Goal: Task Accomplishment & Management: Use online tool/utility

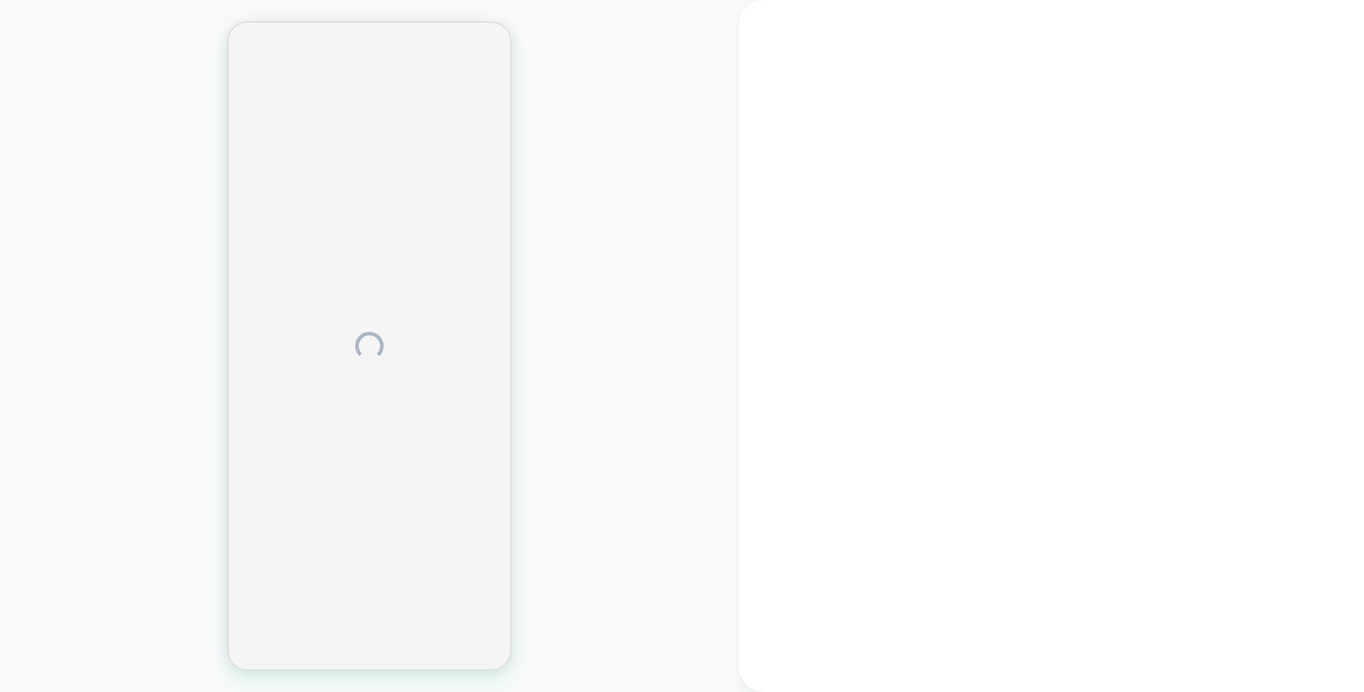
click at [906, 111] on div at bounding box center [1051, 346] width 625 height 692
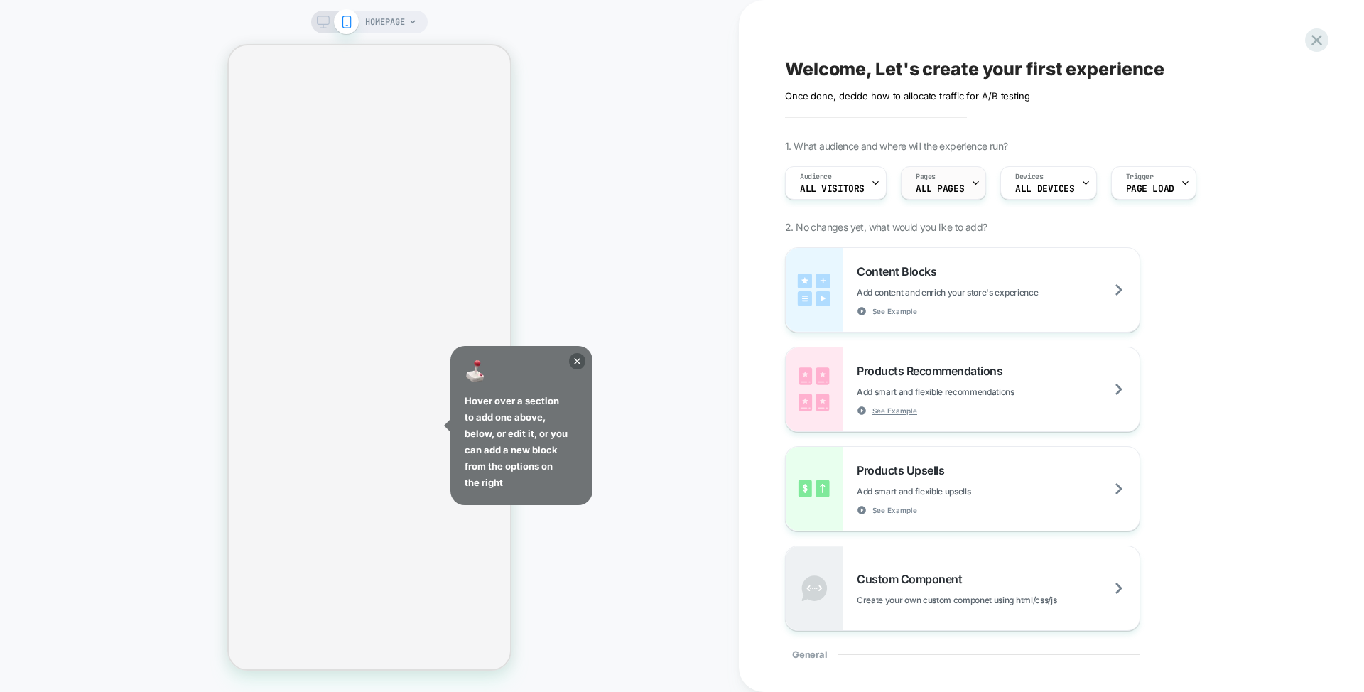
click at [937, 183] on div "Pages ALL PAGES" at bounding box center [939, 183] width 77 height 32
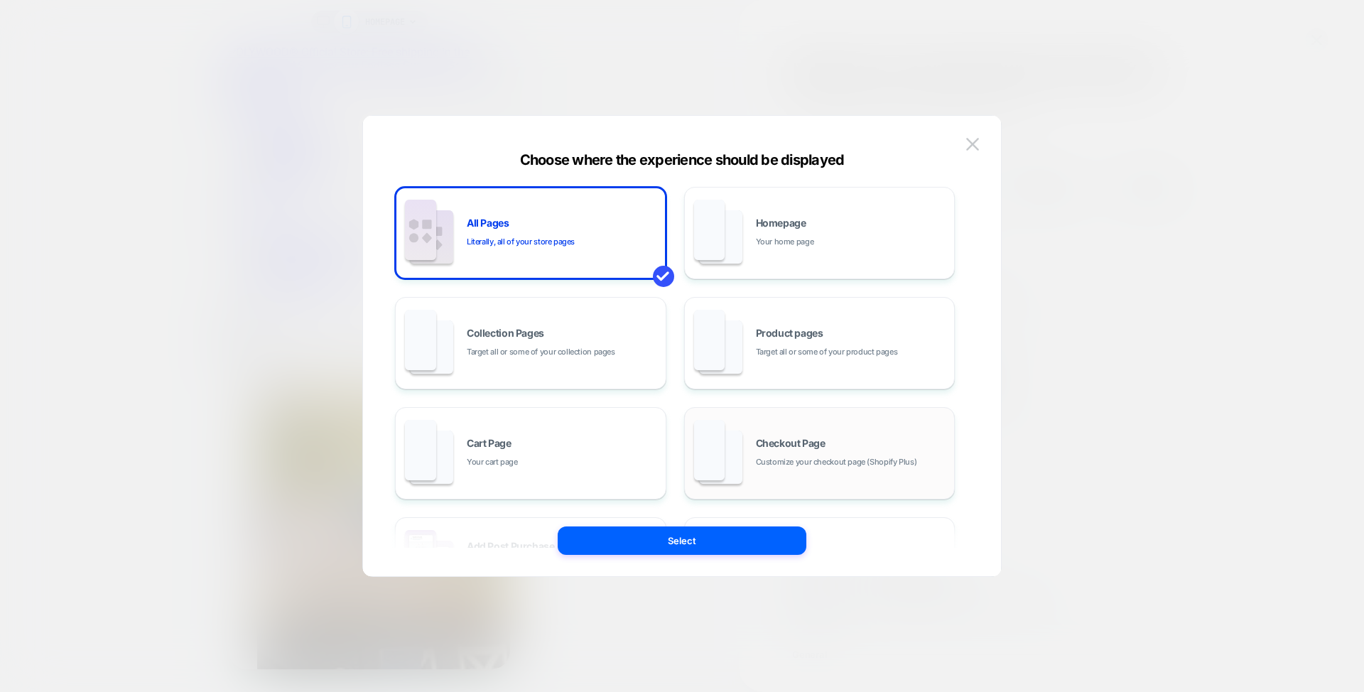
drag, startPoint x: 854, startPoint y: 355, endPoint x: 822, endPoint y: 464, distance: 113.5
drag, startPoint x: 972, startPoint y: 231, endPoint x: 798, endPoint y: 565, distance: 377.4
click at [920, 207] on div "Audience All Visitors Choose where the experience should be displayed All Pages…" at bounding box center [1037, 183] width 518 height 48
drag, startPoint x: 493, startPoint y: 533, endPoint x: 499, endPoint y: 582, distance: 49.4
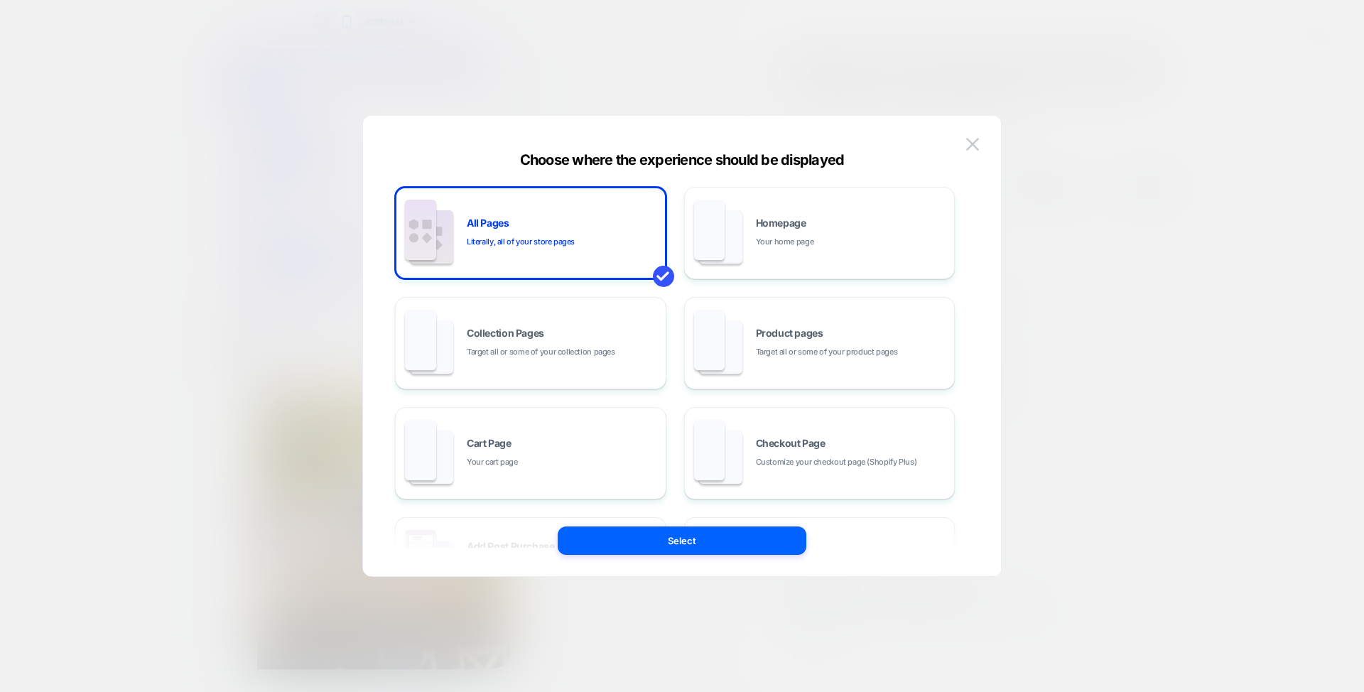
click at [778, 207] on div "Audience All Visitors Choose where the experience should be displayed All Pages…" at bounding box center [1037, 183] width 518 height 48
drag, startPoint x: 506, startPoint y: 530, endPoint x: 510, endPoint y: 569, distance: 39.3
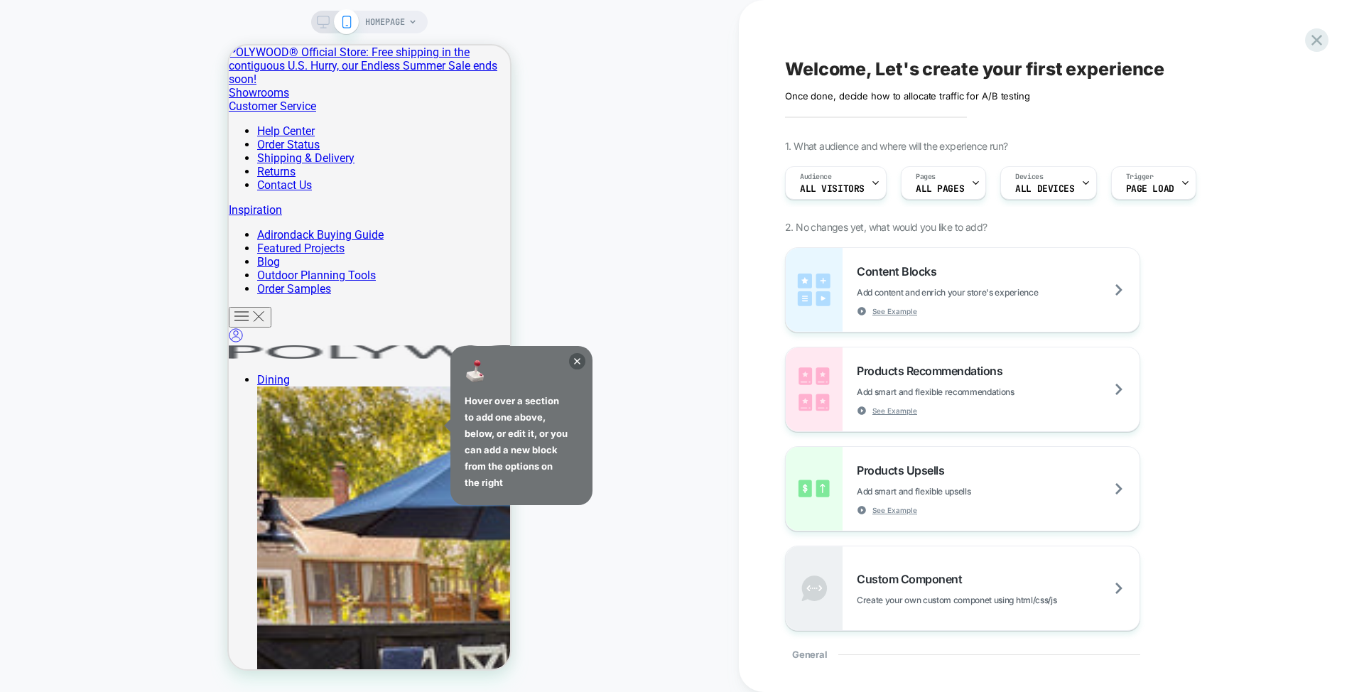
click at [281, 250] on icon at bounding box center [140, 145] width 281 height 210
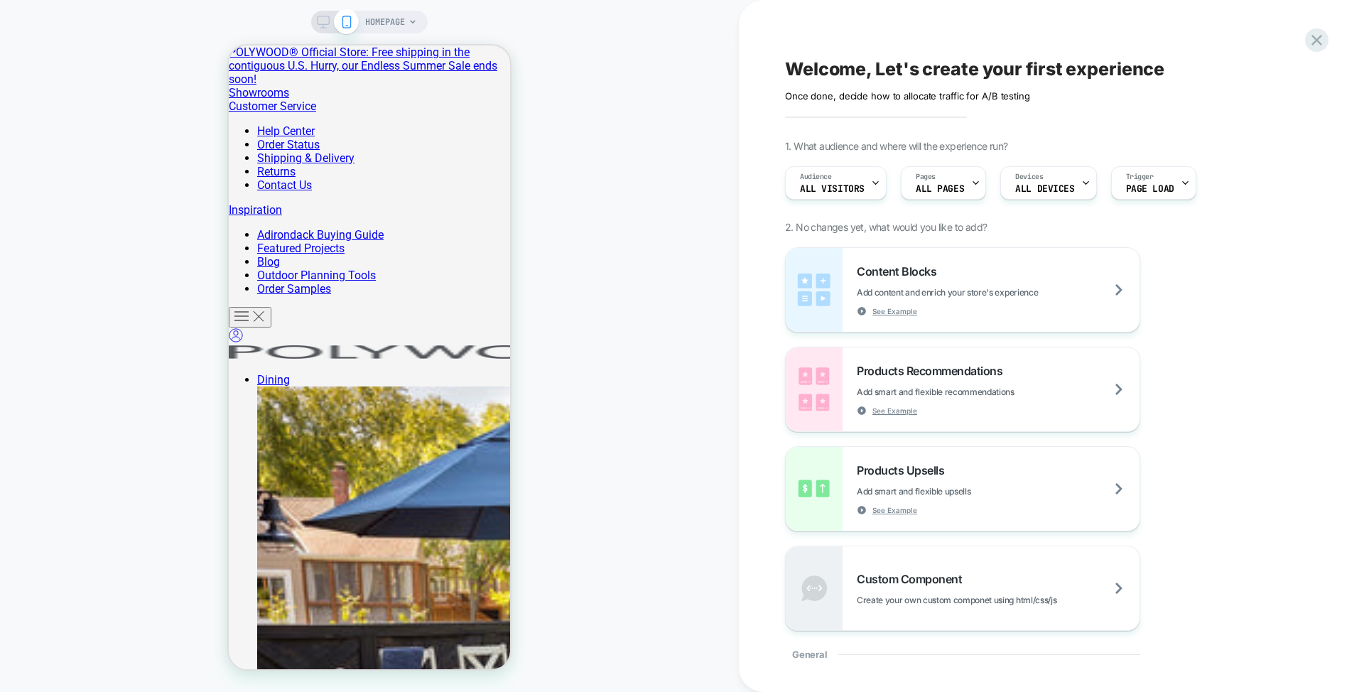
click at [559, 376] on div "HOMEPAGE" at bounding box center [369, 345] width 739 height 663
click at [0, 0] on div "Trigger Page Load" at bounding box center [0, 0] width 0 height 0
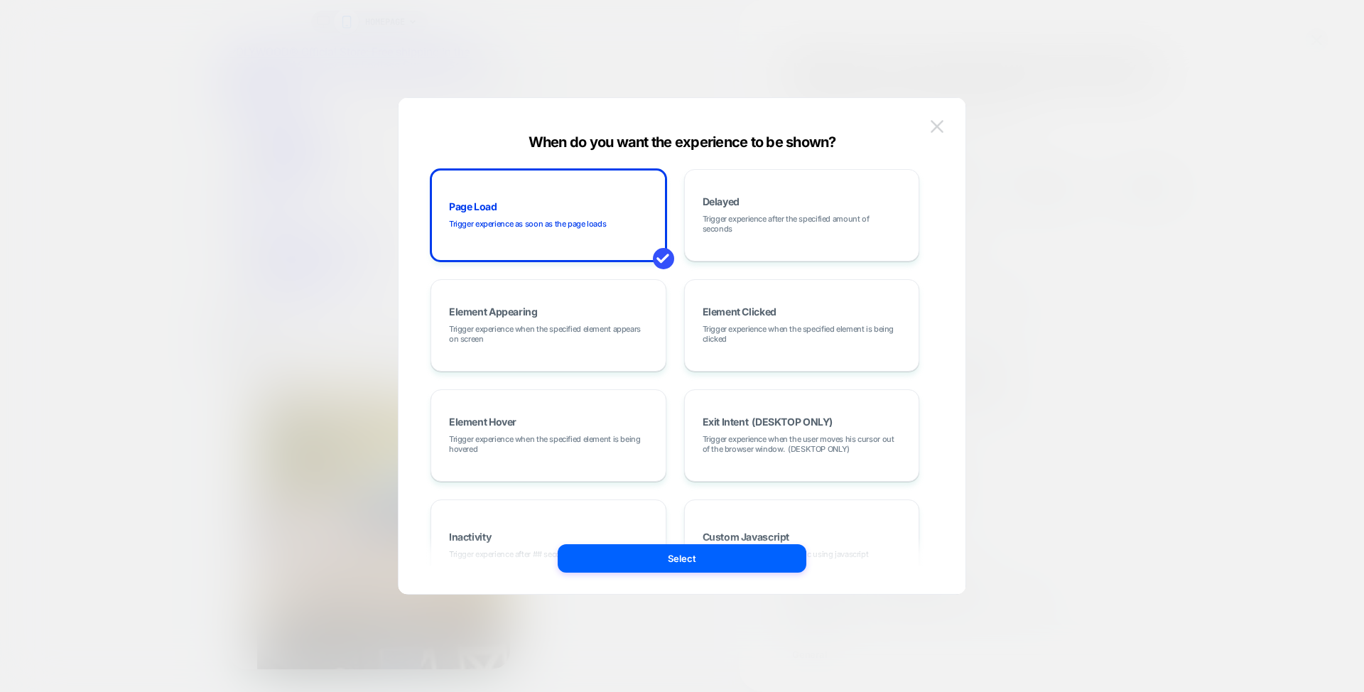
click at [936, 124] on img at bounding box center [936, 126] width 13 height 12
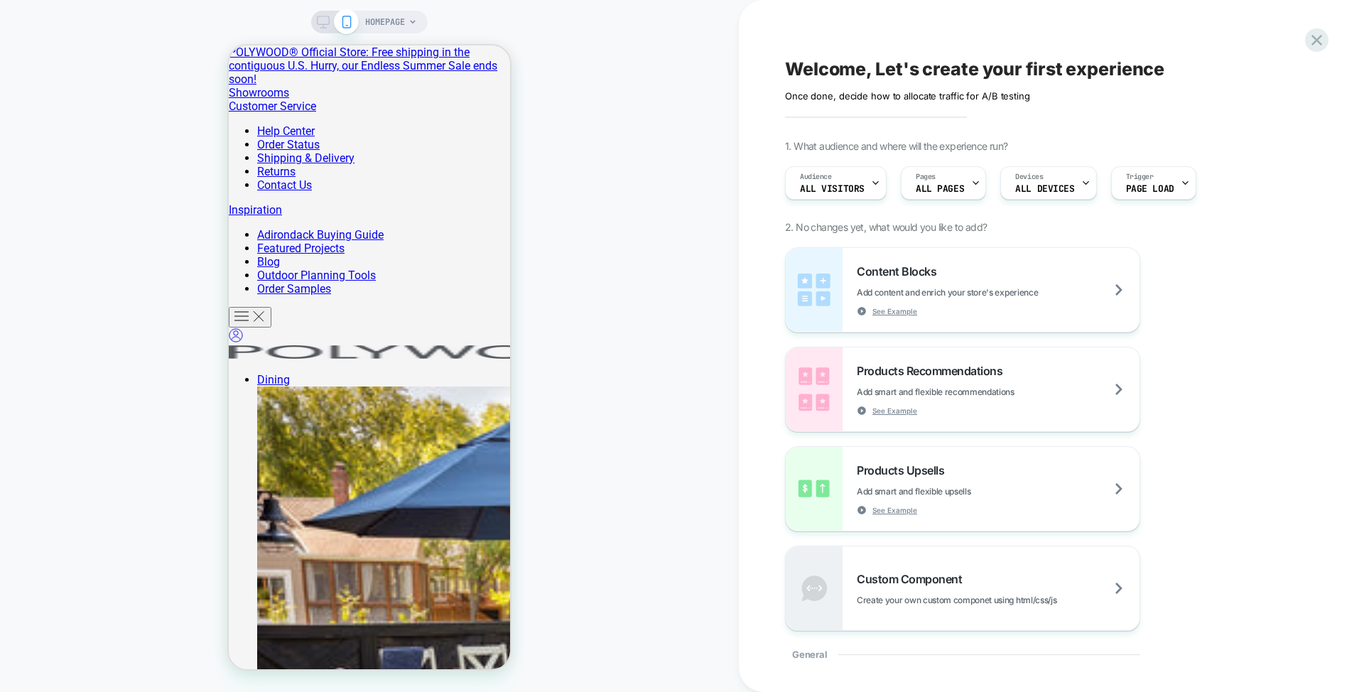
click at [551, 547] on div "HOMEPAGE" at bounding box center [369, 345] width 739 height 663
click at [412, 18] on icon at bounding box center [412, 22] width 9 height 9
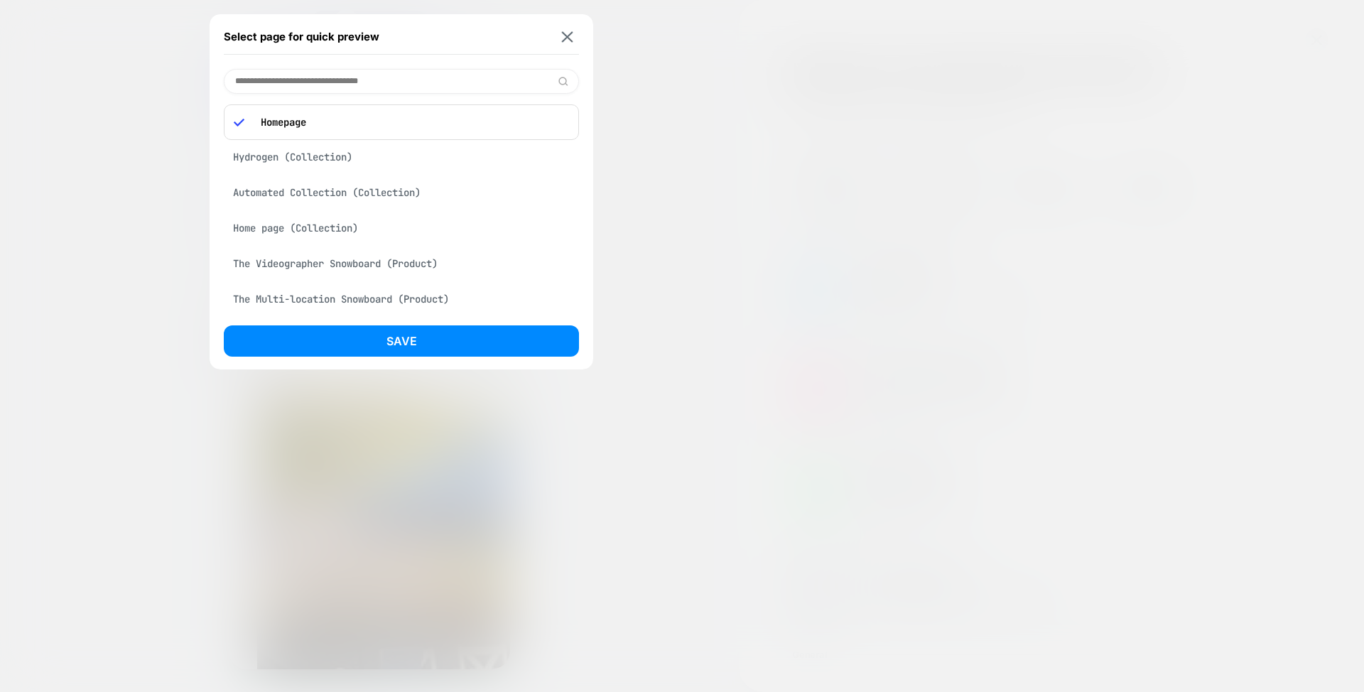
click at [570, 40] on img at bounding box center [567, 36] width 11 height 11
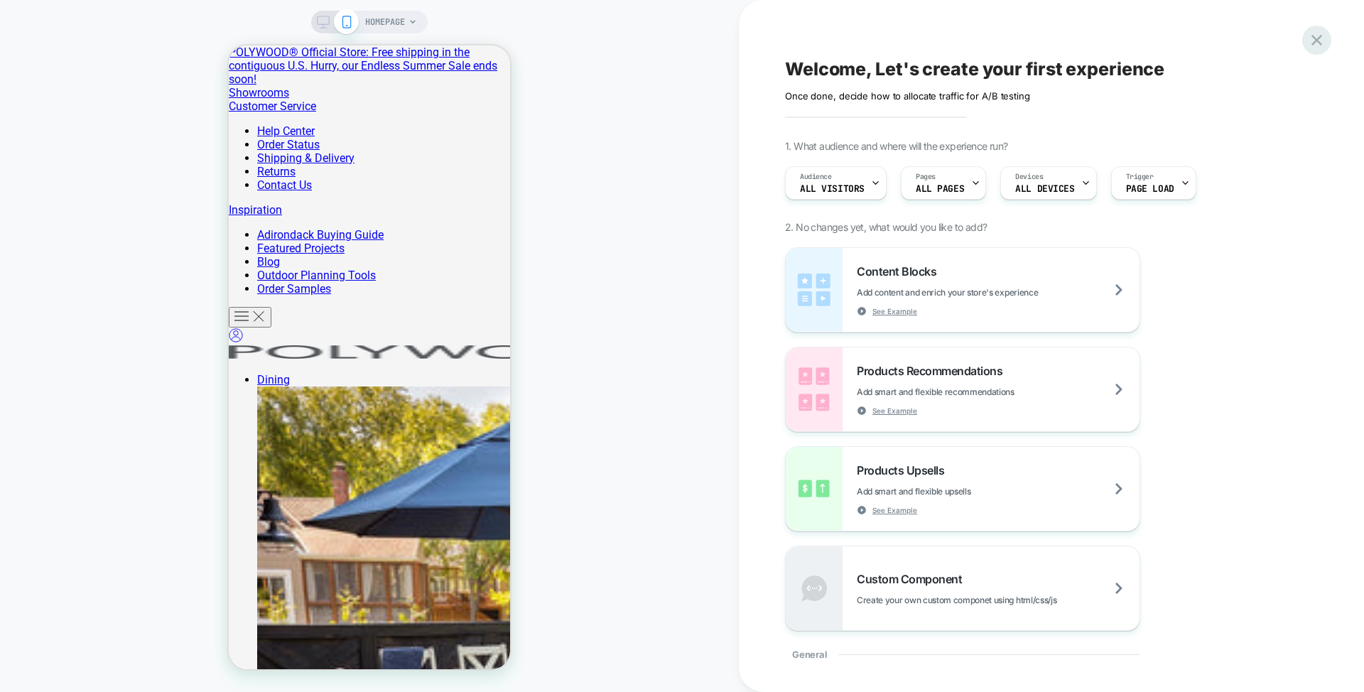
click at [1322, 40] on icon at bounding box center [1316, 40] width 19 height 19
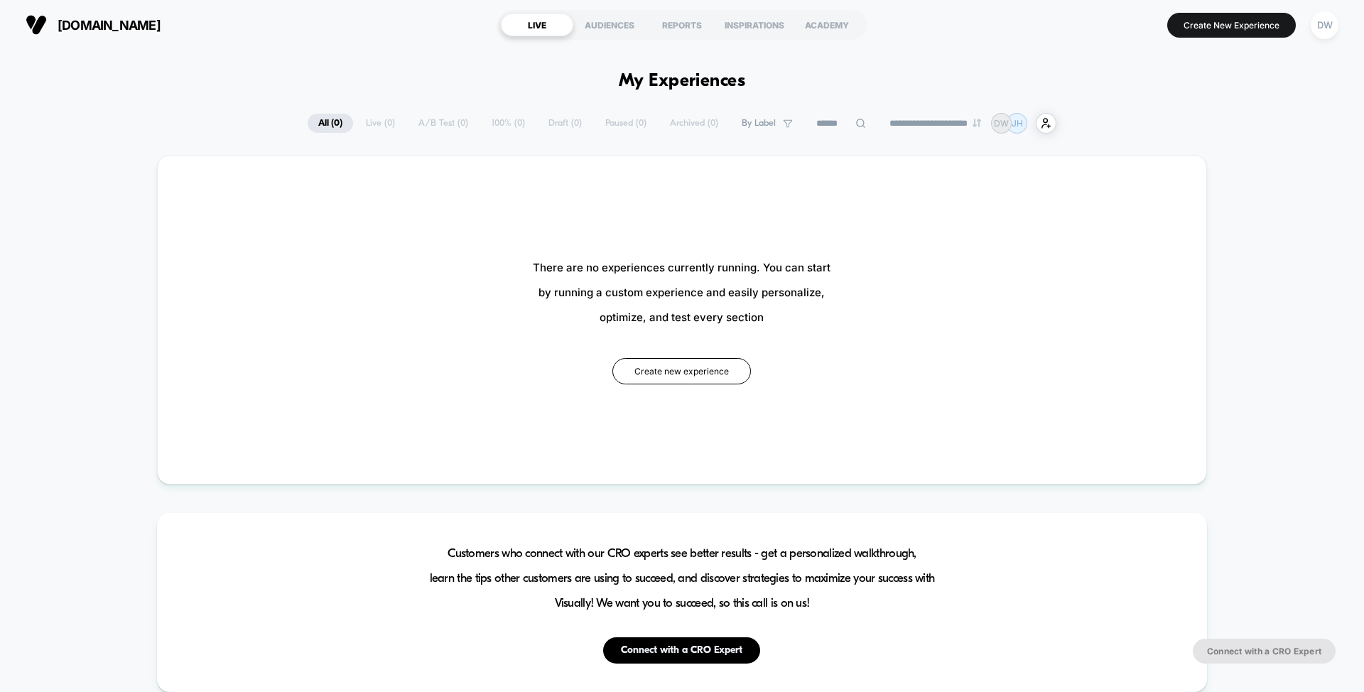
click at [1299, 133] on div "**********" at bounding box center [682, 123] width 1364 height 21
drag, startPoint x: 771, startPoint y: 259, endPoint x: 781, endPoint y: 320, distance: 61.9
click at [766, 334] on div "There are no experiences currently running. You can start by running a custom e…" at bounding box center [681, 319] width 963 height 243
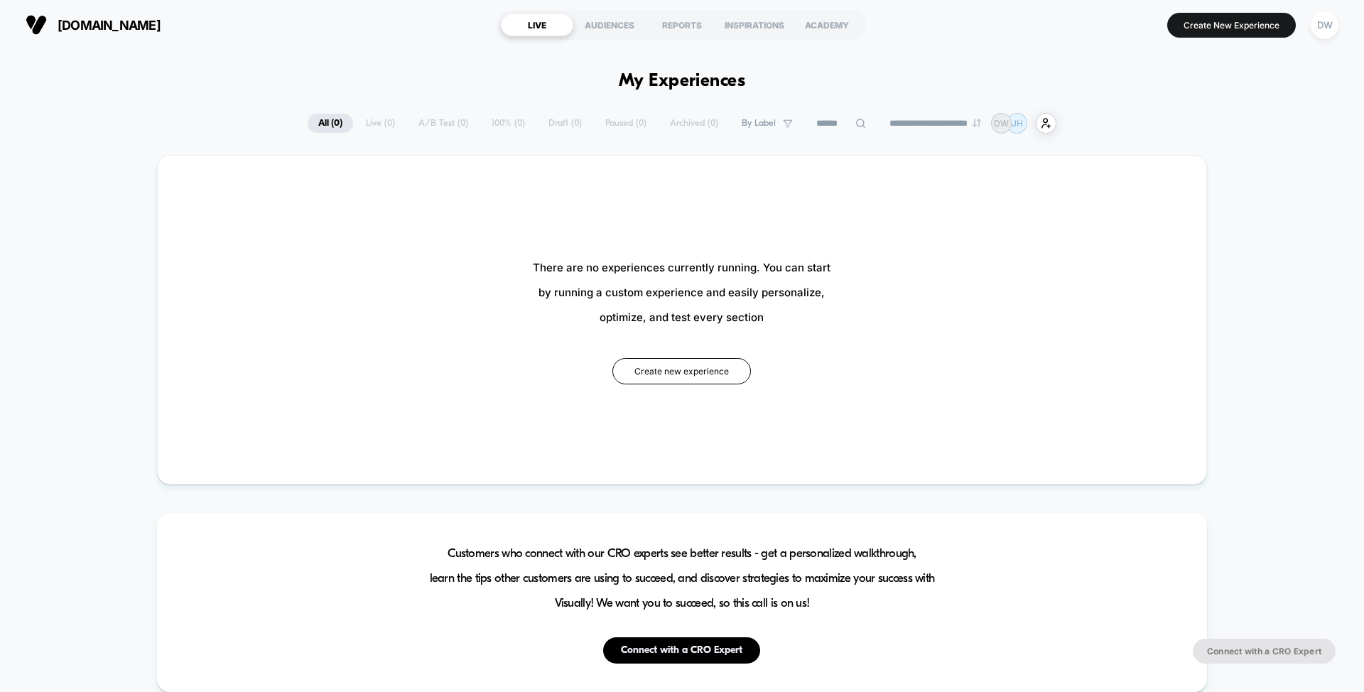
click at [1253, 124] on div "**********" at bounding box center [682, 123] width 1364 height 21
click at [609, 33] on div "AUDIENCES" at bounding box center [609, 24] width 72 height 23
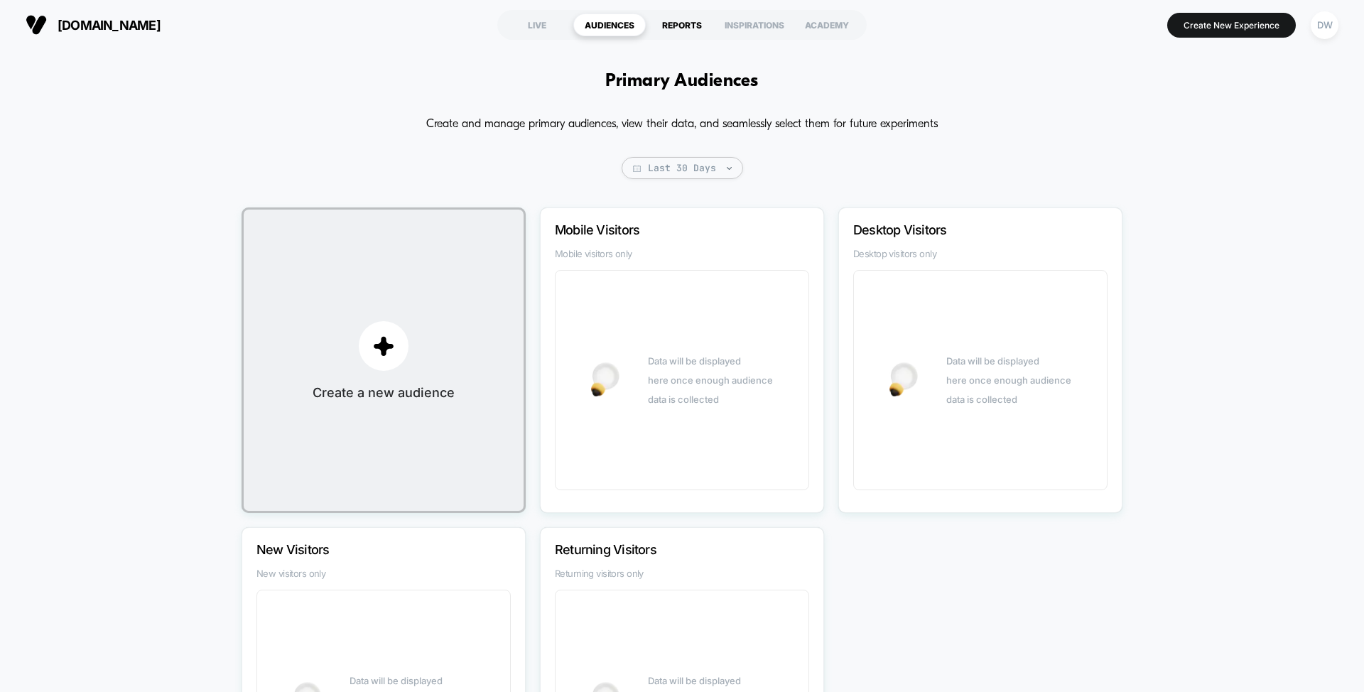
click at [678, 26] on div "REPORTS" at bounding box center [682, 24] width 72 height 23
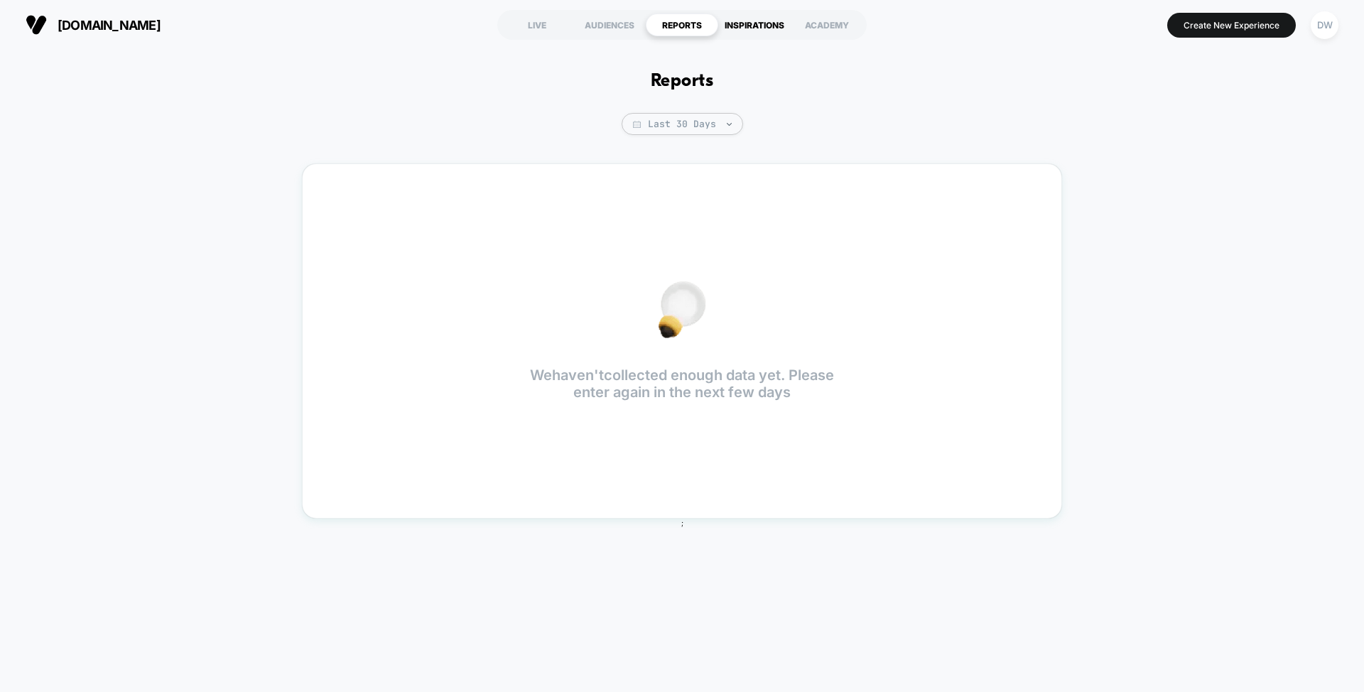
click at [753, 26] on div "INSPIRATIONS" at bounding box center [754, 24] width 72 height 23
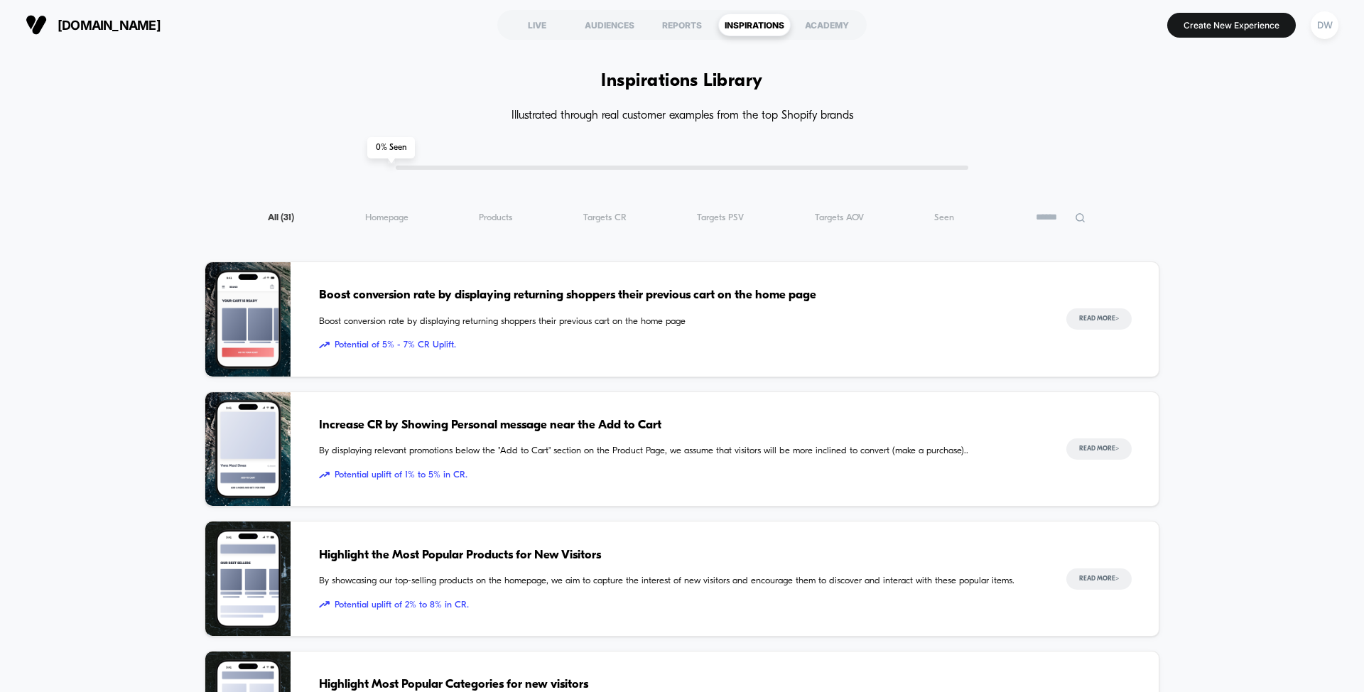
click at [817, 31] on div "ACADEMY" at bounding box center [826, 24] width 72 height 23
click at [1326, 27] on div "DW" at bounding box center [1324, 25] width 28 height 28
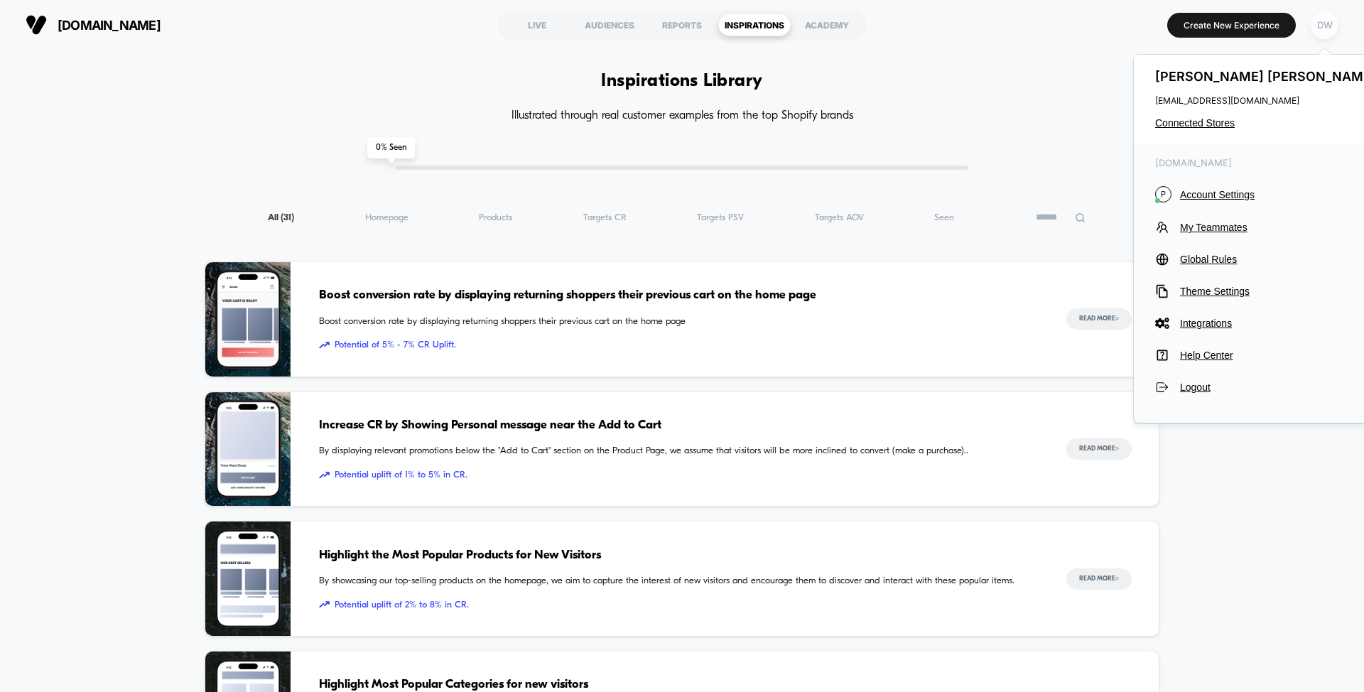
click at [1322, 26] on div "DW" at bounding box center [1324, 25] width 28 height 28
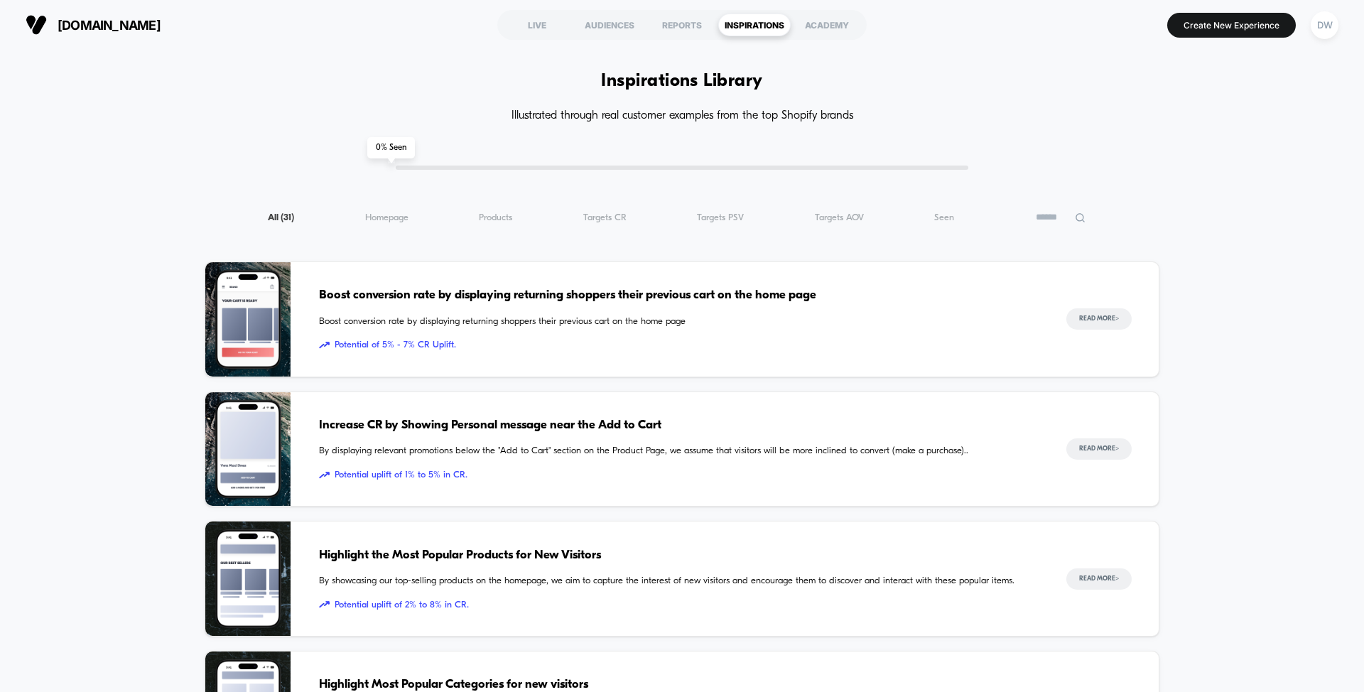
click at [1165, 45] on div "polywood.com LIVE AUDIENCES REPORTS INSPIRATIONS ACADEMY Create New Experience …" at bounding box center [682, 25] width 1364 height 50
click at [687, 26] on div "REPORTS" at bounding box center [682, 24] width 72 height 23
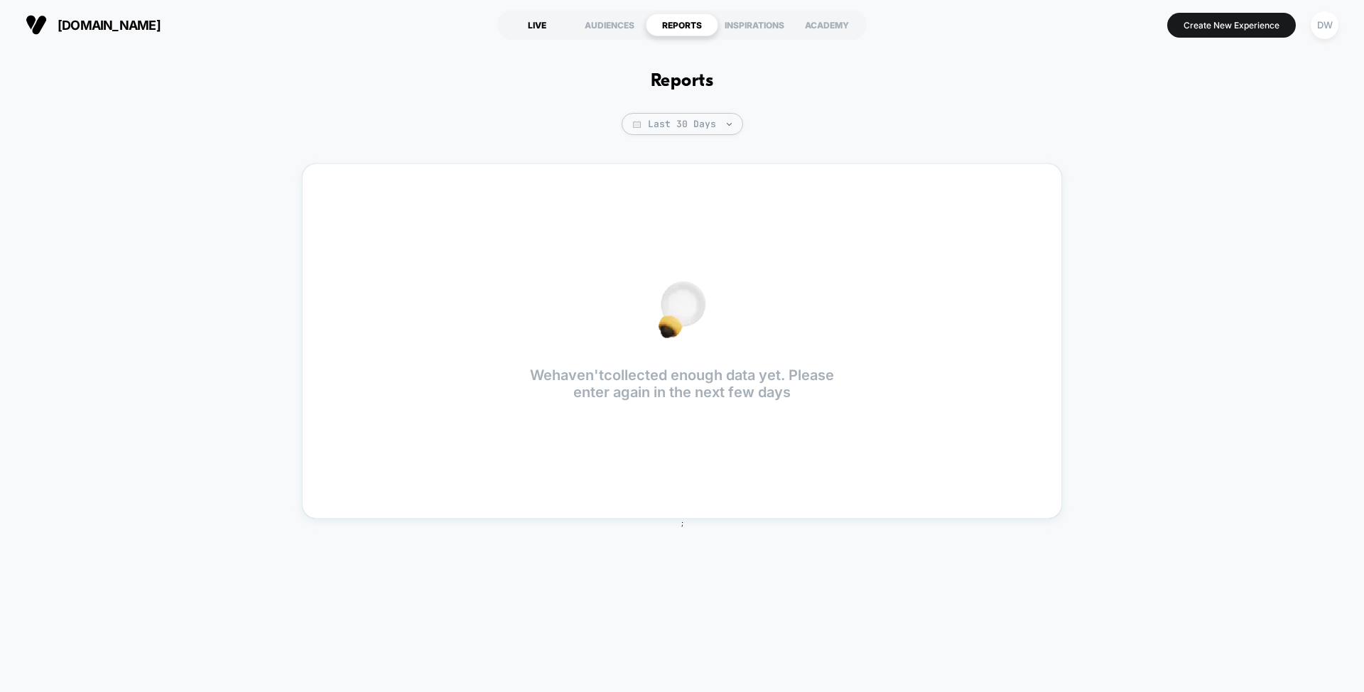
click at [535, 29] on div "LIVE" at bounding box center [537, 24] width 72 height 23
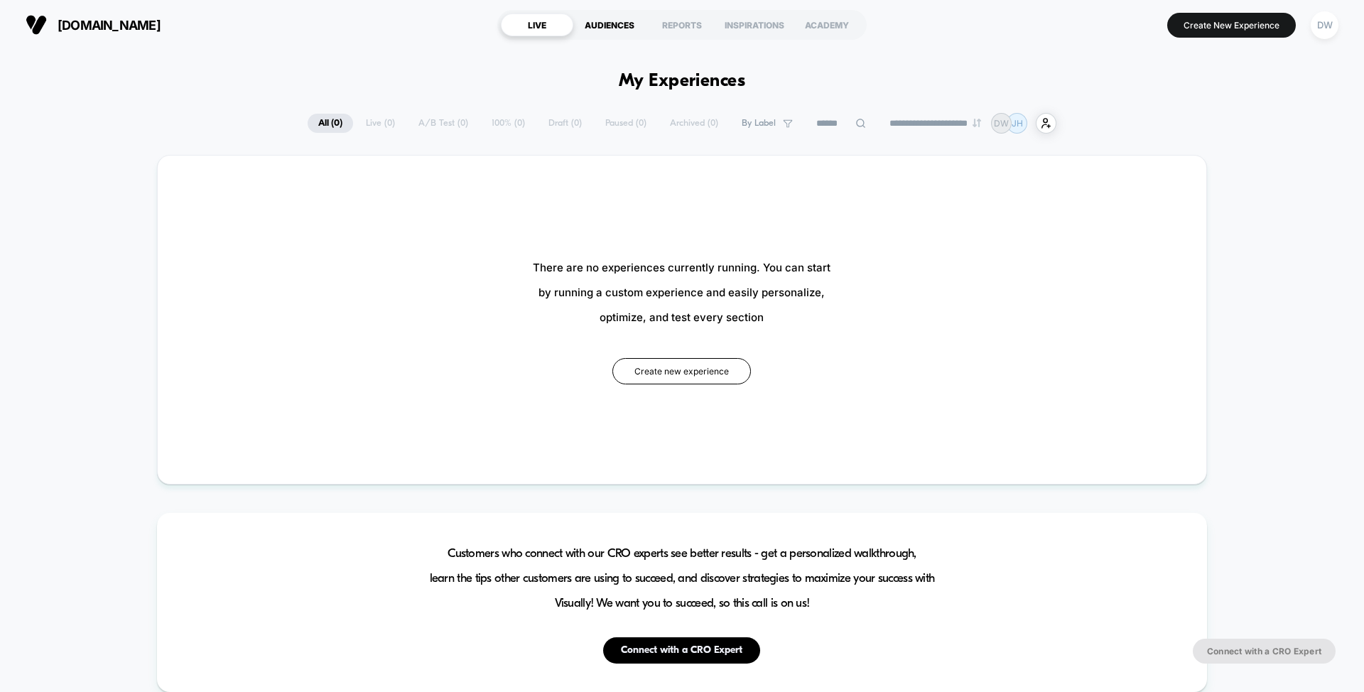
click at [606, 23] on div "AUDIENCES" at bounding box center [609, 24] width 72 height 23
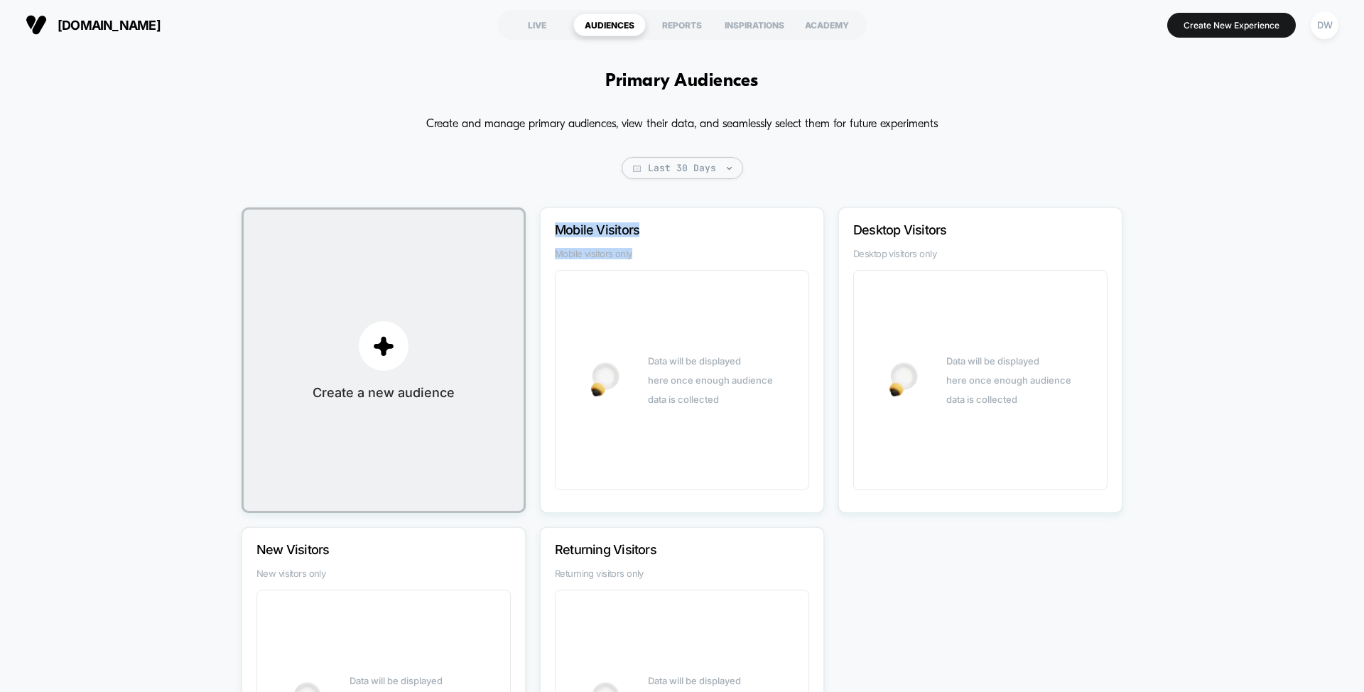
drag, startPoint x: 656, startPoint y: 213, endPoint x: 656, endPoint y: 257, distance: 44.0
click at [656, 259] on div "Mobile Visitors Mobile visitors only Data will be displayed here once enough au…" at bounding box center [682, 359] width 284 height 305
click at [653, 223] on p "Mobile Visitors" at bounding box center [663, 229] width 216 height 15
click at [439, 300] on button "Create a new audience" at bounding box center [383, 359] width 284 height 305
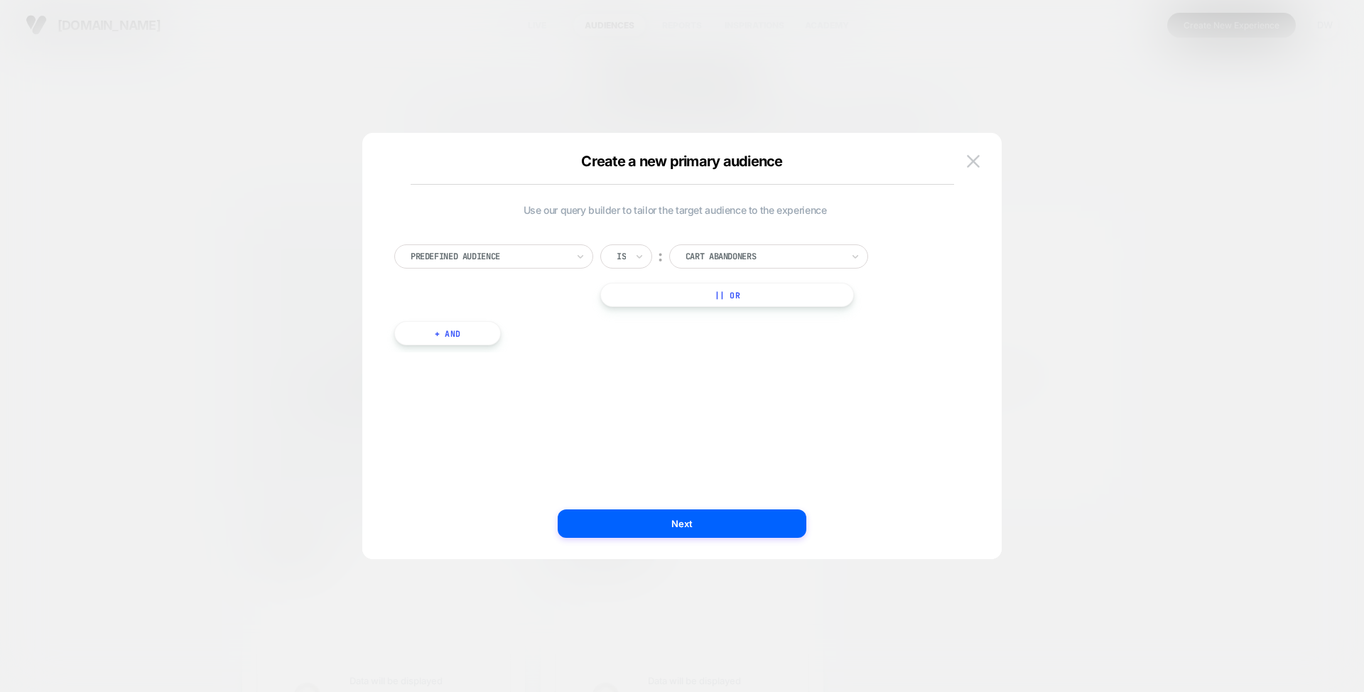
click at [553, 259] on div at bounding box center [489, 256] width 156 height 13
click at [638, 219] on div "Use our query builder to tailor the target audience to the experience option Pr…" at bounding box center [674, 282] width 561 height 156
click at [519, 263] on div "Predefined Audience" at bounding box center [488, 257] width 159 height 16
click at [460, 425] on div "Customer Tags" at bounding box center [500, 428] width 185 height 23
click at [703, 263] on div "tag" at bounding box center [697, 256] width 57 height 24
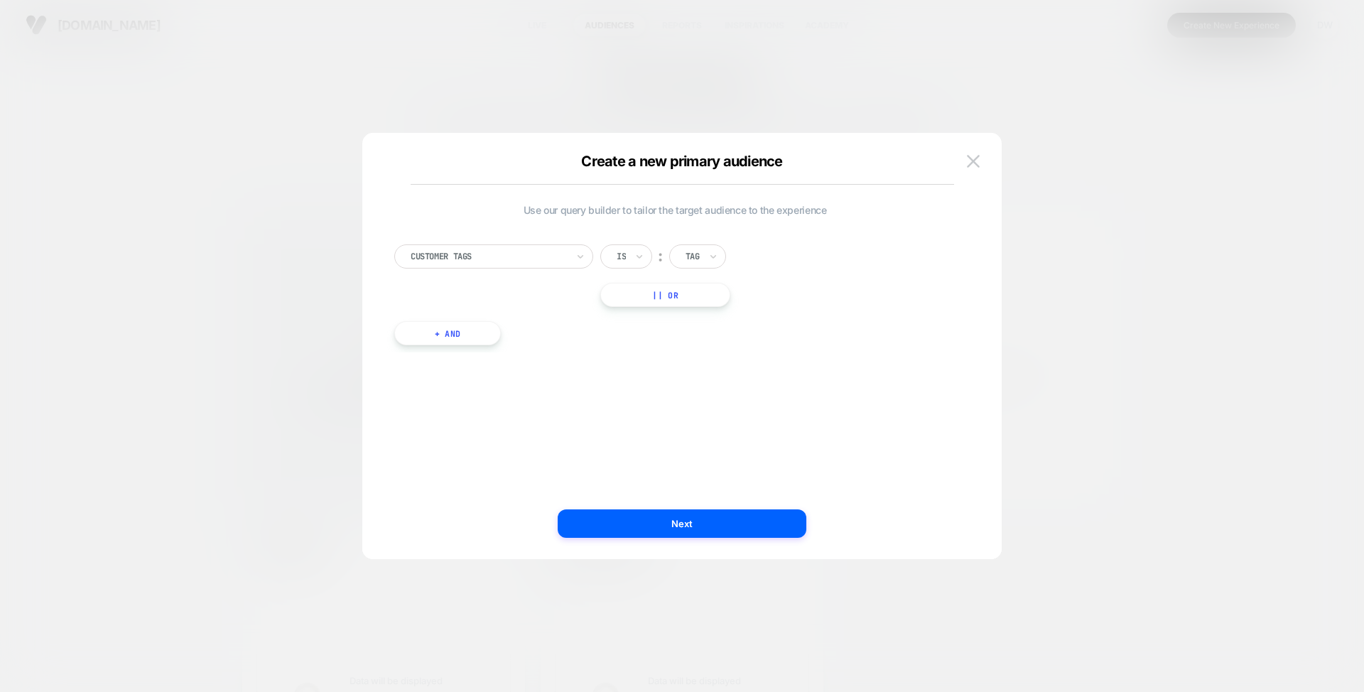
click at [755, 265] on div "Customer Tags Is ︰ tag || Or" at bounding box center [674, 275] width 561 height 62
click at [626, 254] on div "Is" at bounding box center [621, 257] width 12 height 16
click at [646, 228] on div "Customer Tags Is ︰ tag || Or + And" at bounding box center [674, 287] width 575 height 129
drag, startPoint x: 706, startPoint y: 256, endPoint x: 722, endPoint y: 255, distance: 15.6
click at [706, 256] on div "tag" at bounding box center [697, 256] width 57 height 24
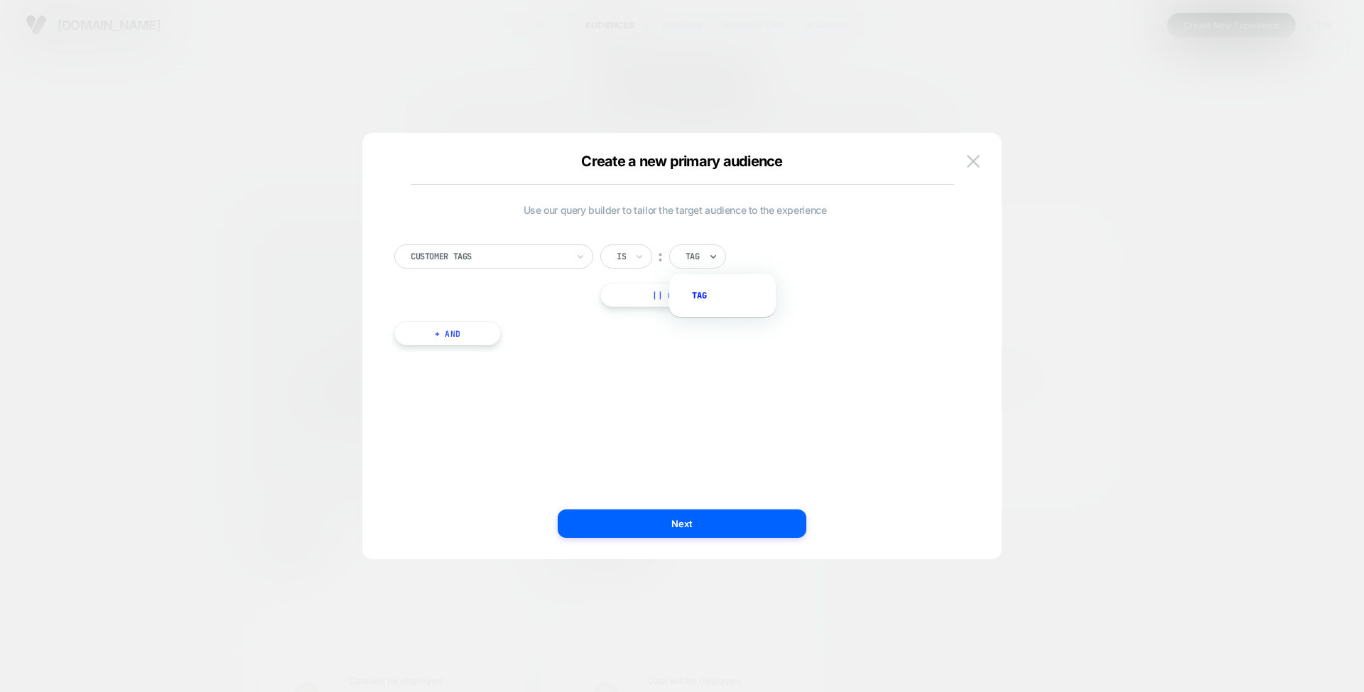
click at [707, 298] on div "tag" at bounding box center [729, 295] width 92 height 23
click at [702, 259] on div "tag" at bounding box center [697, 256] width 57 height 24
click at [702, 295] on div "tag" at bounding box center [729, 295] width 92 height 23
click at [768, 282] on div "Customer Tags Is ︰ tag || Or" at bounding box center [674, 275] width 561 height 62
drag, startPoint x: 475, startPoint y: 329, endPoint x: 486, endPoint y: 327, distance: 10.9
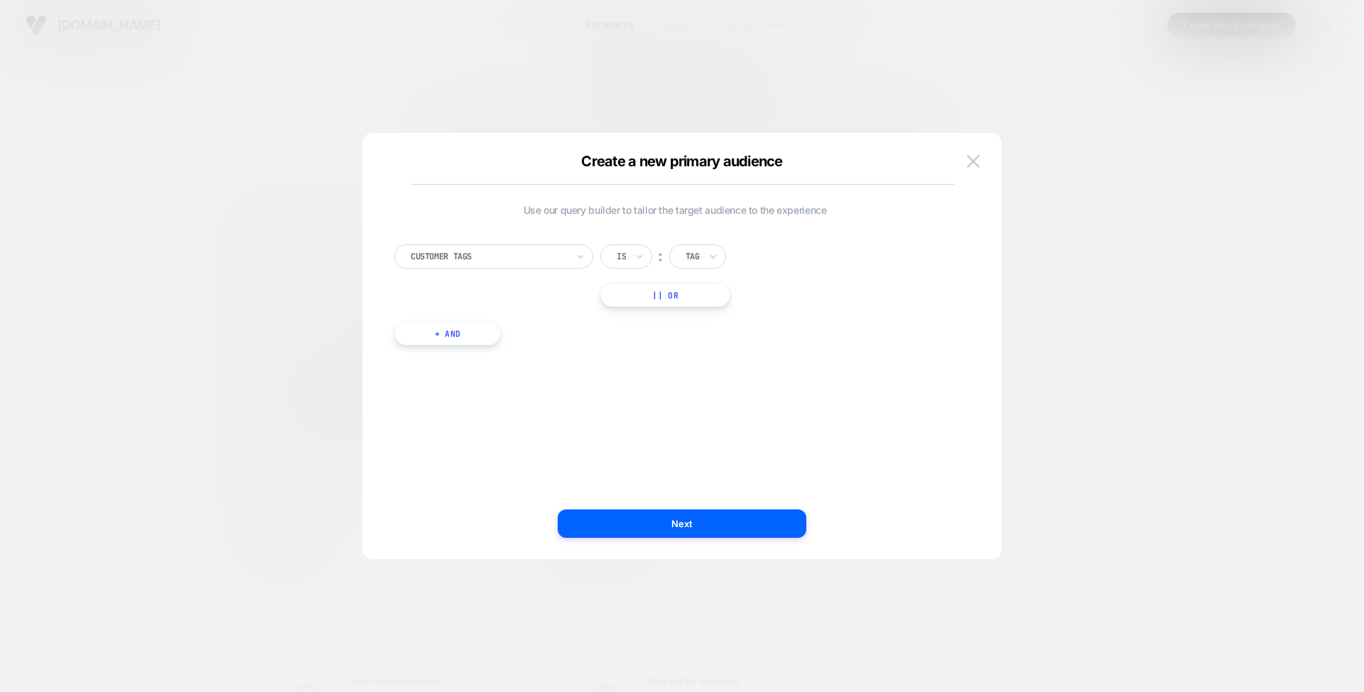
click at [474, 330] on button "+ And" at bounding box center [447, 333] width 107 height 24
click at [540, 350] on div at bounding box center [524, 347] width 156 height 13
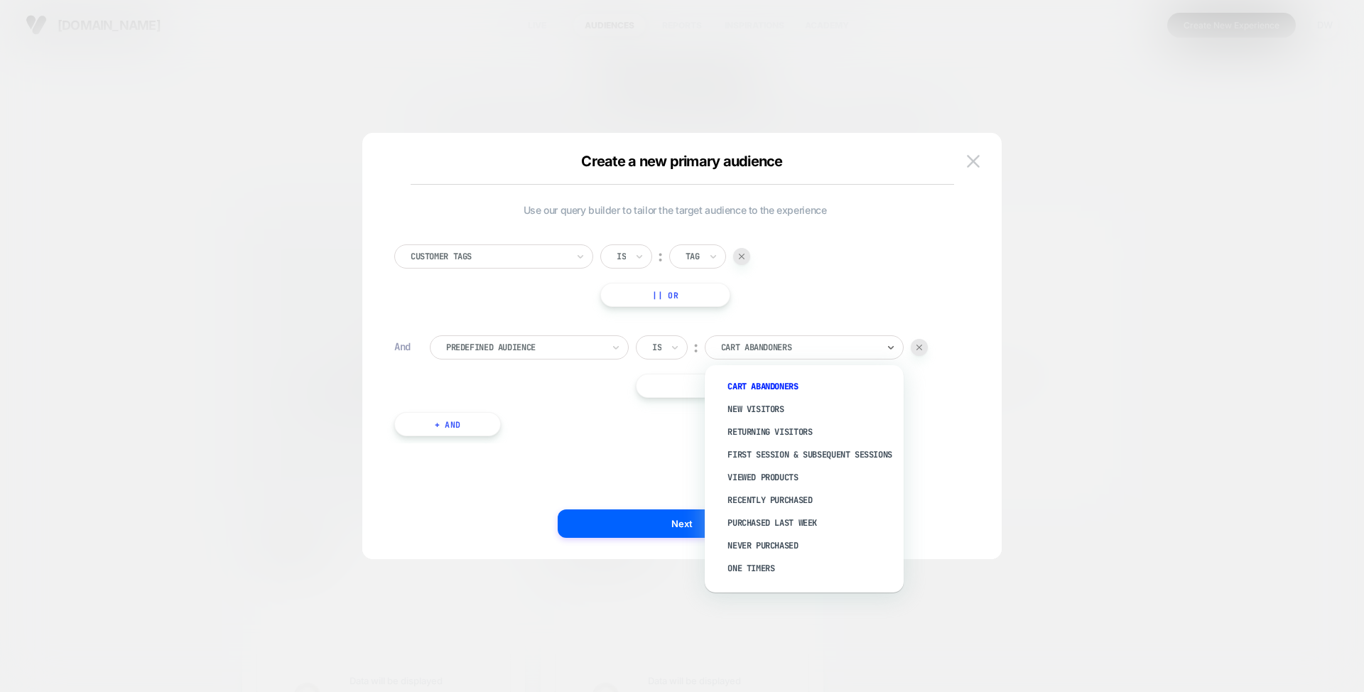
drag, startPoint x: 763, startPoint y: 347, endPoint x: 776, endPoint y: 347, distance: 13.5
click at [763, 348] on div at bounding box center [799, 347] width 156 height 13
click at [778, 312] on div "Customer Tags Is ︰ tag || Or And Predefined Audience Is ︰ option Cart Abandoner…" at bounding box center [674, 333] width 575 height 220
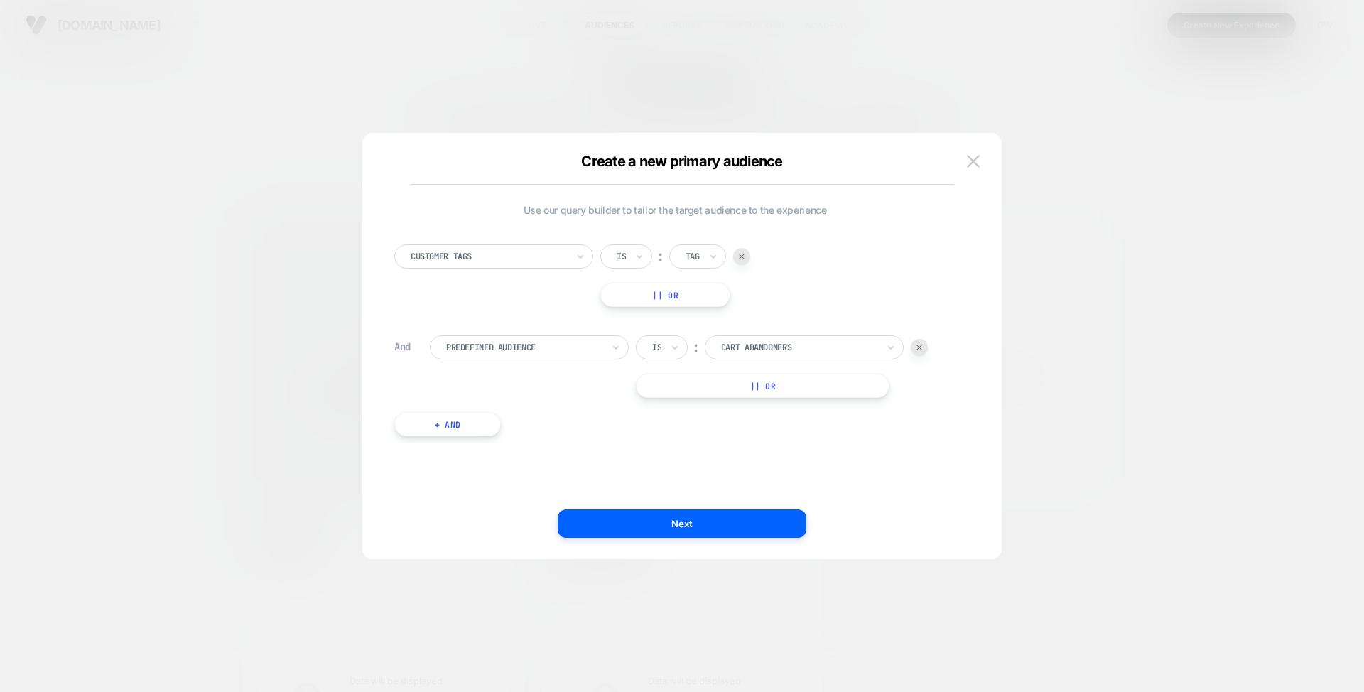
click at [917, 345] on div at bounding box center [919, 347] width 17 height 17
click at [690, 266] on div "tag" at bounding box center [697, 256] width 57 height 24
click at [797, 265] on div "Customer Tags Is ︰ option tag focused, 1 of 1. 1 result available. Use Up and D…" at bounding box center [674, 275] width 561 height 62
click at [975, 159] on img at bounding box center [973, 161] width 13 height 12
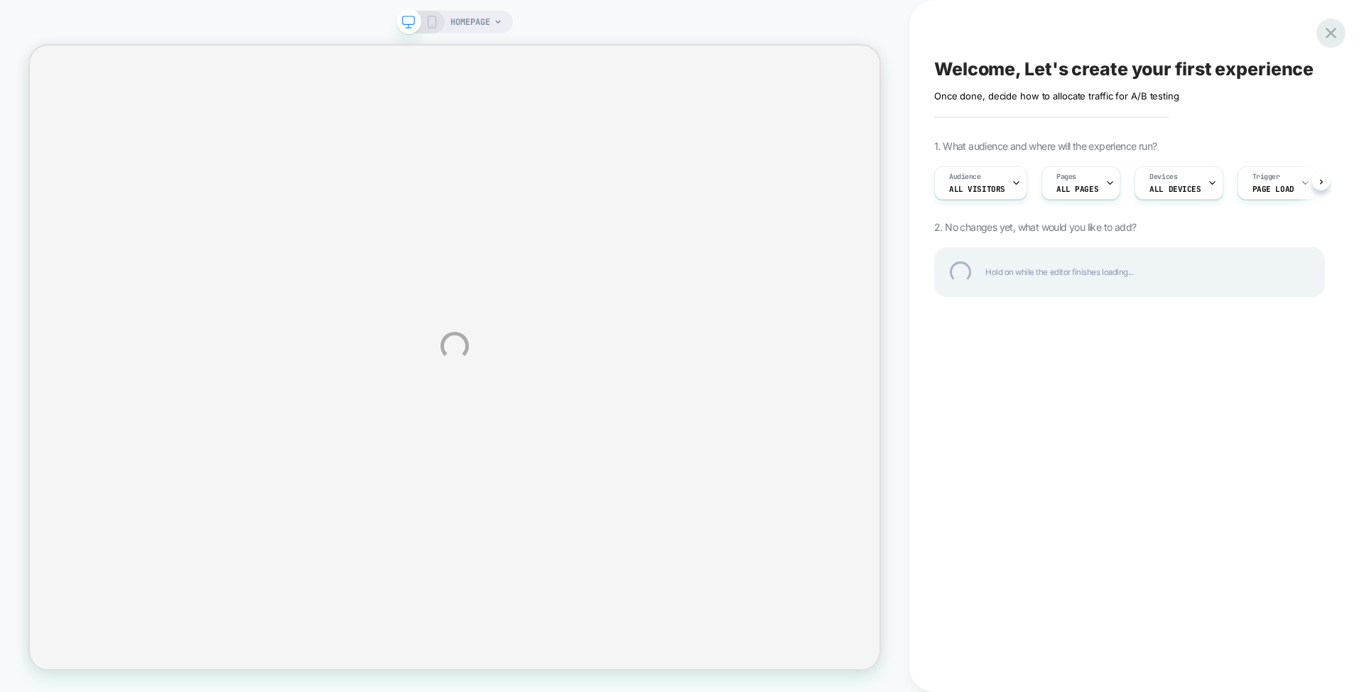
click at [1332, 31] on div at bounding box center [1330, 32] width 29 height 29
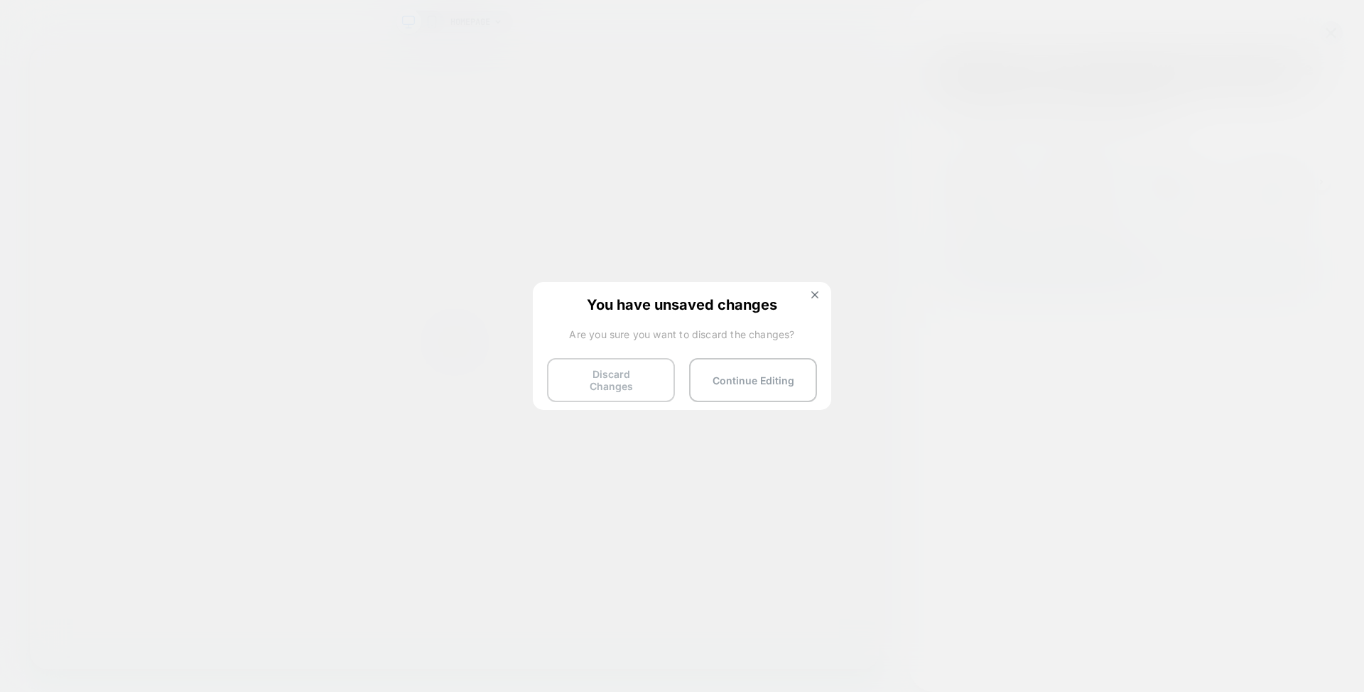
click at [630, 376] on button "Discard Changes" at bounding box center [611, 380] width 128 height 44
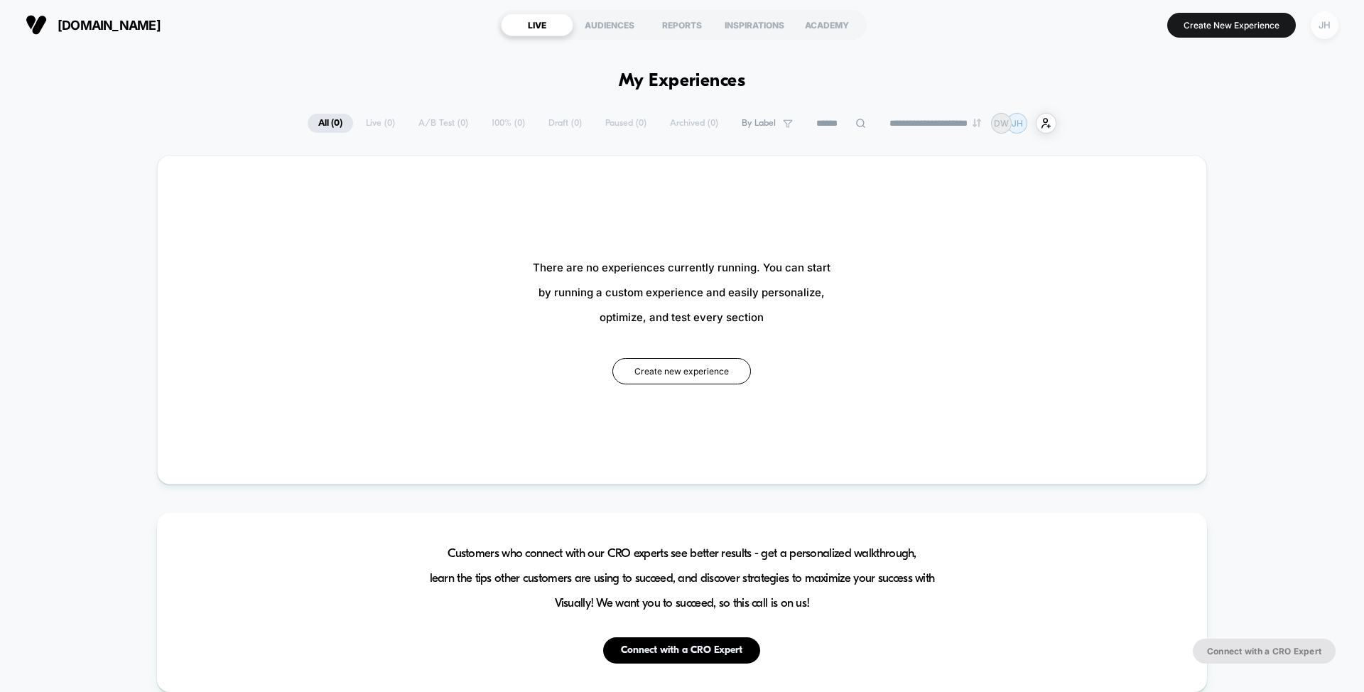
click at [1324, 30] on div "JH" at bounding box center [1324, 25] width 28 height 28
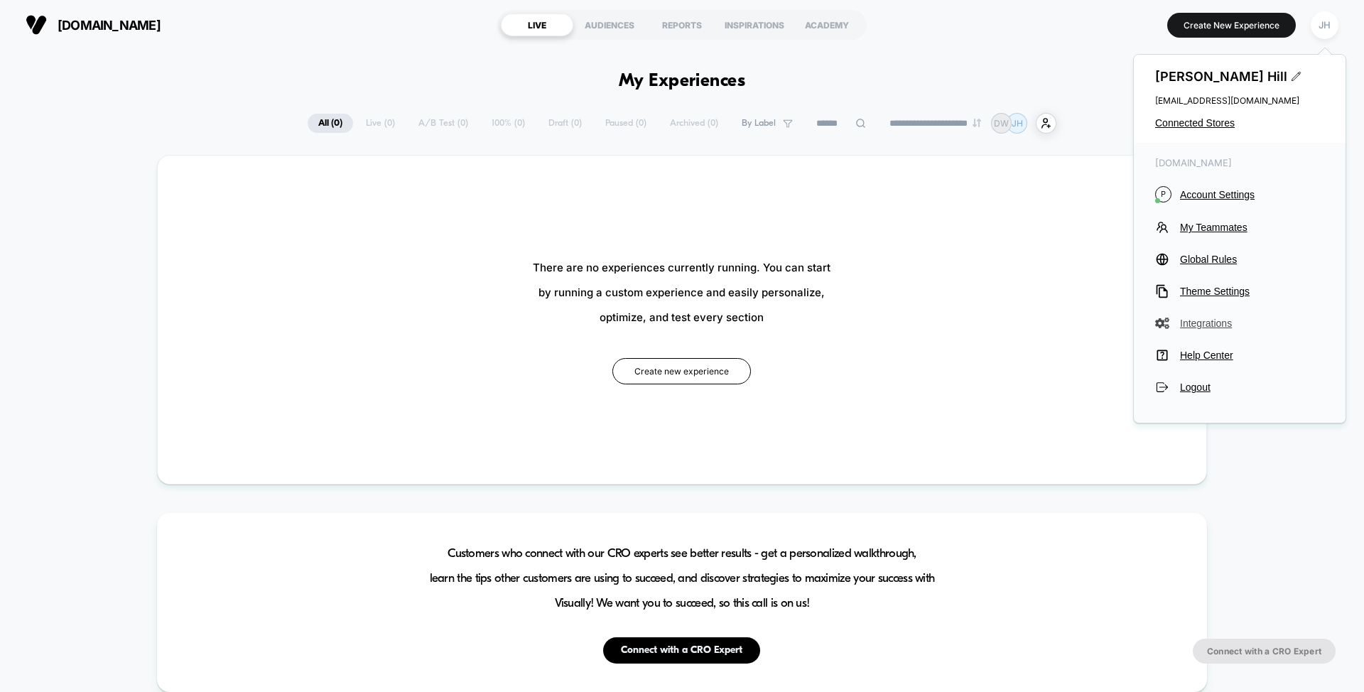
click at [1198, 325] on span "Integrations" at bounding box center [1252, 322] width 144 height 11
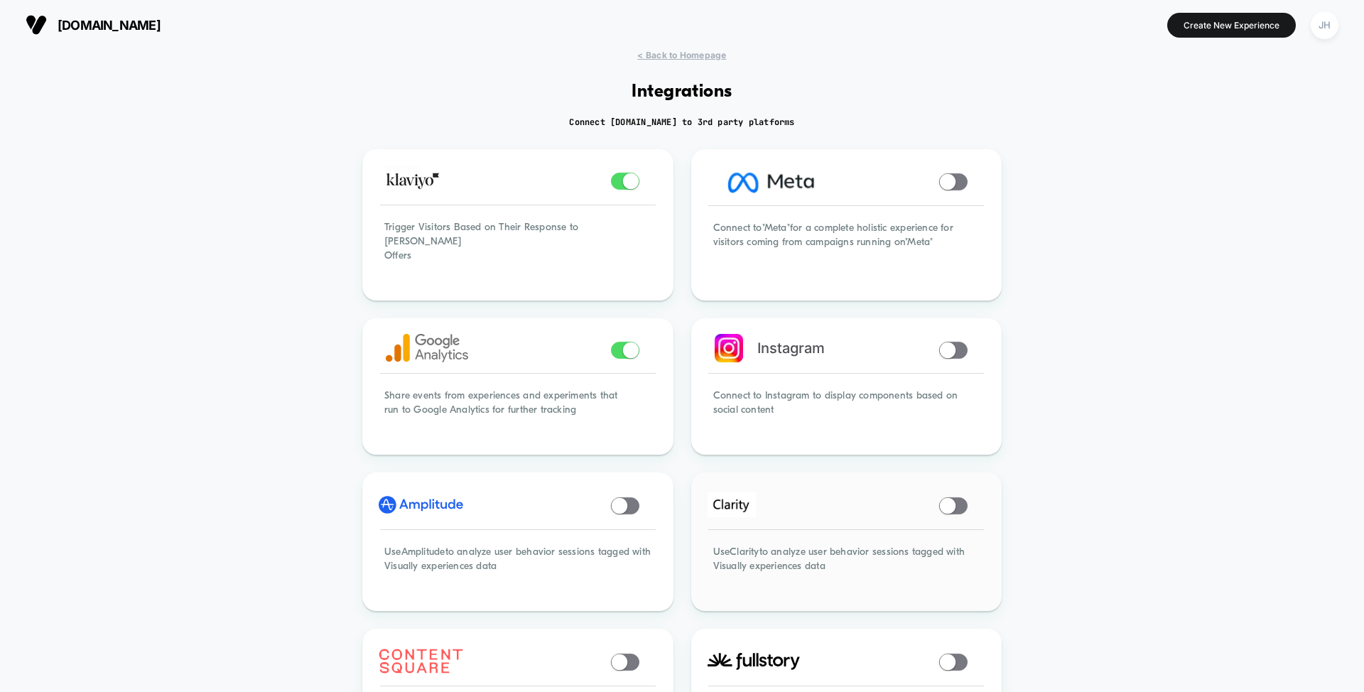
drag, startPoint x: 930, startPoint y: 152, endPoint x: 901, endPoint y: 513, distance: 362.7
drag, startPoint x: 822, startPoint y: 531, endPoint x: 801, endPoint y: 581, distance: 54.5
click at [811, 572] on div "Use Clarity to analyze user behavior sessions tagged with Visually experiences …" at bounding box center [846, 567] width 307 height 83
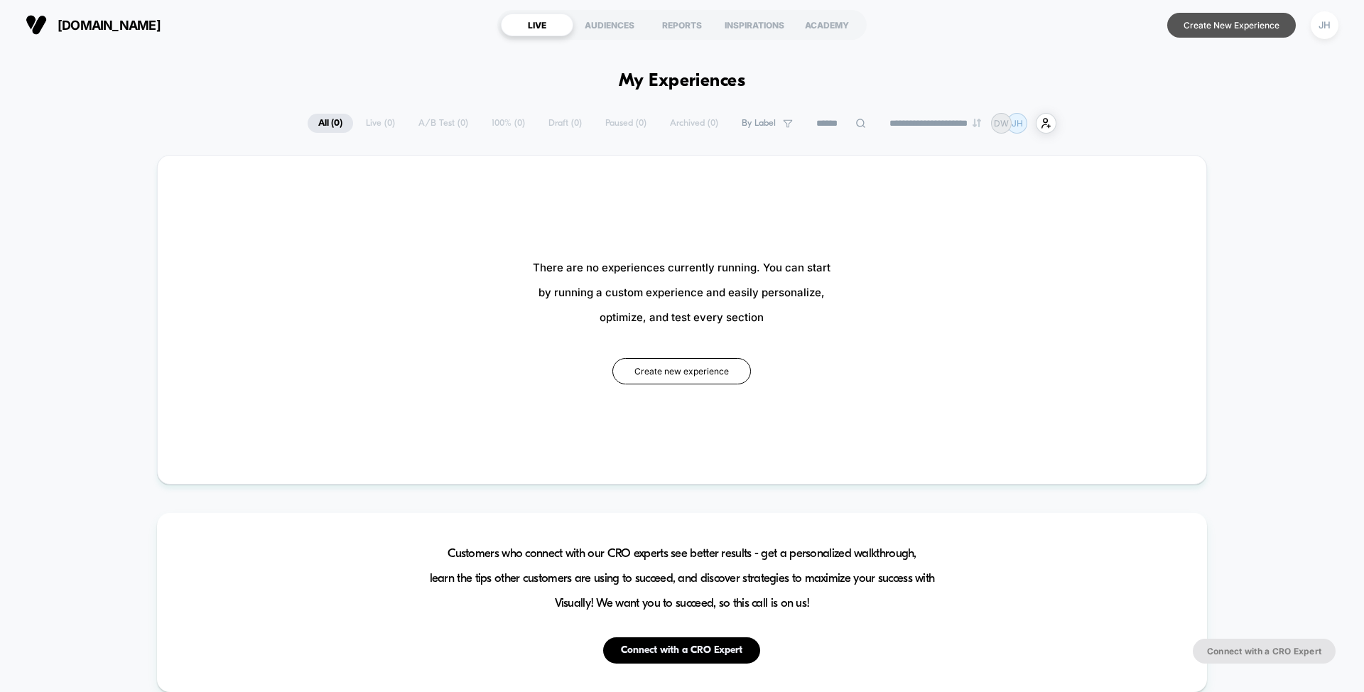
click at [1202, 33] on button "Create New Experience" at bounding box center [1231, 25] width 129 height 25
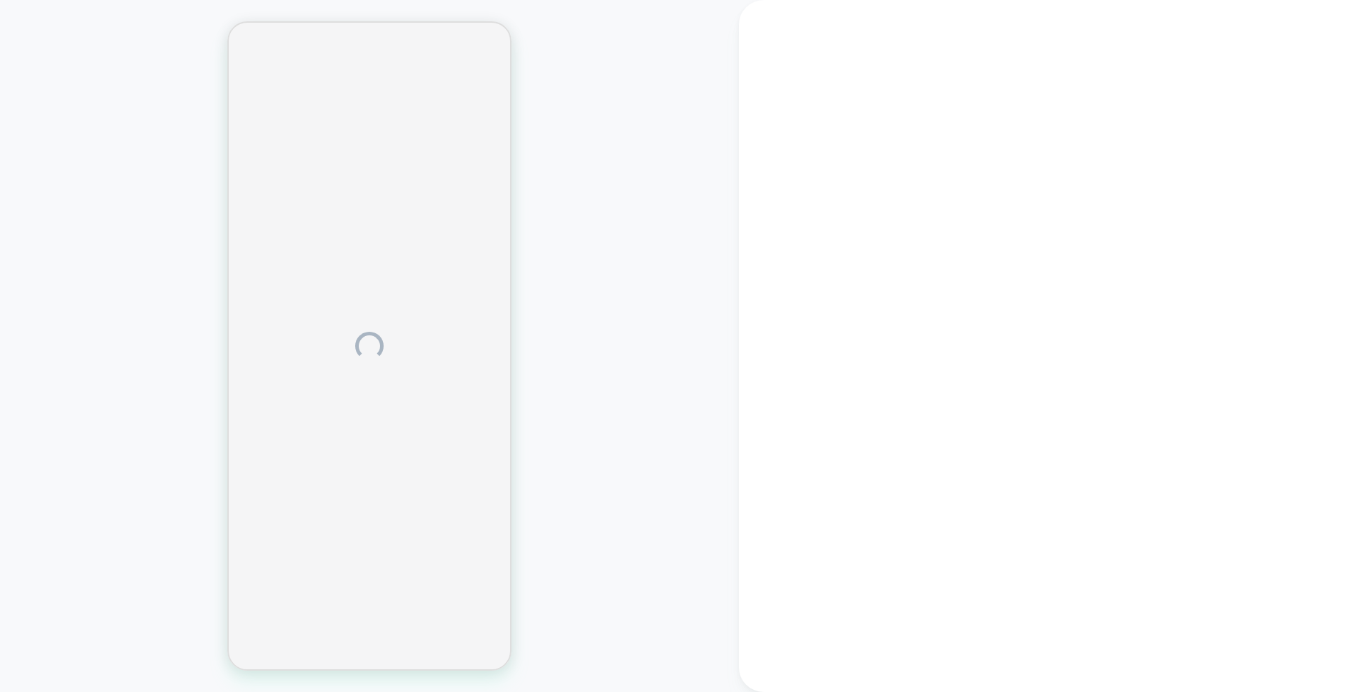
click at [543, 373] on div at bounding box center [369, 345] width 739 height 663
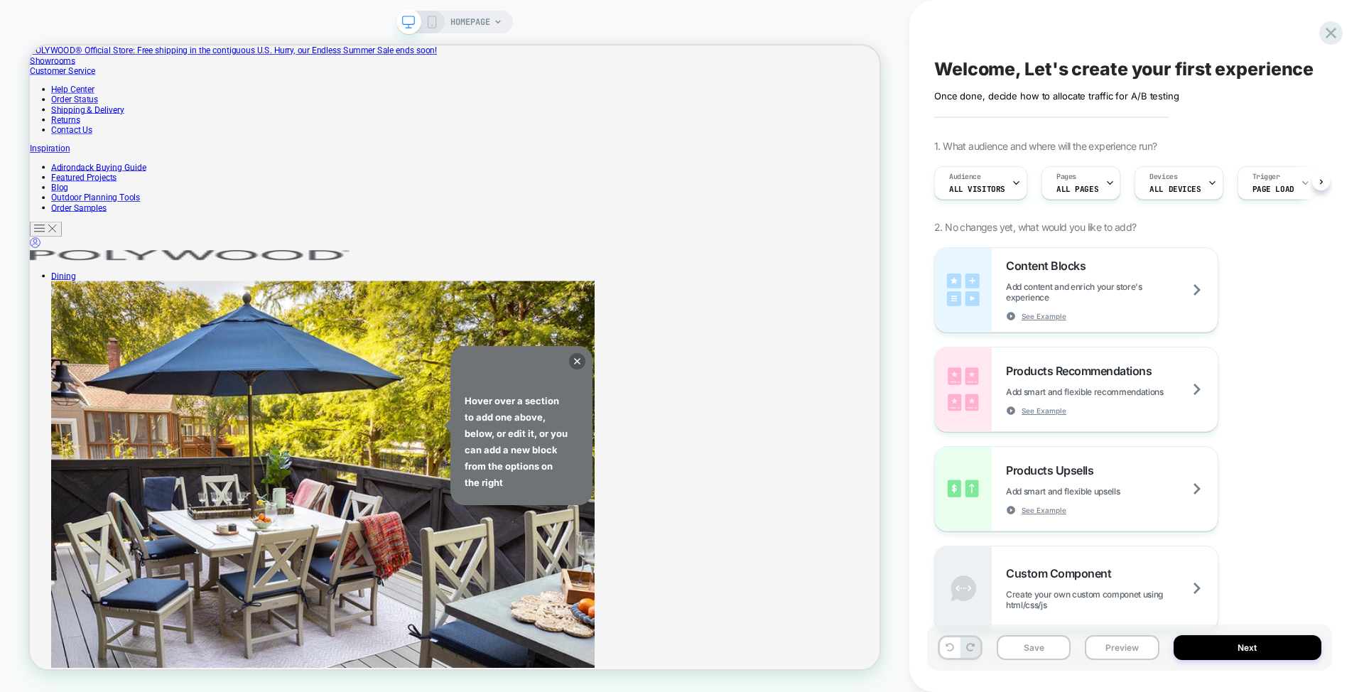
click at [898, 22] on div "HOMEPAGE" at bounding box center [454, 345] width 909 height 663
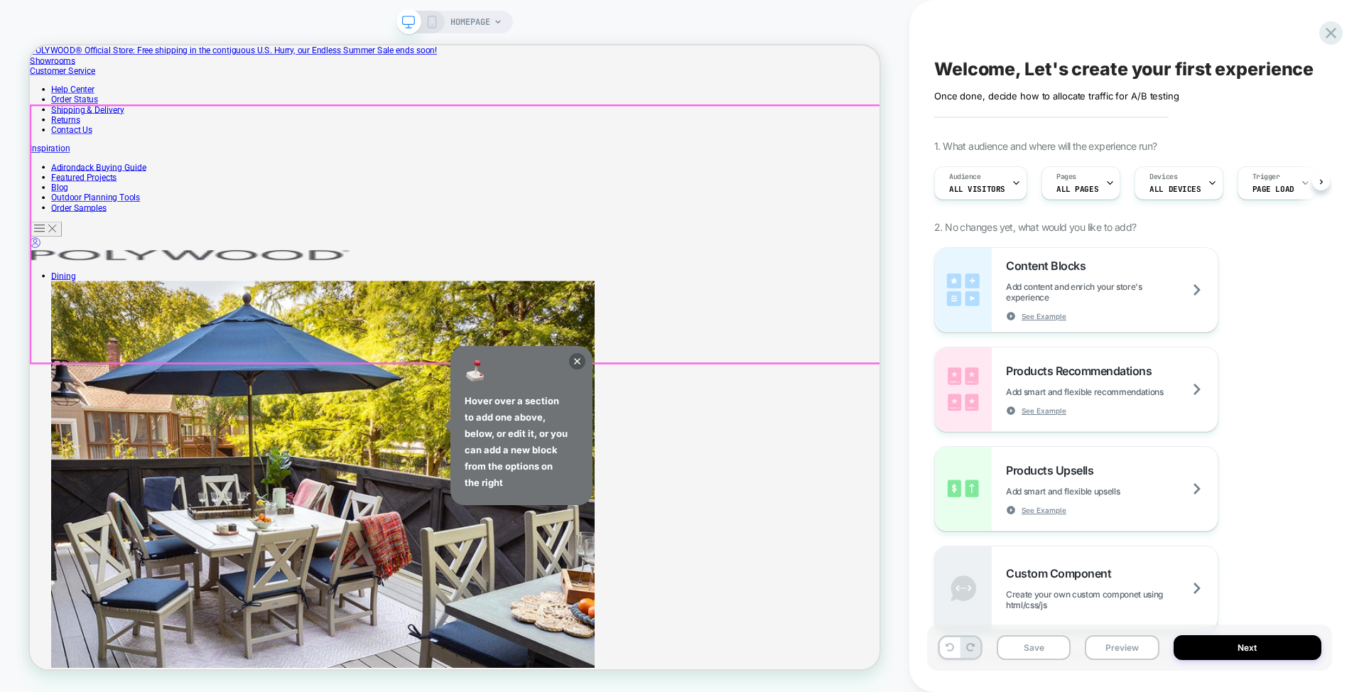
scroll to position [0, 1]
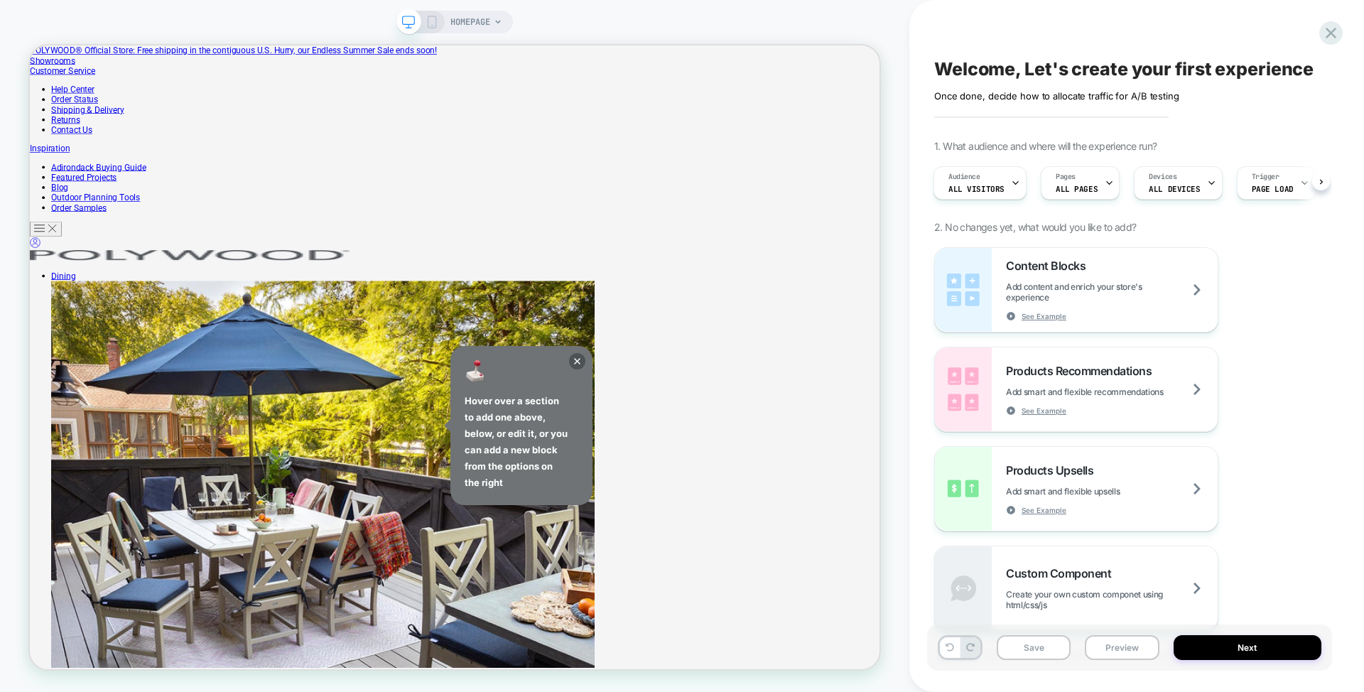
click at [906, 156] on div "HOMEPAGE" at bounding box center [454, 345] width 909 height 663
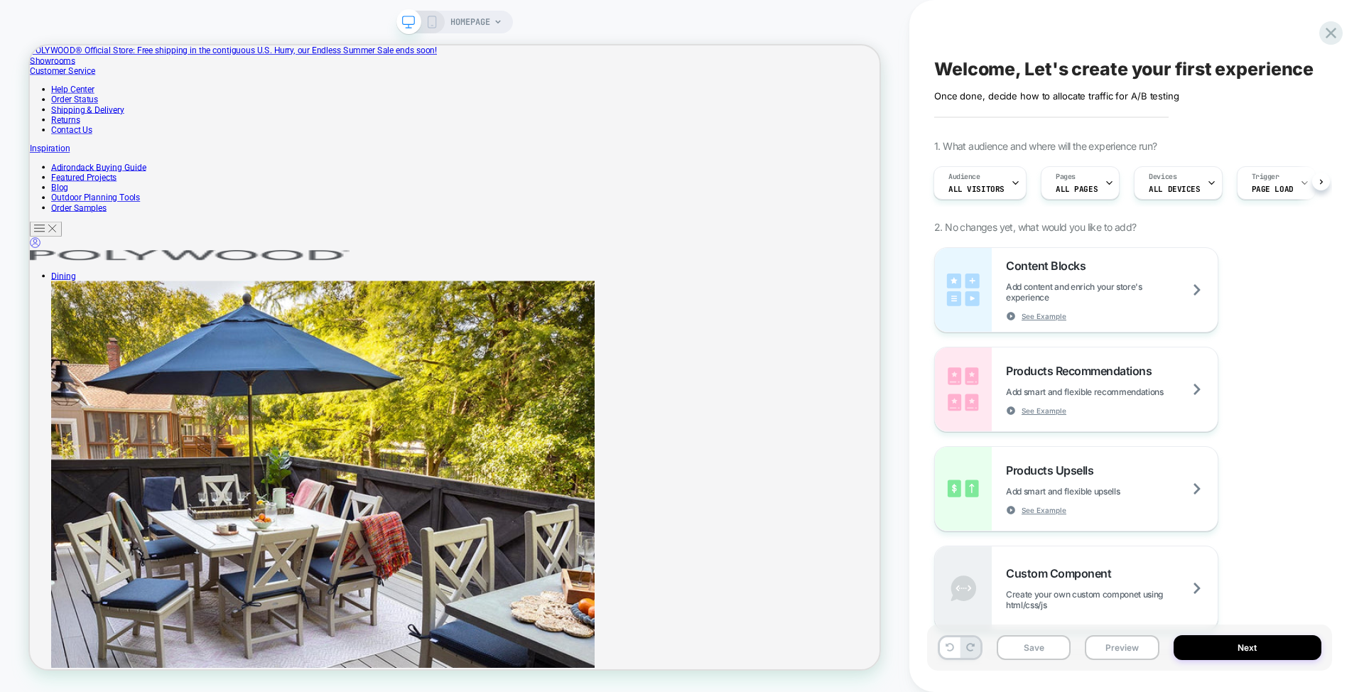
click at [904, 323] on div "HOMEPAGE" at bounding box center [454, 345] width 909 height 663
click at [1296, 248] on div "Content Blocks Add content and enrich your store's experience See Example Produ…" at bounding box center [1129, 439] width 391 height 384
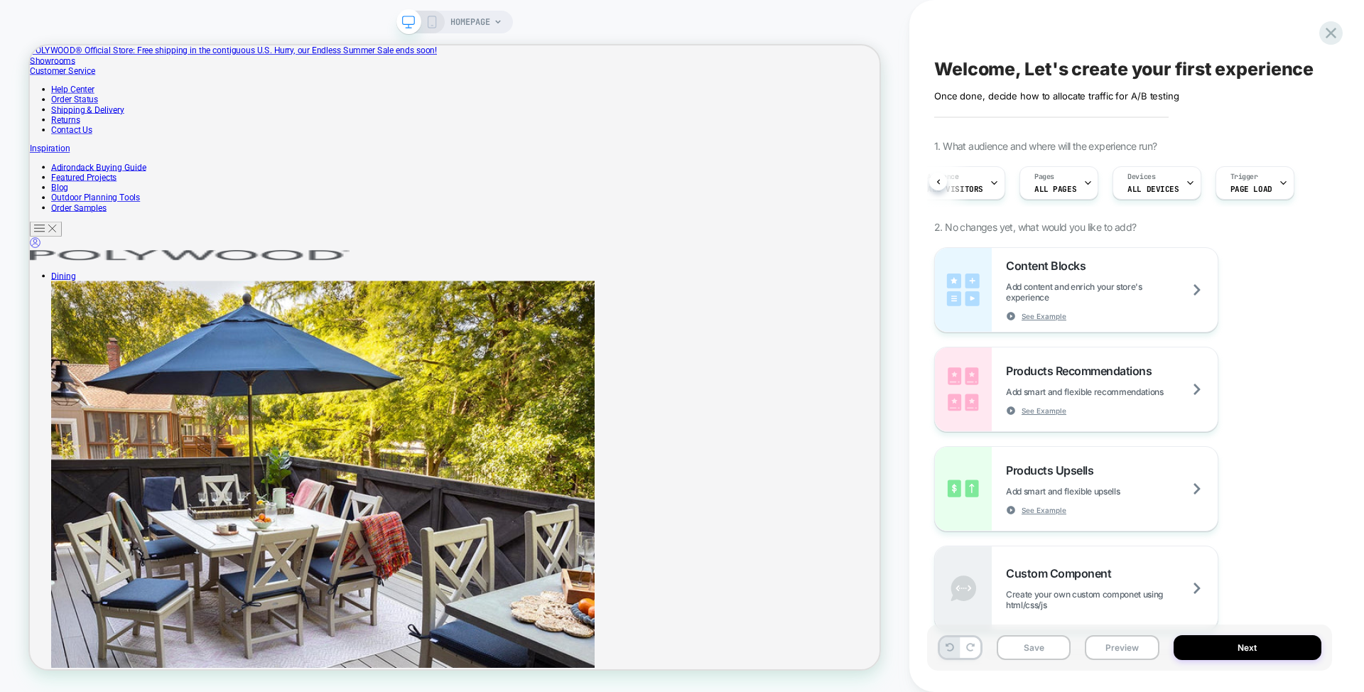
drag, startPoint x: 1297, startPoint y: 426, endPoint x: 1262, endPoint y: 518, distance: 98.7
click at [1257, 573] on div "Content Blocks Add content and enrich your store's experience See Example Produ…" at bounding box center [1129, 439] width 391 height 384
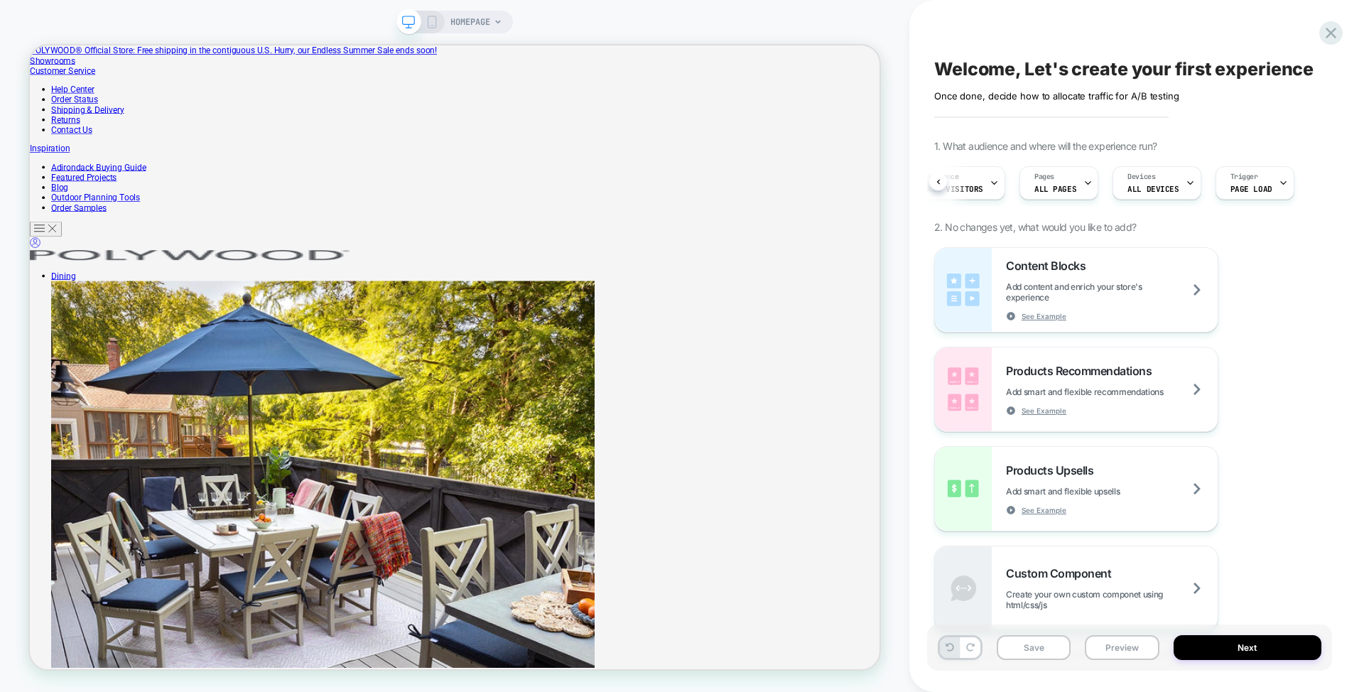
click at [1268, 517] on div "Content Blocks Add content and enrich your store's experience See Example Produ…" at bounding box center [1129, 439] width 391 height 384
click at [1281, 454] on div "Content Blocks Add content and enrich your store's experience See Example Produ…" at bounding box center [1129, 439] width 391 height 384
drag, startPoint x: 1276, startPoint y: 464, endPoint x: 1268, endPoint y: 505, distance: 41.9
click at [1276, 473] on div "Content Blocks Add content and enrich your store's experience See Example Produ…" at bounding box center [1129, 439] width 391 height 384
click at [1266, 513] on div "Content Blocks Add content and enrich your store's experience See Example Produ…" at bounding box center [1129, 439] width 391 height 384
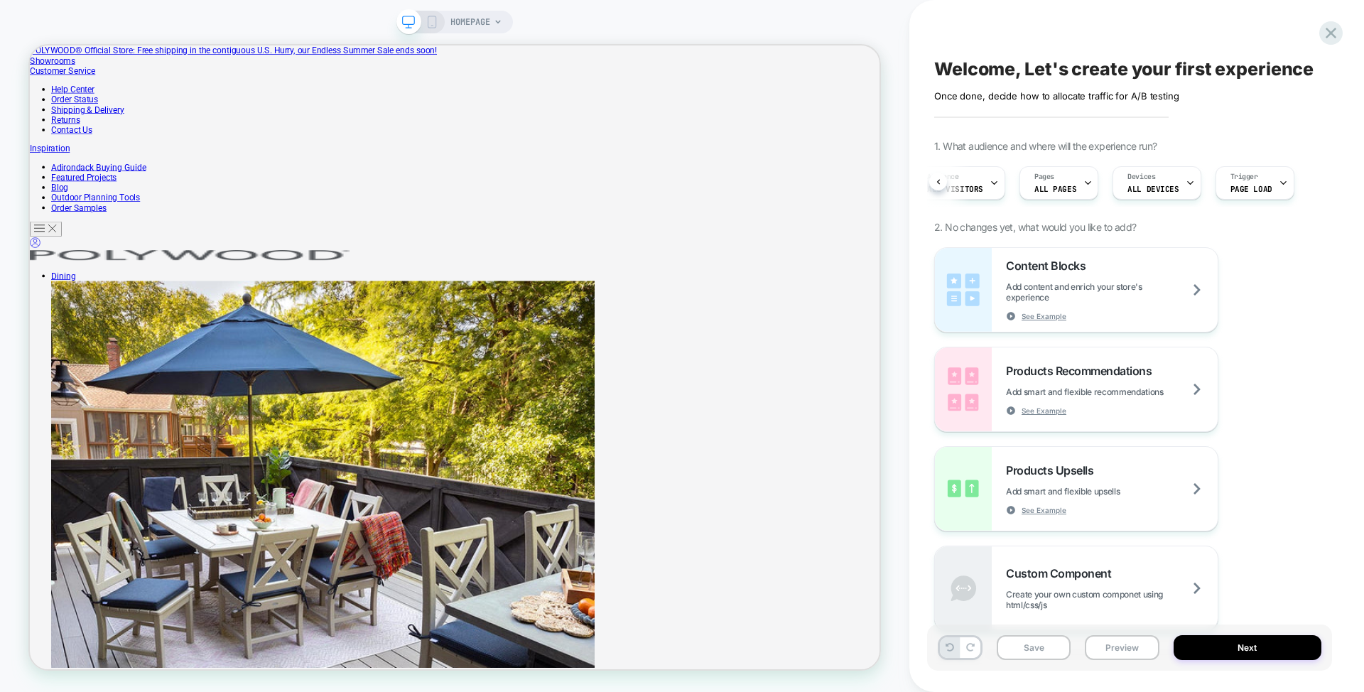
click at [1262, 523] on div "Content Blocks Add content and enrich your store's experience See Example Produ…" at bounding box center [1129, 439] width 391 height 384
click at [1262, 522] on div "Content Blocks Add content and enrich your store's experience See Example Produ…" at bounding box center [1129, 439] width 391 height 384
drag, startPoint x: 1299, startPoint y: 29, endPoint x: 1323, endPoint y: 27, distance: 24.2
click at [1300, 29] on div "Welcome, Let's create your first experience Click to edit experience details On…" at bounding box center [1129, 345] width 405 height 663
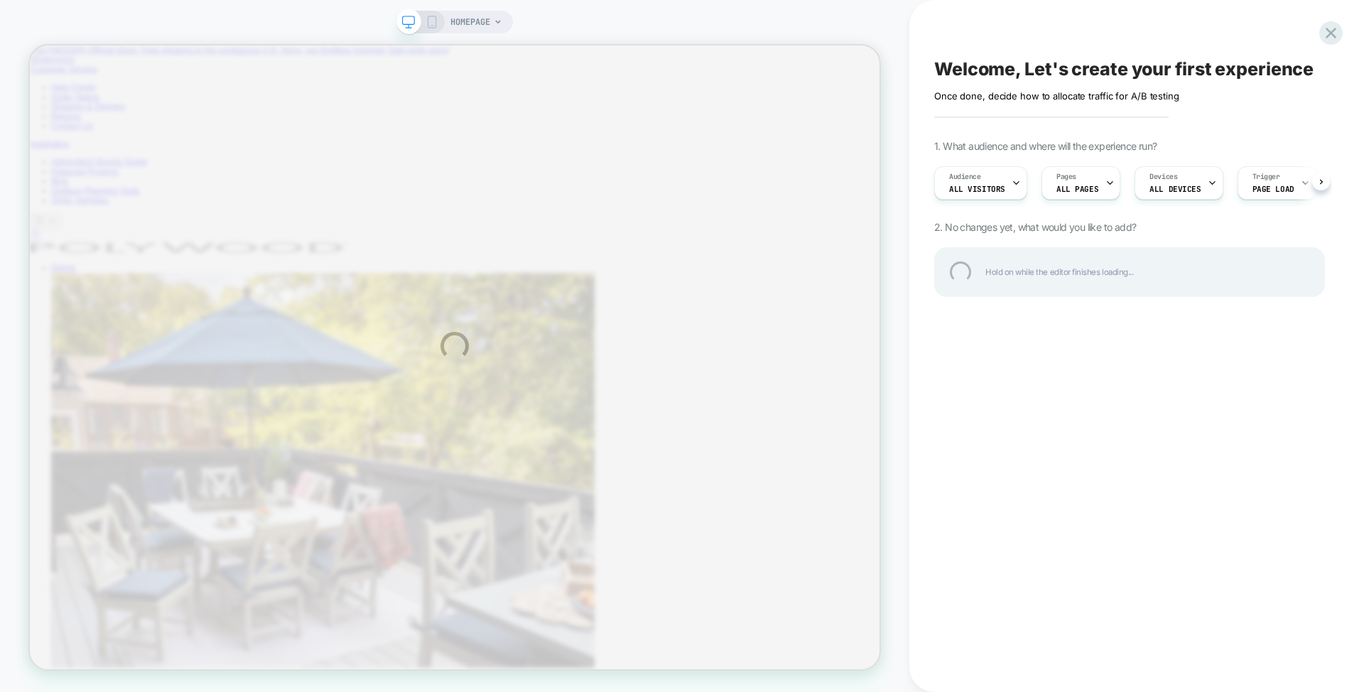
drag, startPoint x: 592, startPoint y: 290, endPoint x: 587, endPoint y: 127, distance: 162.7
click at [587, 127] on div "HOMEPAGE Welcome, Let's create your first experience Click to edit experience d…" at bounding box center [682, 346] width 1364 height 692
drag, startPoint x: 699, startPoint y: 291, endPoint x: 698, endPoint y: 114, distance: 177.6
click at [698, 114] on div "HOMEPAGE Welcome, Let's create your first experience Click to edit experience d…" at bounding box center [682, 346] width 1364 height 692
drag, startPoint x: 738, startPoint y: 298, endPoint x: 737, endPoint y: 57, distance: 240.8
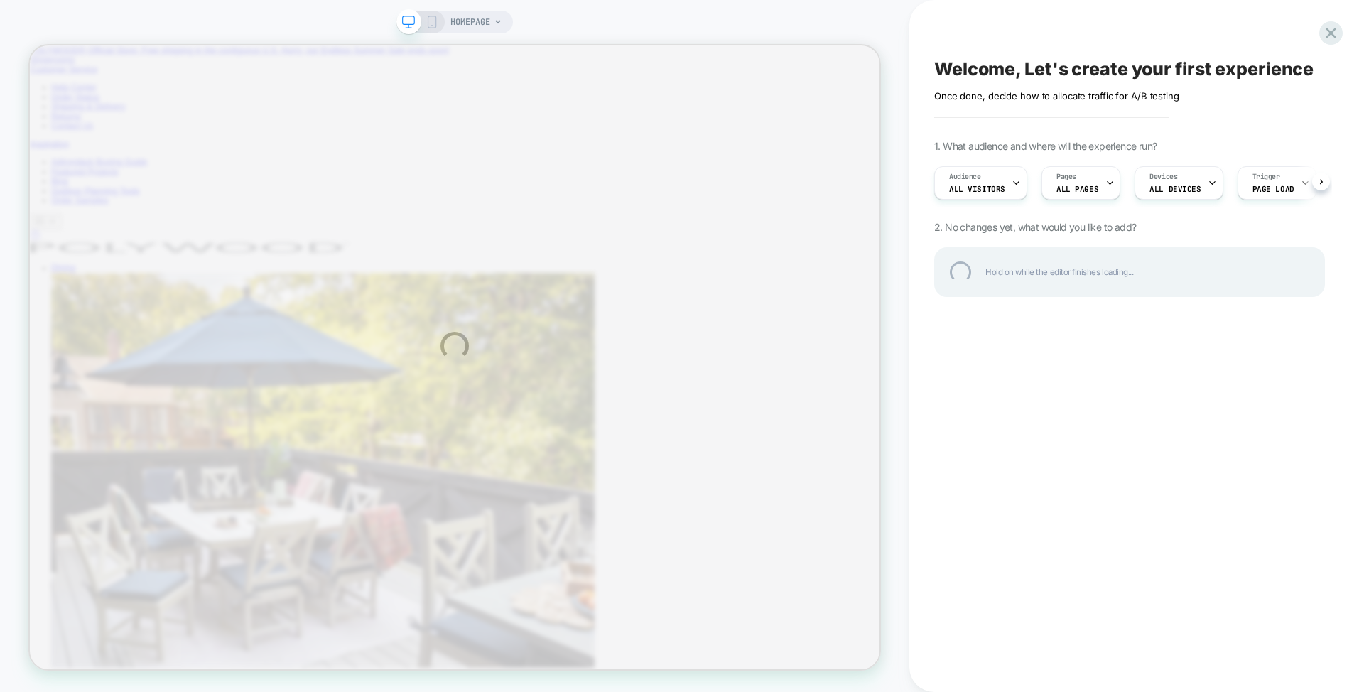
click at [737, 57] on div "HOMEPAGE Welcome, Let's create your first experience Click to edit experience d…" at bounding box center [682, 346] width 1364 height 692
drag, startPoint x: 732, startPoint y: 315, endPoint x: 717, endPoint y: 82, distance: 233.4
click at [717, 82] on div "HOMEPAGE Welcome, Let's create your first experience Click to edit experience d…" at bounding box center [682, 346] width 1364 height 692
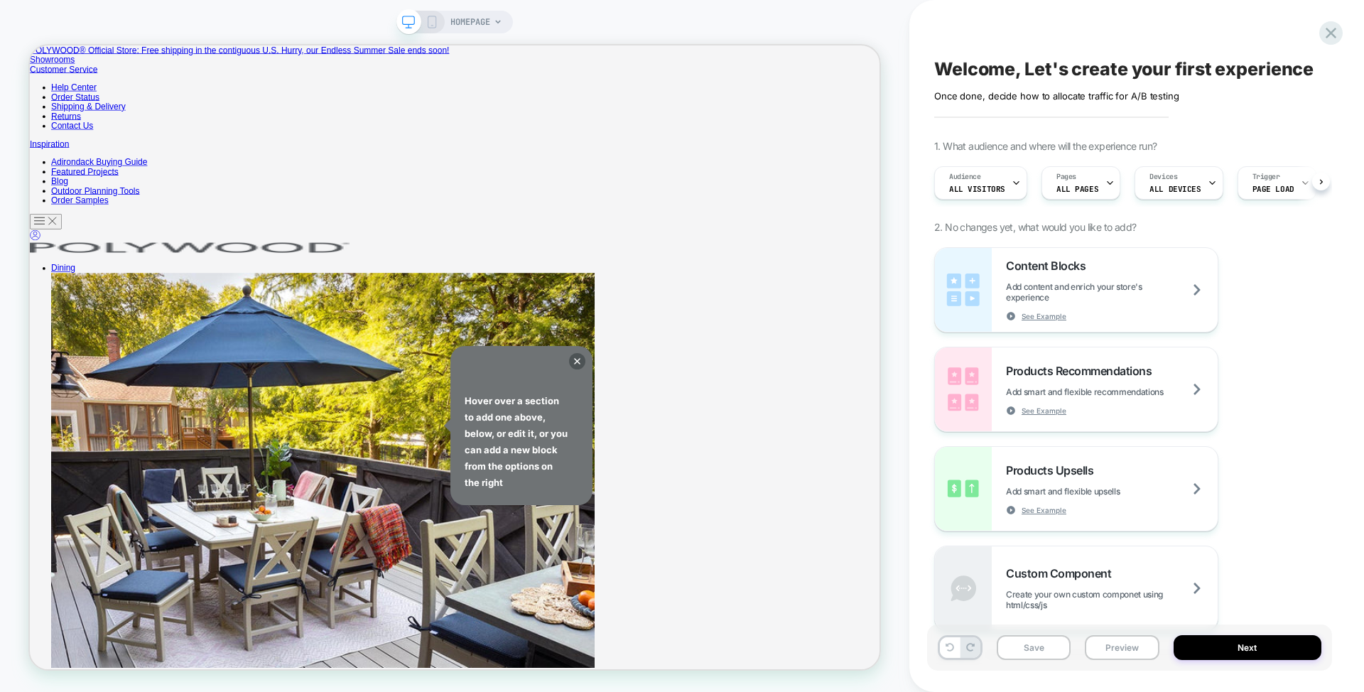
drag, startPoint x: 717, startPoint y: 82, endPoint x: 675, endPoint y: -76, distance: 163.6
click at [675, 0] on html "HOMEPAGE Welcome, Let's create your first experience Click to edit experience d…" at bounding box center [682, 346] width 1364 height 692
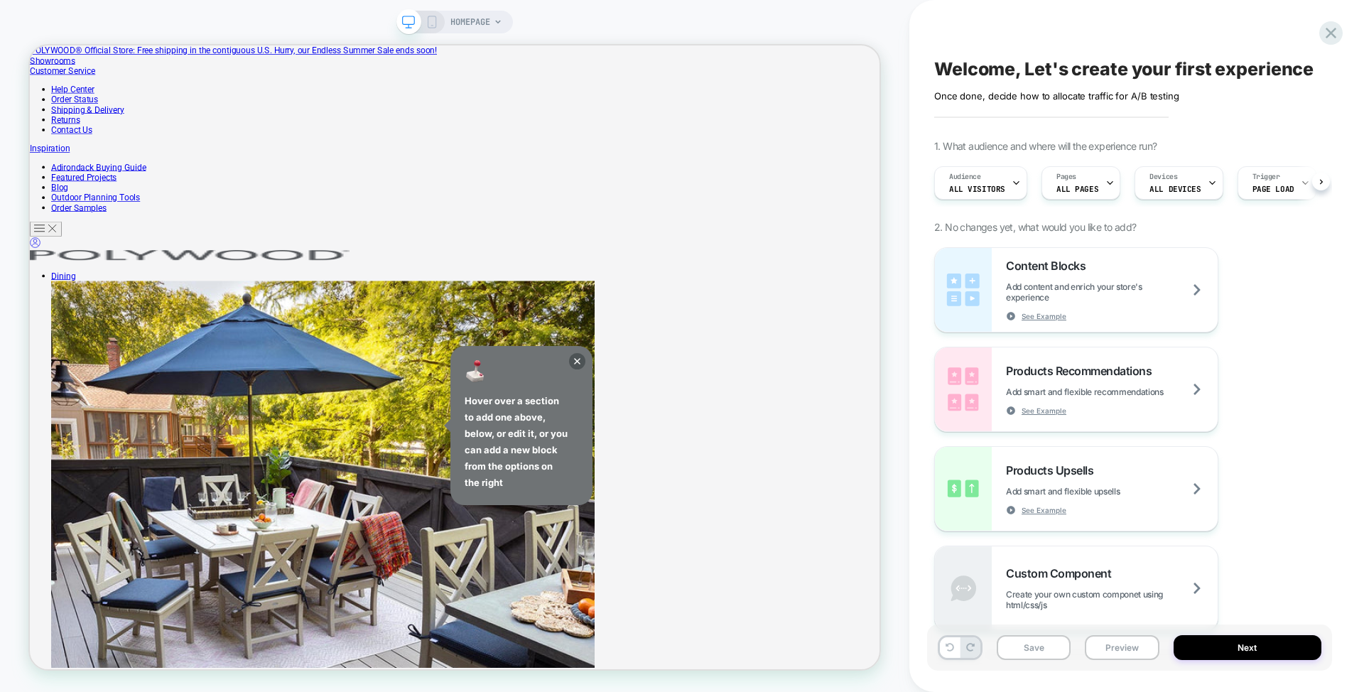
scroll to position [0, 1]
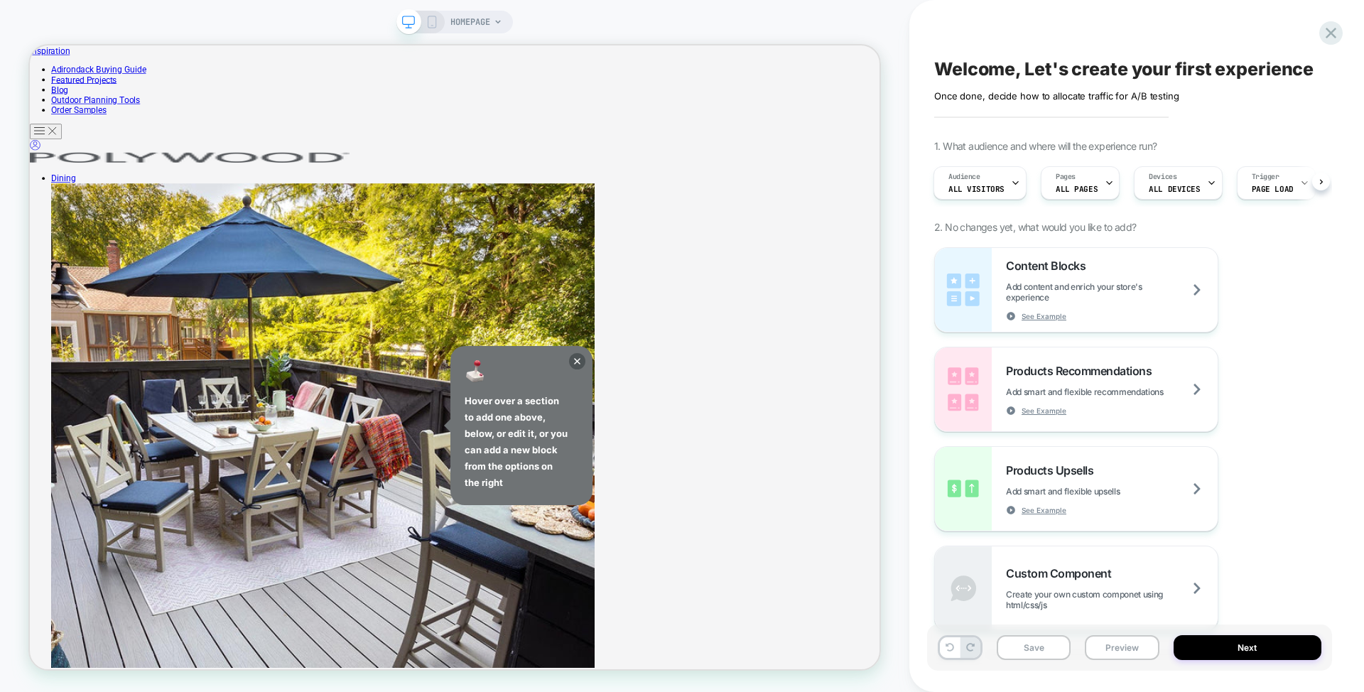
scroll to position [0, 0]
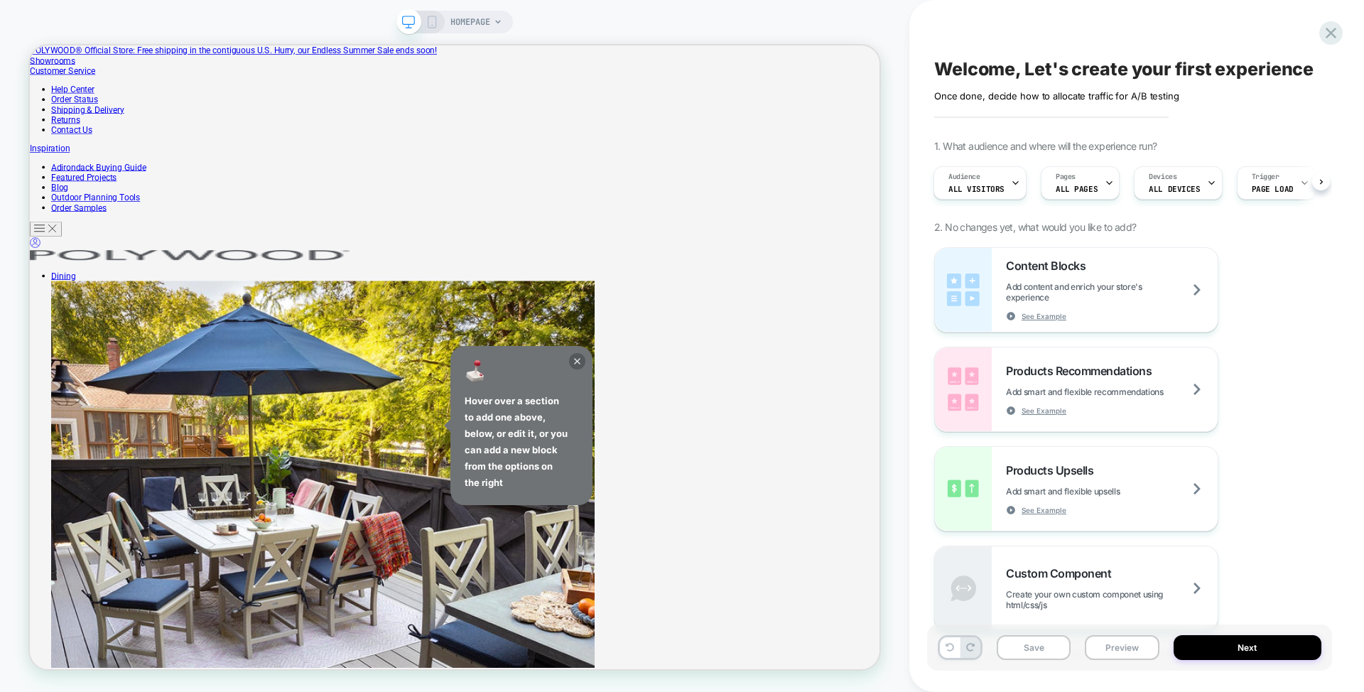
click at [580, 361] on icon at bounding box center [577, 361] width 16 height 16
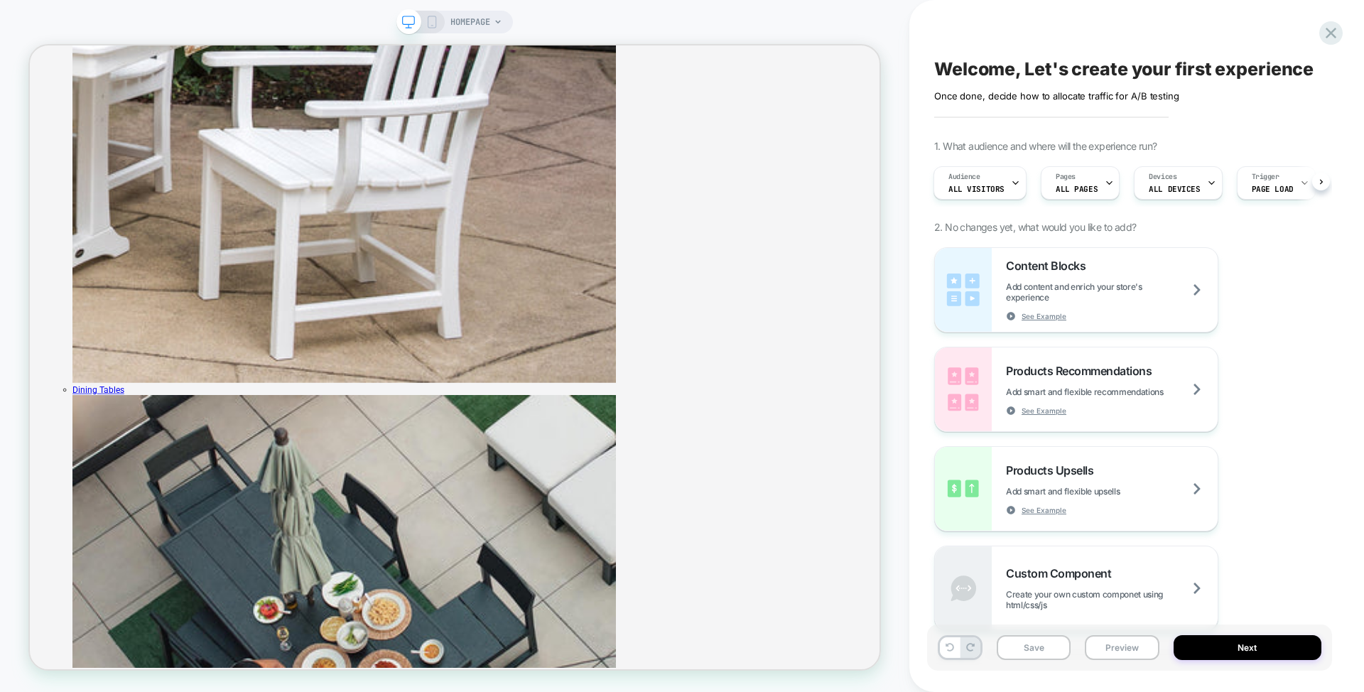
scroll to position [1895, 0]
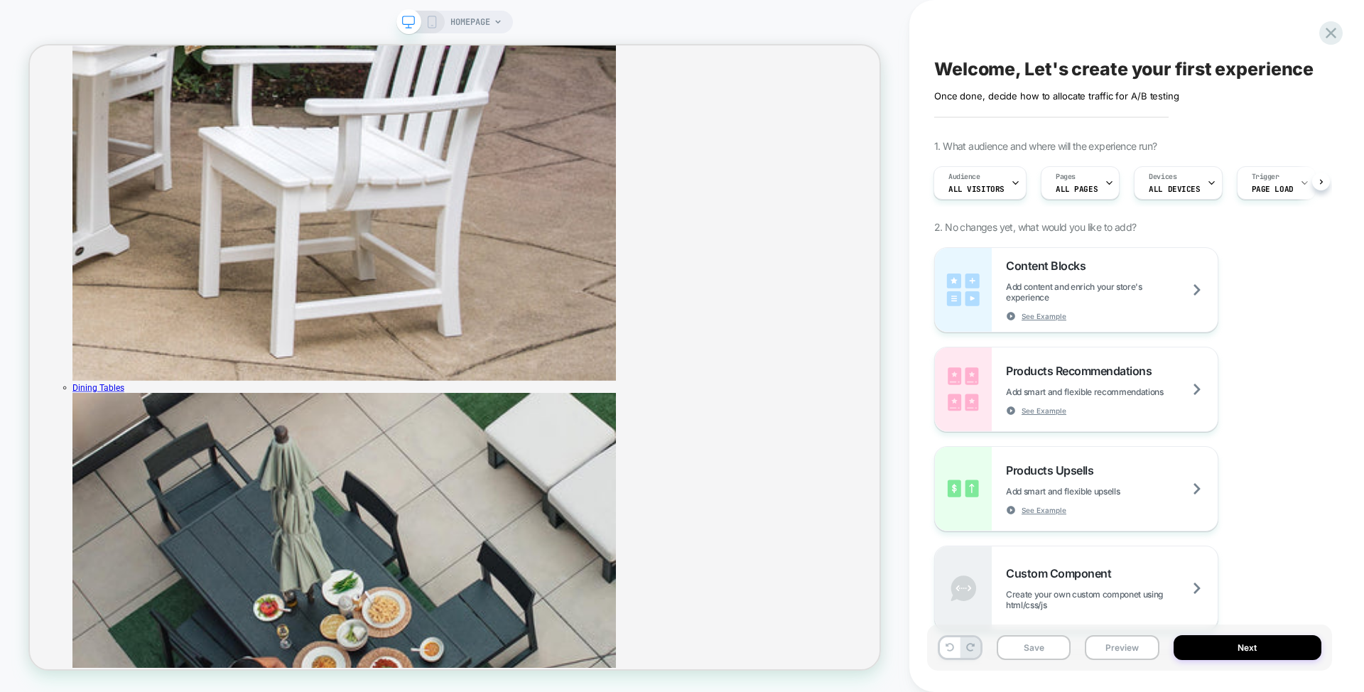
click at [891, 24] on div "HOMEPAGE" at bounding box center [454, 345] width 909 height 663
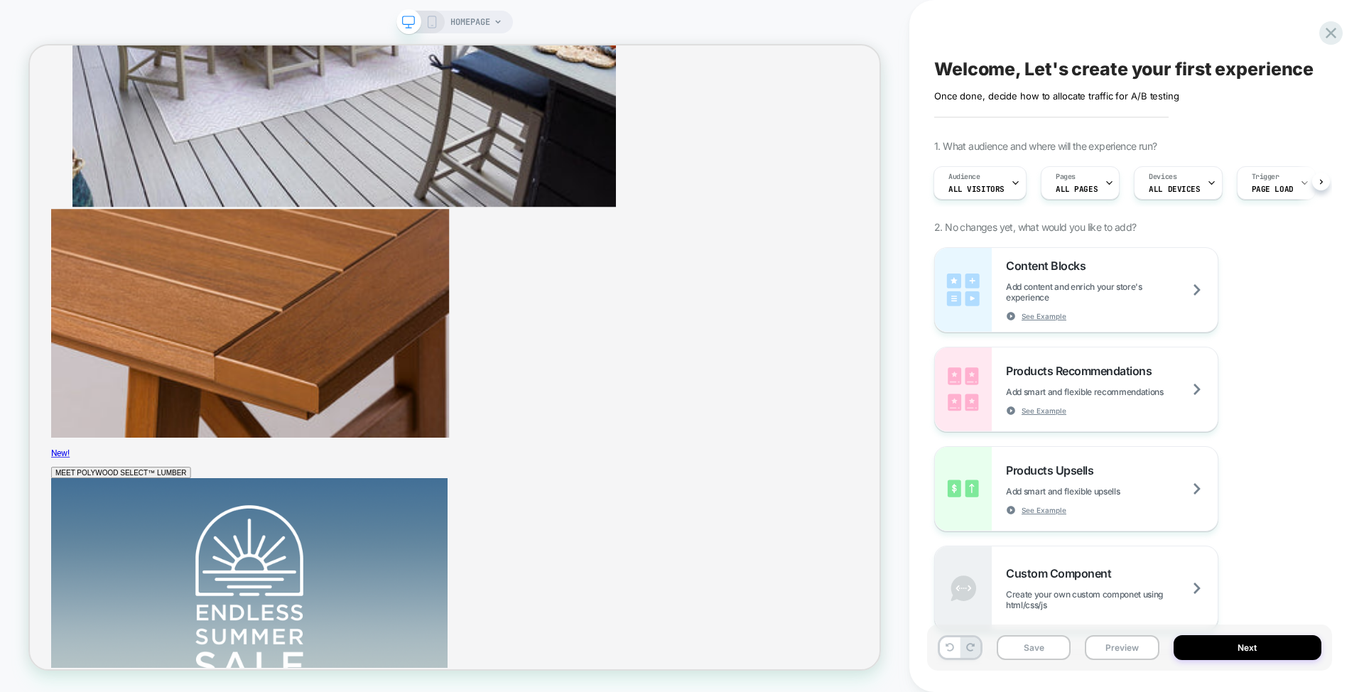
scroll to position [5506, 0]
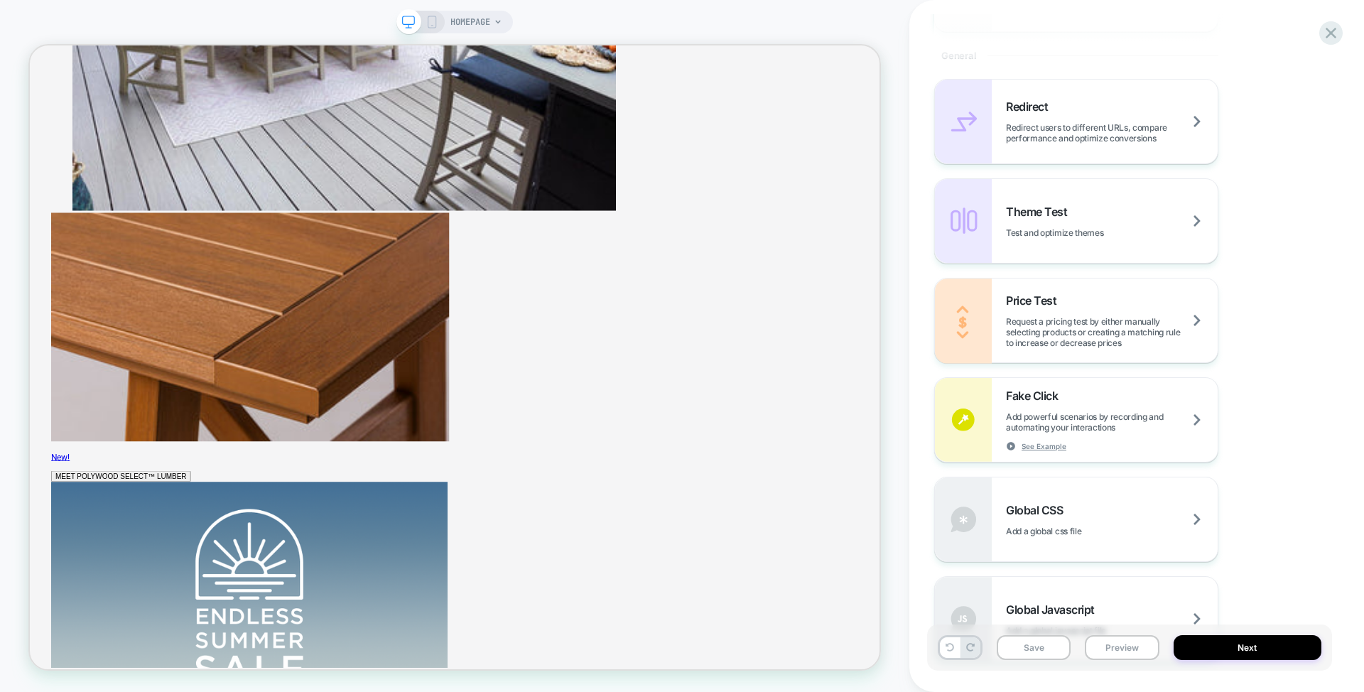
scroll to position [645, 0]
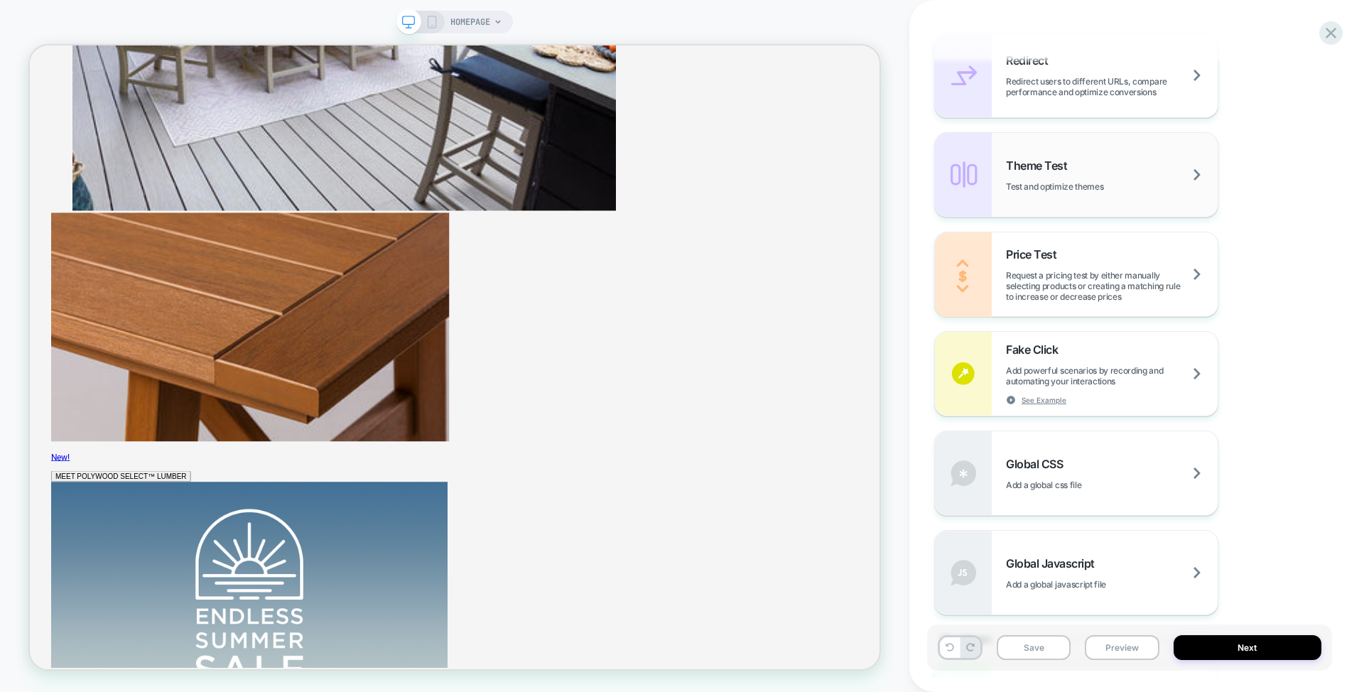
click at [1108, 195] on div "Theme Test Test and optimize themes" at bounding box center [1076, 175] width 283 height 84
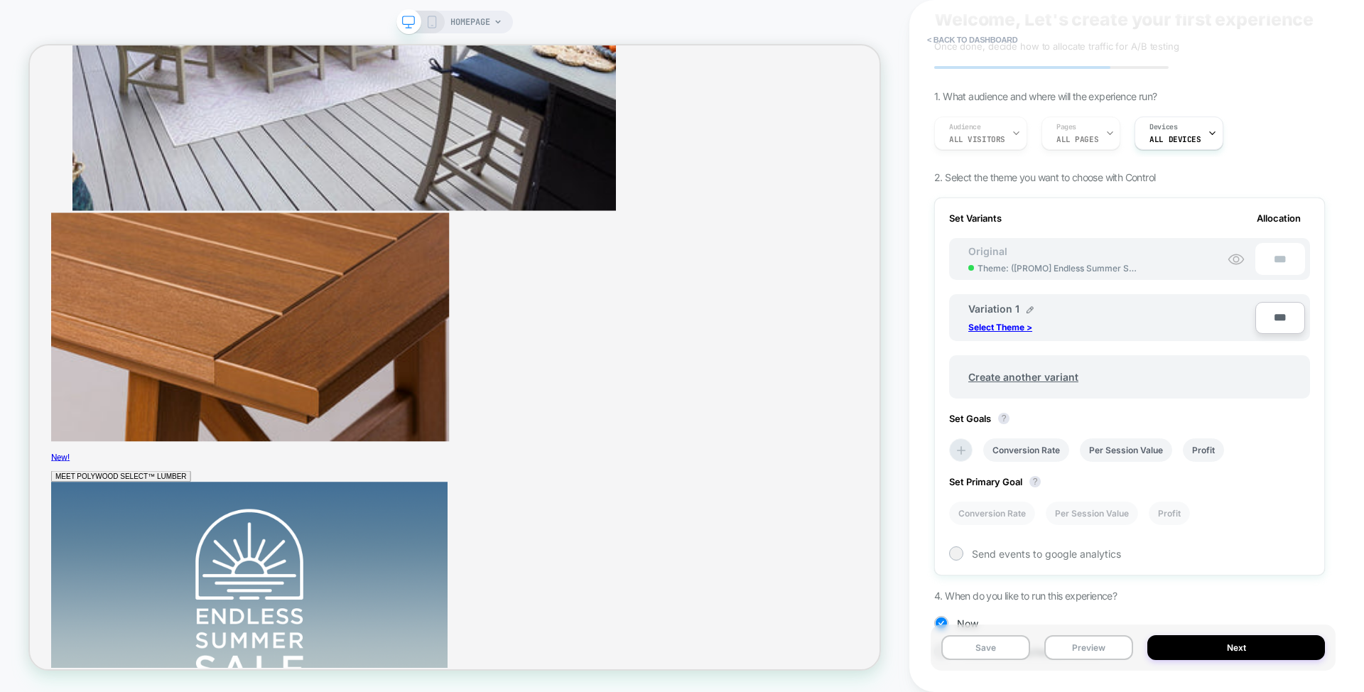
scroll to position [0, 0]
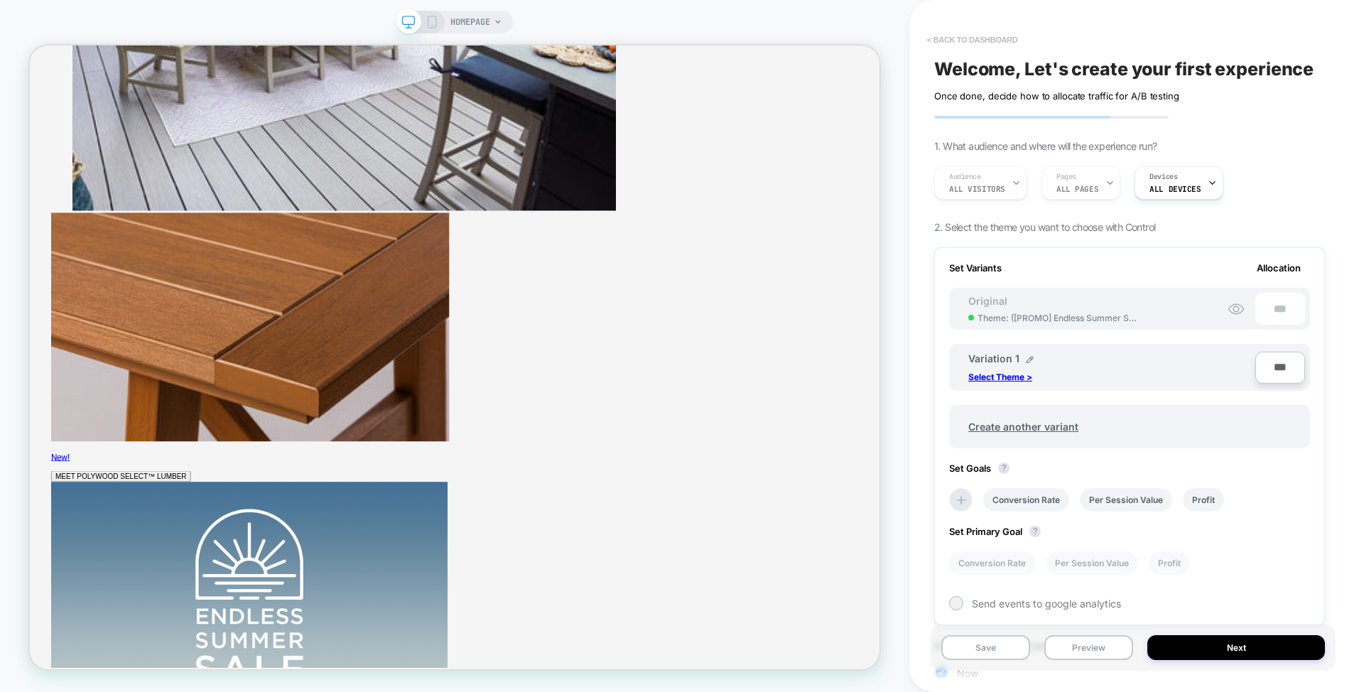
click at [974, 40] on button "< back to dashboard" at bounding box center [972, 39] width 104 height 23
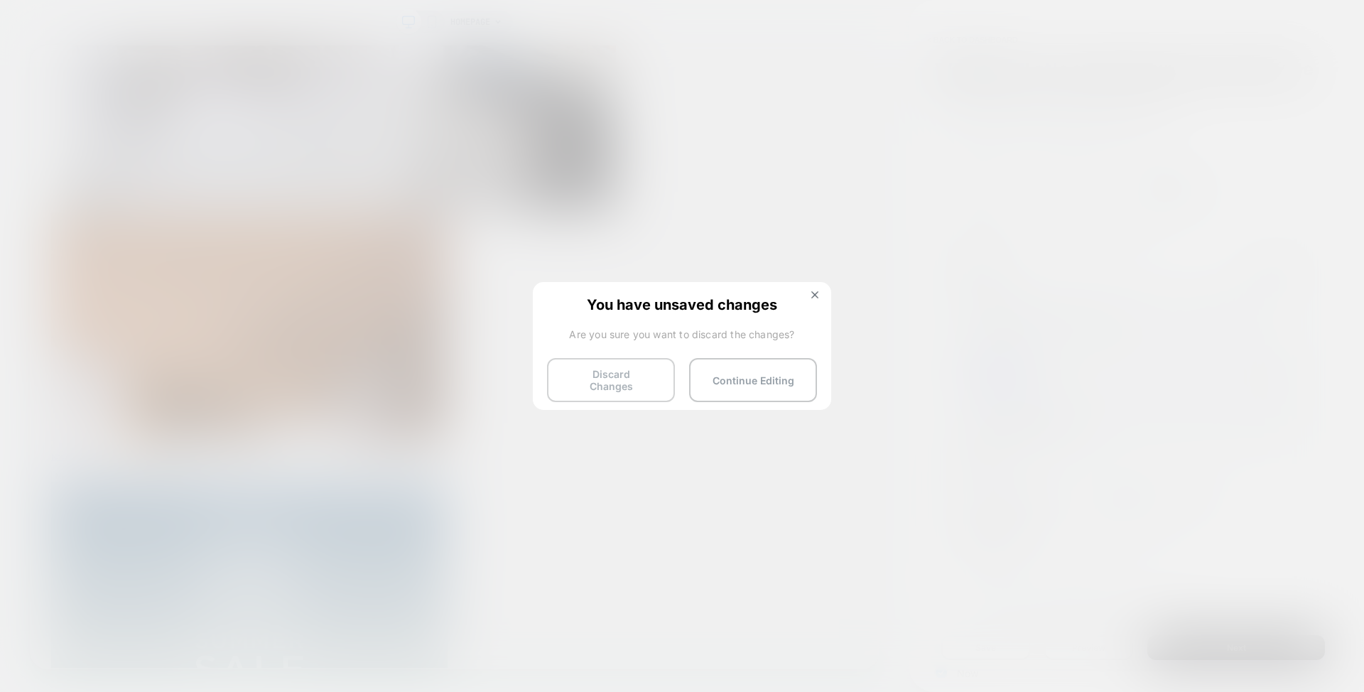
click at [629, 386] on button "Discard Changes" at bounding box center [611, 380] width 128 height 44
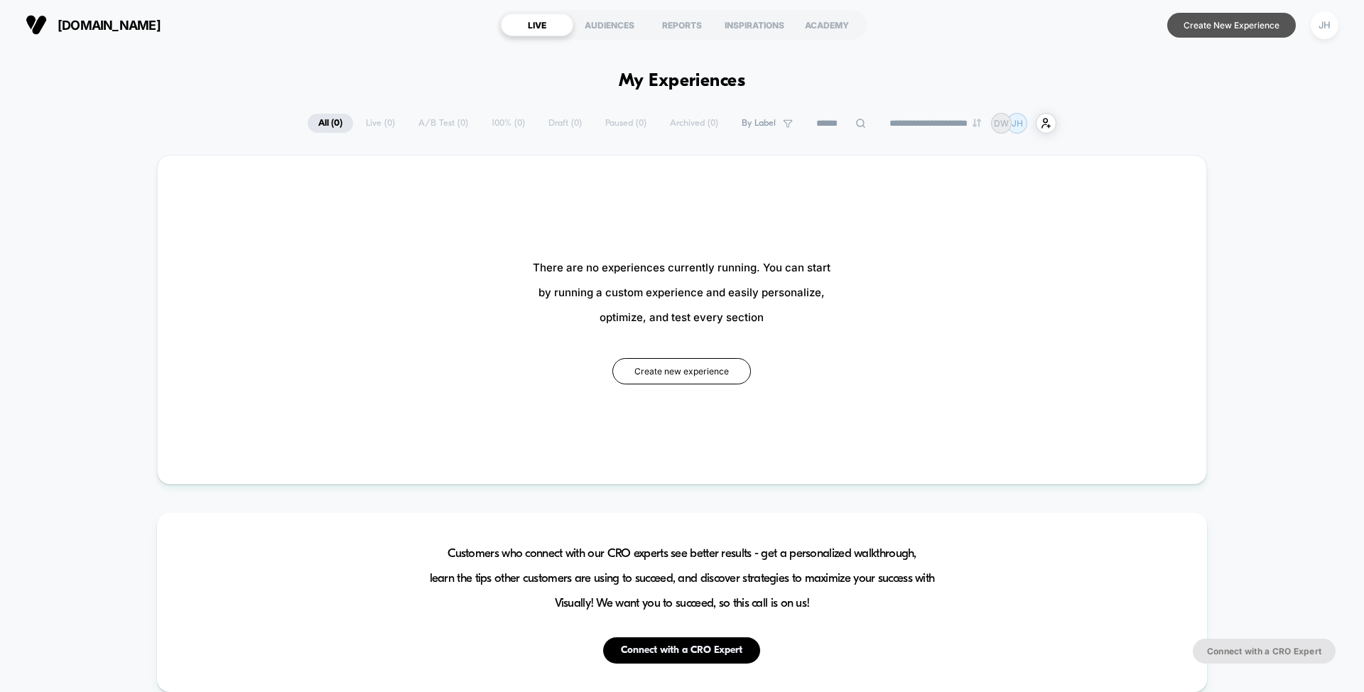
click at [1222, 23] on button "Create New Experience" at bounding box center [1231, 25] width 129 height 25
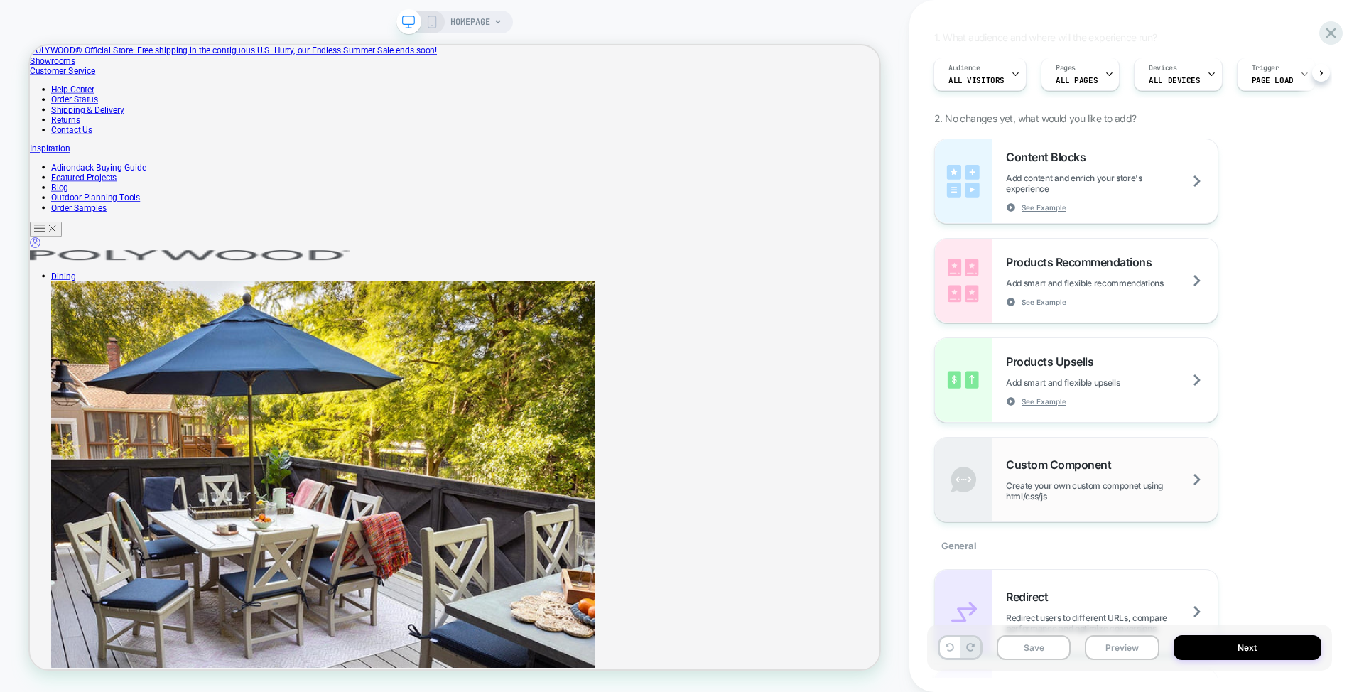
scroll to position [102, 0]
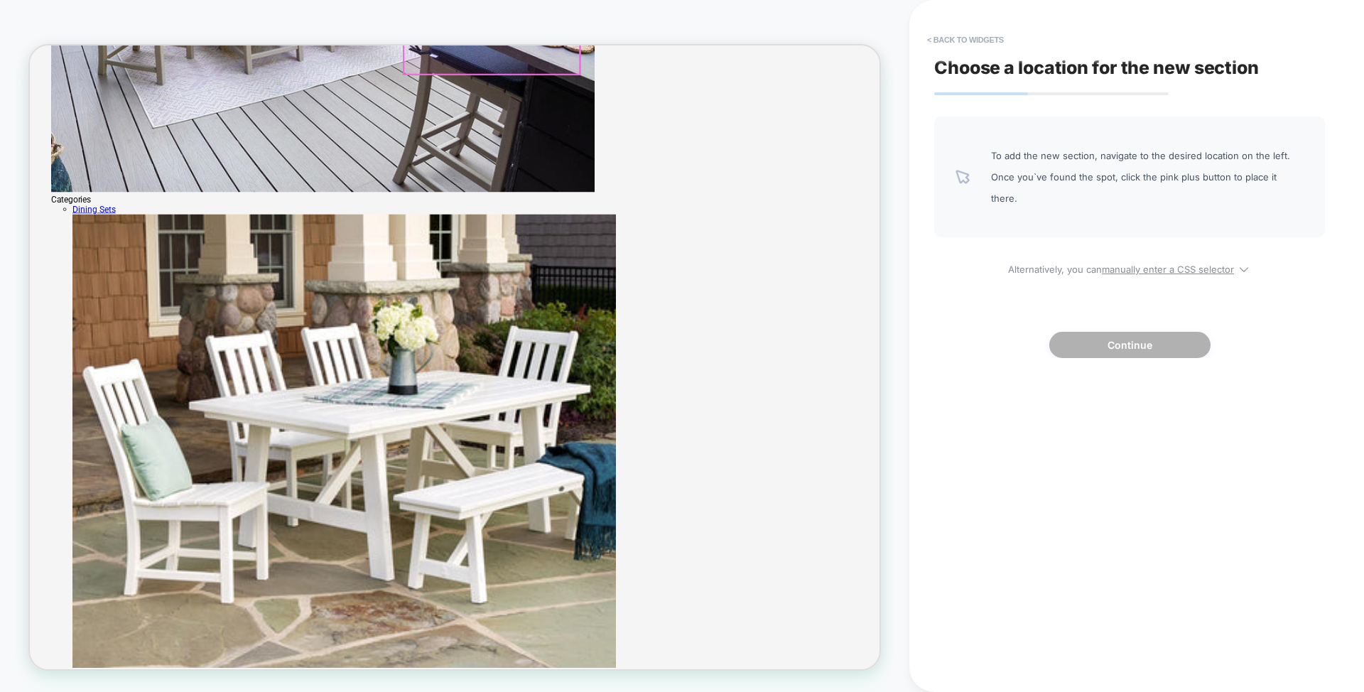
scroll to position [781, 0]
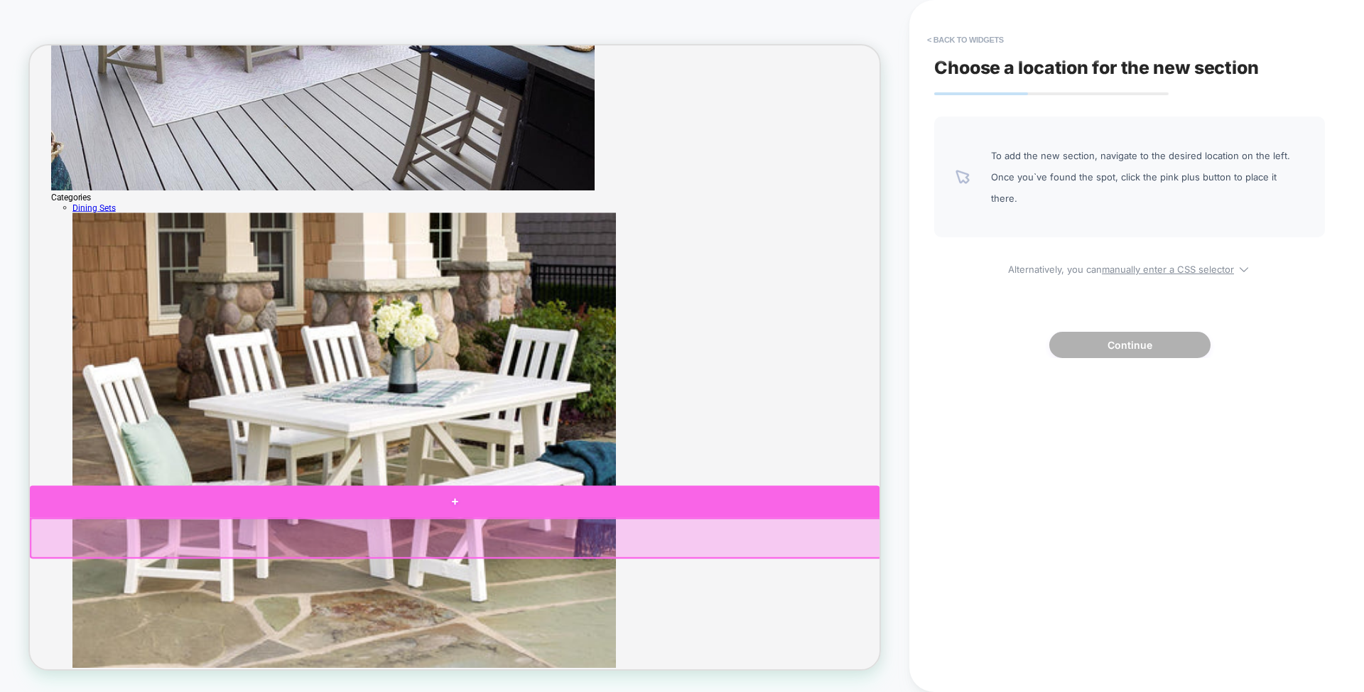
click at [604, 663] on div at bounding box center [596, 653] width 1133 height 43
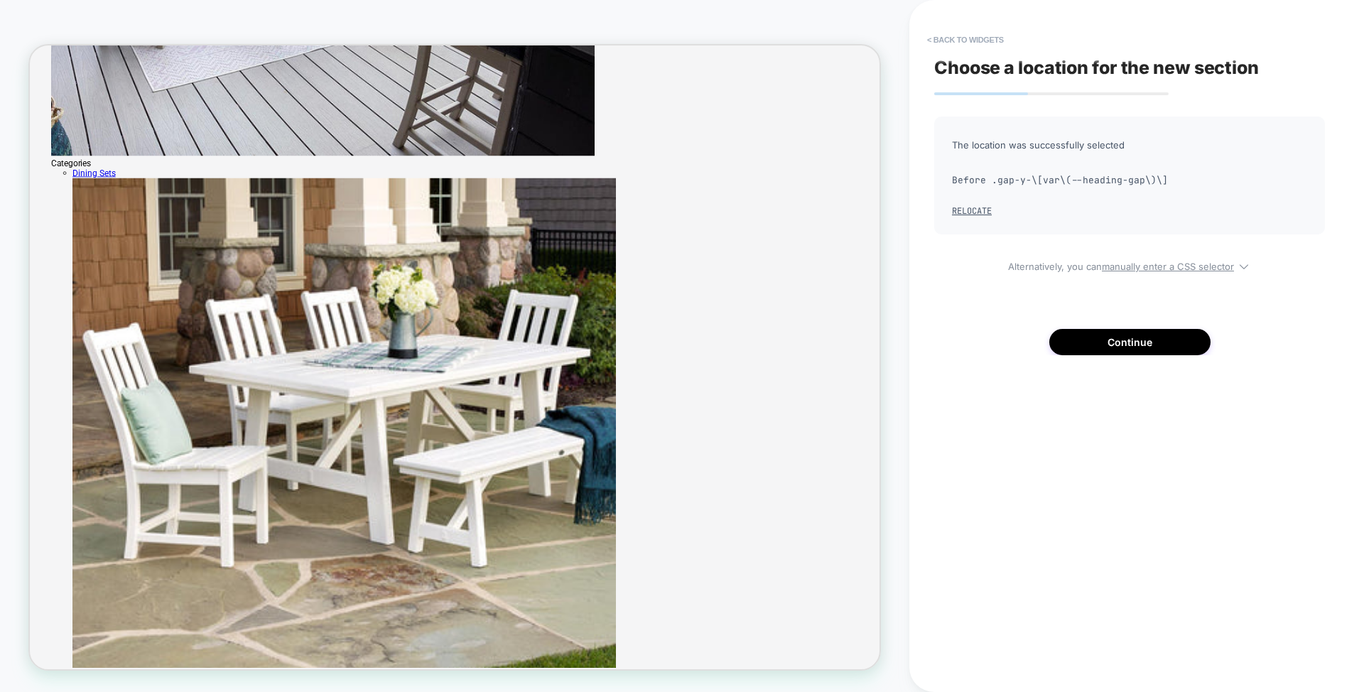
scroll to position [1027, 0]
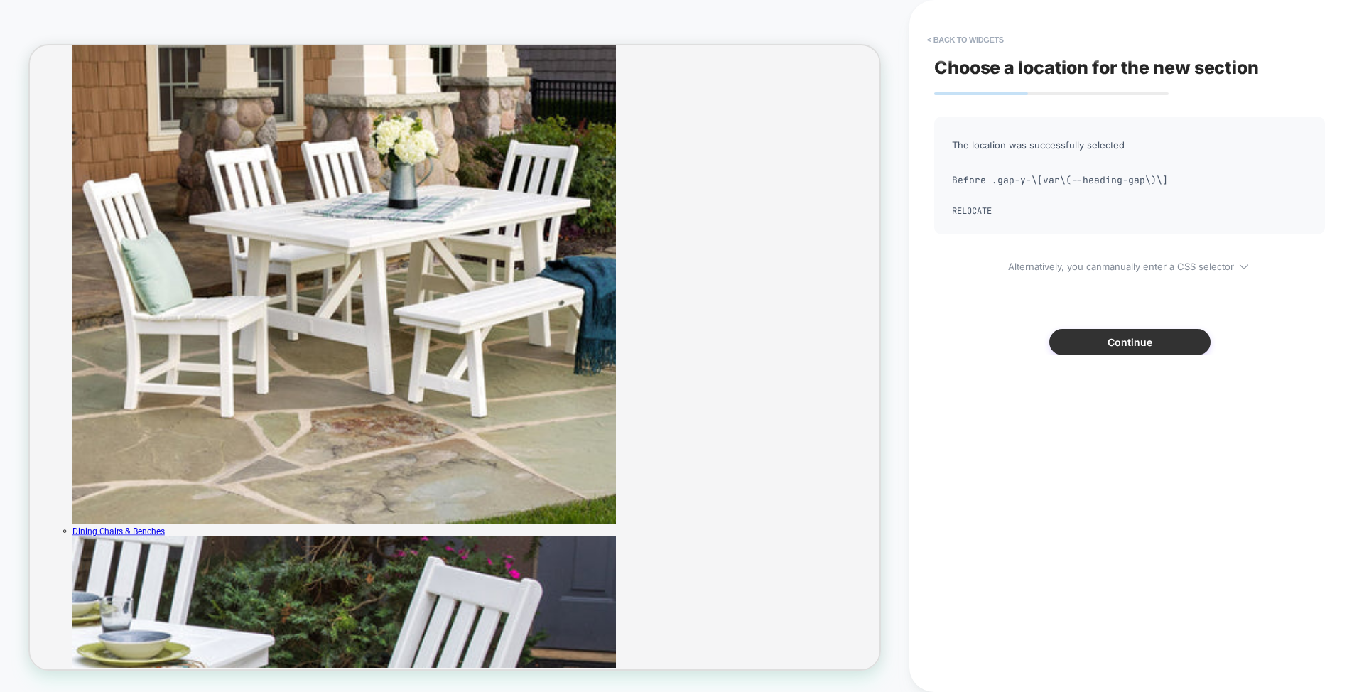
click at [1133, 342] on button "Continue" at bounding box center [1129, 342] width 161 height 26
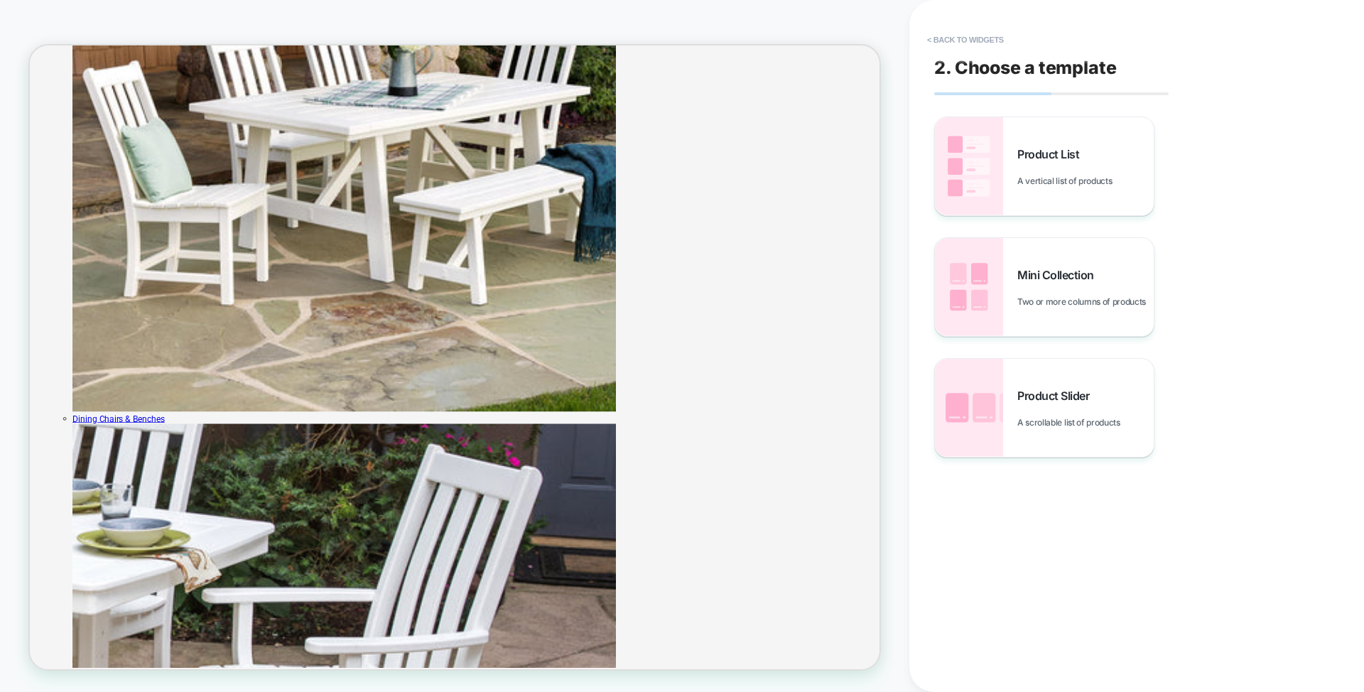
scroll to position [1214, 0]
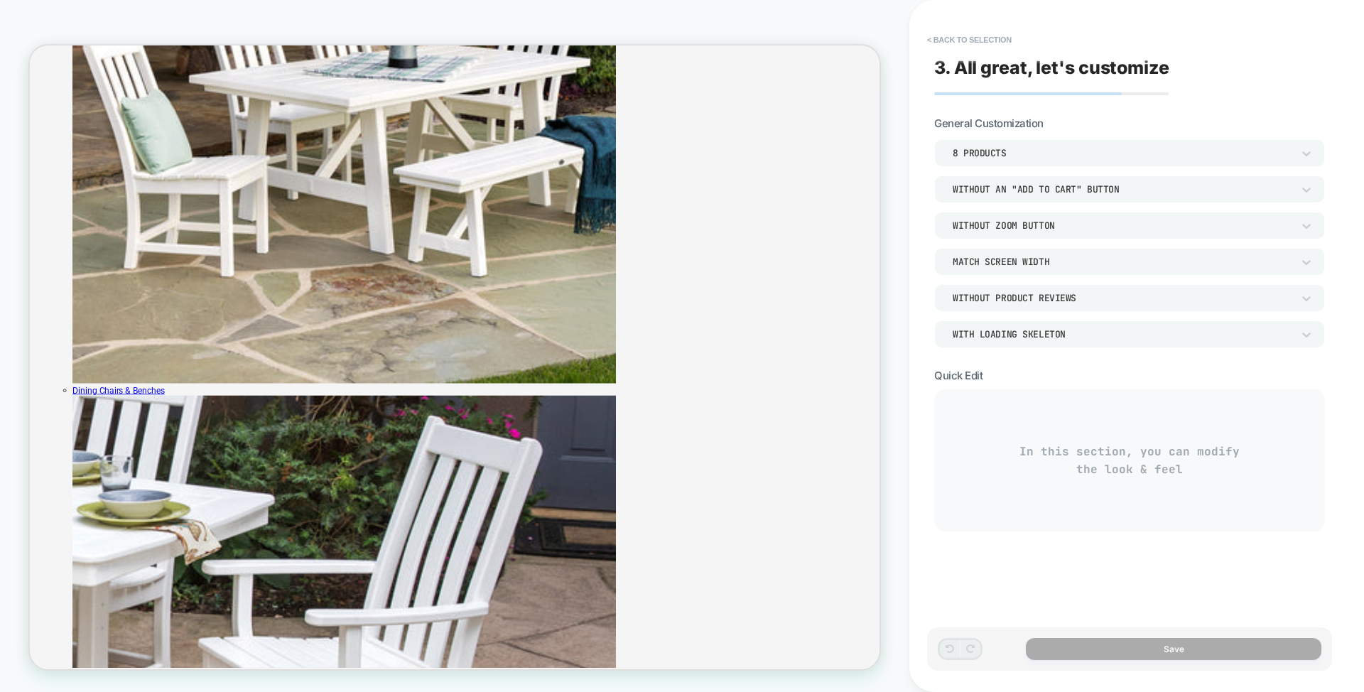
click at [1033, 148] on div "8 Products" at bounding box center [1121, 153] width 339 height 12
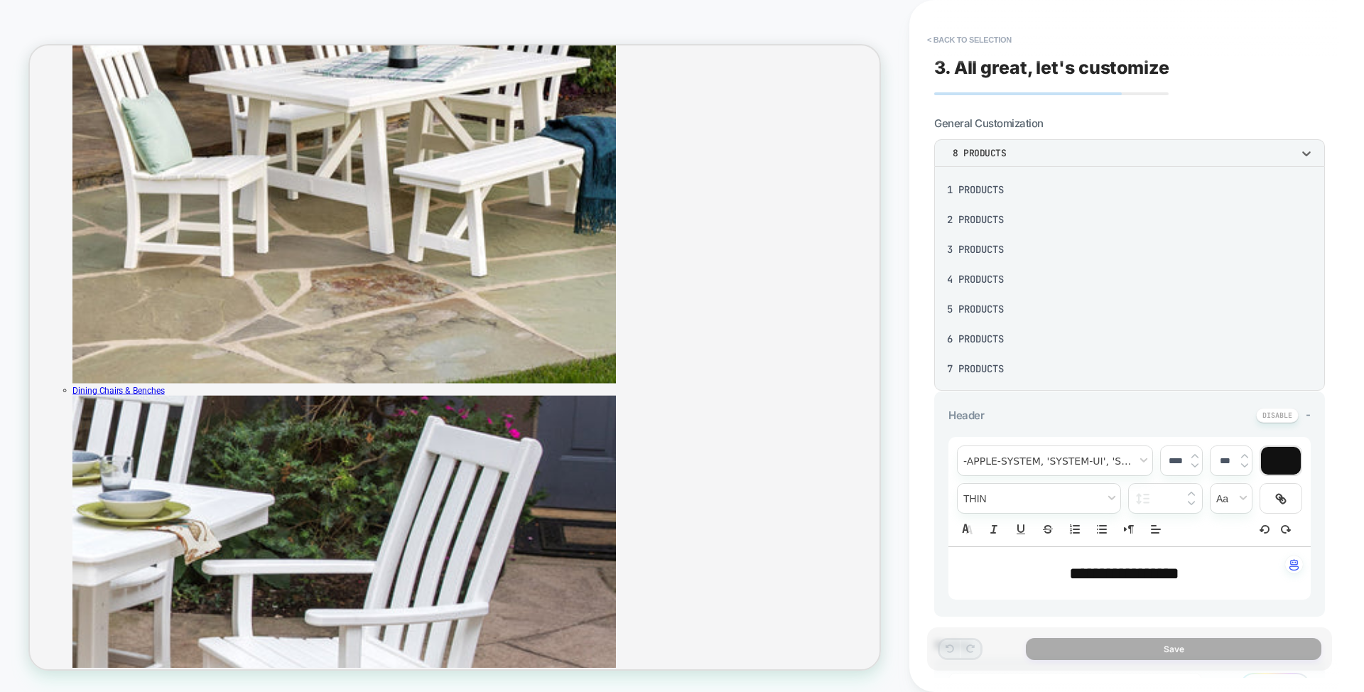
click at [977, 335] on div "6 Products" at bounding box center [1129, 339] width 379 height 30
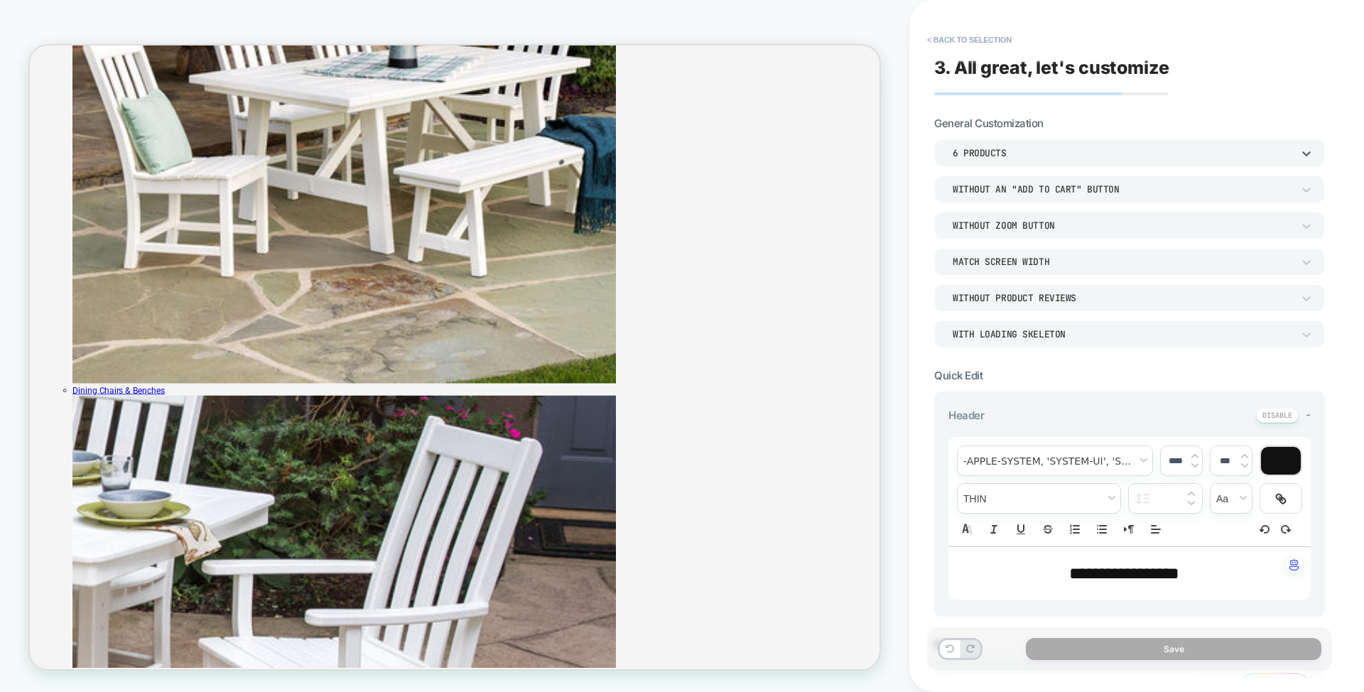
click at [1047, 220] on div "Without Zoom Button" at bounding box center [1121, 225] width 339 height 12
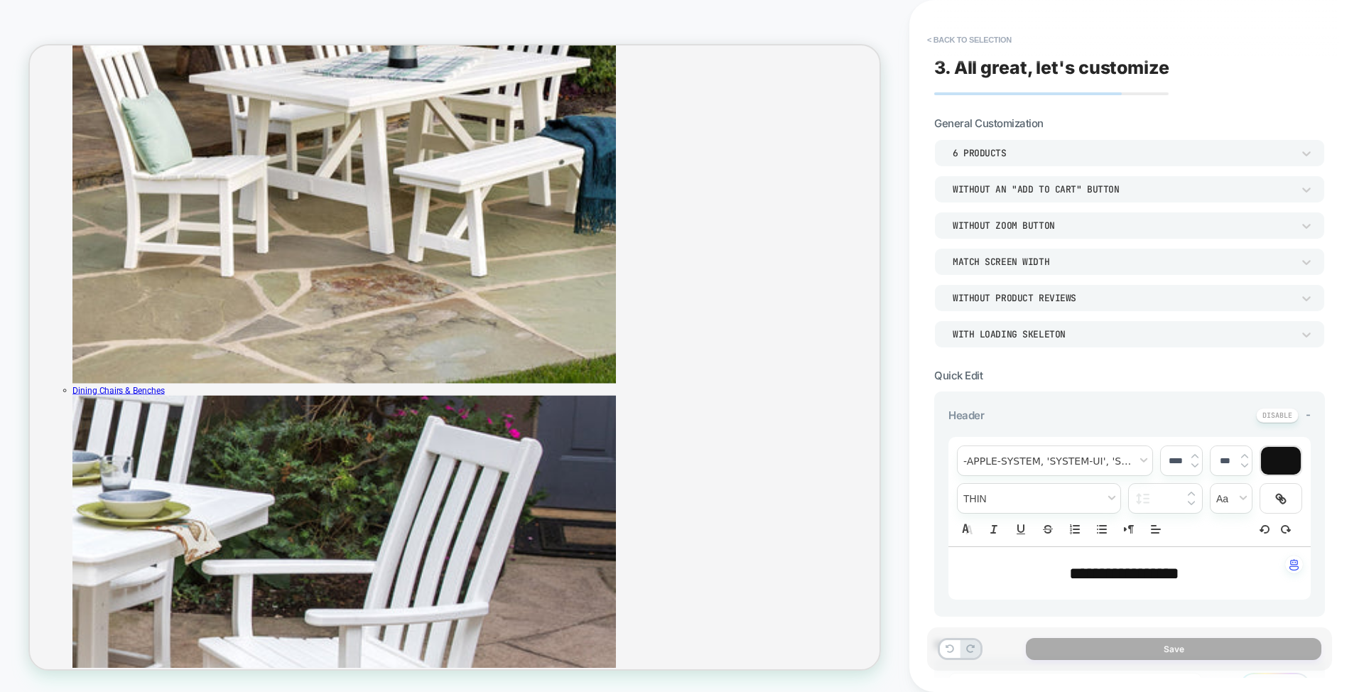
click at [1023, 330] on div "Match Parent Width" at bounding box center [1129, 328] width 379 height 30
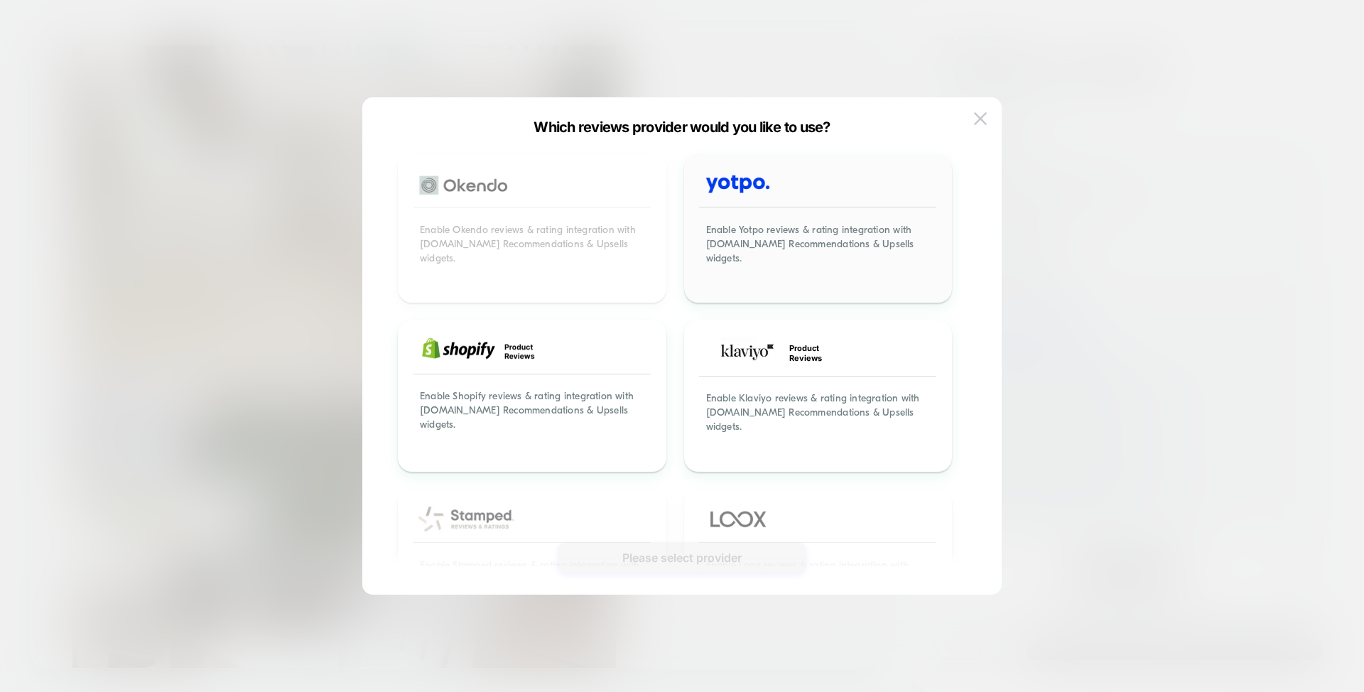
click at [742, 239] on div "Enable Yotpo reviews & rating integration with Visually.io Recommendations & Up…" at bounding box center [818, 252] width 264 height 97
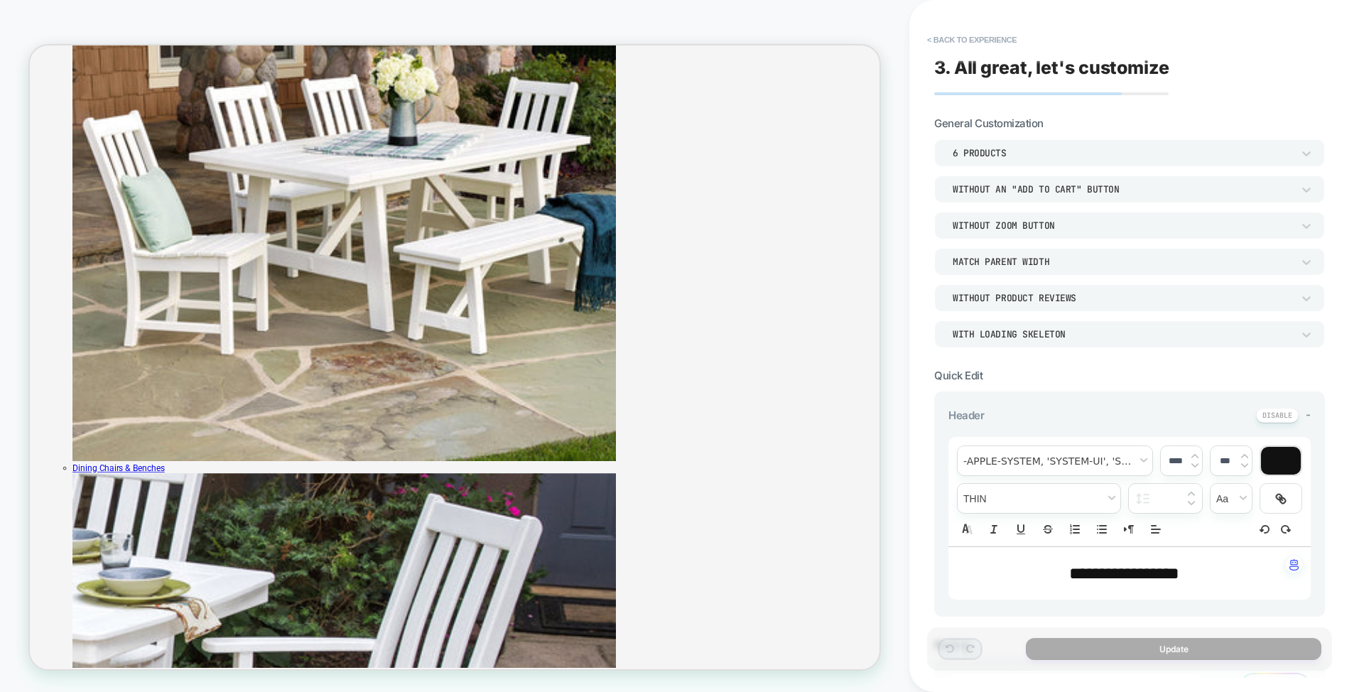
scroll to position [1187, 0]
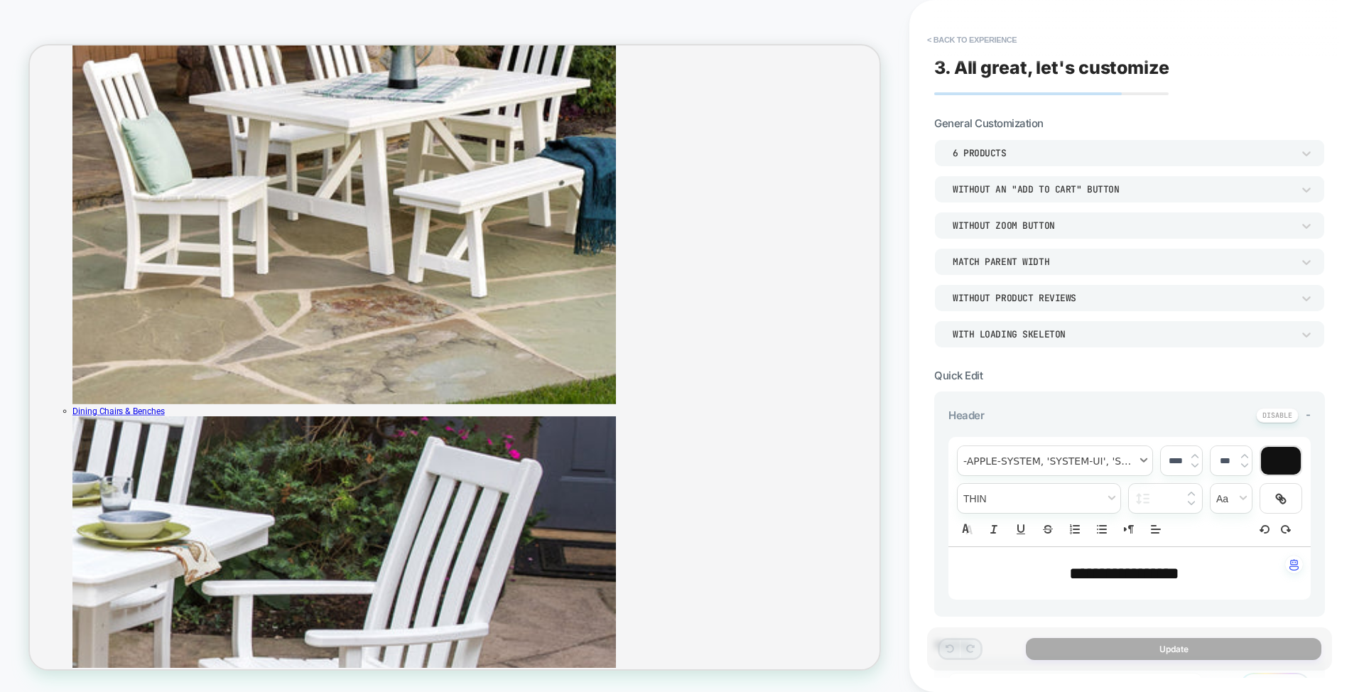
click at [1056, 459] on span "font" at bounding box center [1054, 460] width 195 height 29
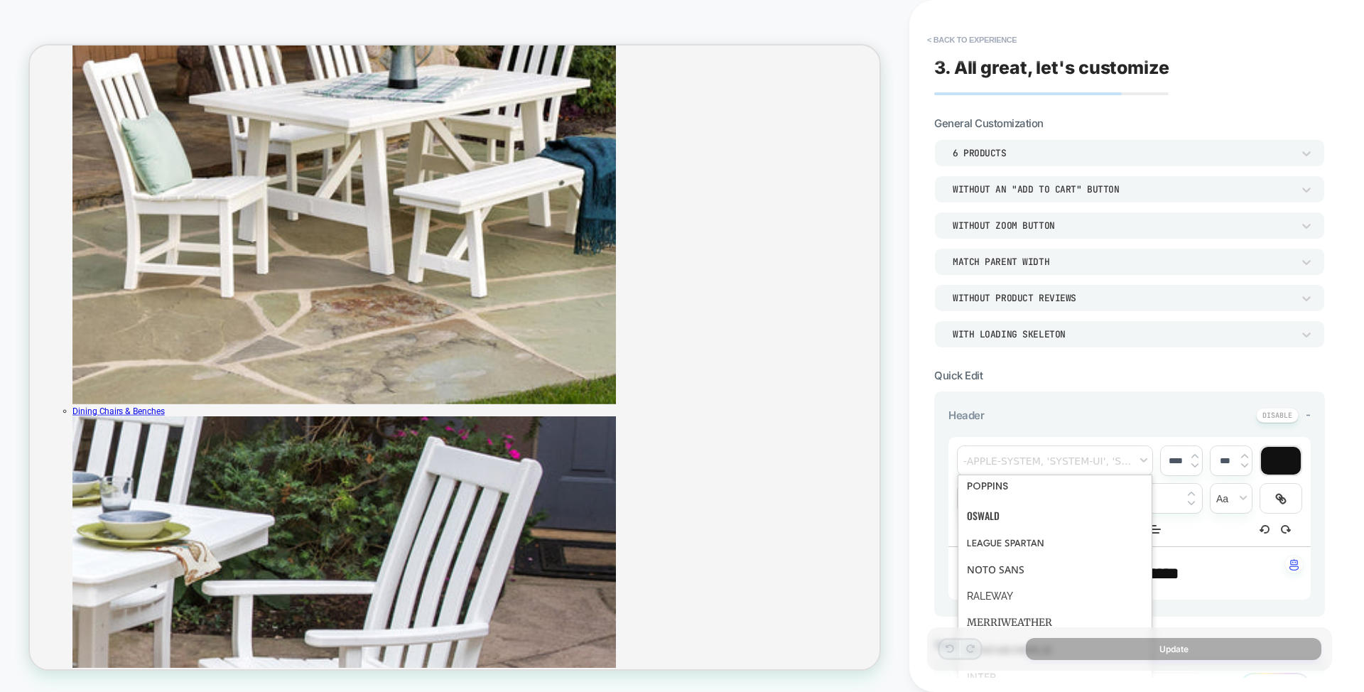
scroll to position [467, 0]
click at [1043, 455] on span "font" at bounding box center [1054, 460] width 195 height 29
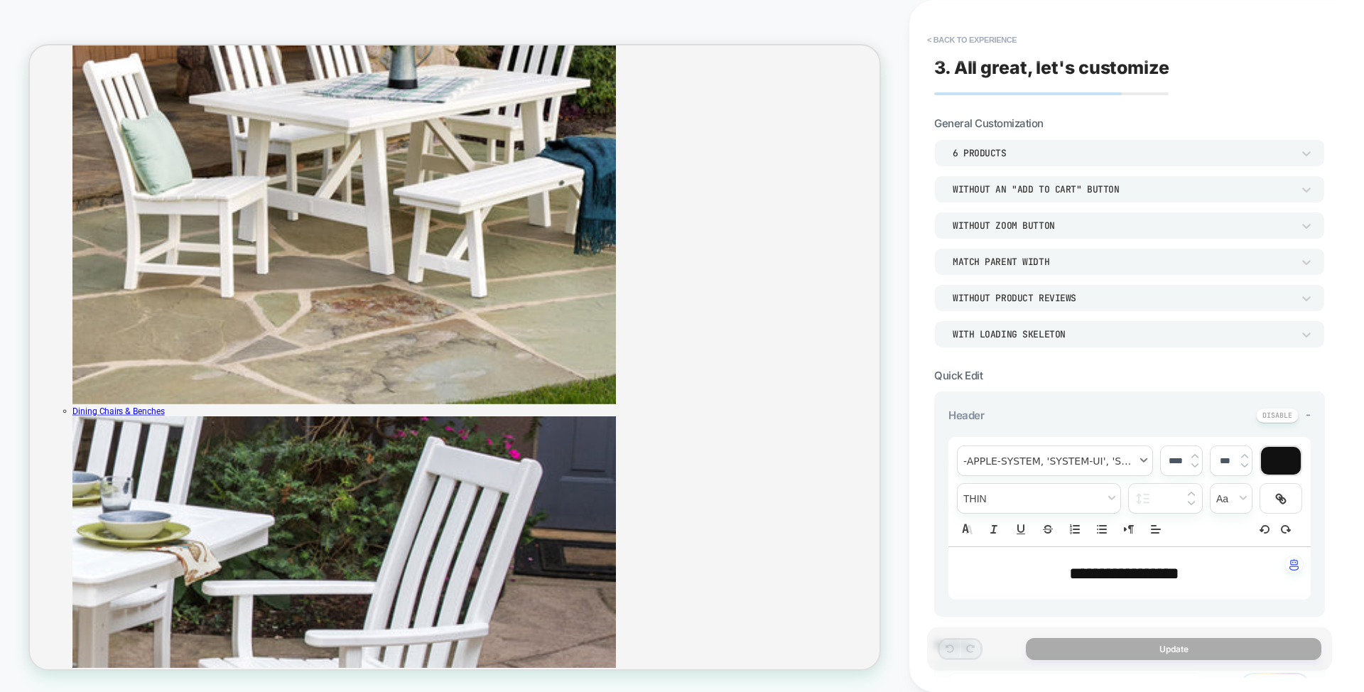
click at [1043, 455] on span "font" at bounding box center [1054, 460] width 195 height 29
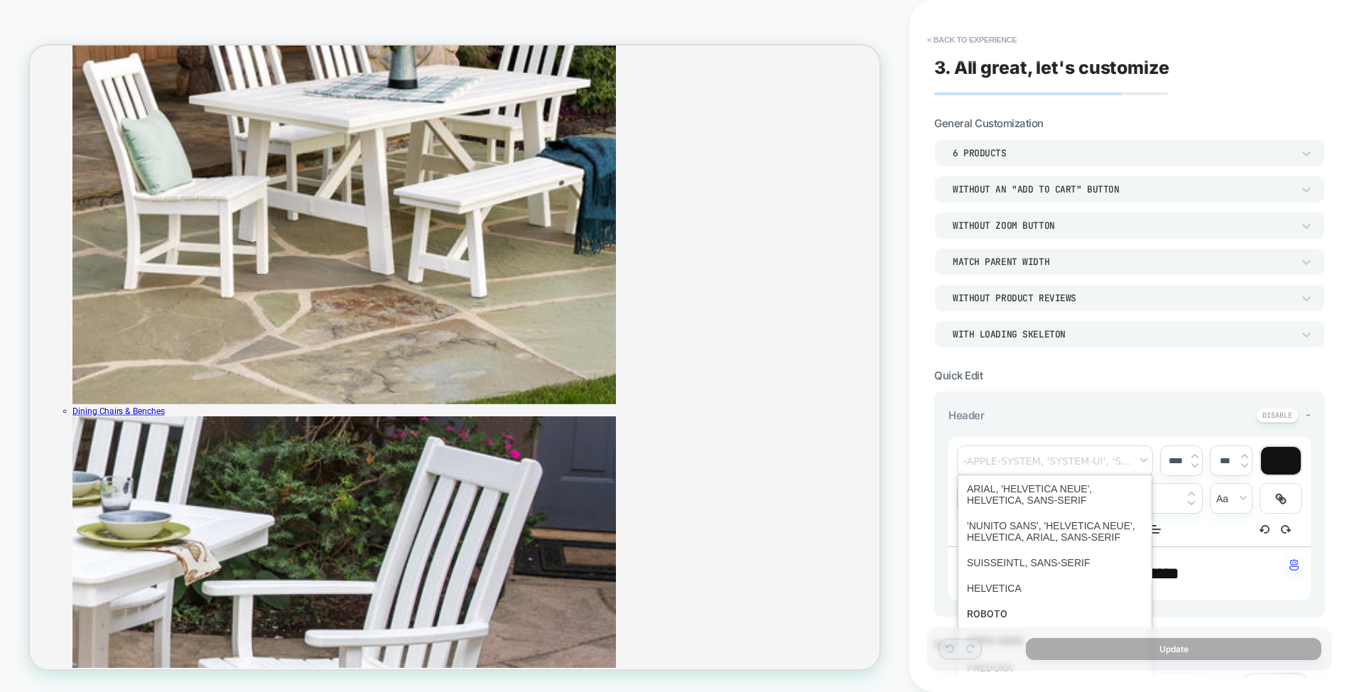
scroll to position [185, 0]
type input "****"
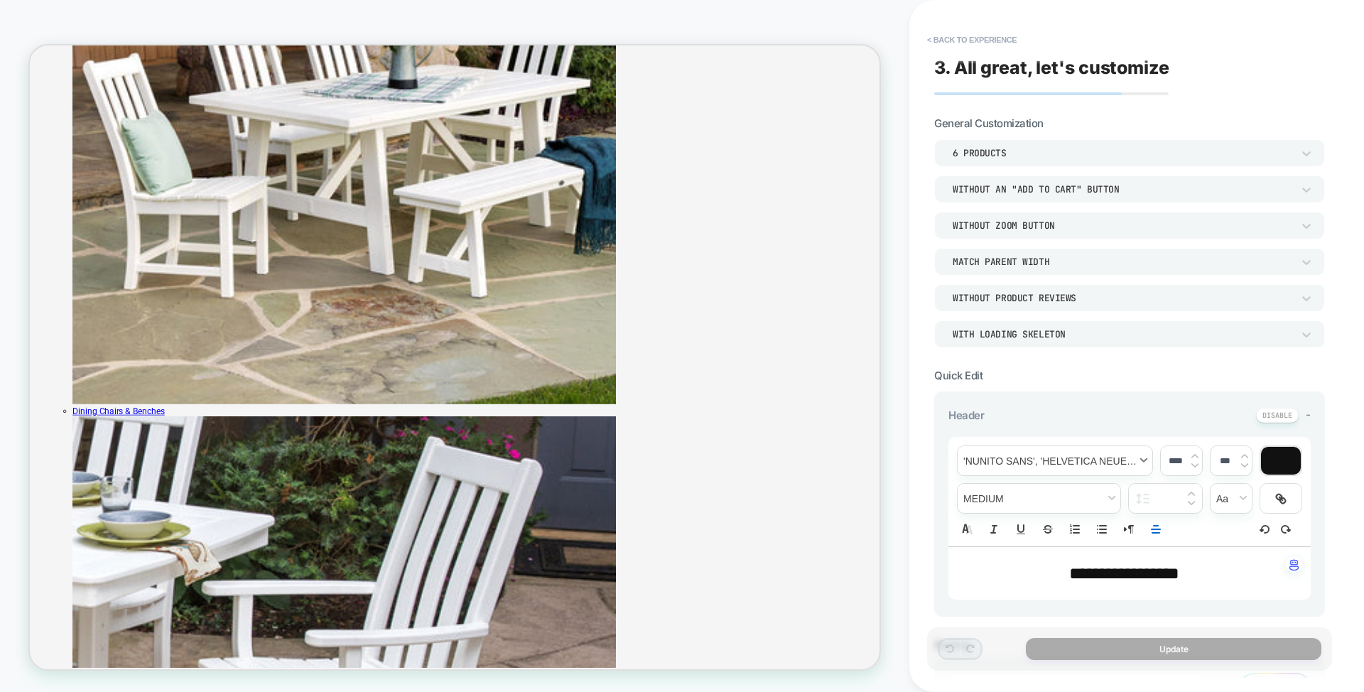
click at [1028, 458] on span "font" at bounding box center [1054, 460] width 195 height 29
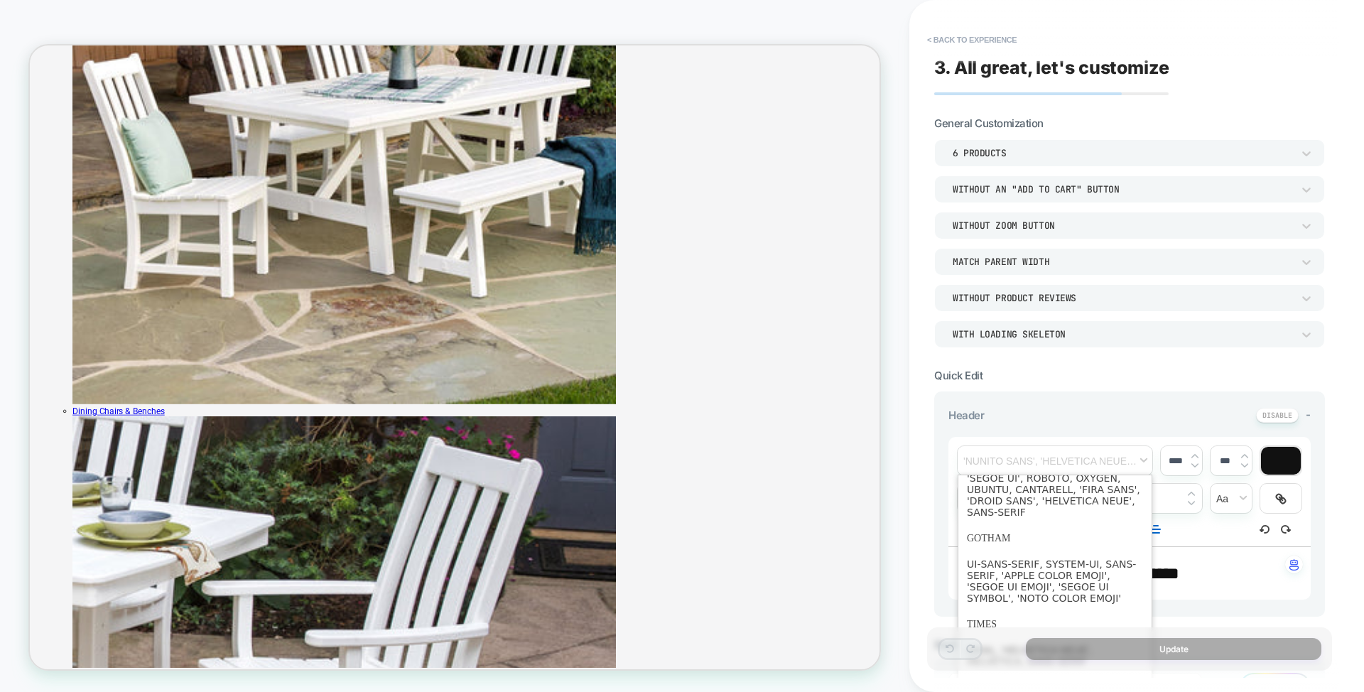
scroll to position [0, 0]
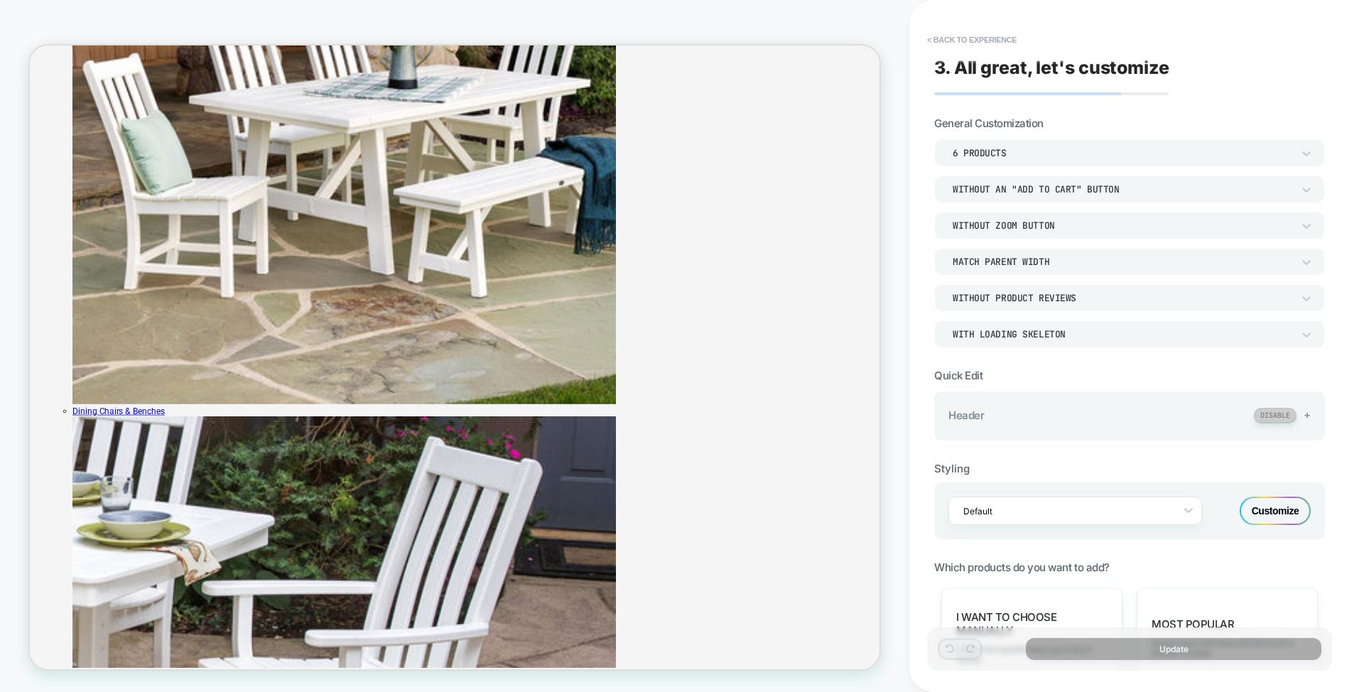
click at [1281, 413] on button at bounding box center [1275, 415] width 43 height 15
click at [1099, 403] on div "**********" at bounding box center [1129, 415] width 391 height 49
click at [1268, 418] on button at bounding box center [1277, 415] width 38 height 15
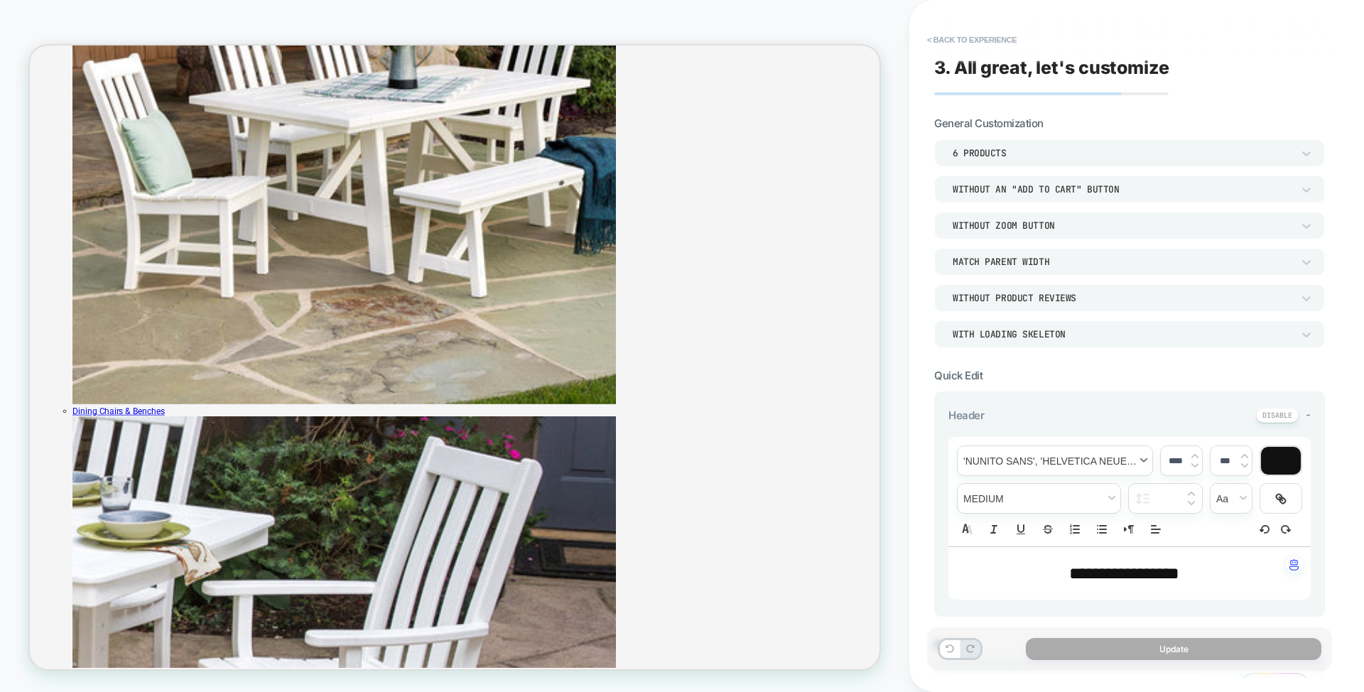
click at [1070, 462] on span "font" at bounding box center [1054, 460] width 195 height 29
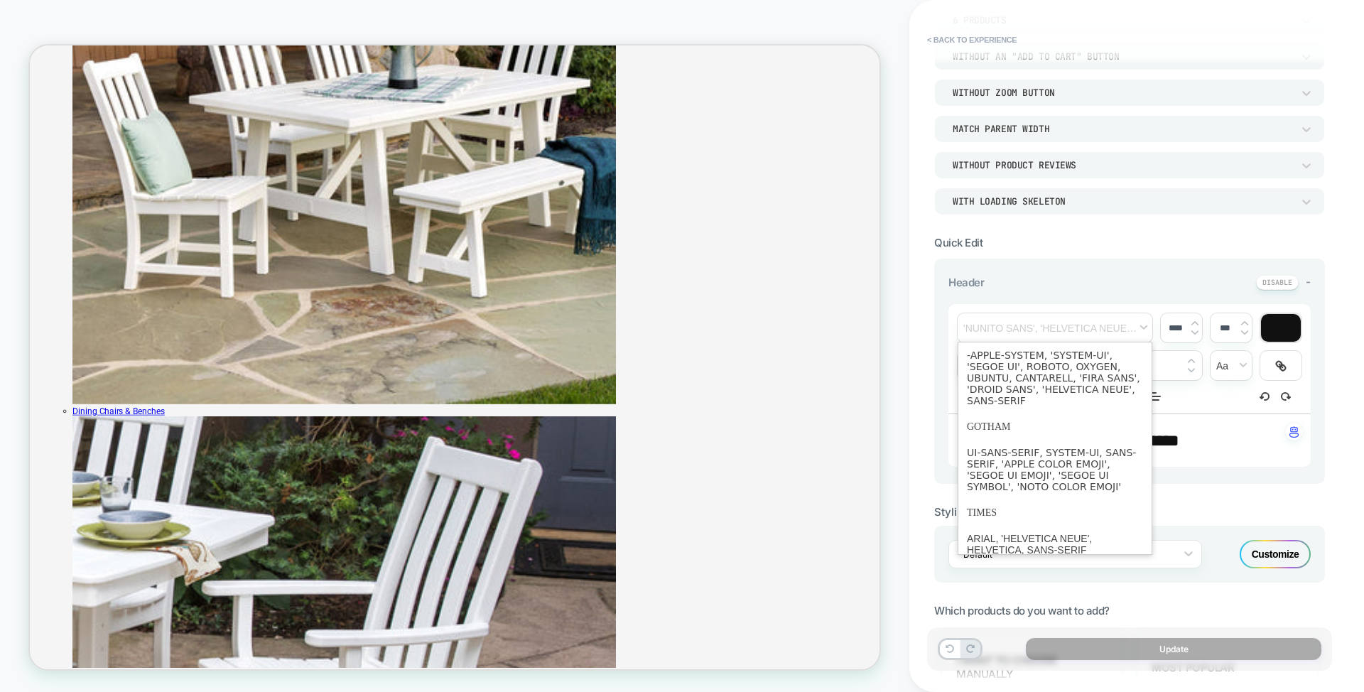
scroll to position [59, 0]
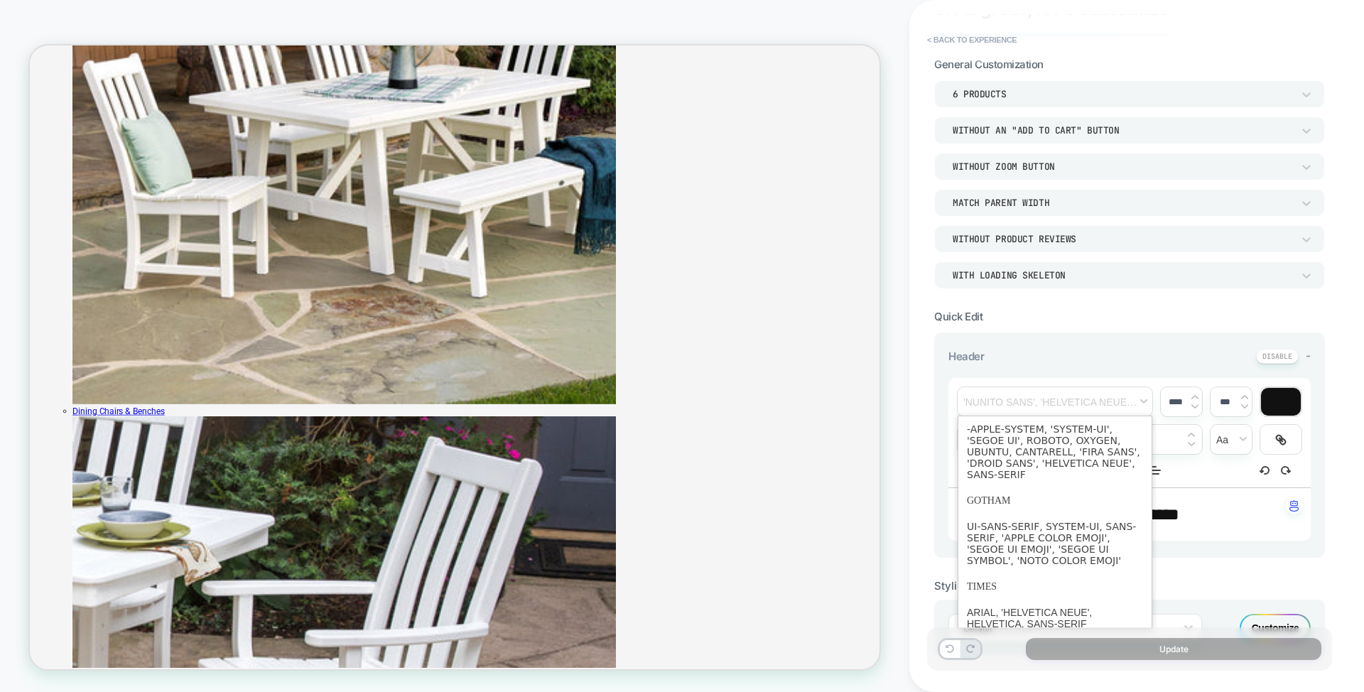
click at [1038, 307] on div "**********" at bounding box center [1129, 690] width 391 height 1264
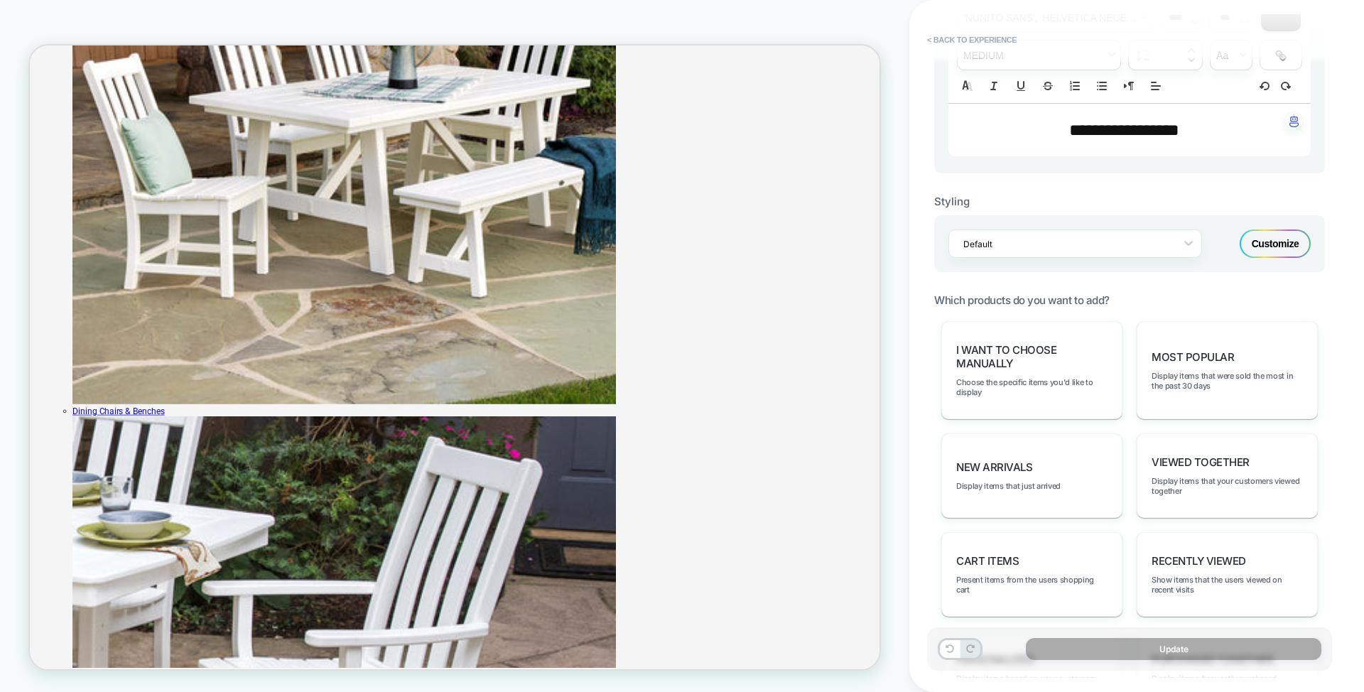
scroll to position [434, 0]
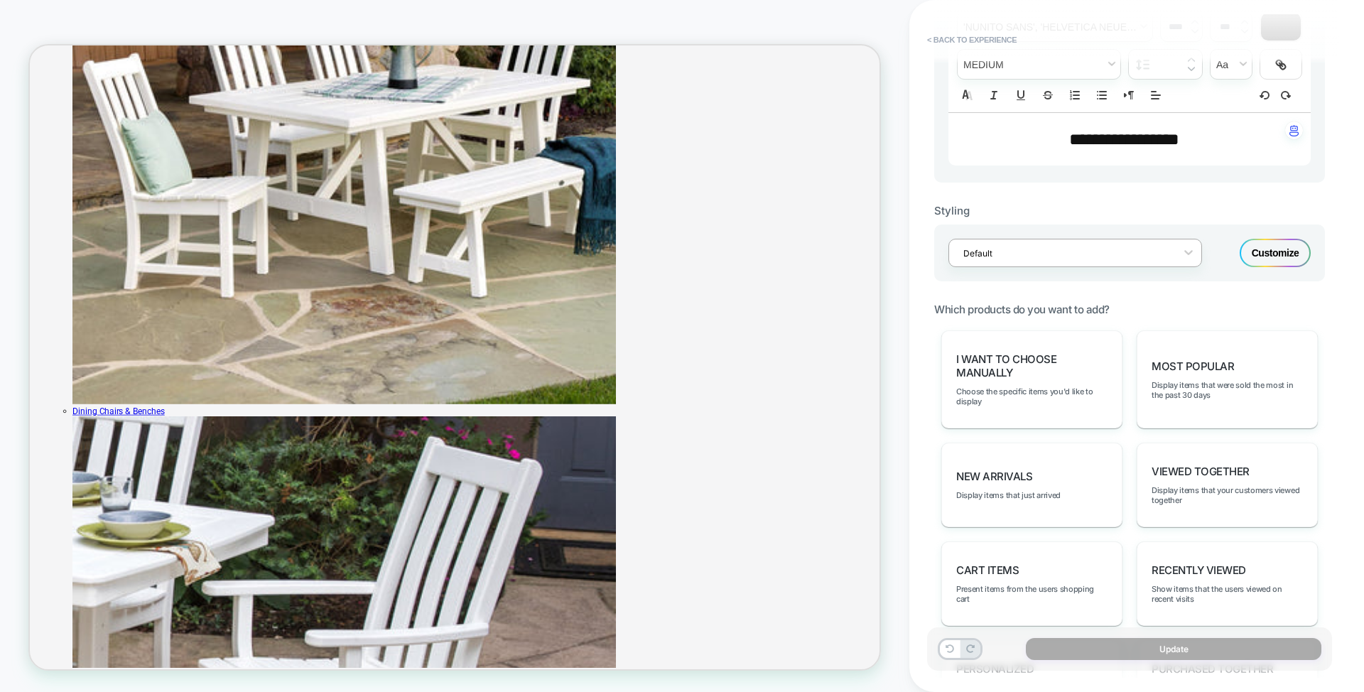
click at [1000, 246] on div "Default" at bounding box center [1065, 253] width 219 height 19
click at [1251, 210] on div "Styling" at bounding box center [1129, 210] width 391 height 13
click at [1280, 246] on div "Customize" at bounding box center [1274, 253] width 71 height 28
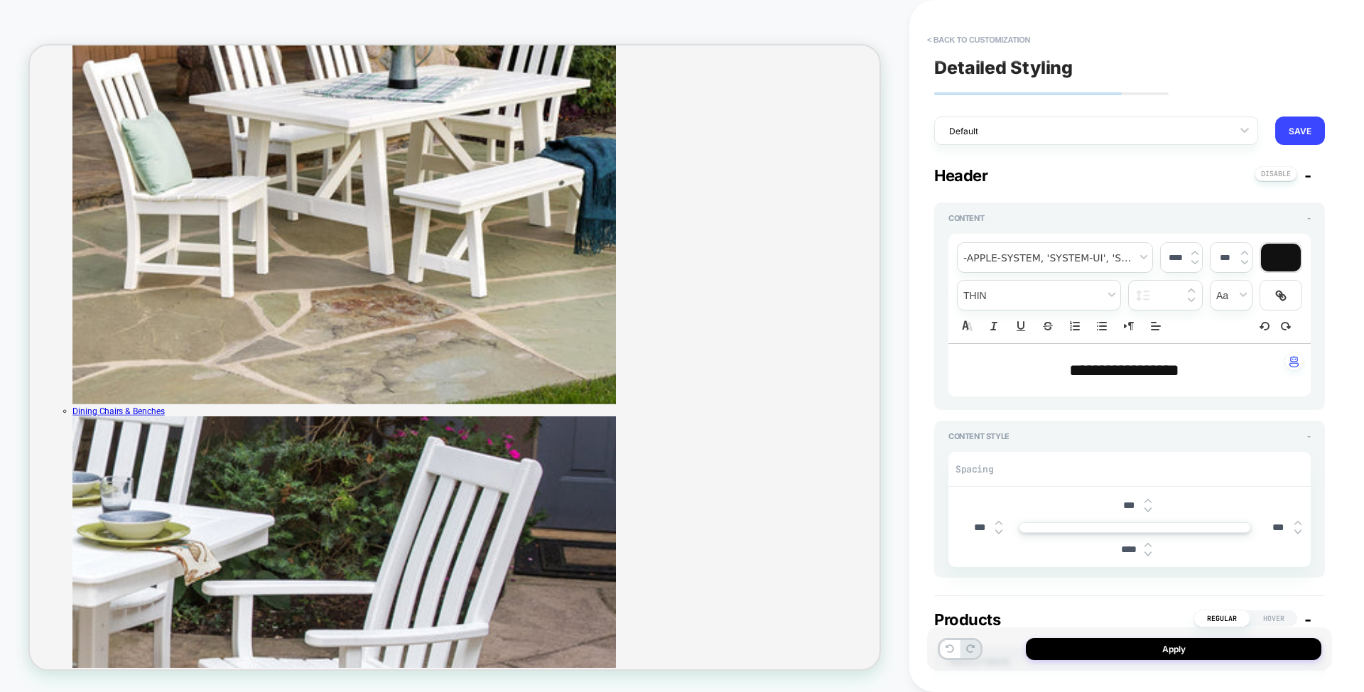
type textarea "*"
click at [1066, 259] on span "font" at bounding box center [1054, 257] width 195 height 29
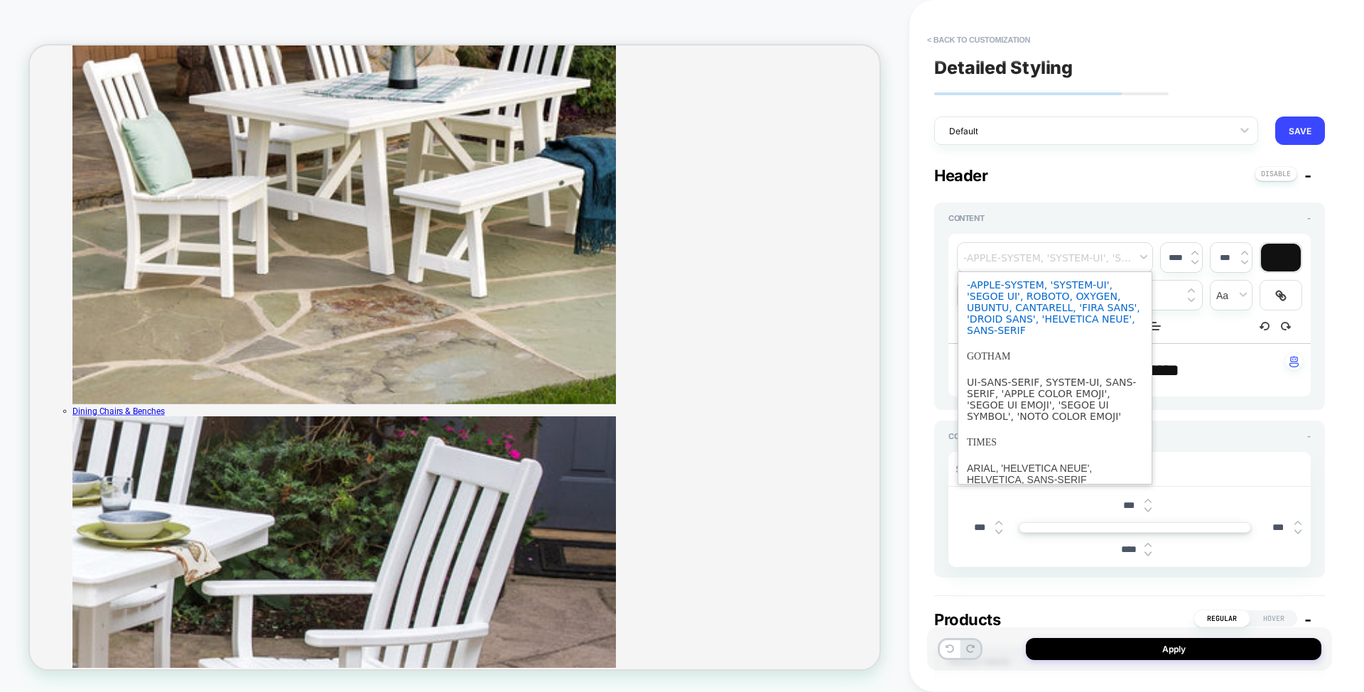
click at [1043, 298] on span "font" at bounding box center [1055, 307] width 176 height 71
type input "****"
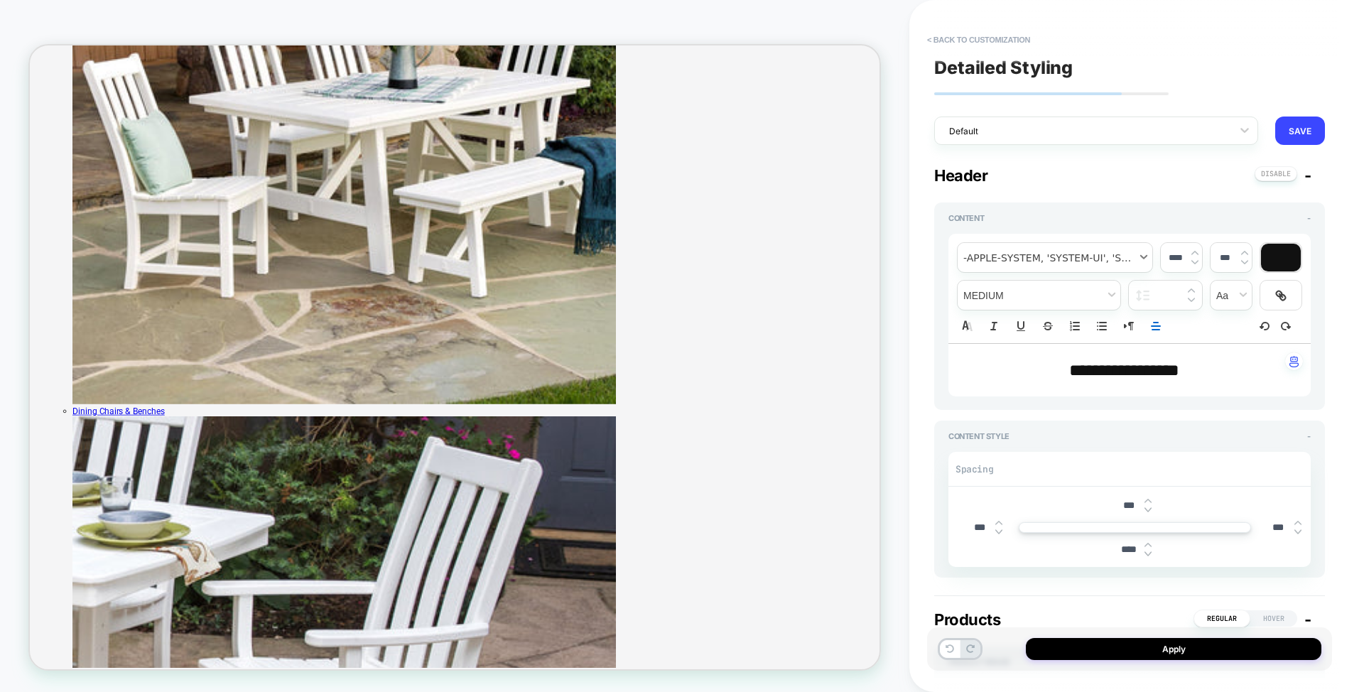
click at [1037, 259] on span "font" at bounding box center [1054, 257] width 195 height 29
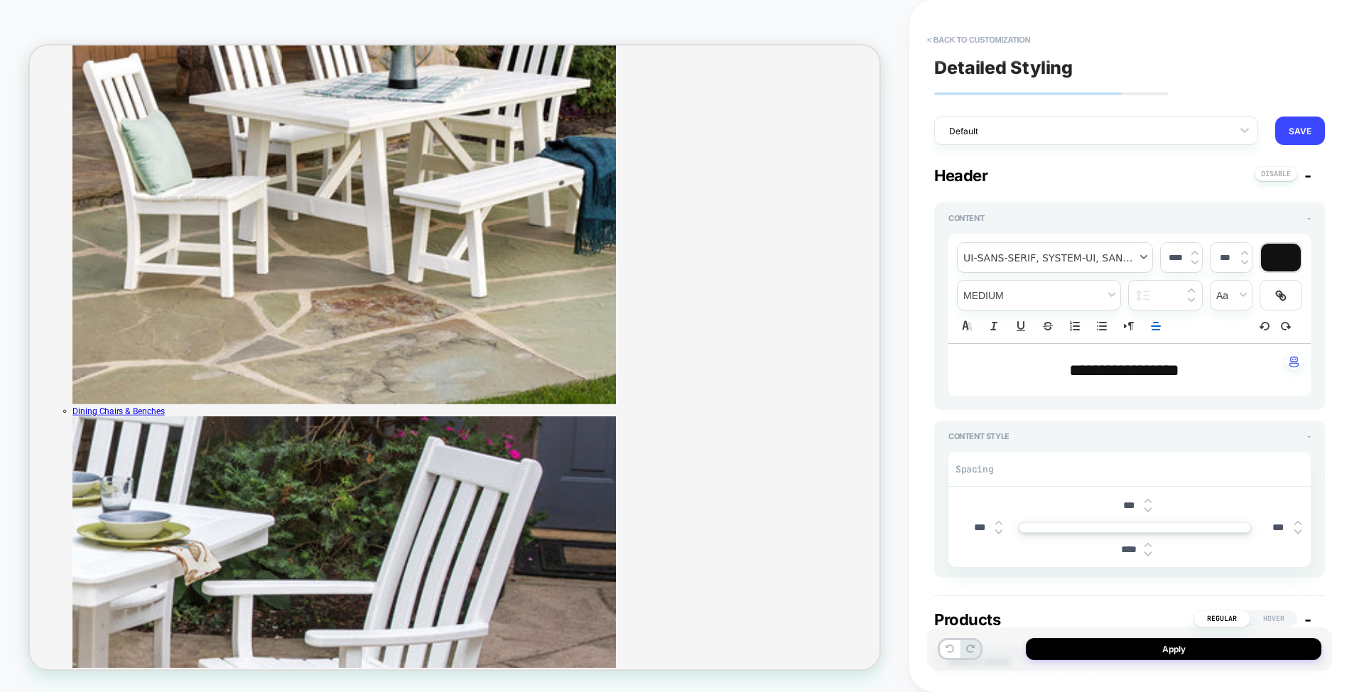
click at [1045, 259] on span "font" at bounding box center [1054, 257] width 195 height 29
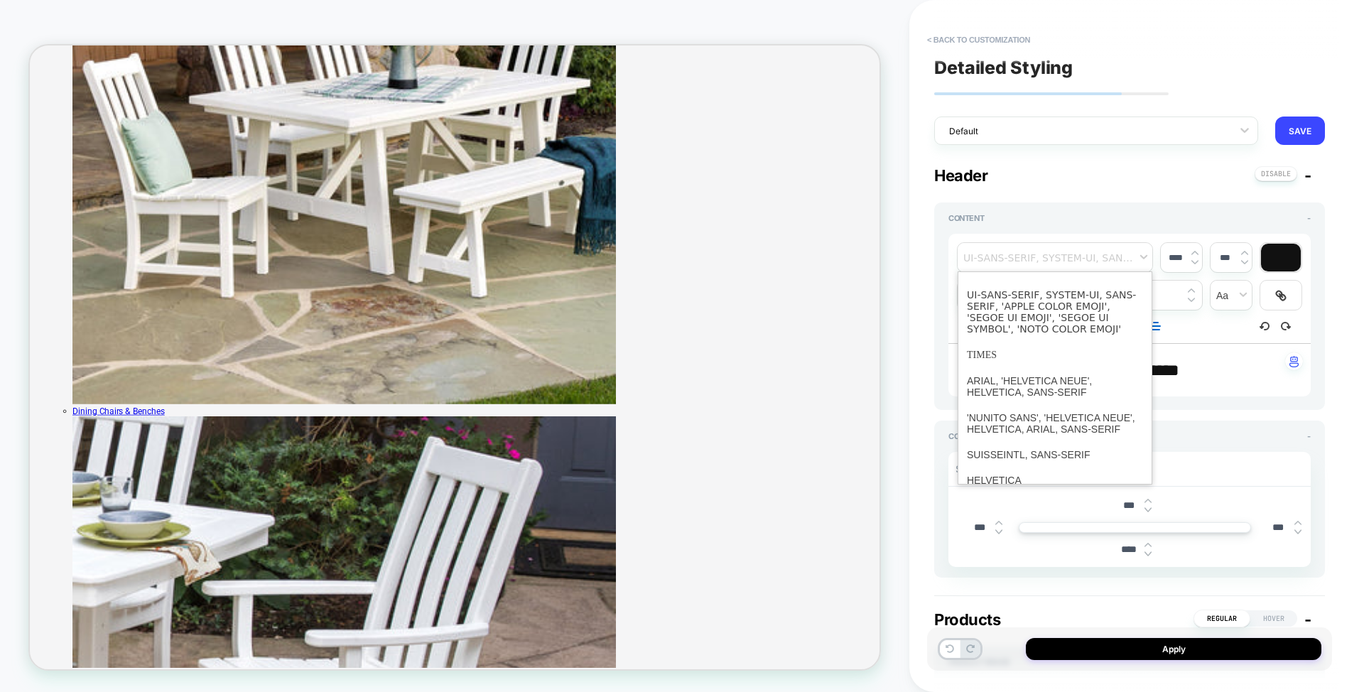
scroll to position [0, 0]
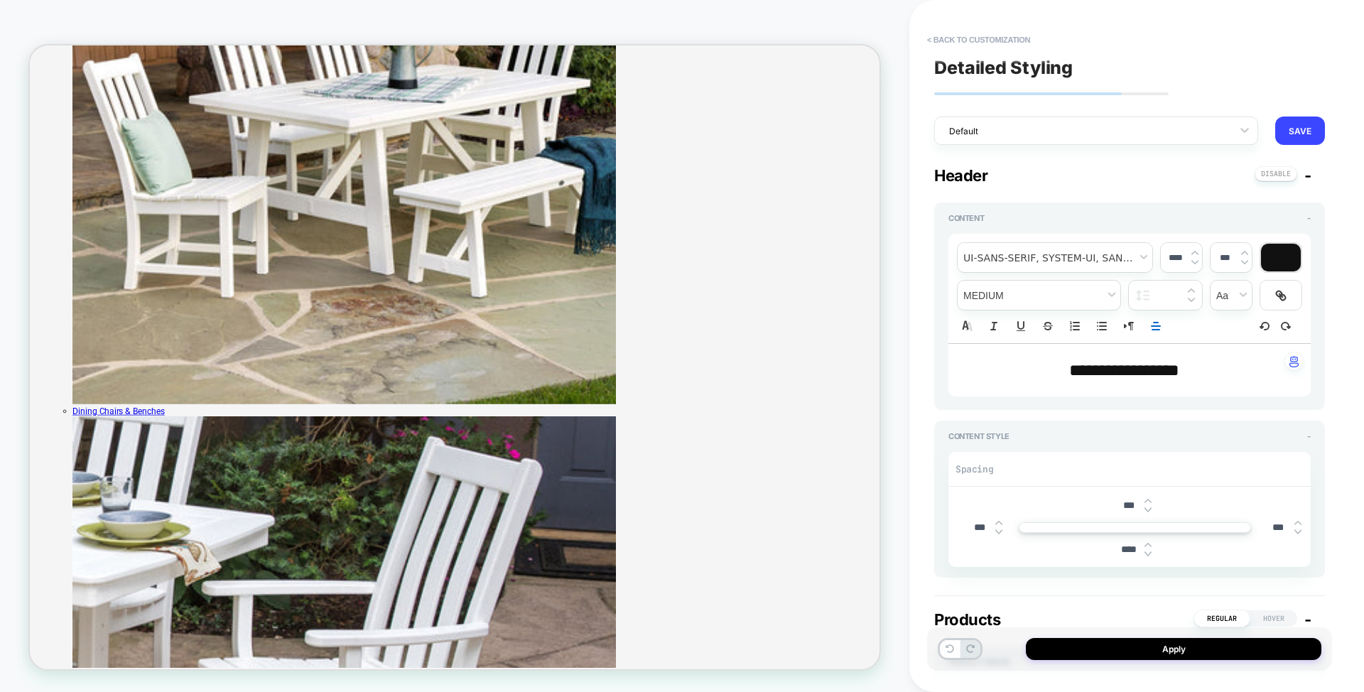
click at [1035, 298] on span "fontWeight" at bounding box center [1038, 295] width 163 height 29
click at [1180, 303] on div at bounding box center [1165, 295] width 73 height 29
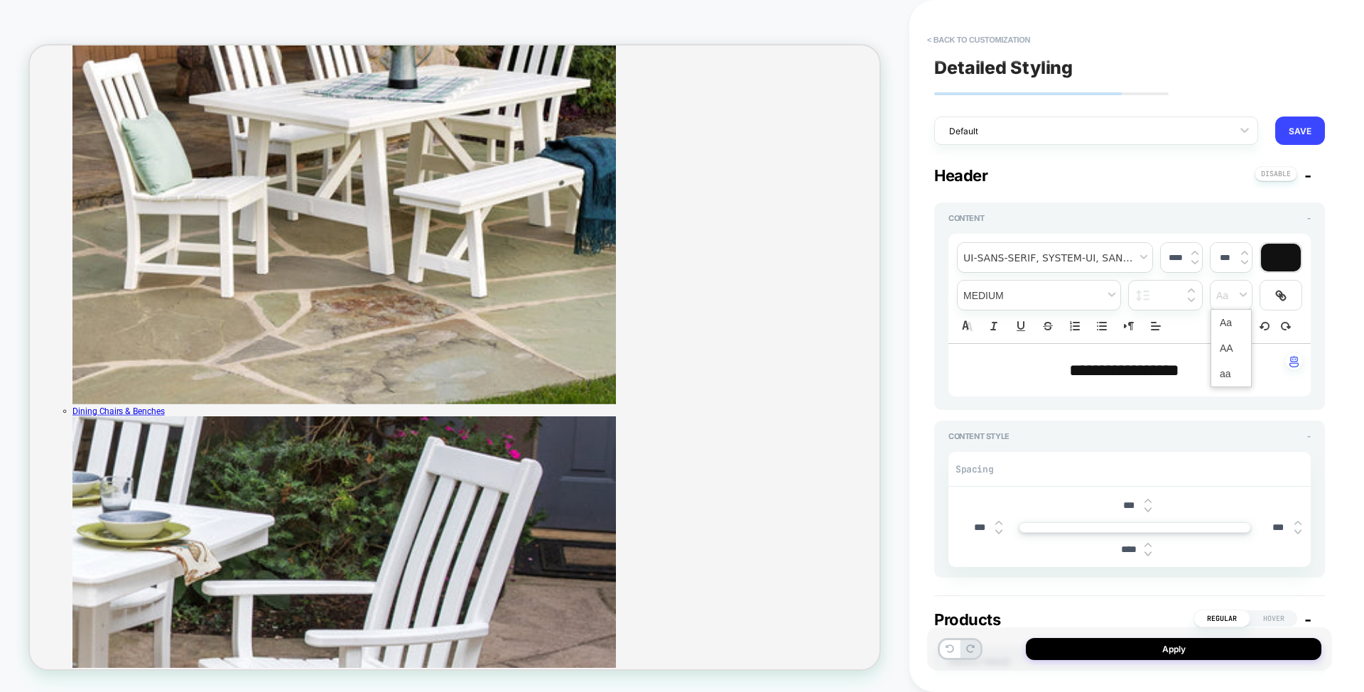
click at [1293, 363] on img "button" at bounding box center [1293, 361] width 9 height 11
type textarea "*"
drag, startPoint x: 1176, startPoint y: 464, endPoint x: 1175, endPoint y: 445, distance: 19.9
click at [1175, 445] on div "Spacing *** *** *** ****" at bounding box center [1129, 504] width 362 height 126
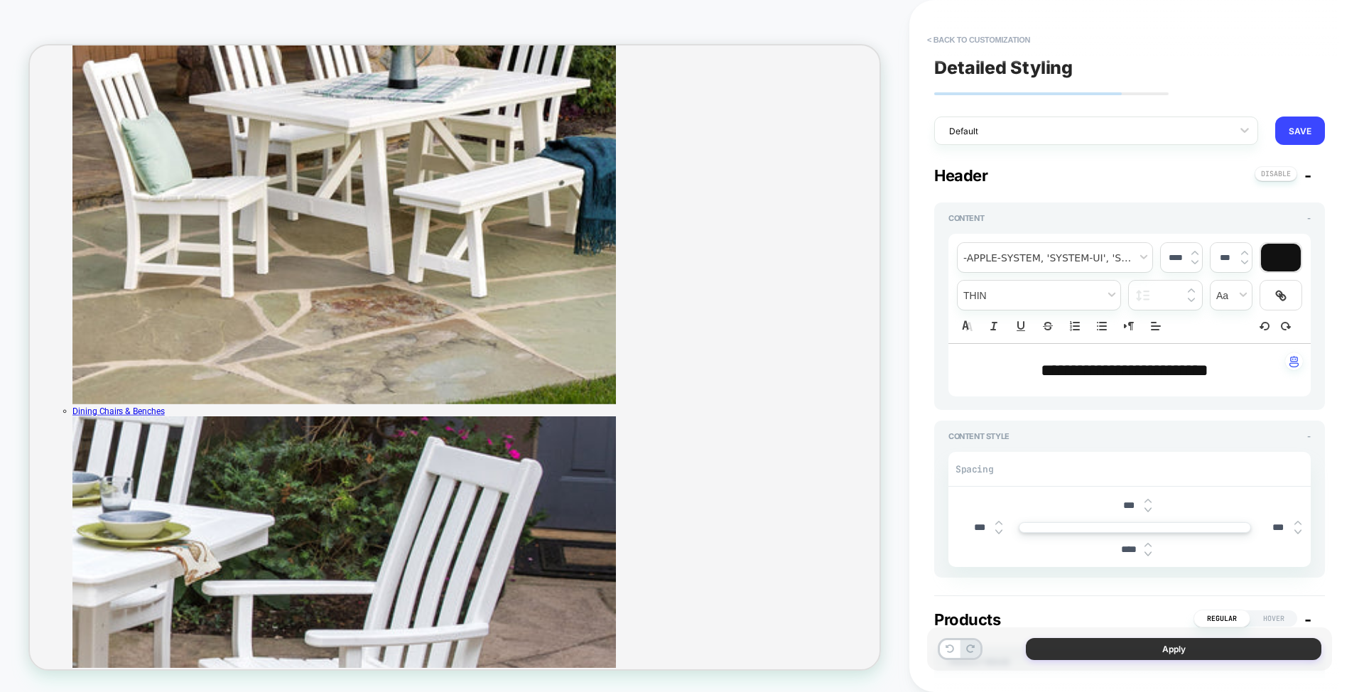
click at [1107, 653] on button "Apply" at bounding box center [1173, 649] width 295 height 22
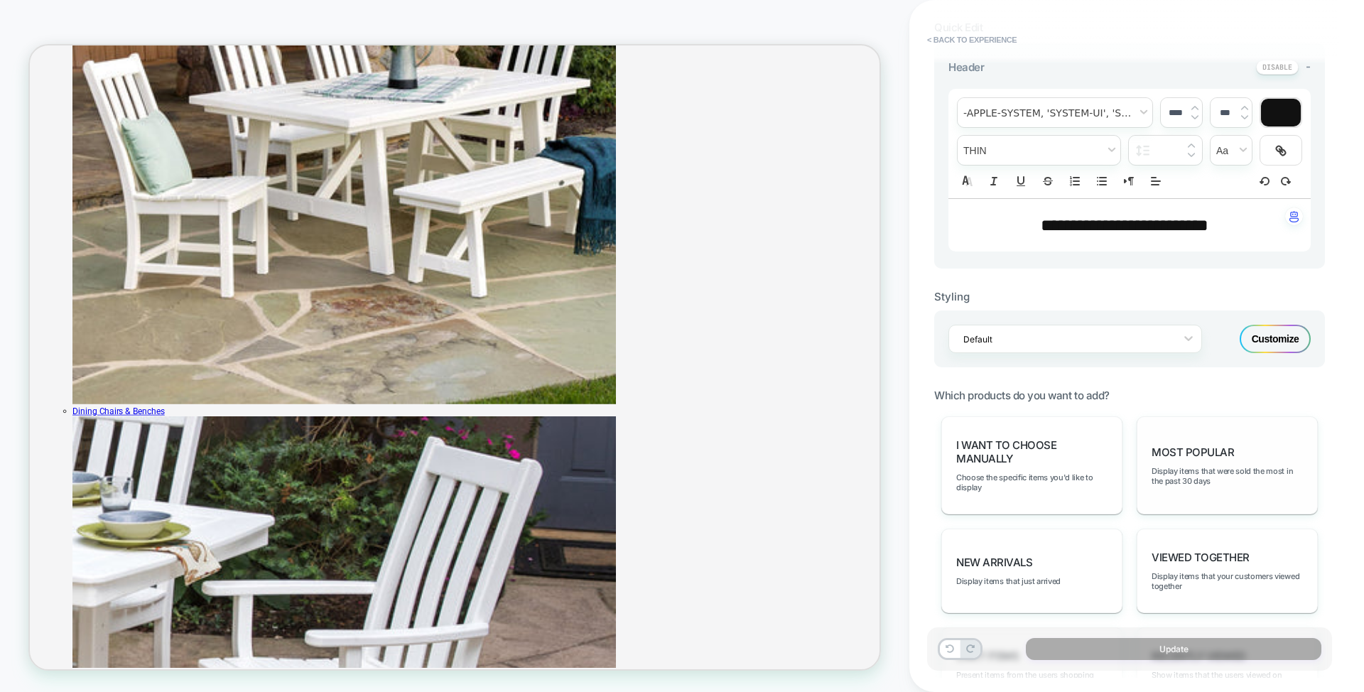
scroll to position [760, 0]
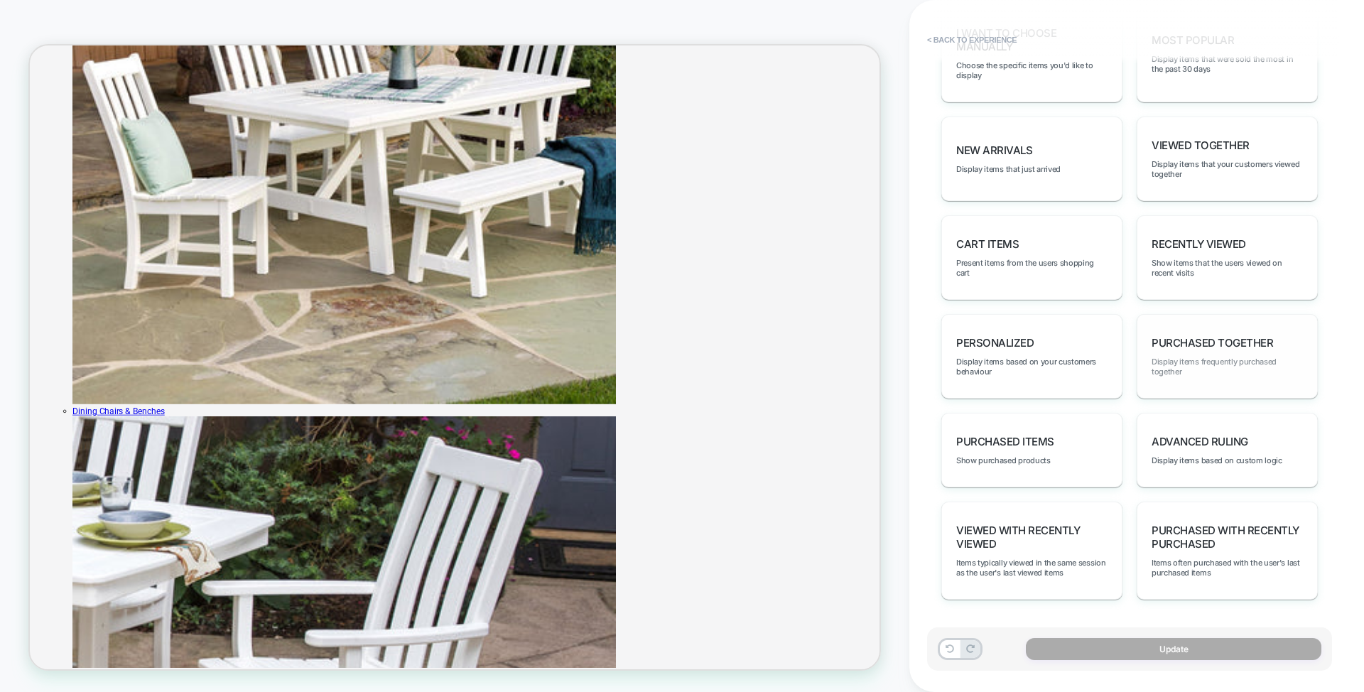
click at [0, 0] on span "Display items frequently purchased together" at bounding box center [0, 0] width 0 height 0
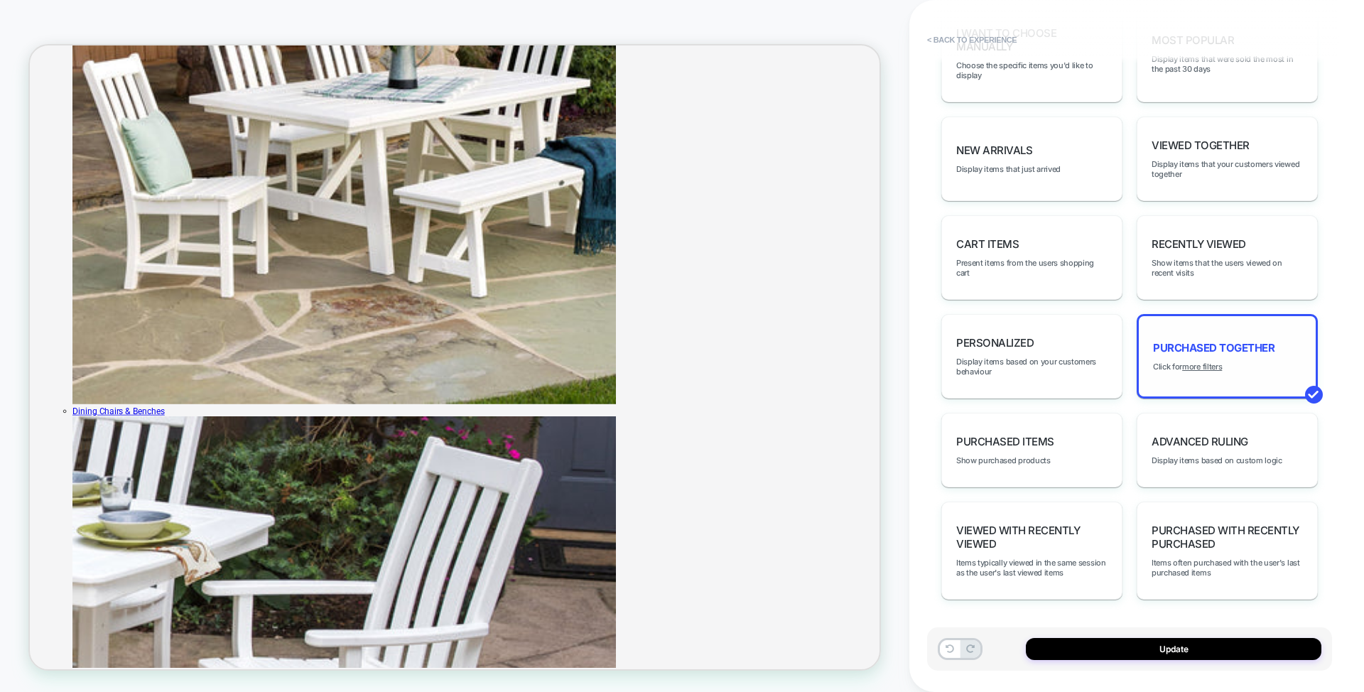
click at [1205, 379] on div "Purchased Together Click for more filters" at bounding box center [1226, 356] width 181 height 85
click at [1091, 381] on div "personalized Display items based on your customers behaviour" at bounding box center [1031, 356] width 181 height 85
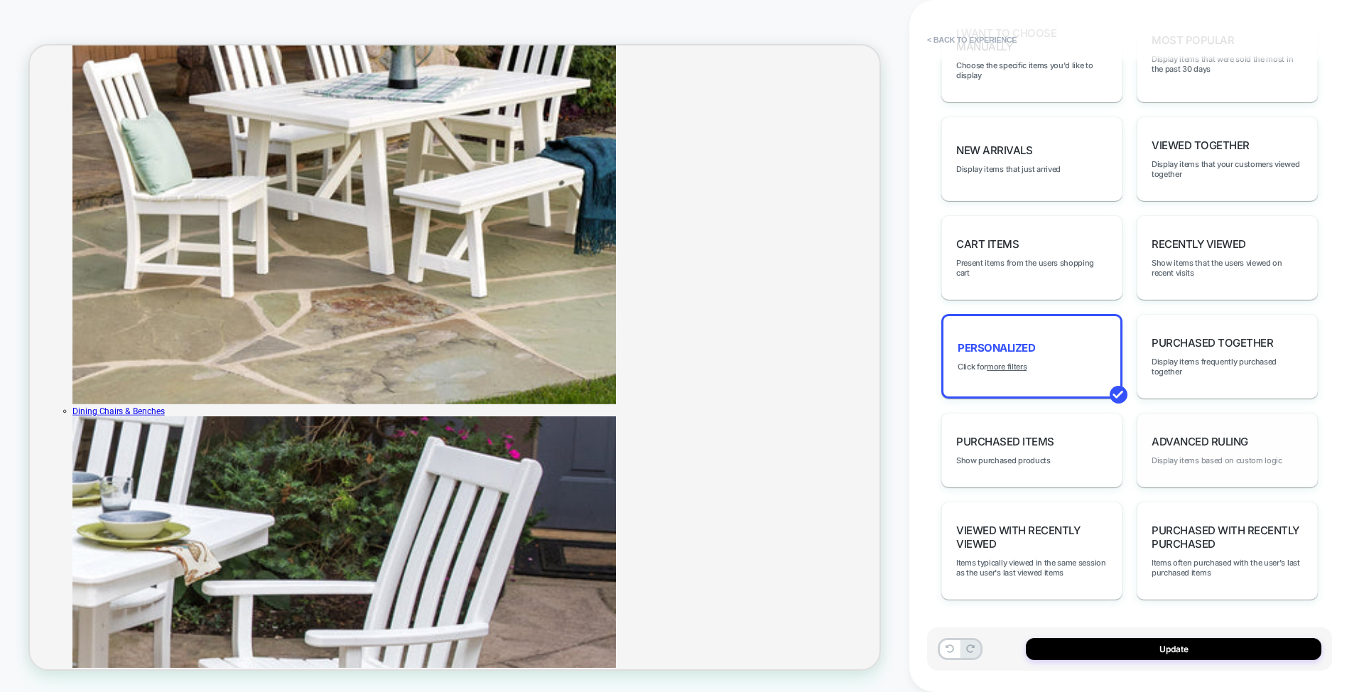
click at [1250, 45] on span "Display items based on custom logic" at bounding box center [1305, 22] width 345 height 45
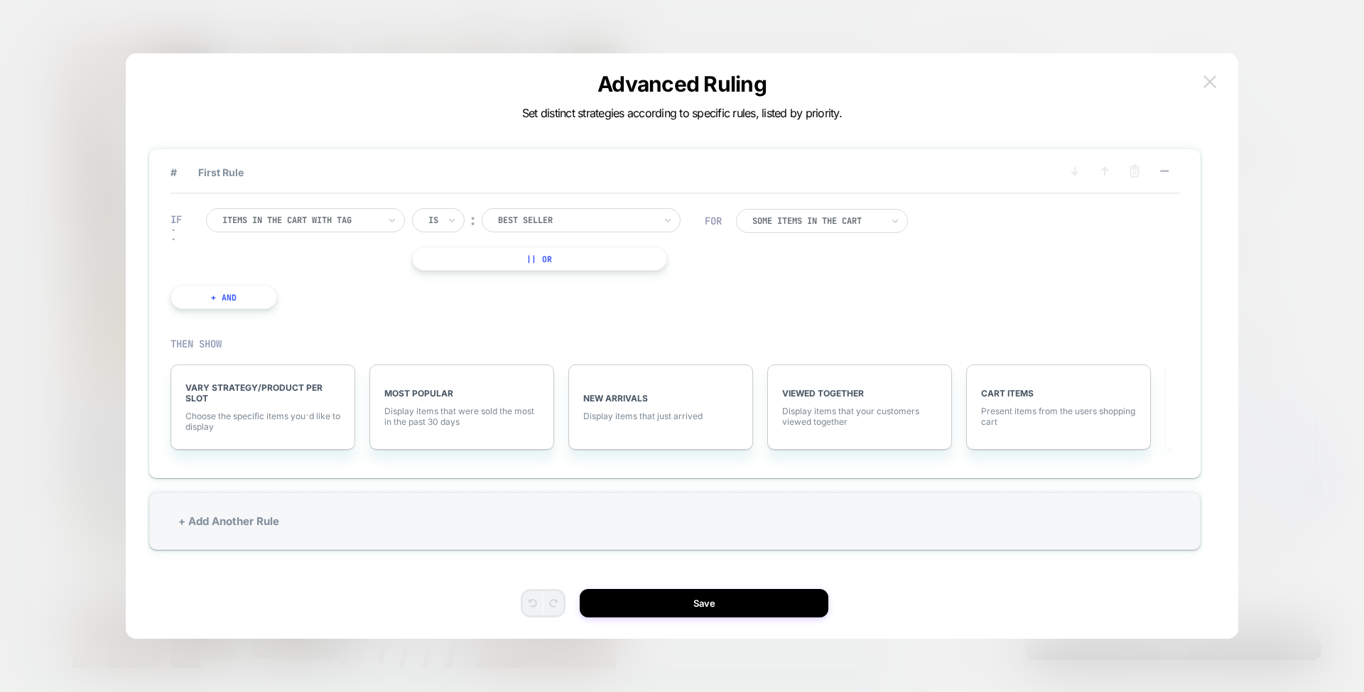
click at [1213, 77] on img at bounding box center [1209, 81] width 13 height 12
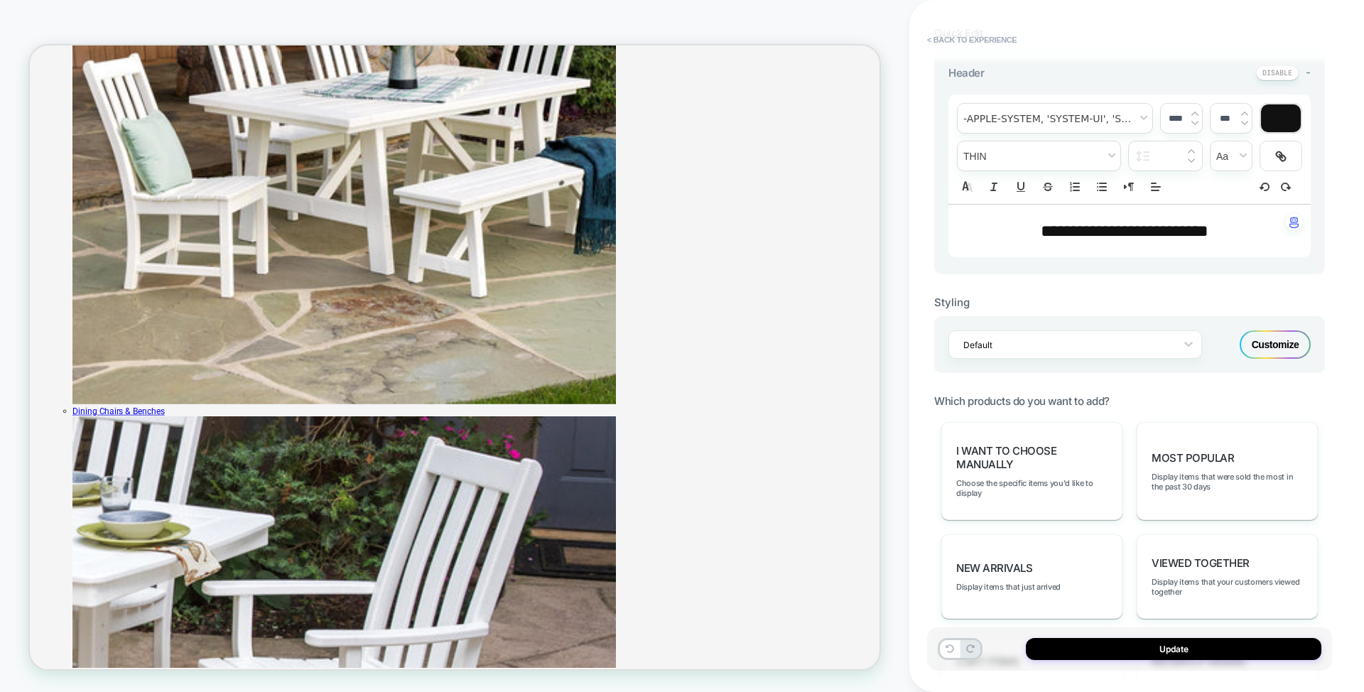
scroll to position [260, 0]
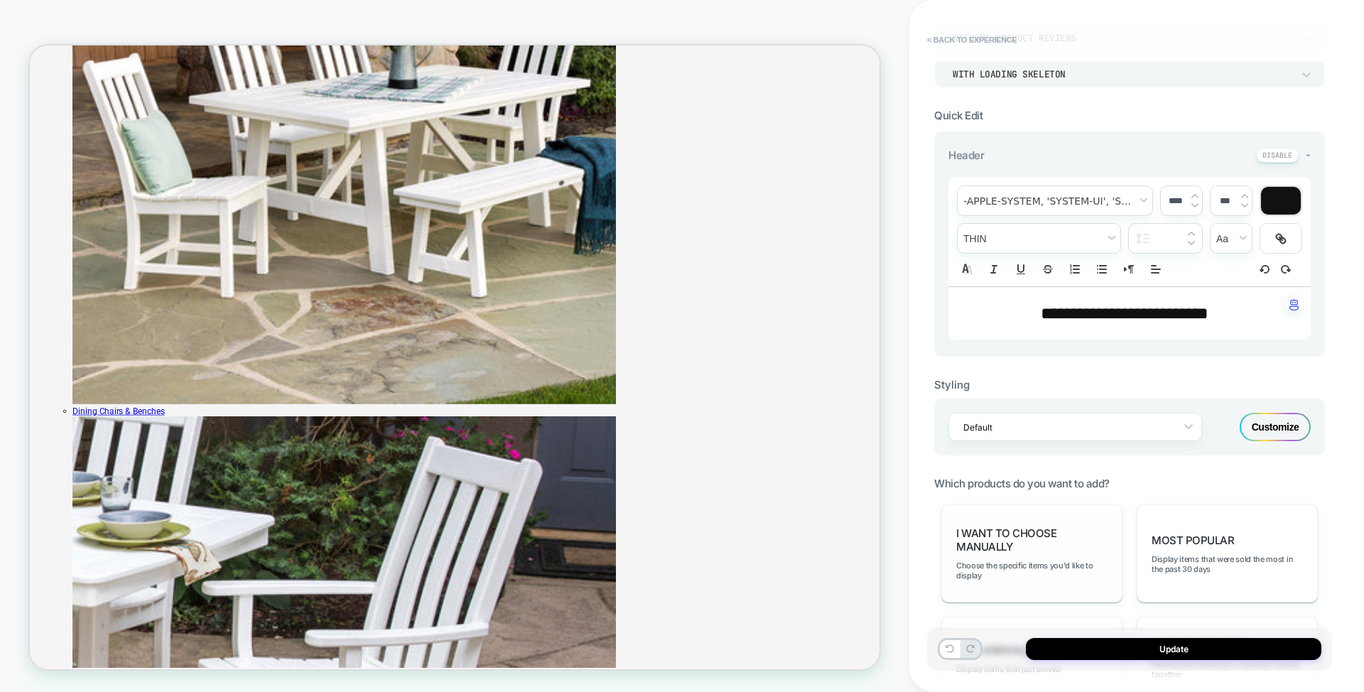
click at [1039, 538] on span "I want to choose manually" at bounding box center [1031, 539] width 151 height 27
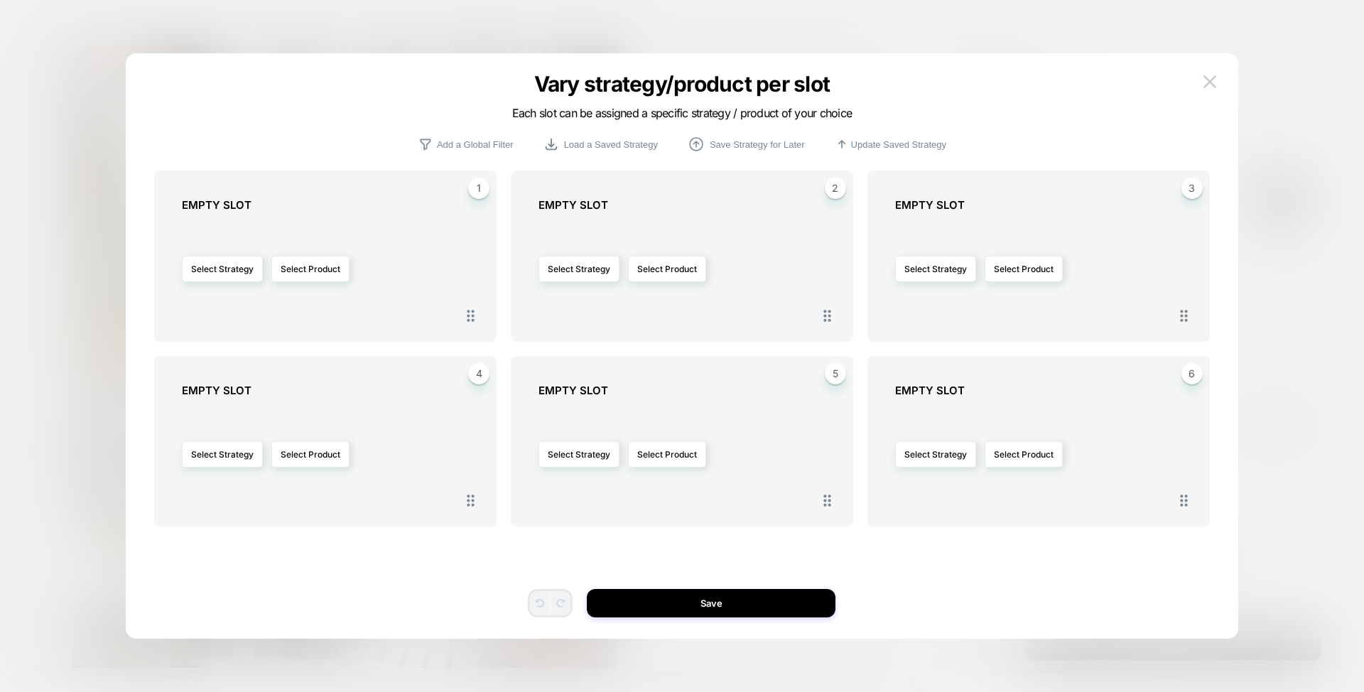
click at [1214, 76] on img at bounding box center [1209, 81] width 13 height 12
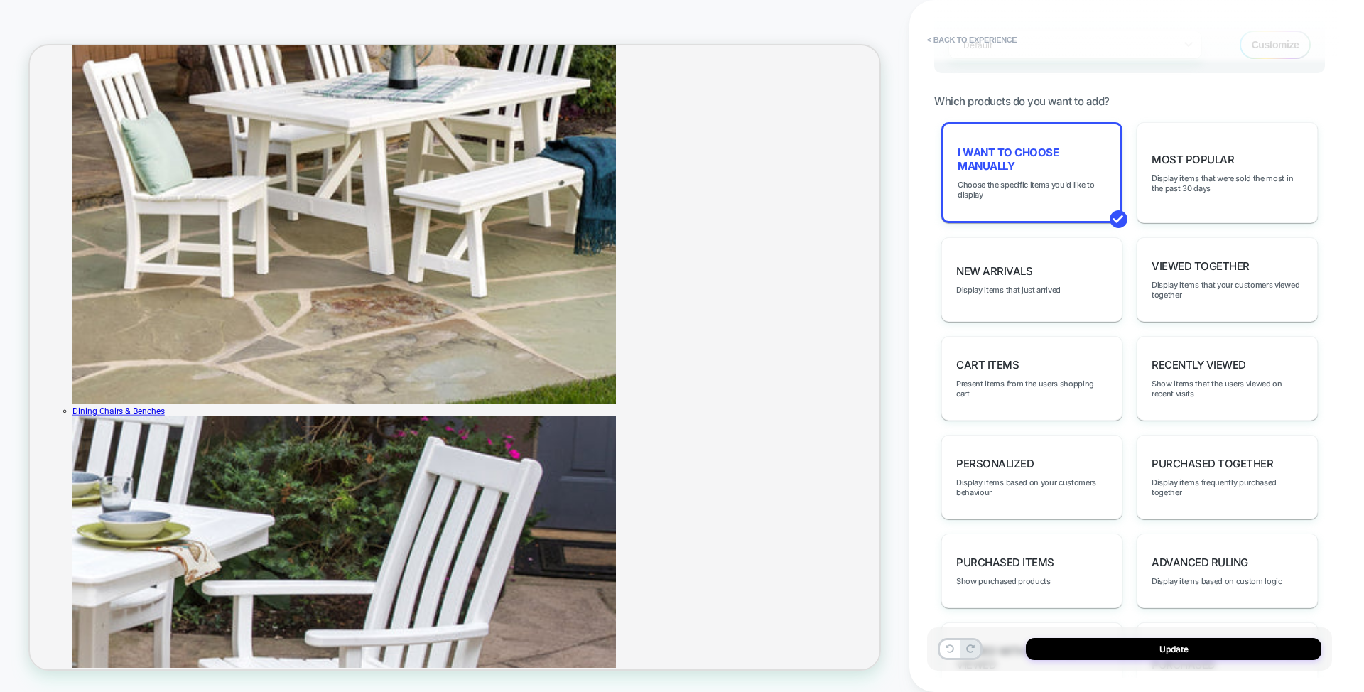
scroll to position [643, 0]
click at [1039, 301] on div "New Arrivals Display items that just arrived" at bounding box center [1031, 278] width 181 height 85
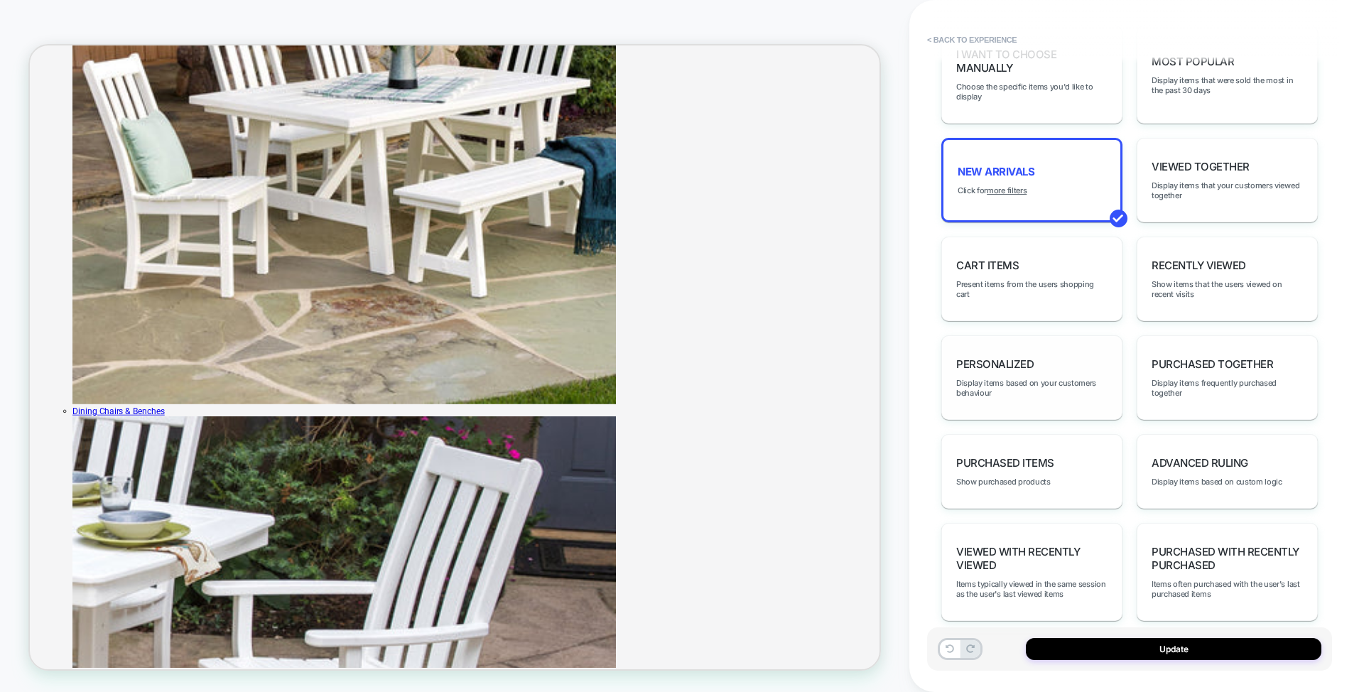
scroll to position [760, 0]
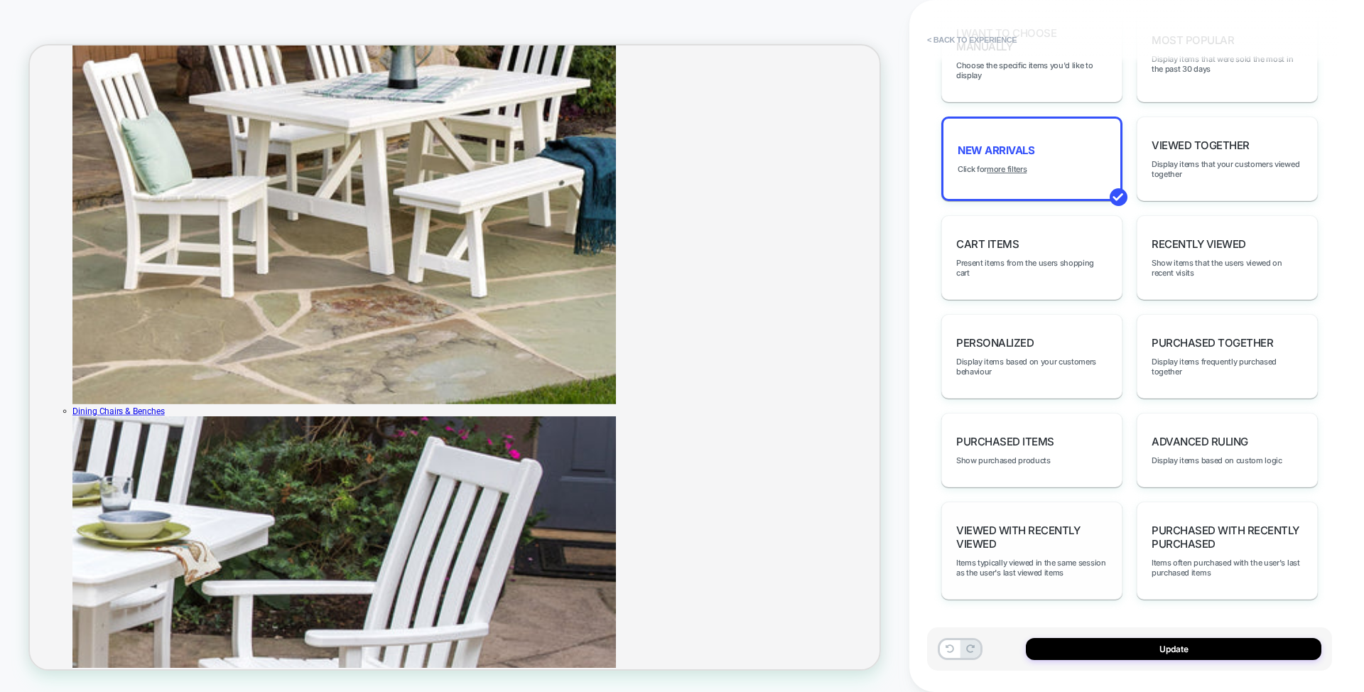
click at [1045, 530] on span "Viewed with Recently Viewed" at bounding box center [1031, 536] width 151 height 27
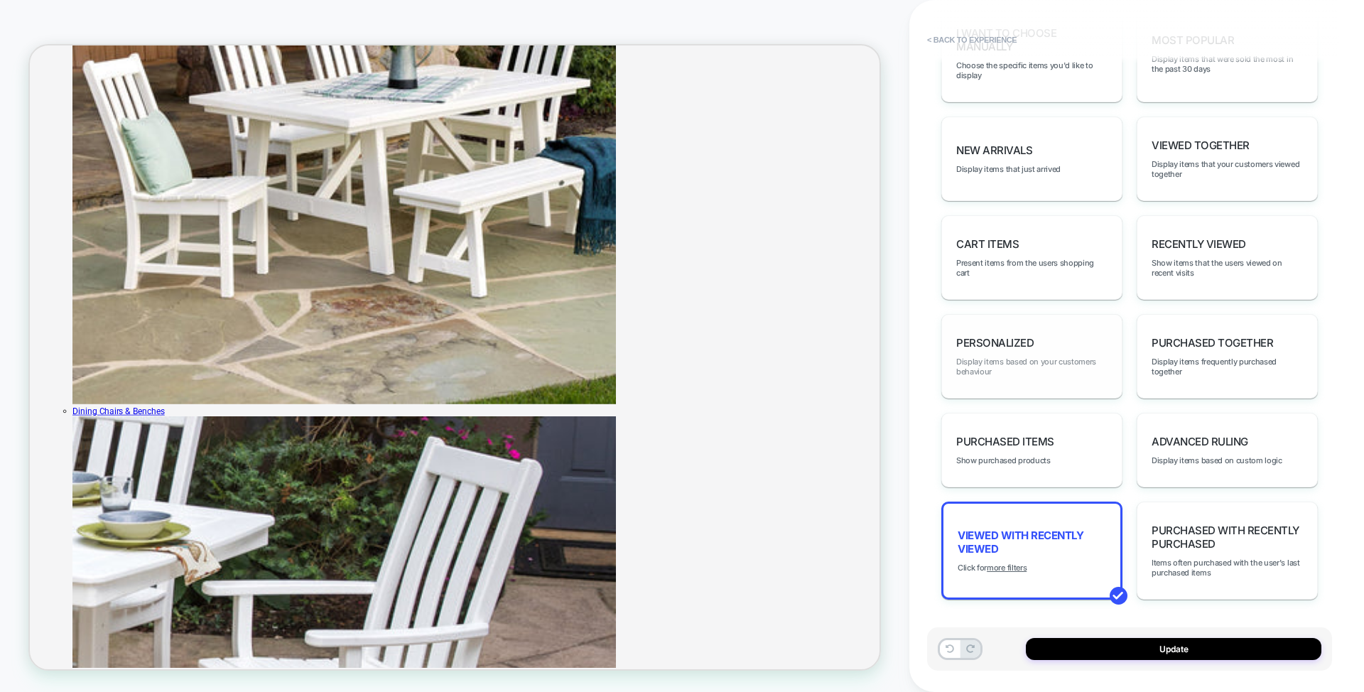
click at [1048, 371] on span "Display items based on your customers behaviour" at bounding box center [1031, 367] width 151 height 20
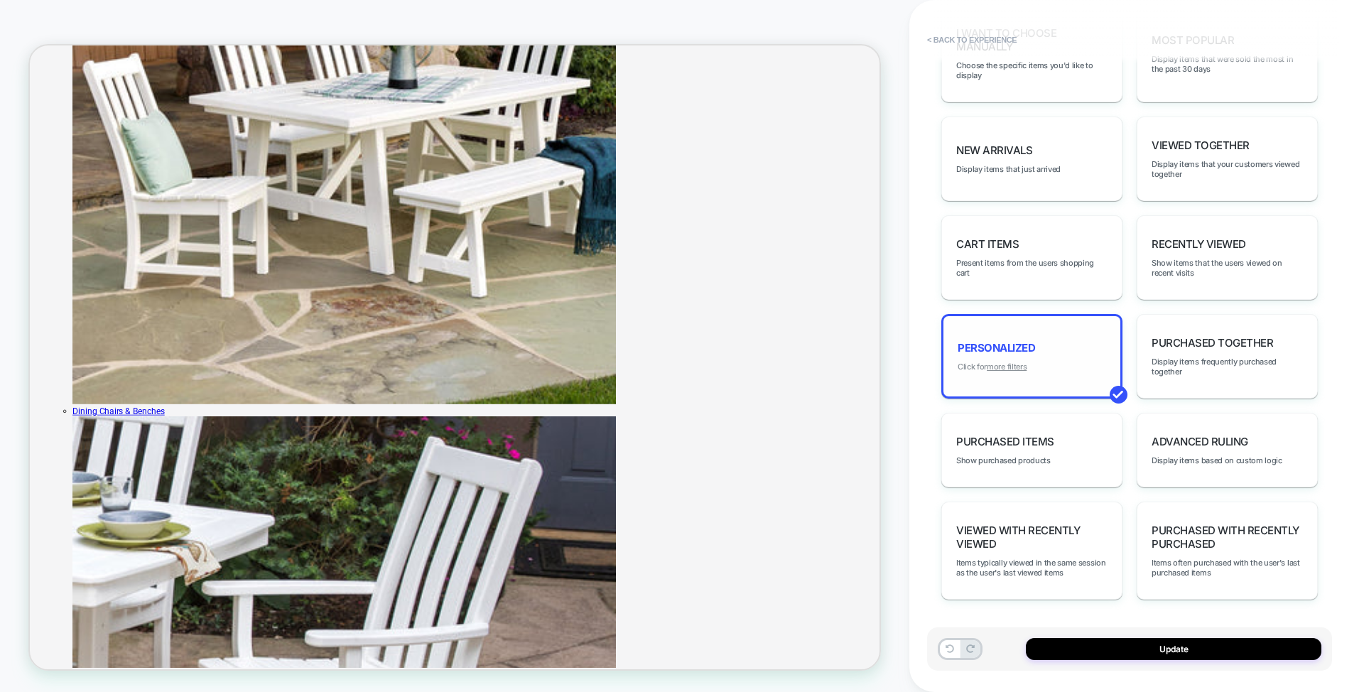
click at [1001, 362] on u "more filters" at bounding box center [1006, 367] width 40 height 10
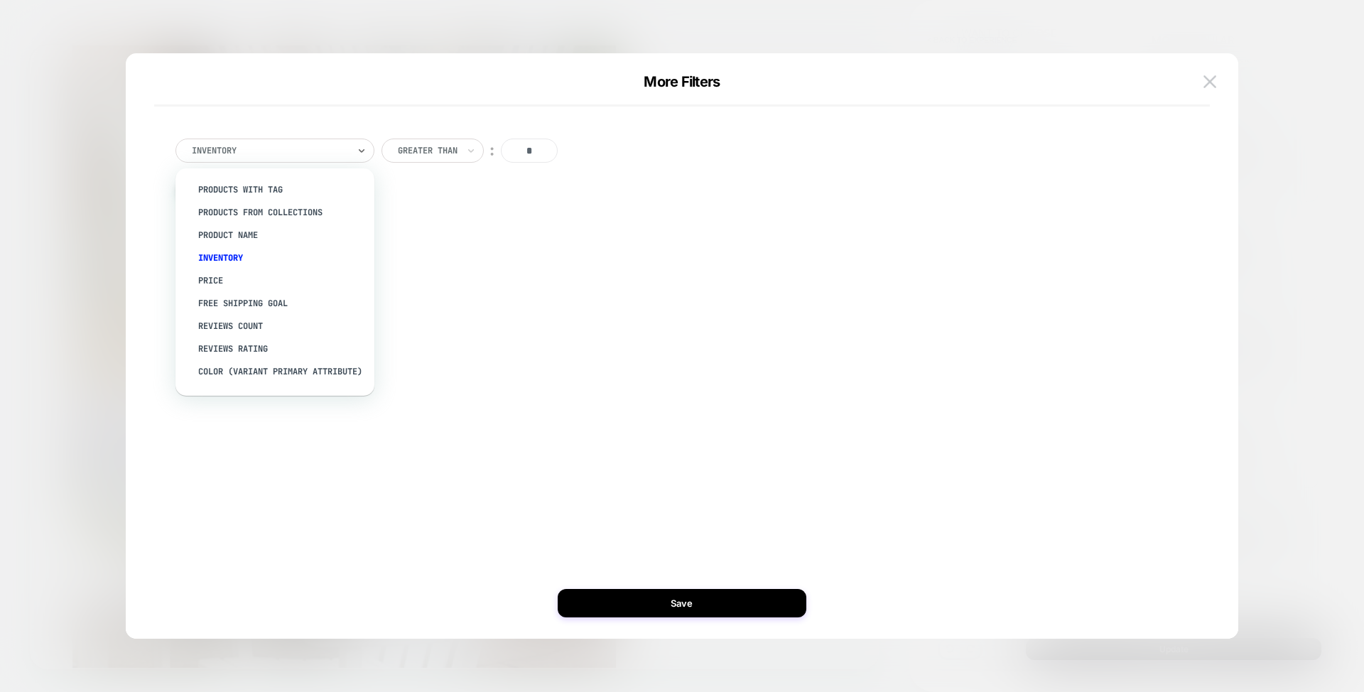
click at [317, 148] on div at bounding box center [270, 150] width 156 height 13
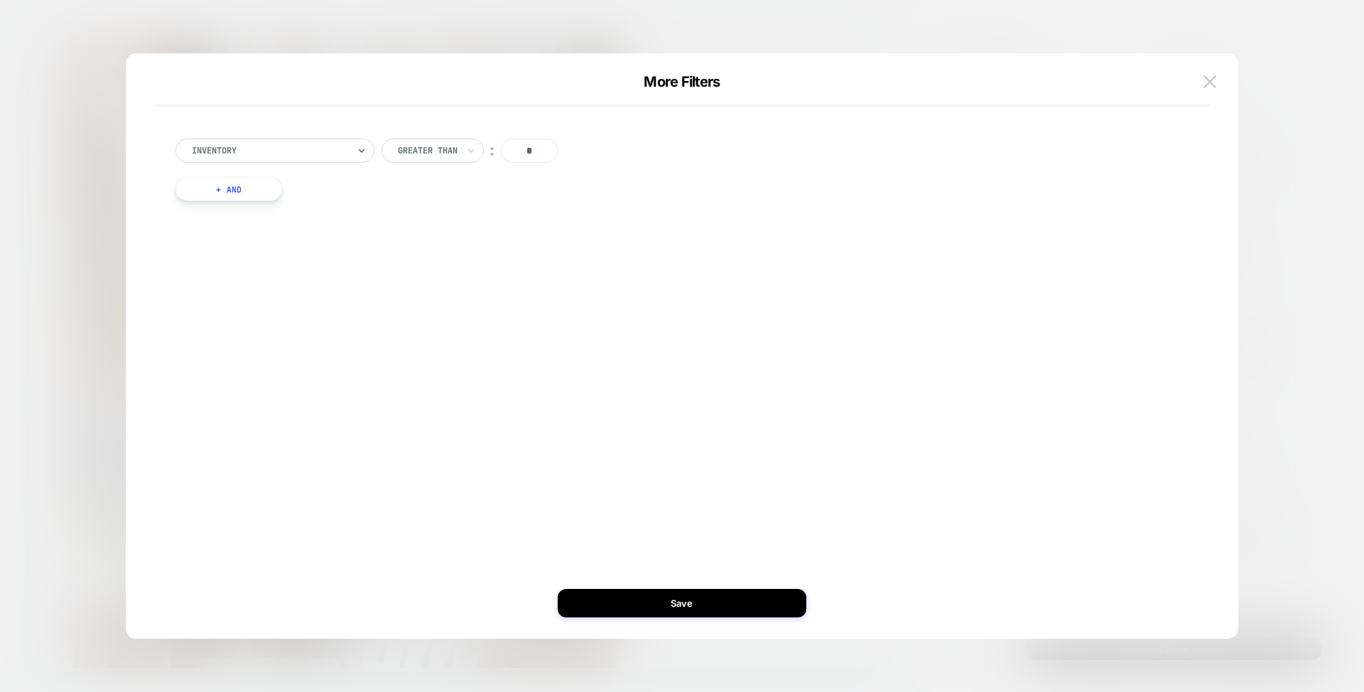
click at [317, 148] on div at bounding box center [270, 150] width 156 height 13
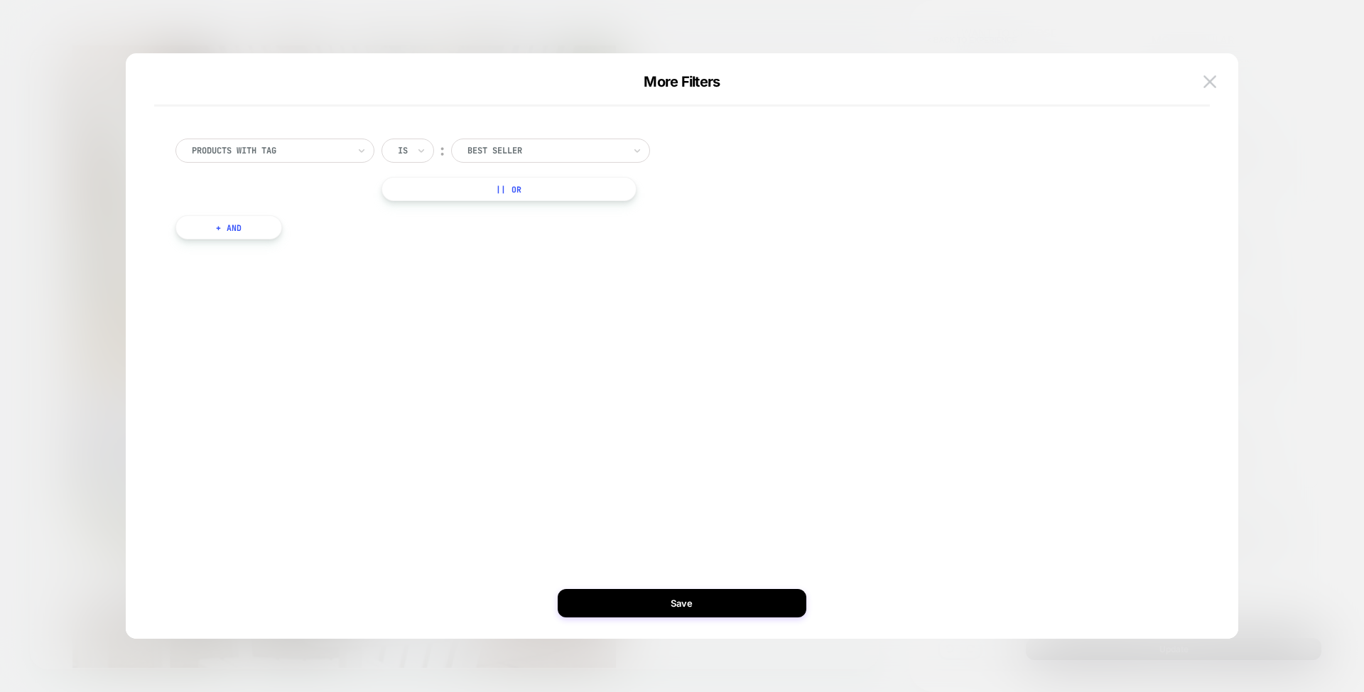
click at [483, 144] on div at bounding box center [545, 150] width 156 height 13
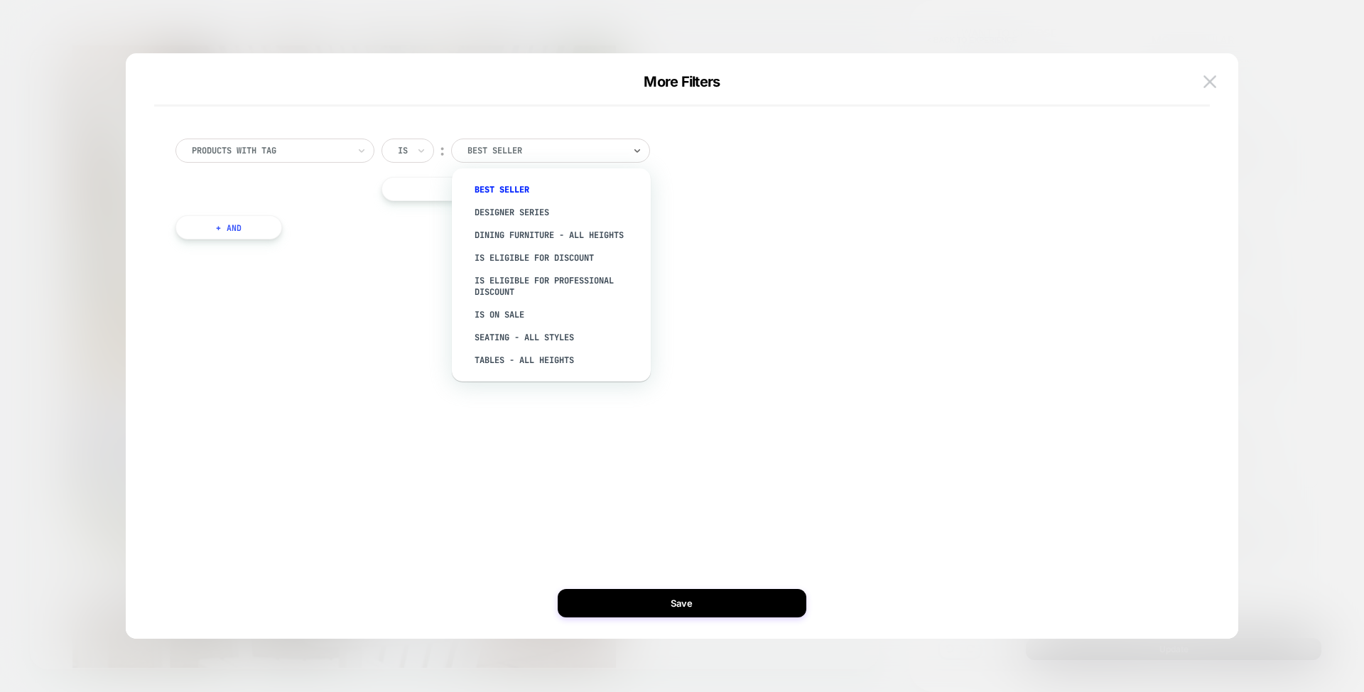
click at [849, 137] on div "products with tag Is ︰ option Best Seller focused, 1 of 8. 8 results available.…" at bounding box center [674, 188] width 1013 height 143
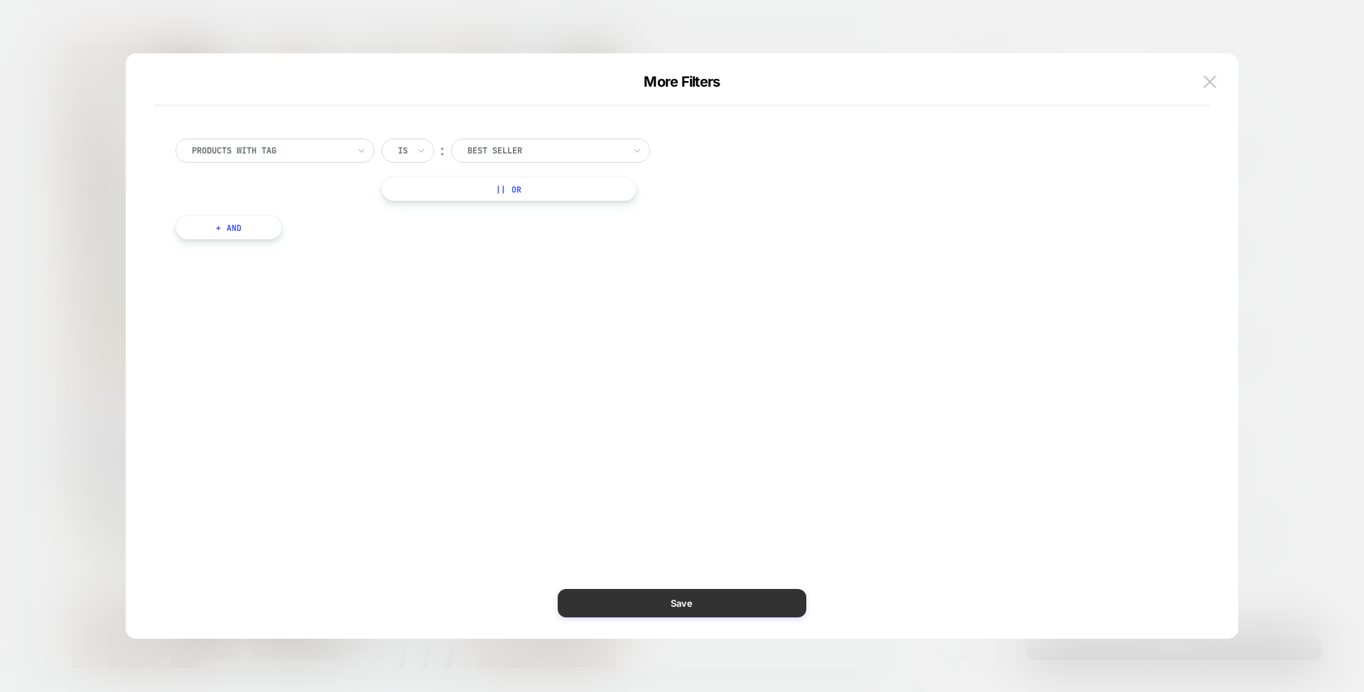
click at [643, 595] on button "Save" at bounding box center [682, 603] width 249 height 28
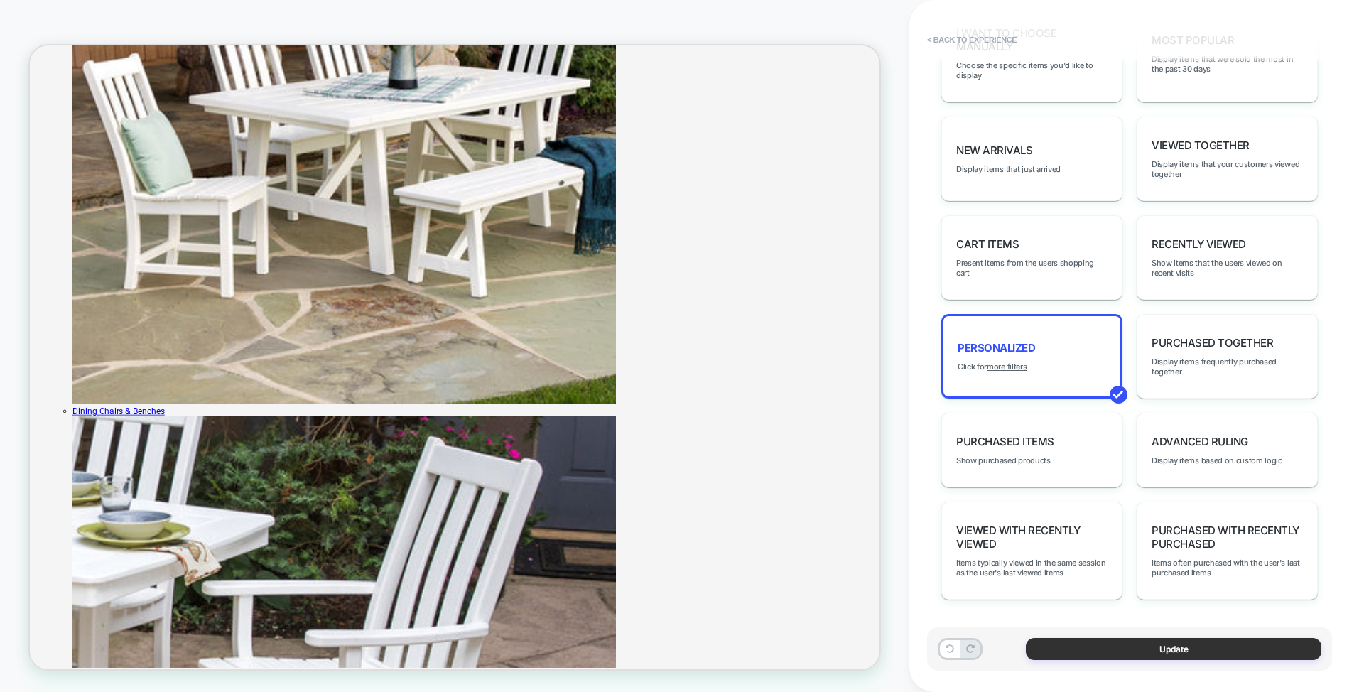
click at [1149, 60] on button "Update" at bounding box center [1141, 53] width 16 height 13
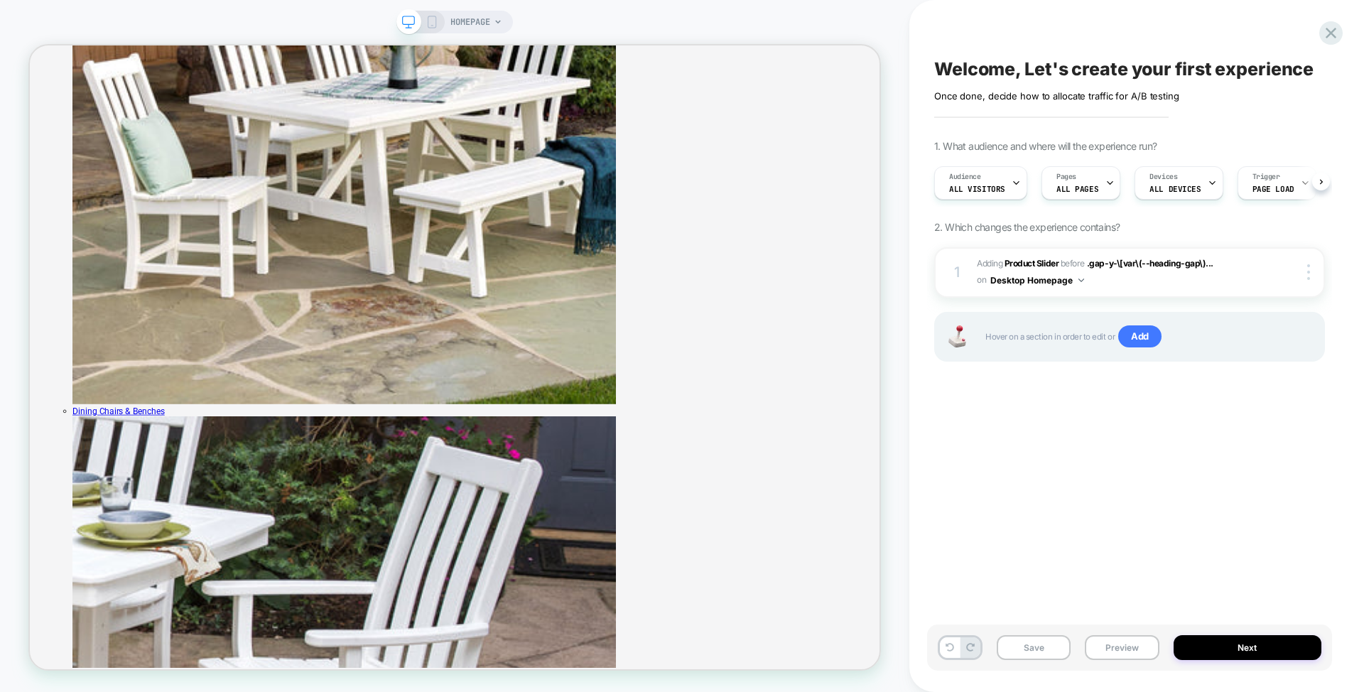
scroll to position [0, 1]
click at [1310, 271] on div at bounding box center [1310, 272] width 27 height 16
click at [1312, 271] on div at bounding box center [1310, 272] width 27 height 16
click at [1063, 447] on div "Welcome, Let's create your first experience Click to edit experience details On…" at bounding box center [1129, 345] width 405 height 663
click at [1258, 641] on button "Next" at bounding box center [1247, 647] width 148 height 25
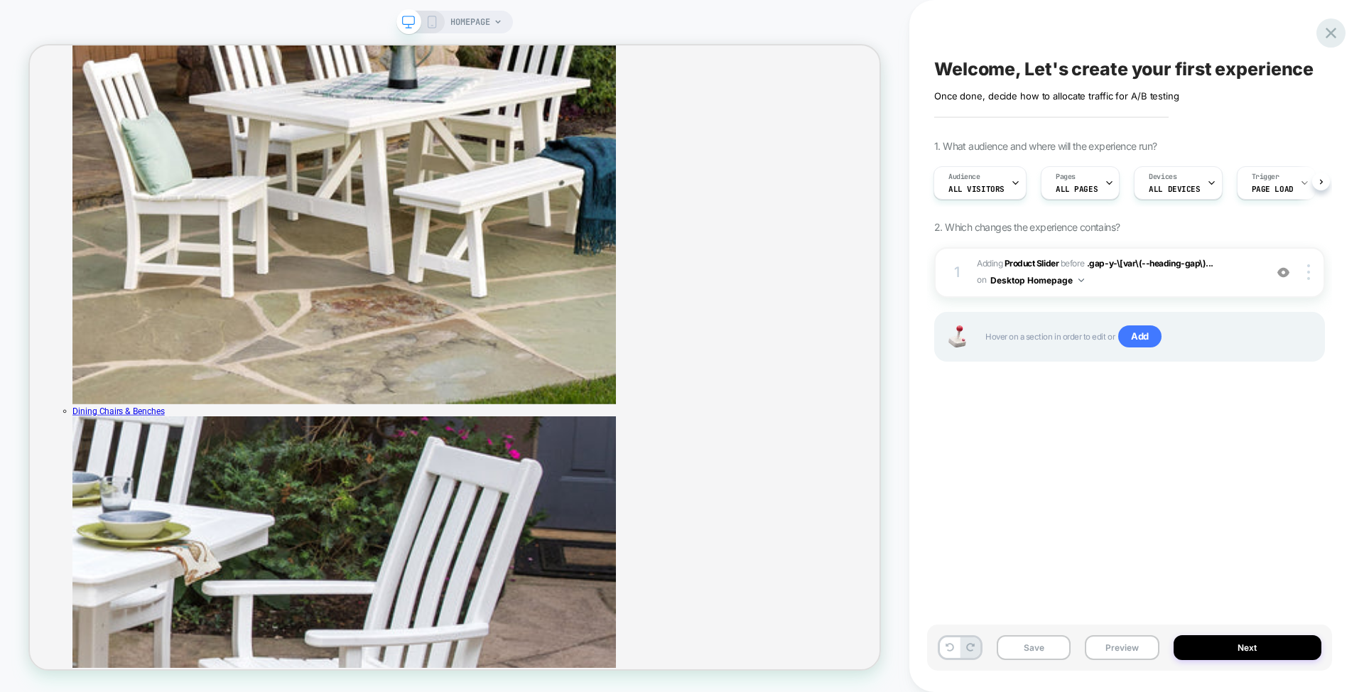
click at [1330, 33] on icon at bounding box center [1330, 33] width 11 height 11
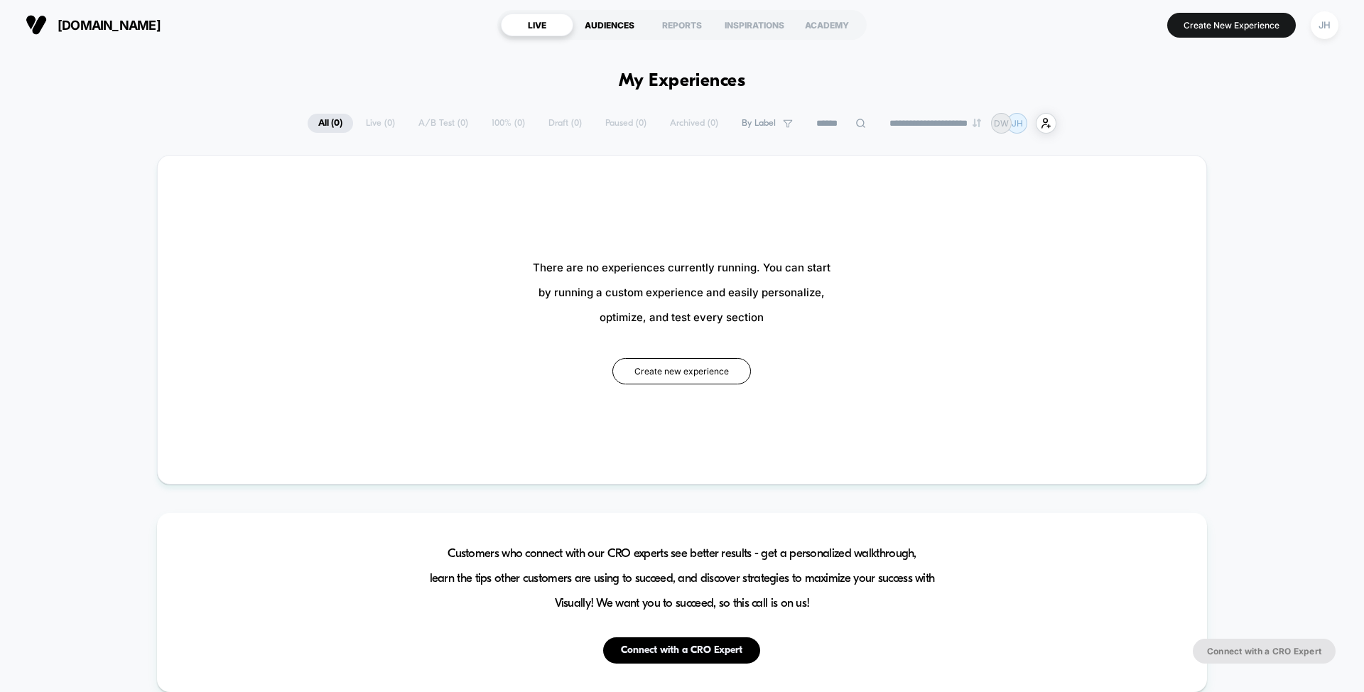
click at [597, 26] on div "AUDIENCES" at bounding box center [609, 24] width 72 height 23
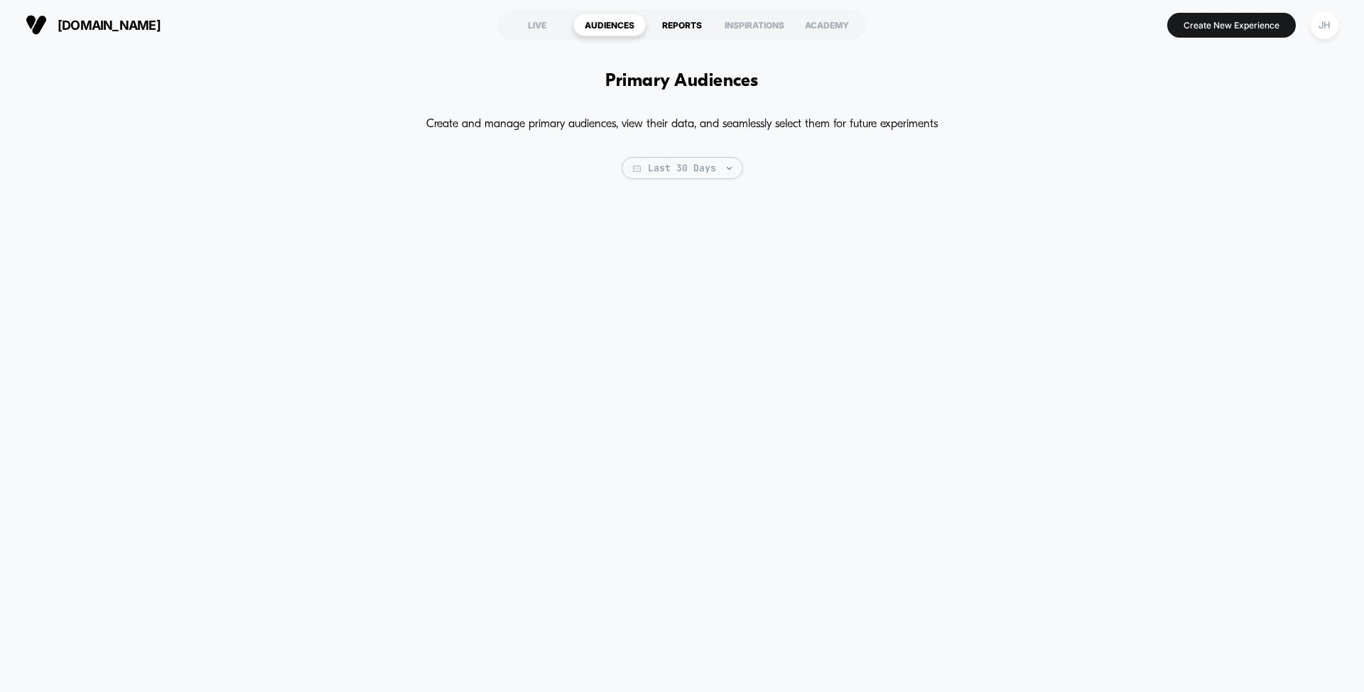
click at [678, 31] on div "REPORTS" at bounding box center [682, 24] width 72 height 23
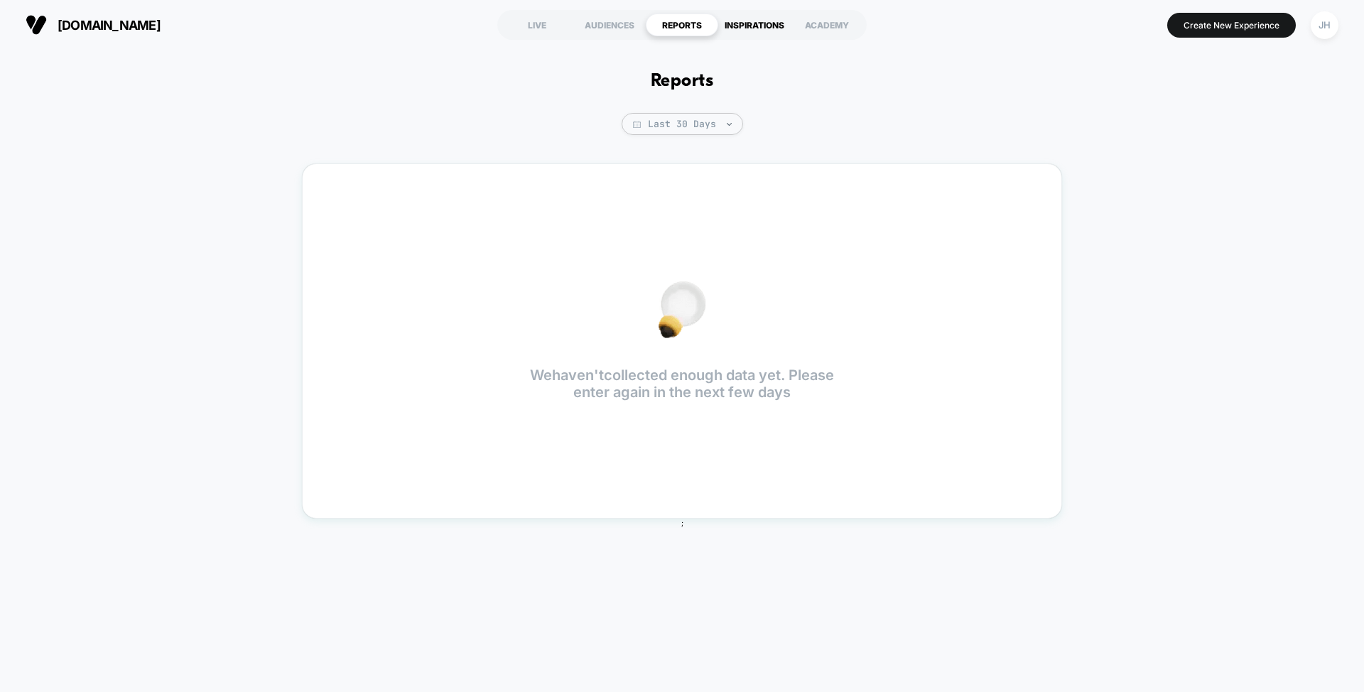
click at [747, 33] on div "INSPIRATIONS" at bounding box center [754, 24] width 72 height 23
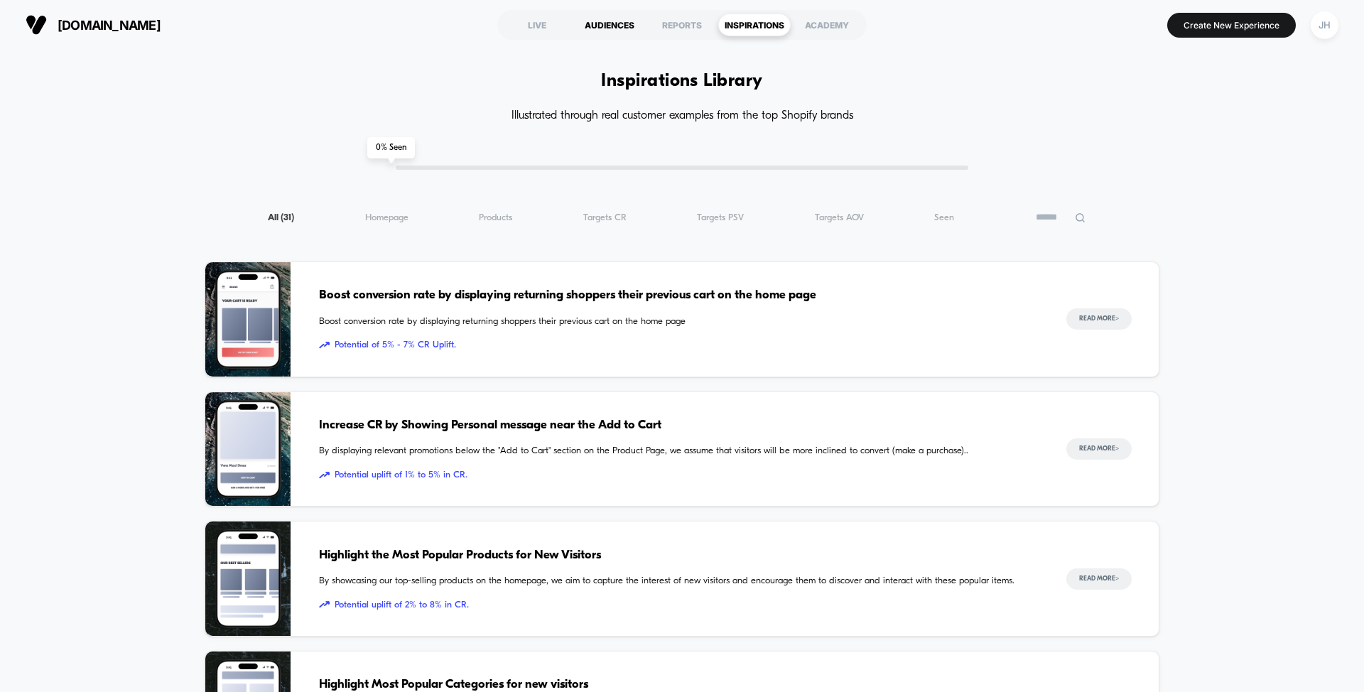
click at [605, 16] on div "AUDIENCES" at bounding box center [609, 24] width 72 height 23
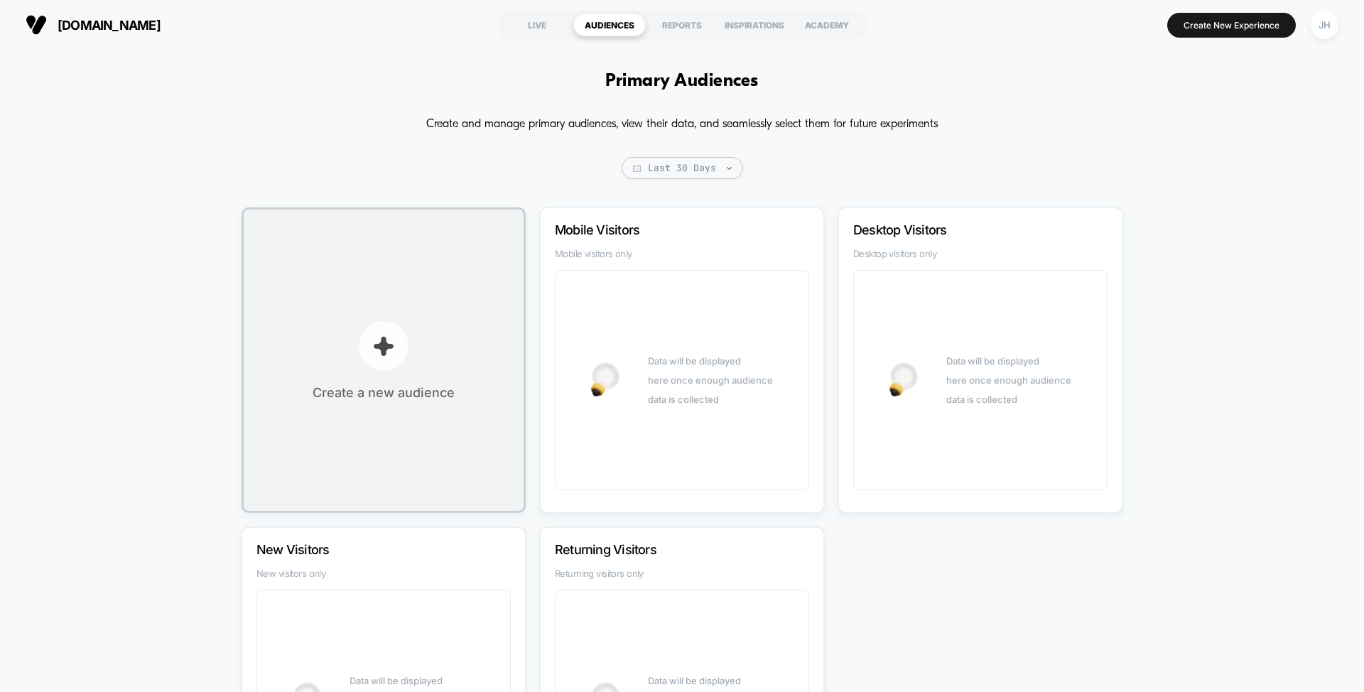
click at [482, 267] on button "Create a new audience" at bounding box center [383, 359] width 284 height 305
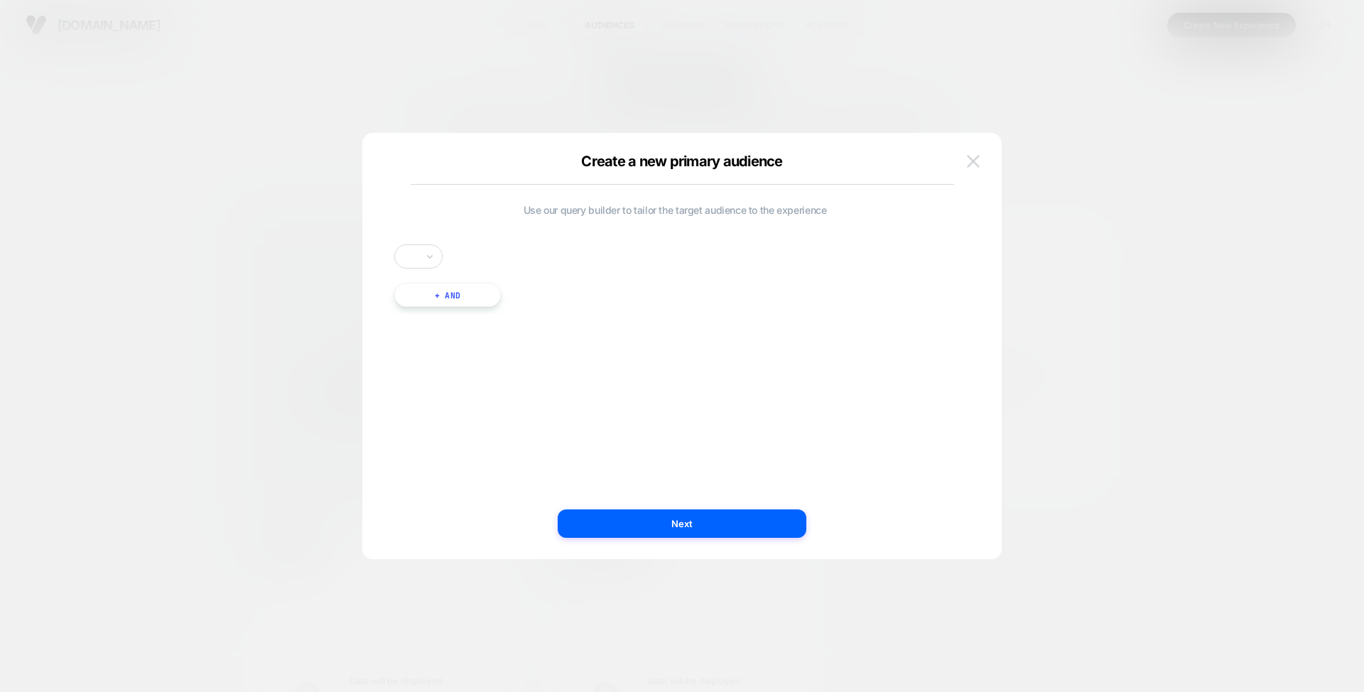
click at [982, 161] on button at bounding box center [972, 161] width 21 height 21
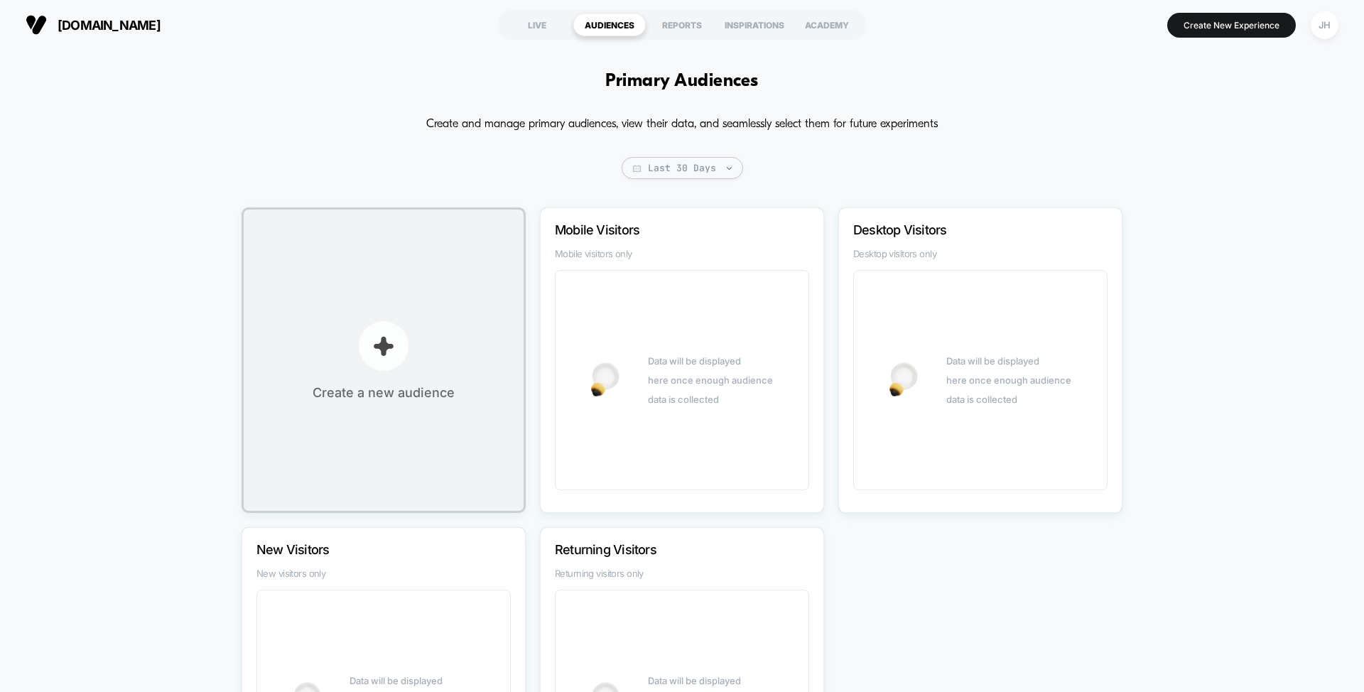
click at [320, 300] on button "Create a new audience" at bounding box center [383, 359] width 284 height 305
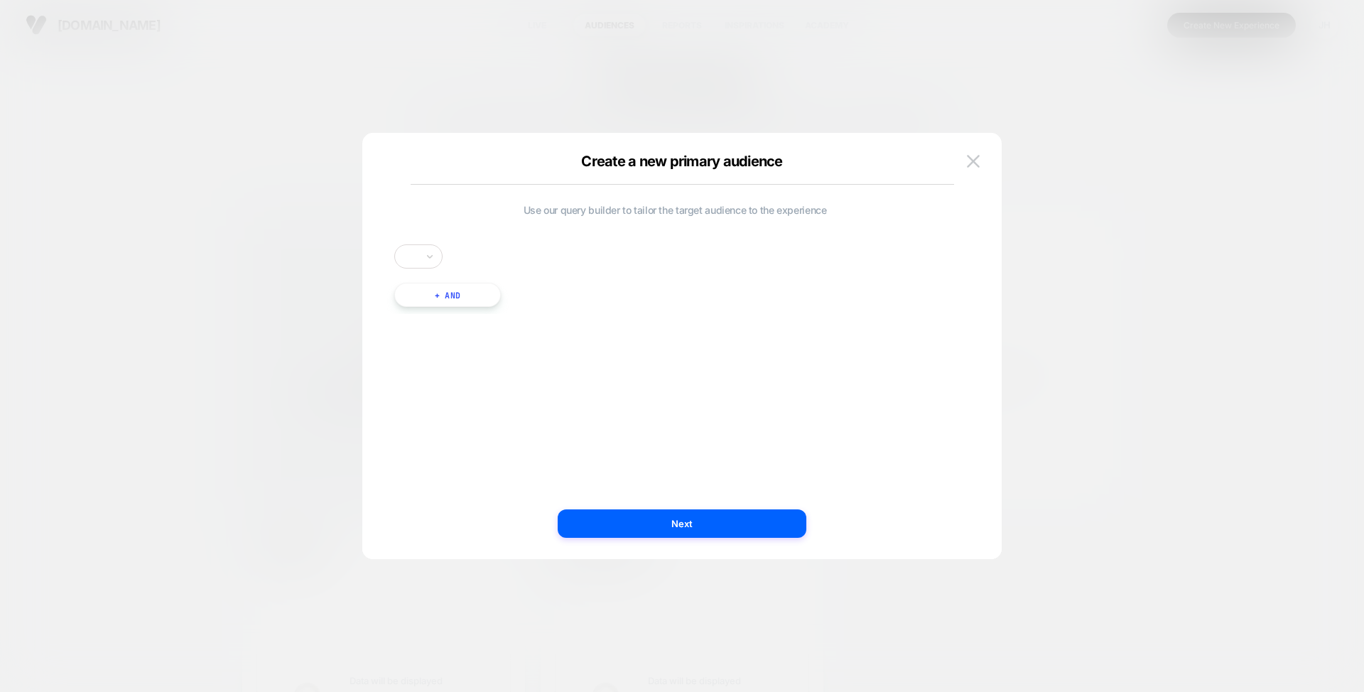
click at [421, 250] on div at bounding box center [418, 256] width 48 height 24
click at [500, 251] on div "Use Up and Down to choose options, press Enter to select the currently focused …" at bounding box center [674, 256] width 561 height 24
click at [969, 157] on img at bounding box center [973, 161] width 13 height 12
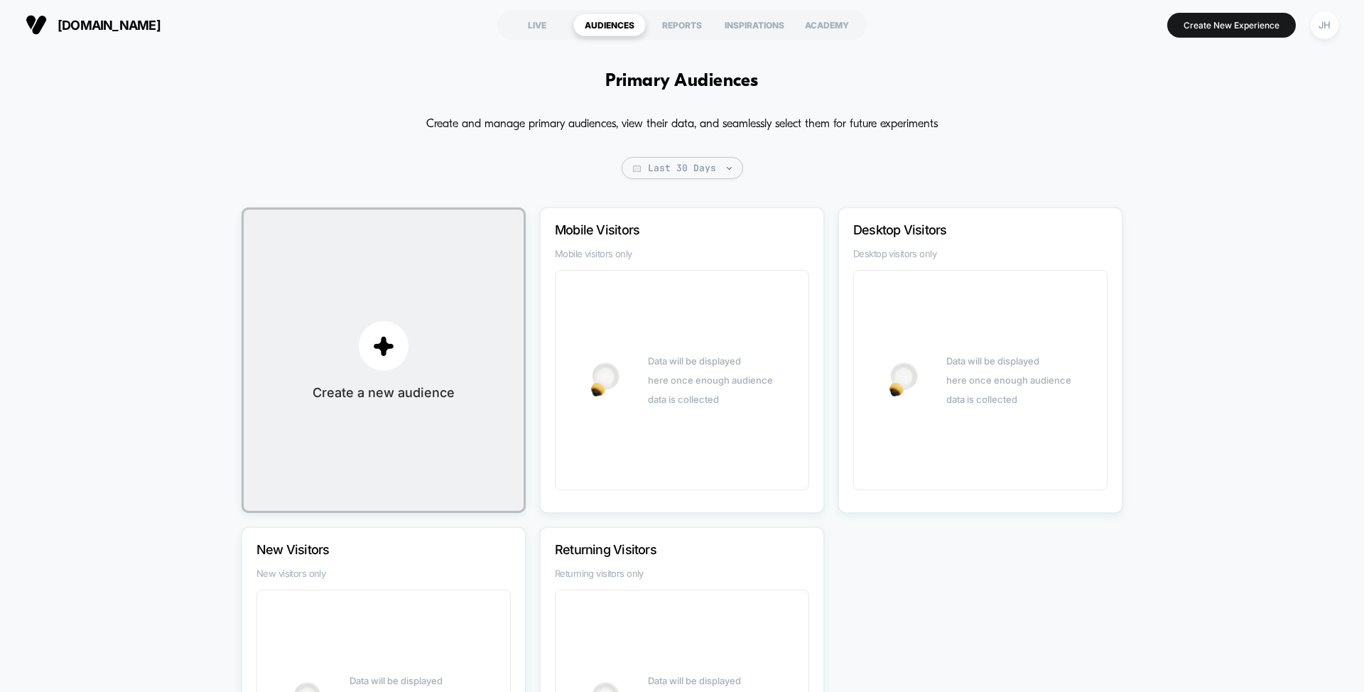
click at [1222, 190] on div "Primary Audiences Create and manage primary audiences, view their data, and sea…" at bounding box center [682, 452] width 1364 height 804
click at [534, 17] on div "LIVE" at bounding box center [537, 24] width 72 height 23
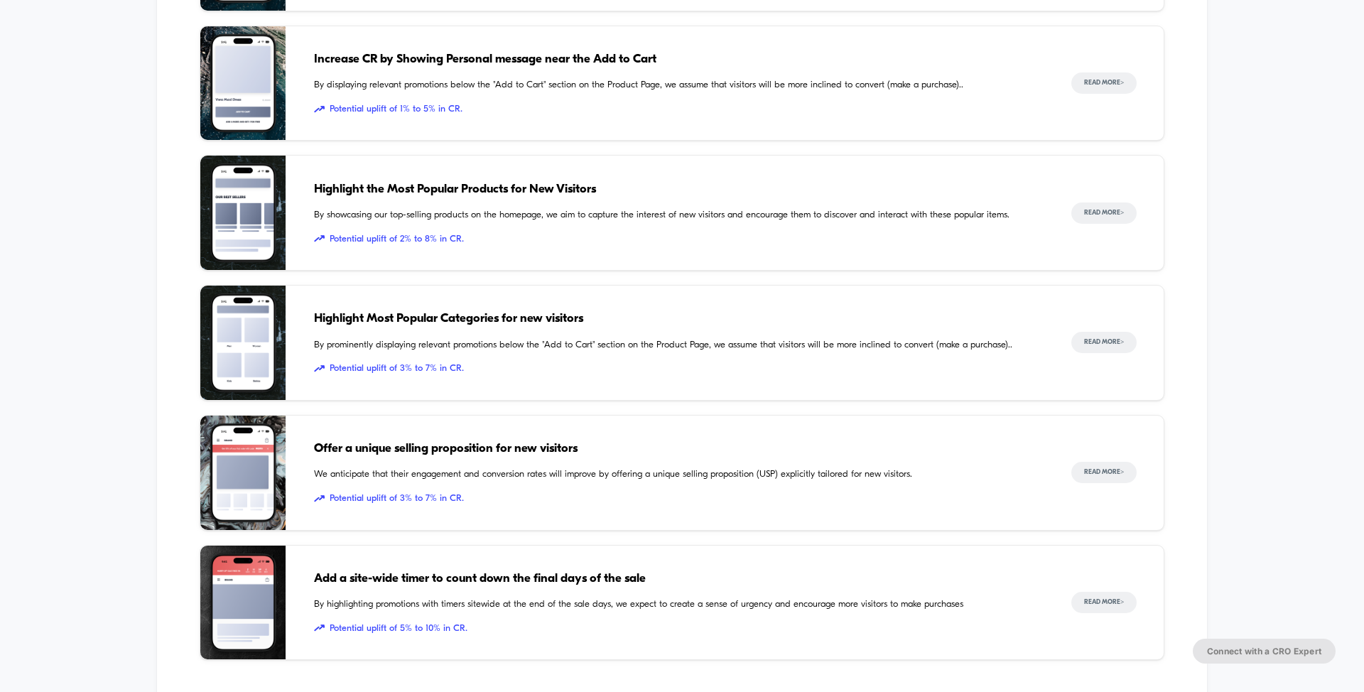
scroll to position [1045, 0]
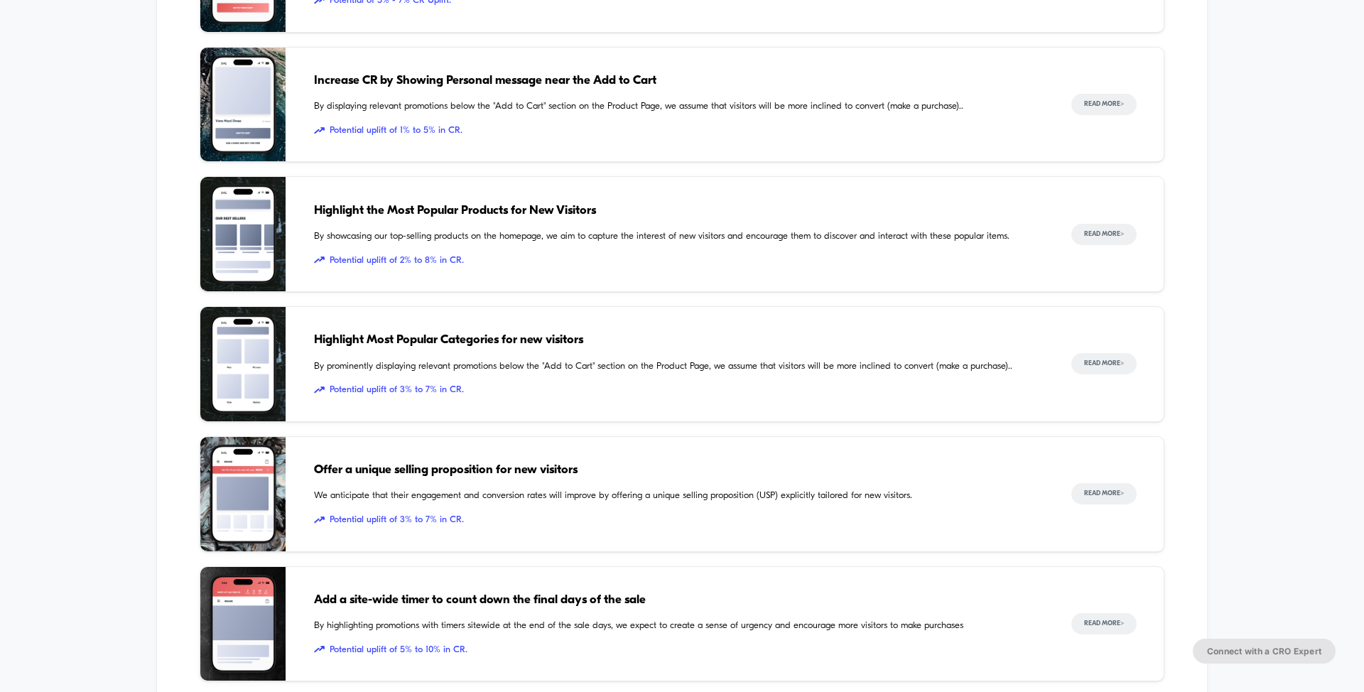
click at [975, 90] on span "Increase CR by Showing Personal message near the Add to Cart" at bounding box center [678, 81] width 729 height 18
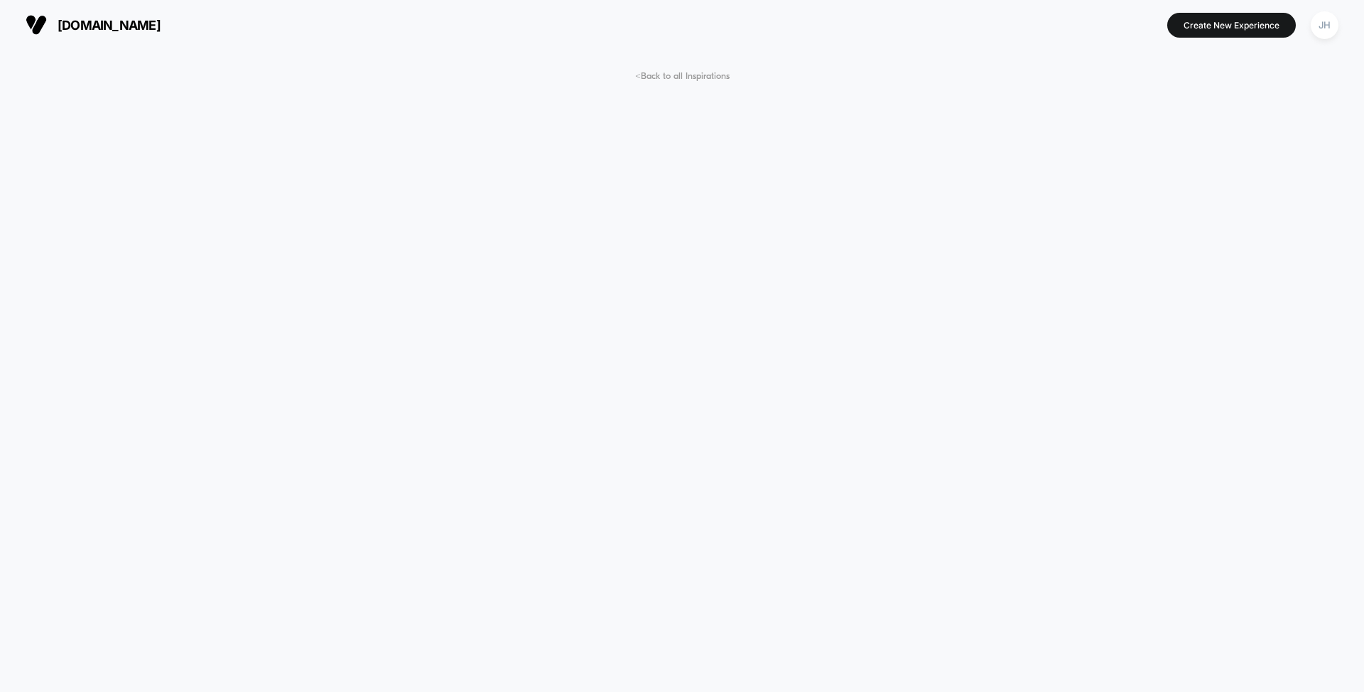
click at [48, 23] on button "[DOMAIN_NAME]" at bounding box center [92, 24] width 143 height 23
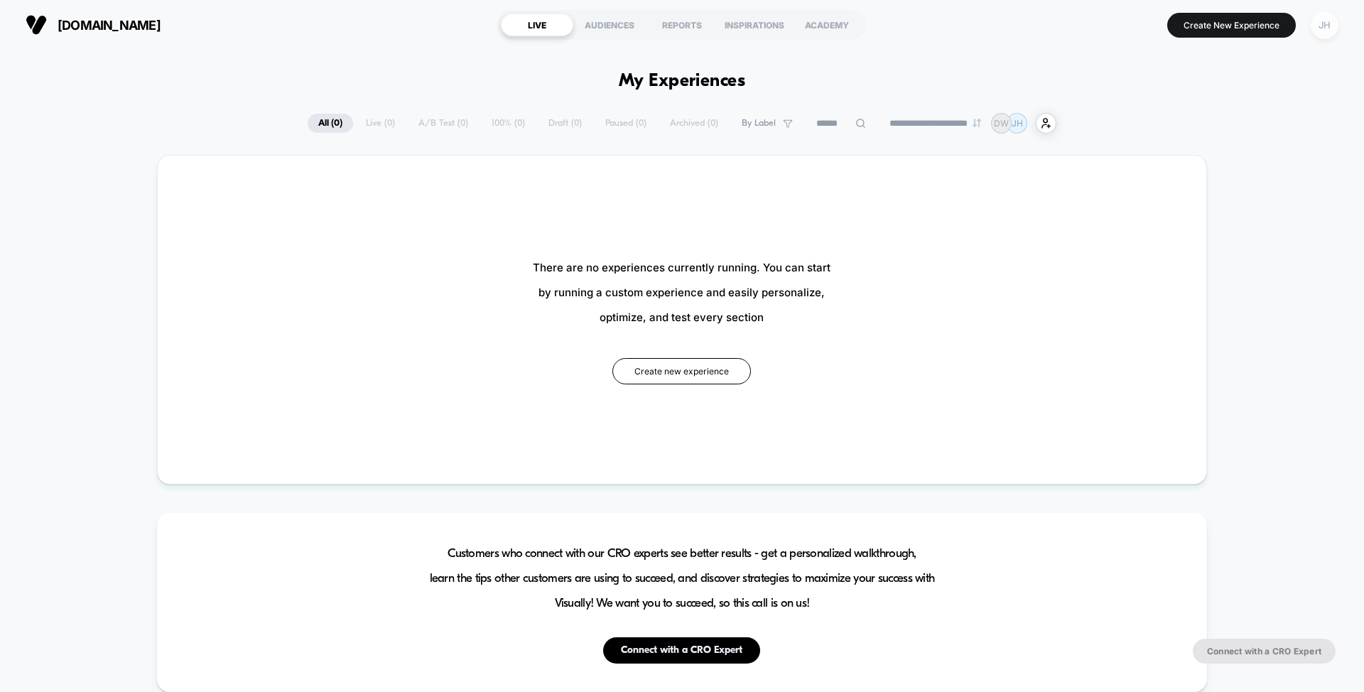
click at [1324, 30] on div "JH" at bounding box center [1324, 25] width 28 height 28
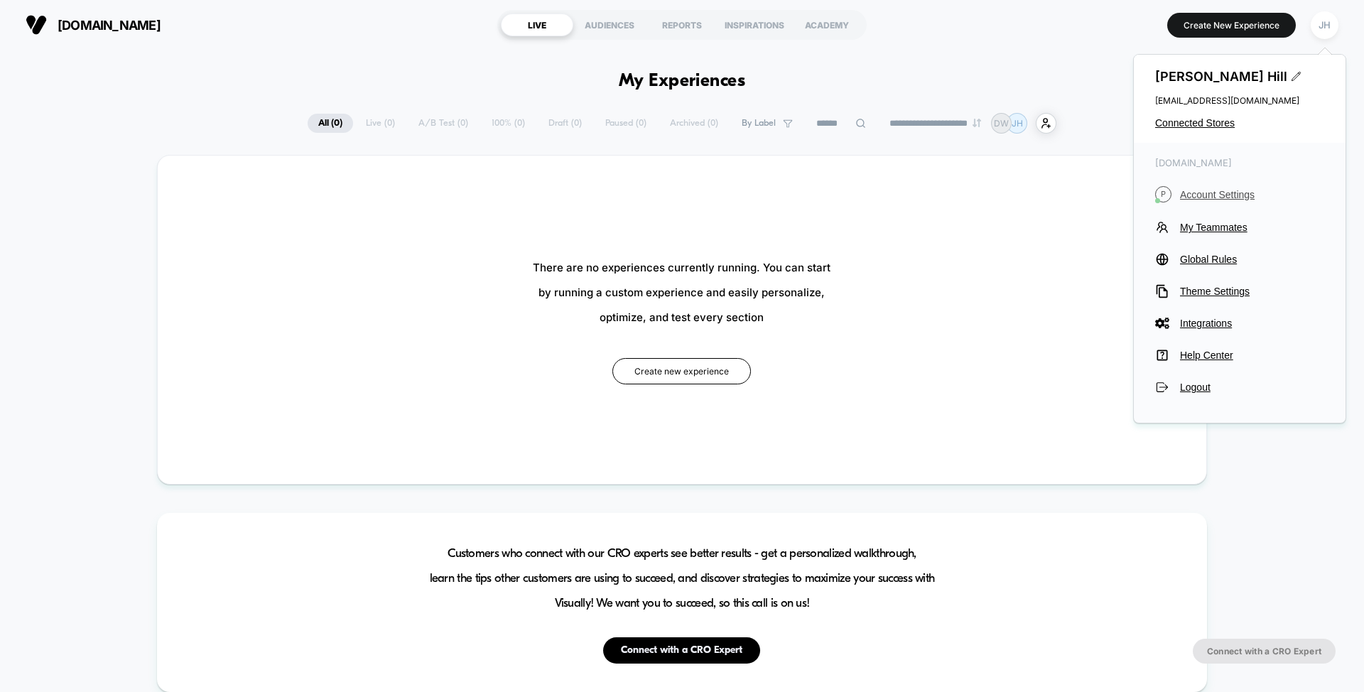
click at [1192, 192] on span "Account Settings" at bounding box center [1252, 194] width 144 height 11
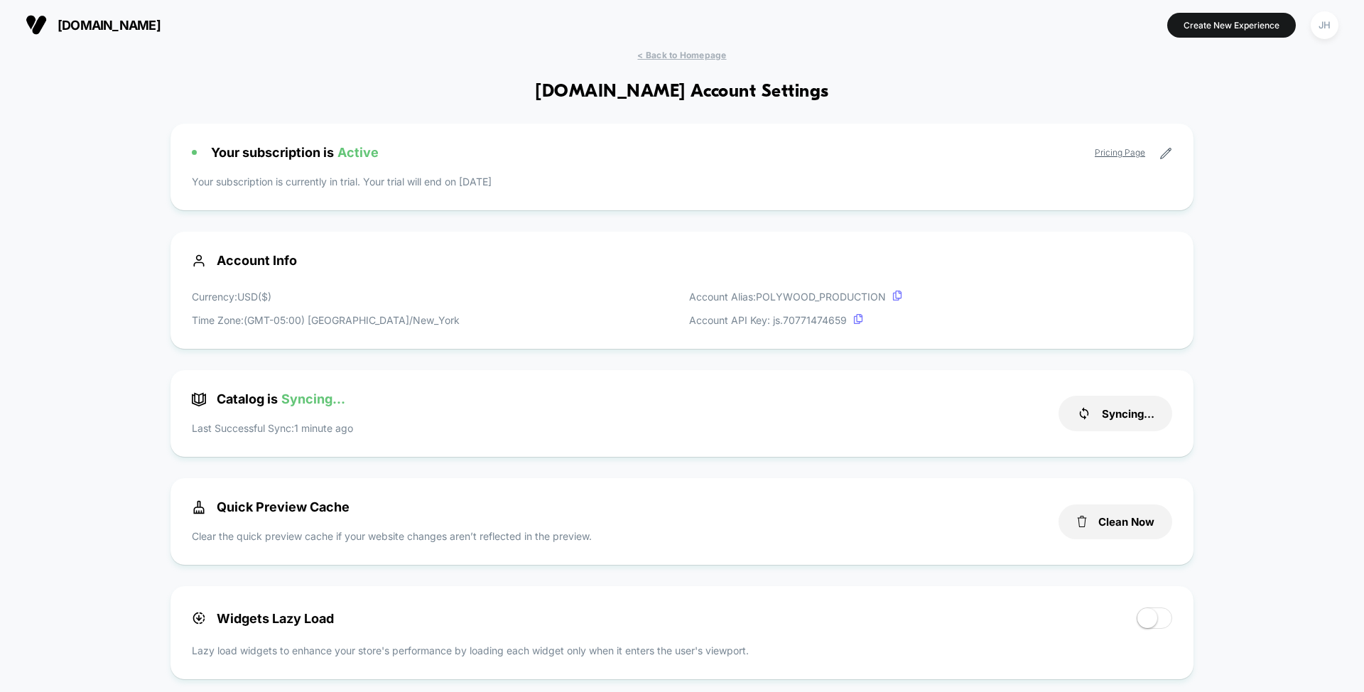
click at [114, 21] on span "[DOMAIN_NAME]" at bounding box center [109, 25] width 103 height 15
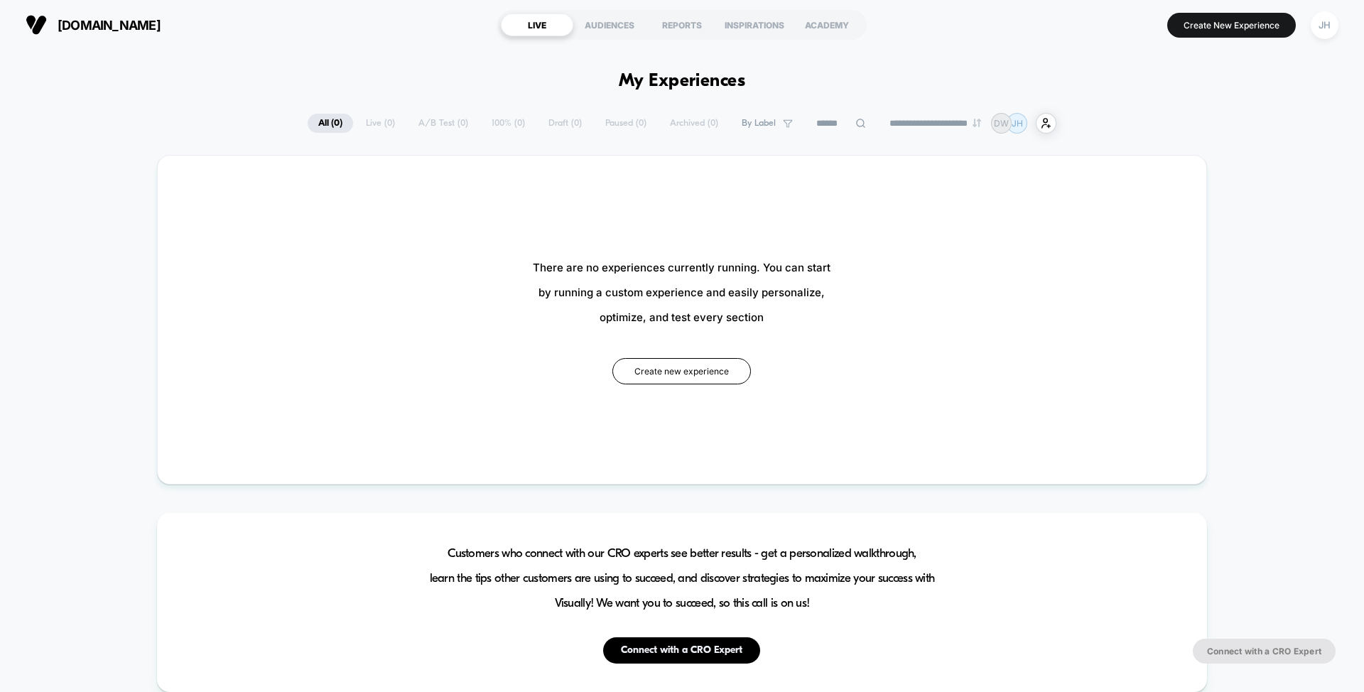
click at [526, 122] on div "**********" at bounding box center [682, 123] width 749 height 21
click at [1222, 30] on button "Create New Experience" at bounding box center [1231, 25] width 129 height 25
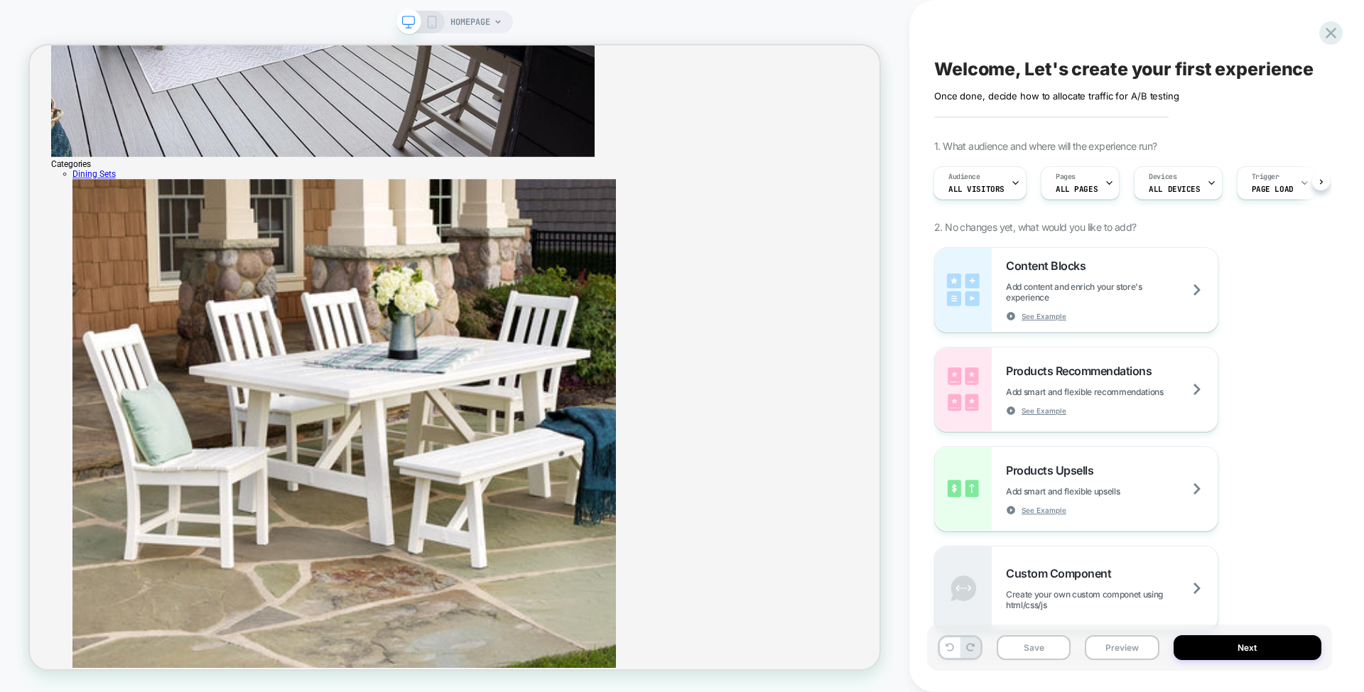
scroll to position [1062, 0]
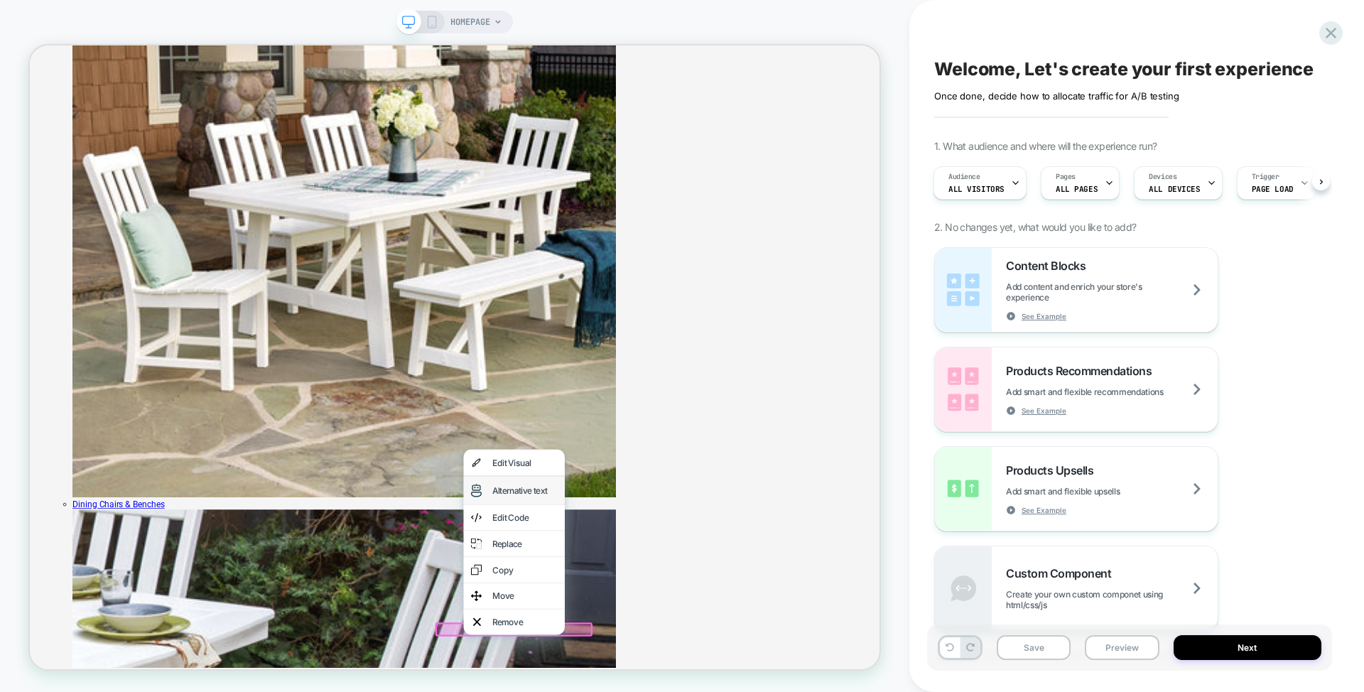
click at [673, 651] on div "Alternative text" at bounding box center [675, 638] width 135 height 37
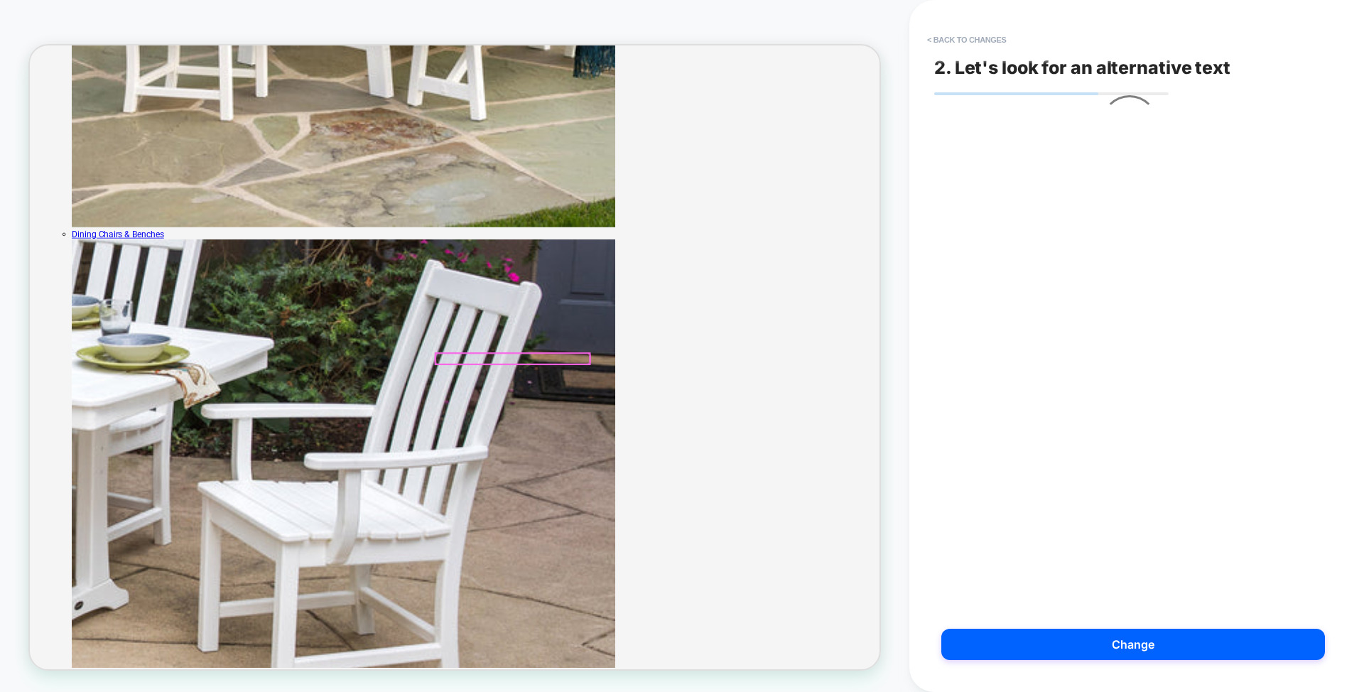
scroll to position [1424, 0]
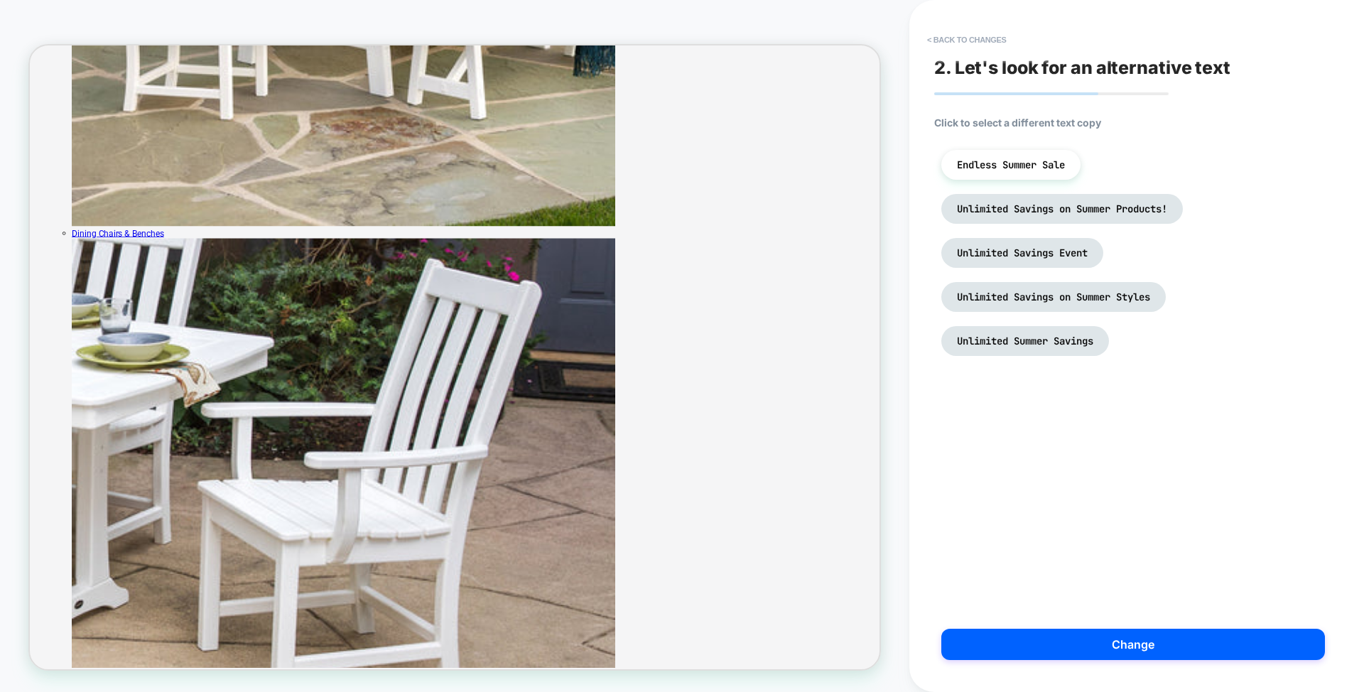
click at [1067, 114] on div "2. Let's look for an alternative text Click to select a different text copy End…" at bounding box center [1129, 345] width 405 height 663
click at [1165, 168] on div "Endless Summer Sale Unlimited Savings on Summer Products! Unlimited Savings Eve…" at bounding box center [1129, 253] width 391 height 220
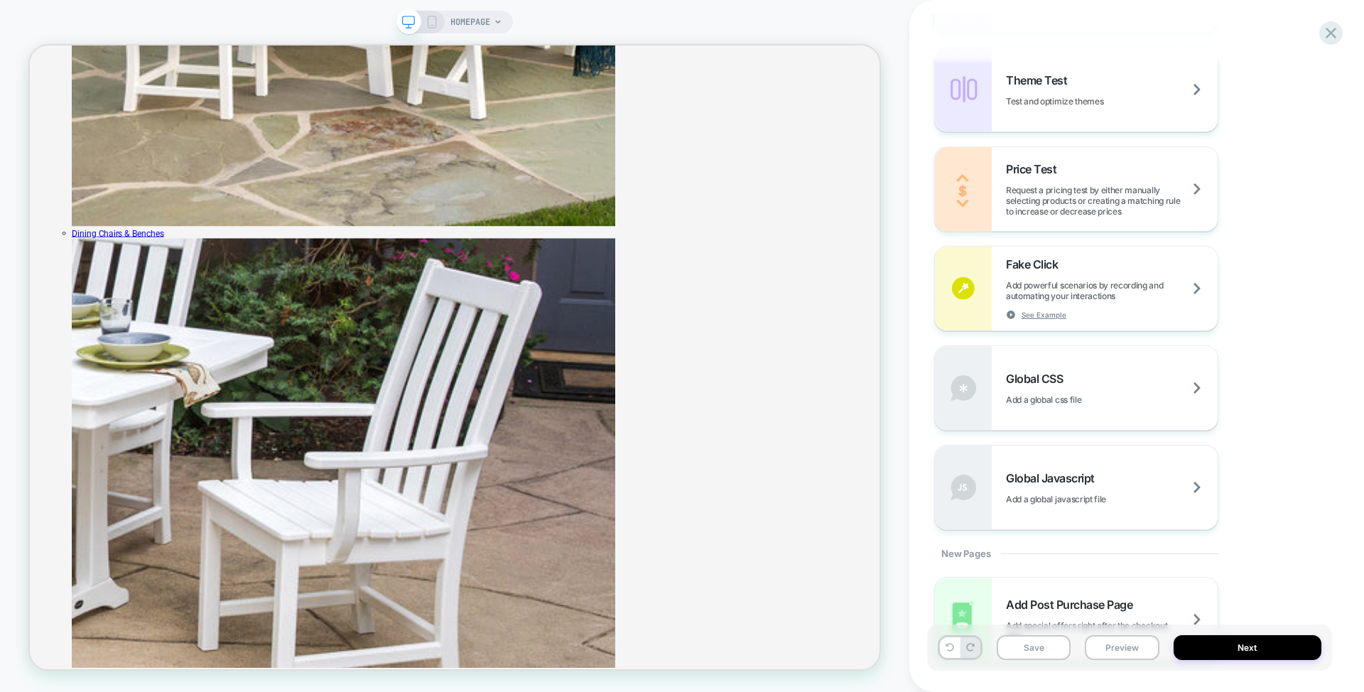
scroll to position [722, 0]
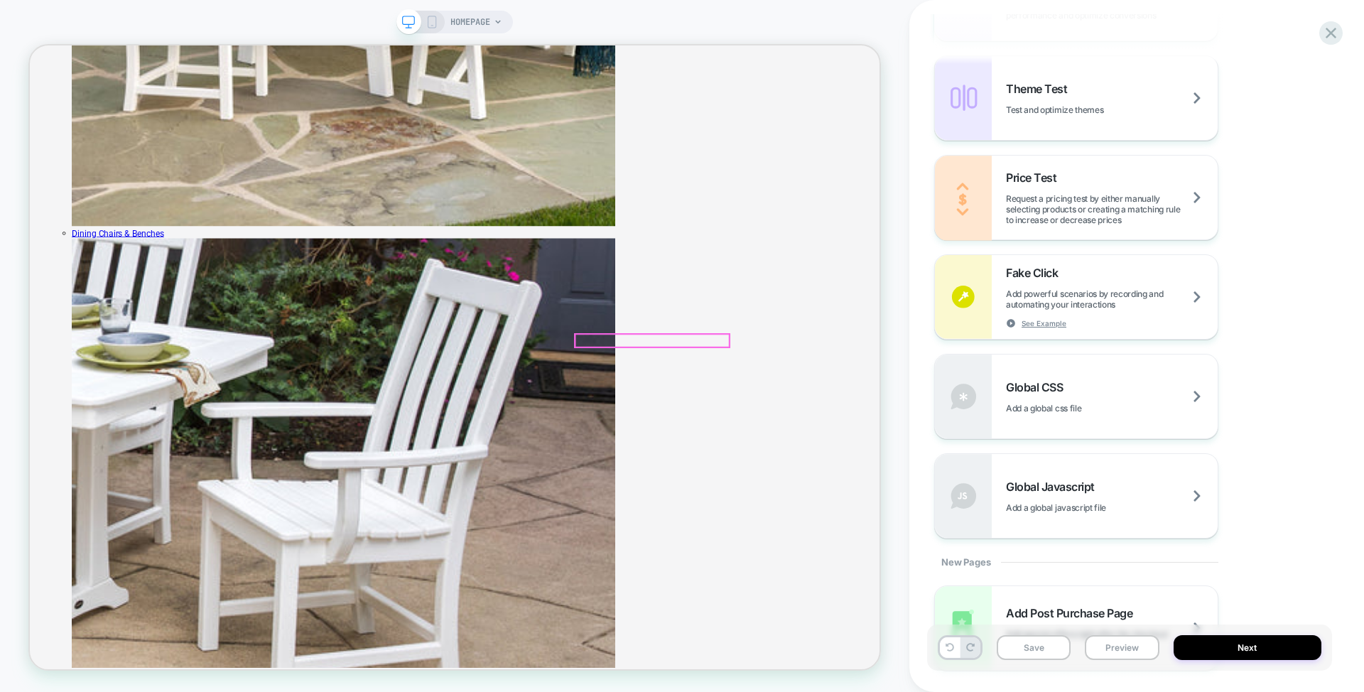
click at [901, 435] on div at bounding box center [859, 438] width 205 height 17
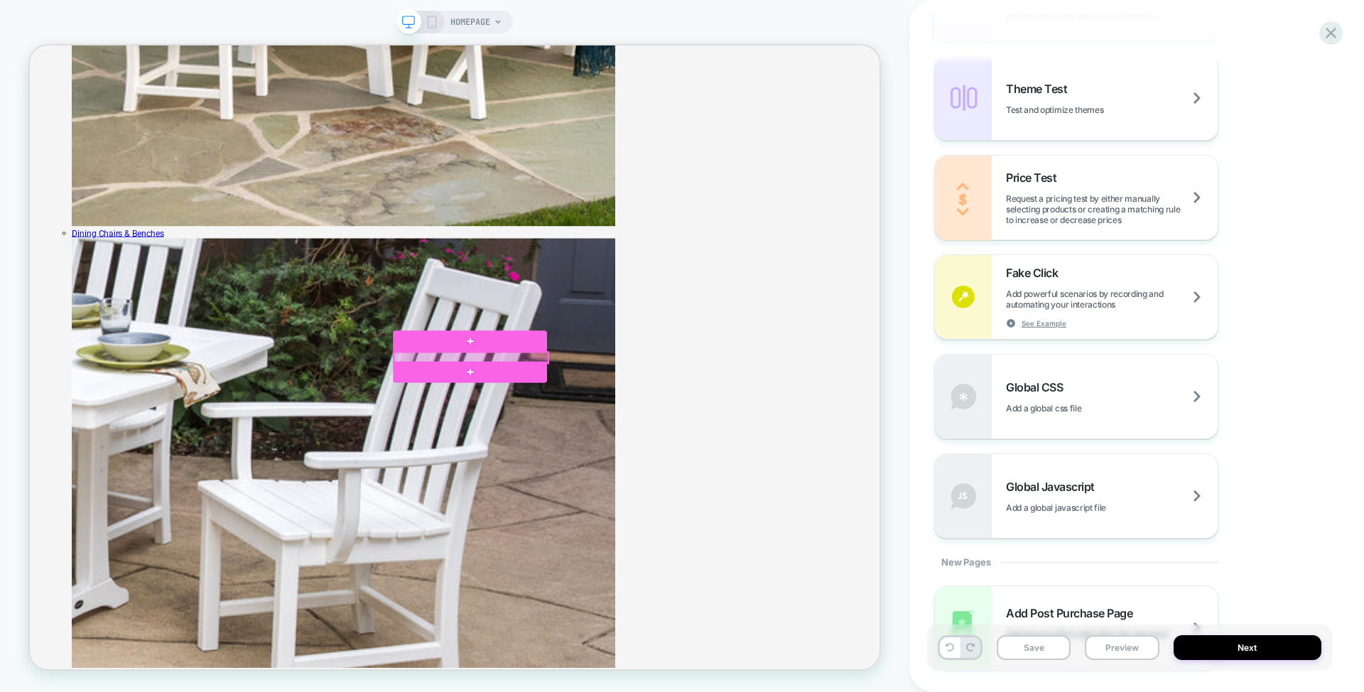
click at [612, 456] on div at bounding box center [618, 462] width 205 height 14
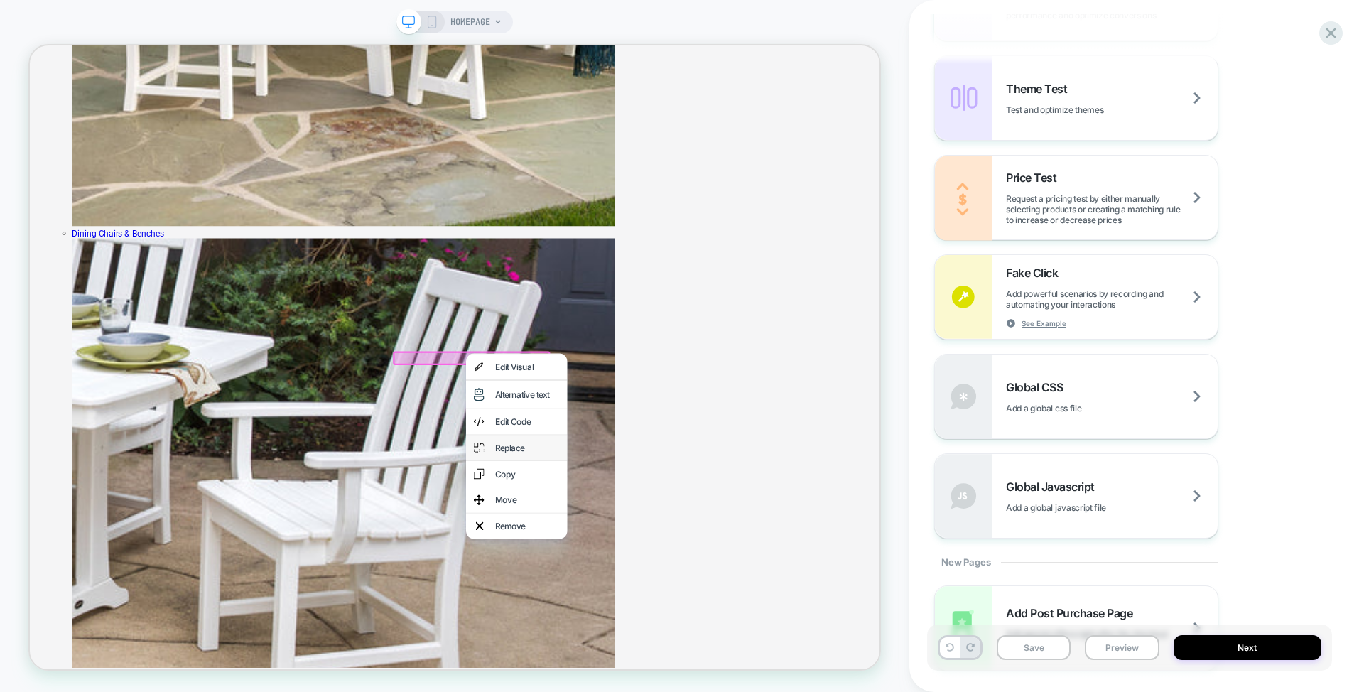
click at [663, 581] on div "Replace" at bounding box center [693, 582] width 87 height 14
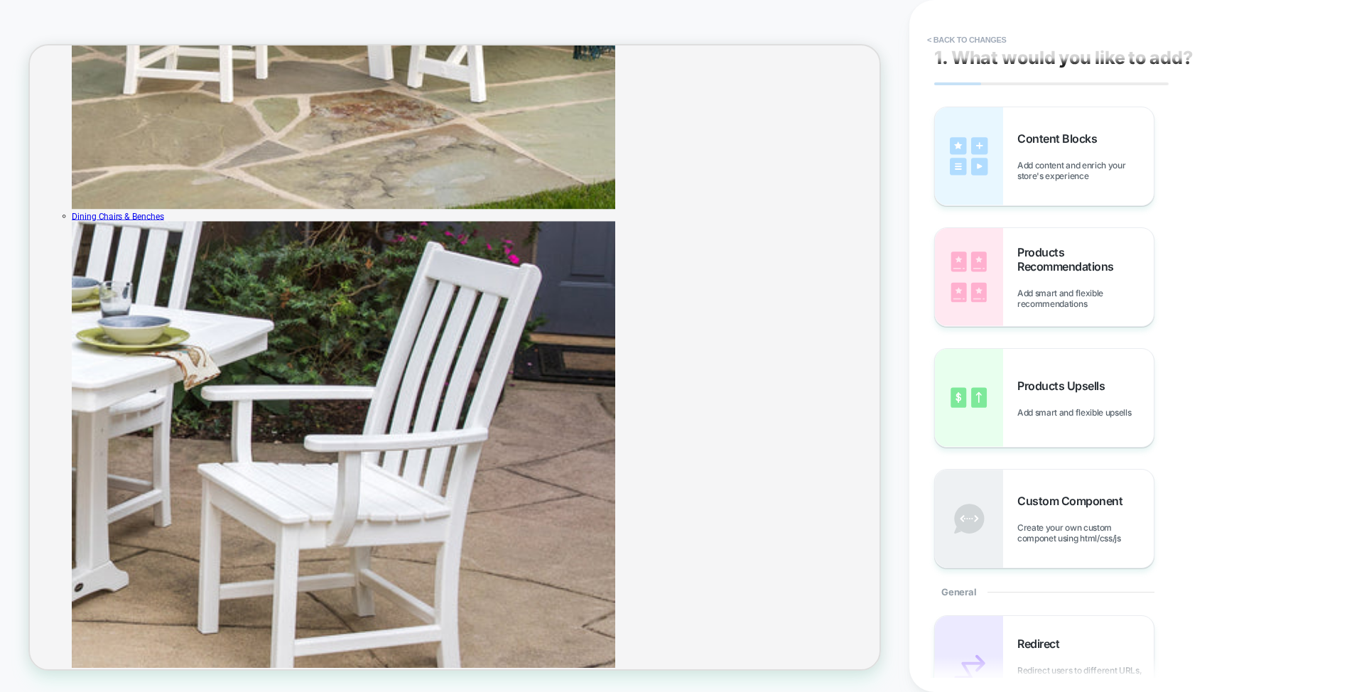
scroll to position [0, 0]
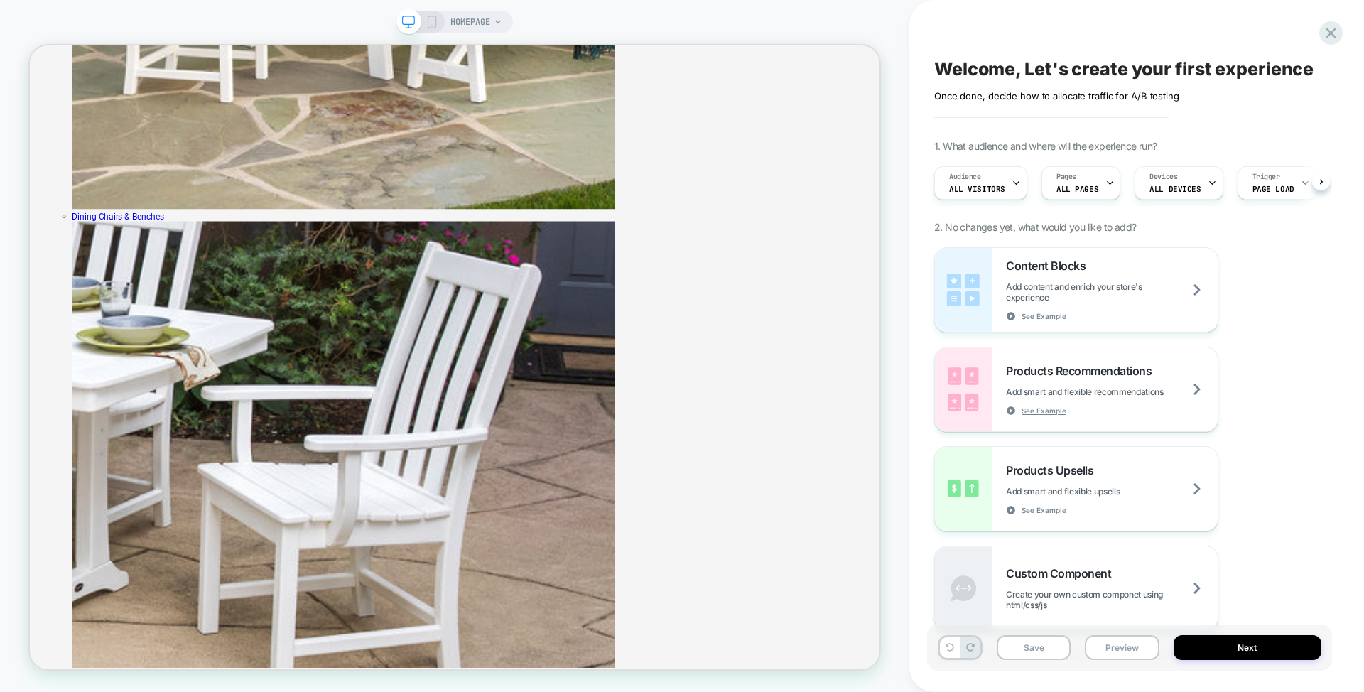
scroll to position [0, 1]
click at [563, 433] on div at bounding box center [618, 439] width 205 height 14
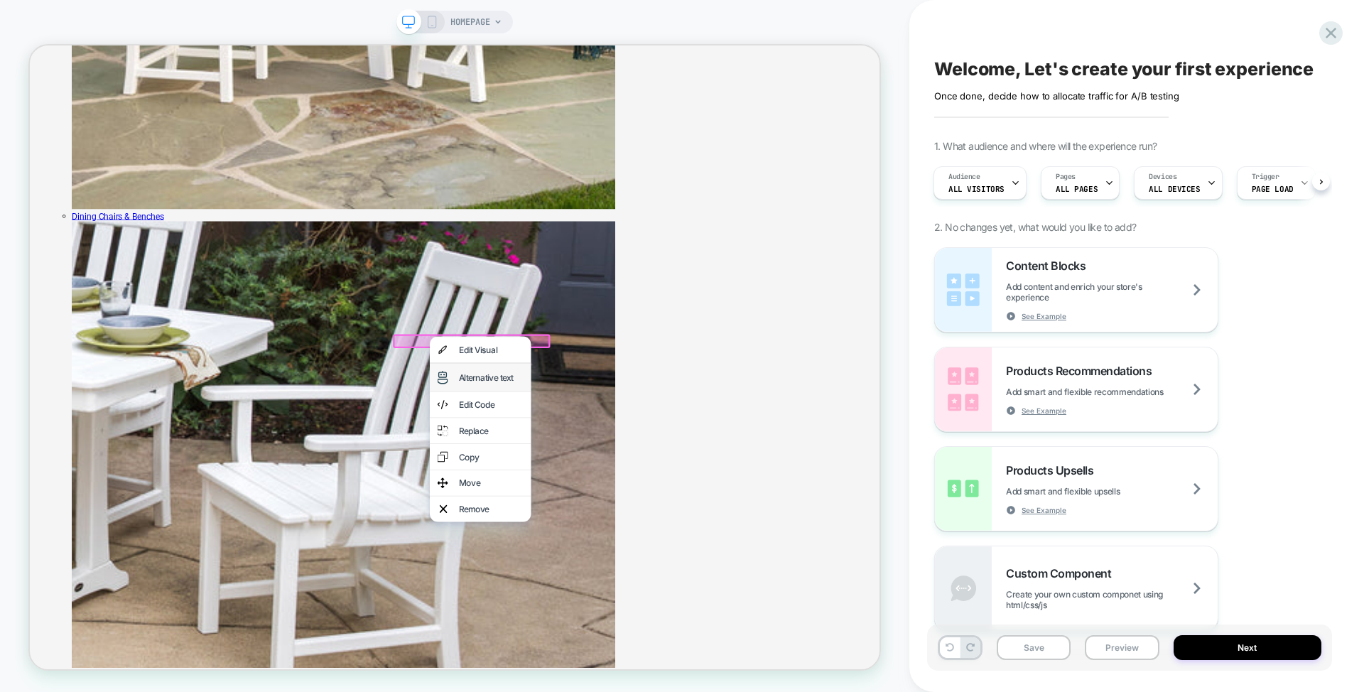
click at [629, 491] on div "Alternative text" at bounding box center [645, 488] width 87 height 14
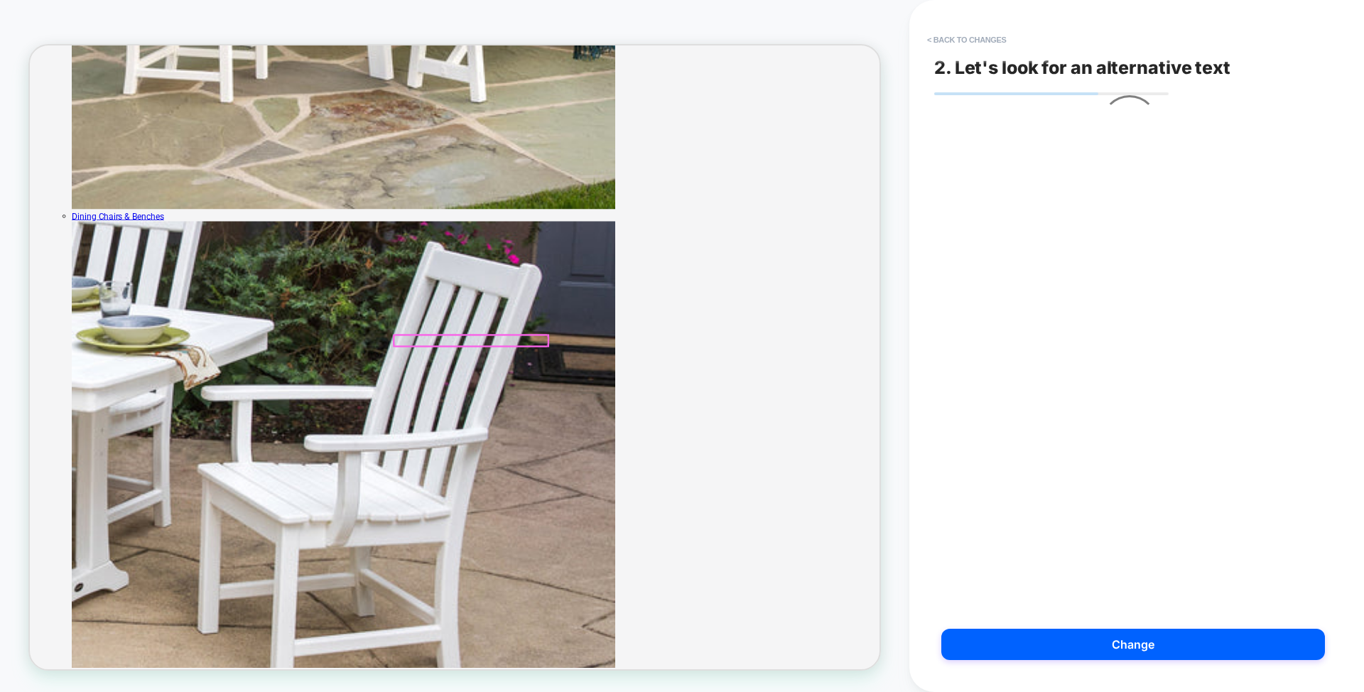
scroll to position [1424, 0]
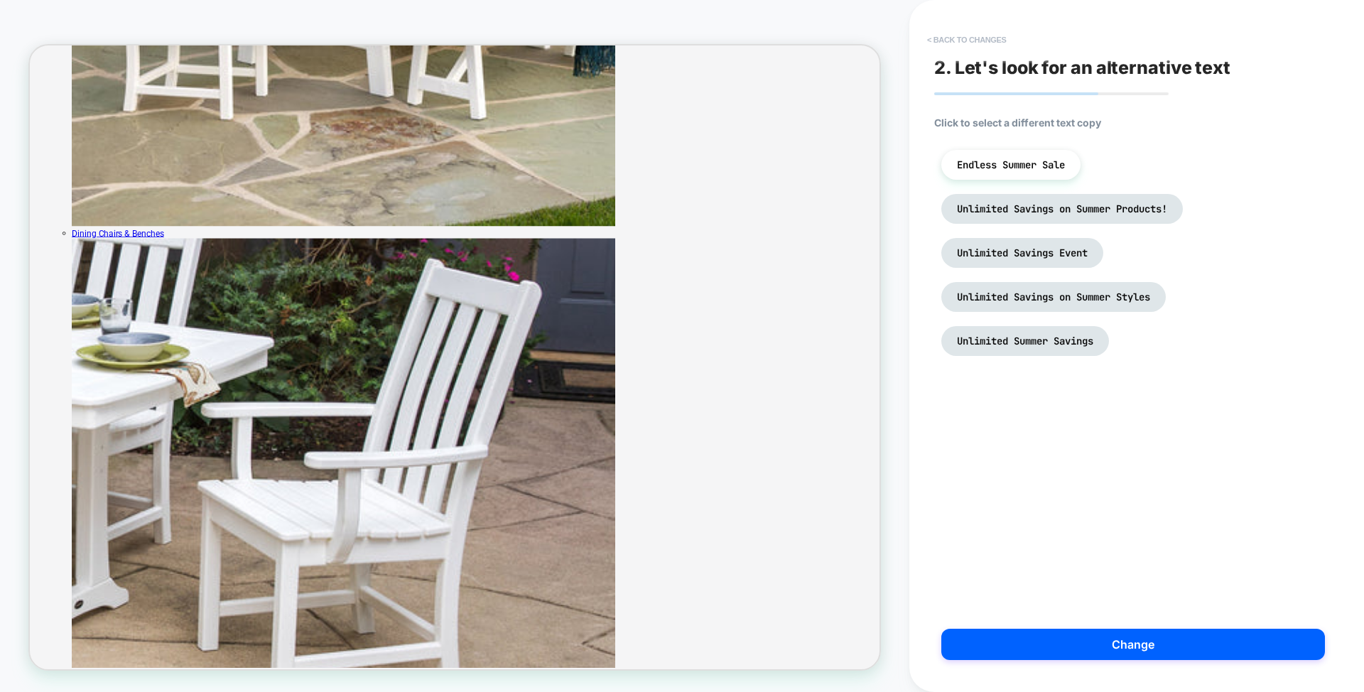
click at [954, 40] on button "< Back to changes" at bounding box center [967, 39] width 94 height 23
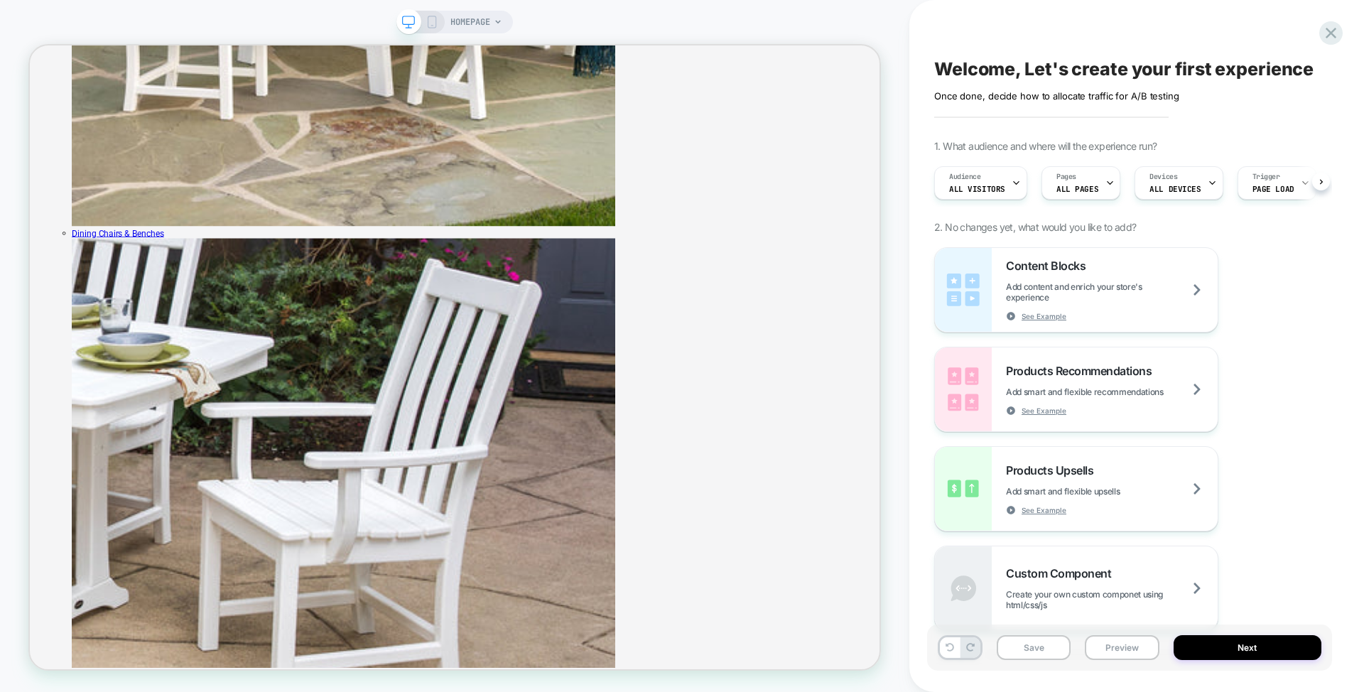
scroll to position [0, 1]
click at [530, 462] on div at bounding box center [618, 462] width 205 height 14
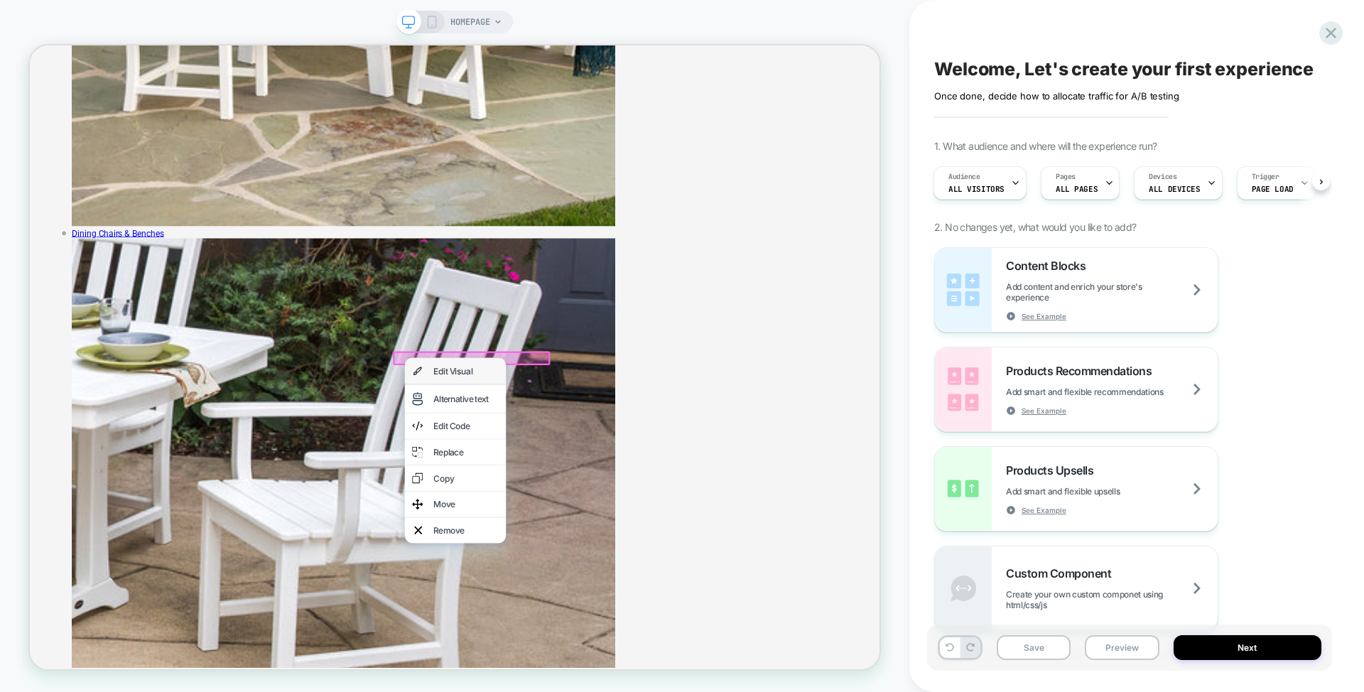
click at [578, 479] on div "Edit Visual" at bounding box center [611, 479] width 87 height 14
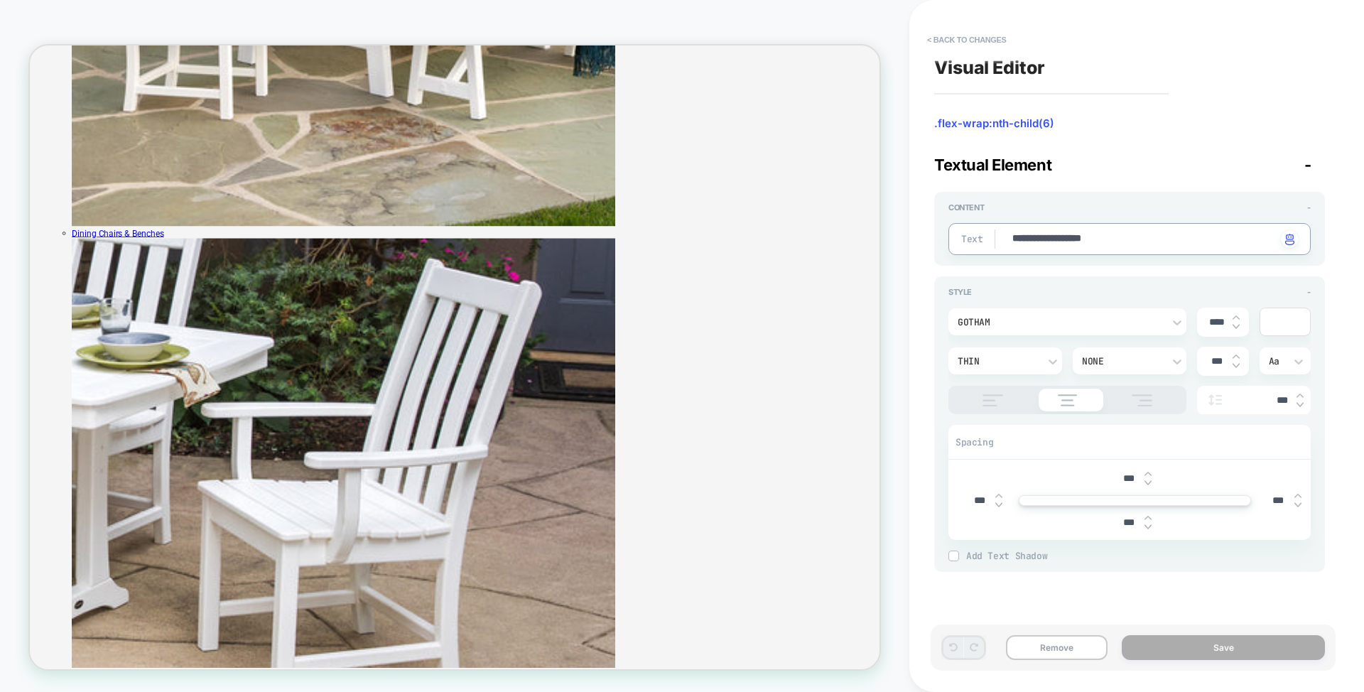
click at [0, 0] on textarea "**********" at bounding box center [0, 0] width 0 height 0
type textarea "*"
type textarea "**********"
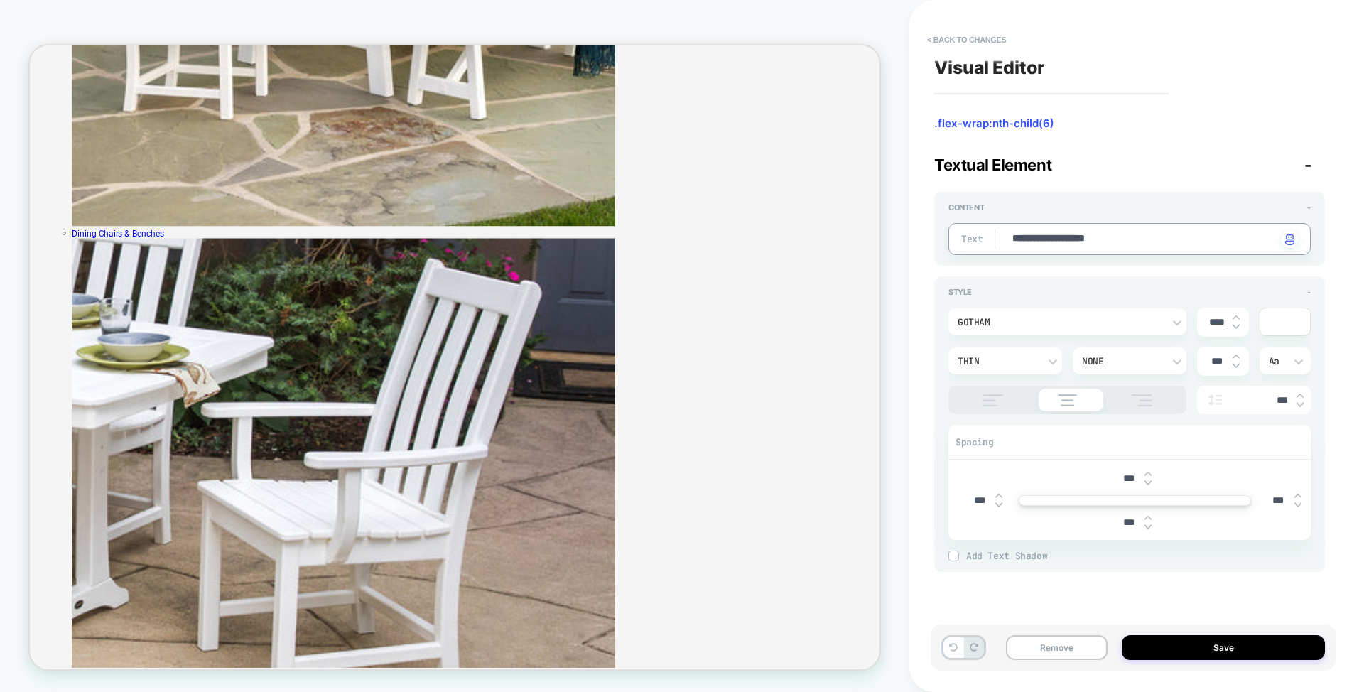
type textarea "*"
type textarea "**********"
type textarea "*"
type textarea "**********"
type textarea "*"
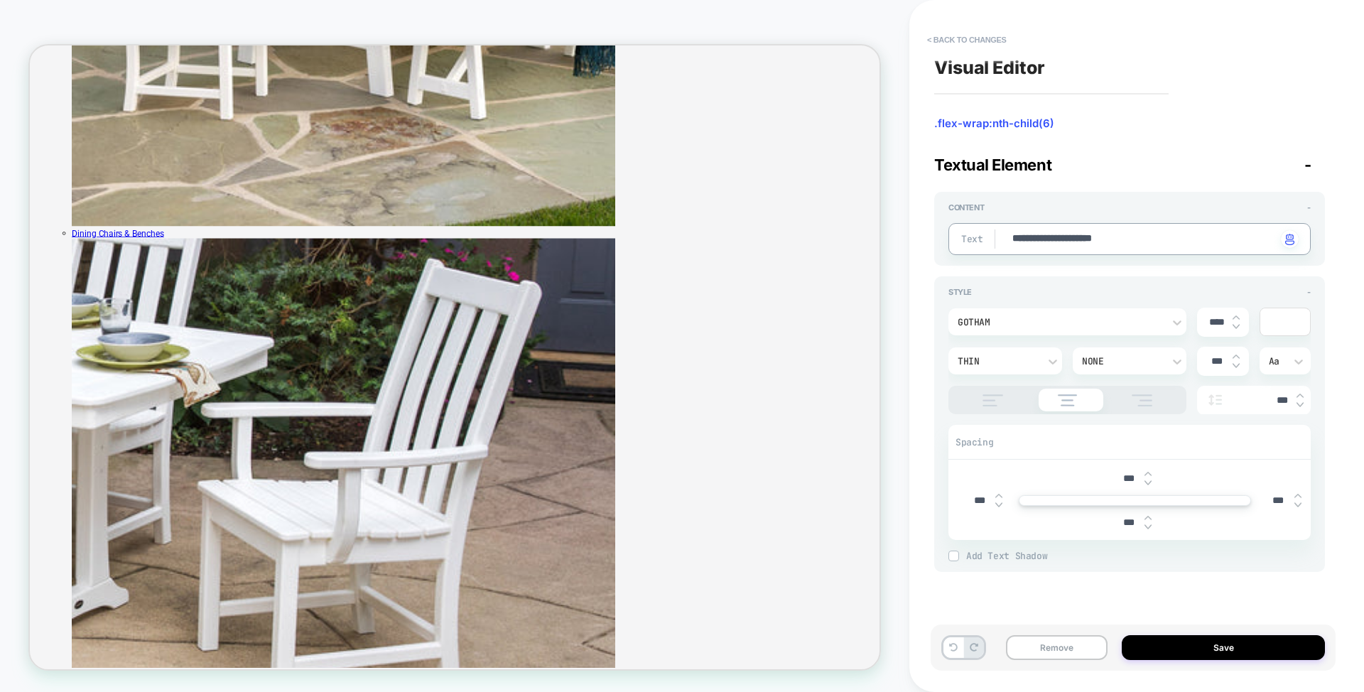
type textarea "**********"
type textarea "*"
type textarea "**********"
type textarea "*"
type textarea "**********"
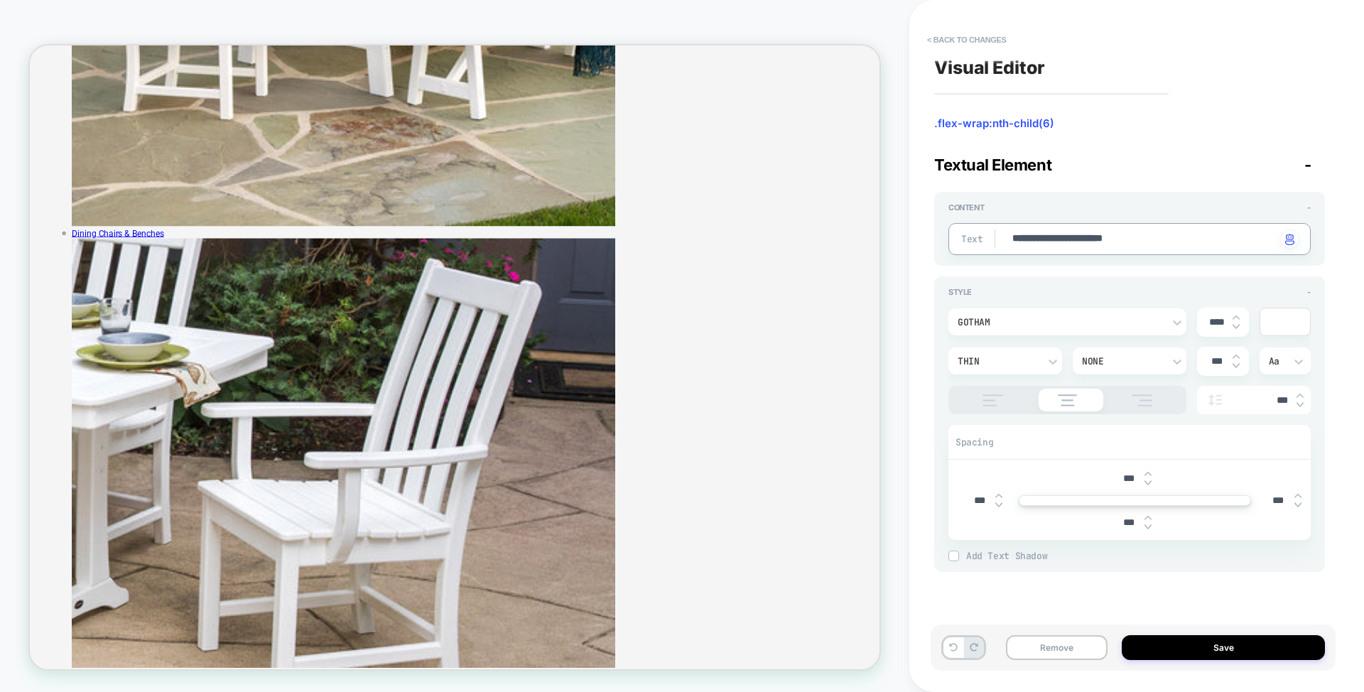
type textarea "*"
type textarea "**********"
type textarea "*"
type textarea "**********"
type textarea "*"
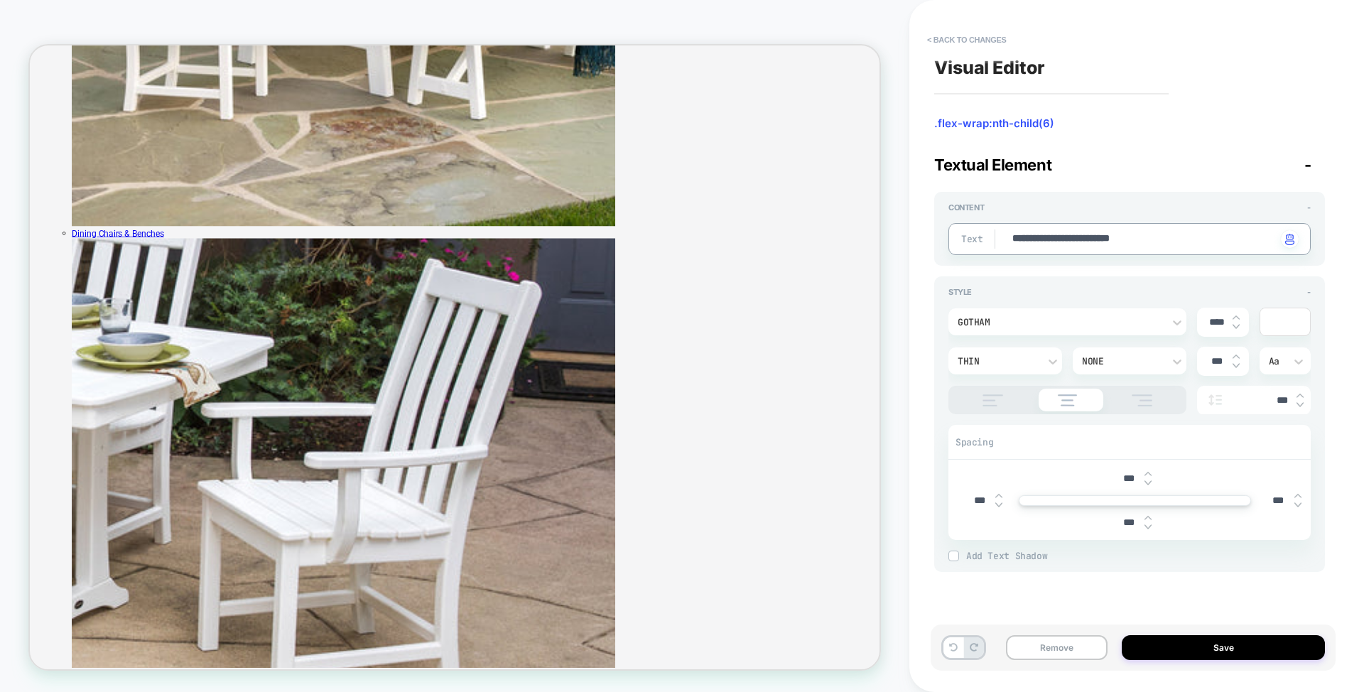
type textarea "**********"
type textarea "*"
type textarea "**********"
type textarea "*"
type textarea "**********"
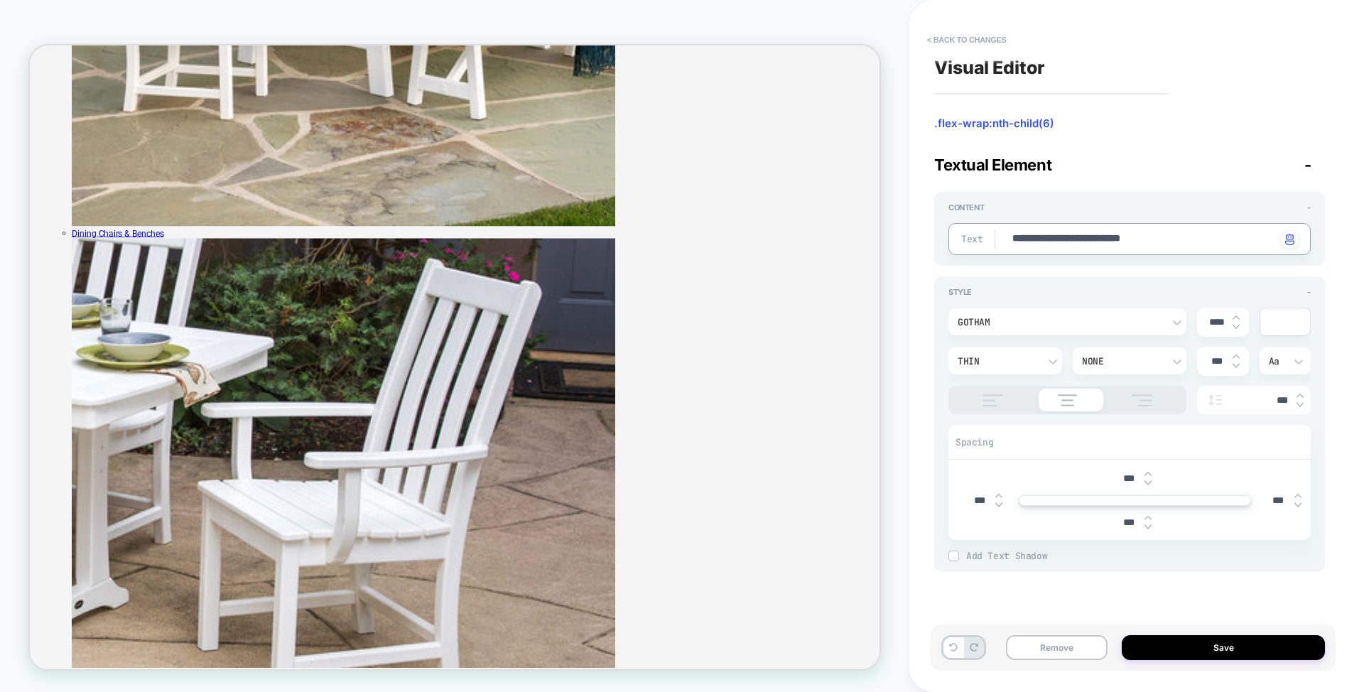
type textarea "*"
type textarea "**********"
type textarea "*"
type textarea "**********"
type textarea "*"
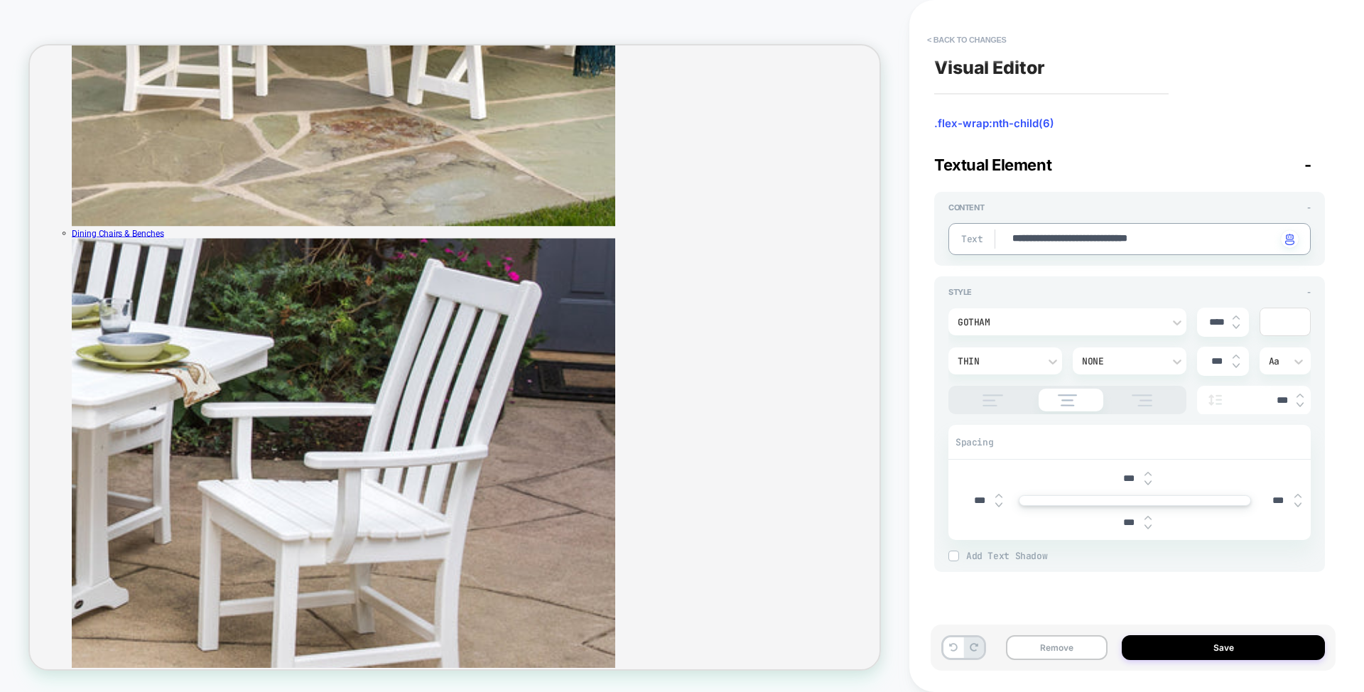
type textarea "**********"
click at [1131, 158] on div "Textual Element -" at bounding box center [1129, 165] width 391 height 18
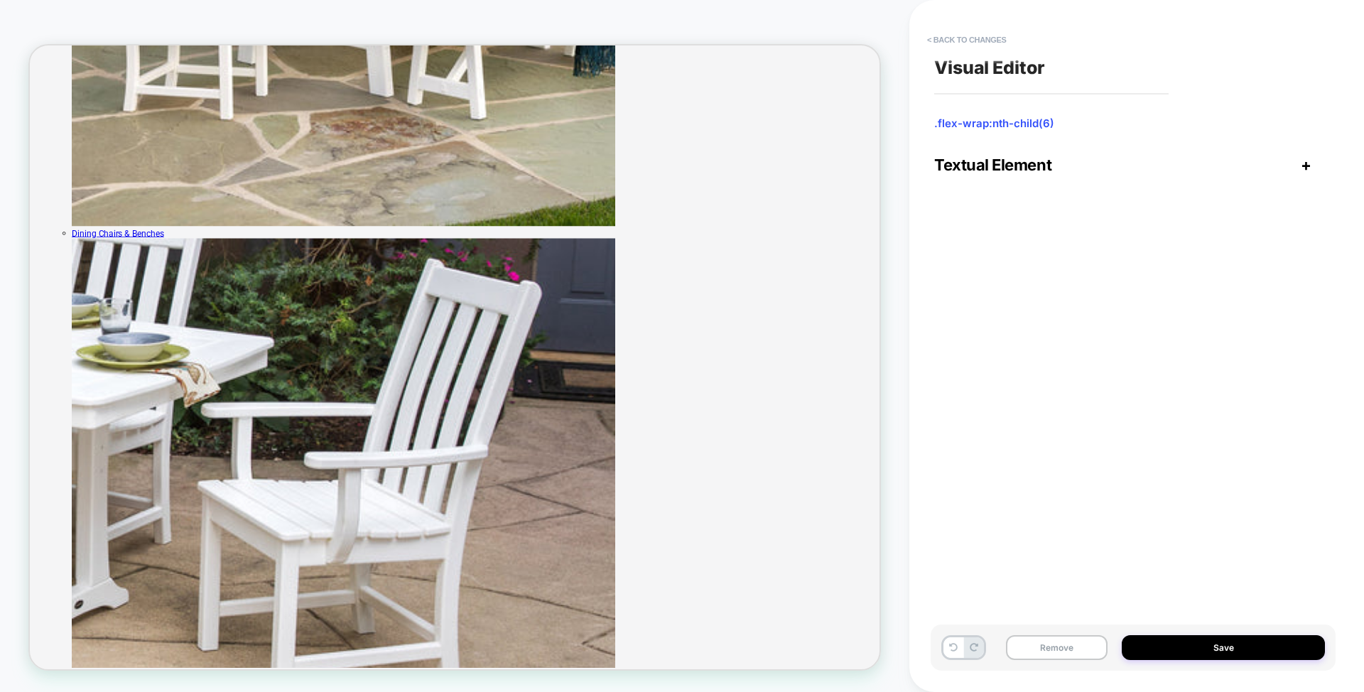
click at [1131, 158] on div "Textual Element +" at bounding box center [1129, 165] width 391 height 18
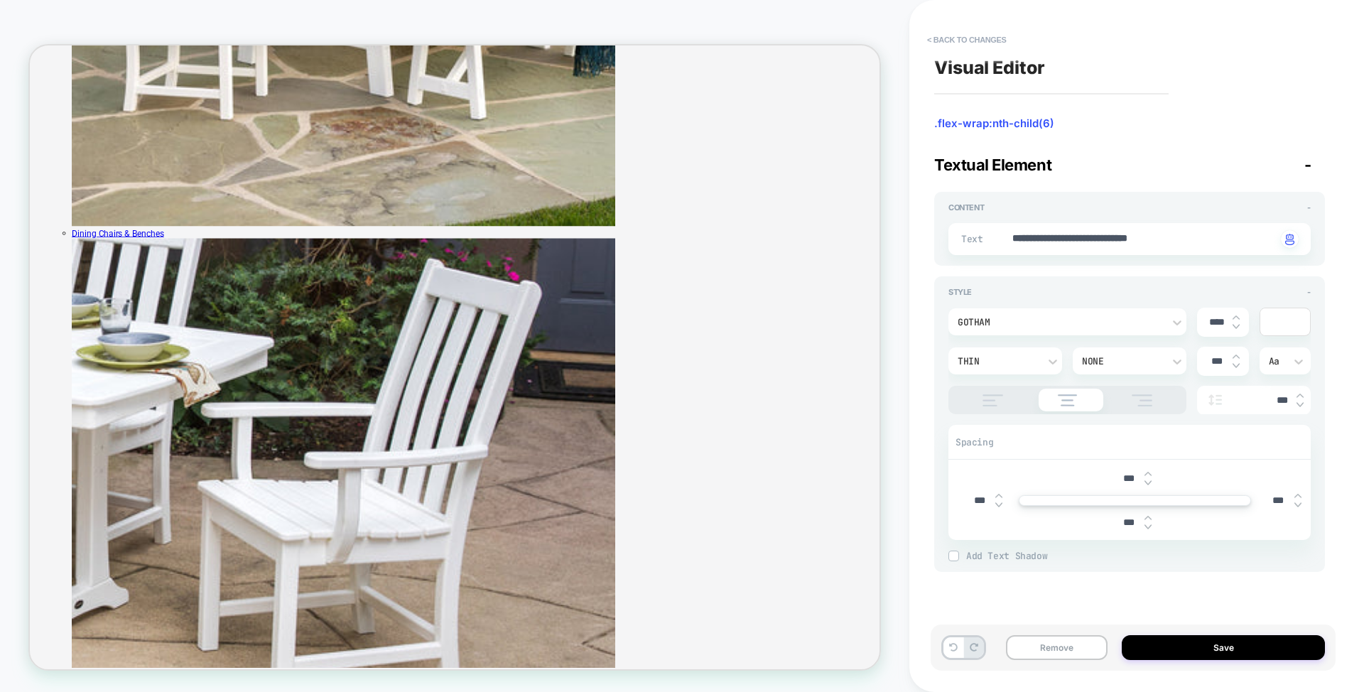
click at [1346, 250] on div "**********" at bounding box center [1136, 346] width 455 height 692
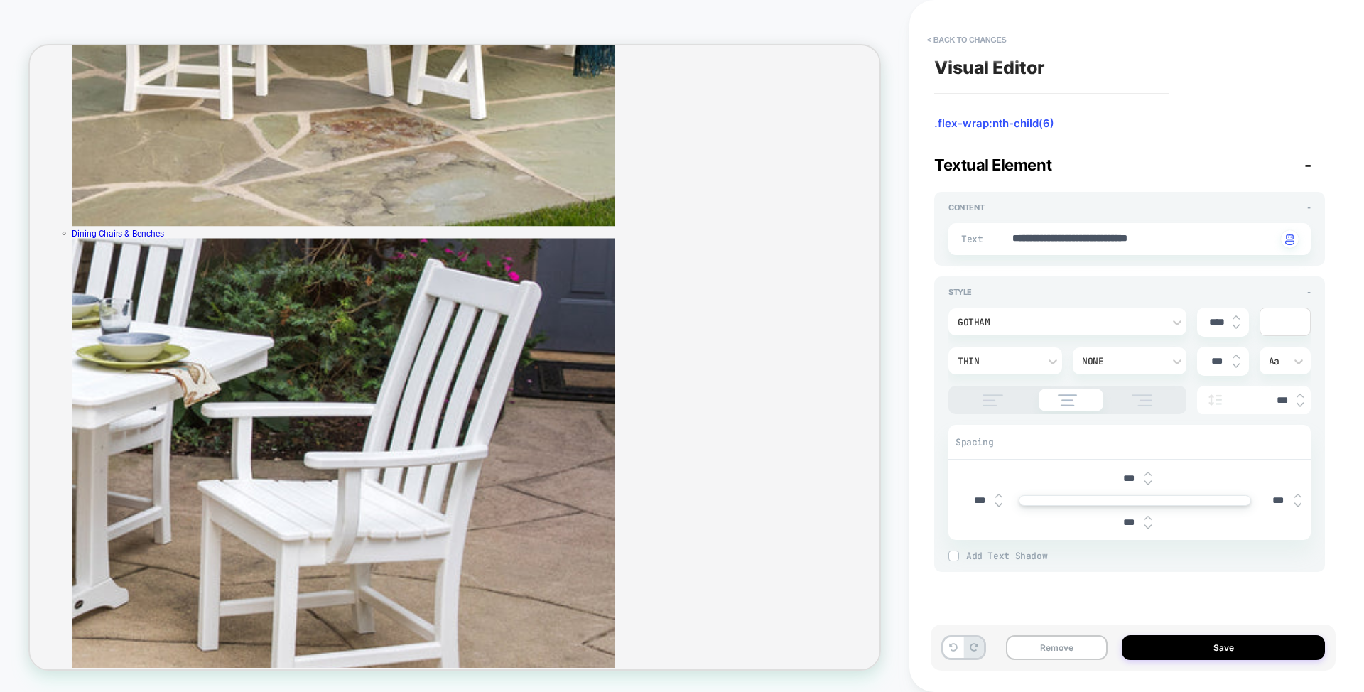
click at [1235, 319] on img at bounding box center [1235, 318] width 7 height 6
type textarea "*"
type input "****"
click at [1235, 319] on img at bounding box center [1235, 318] width 7 height 6
type textarea "*"
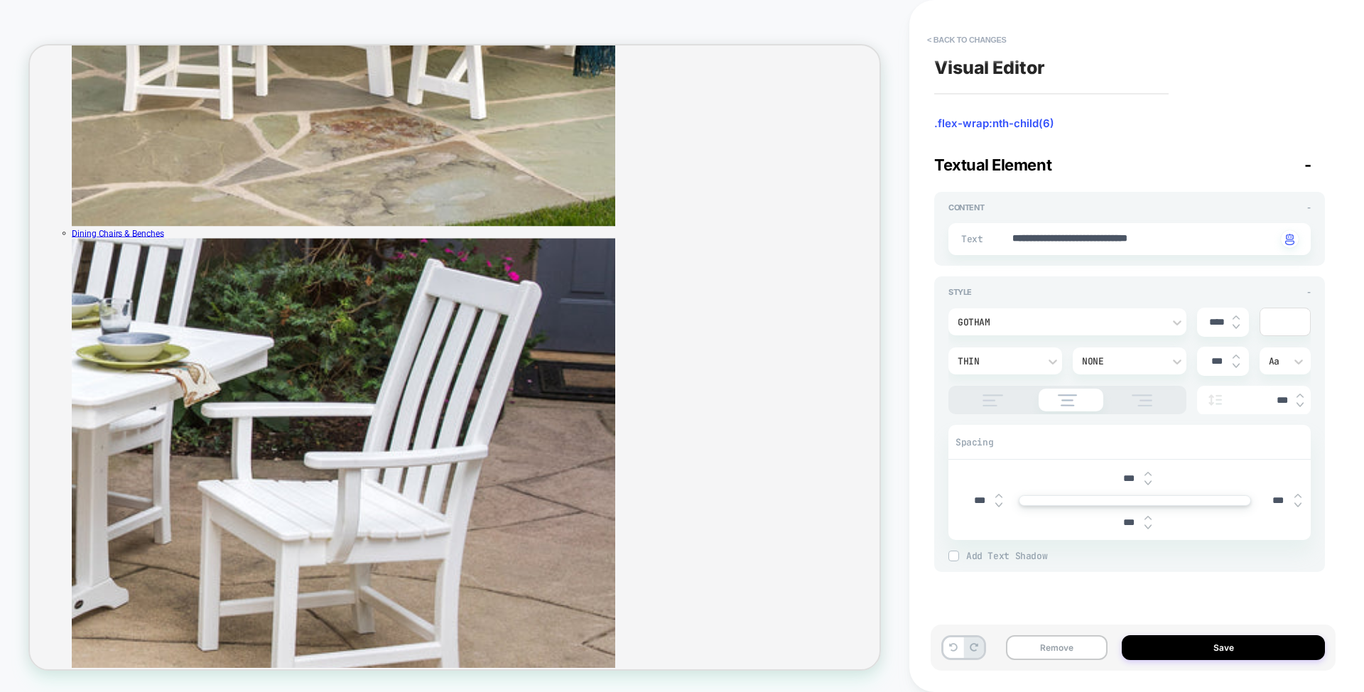
type input "****"
click at [1235, 319] on img at bounding box center [1235, 318] width 7 height 6
type textarea "*"
type input "****"
click at [1321, 354] on div "Style - Gotham **** Thin None *** Aa *** Spacing *** *** *** *** Add Text Shado…" at bounding box center [1129, 423] width 391 height 295
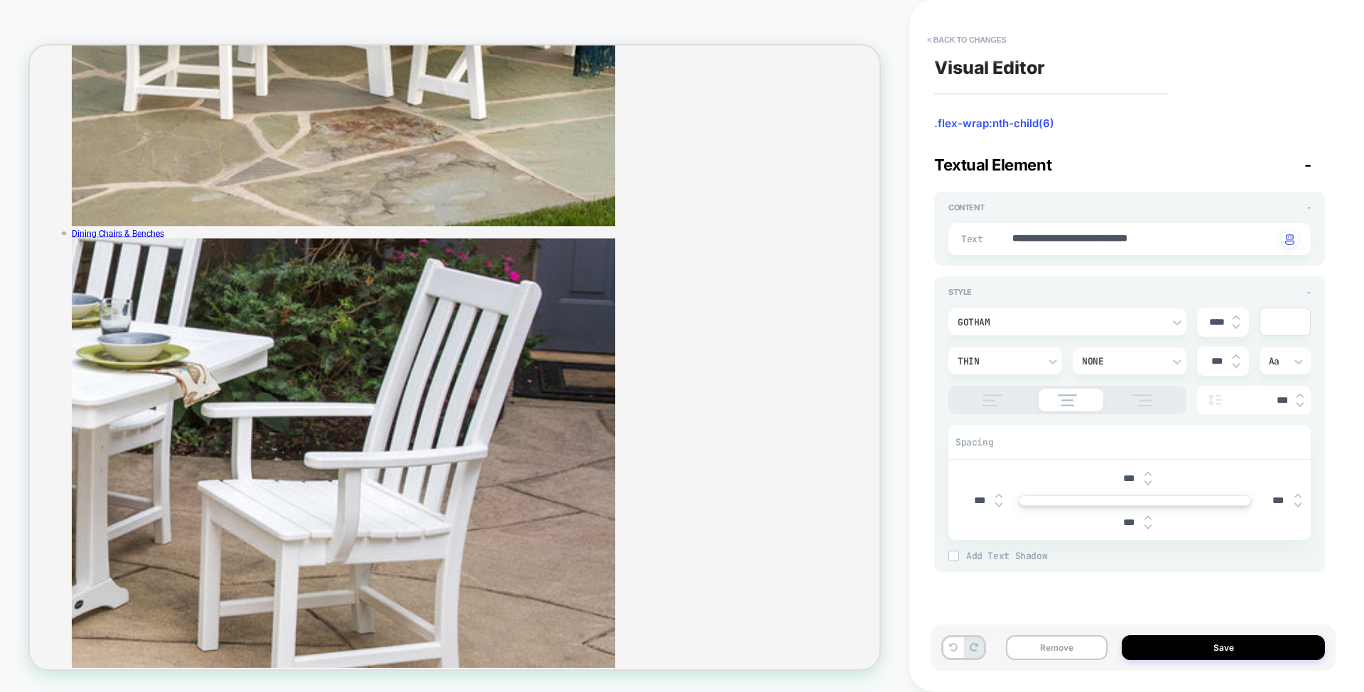
click at [1007, 362] on div "Thin" at bounding box center [997, 361] width 81 height 12
click at [984, 491] on div "Normal" at bounding box center [1005, 487] width 102 height 30
click at [1001, 362] on div "Normal" at bounding box center [997, 361] width 81 height 12
click at [986, 393] on div "Thin" at bounding box center [1005, 398] width 102 height 30
click at [1234, 325] on img at bounding box center [1235, 327] width 7 height 6
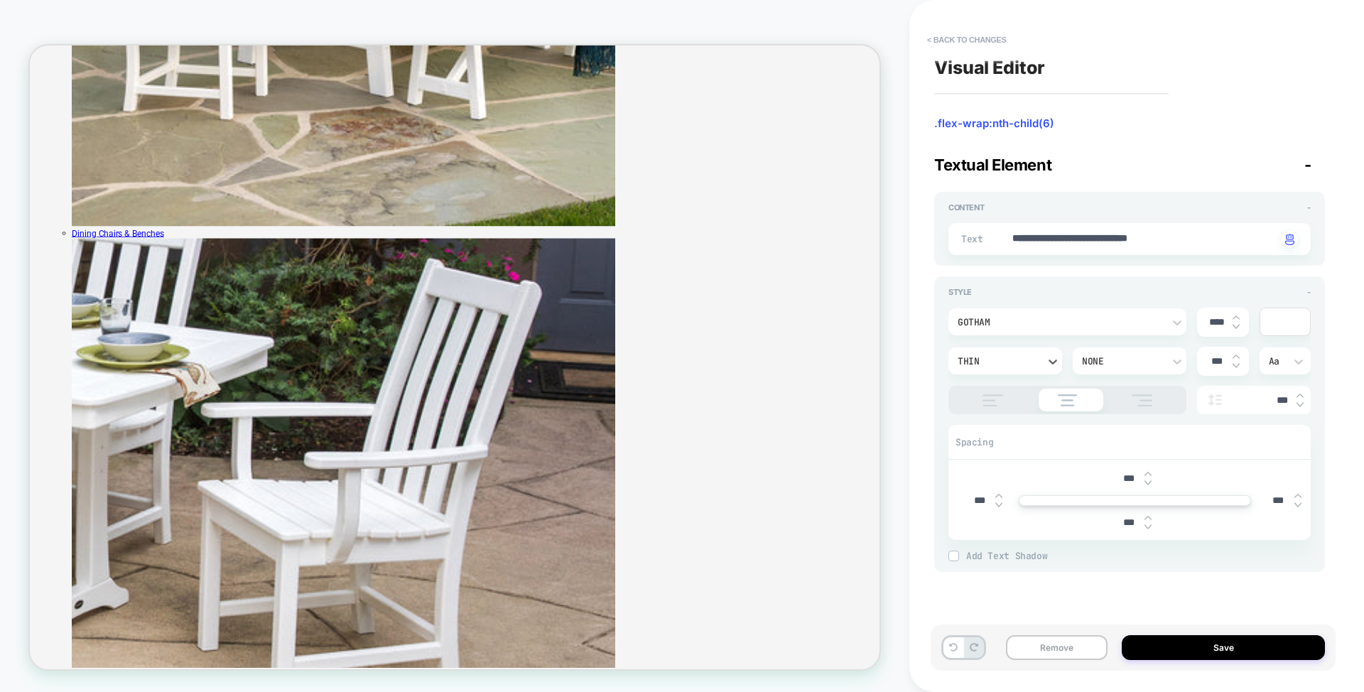
type textarea "*"
type input "****"
click at [1234, 325] on img at bounding box center [1235, 327] width 7 height 6
type textarea "*"
type input "****"
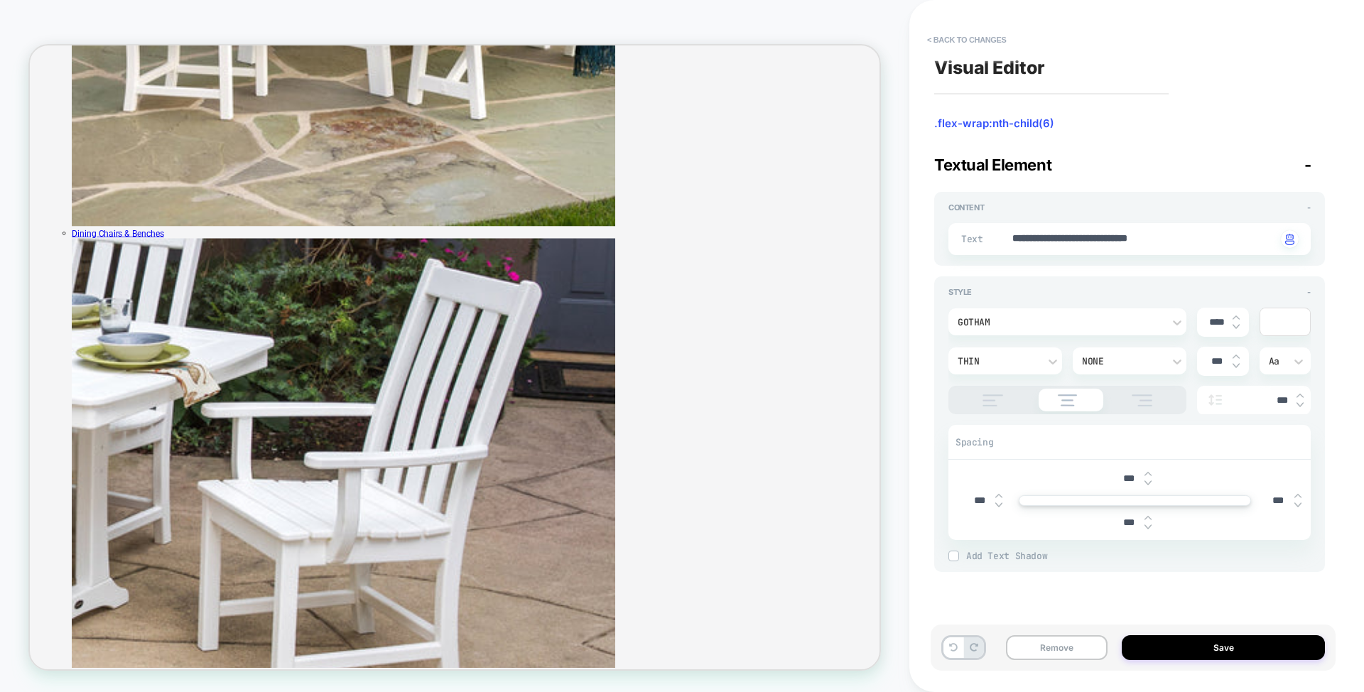
click at [1160, 361] on div "None" at bounding box center [1122, 361] width 81 height 12
click at [1322, 365] on div at bounding box center [682, 346] width 1364 height 692
click at [1139, 404] on img at bounding box center [1142, 400] width 36 height 12
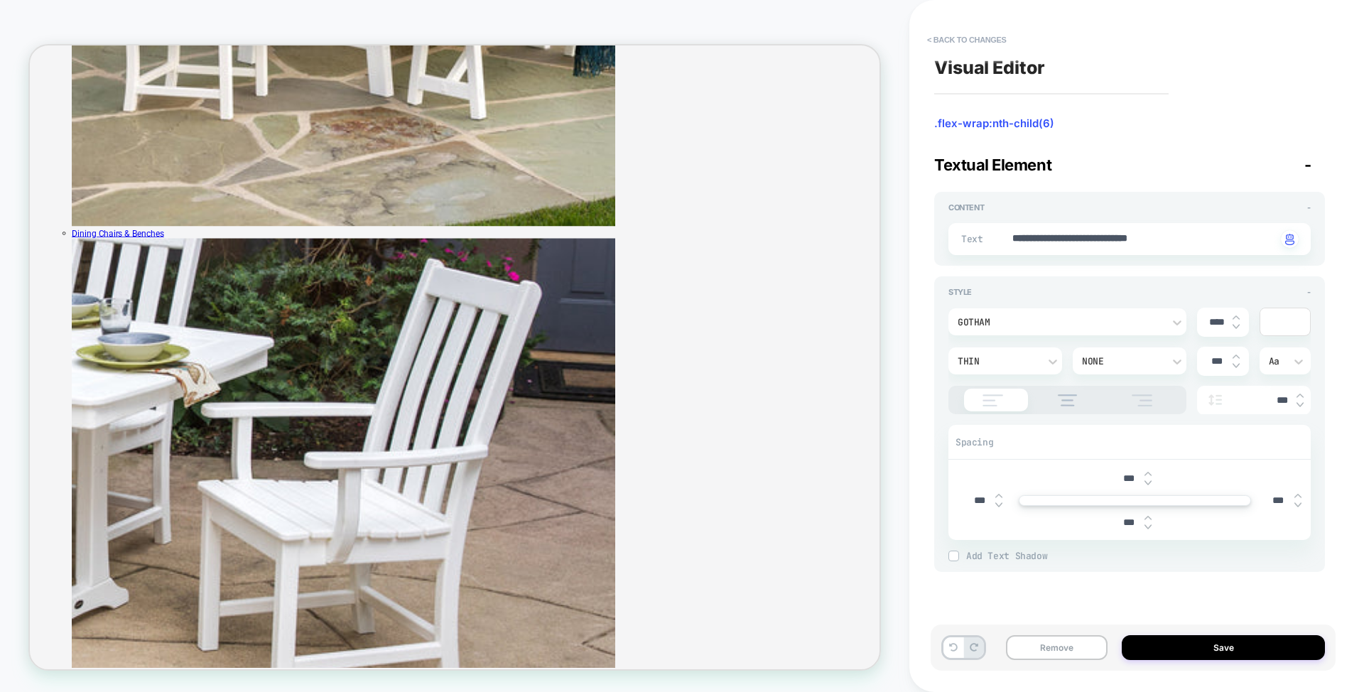
click at [0, 0] on div "**********" at bounding box center [0, 0] width 0 height 0
type textarea "*"
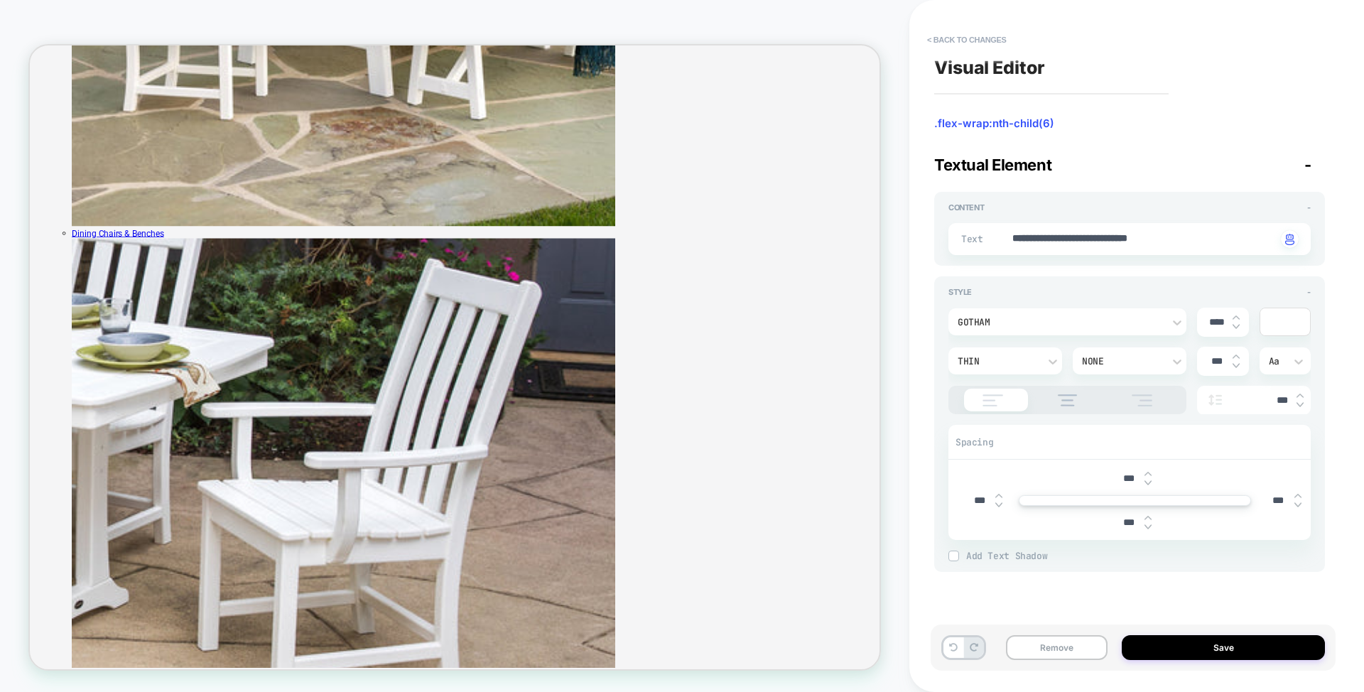
type input "*****"
type textarea "*"
type input "***"
type textarea "*"
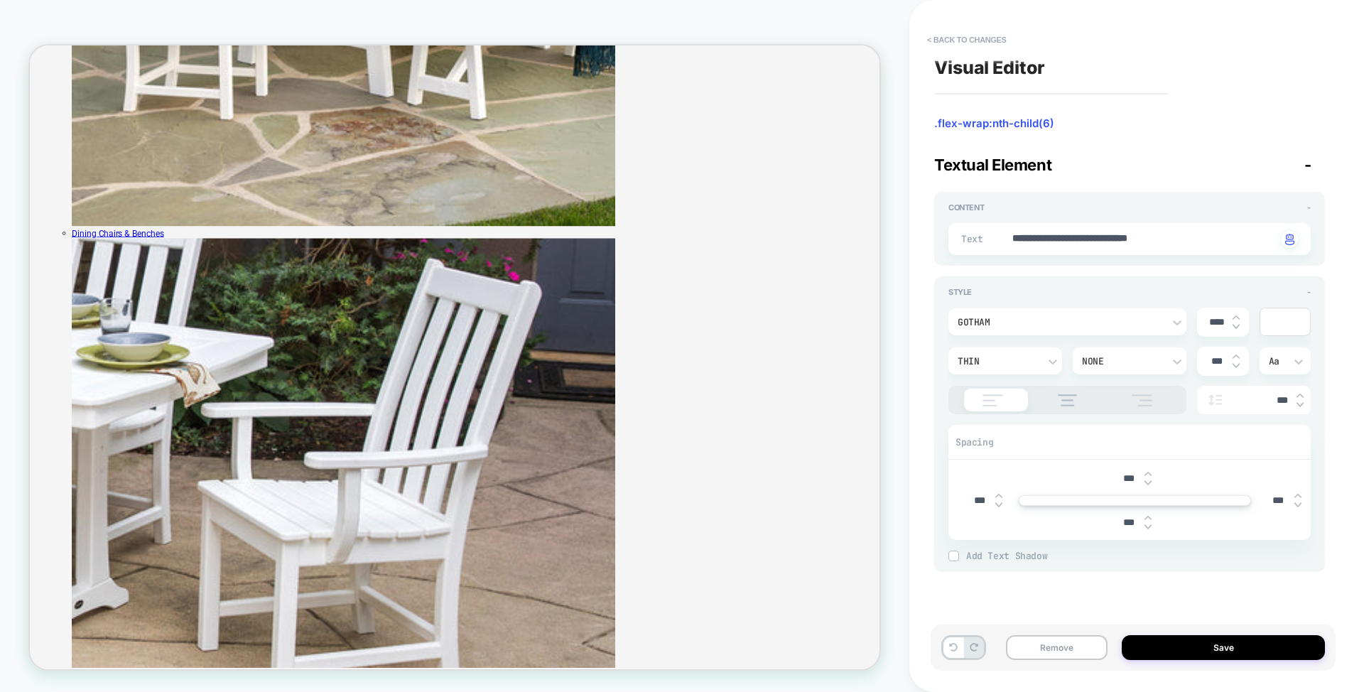
click at [1325, 360] on div "**********" at bounding box center [1129, 345] width 405 height 663
click at [1292, 364] on icon at bounding box center [1298, 361] width 14 height 14
click at [959, 40] on button "< Back to changes" at bounding box center [967, 39] width 94 height 23
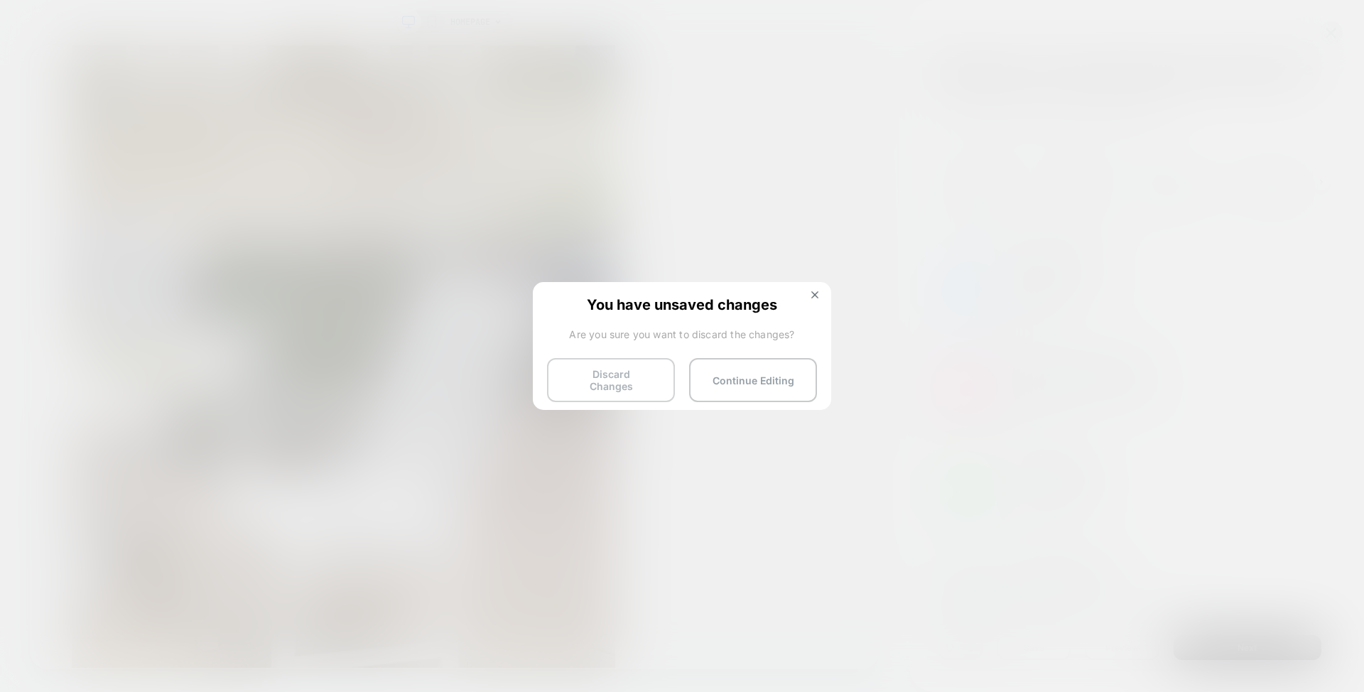
drag, startPoint x: 630, startPoint y: 385, endPoint x: 660, endPoint y: 386, distance: 29.9
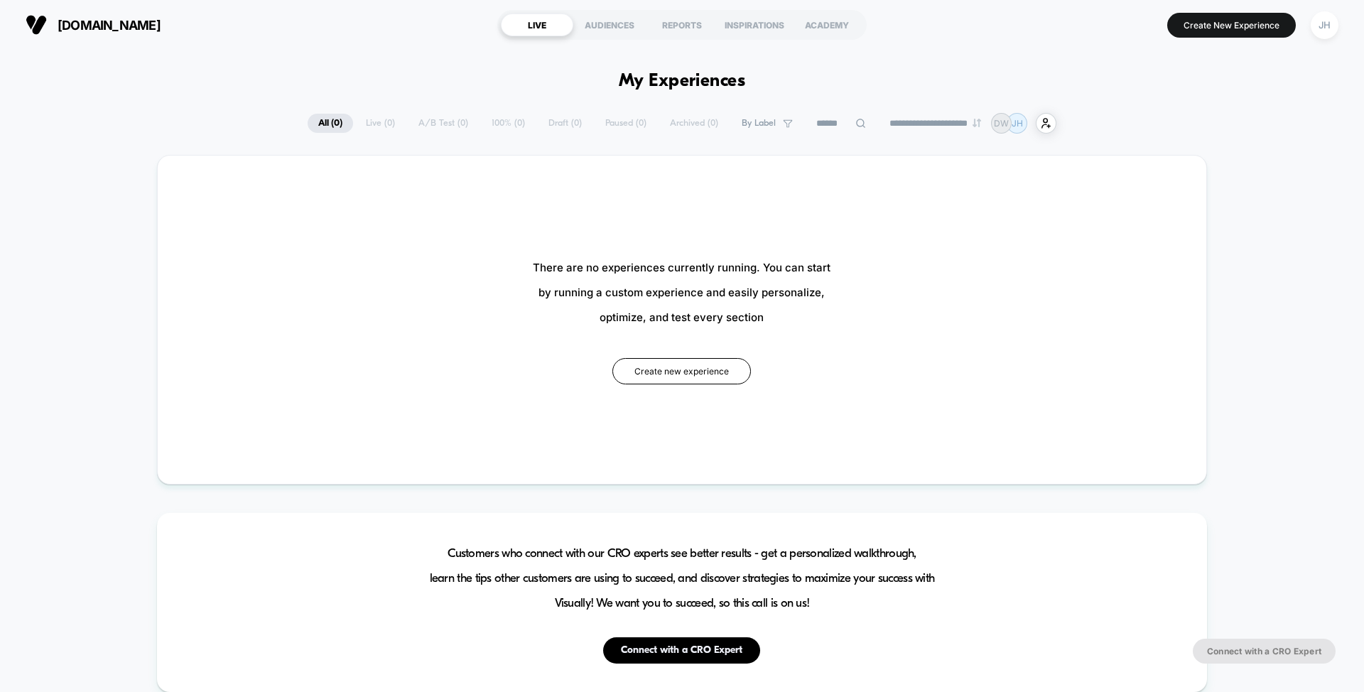
click at [881, 127] on select "**********" at bounding box center [936, 123] width 115 height 9
click at [1218, 27] on button "Create New Experience" at bounding box center [1231, 25] width 129 height 25
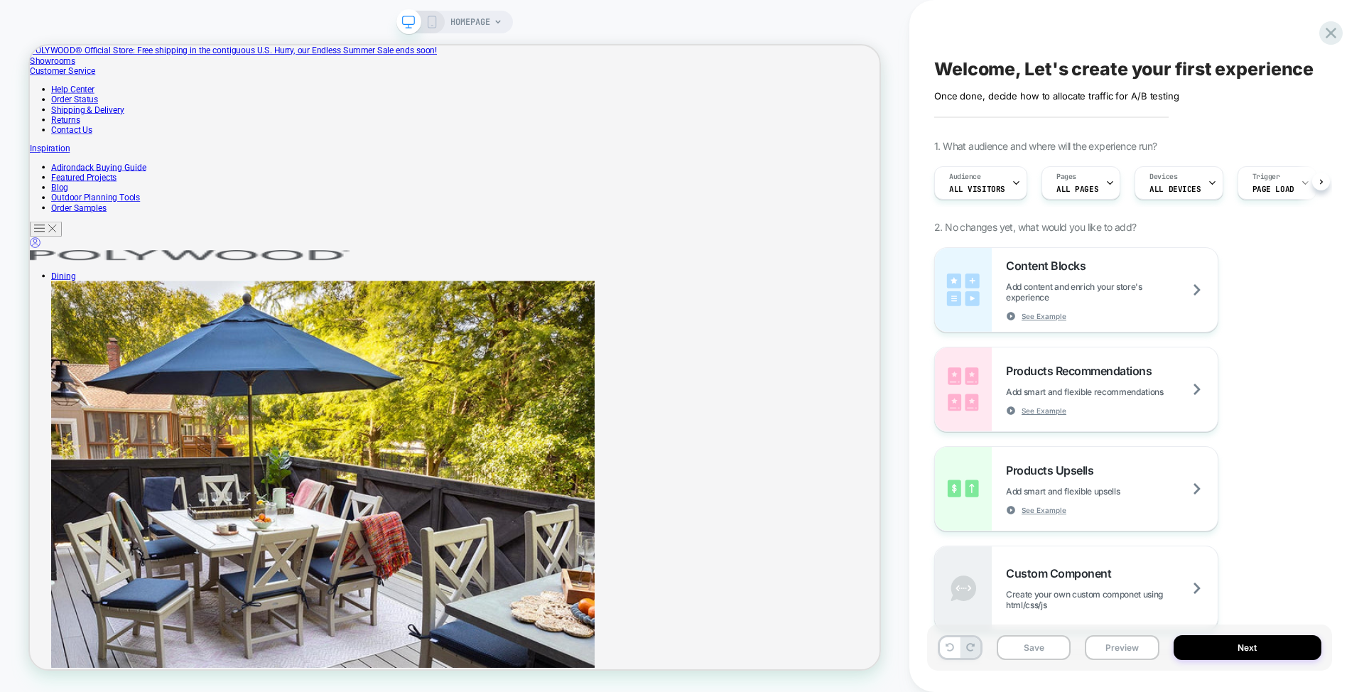
scroll to position [0, 1]
click at [1298, 261] on div "Content Blocks Add content and enrich your store's experience See Example Produ…" at bounding box center [1129, 439] width 391 height 384
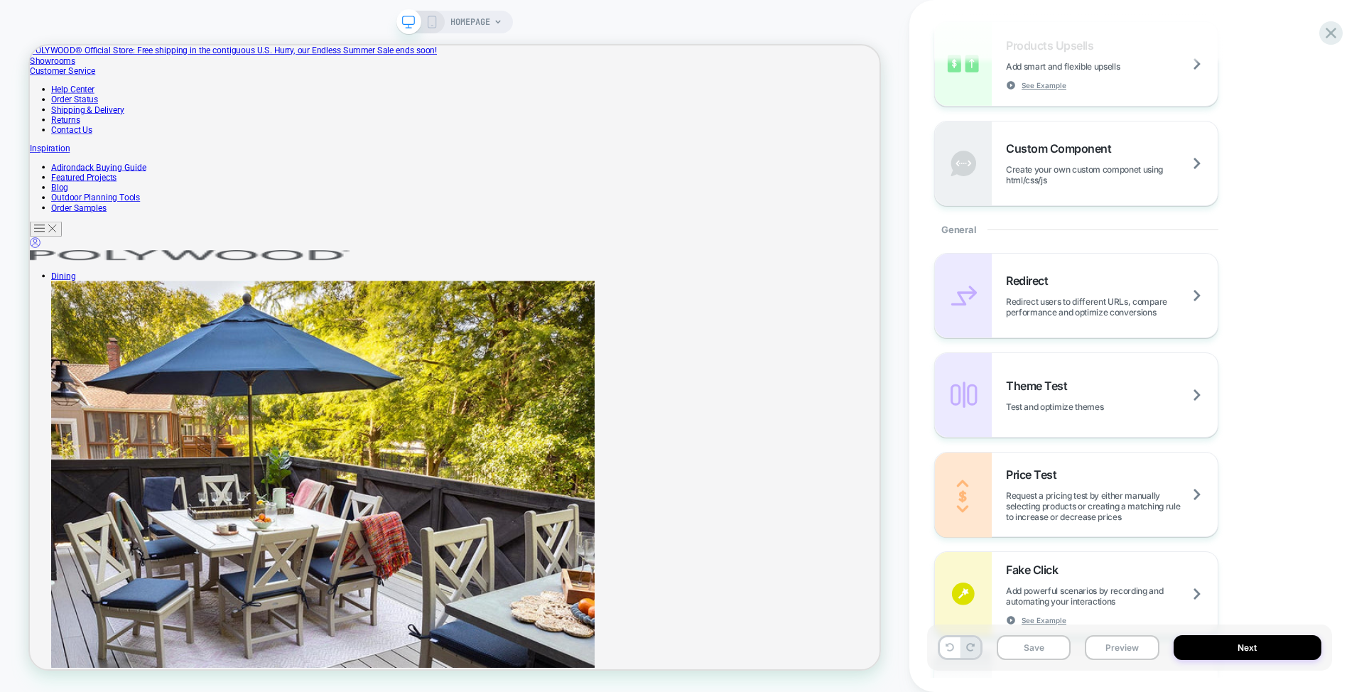
scroll to position [472, 0]
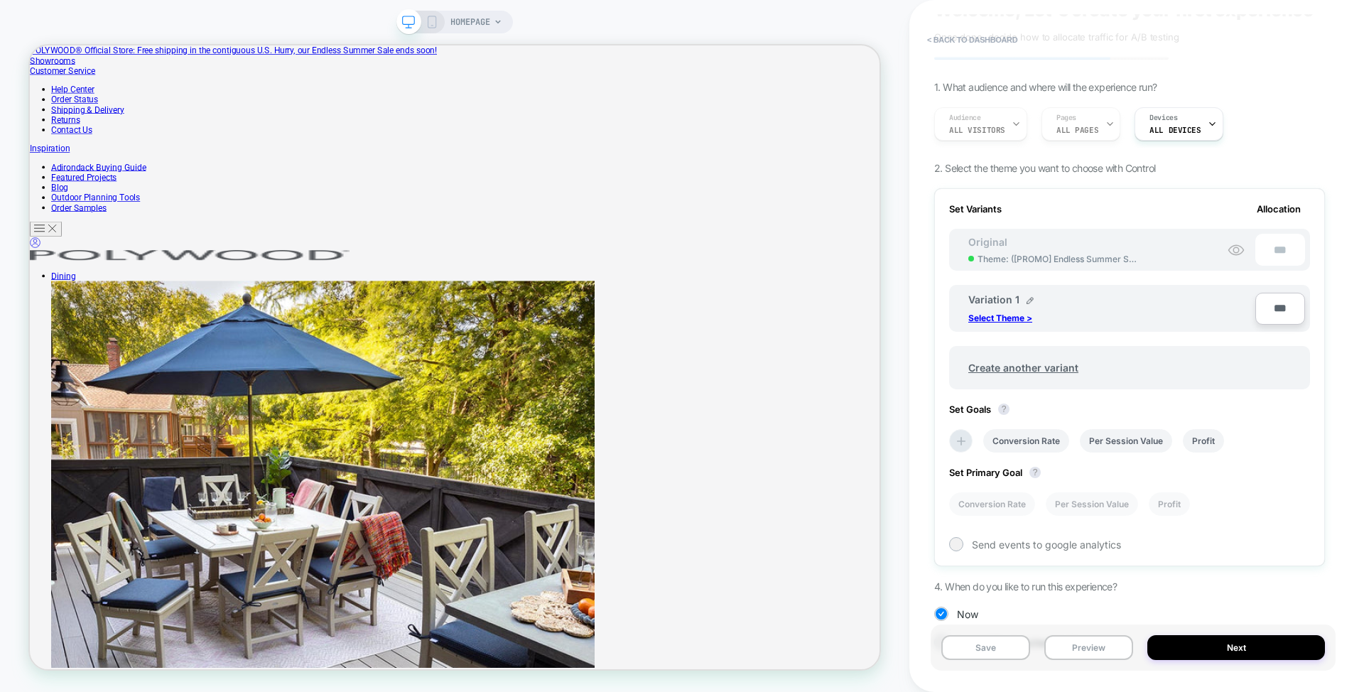
scroll to position [77, 0]
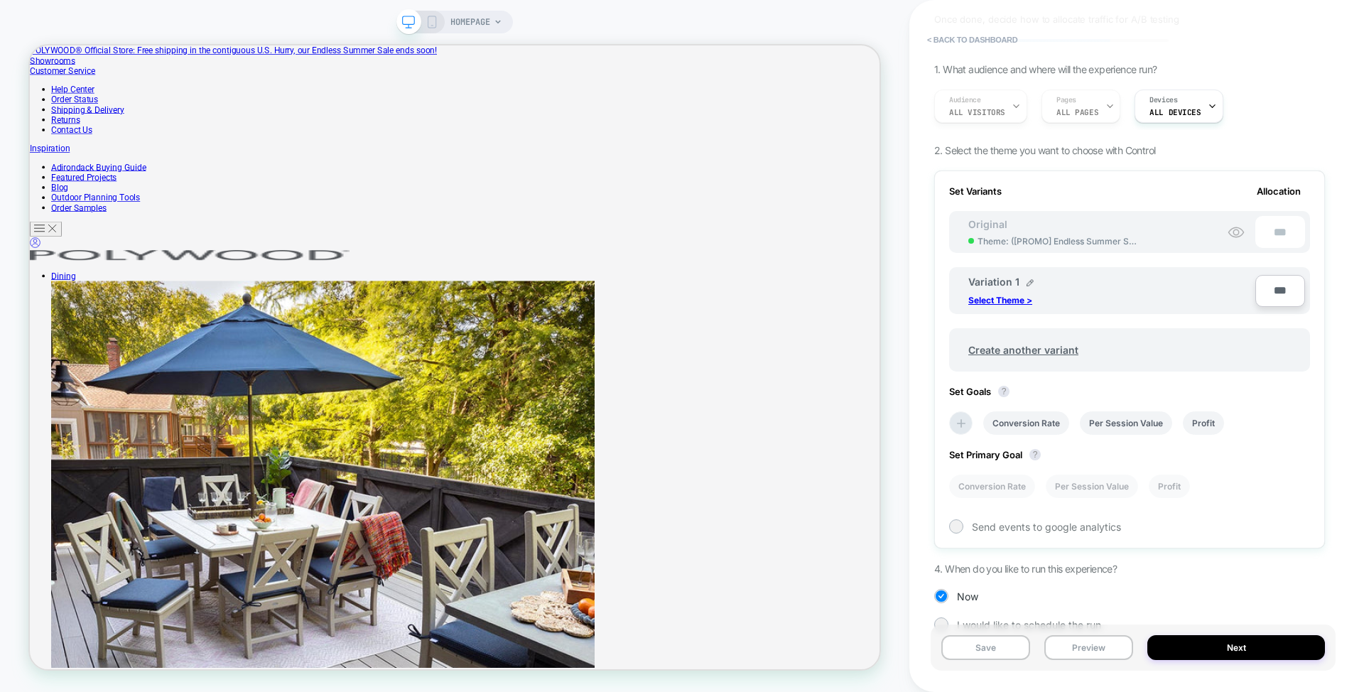
click at [1285, 233] on div "***" at bounding box center [1265, 232] width 77 height 32
click at [1187, 116] on span "ALL DEVICES" at bounding box center [1174, 112] width 51 height 10
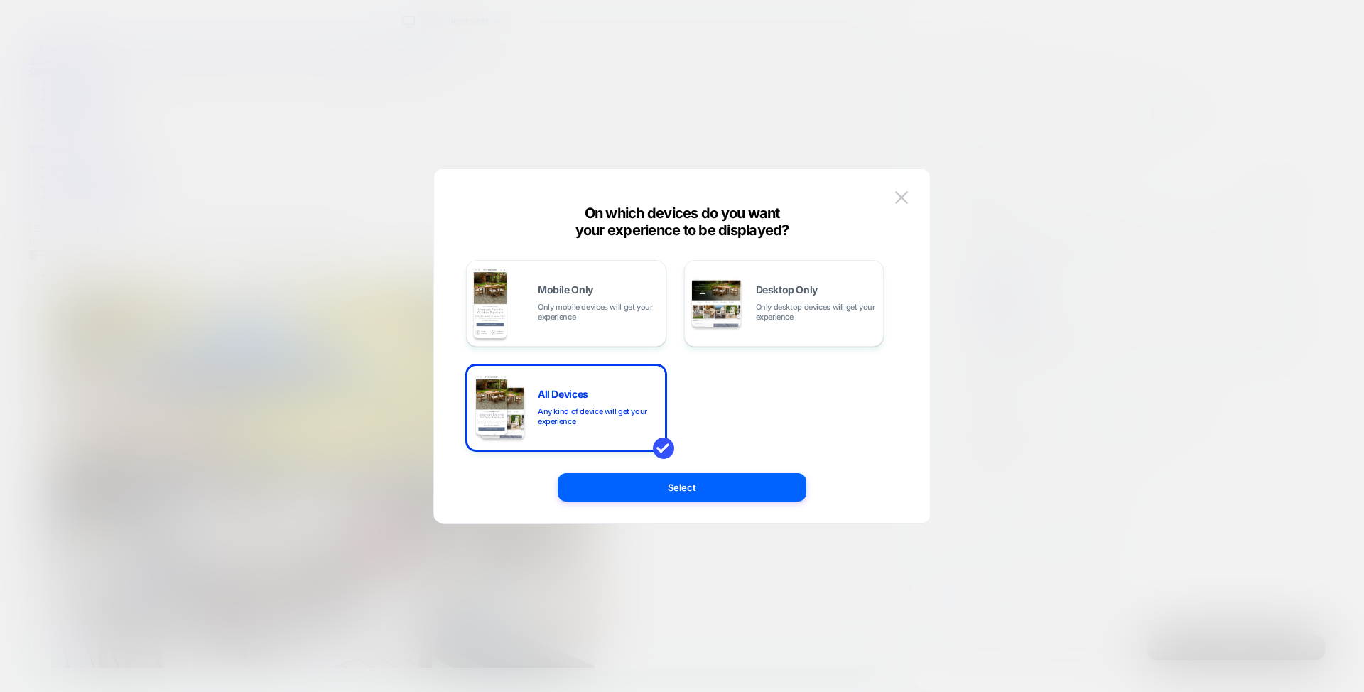
click at [901, 198] on img at bounding box center [901, 197] width 13 height 12
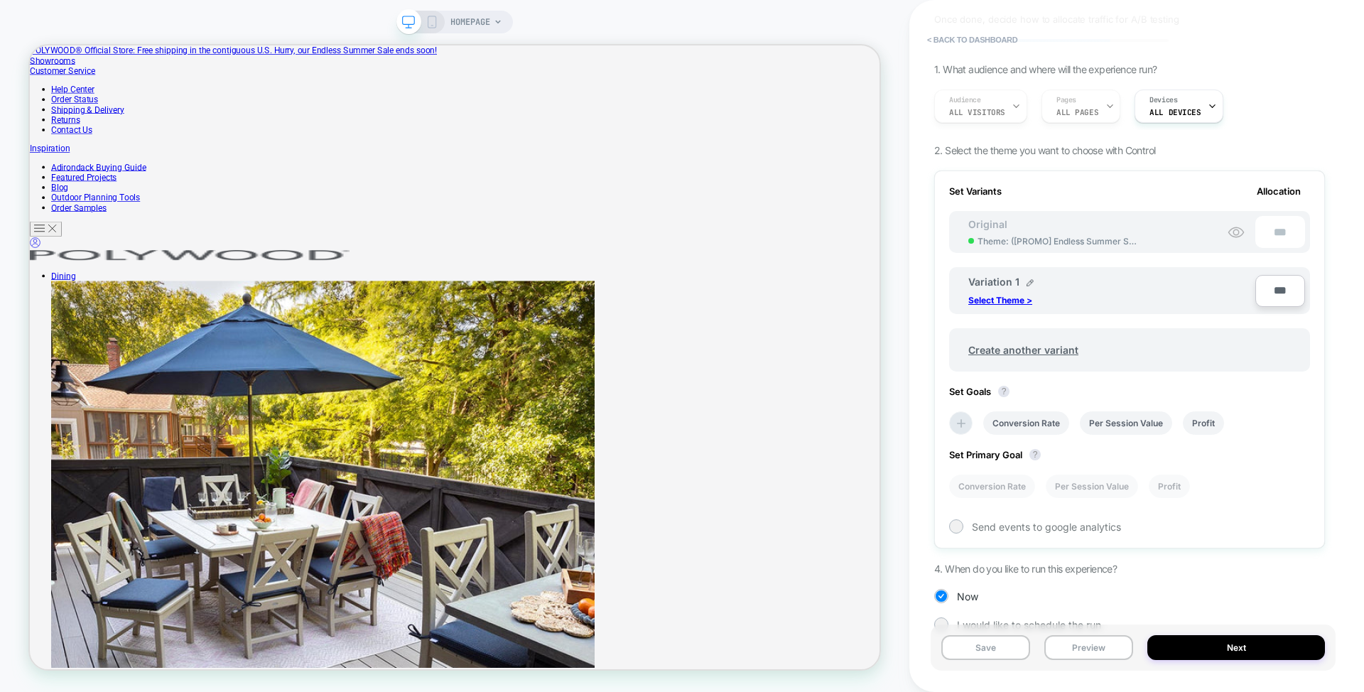
scroll to position [102, 0]
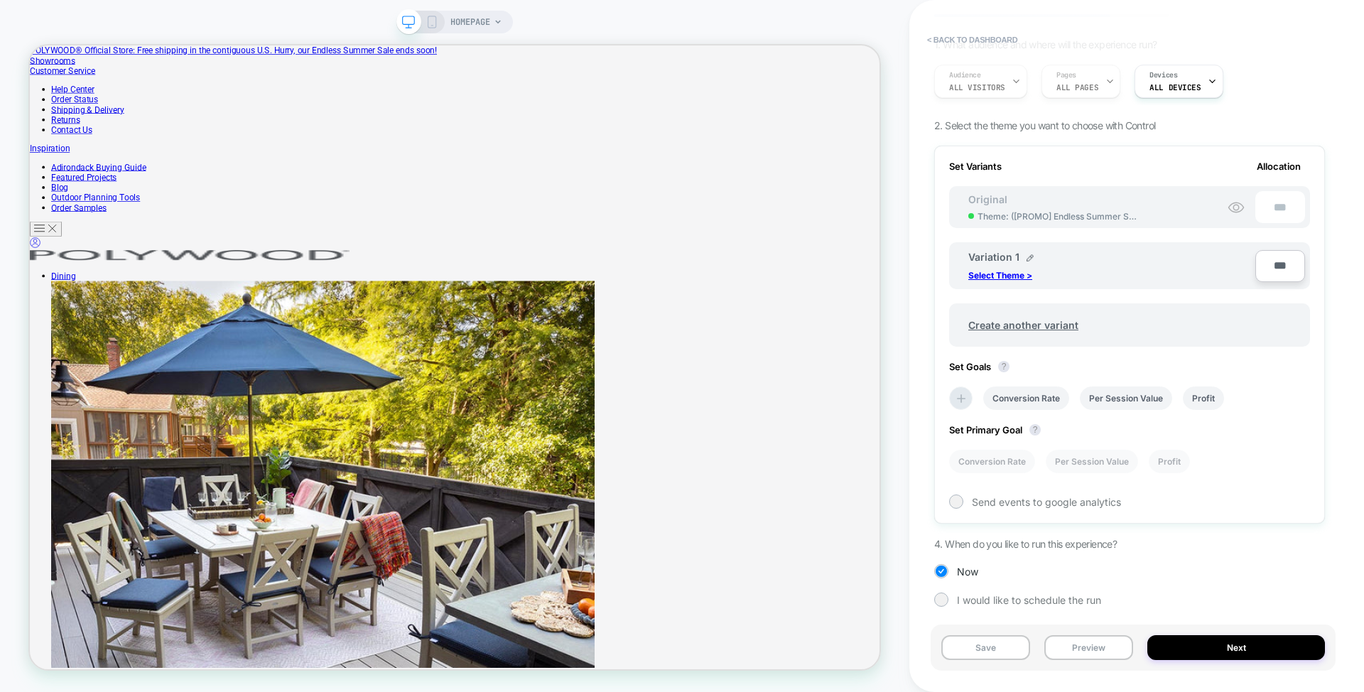
click at [1144, 125] on span "2. Select the theme you want to choose with Control" at bounding box center [1044, 125] width 221 height 12
click at [1144, 124] on span "2. Select the theme you want to choose with Control" at bounding box center [1044, 125] width 221 height 12
click at [1143, 125] on span "2. Select the theme you want to choose with Control" at bounding box center [1044, 125] width 221 height 12
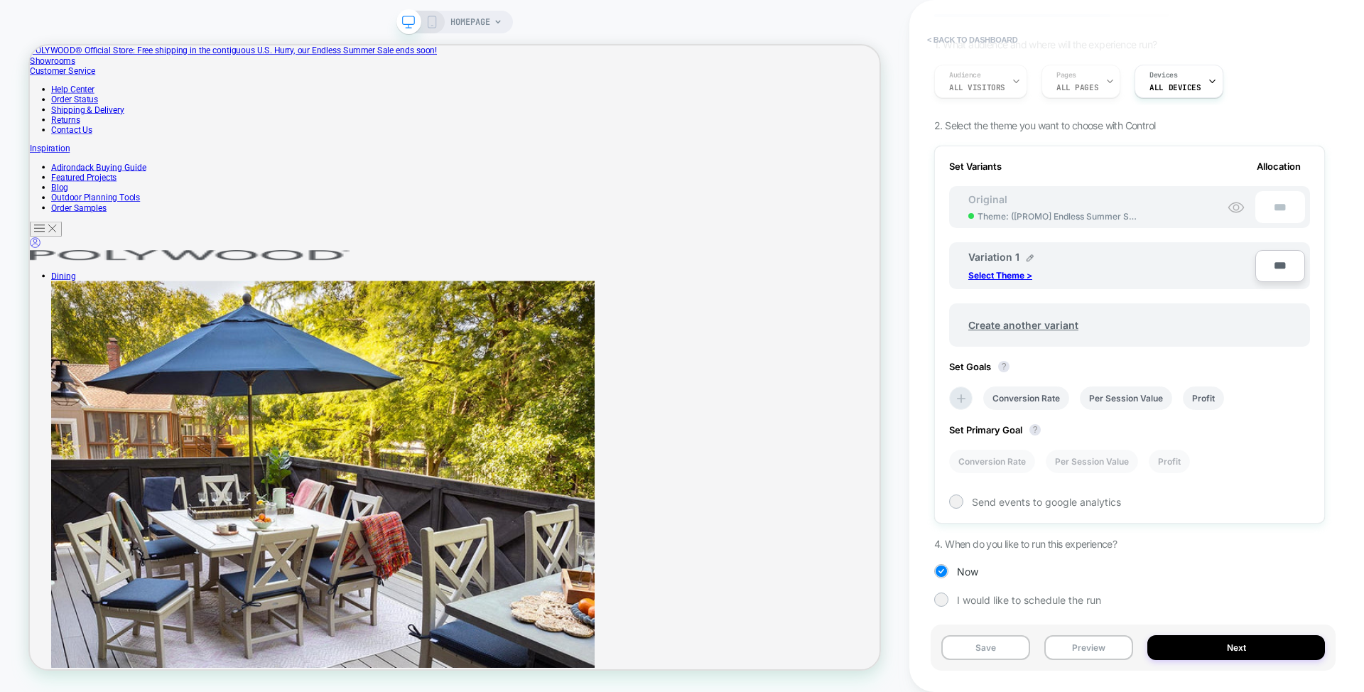
click at [0, 0] on button "< back to dashboard" at bounding box center [0, 0] width 0 height 0
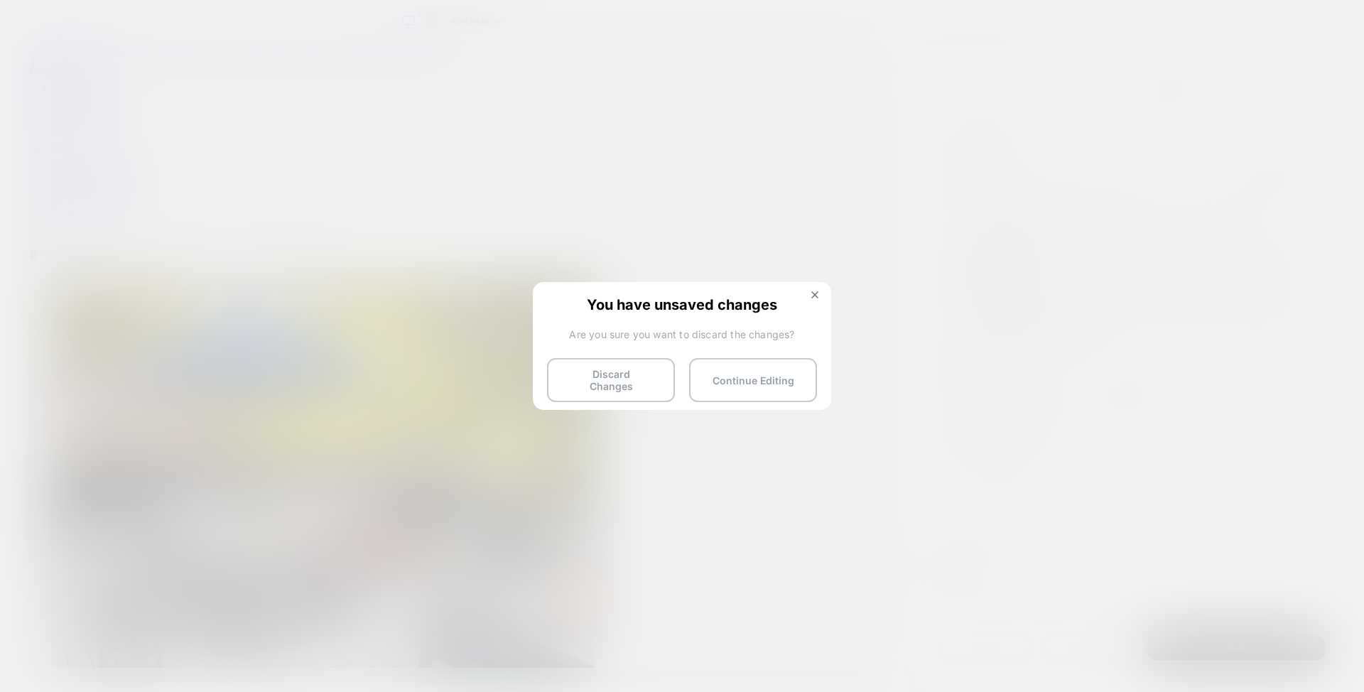
drag, startPoint x: 643, startPoint y: 372, endPoint x: 641, endPoint y: 344, distance: 28.4
click at [643, 373] on button "Discard Changes" at bounding box center [611, 380] width 128 height 44
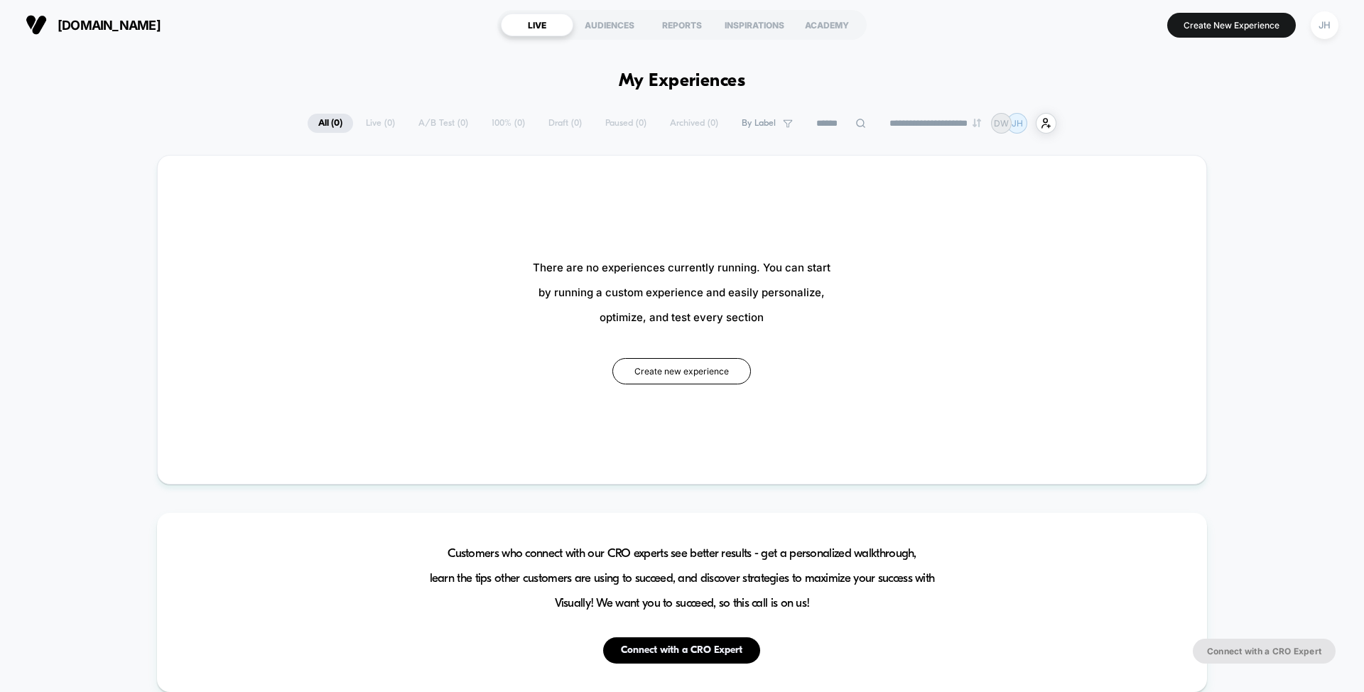
click at [124, 27] on span "[DOMAIN_NAME]" at bounding box center [109, 25] width 103 height 15
click at [40, 28] on img at bounding box center [36, 24] width 21 height 21
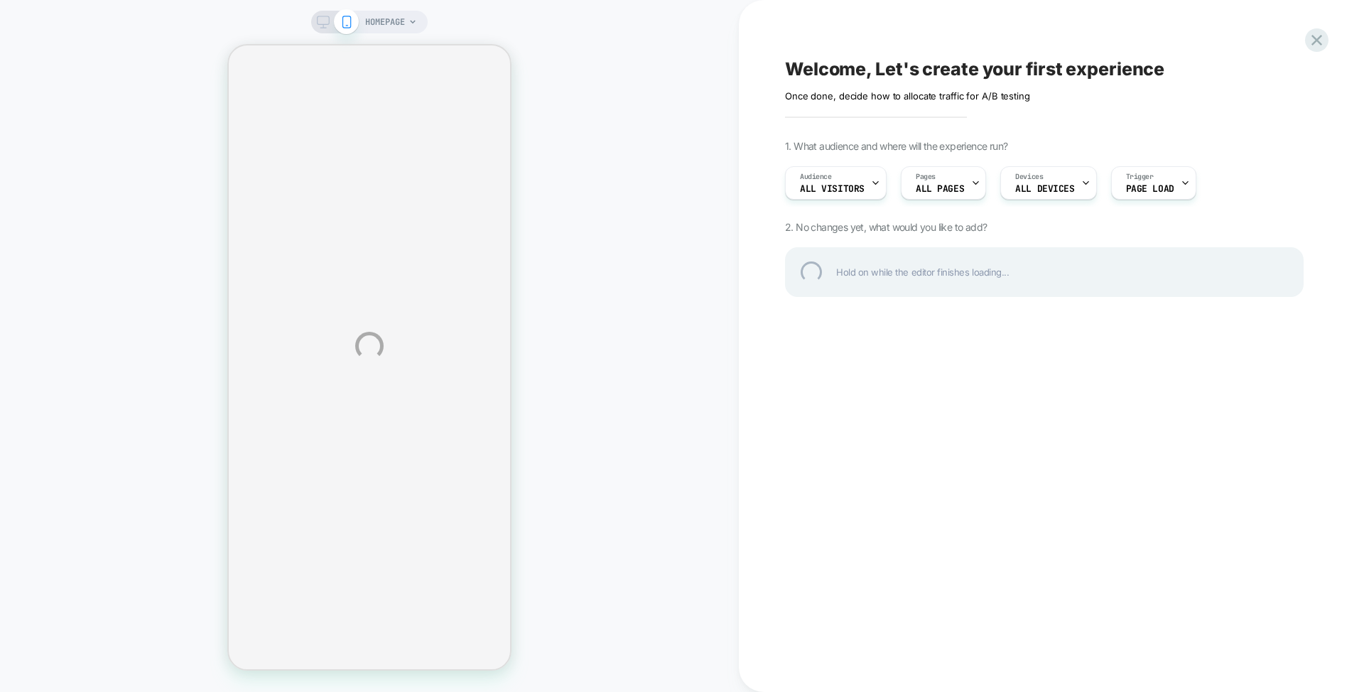
click at [1253, 170] on div "HOMEPAGE Welcome, Let's create your first experience Click to edit experience d…" at bounding box center [682, 346] width 1364 height 692
click at [864, 182] on div "HOMEPAGE Welcome, Let's create your first experience Click to edit experience d…" at bounding box center [682, 346] width 1364 height 692
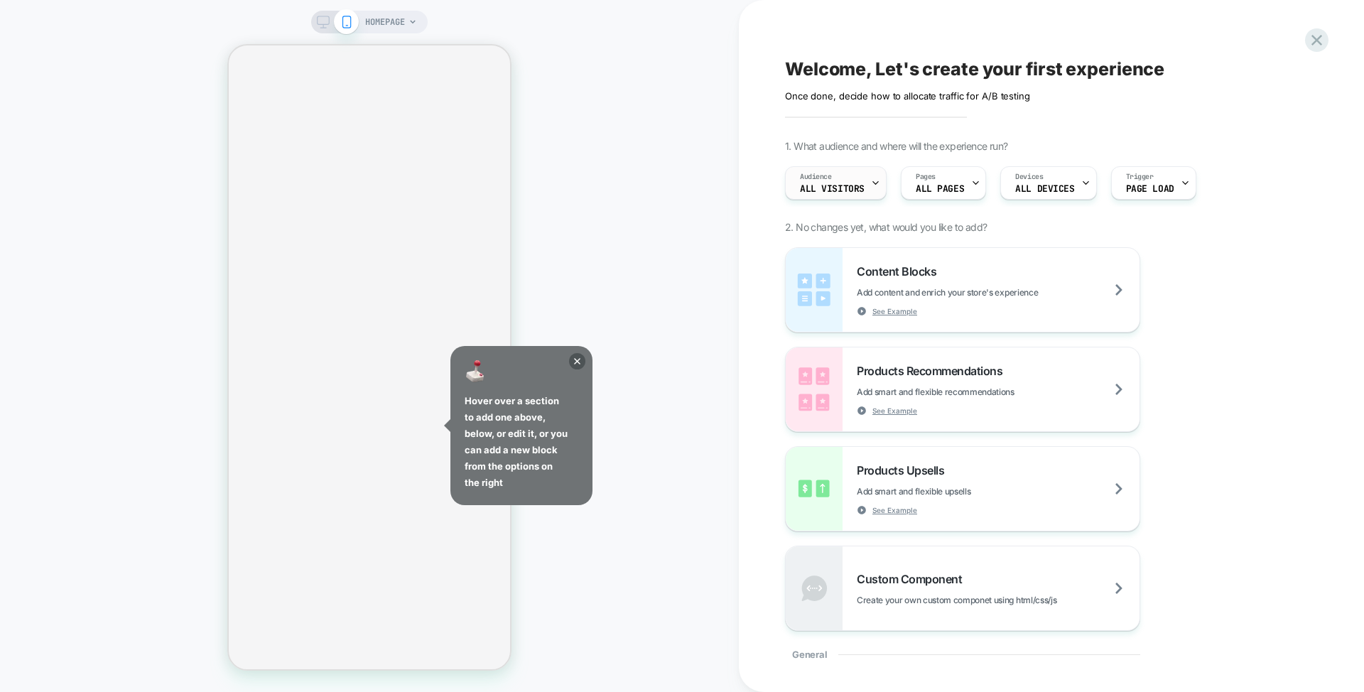
click at [857, 187] on span "All Visitors" at bounding box center [832, 189] width 65 height 10
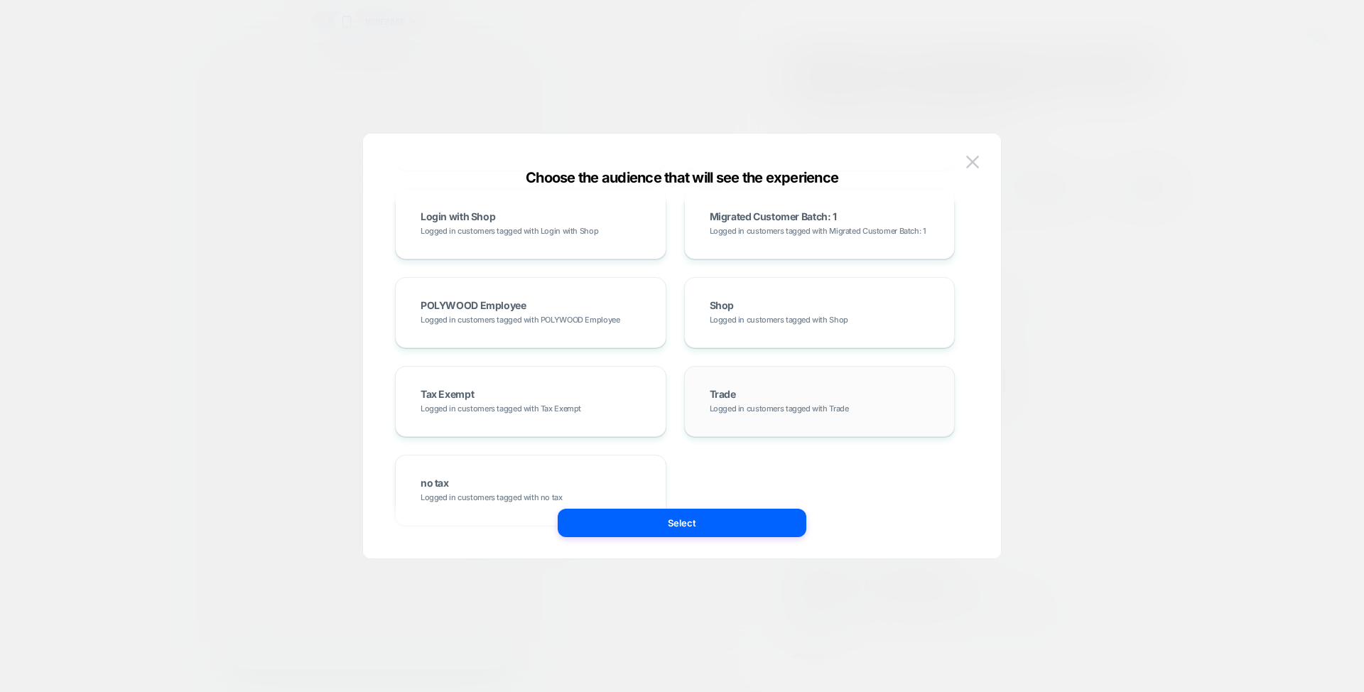
scroll to position [857, 0]
click at [604, 317] on div "POLYWOOD Employee Logged in customers tagged with POLYWOOD Employee" at bounding box center [530, 316] width 241 height 41
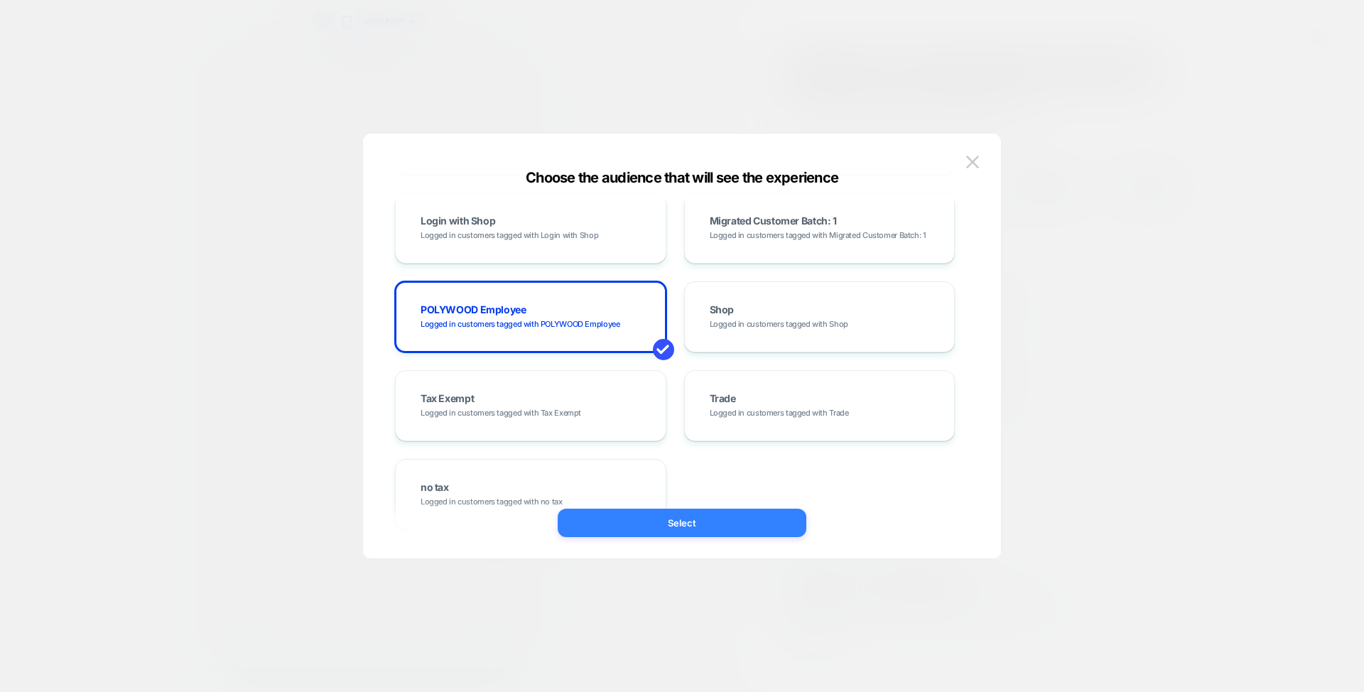
click at [680, 525] on button "Select" at bounding box center [682, 523] width 249 height 28
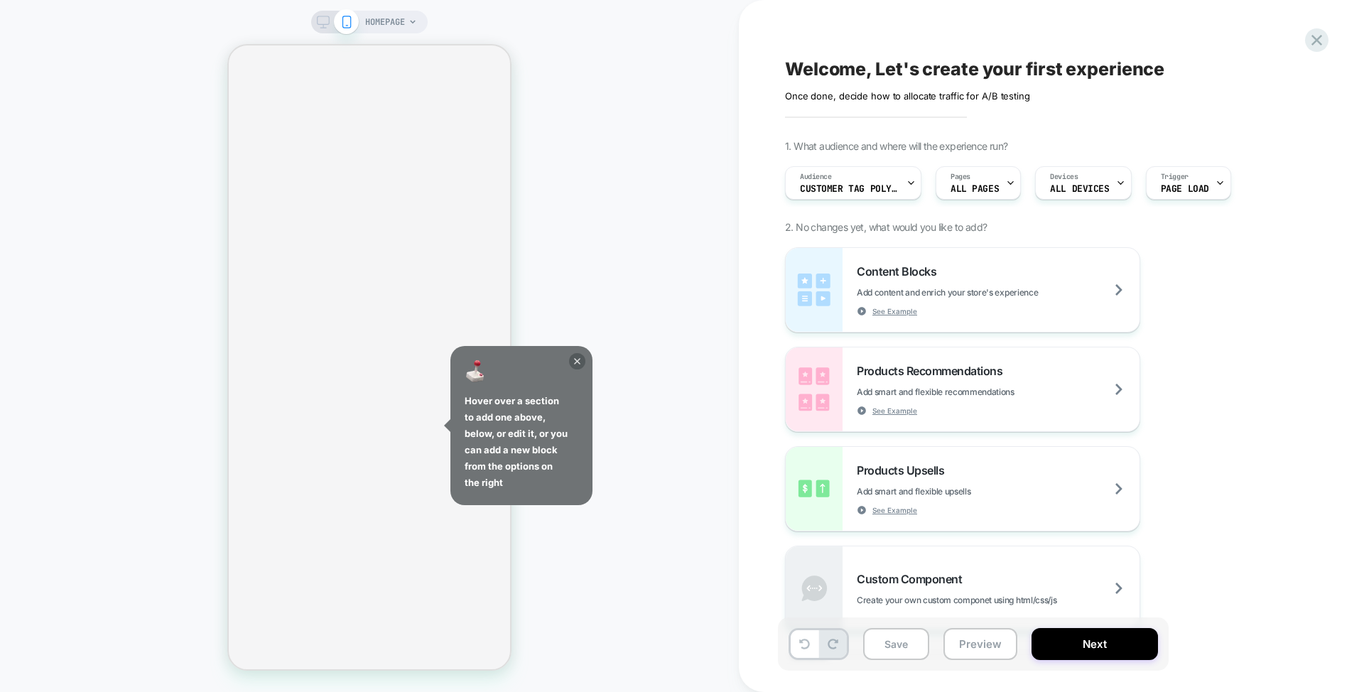
click at [581, 357] on icon at bounding box center [577, 361] width 16 height 16
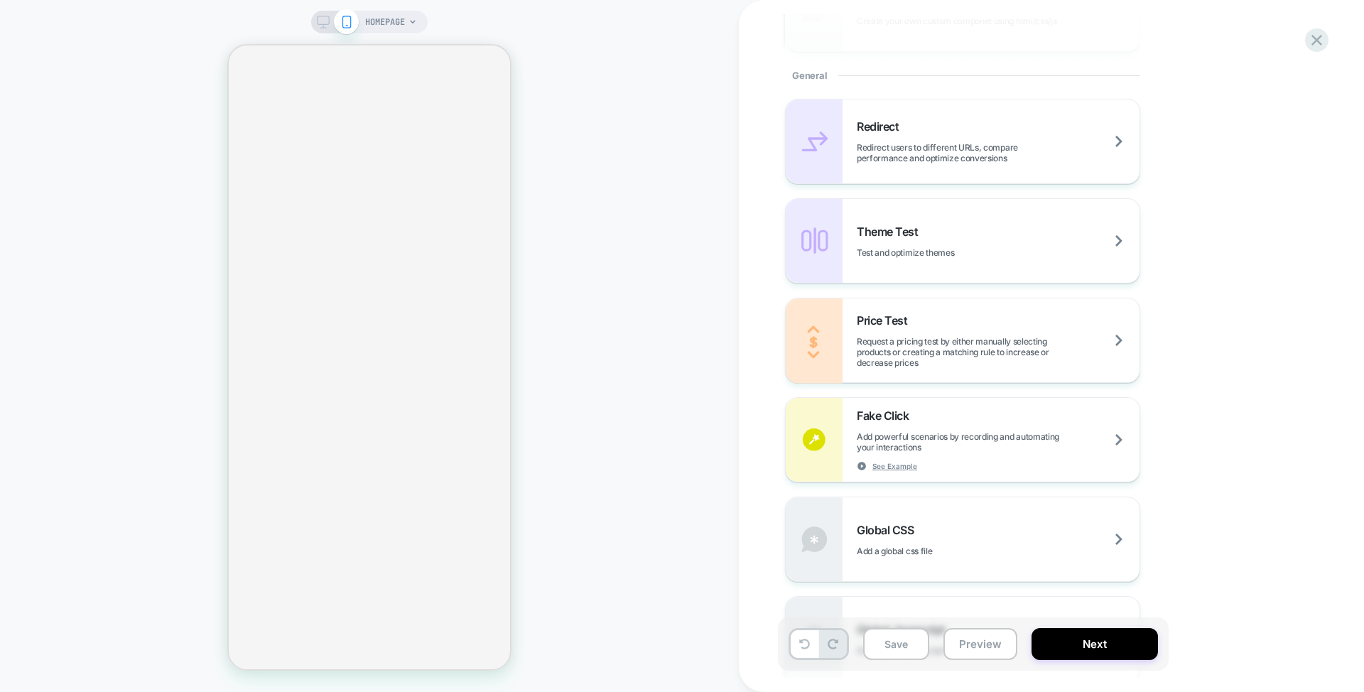
scroll to position [574, 0]
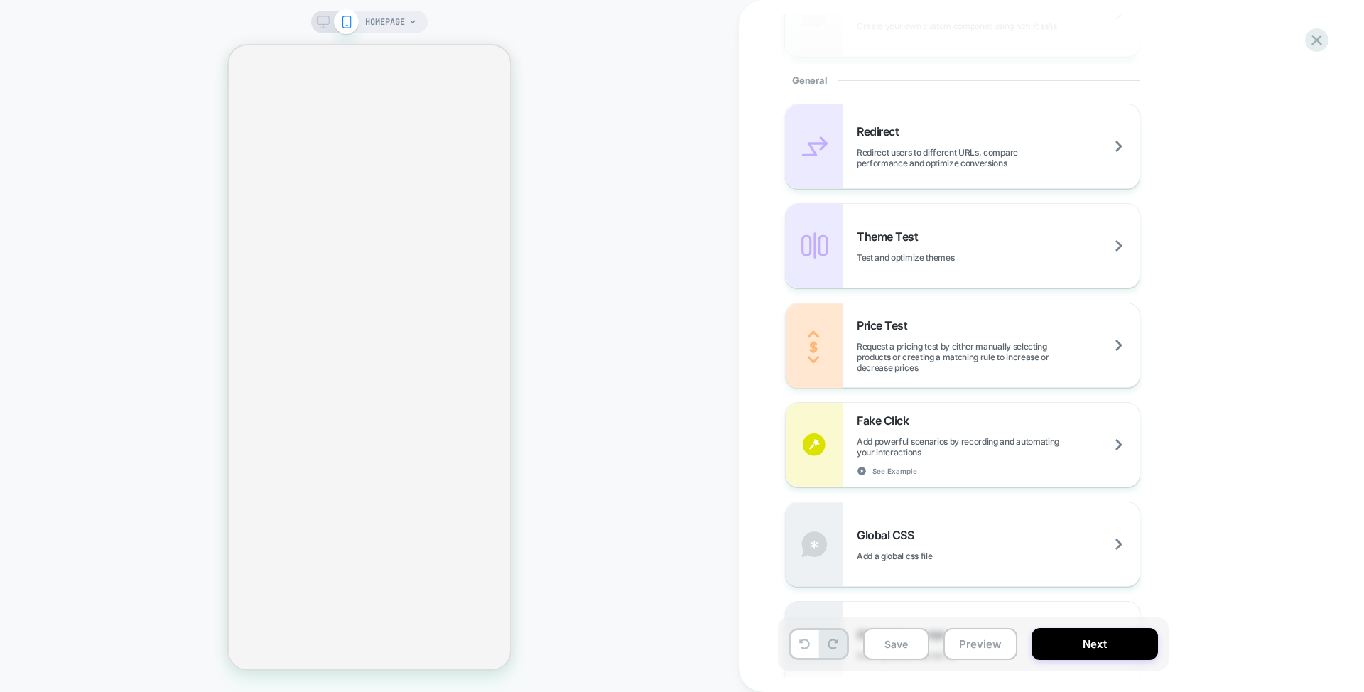
click at [320, 18] on icon at bounding box center [323, 22] width 13 height 13
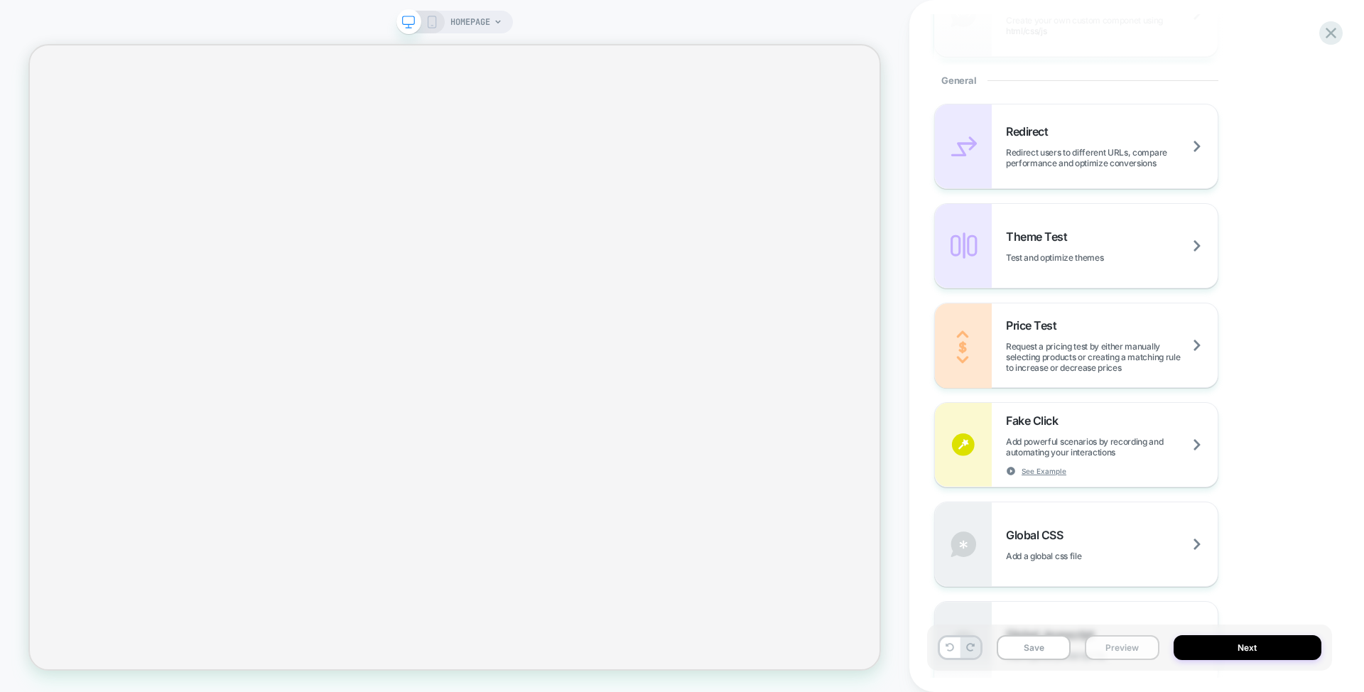
click at [1114, 648] on button "Preview" at bounding box center [1122, 647] width 74 height 25
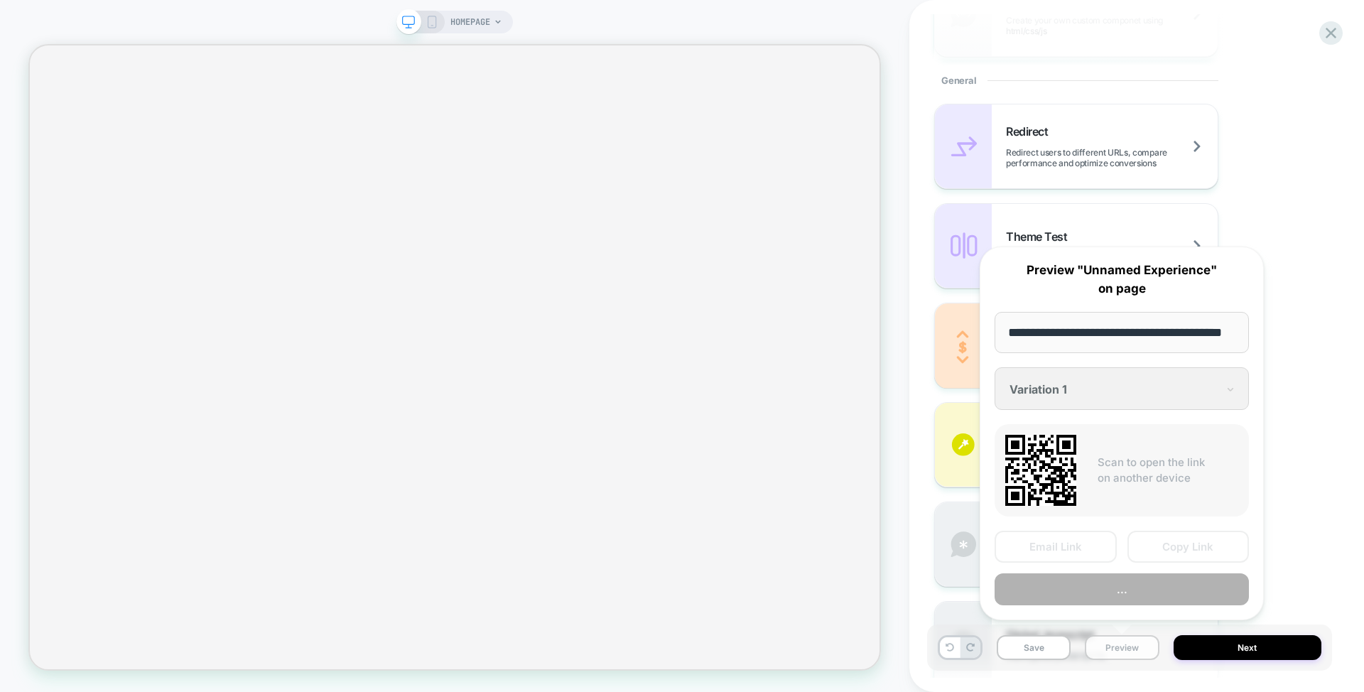
scroll to position [0, 45]
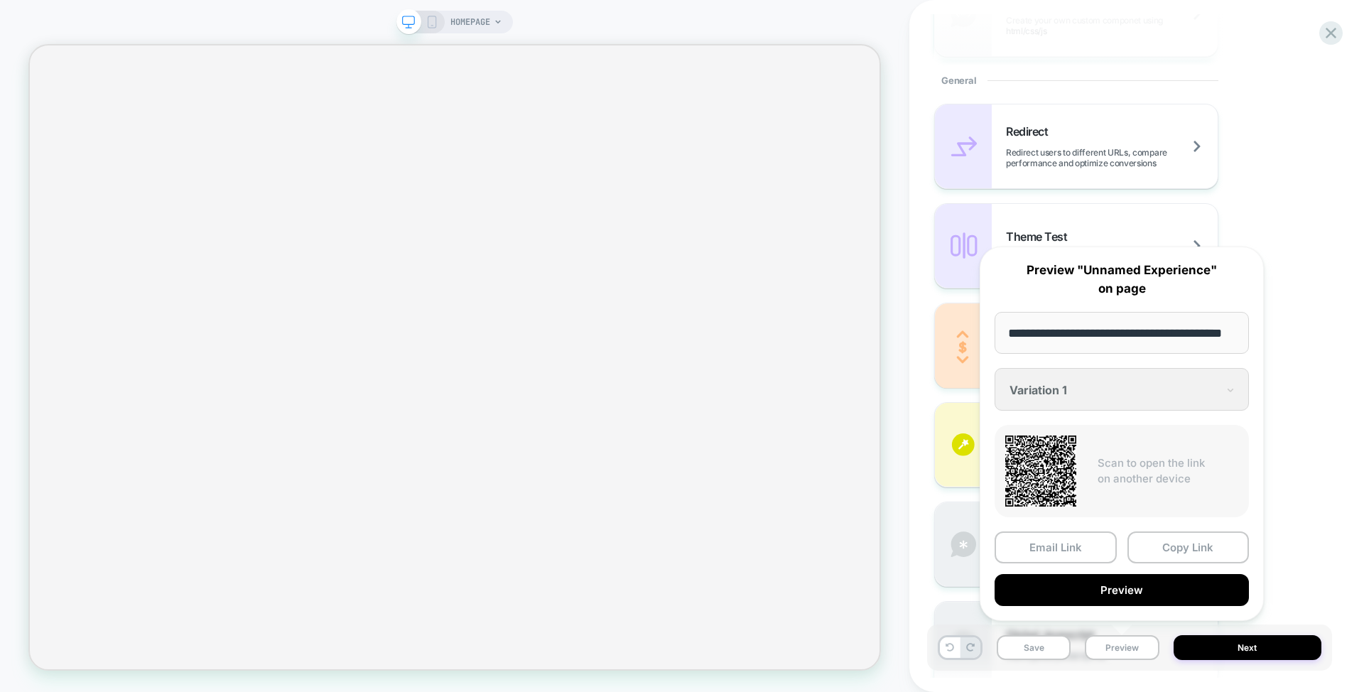
click at [1266, 368] on div "**********" at bounding box center [1121, 433] width 312 height 403
click at [1275, 459] on div "**********" at bounding box center [1121, 433] width 312 height 403
click at [1332, 38] on icon at bounding box center [1330, 32] width 19 height 19
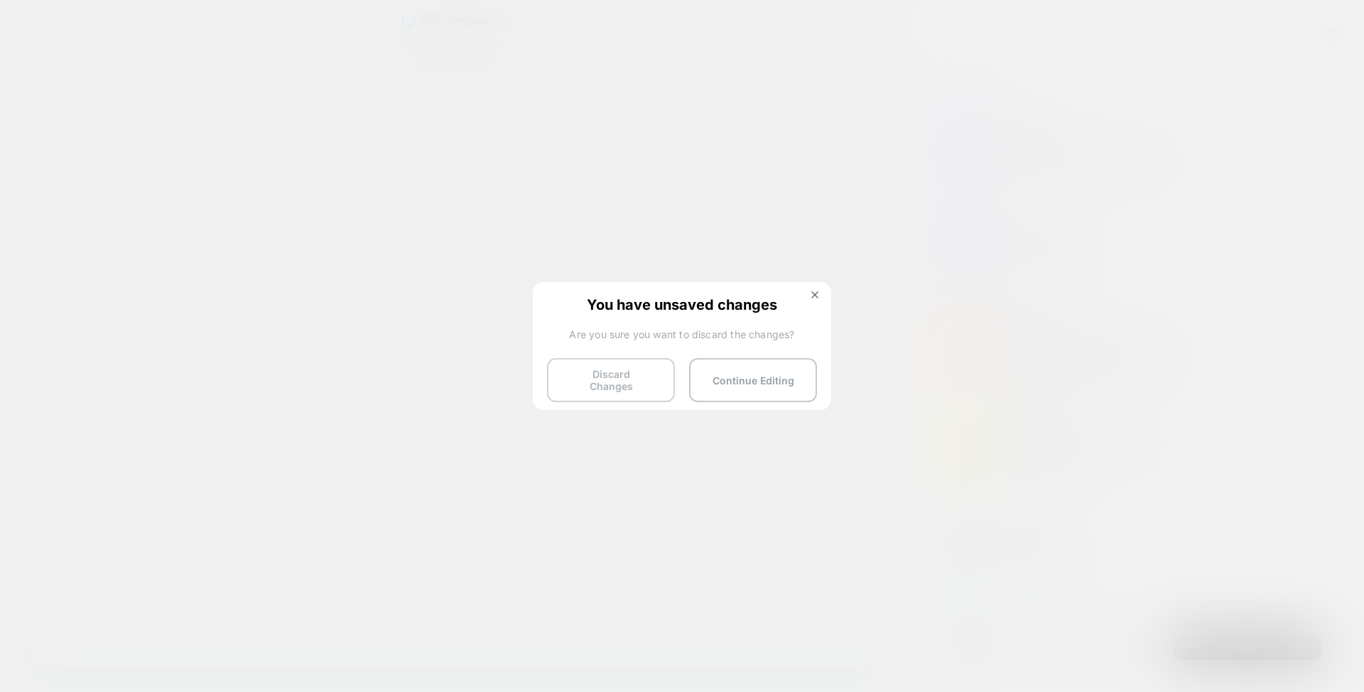
click at [594, 371] on button "Discard Changes" at bounding box center [611, 380] width 128 height 44
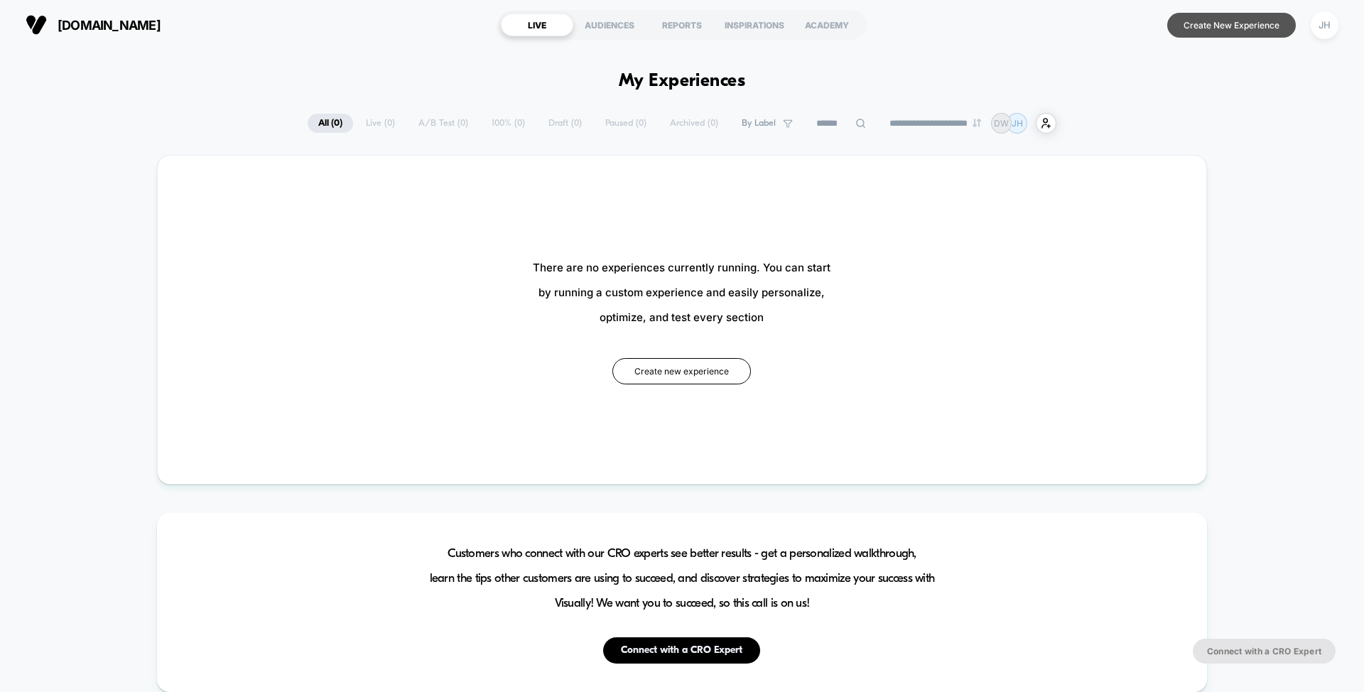
click at [1227, 26] on button "Create New Experience" at bounding box center [1231, 25] width 129 height 25
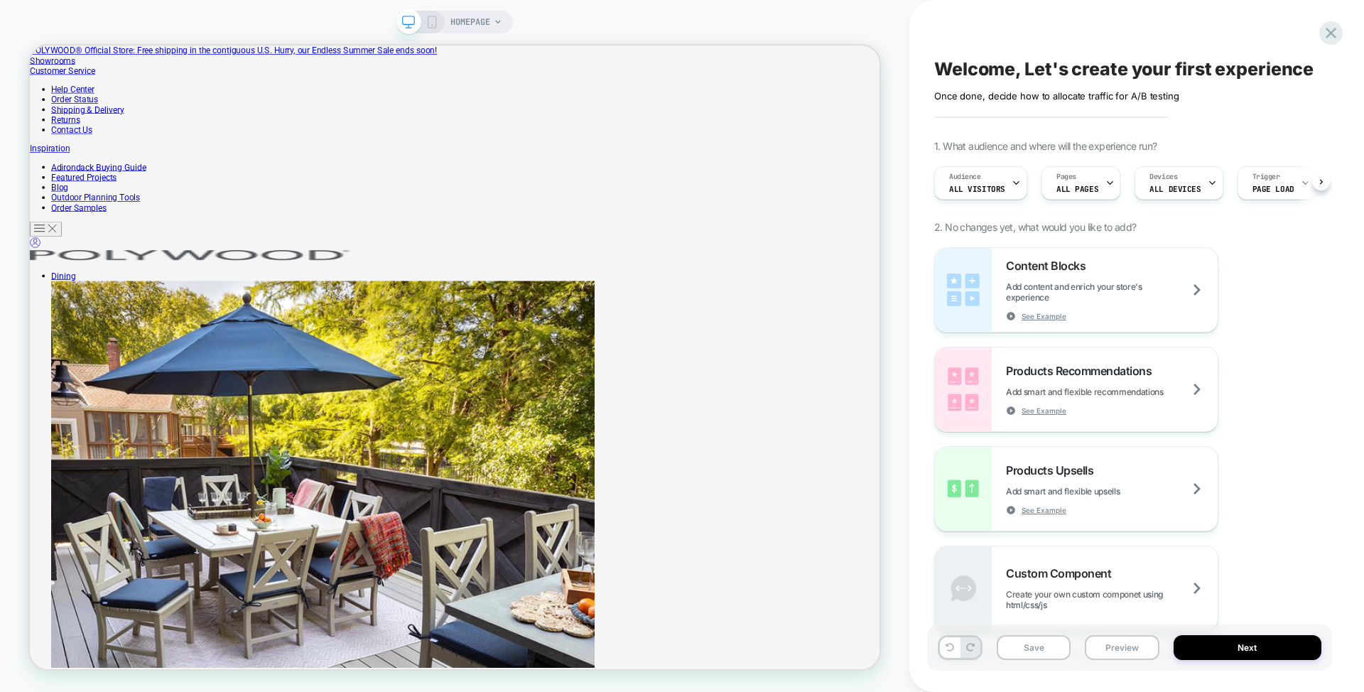
scroll to position [0, 1]
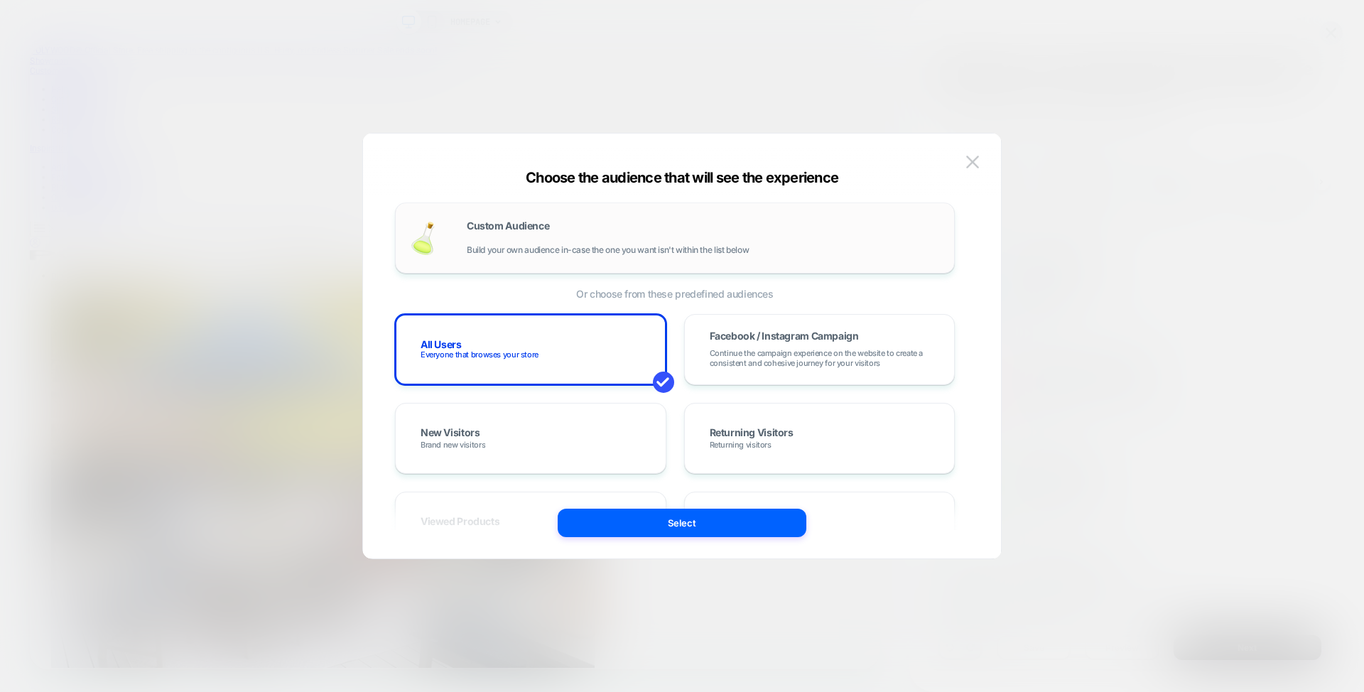
scroll to position [0, 0]
click at [707, 237] on div "Custom Audience Build your own audience in-case the one you want isn't within t…" at bounding box center [703, 240] width 473 height 34
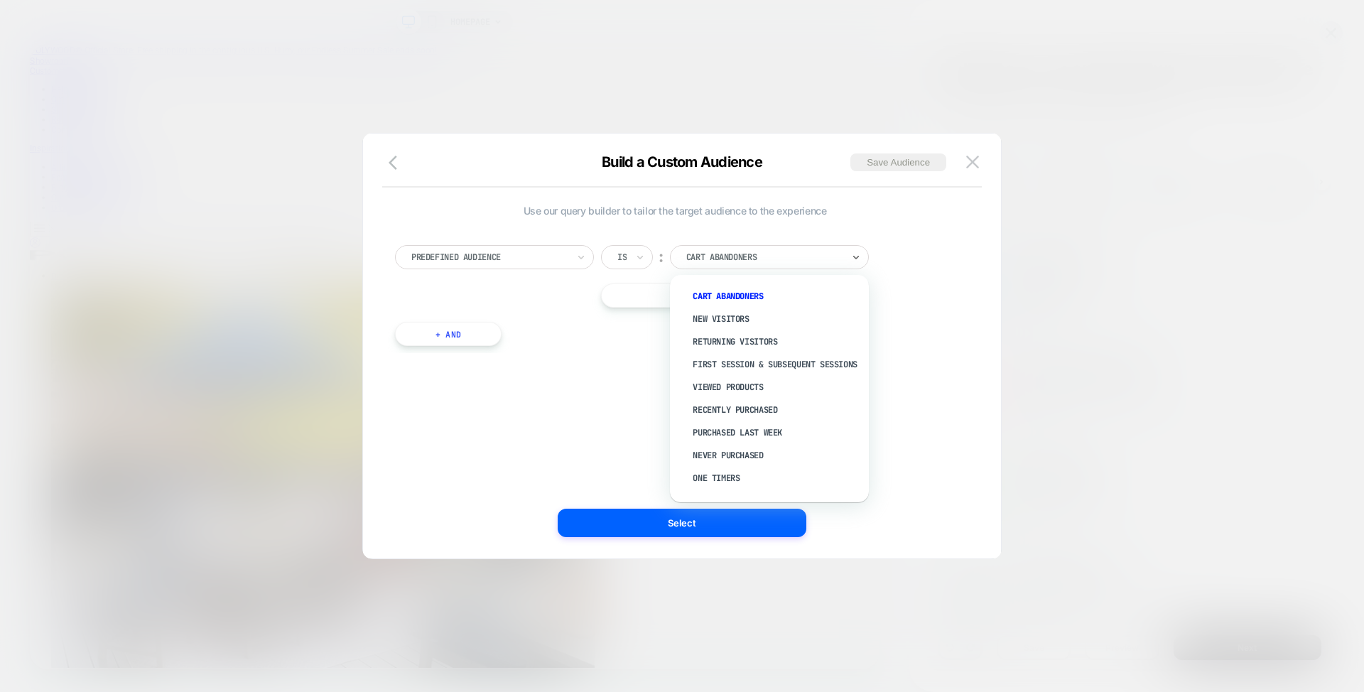
click at [498, 246] on div "Predefined Audience" at bounding box center [494, 257] width 199 height 24
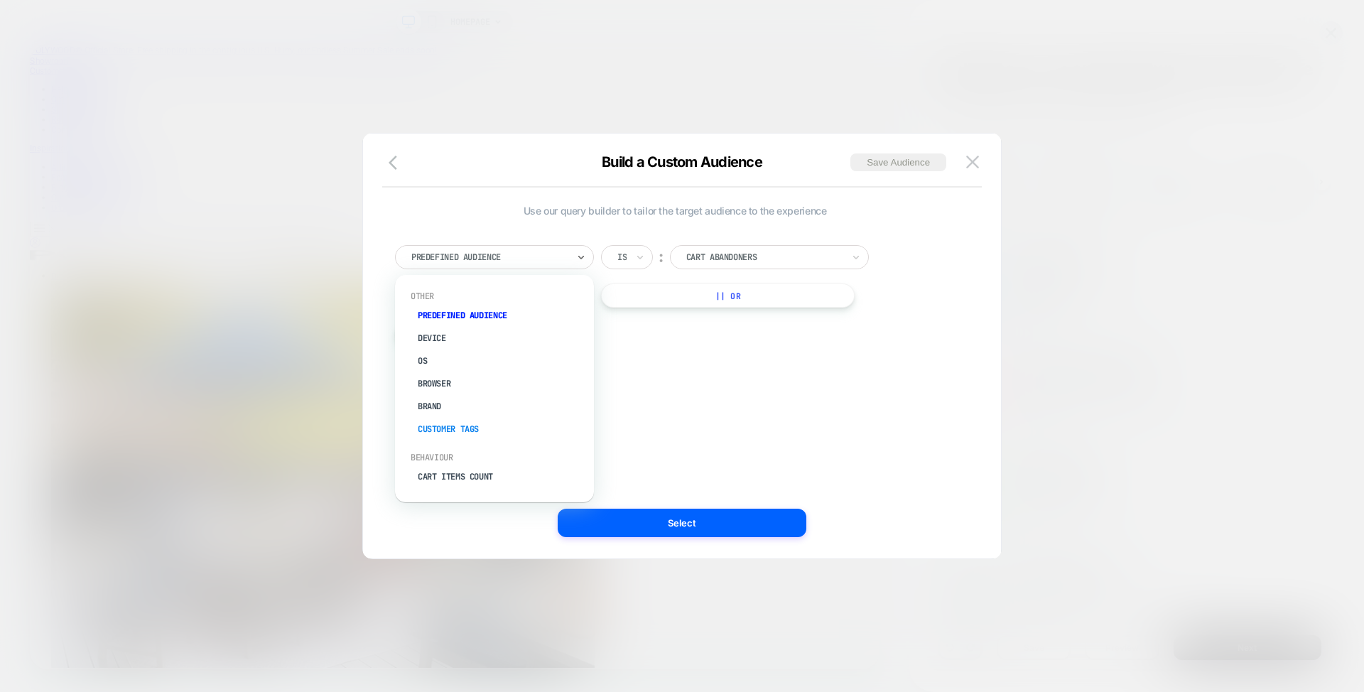
click at [451, 420] on div "Customer Tags" at bounding box center [501, 429] width 185 height 23
click at [761, 251] on div at bounding box center [764, 257] width 156 height 13
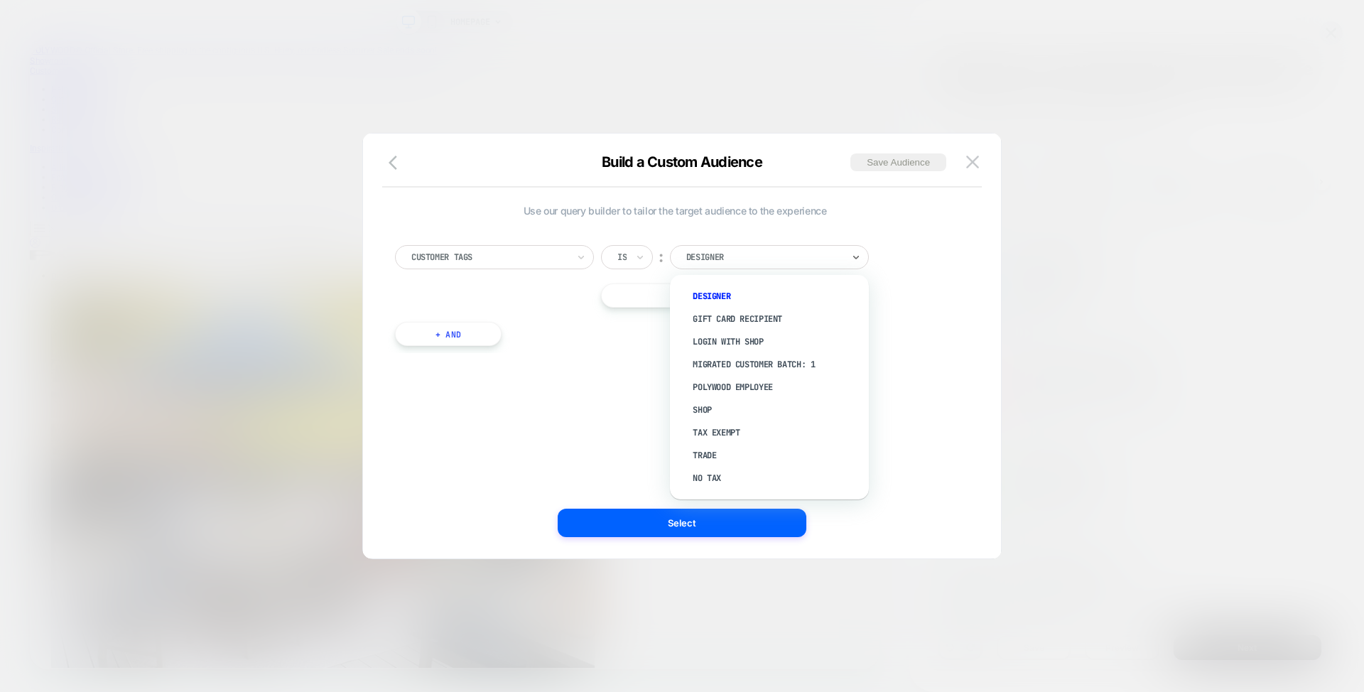
click at [979, 161] on button at bounding box center [972, 161] width 21 height 21
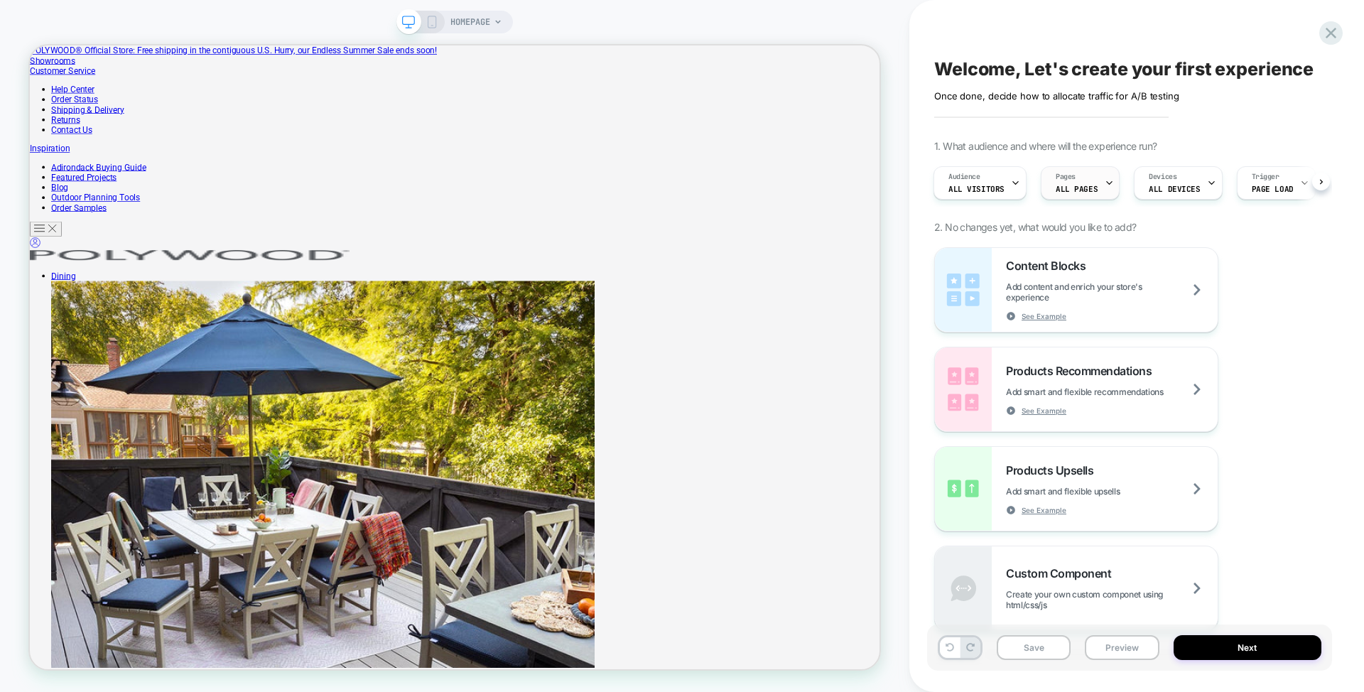
click at [1075, 190] on span "ALL PAGES" at bounding box center [1076, 189] width 42 height 10
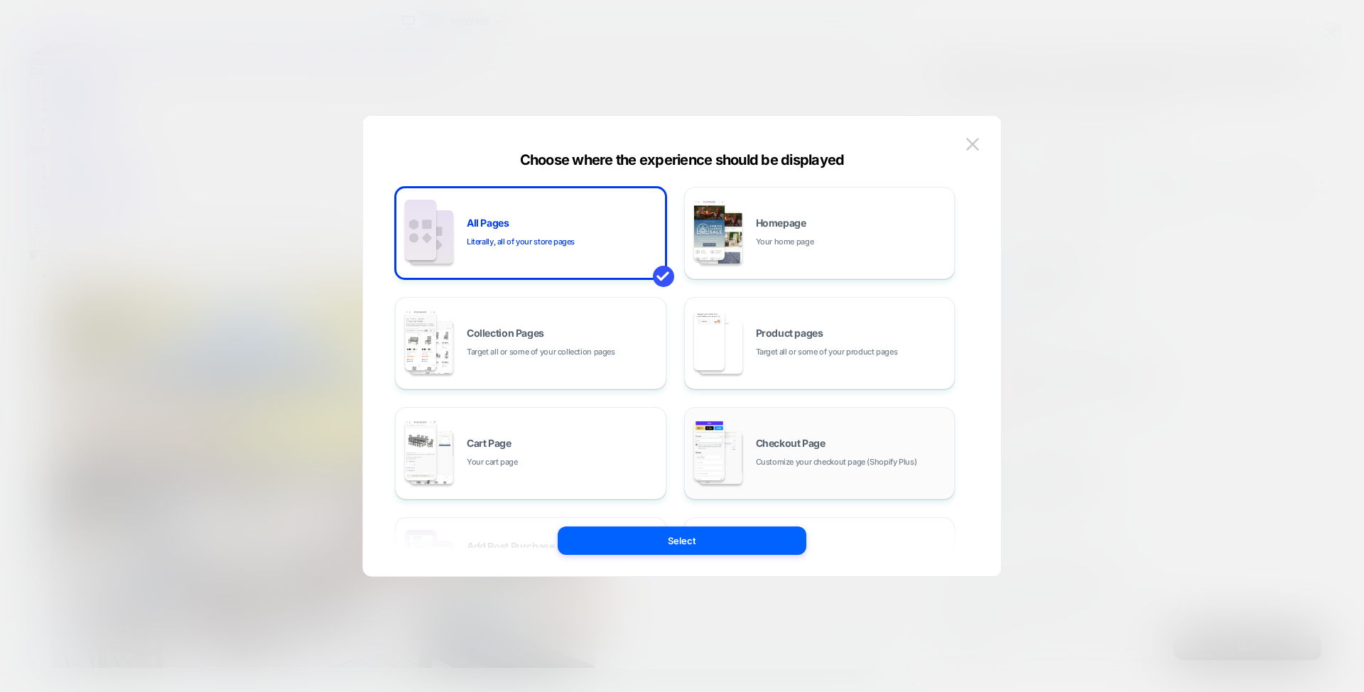
click at [805, 432] on div "Checkout Page Customize your checkout page (Shopify Plus)" at bounding box center [820, 453] width 256 height 78
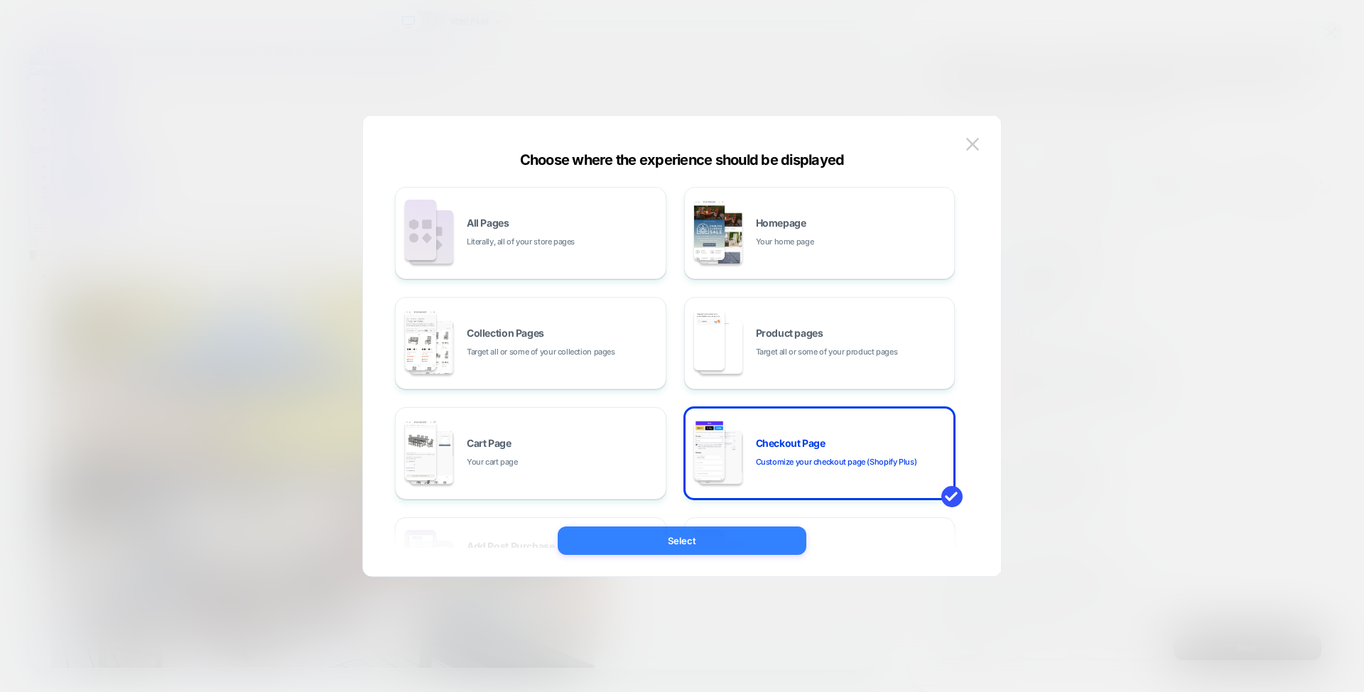
click at [697, 533] on button "Select" at bounding box center [682, 540] width 249 height 28
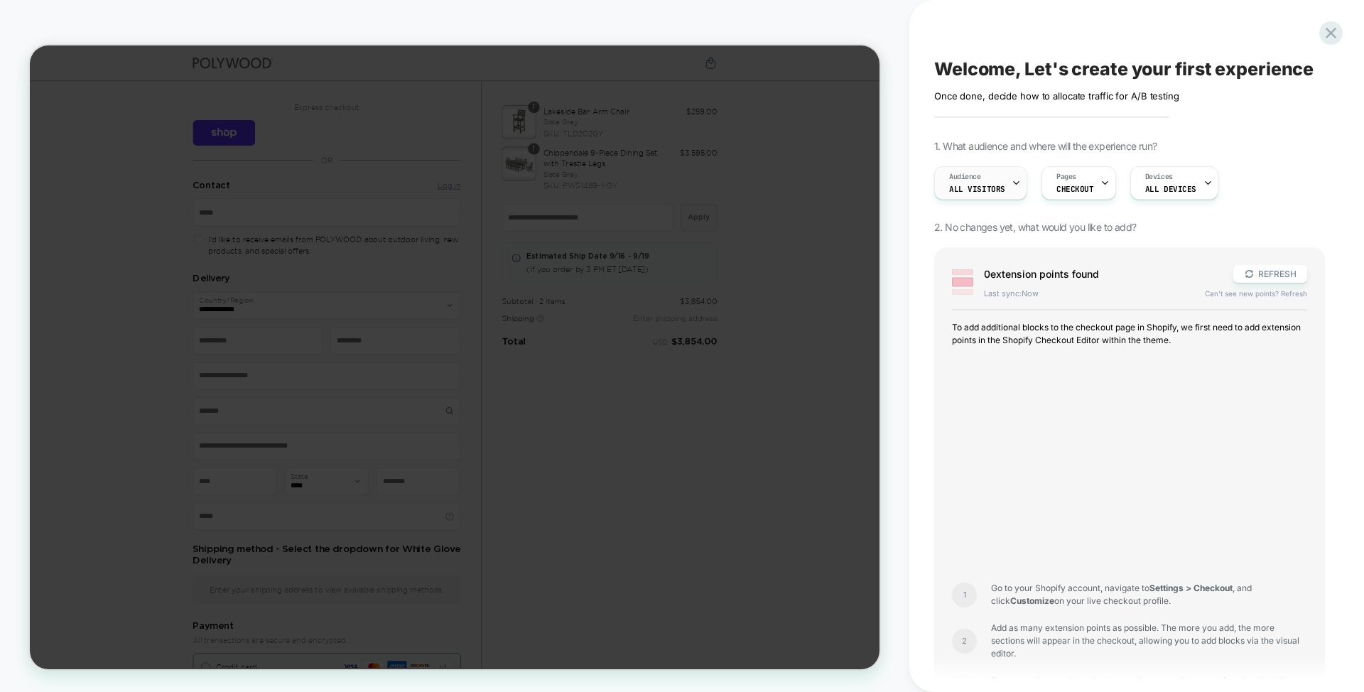
click at [986, 182] on div "Audience All Visitors" at bounding box center [977, 183] width 85 height 32
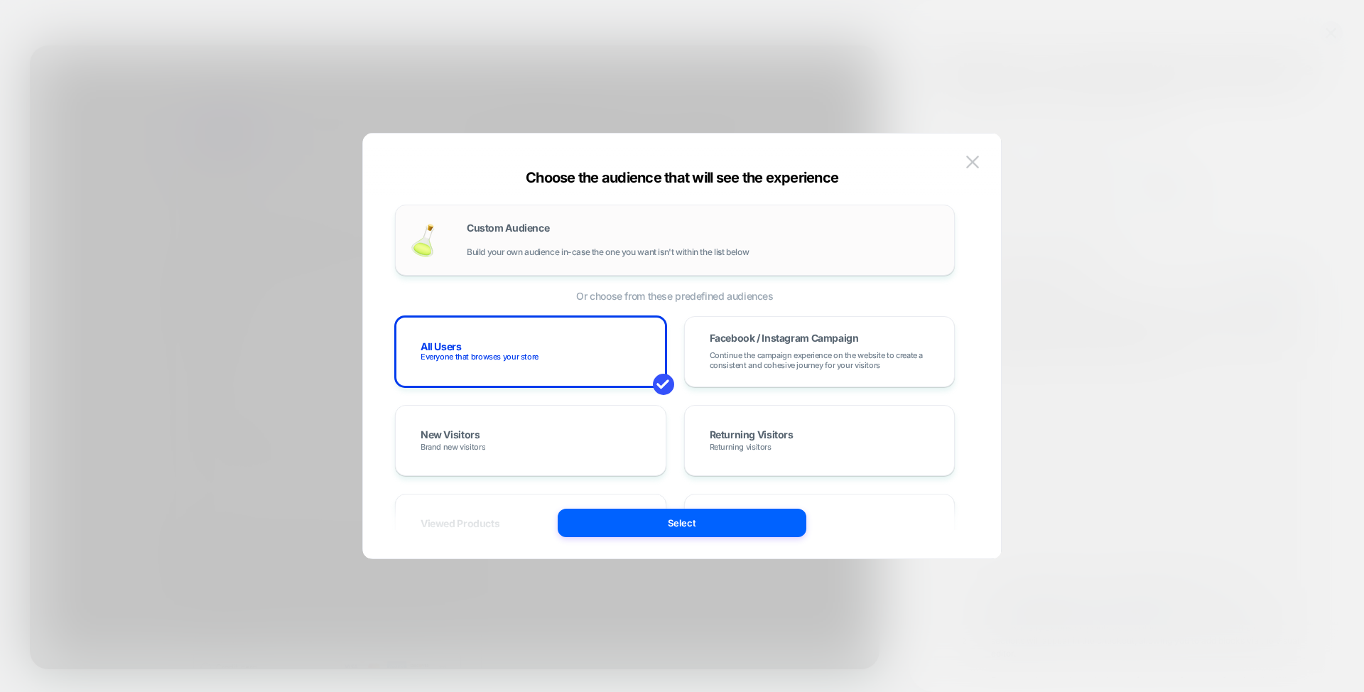
click at [653, 242] on div "Custom Audience Build your own audience in-case the one you want isn't within t…" at bounding box center [703, 240] width 473 height 34
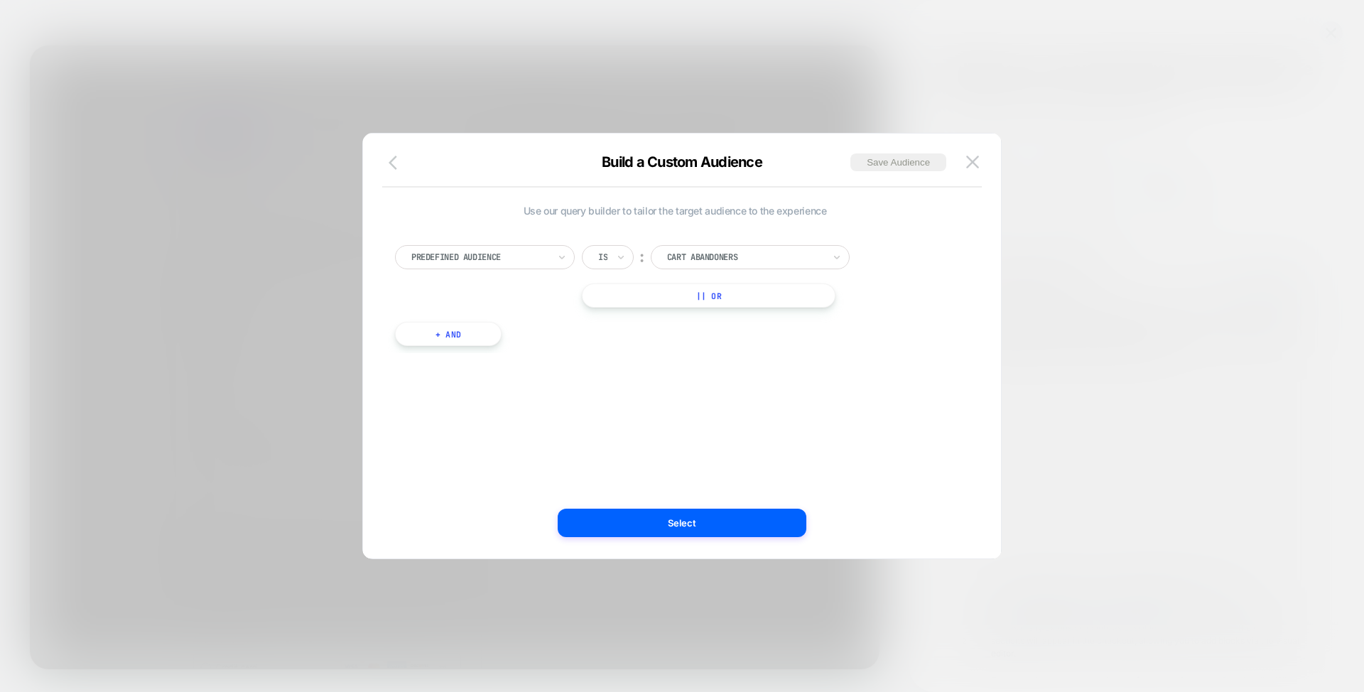
click at [391, 165] on icon "button" at bounding box center [392, 163] width 9 height 14
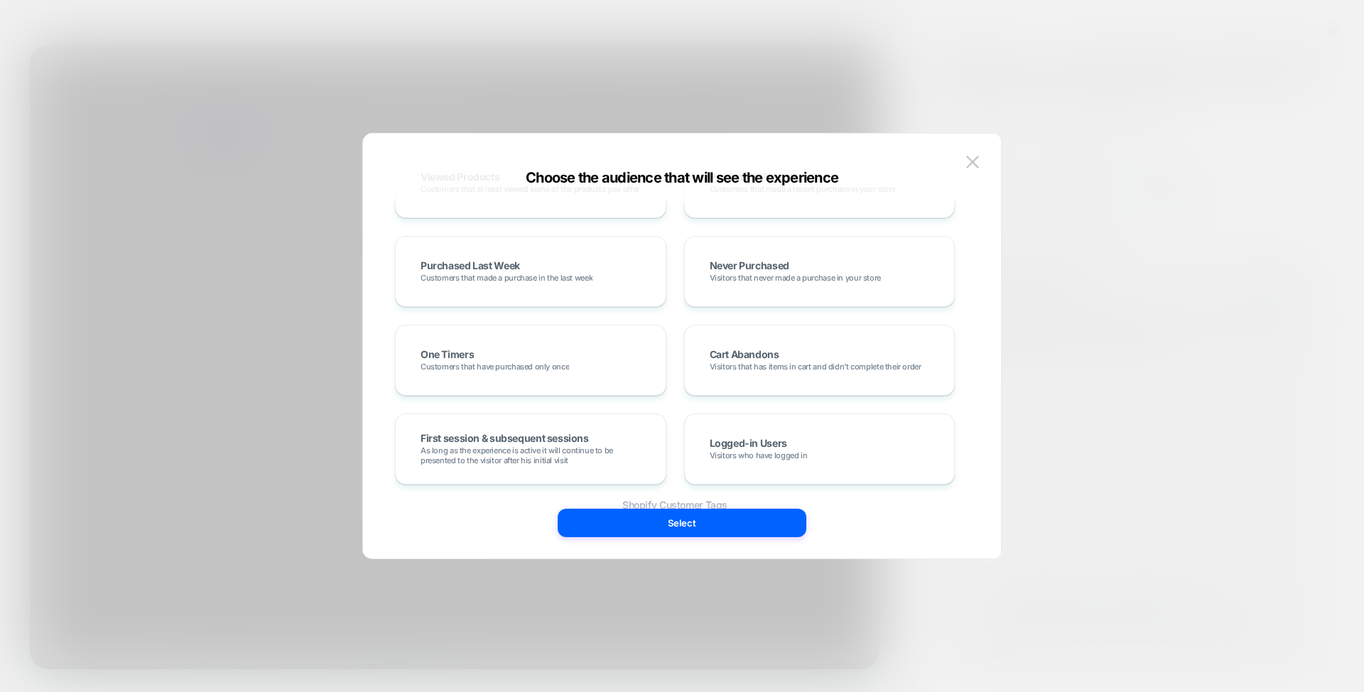
scroll to position [810, 0]
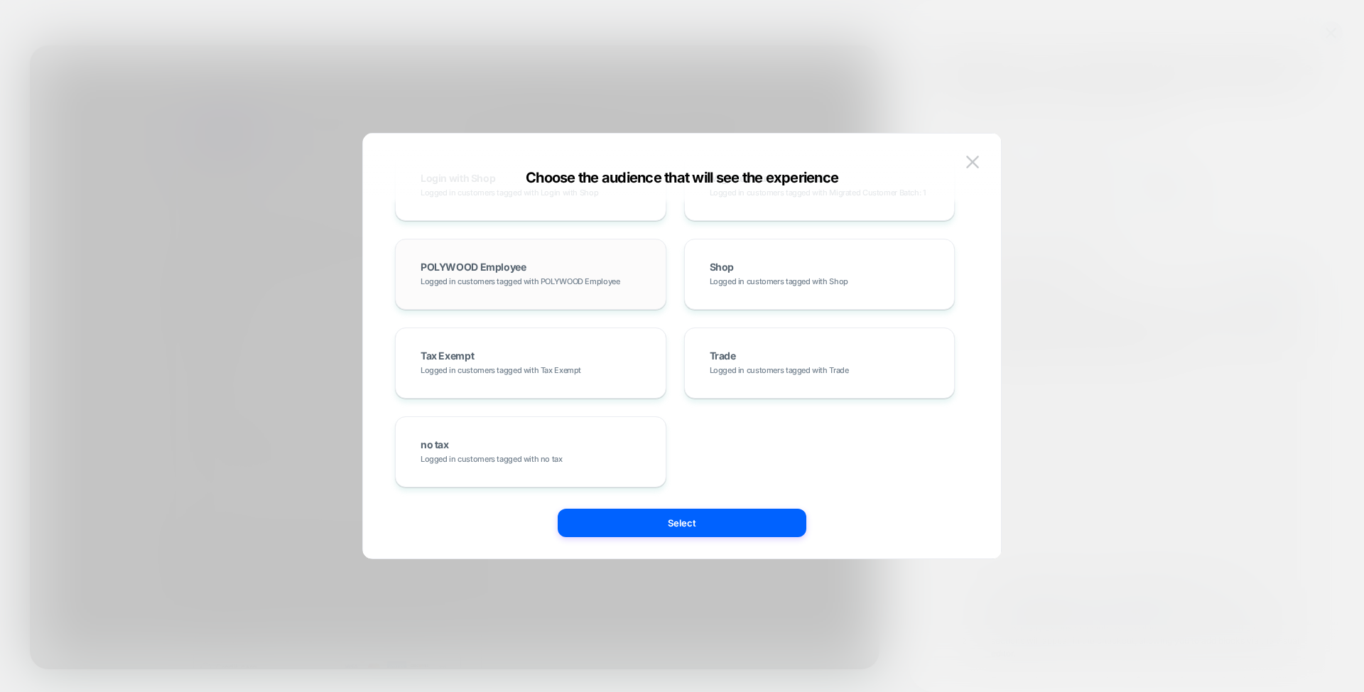
click at [576, 272] on div "POLYWOOD Employee Logged in customers tagged with POLYWOOD Employee" at bounding box center [530, 274] width 241 height 41
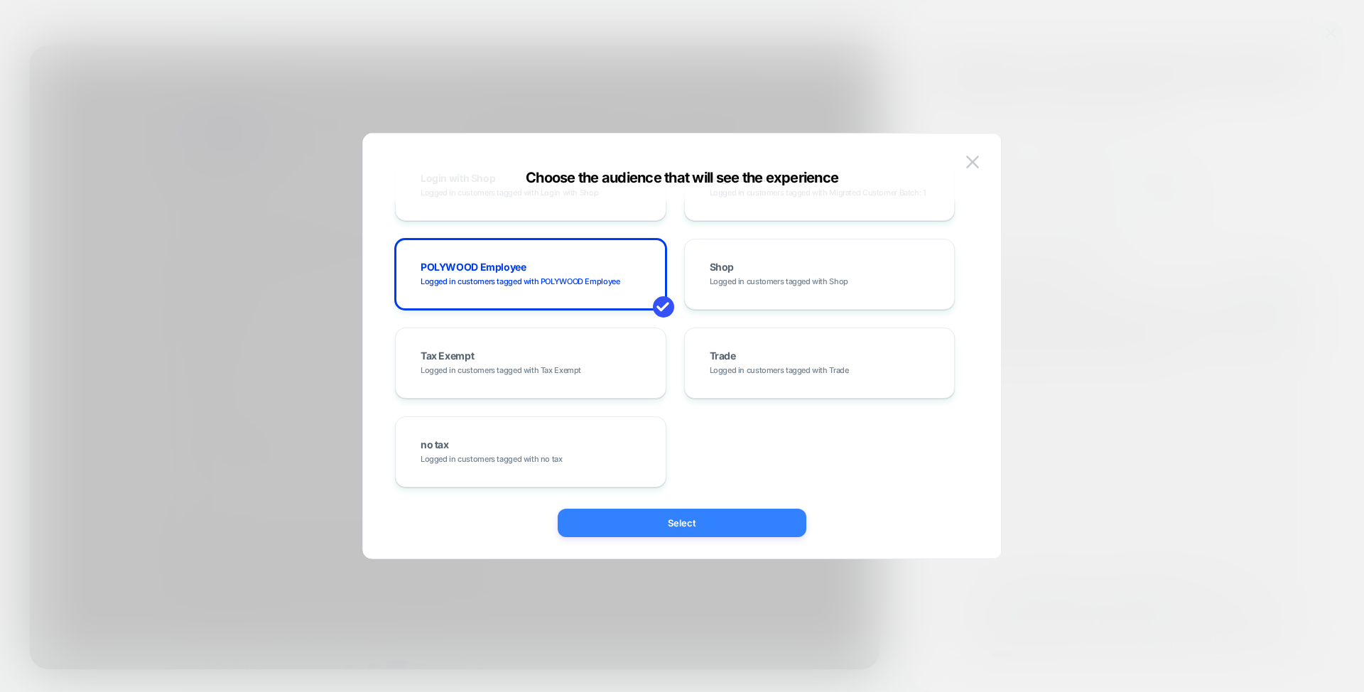
click at [694, 520] on button "Select" at bounding box center [682, 523] width 249 height 28
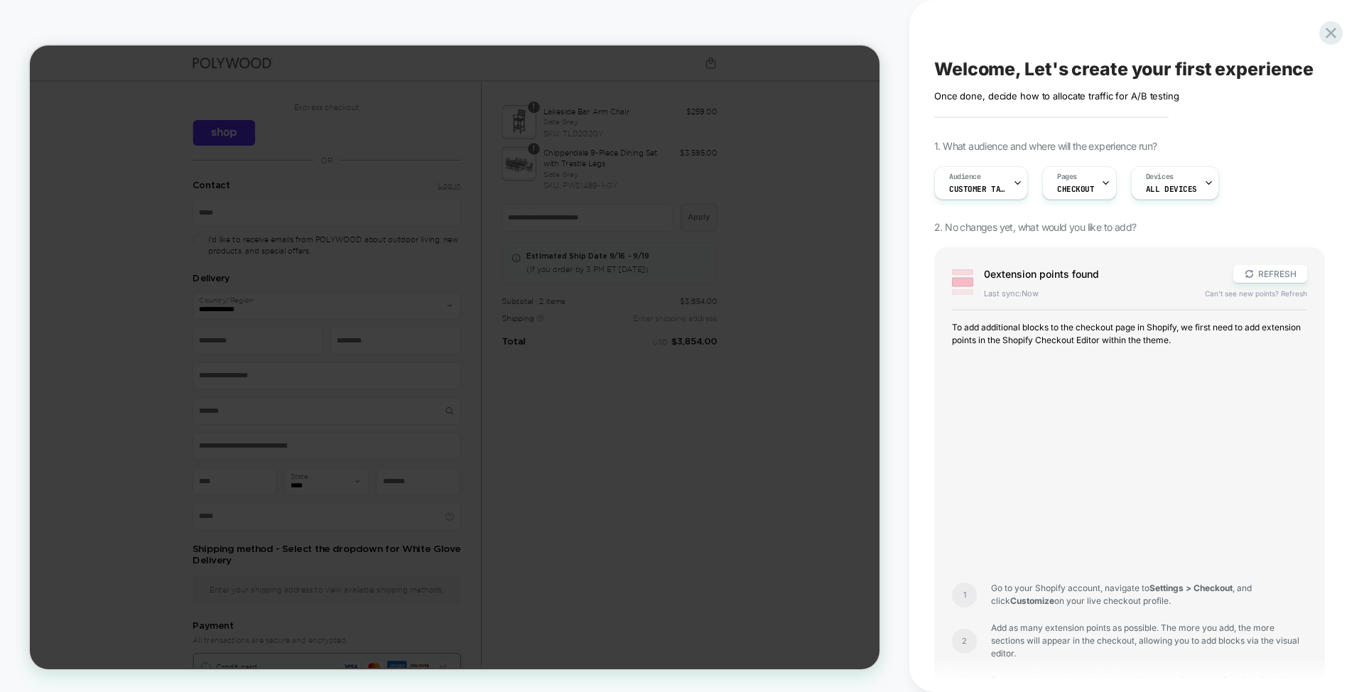
click at [694, 520] on div at bounding box center [454, 357] width 849 height 624
click at [1145, 332] on span "To add additional blocks to the checkout page in Shopify, we first need to add …" at bounding box center [1129, 334] width 355 height 26
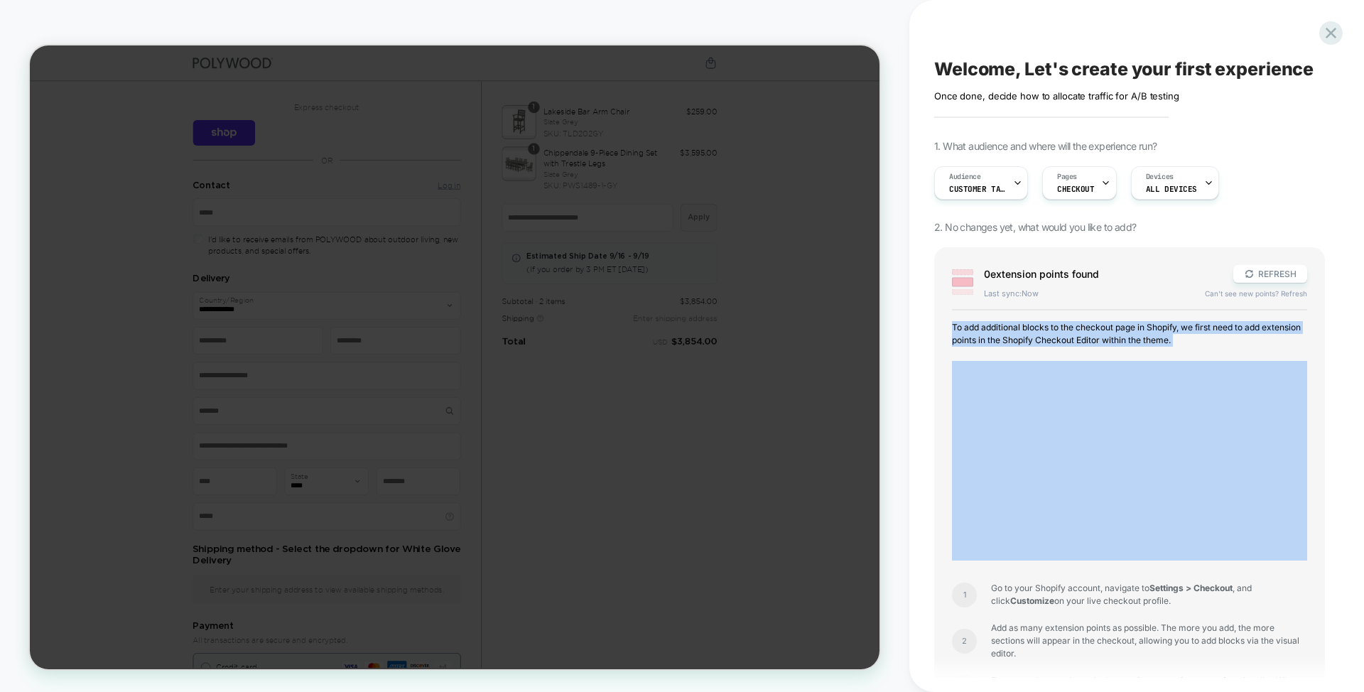
click at [1126, 332] on span "To add additional blocks to the checkout page in Shopify, we first need to add …" at bounding box center [1129, 334] width 355 height 26
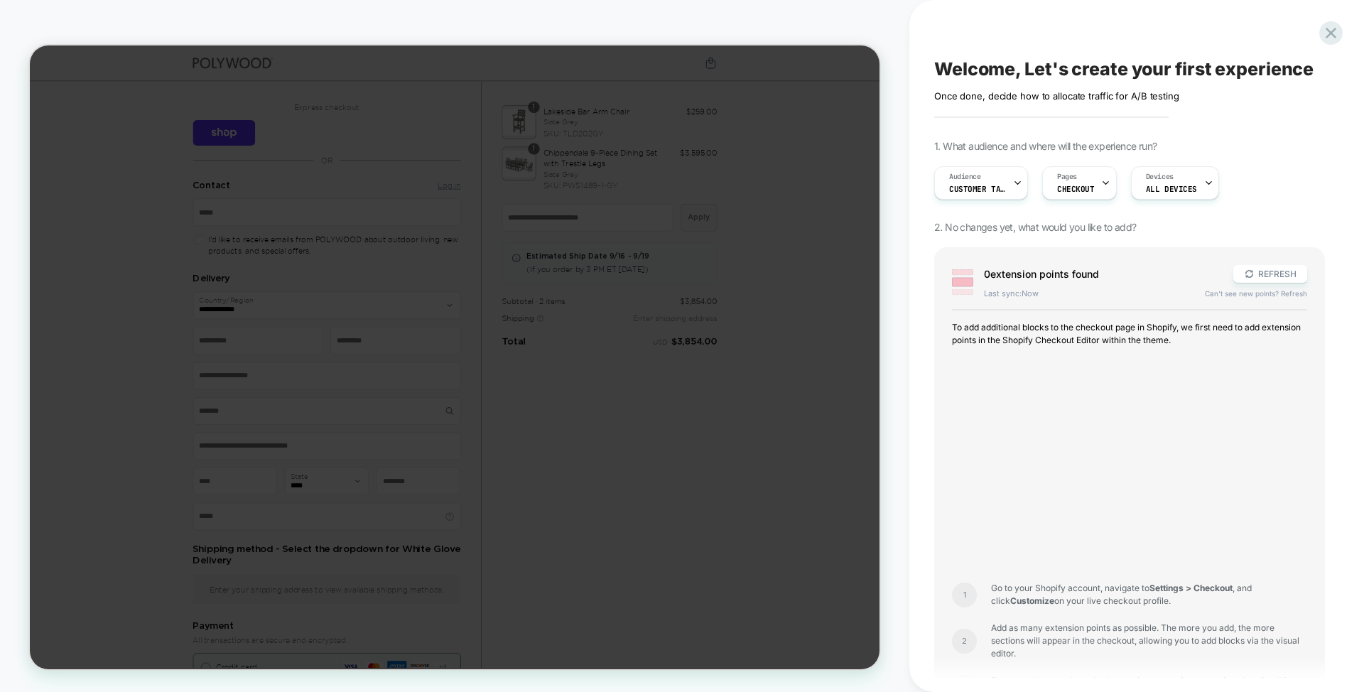
click at [1126, 332] on span "To add additional blocks to the checkout page in Shopify, we first need to add …" at bounding box center [1129, 334] width 355 height 26
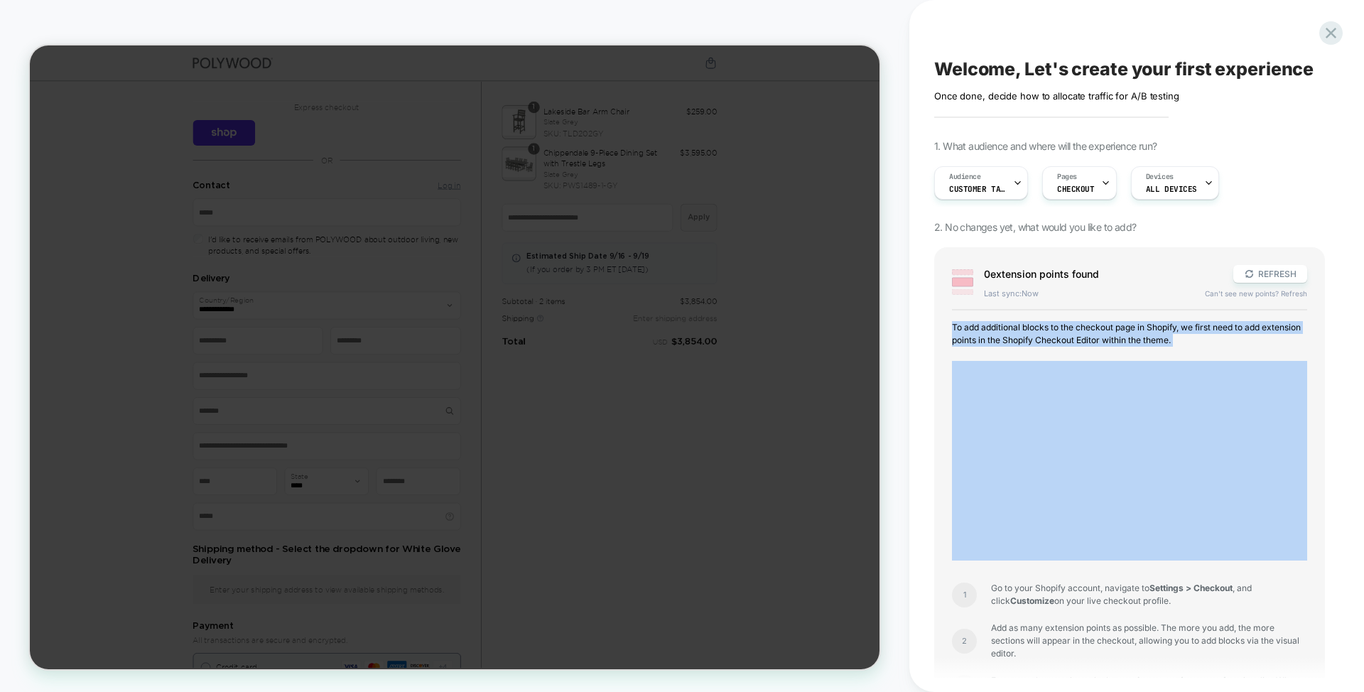
click at [1126, 332] on span "To add additional blocks to the checkout page in Shopify, we first need to add …" at bounding box center [1129, 334] width 355 height 26
click at [1132, 333] on span "To add additional blocks to the checkout page in Shopify, we first need to add …" at bounding box center [1129, 334] width 355 height 26
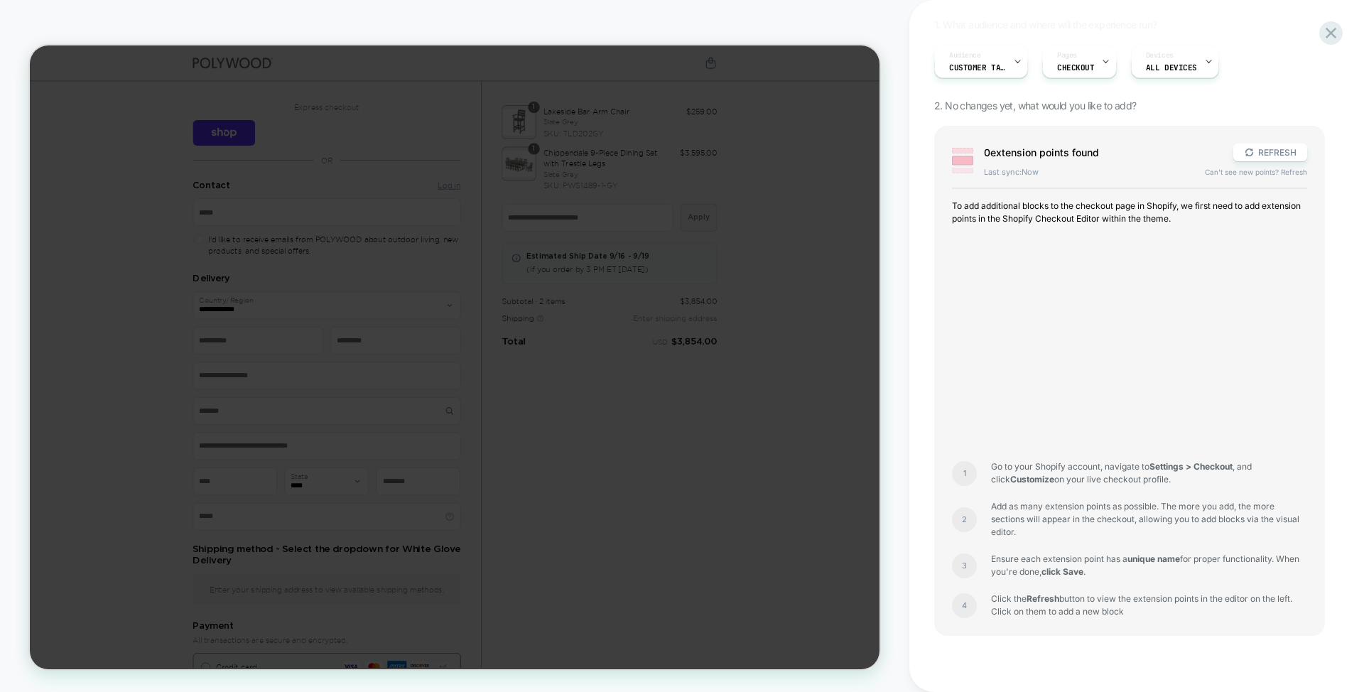
scroll to position [165, 0]
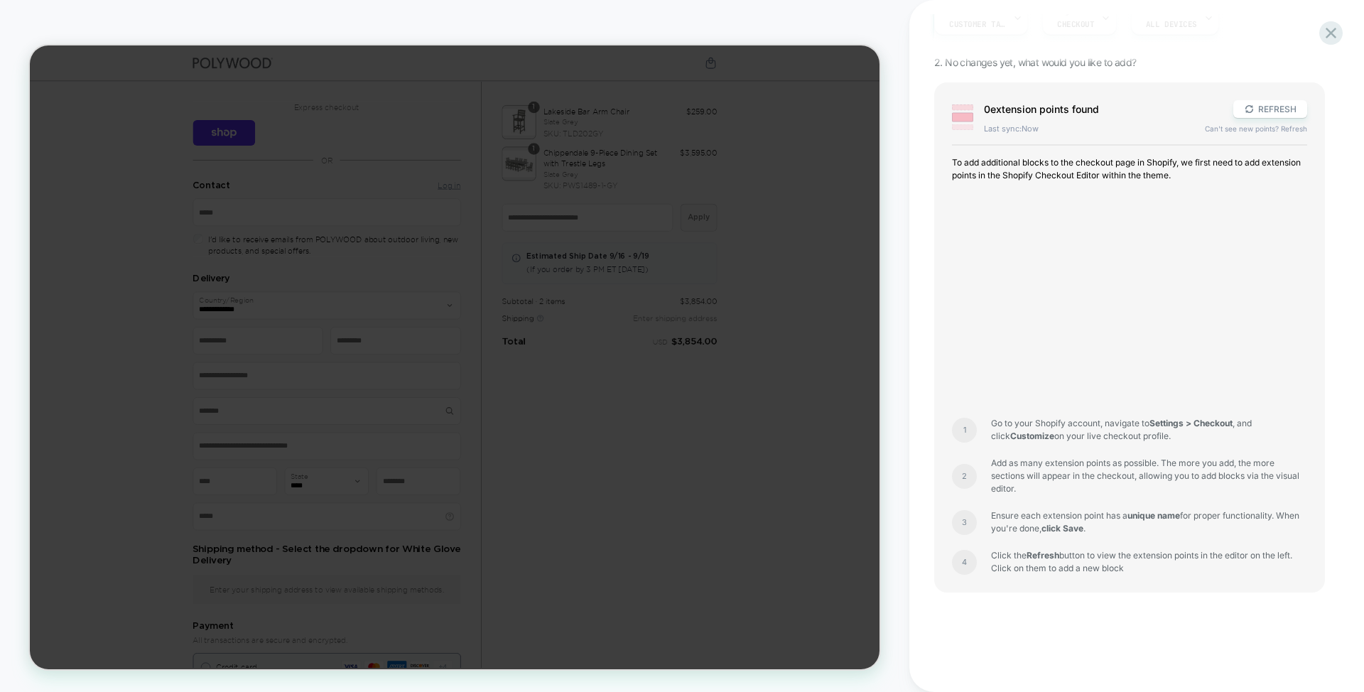
click at [1096, 474] on span "Add as many extension points as possible. The more you add, the more sections w…" at bounding box center [1149, 476] width 316 height 38
click at [1109, 477] on span "Add as many extension points as possible. The more you add, the more sections w…" at bounding box center [1149, 476] width 316 height 38
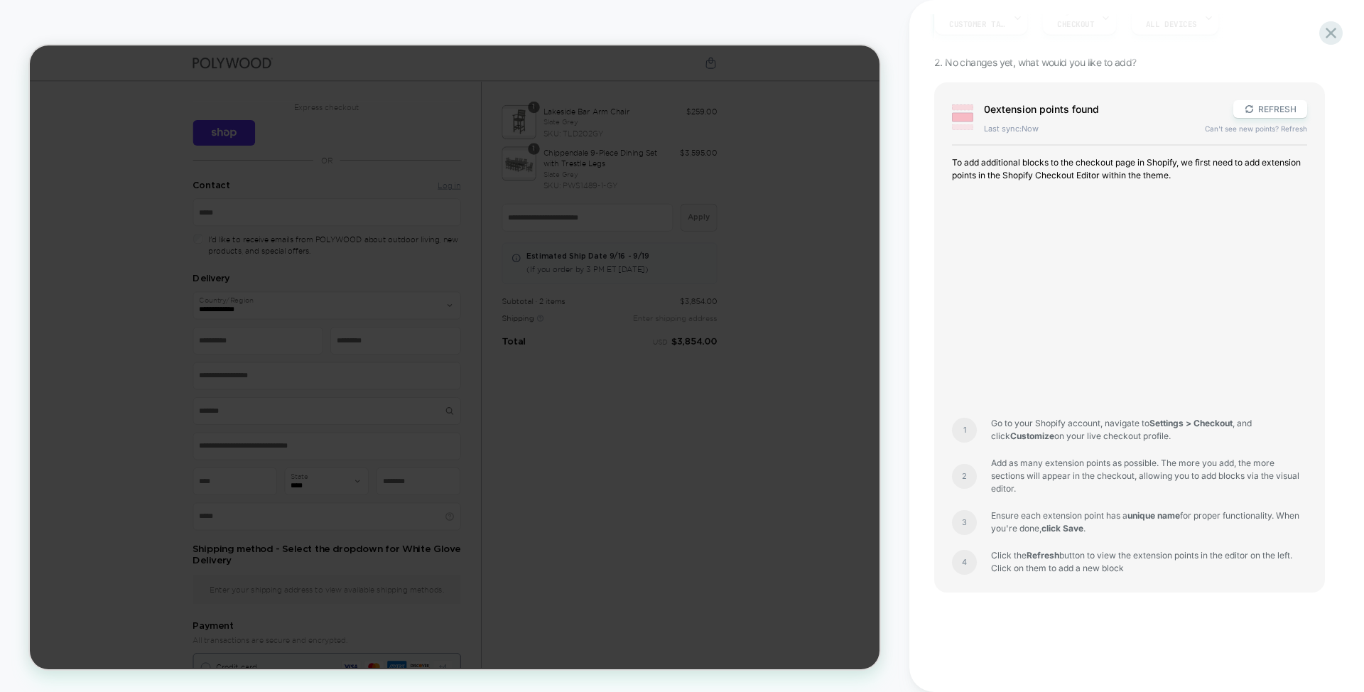
click at [1109, 477] on span "Add as many extension points as possible. The more you add, the more sections w…" at bounding box center [1149, 476] width 316 height 38
click at [1083, 485] on span "Add as many extension points as possible. The more you add, the more sections w…" at bounding box center [1149, 476] width 316 height 38
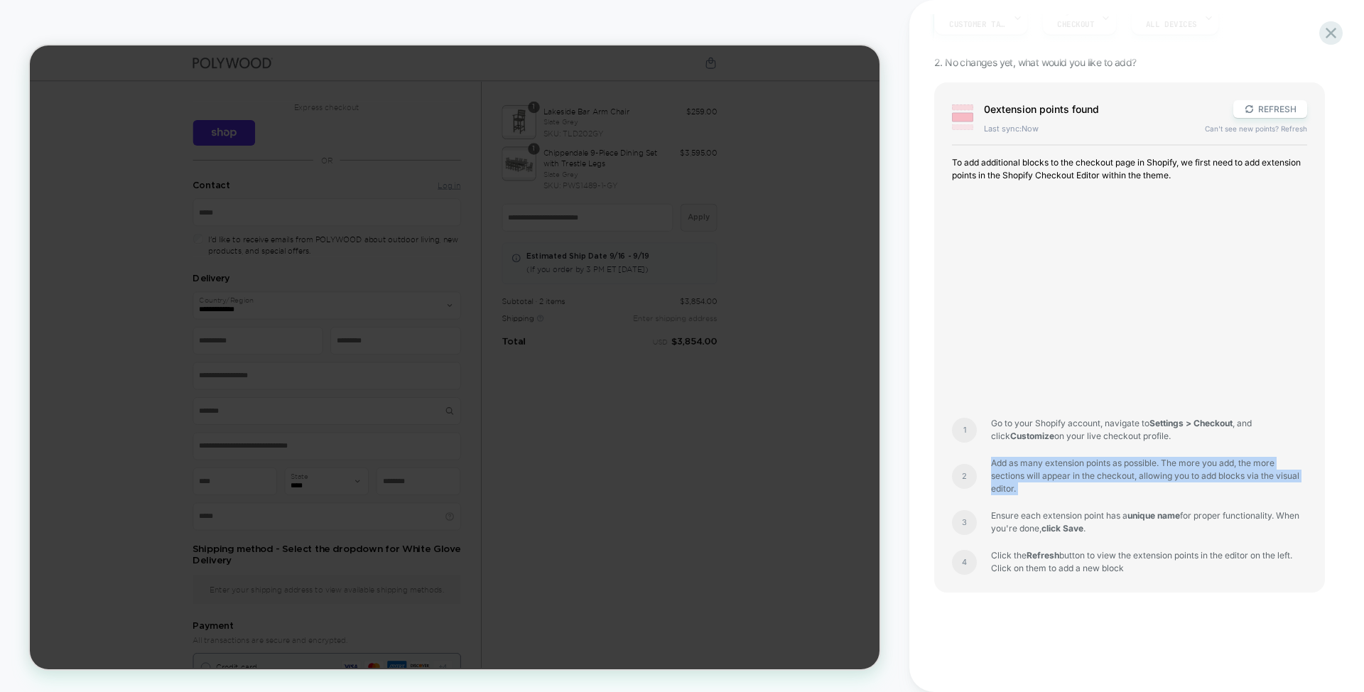
click at [1105, 489] on span "Add as many extension points as possible. The more you add, the more sections w…" at bounding box center [1149, 476] width 316 height 38
click at [1067, 521] on span "Ensure each extension point has a unique name for proper functionality. When yo…" at bounding box center [1149, 522] width 316 height 26
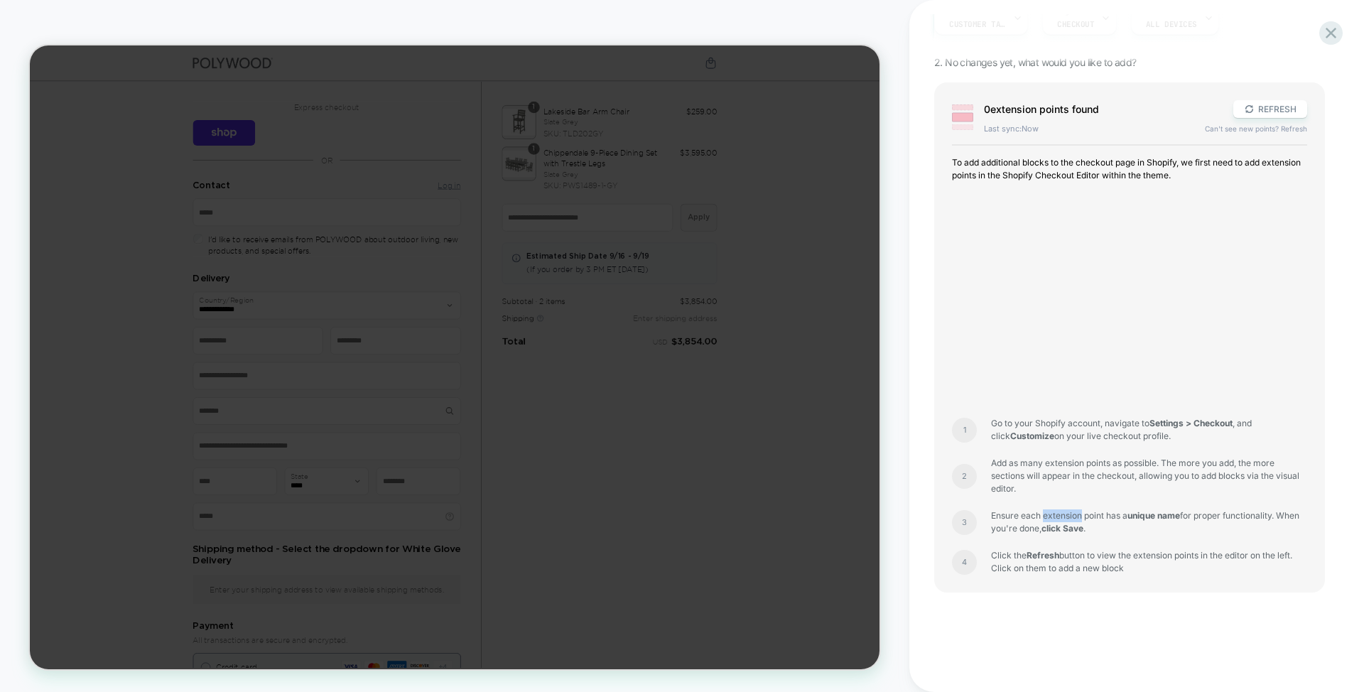
click at [1067, 521] on span "Ensure each extension point has a unique name for proper functionality. When yo…" at bounding box center [1149, 522] width 316 height 26
click at [1127, 535] on span "Ensure each extension point has a unique name for proper functionality. When yo…" at bounding box center [1149, 522] width 316 height 26
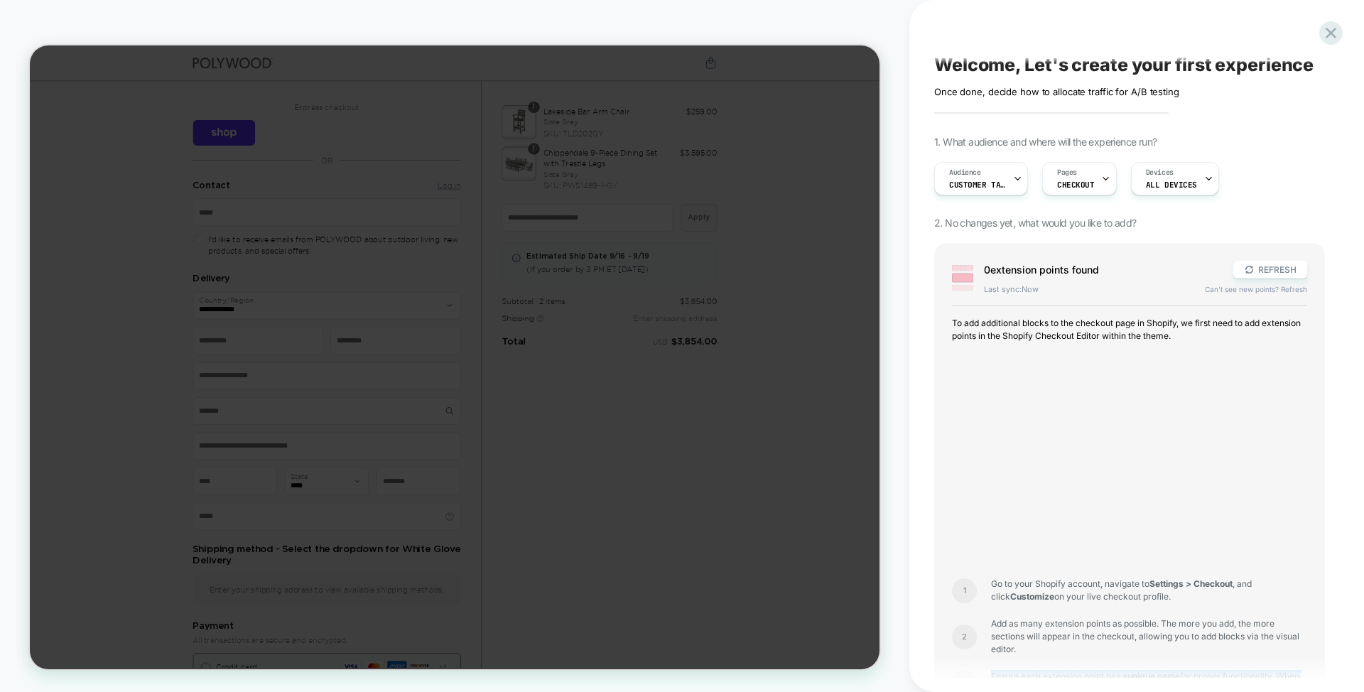
scroll to position [0, 0]
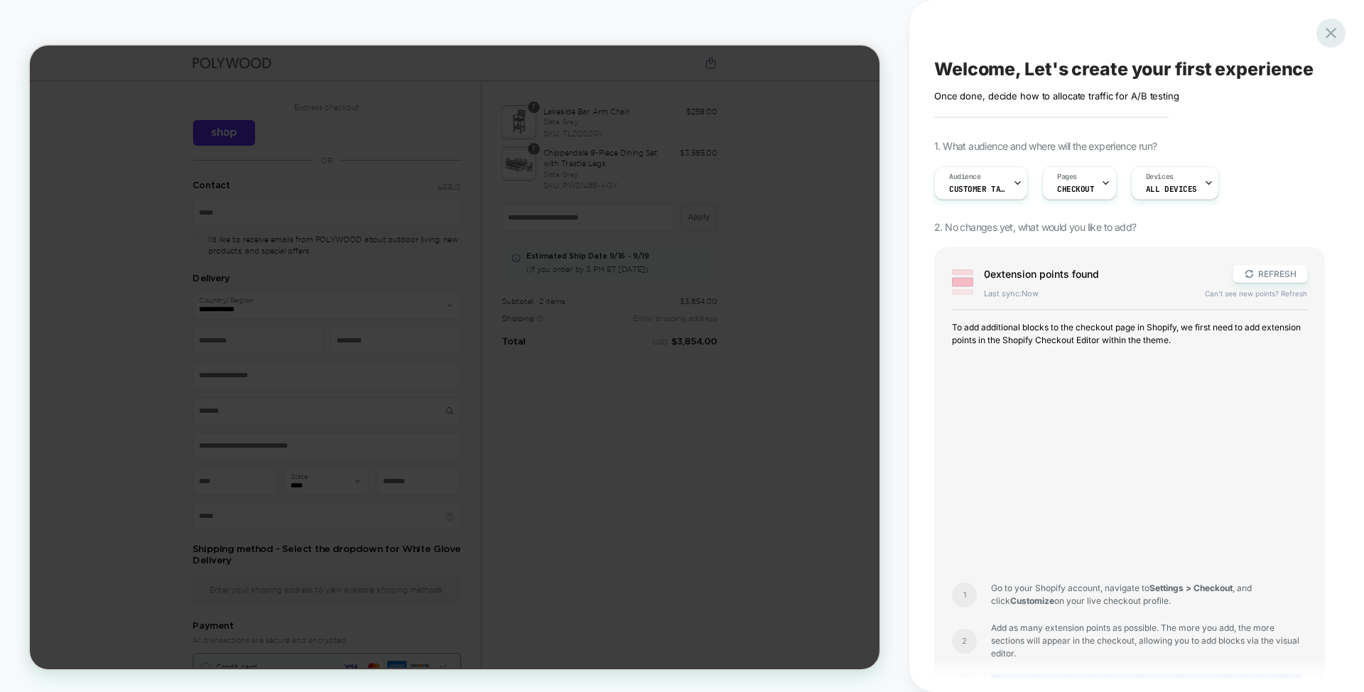
click at [1330, 33] on icon at bounding box center [1330, 33] width 11 height 11
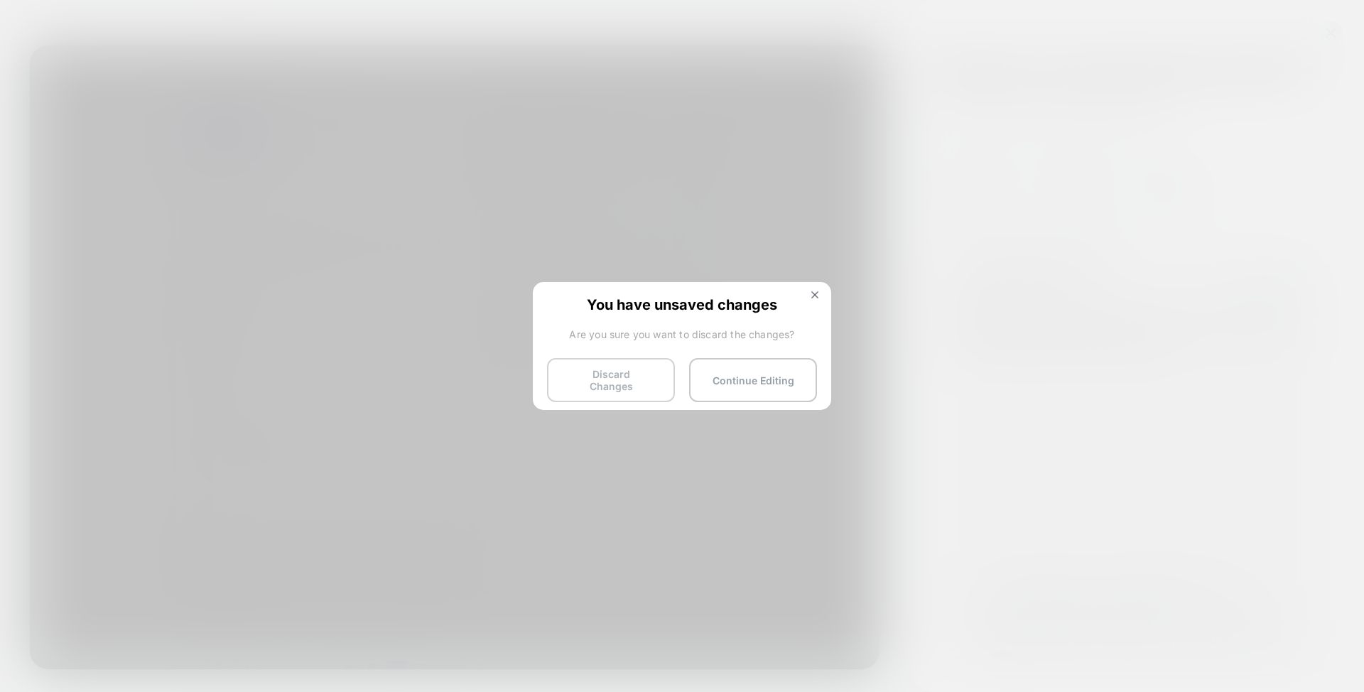
click at [621, 386] on button "Discard Changes" at bounding box center [611, 380] width 128 height 44
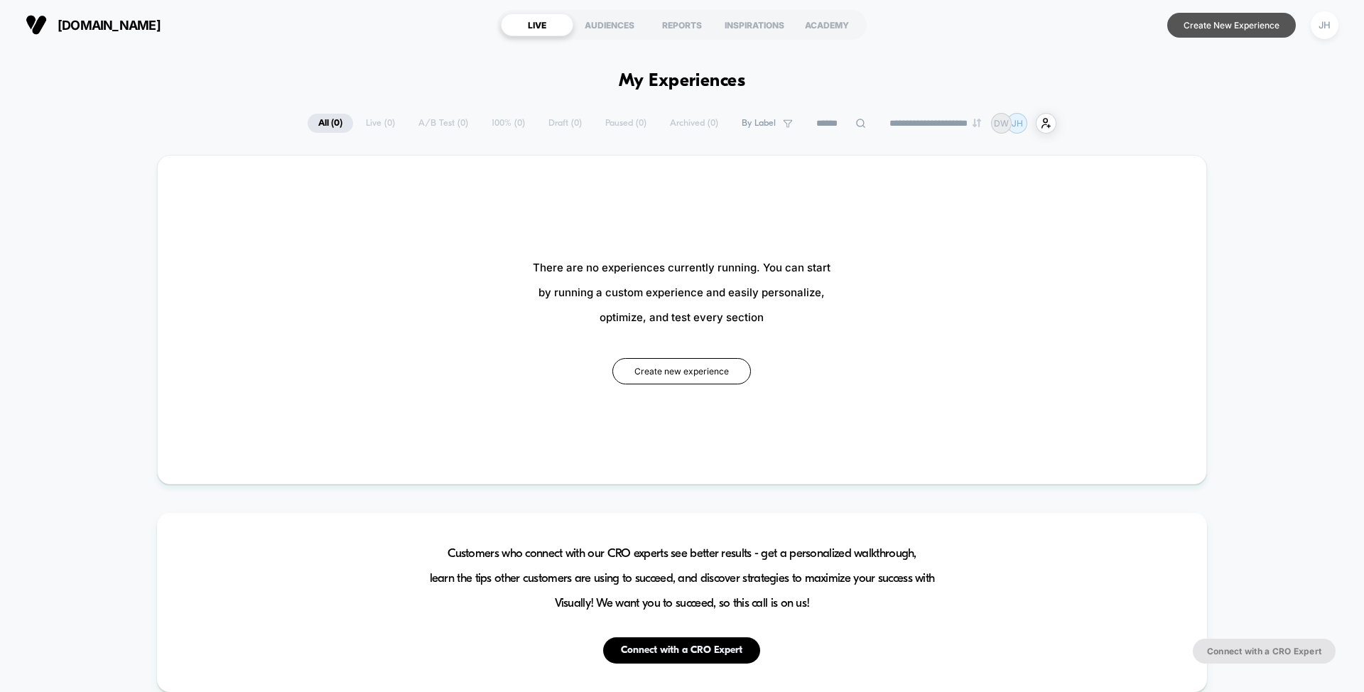
click at [1227, 22] on button "Create New Experience" at bounding box center [1231, 25] width 129 height 25
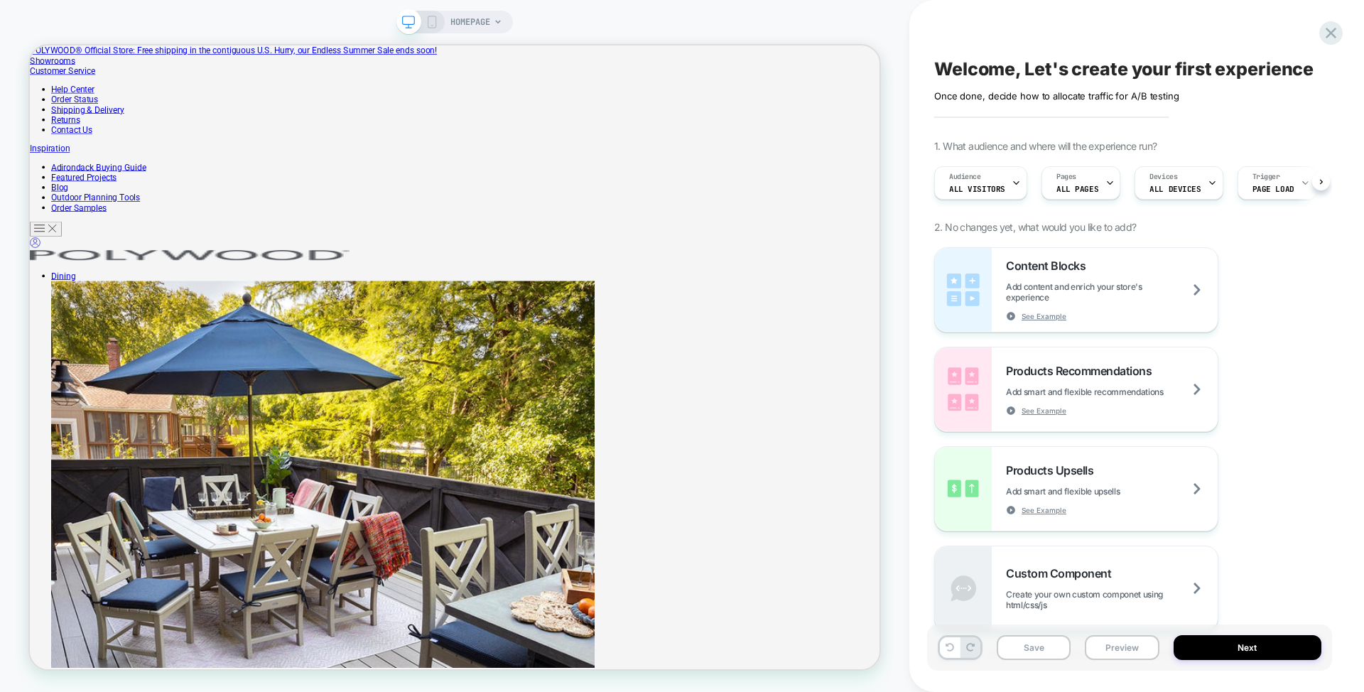
scroll to position [0, 1]
click at [1074, 174] on div "Pages ALL PAGES" at bounding box center [1076, 183] width 70 height 32
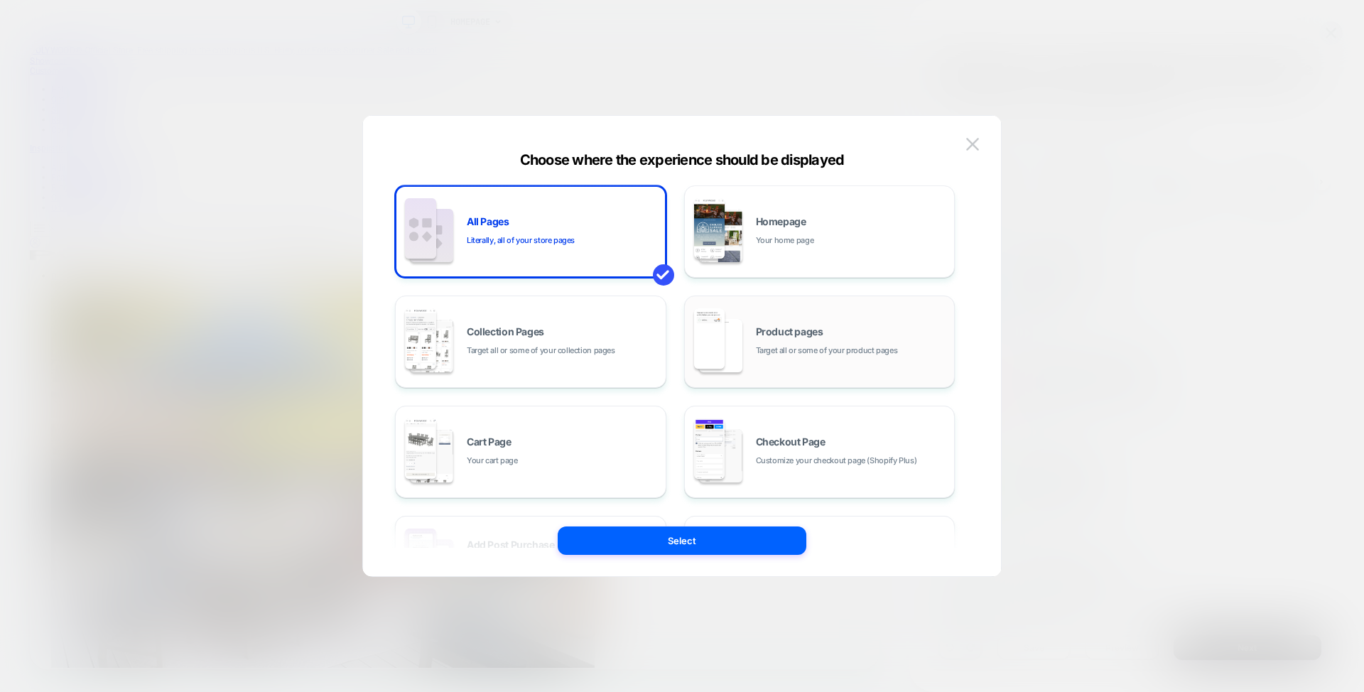
scroll to position [0, 0]
click at [630, 358] on div "Collection Pages Target all or some of your collection pages" at bounding box center [563, 343] width 192 height 31
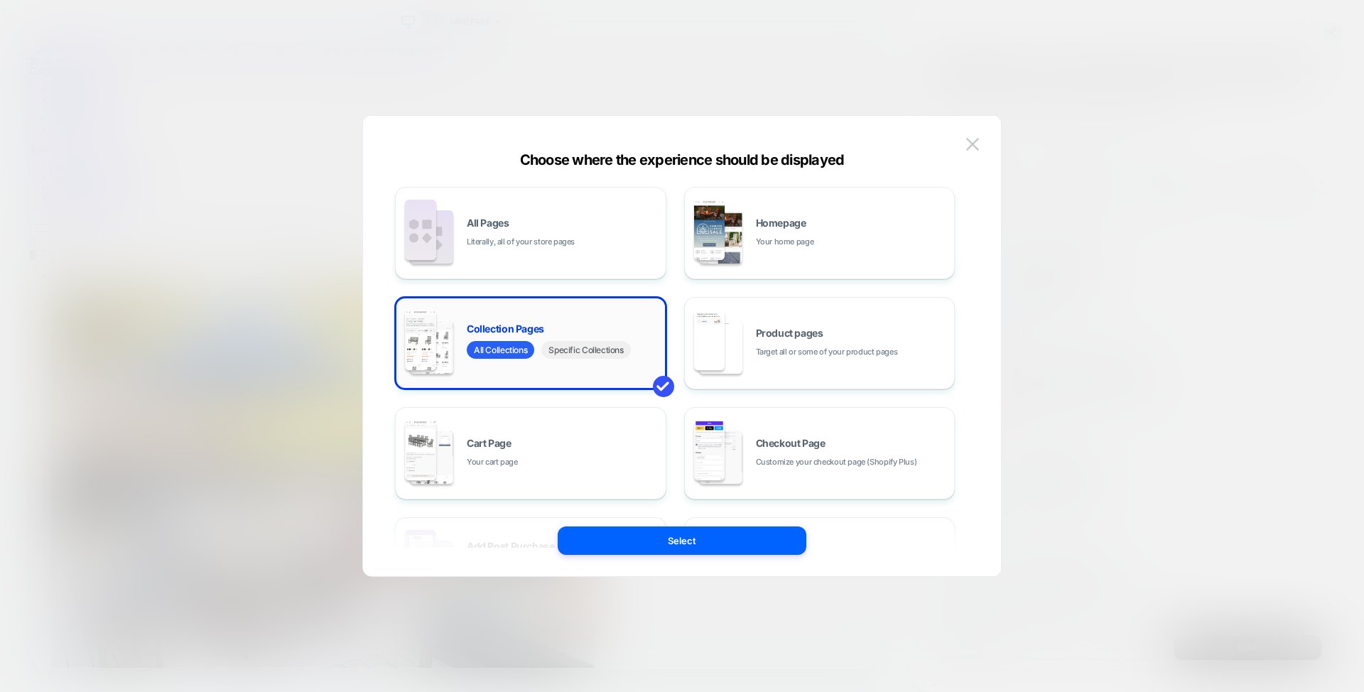
click at [613, 351] on span "Specific Collections" at bounding box center [585, 350] width 89 height 18
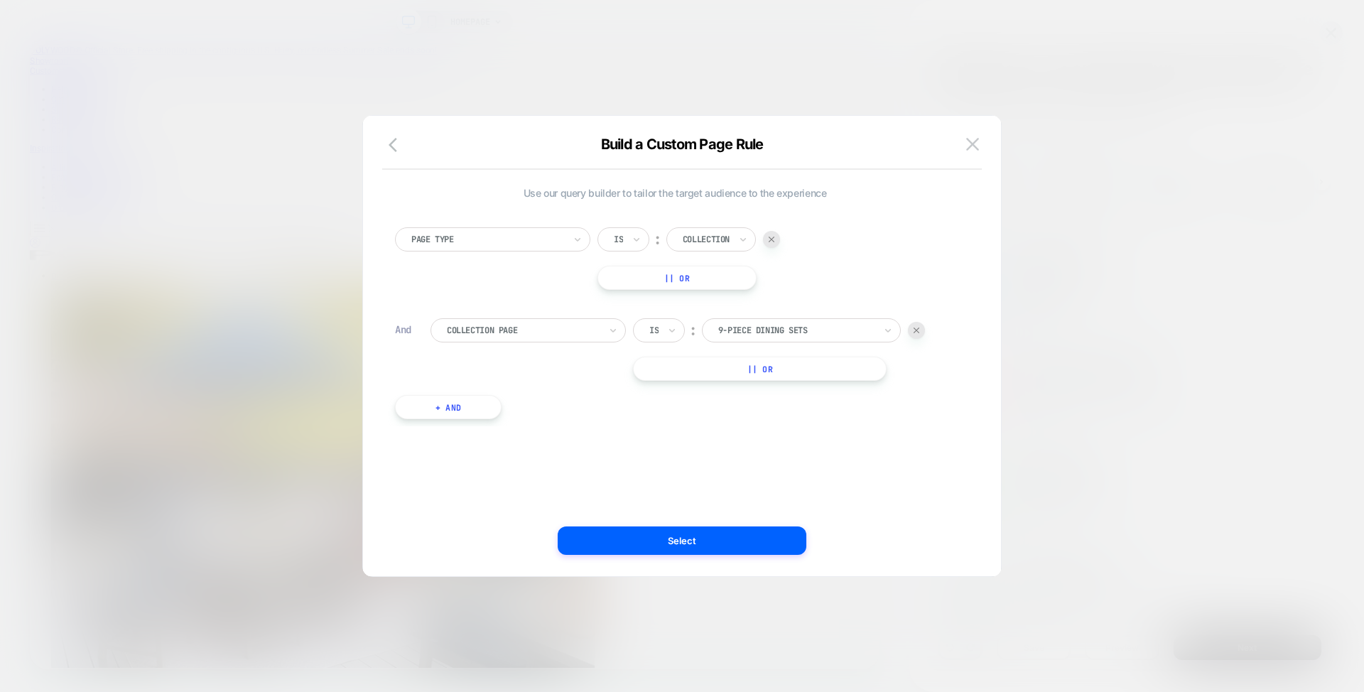
click at [577, 327] on div at bounding box center [523, 330] width 153 height 13
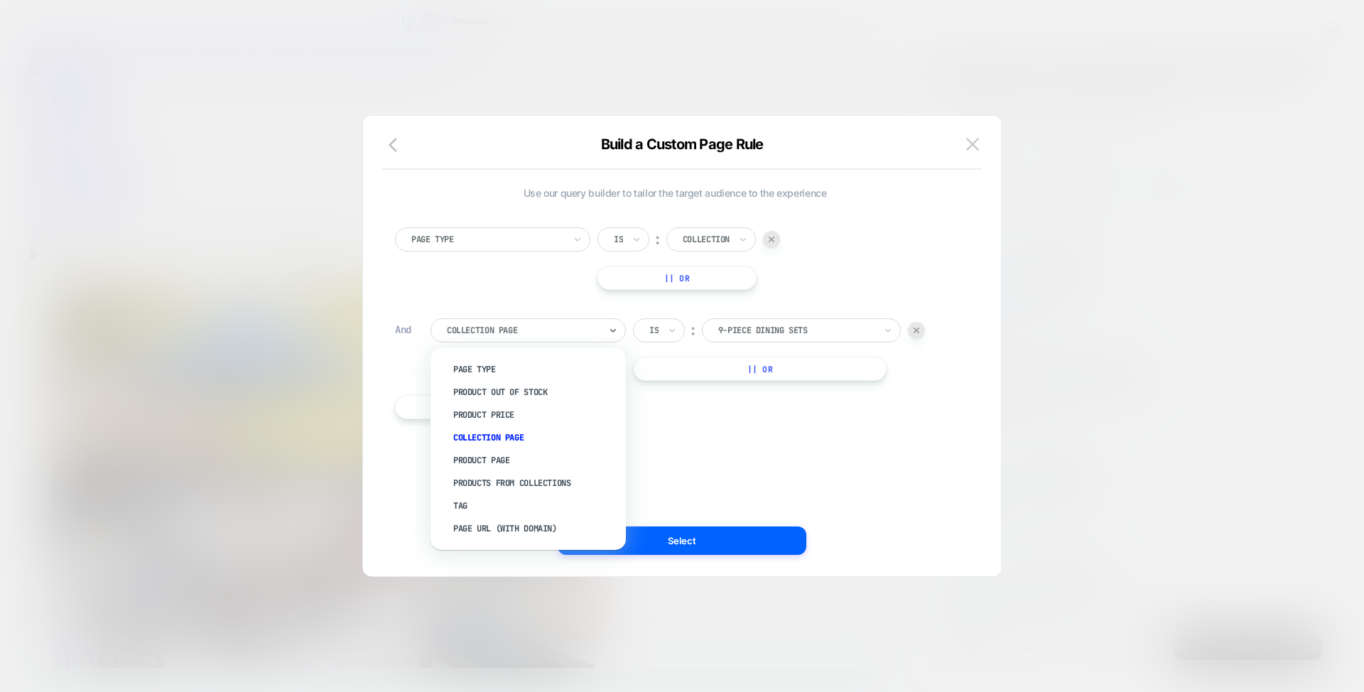
click at [577, 327] on div at bounding box center [523, 330] width 153 height 13
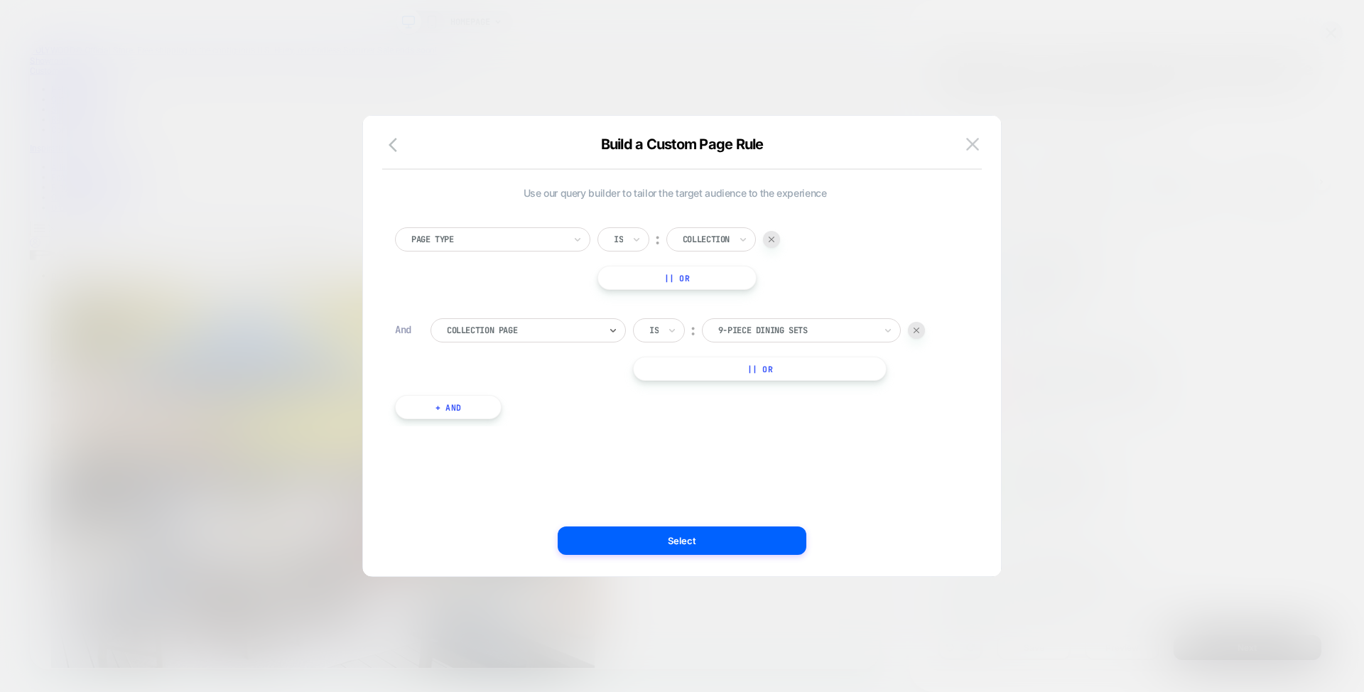
click at [759, 325] on div at bounding box center [796, 330] width 156 height 13
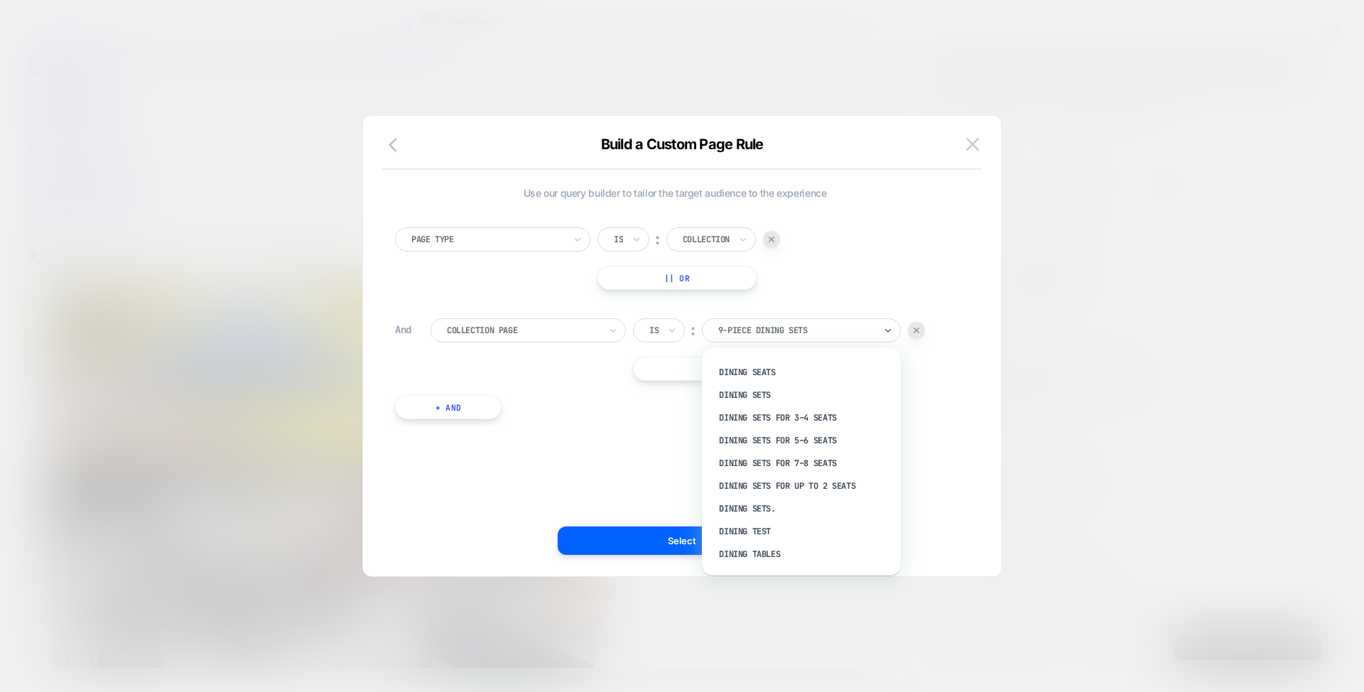
scroll to position [2136, 6]
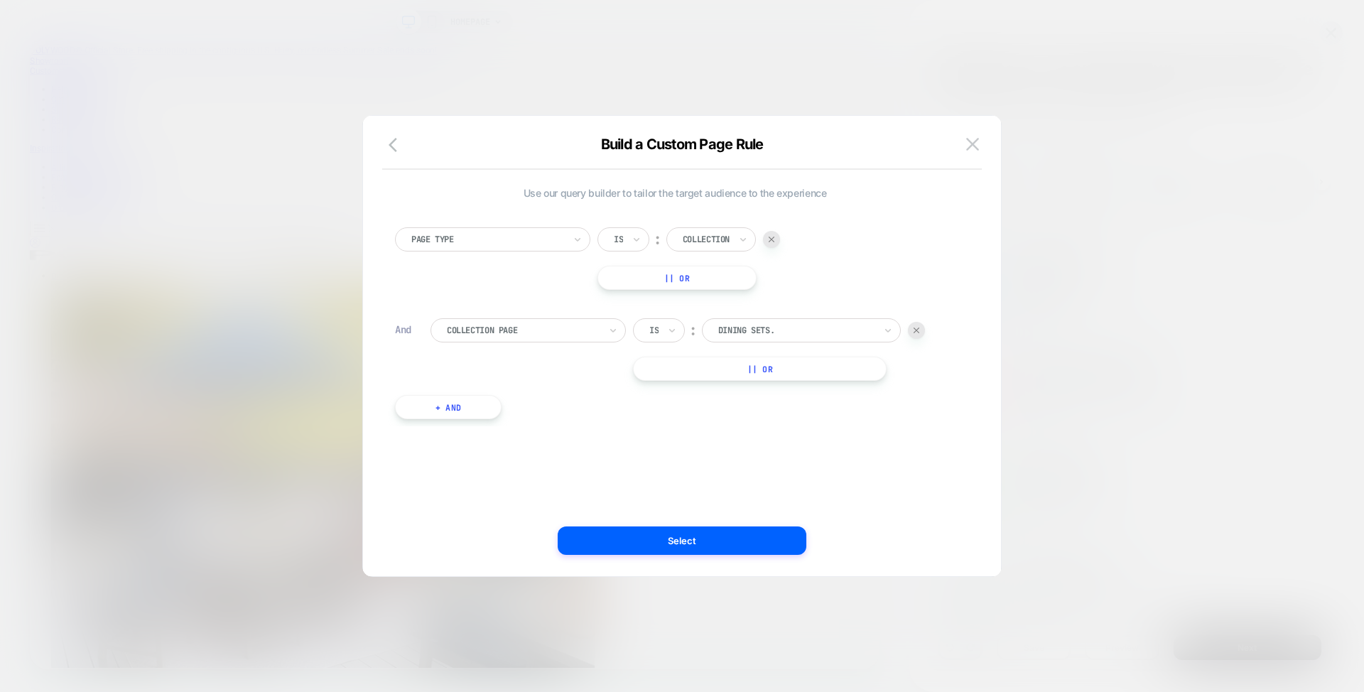
click at [743, 324] on div at bounding box center [796, 330] width 156 height 13
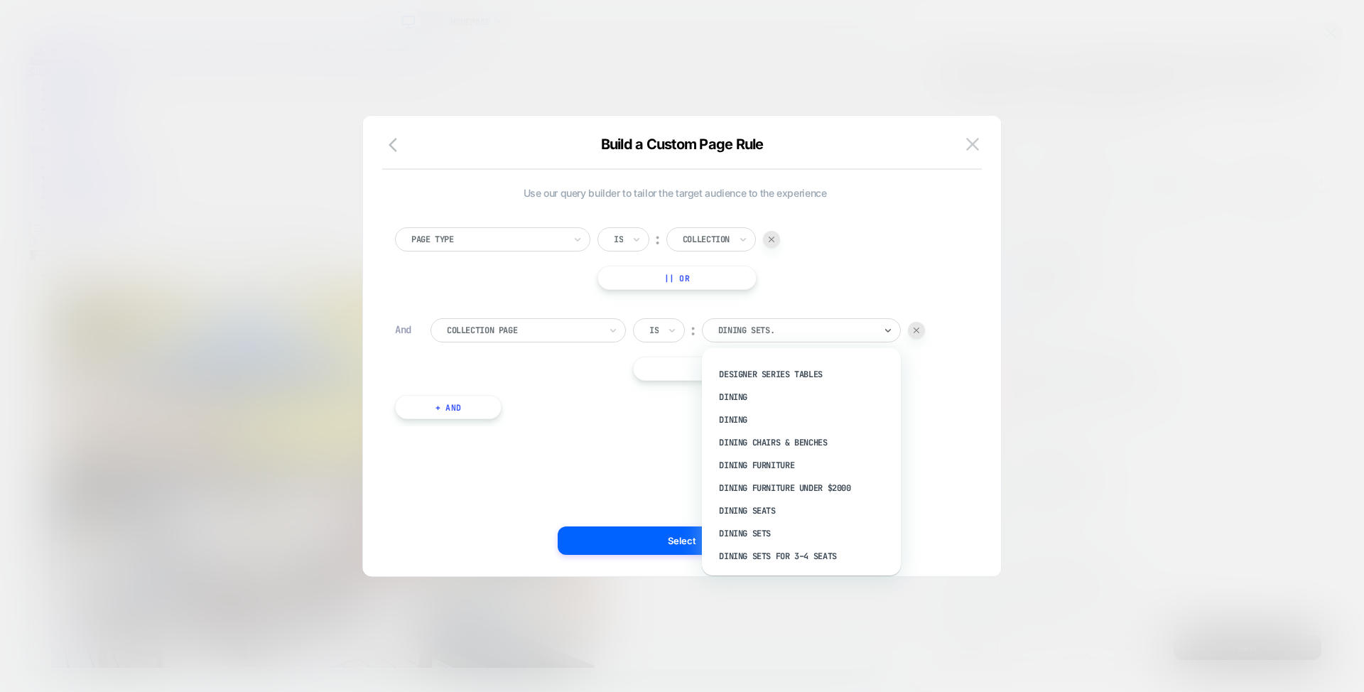
scroll to position [1994, 6]
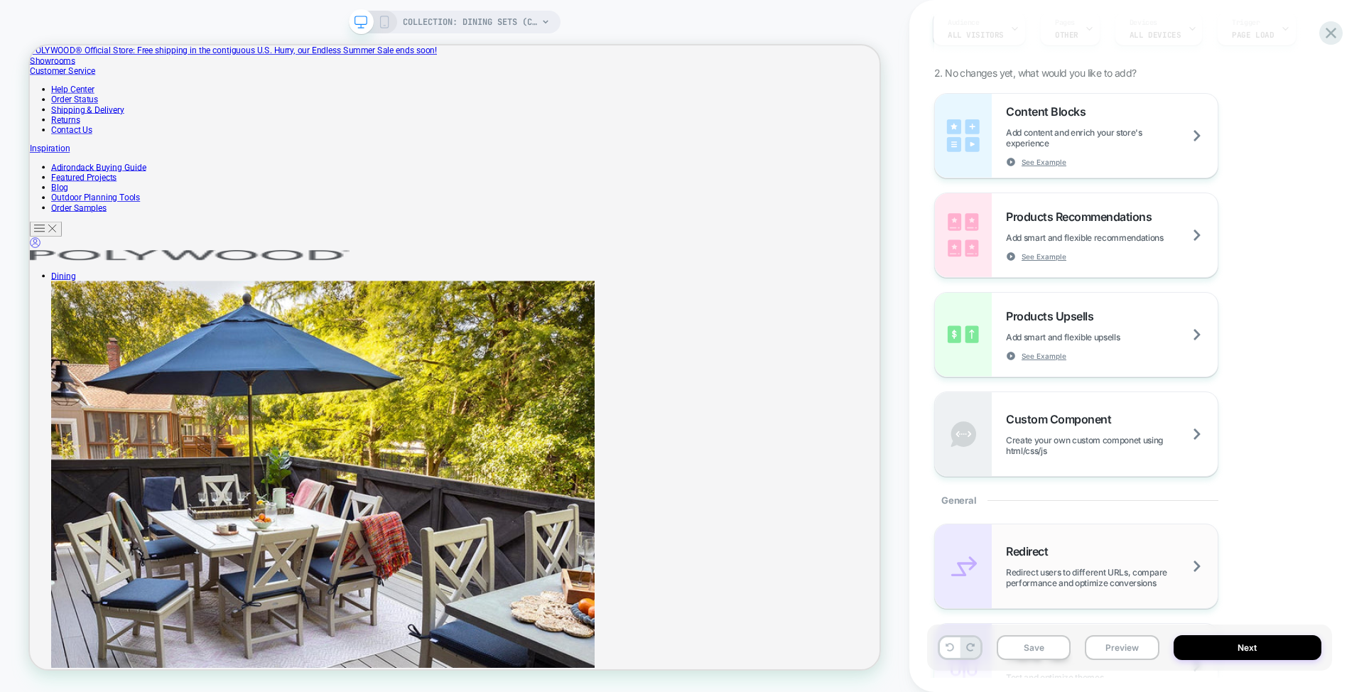
scroll to position [125, 0]
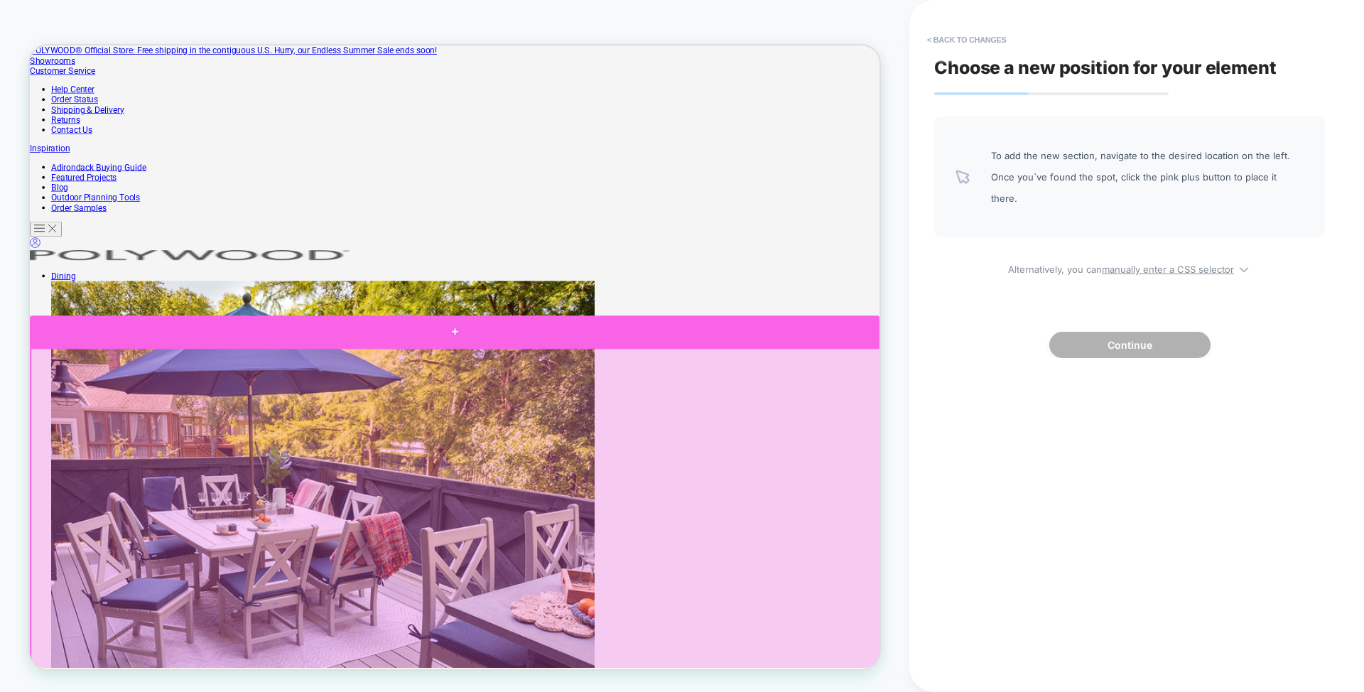
click at [631, 433] on div at bounding box center [596, 427] width 1133 height 43
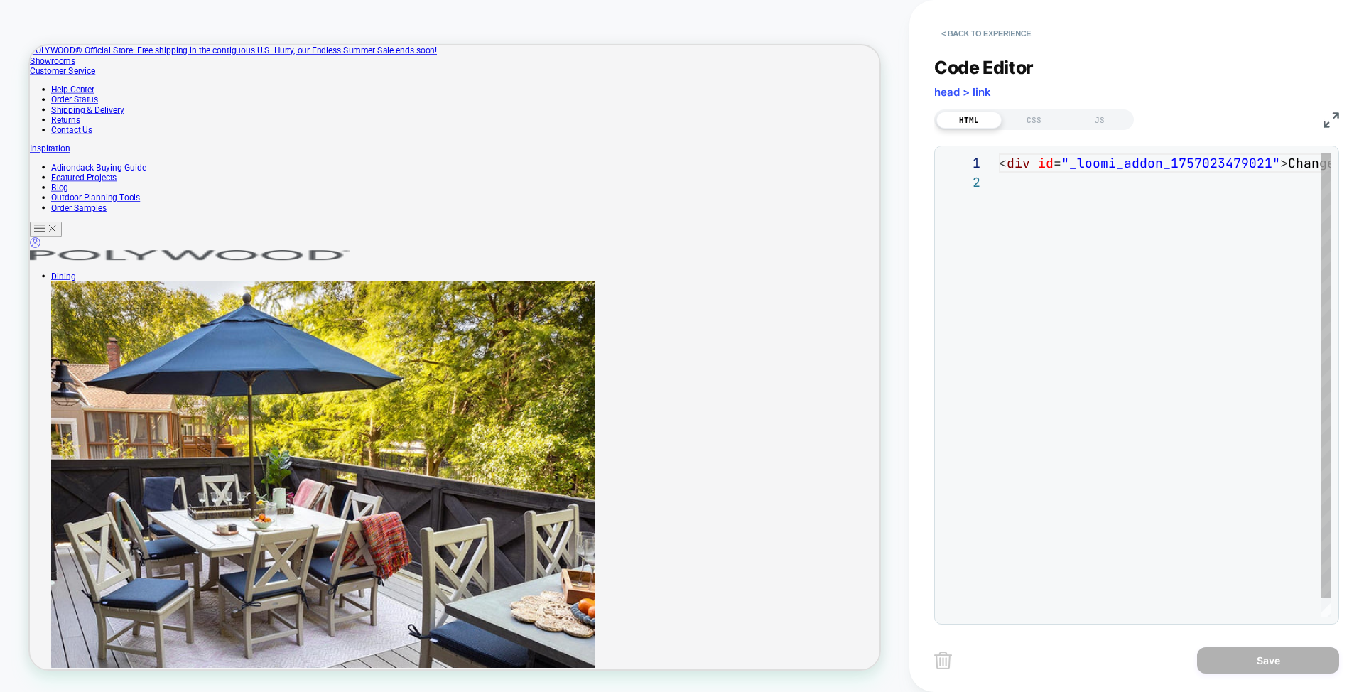
scroll to position [19, 0]
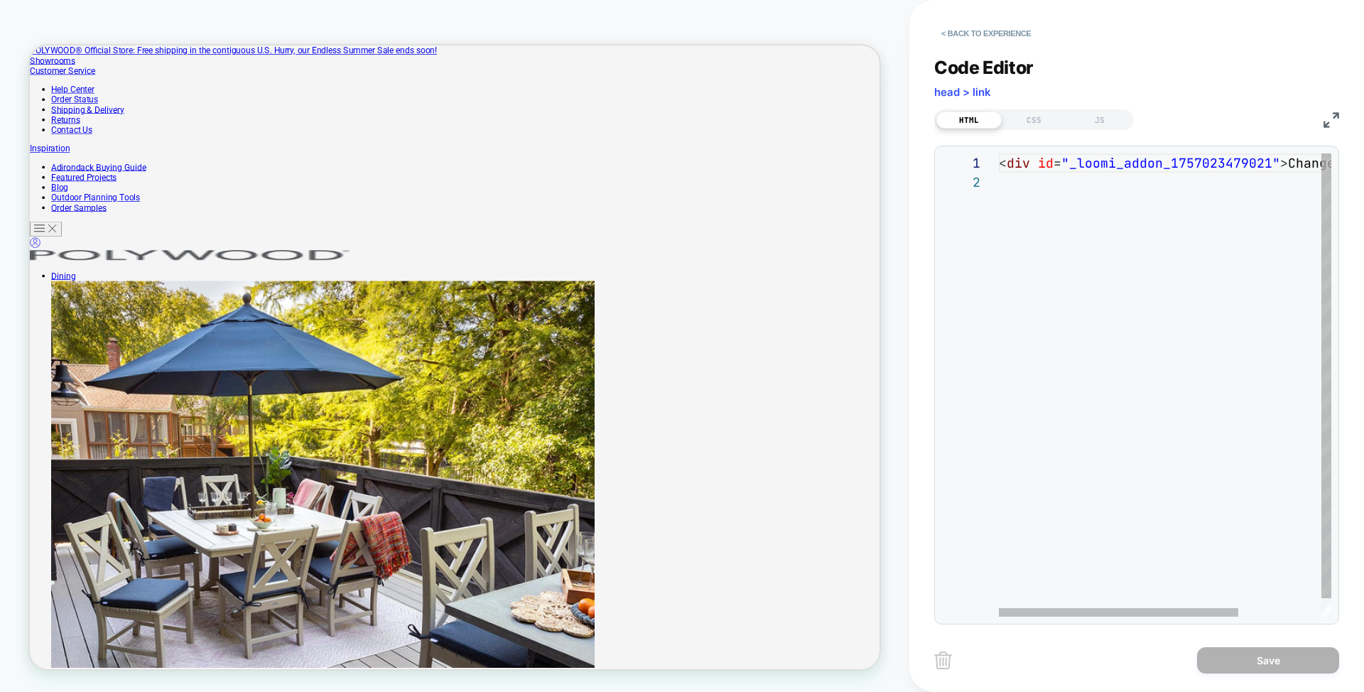
scroll to position [0, 284]
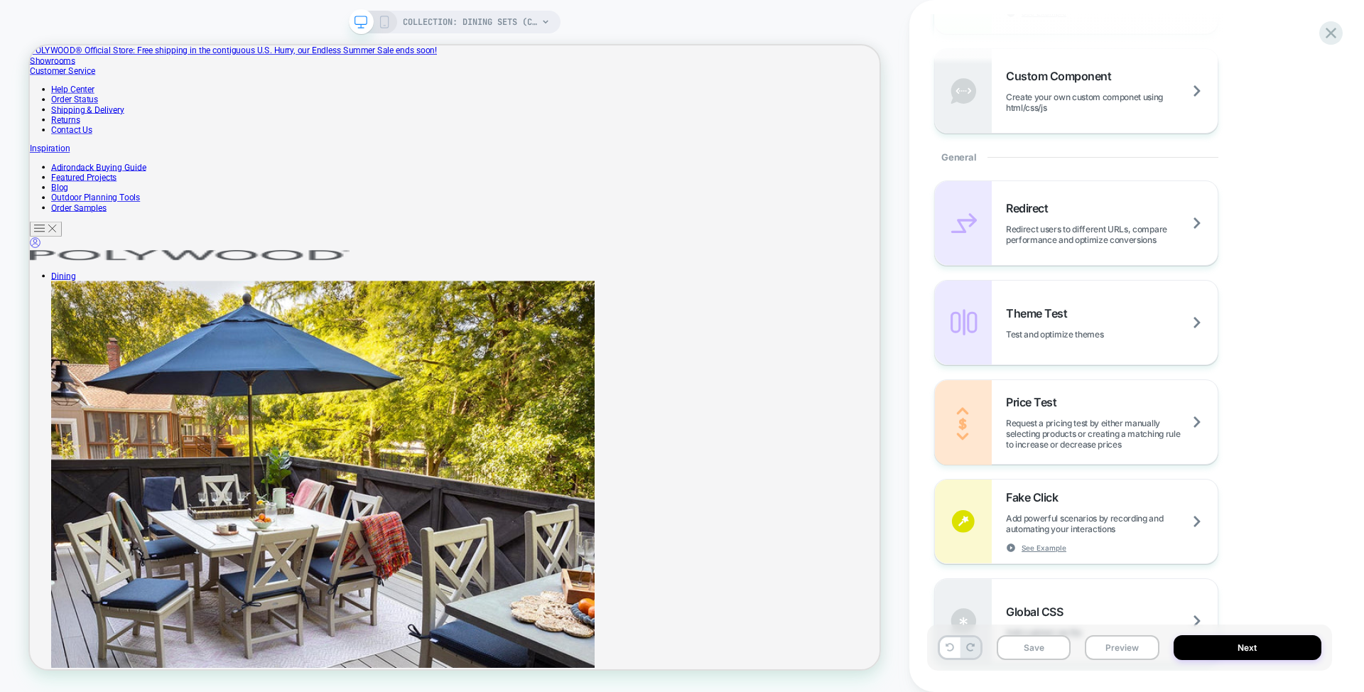
scroll to position [494, 0]
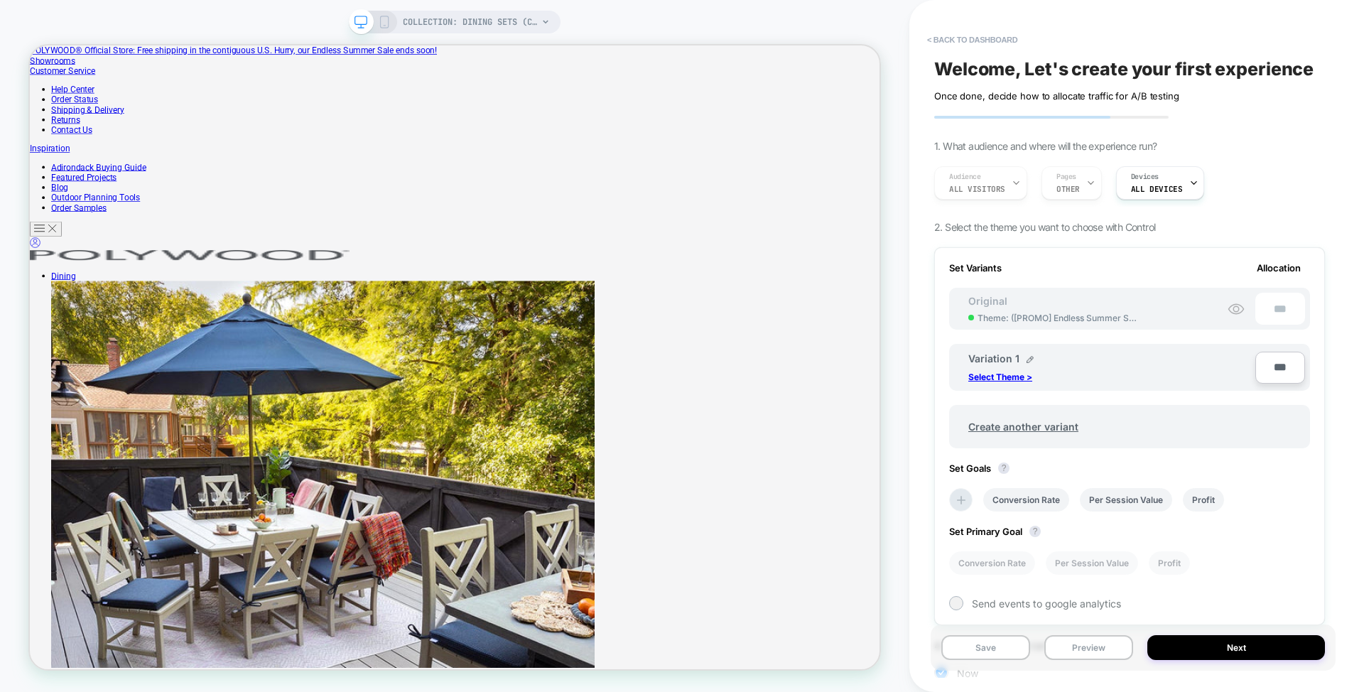
drag, startPoint x: 1059, startPoint y: 366, endPoint x: 1043, endPoint y: 361, distance: 17.3
click at [1059, 366] on div "Variation 1 Select Theme >" at bounding box center [1106, 367] width 276 height 30
click at [1114, 353] on div "**********" at bounding box center [1057, 366] width 178 height 28
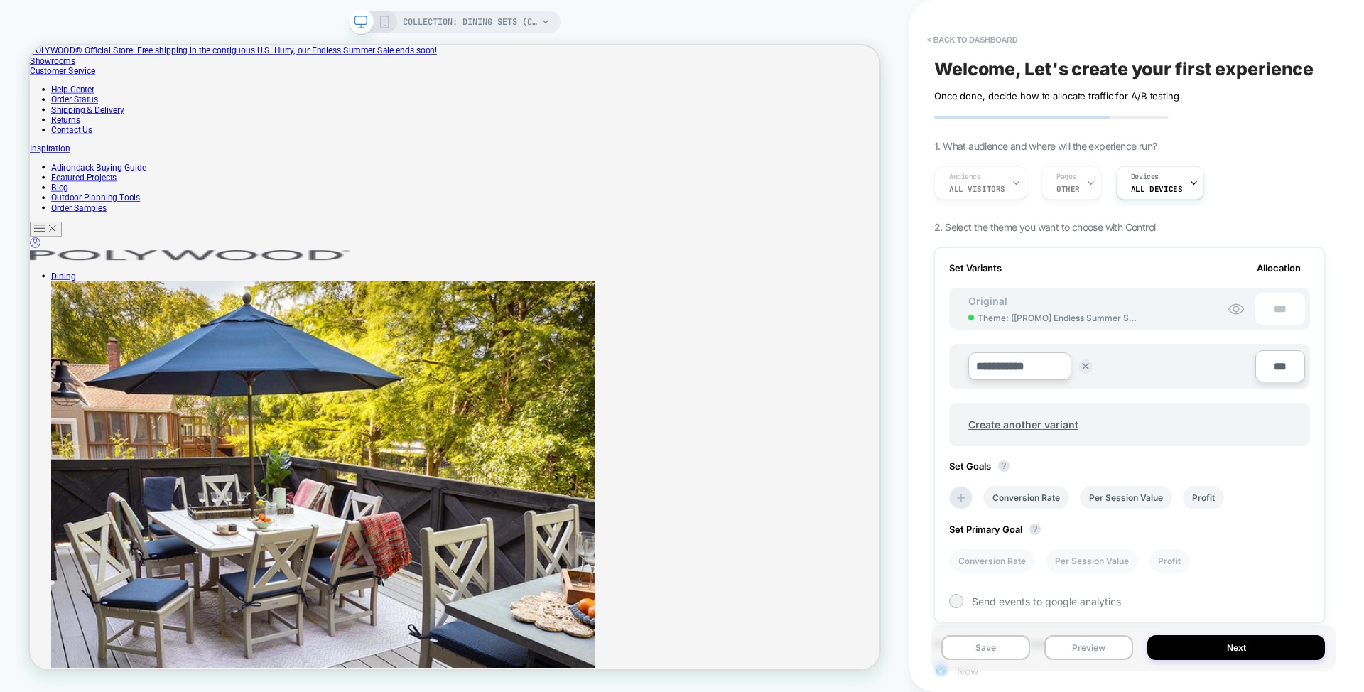
click at [1165, 217] on div "**********" at bounding box center [1129, 345] width 405 height 663
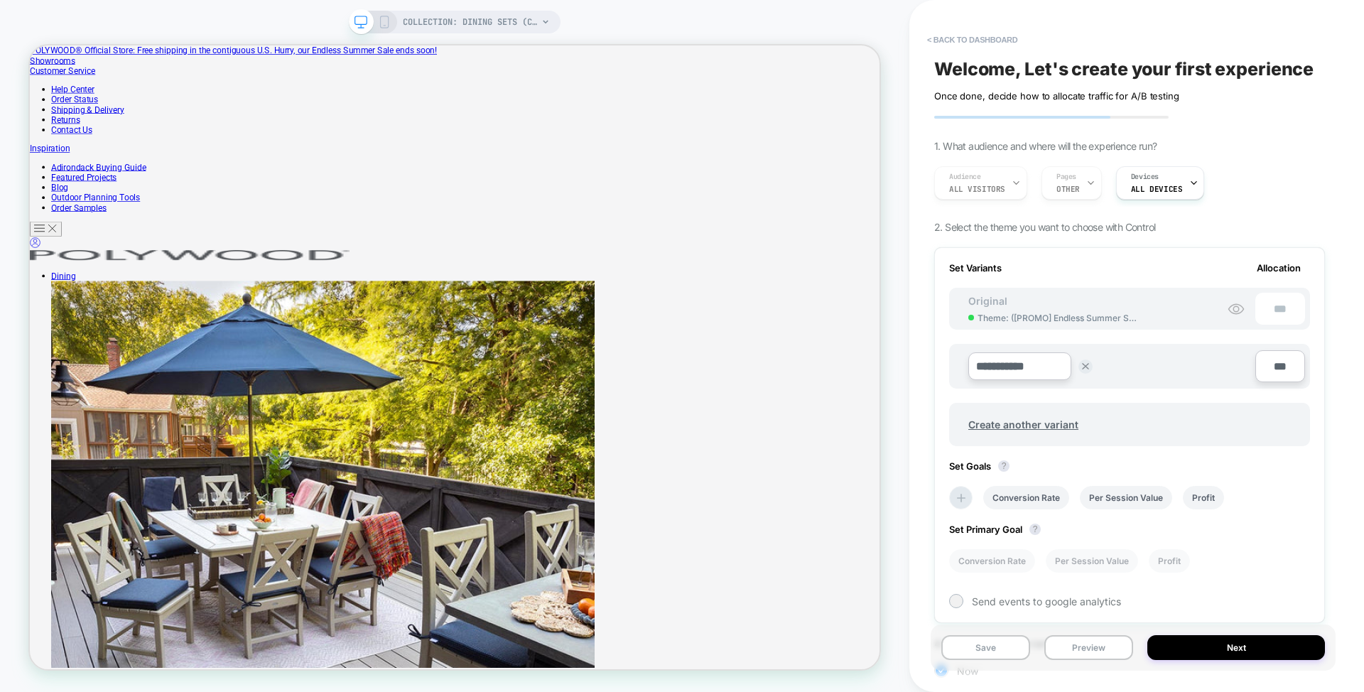
drag, startPoint x: 1183, startPoint y: 71, endPoint x: 1158, endPoint y: 72, distance: 24.9
click at [998, 40] on button "< back to dashboard" at bounding box center [972, 39] width 104 height 23
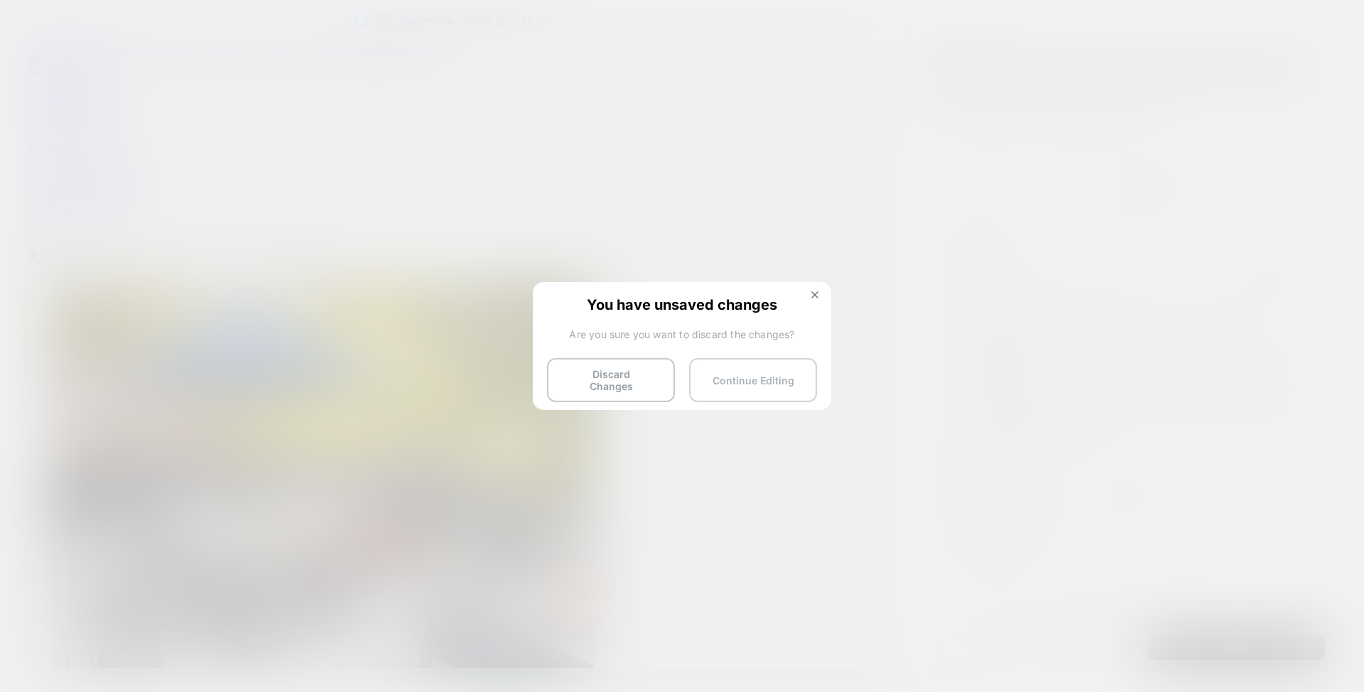
click at [752, 374] on button "Continue Editing" at bounding box center [753, 380] width 128 height 44
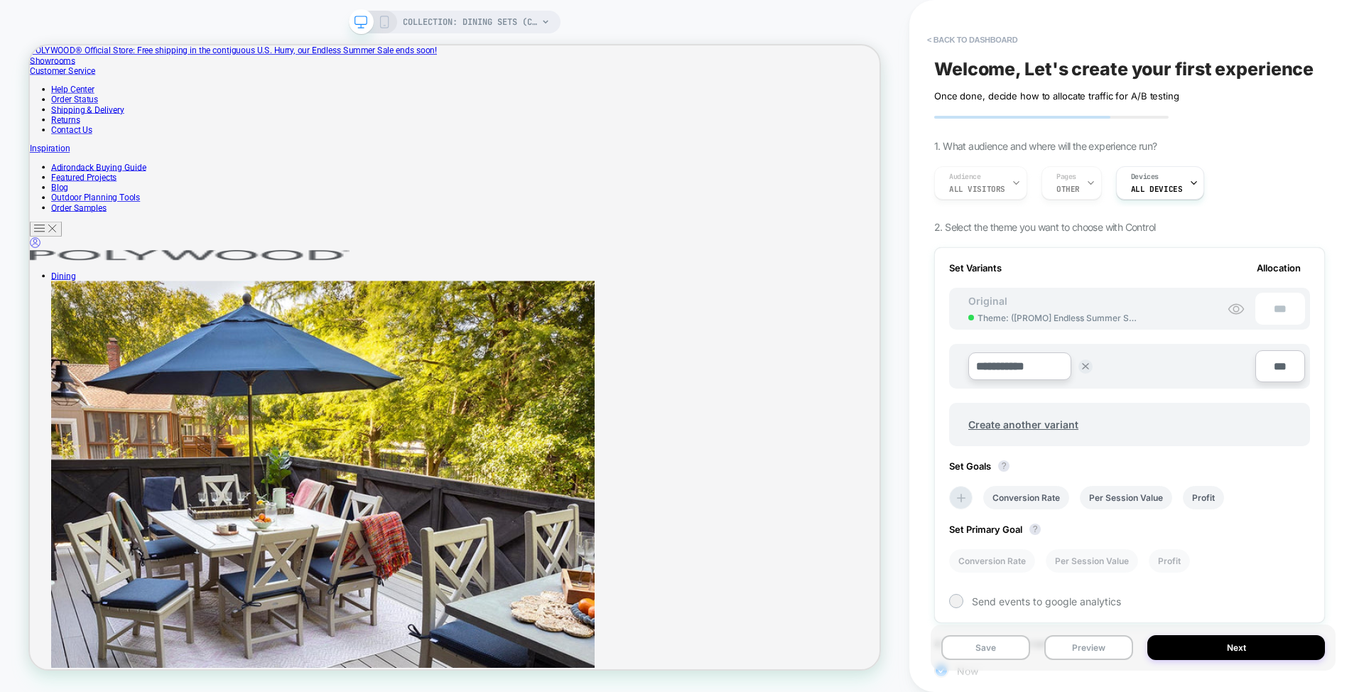
click at [989, 647] on button "Save" at bounding box center [985, 647] width 89 height 25
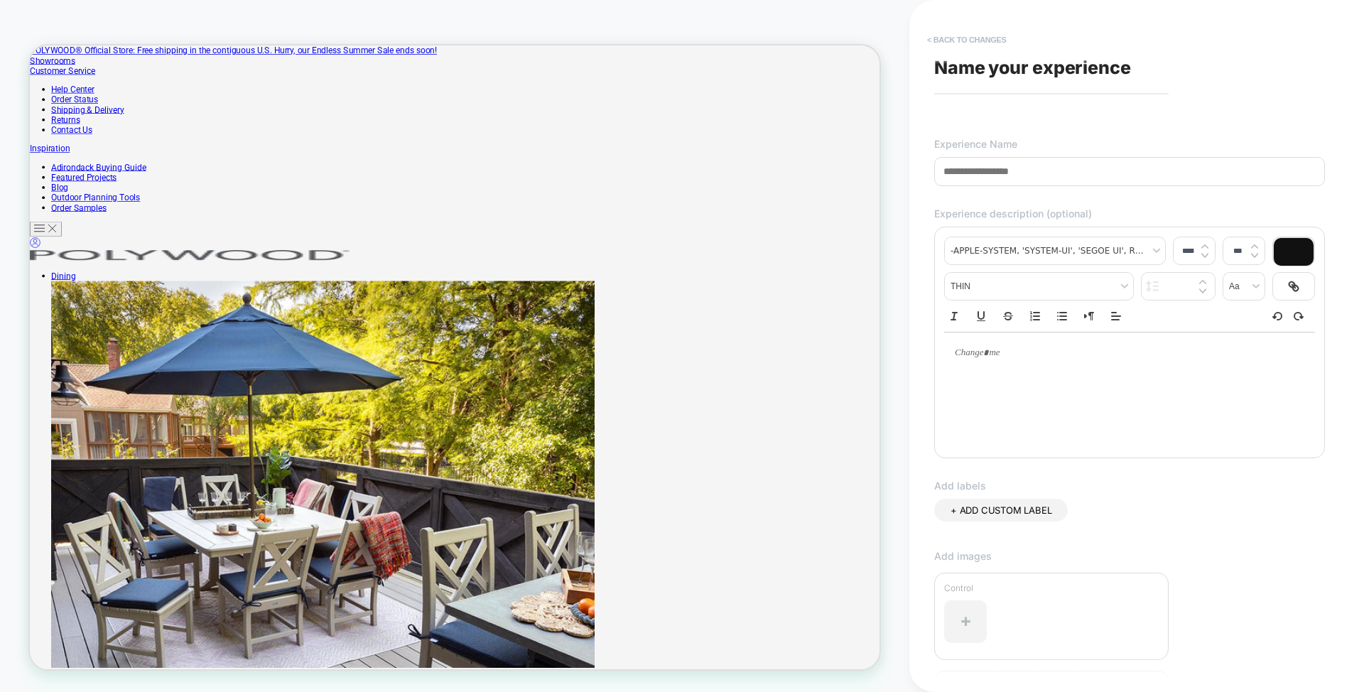
click at [981, 40] on button "< Back to changes" at bounding box center [967, 39] width 94 height 23
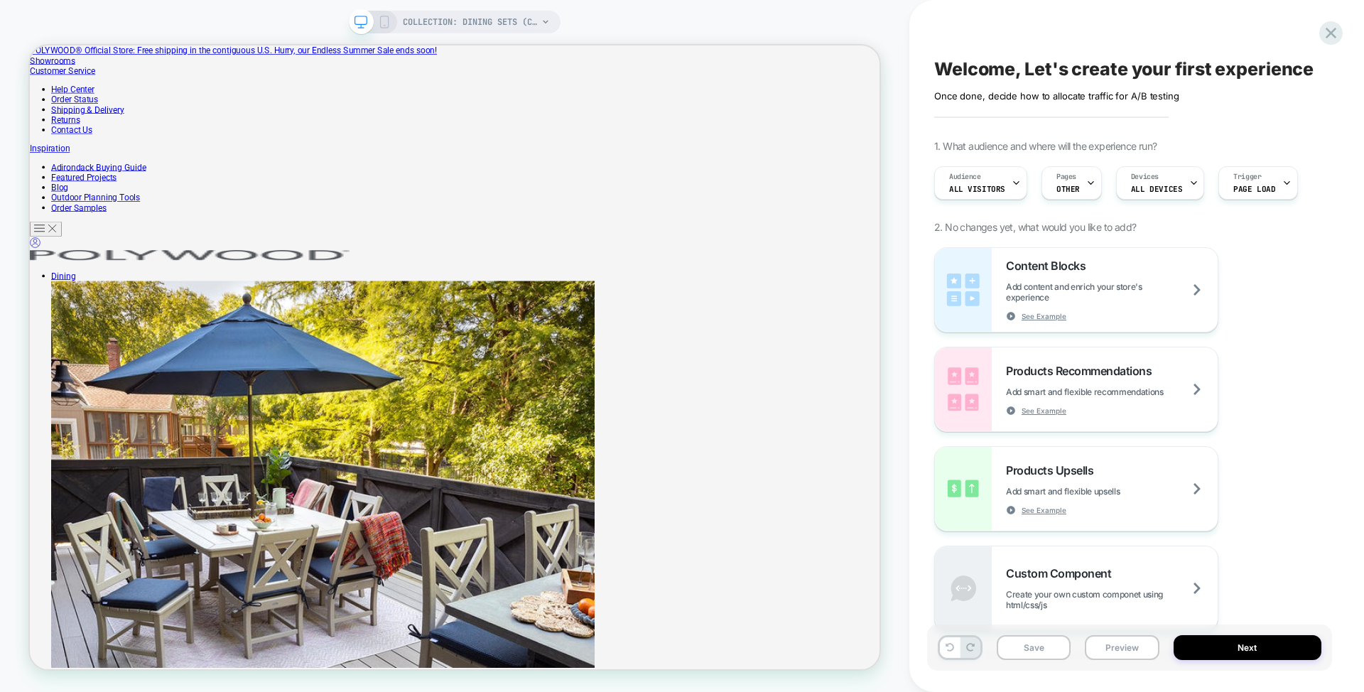
scroll to position [0, 1]
click at [1285, 276] on div "Content Blocks Add content and enrich your store's experience See Example Produ…" at bounding box center [1129, 439] width 391 height 384
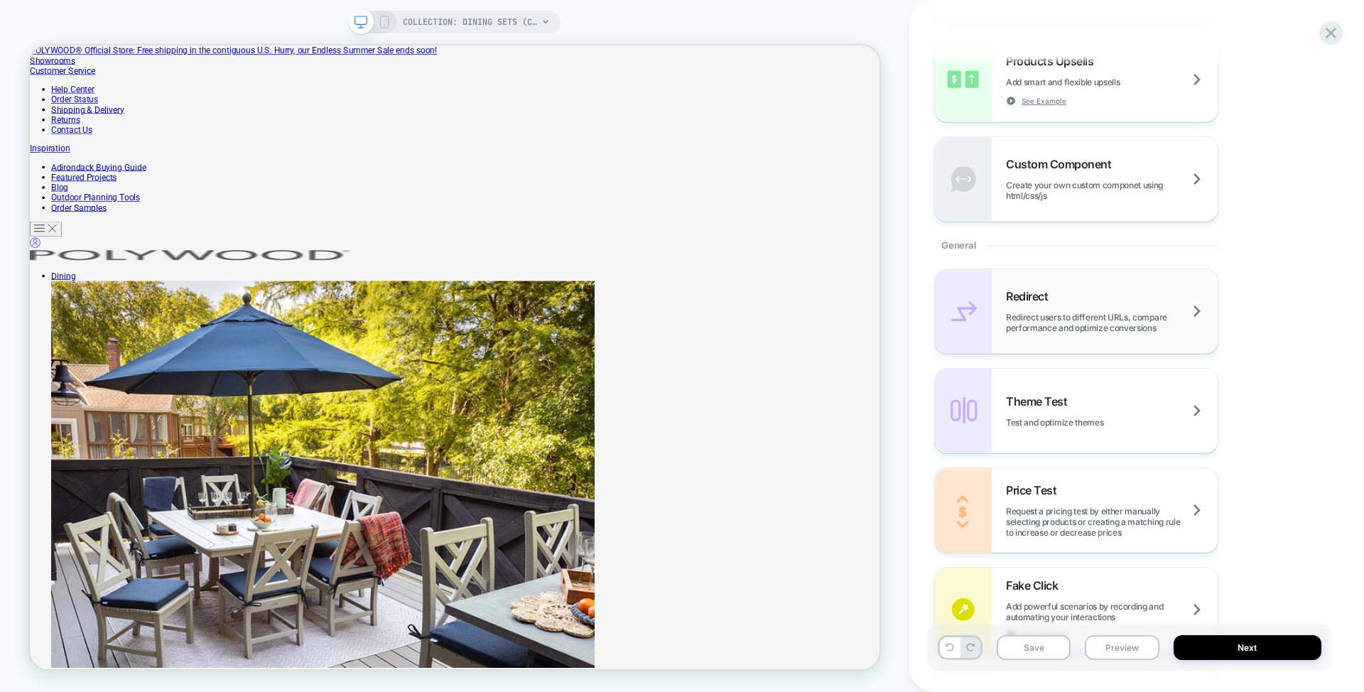
scroll to position [415, 0]
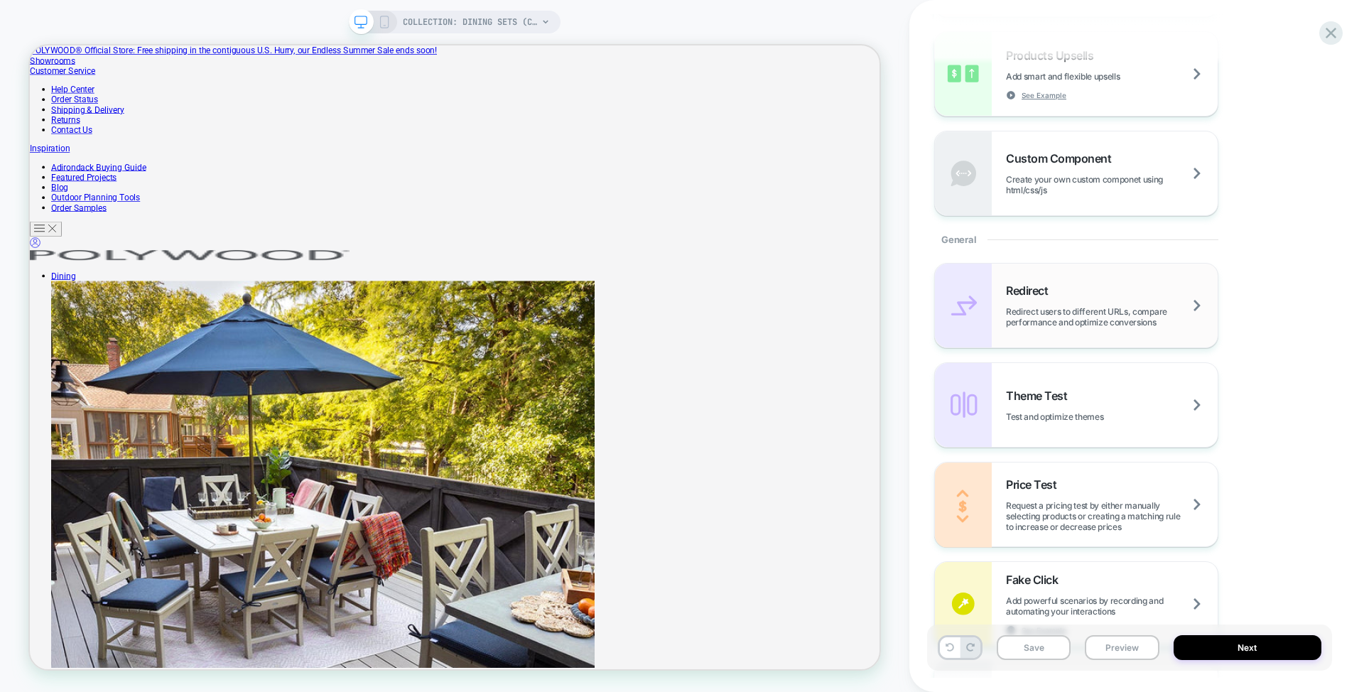
click at [1102, 323] on span "Redirect users to different URLs, compare performance and optimize conversions" at bounding box center [1112, 316] width 212 height 21
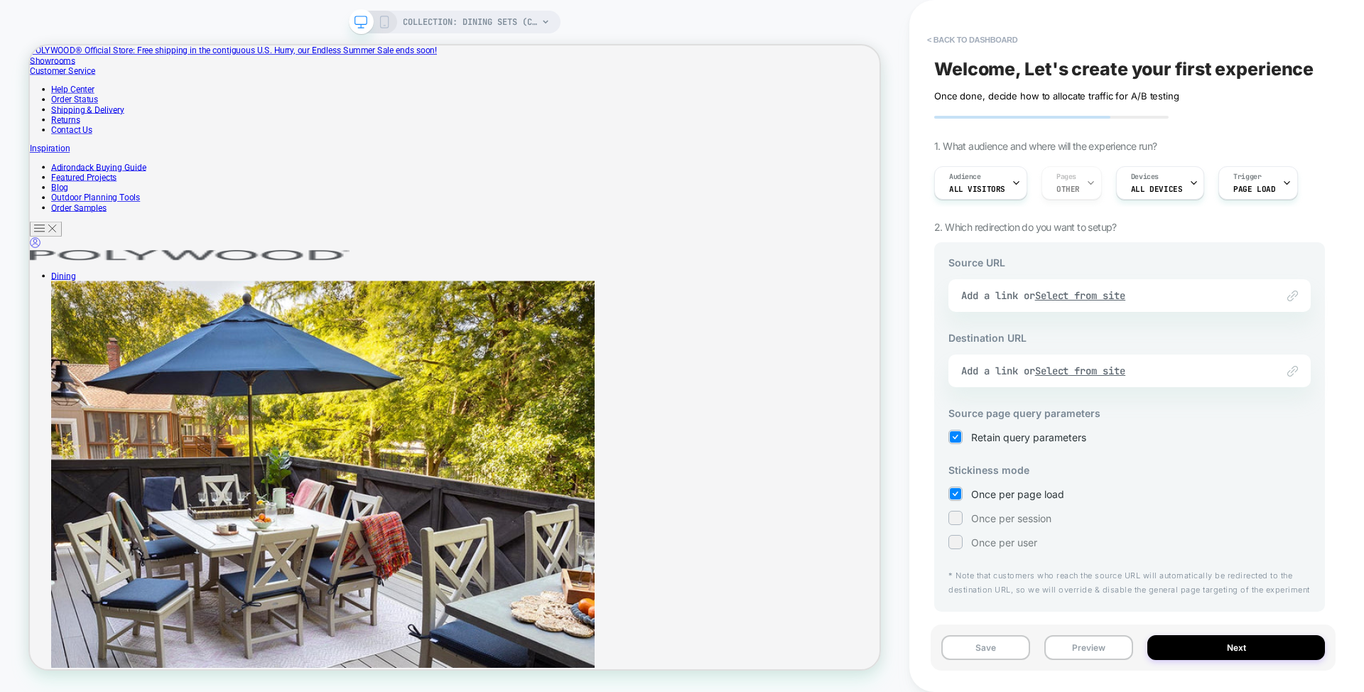
click at [1013, 291] on div "Link to Add a link or Select from site" at bounding box center [1129, 295] width 362 height 33
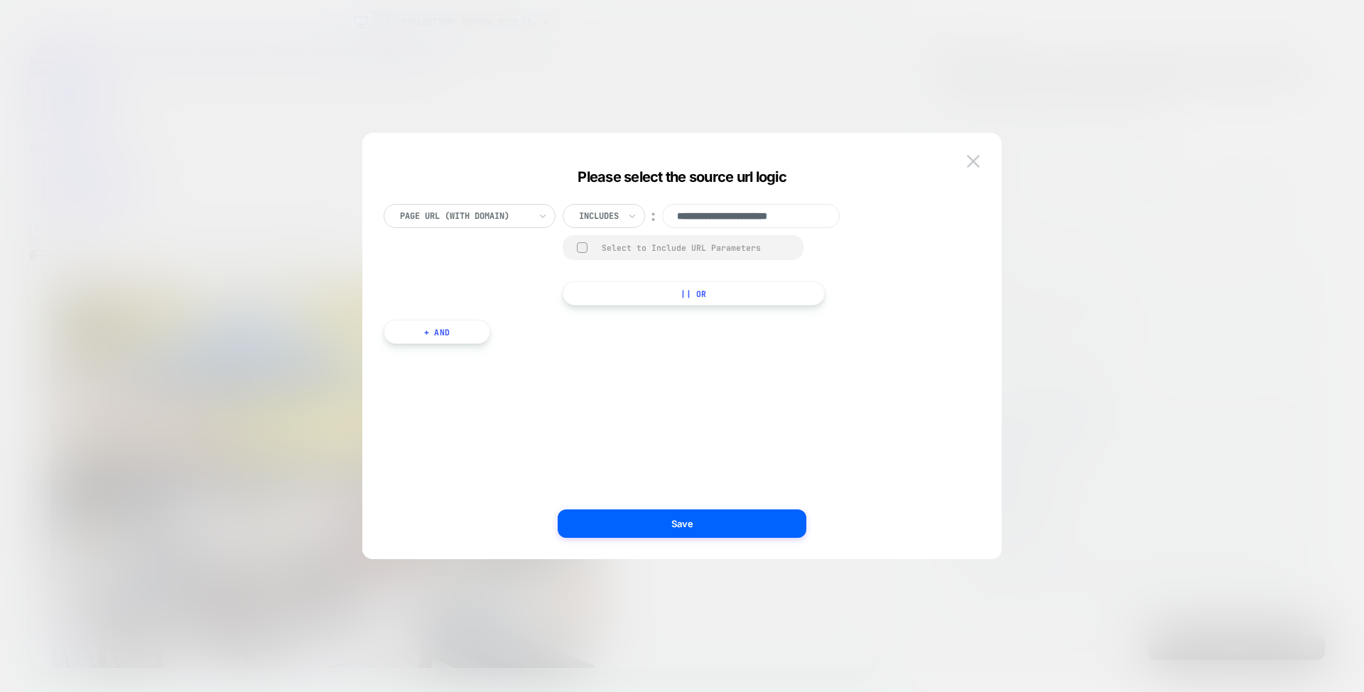
scroll to position [0, 1]
click at [973, 163] on img at bounding box center [973, 161] width 13 height 12
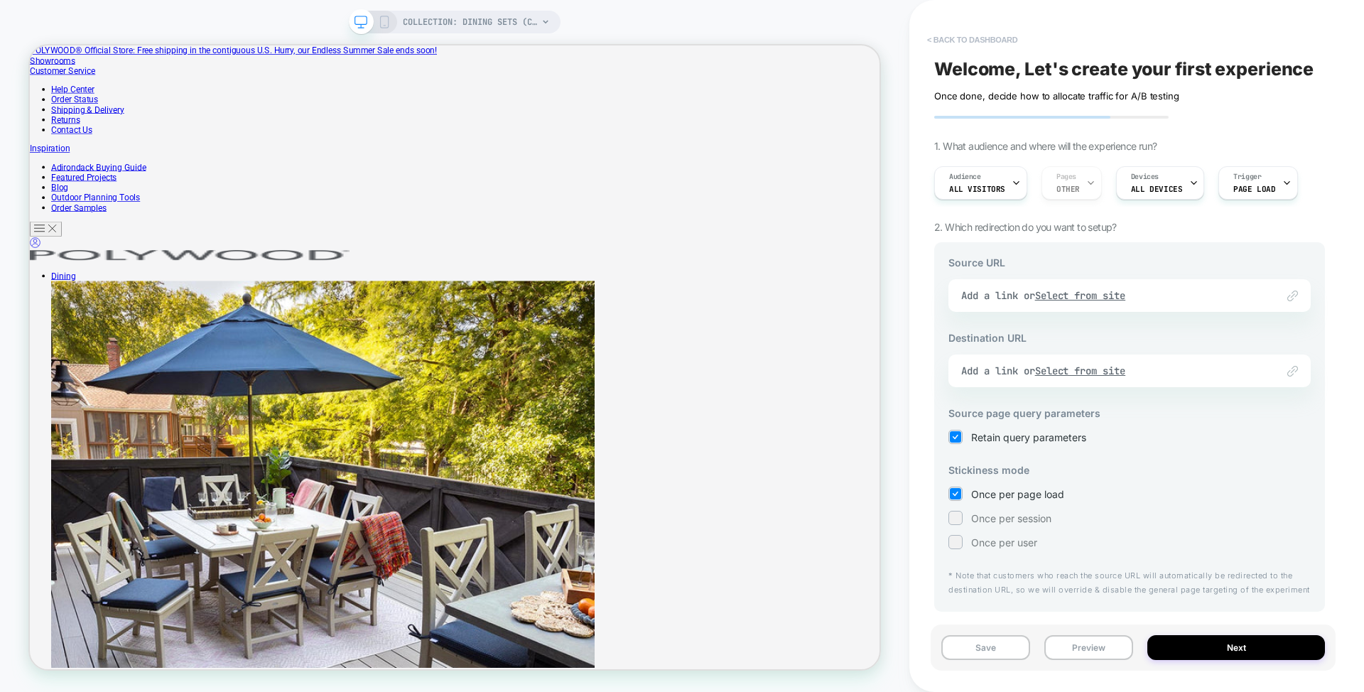
click at [968, 31] on button "< back to dashboard" at bounding box center [972, 39] width 104 height 23
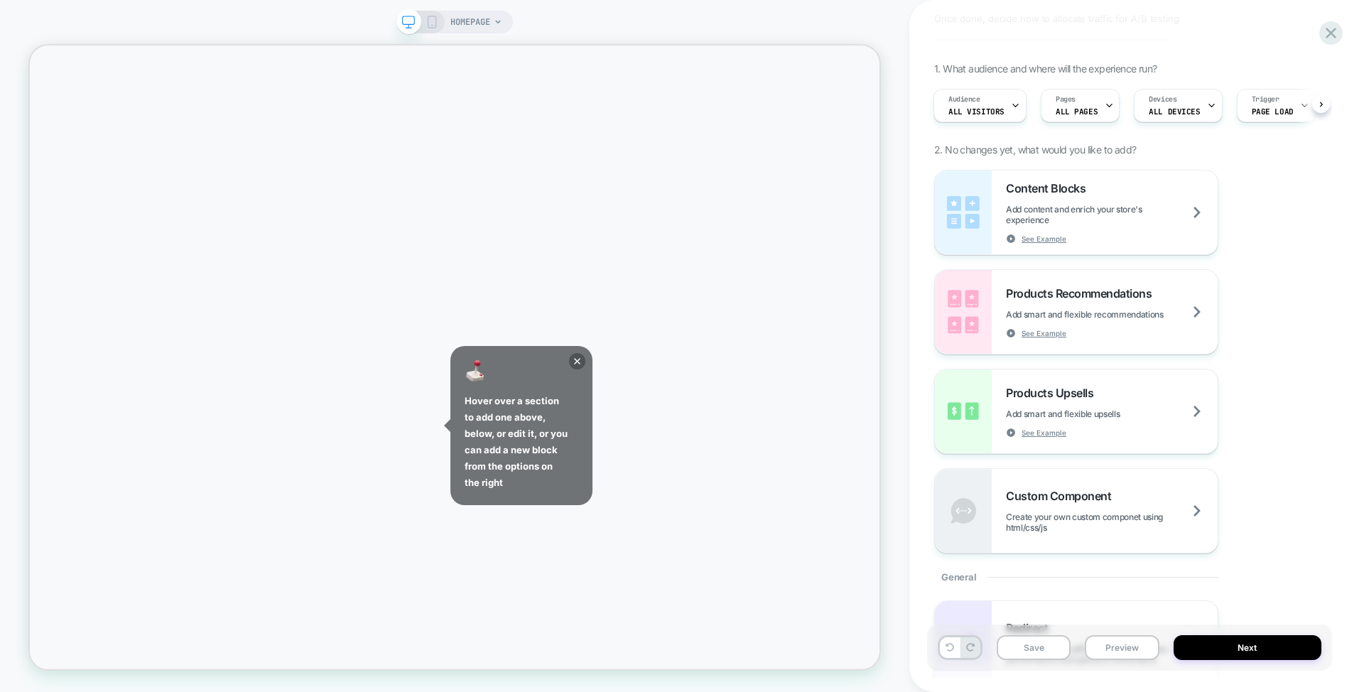
scroll to position [99, 0]
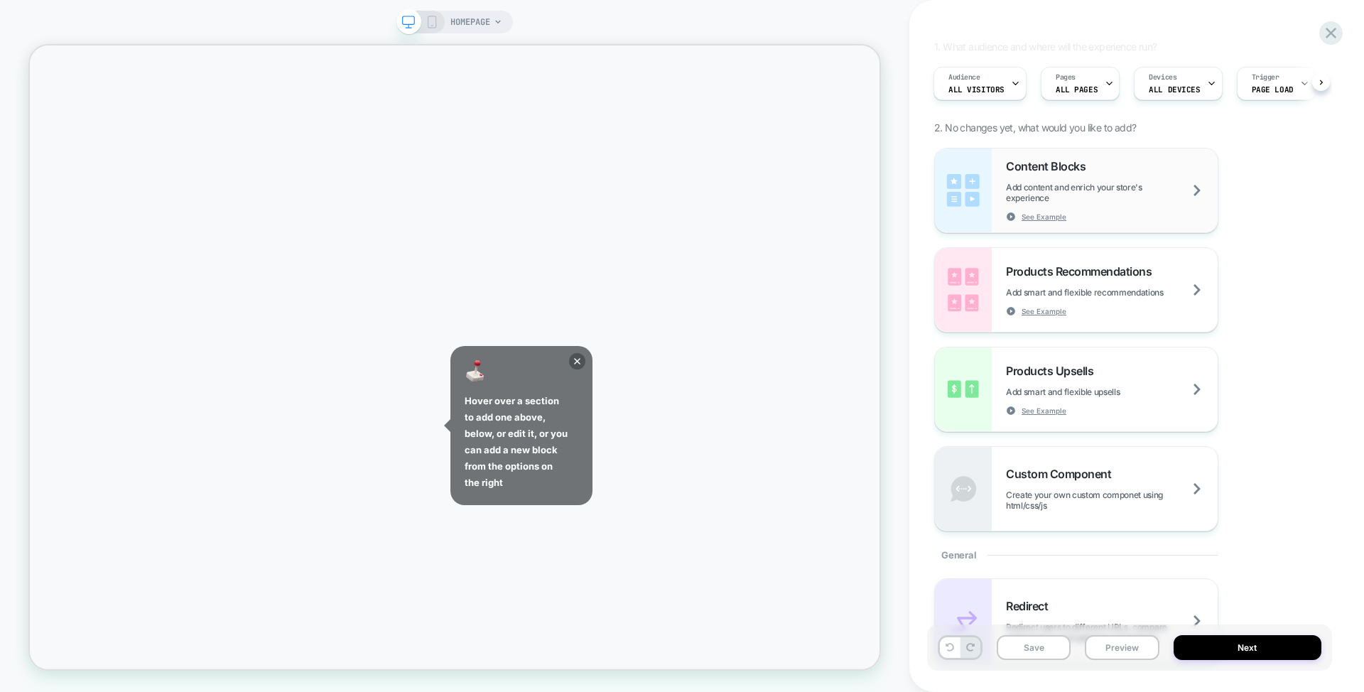
click at [1148, 202] on span "Add content and enrich your store's experience" at bounding box center [1112, 192] width 212 height 21
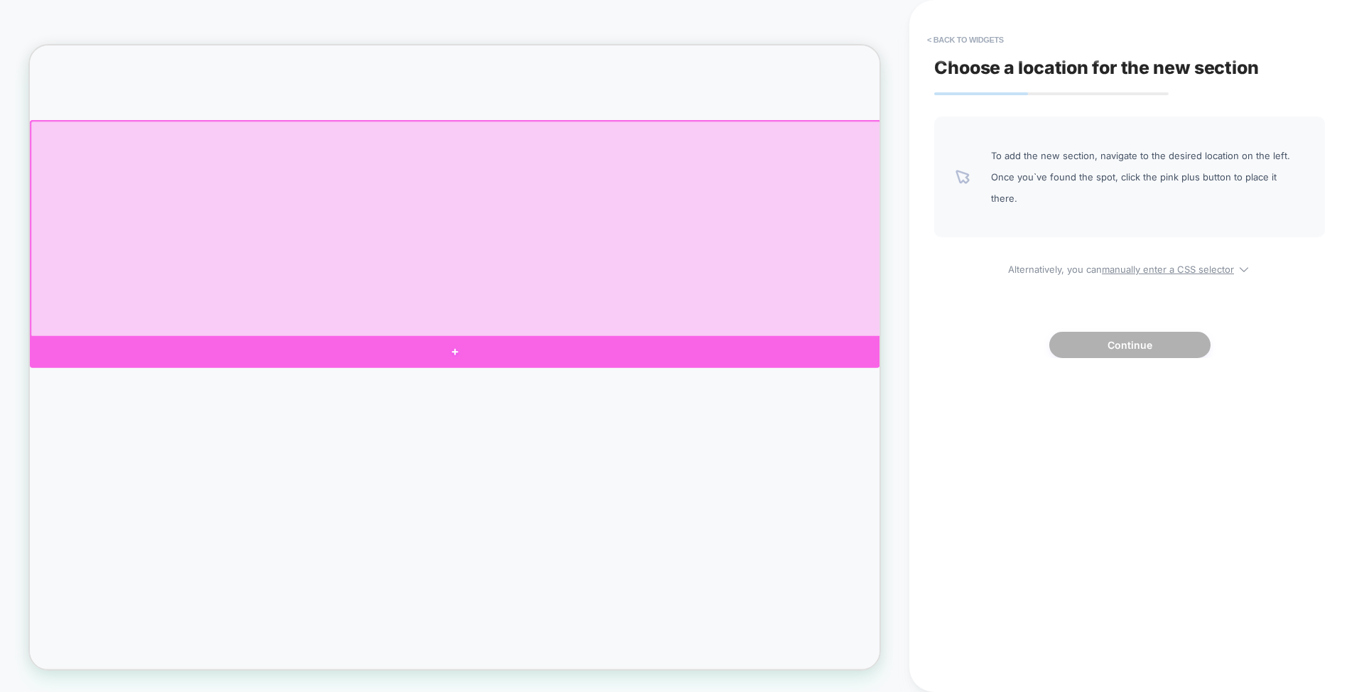
click at [597, 443] on div at bounding box center [596, 454] width 1133 height 43
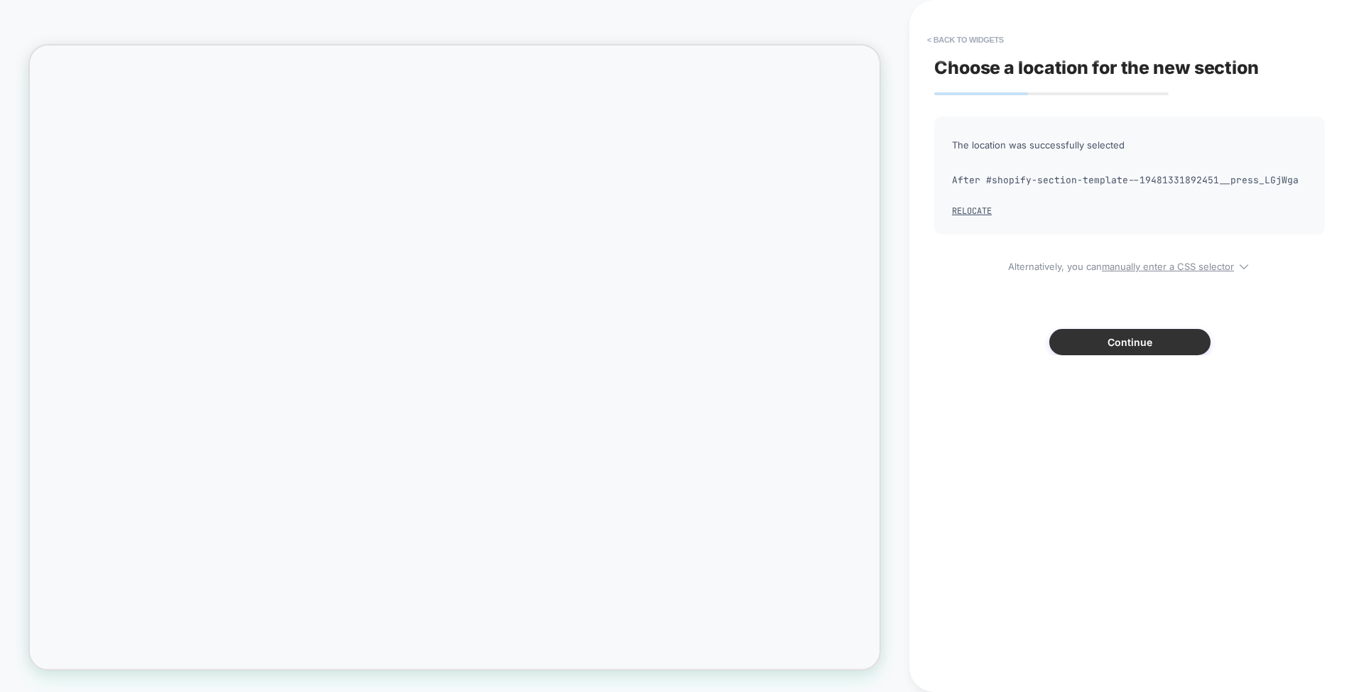
click at [1134, 342] on button "Continue" at bounding box center [1129, 342] width 161 height 26
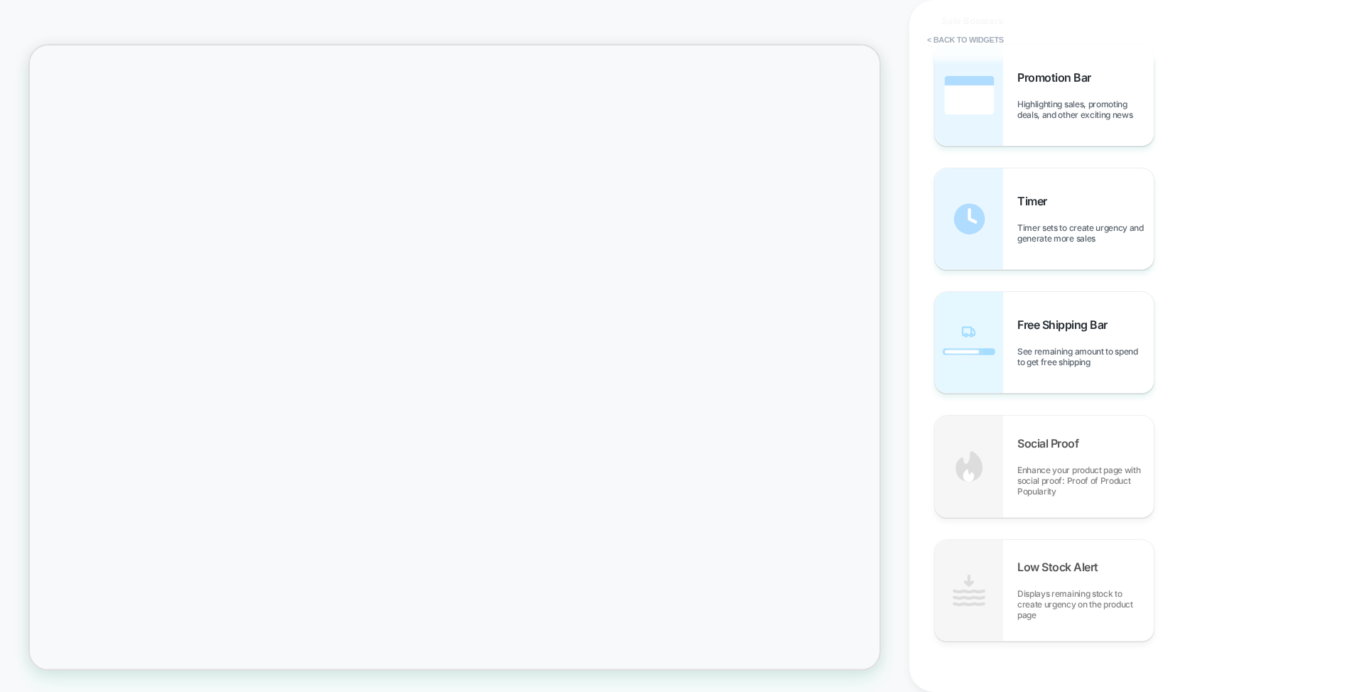
scroll to position [1353, 0]
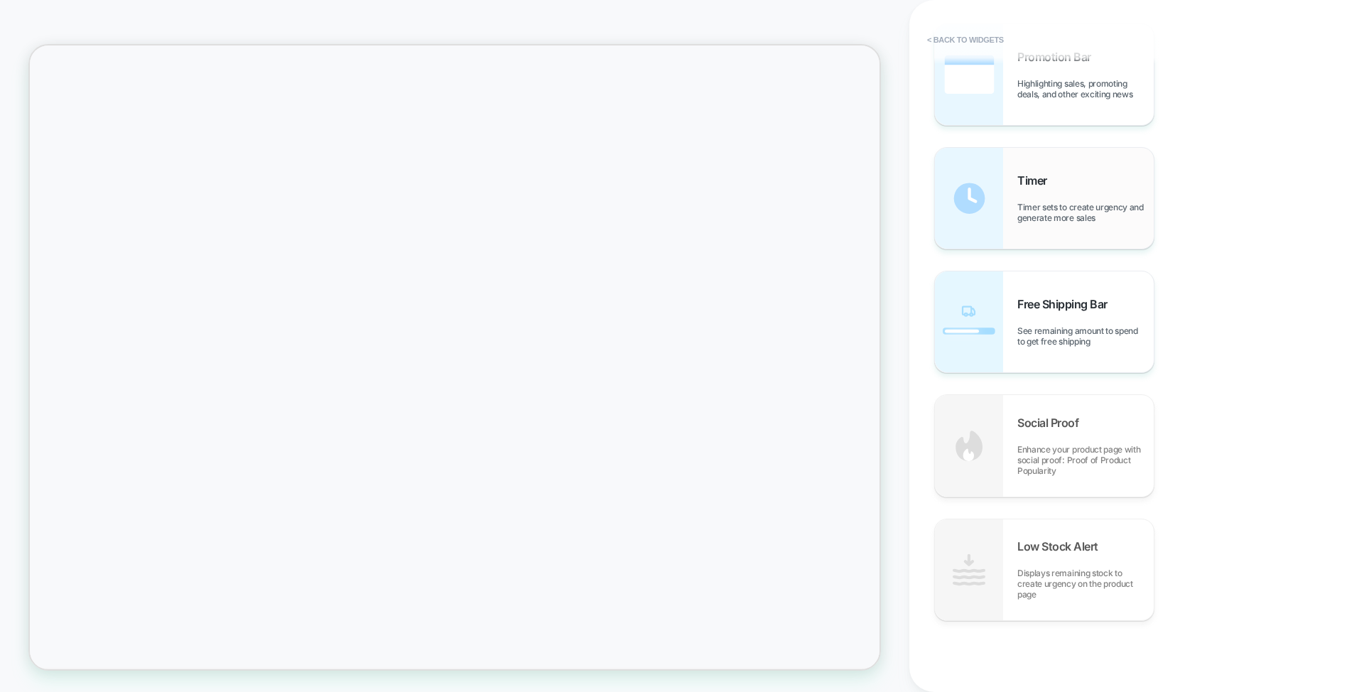
click at [1037, 229] on div "Timer Timer sets to create urgency and generate more sales" at bounding box center [1044, 198] width 219 height 101
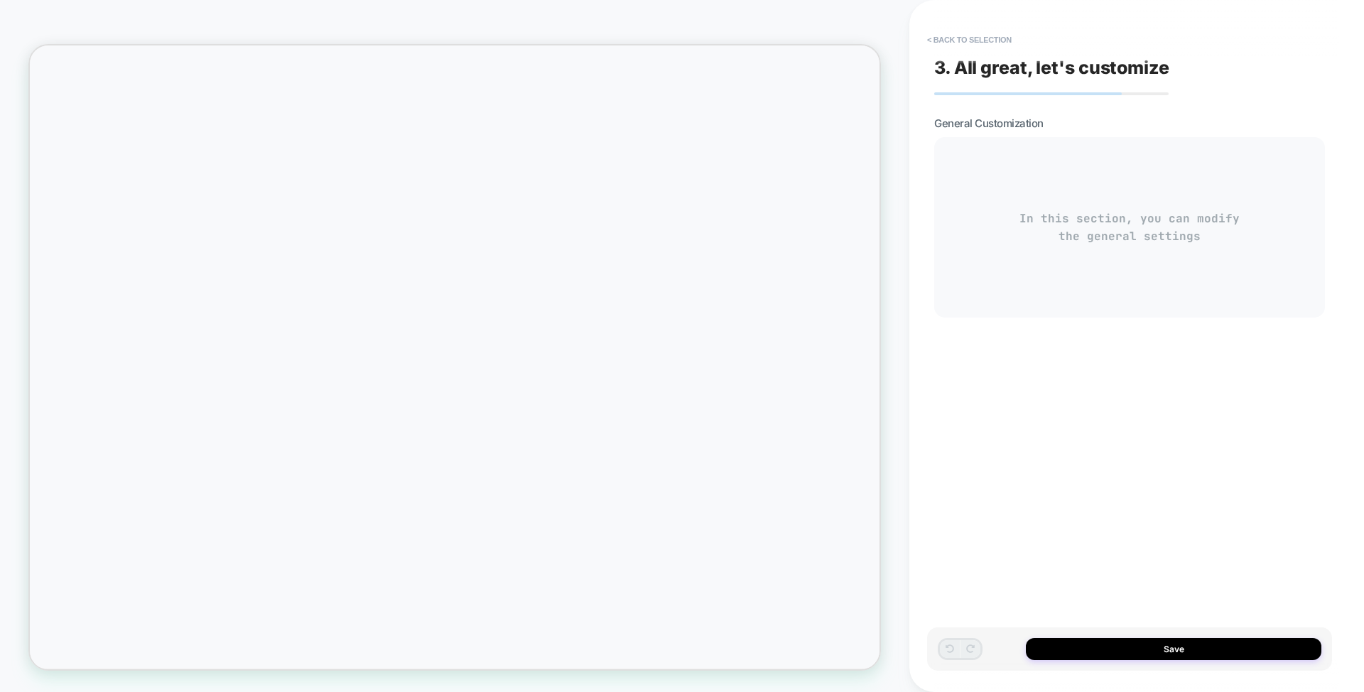
click at [0, 0] on div "In this section, you can modify the general settings" at bounding box center [0, 0] width 0 height 0
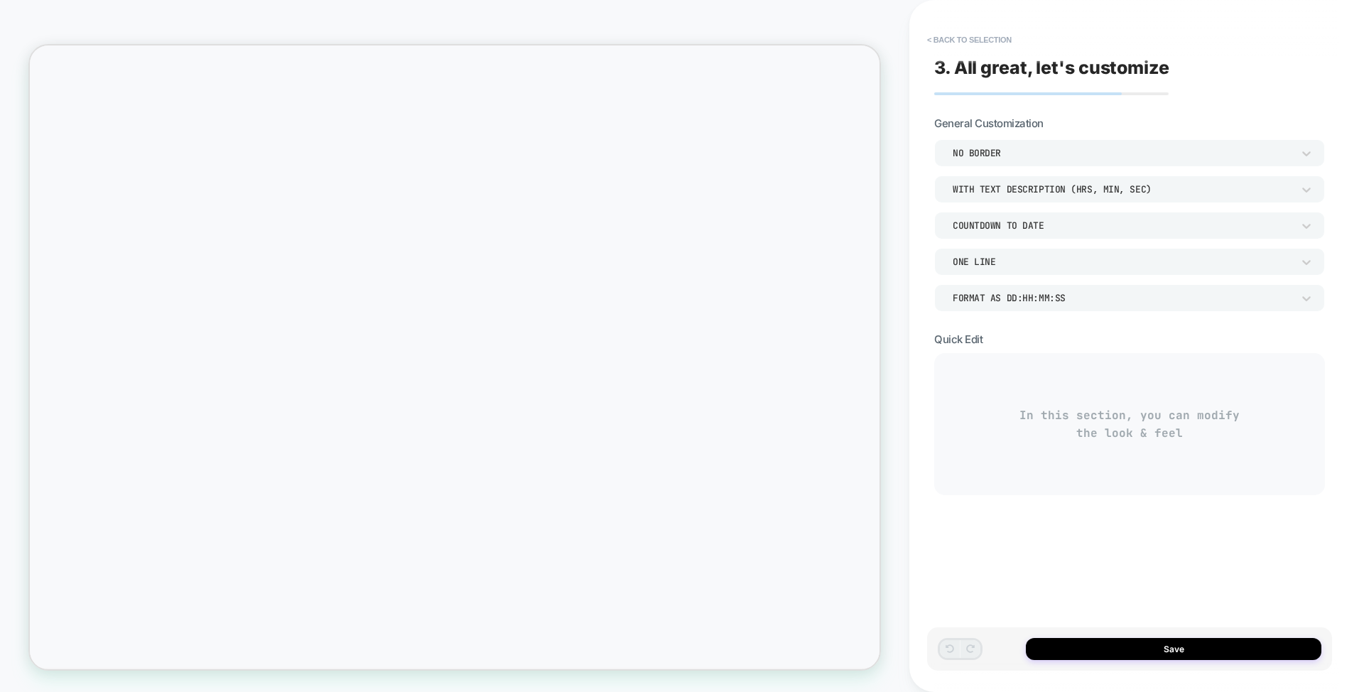
click at [1024, 148] on div "NO BORDER" at bounding box center [1121, 153] width 339 height 12
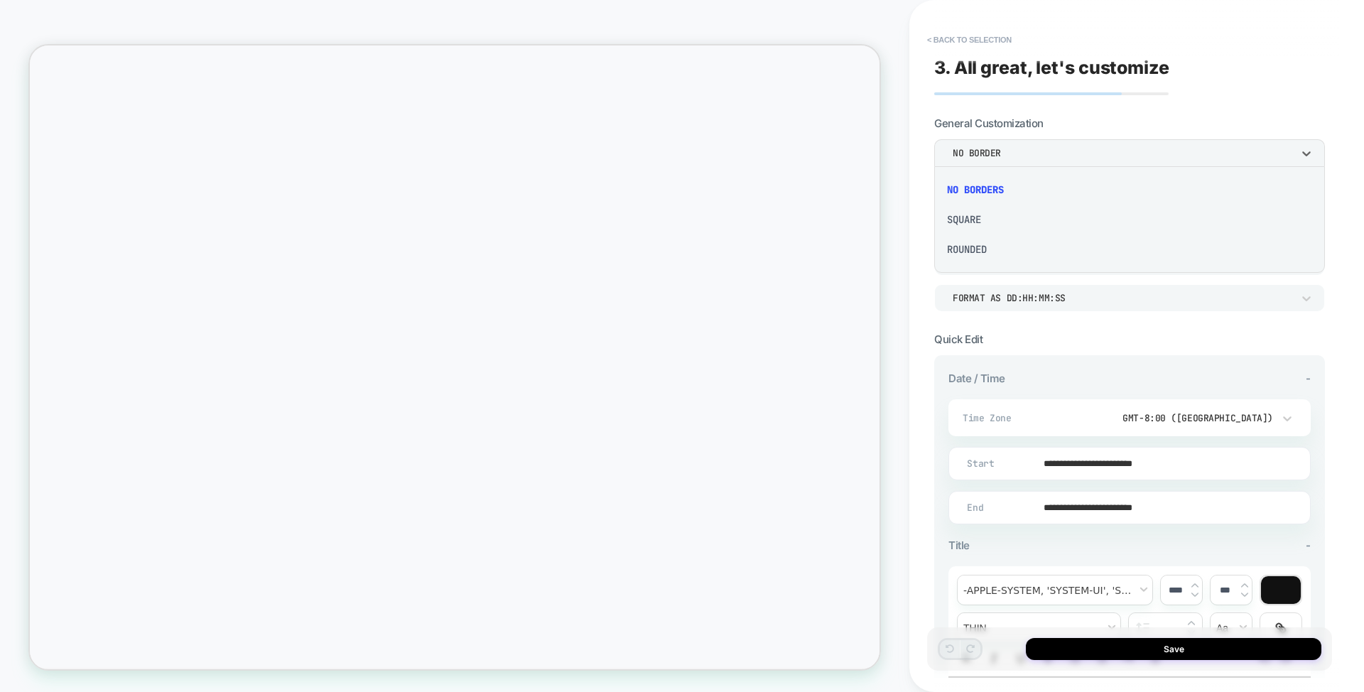
click at [1027, 181] on div at bounding box center [682, 346] width 1364 height 692
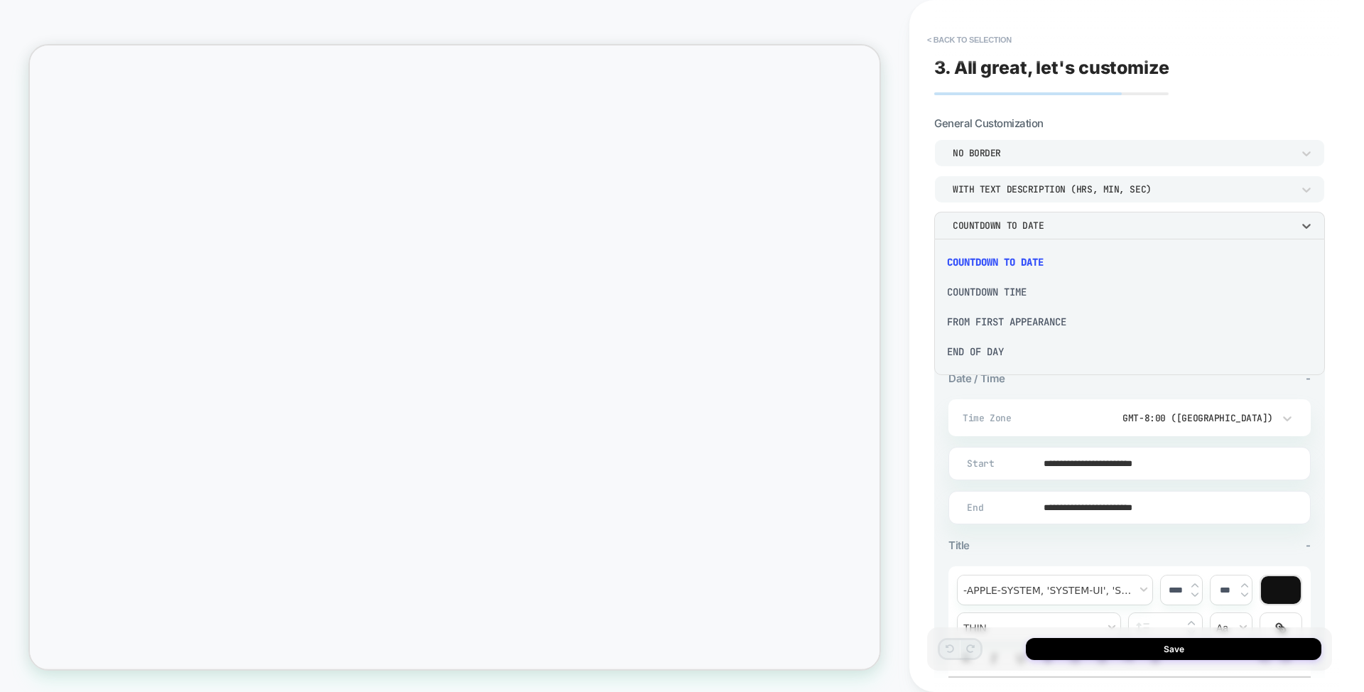
click at [1012, 227] on div at bounding box center [682, 346] width 1364 height 692
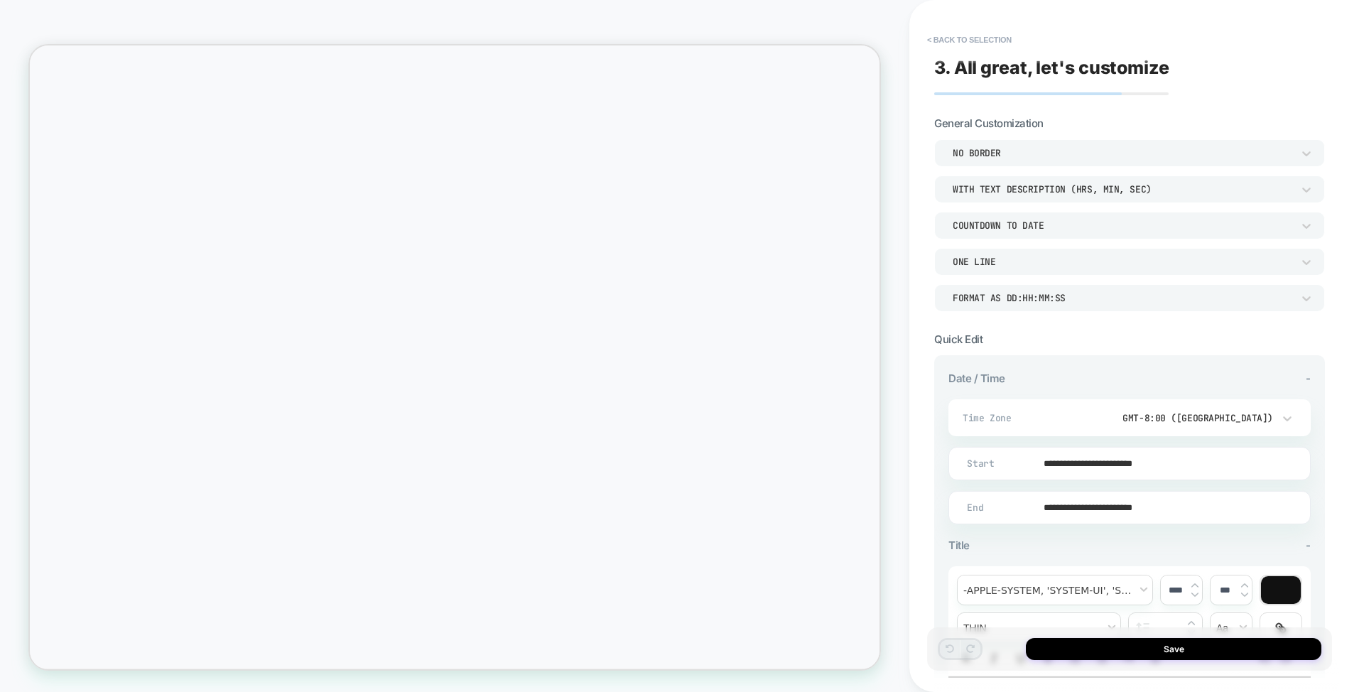
click at [1007, 255] on div "ONE LINE" at bounding box center [1122, 261] width 354 height 15
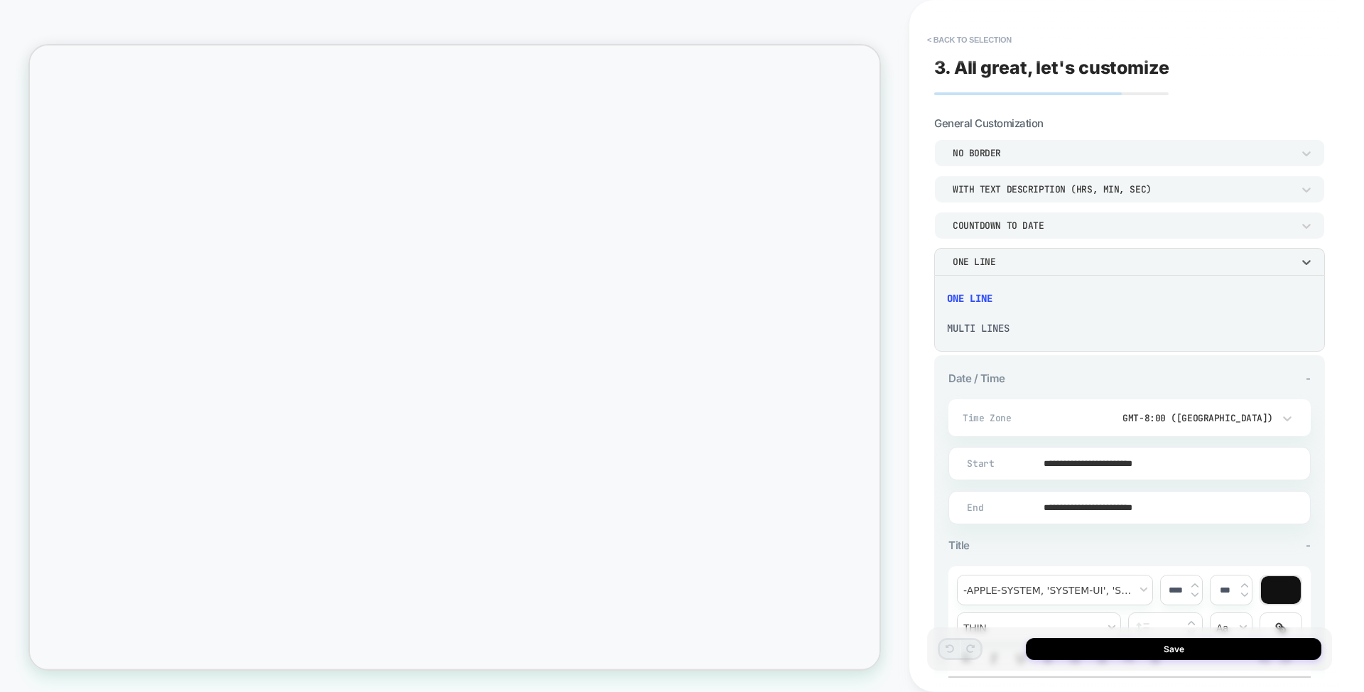
click at [1007, 255] on div at bounding box center [682, 346] width 1364 height 692
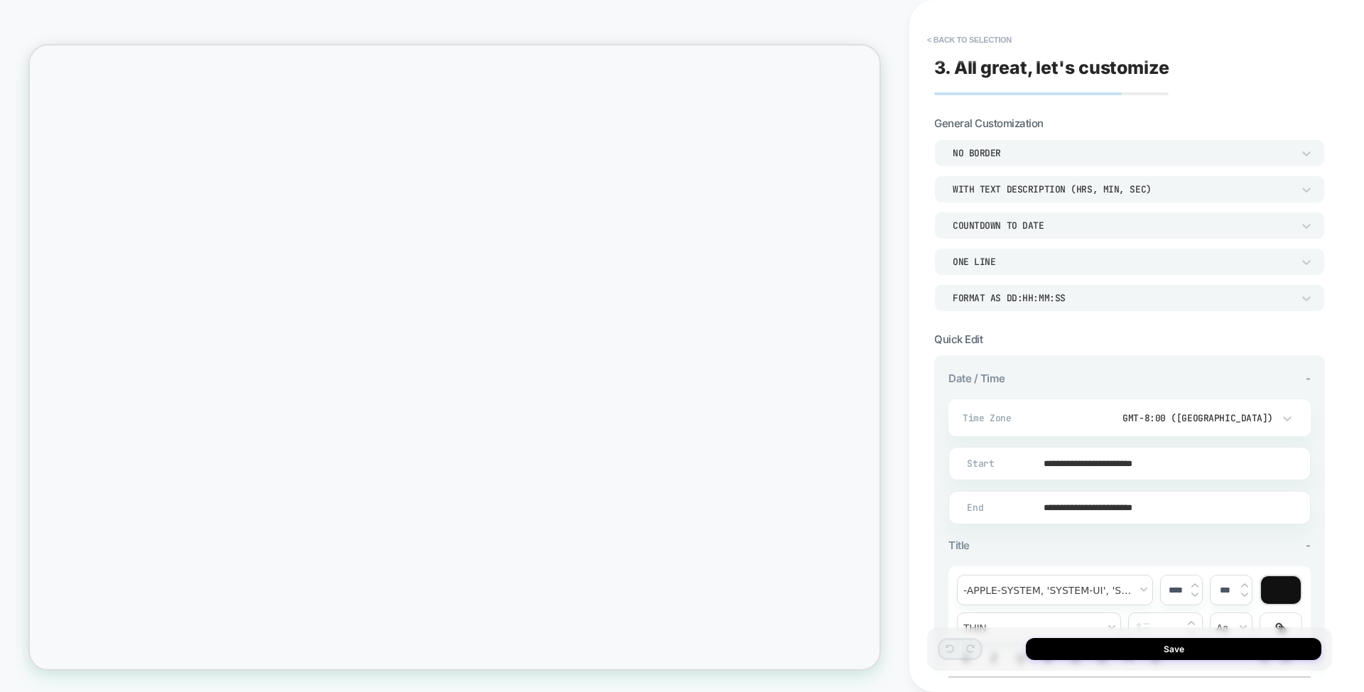
click at [1053, 150] on div "NO BORDER" at bounding box center [1121, 153] width 339 height 12
click at [974, 219] on div "SQUARE" at bounding box center [1129, 220] width 379 height 30
click at [1032, 148] on div "SQUARE" at bounding box center [1121, 153] width 339 height 12
click at [982, 246] on div "ROUNDED" at bounding box center [1129, 249] width 379 height 30
click at [1041, 156] on div "ROUNDED" at bounding box center [1121, 153] width 339 height 12
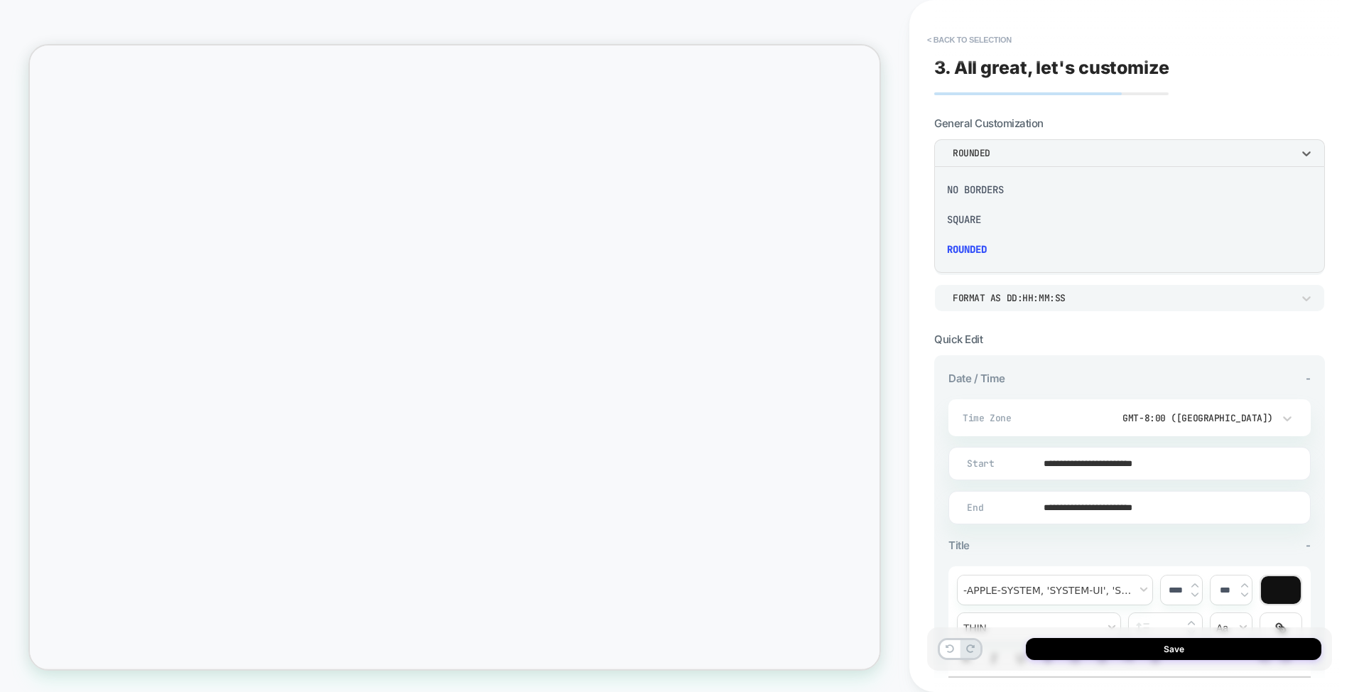
click at [998, 183] on div "NO BORDERS" at bounding box center [1129, 190] width 379 height 30
click at [1082, 187] on div "WITH TEXT DESCRIPTION (HRS, MIN, SEC)" at bounding box center [1121, 189] width 339 height 12
click at [1031, 254] on div "WITHOUT TEXT DESCRIPTION" at bounding box center [1129, 256] width 379 height 30
click at [1029, 192] on div "WITHOUT TEXT DESCRIPTION" at bounding box center [1121, 189] width 339 height 12
click at [1006, 223] on div "WITH TEXT DESCRIPTION (HRS, MIN, SEC)" at bounding box center [1129, 226] width 379 height 30
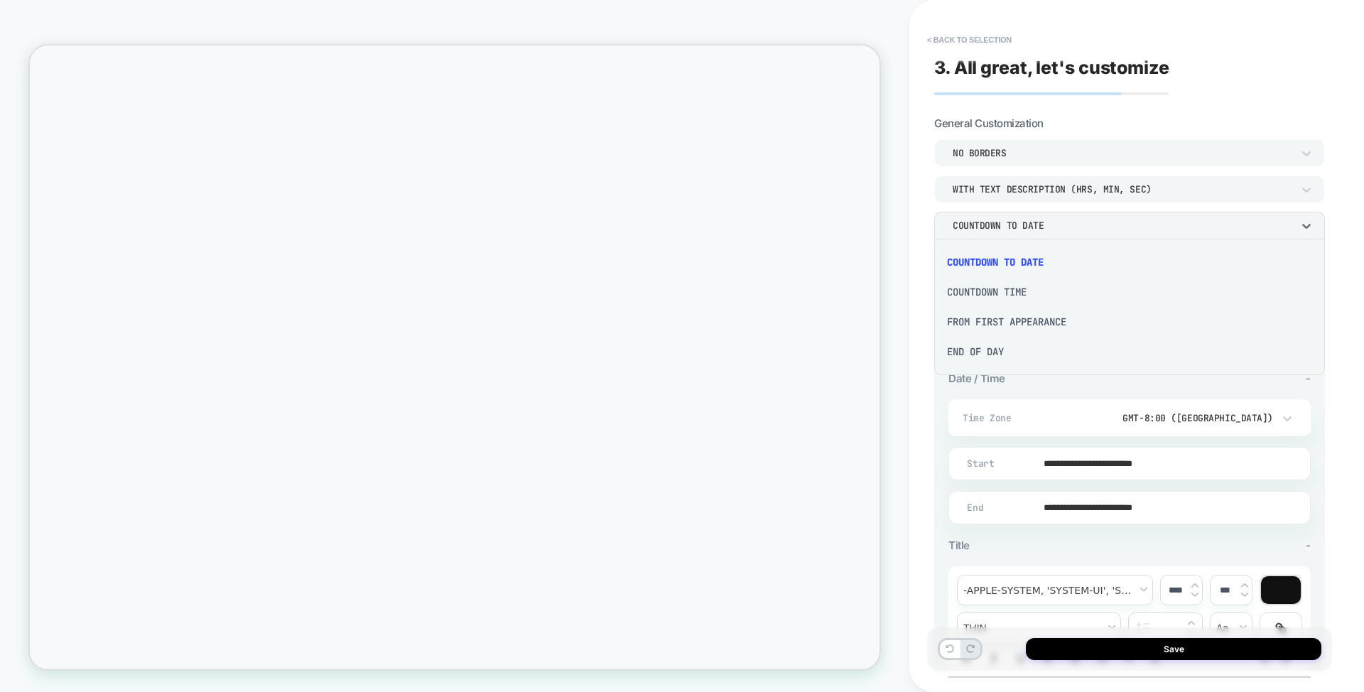
click at [993, 283] on div "COUNTDOWN TIME" at bounding box center [1129, 292] width 379 height 30
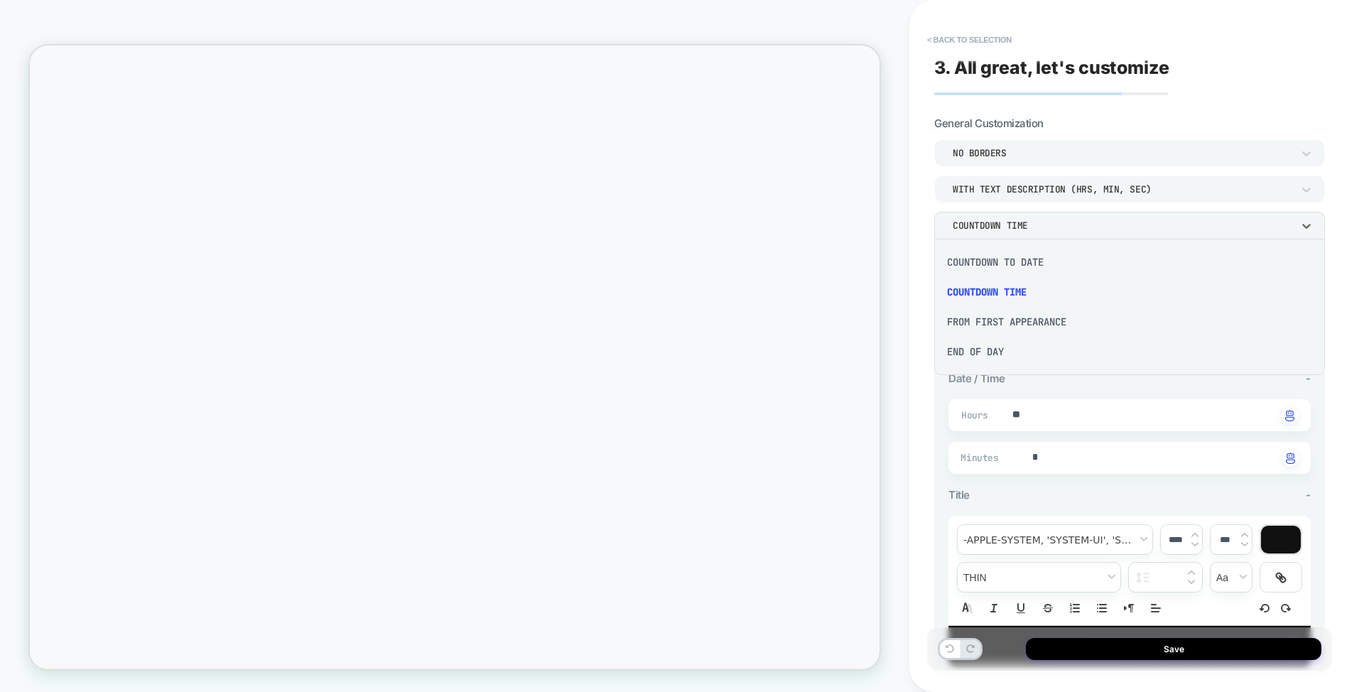
click at [1354, 254] on div at bounding box center [682, 346] width 1364 height 692
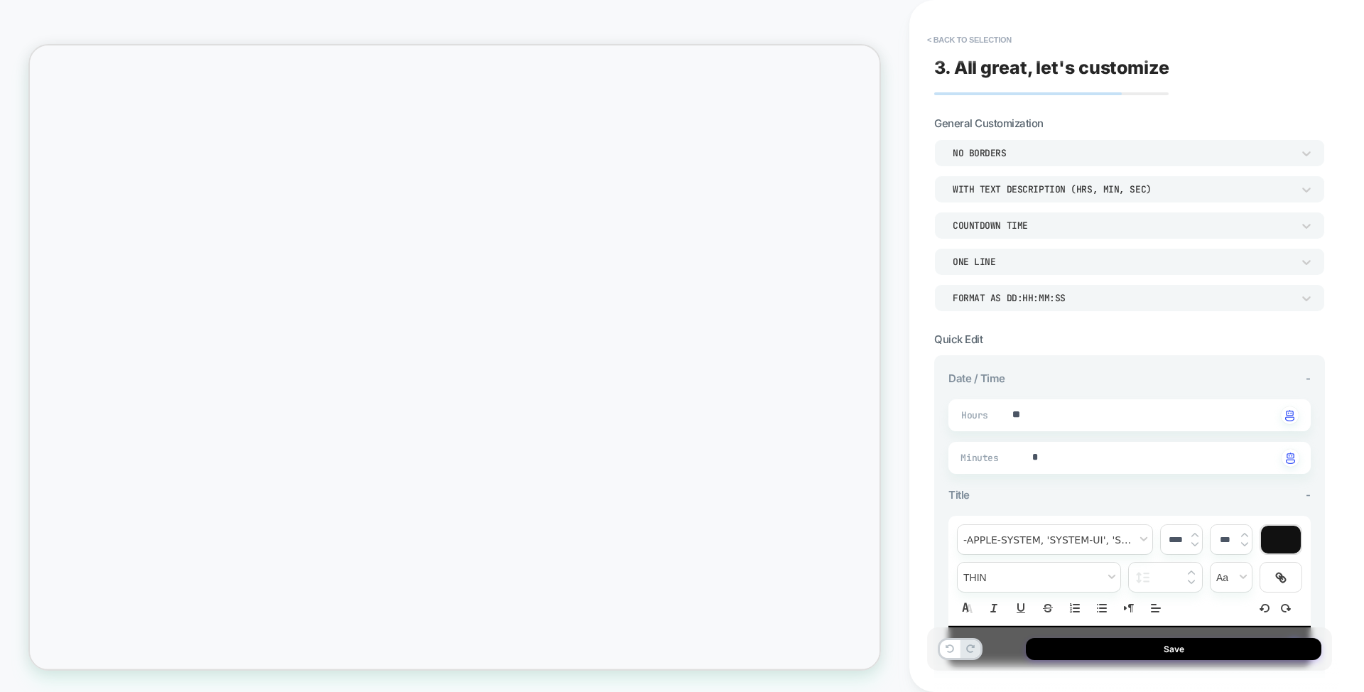
click at [1109, 268] on div "ONE LINE" at bounding box center [1122, 261] width 354 height 15
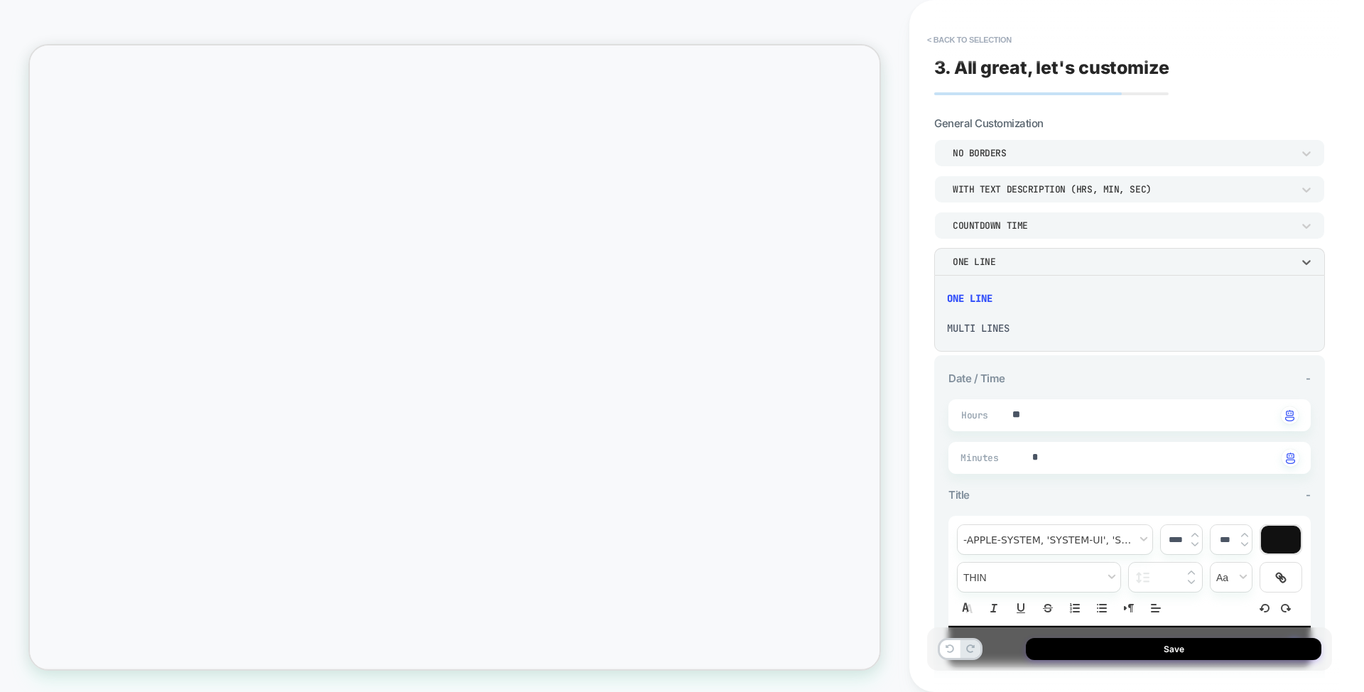
click at [1041, 330] on div "MULTI LINES" at bounding box center [1129, 328] width 379 height 30
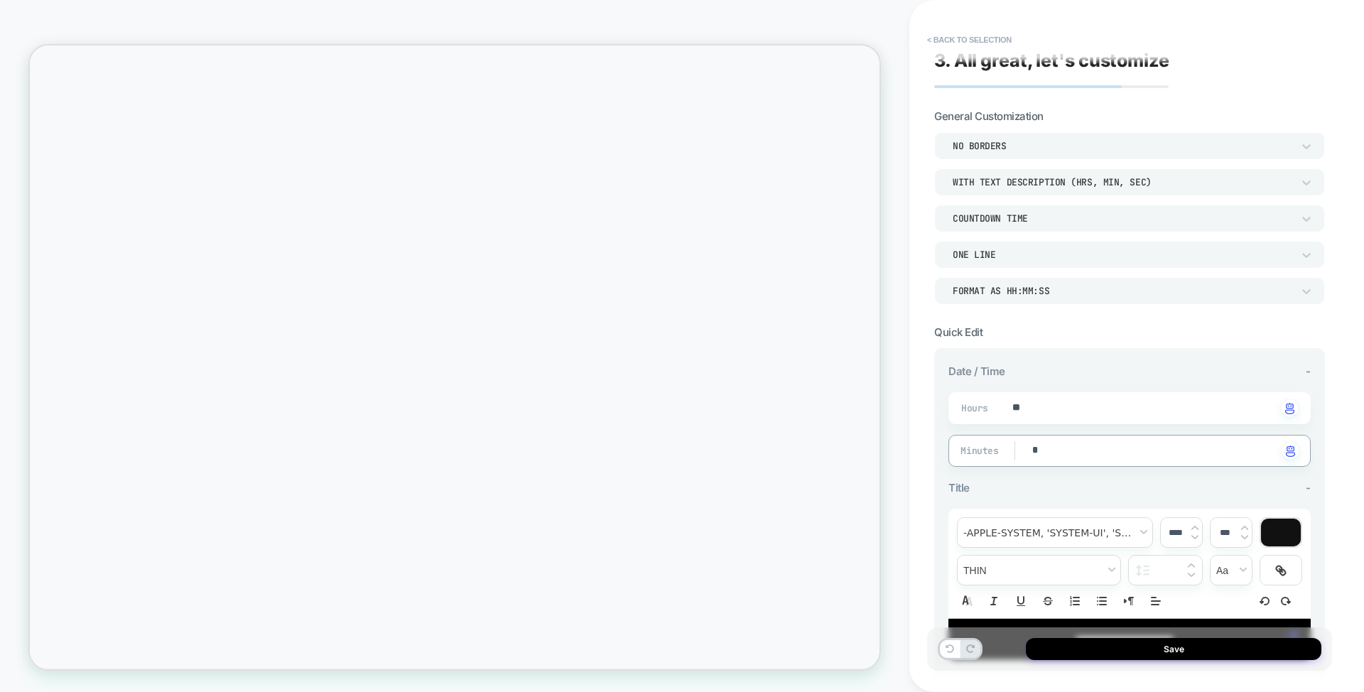
scroll to position [0, 0]
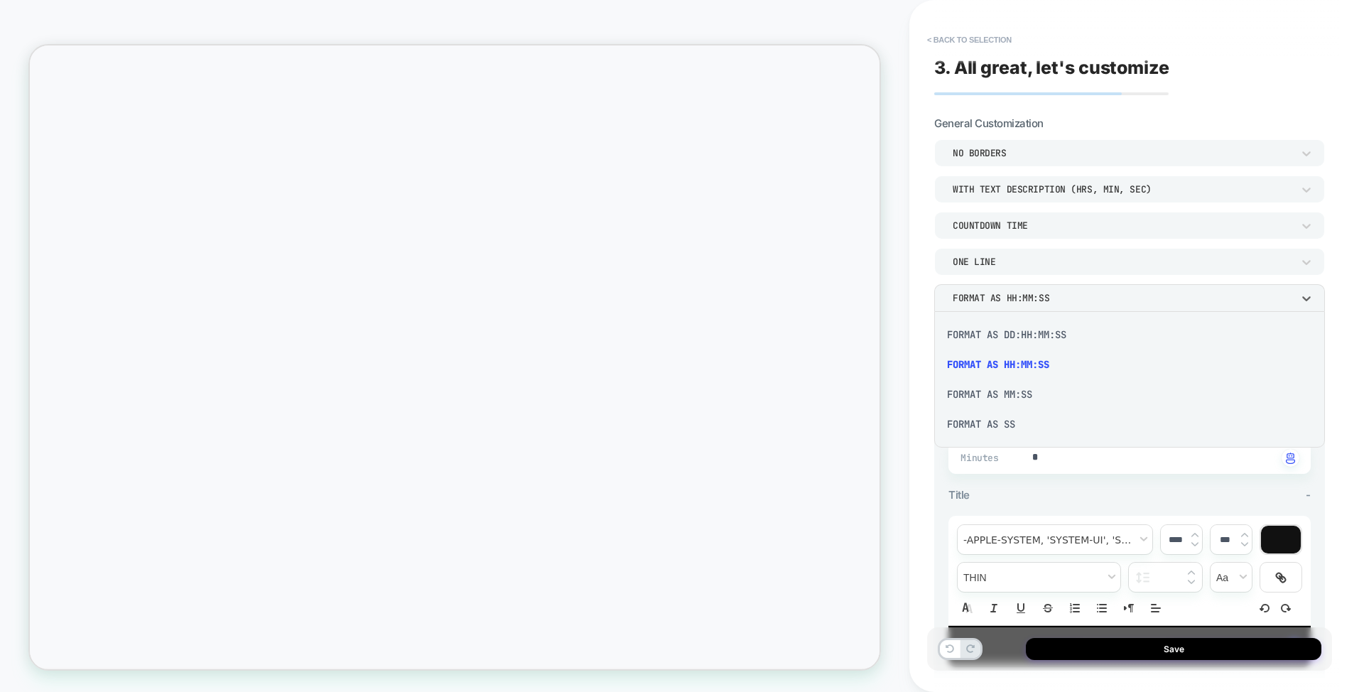
click at [1033, 327] on div "Format as DD:HH:MM:SS" at bounding box center [1129, 335] width 379 height 30
type textarea "*"
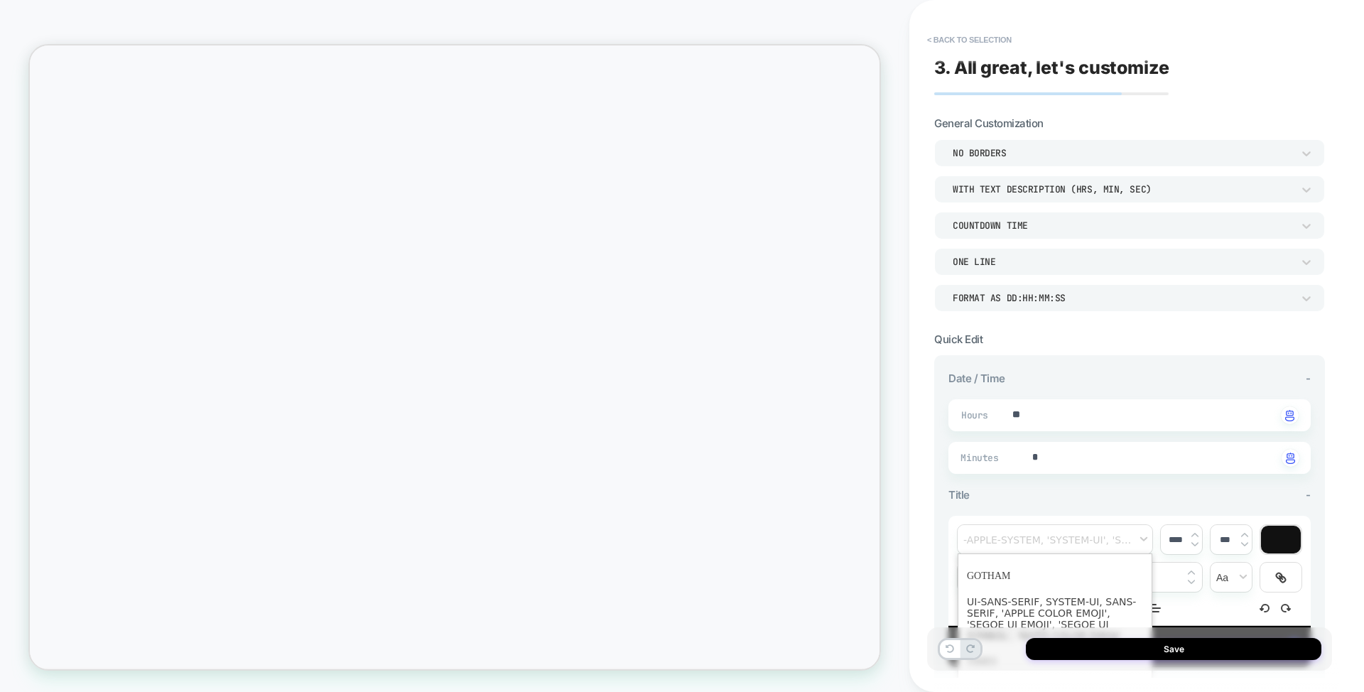
scroll to position [52, 0]
click at [1033, 584] on span "font" at bounding box center [1055, 586] width 176 height 26
type input "****"
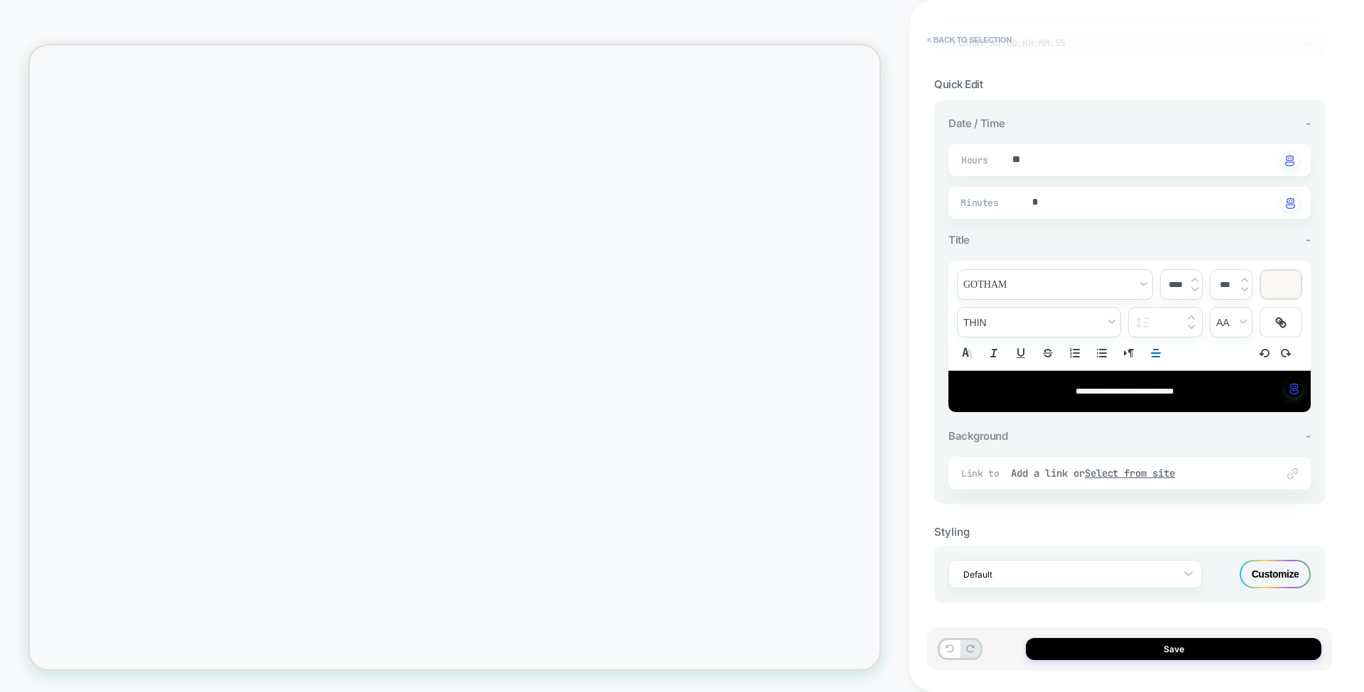
scroll to position [258, 0]
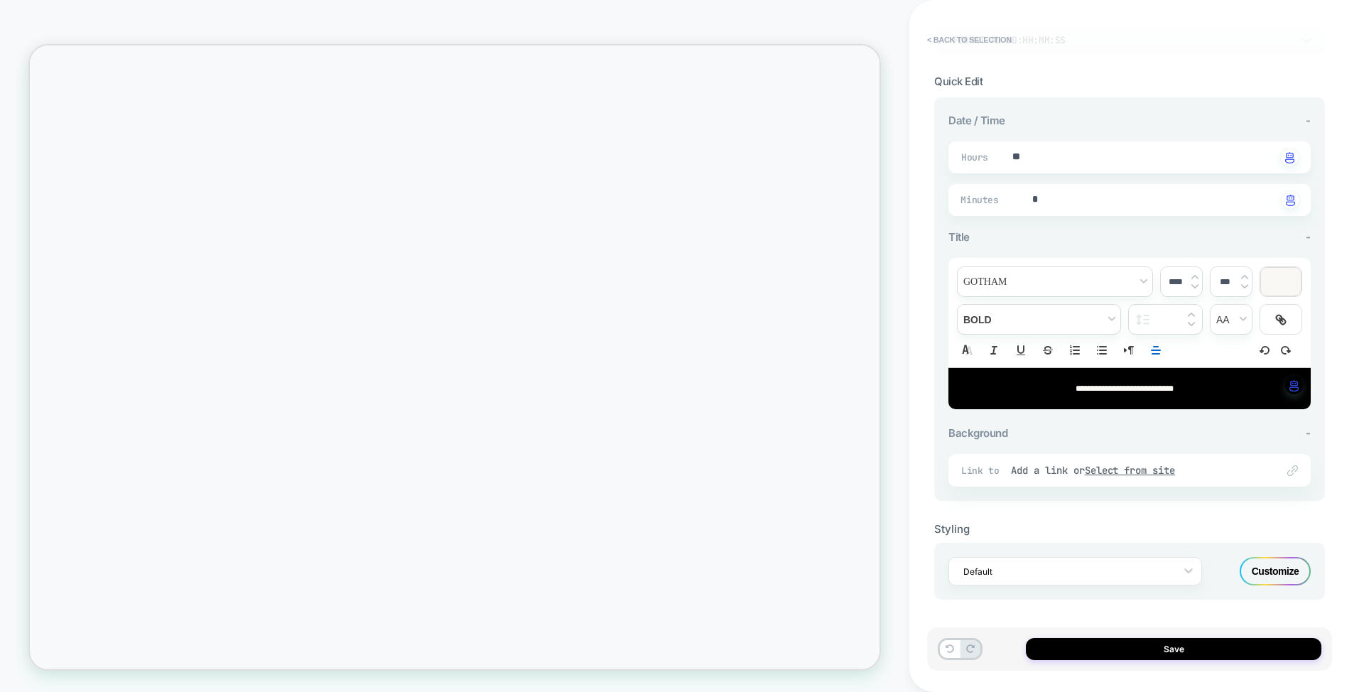
click at [1146, 388] on span "**********" at bounding box center [1124, 388] width 98 height 9
type textarea "*"
click at [1075, 388] on span "**********" at bounding box center [1124, 388] width 98 height 9
click at [0, 0] on div "**********" at bounding box center [0, 0] width 0 height 0
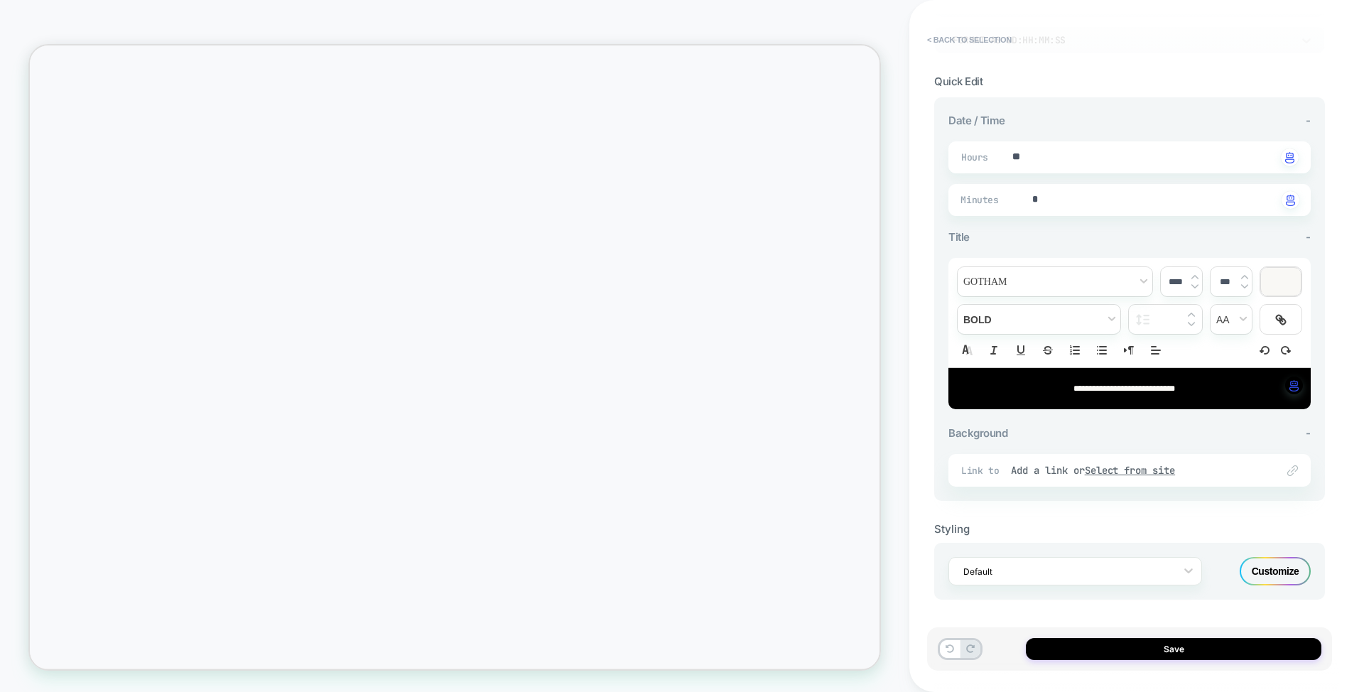
click at [1107, 386] on span "**********" at bounding box center [1124, 388] width 102 height 9
click at [1004, 432] on span "Background" at bounding box center [977, 432] width 59 height 13
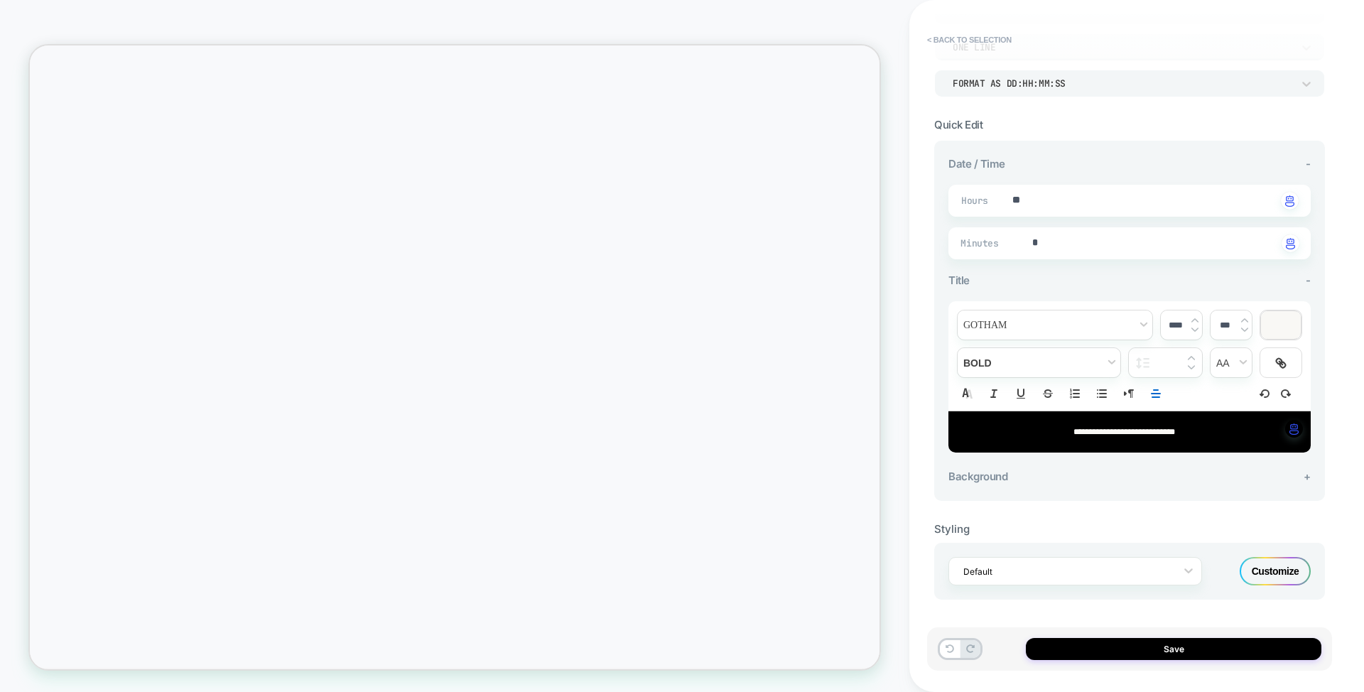
scroll to position [214, 0]
click at [994, 479] on span "Background" at bounding box center [977, 475] width 59 height 13
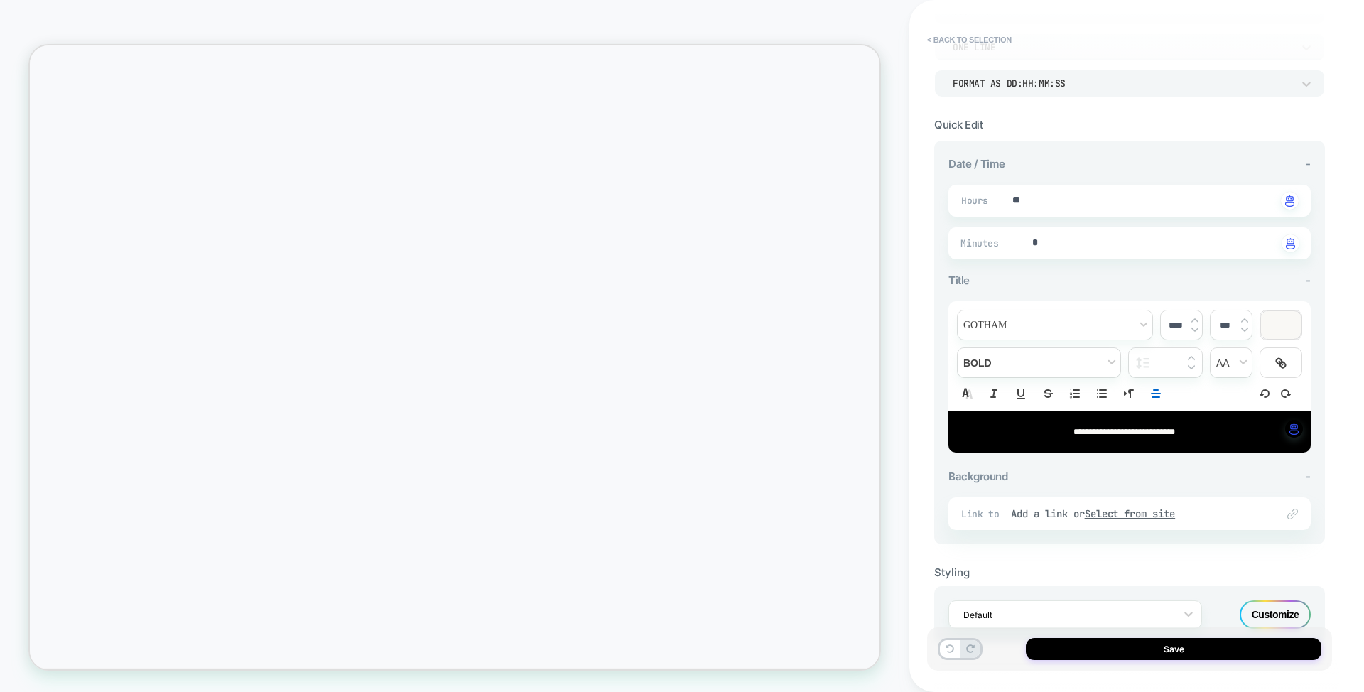
scroll to position [258, 0]
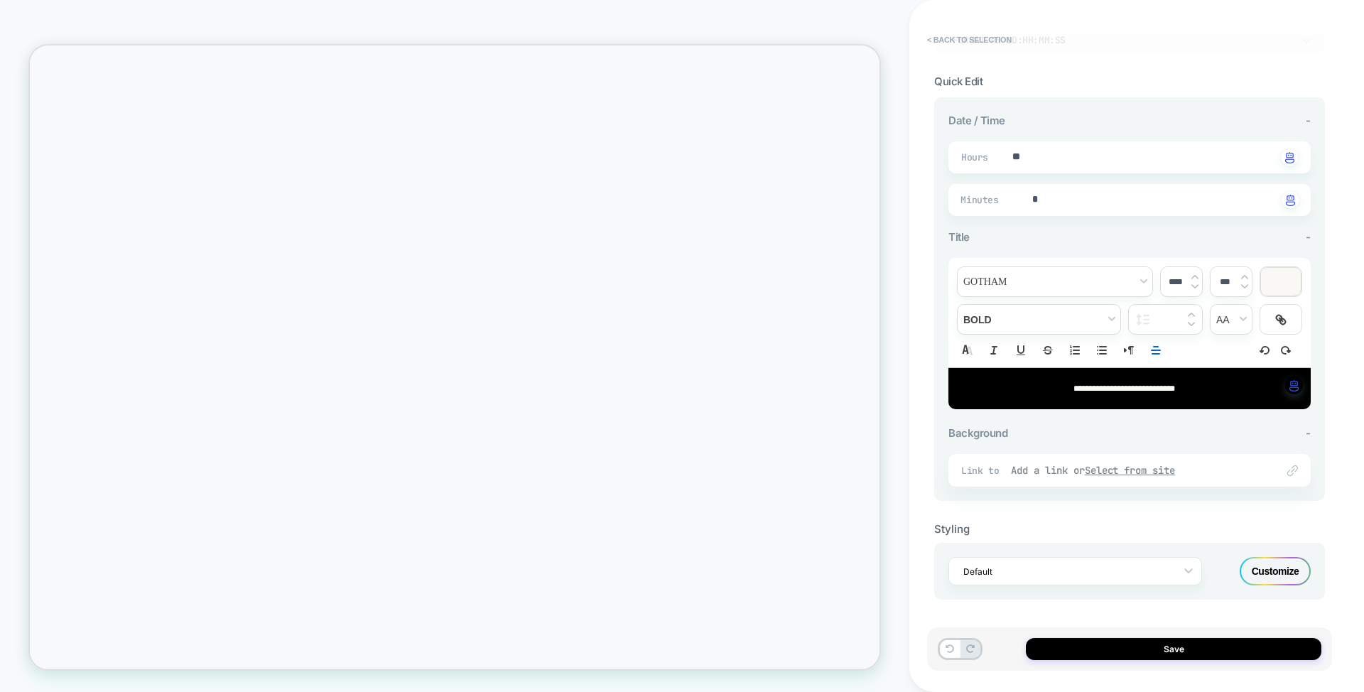
click at [0, 0] on div "Add a link or Select from site" at bounding box center [0, 0] width 0 height 0
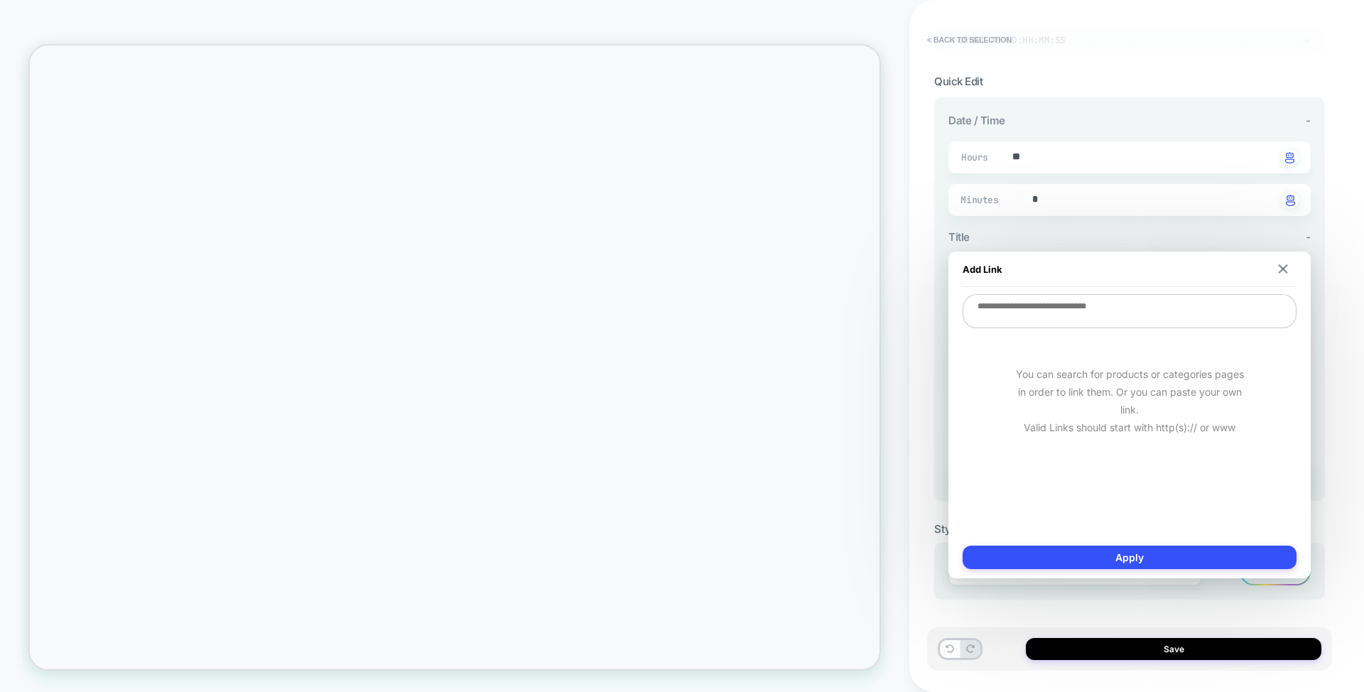
click at [1048, 320] on textarea at bounding box center [1129, 311] width 334 height 34
drag, startPoint x: 1283, startPoint y: 271, endPoint x: 1290, endPoint y: 281, distance: 12.4
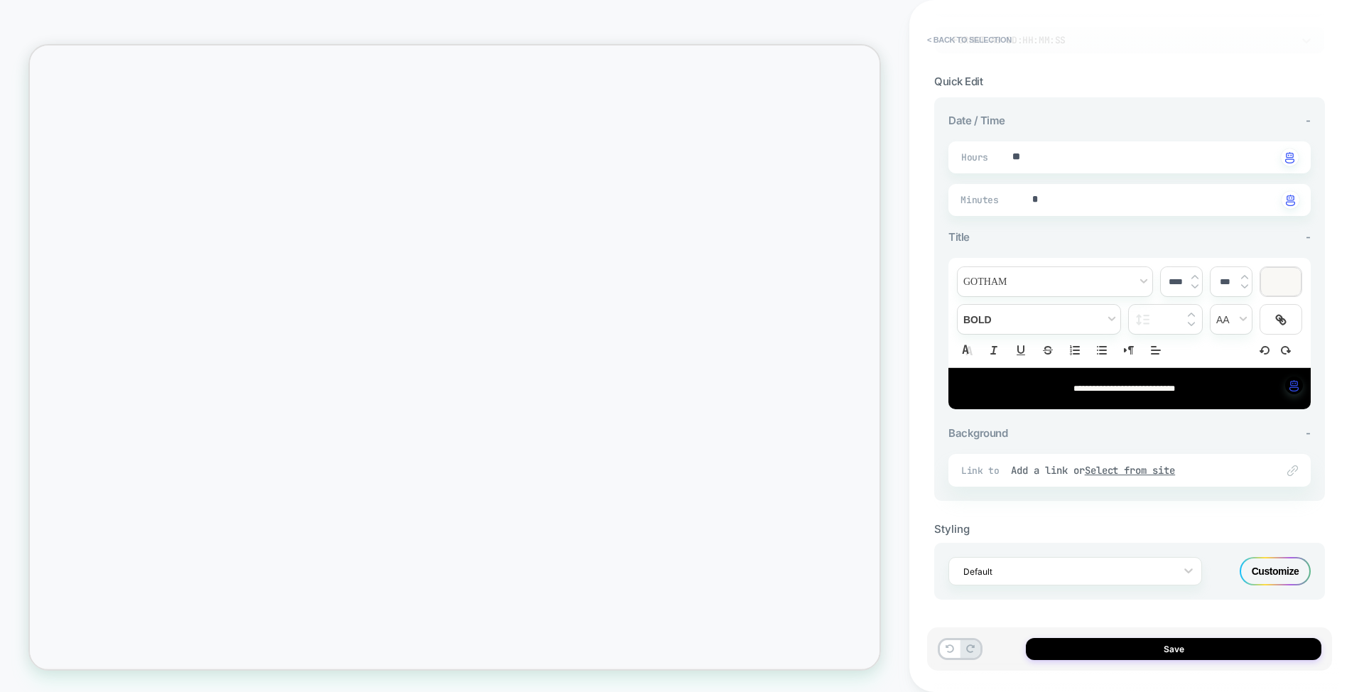
click at [0, 0] on div "**********" at bounding box center [0, 0] width 0 height 0
click at [0, 0] on div at bounding box center [0, 0] width 0 height 0
click at [1271, 565] on div "Customize" at bounding box center [1274, 571] width 71 height 28
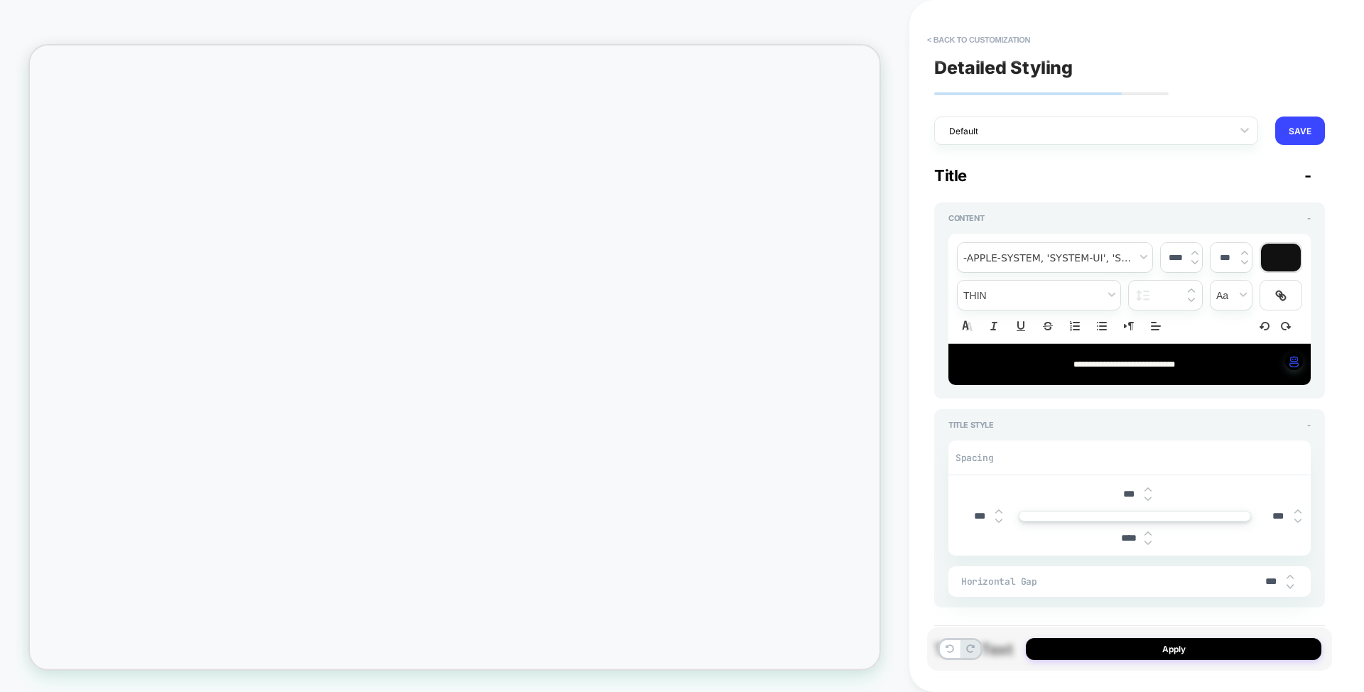
type textarea "*"
type input "***"
click at [1288, 585] on img at bounding box center [1289, 586] width 7 height 6
type textarea "*"
type input "***"
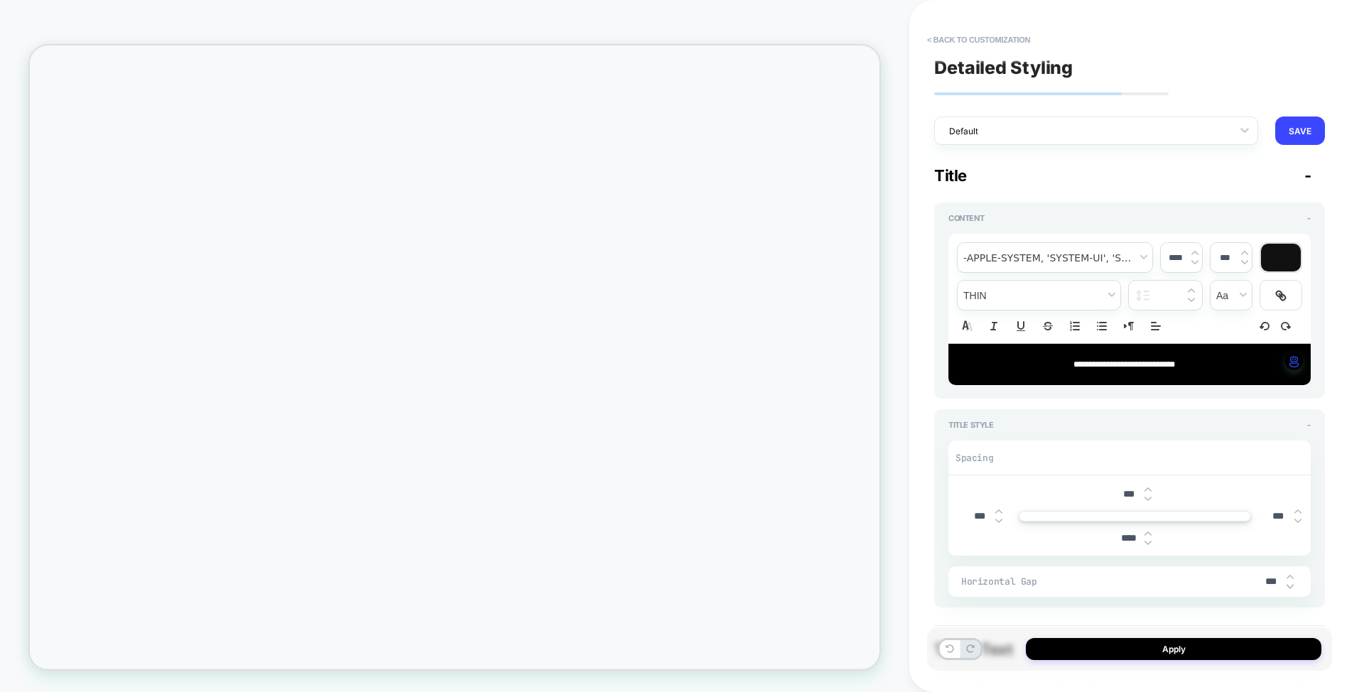
click at [1289, 585] on img at bounding box center [1289, 586] width 7 height 6
type textarea "*"
type input "***"
click at [1288, 586] on img at bounding box center [1289, 586] width 7 height 6
type textarea "*"
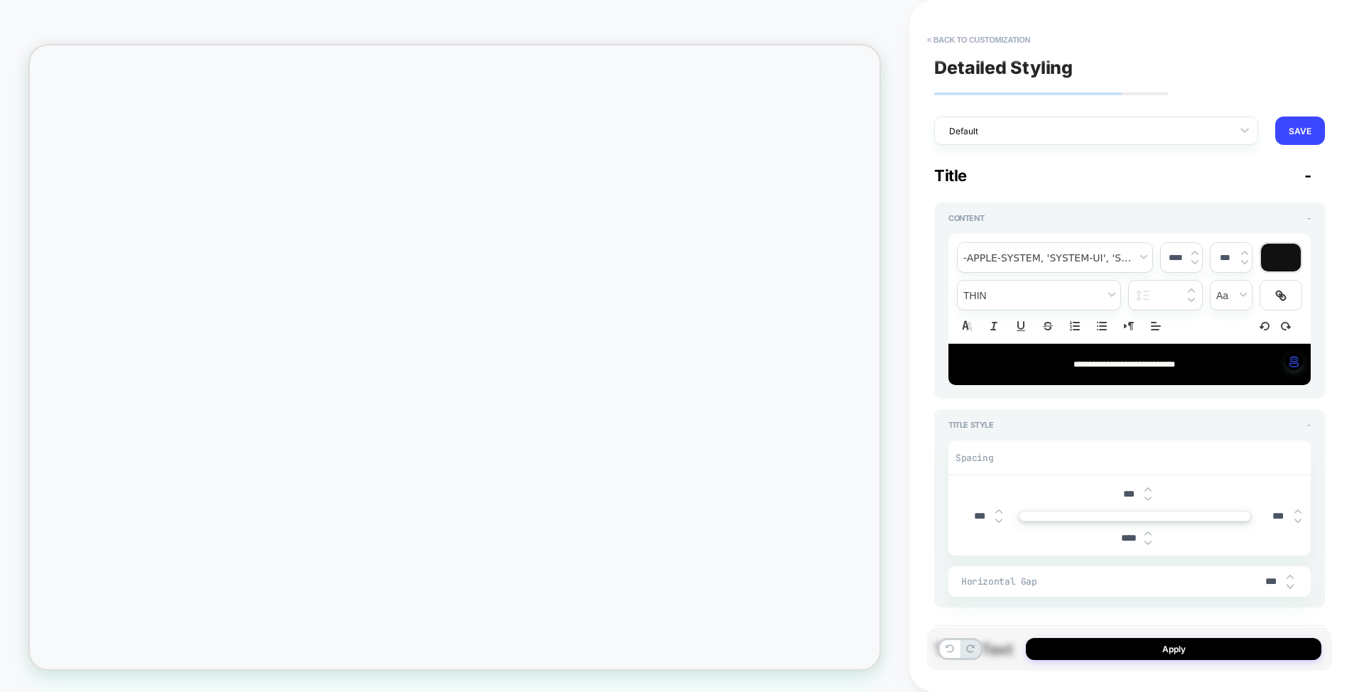
type input "***"
click at [1293, 586] on img at bounding box center [1289, 586] width 7 height 6
type textarea "*"
type input "***"
click at [1293, 586] on img at bounding box center [1289, 586] width 7 height 6
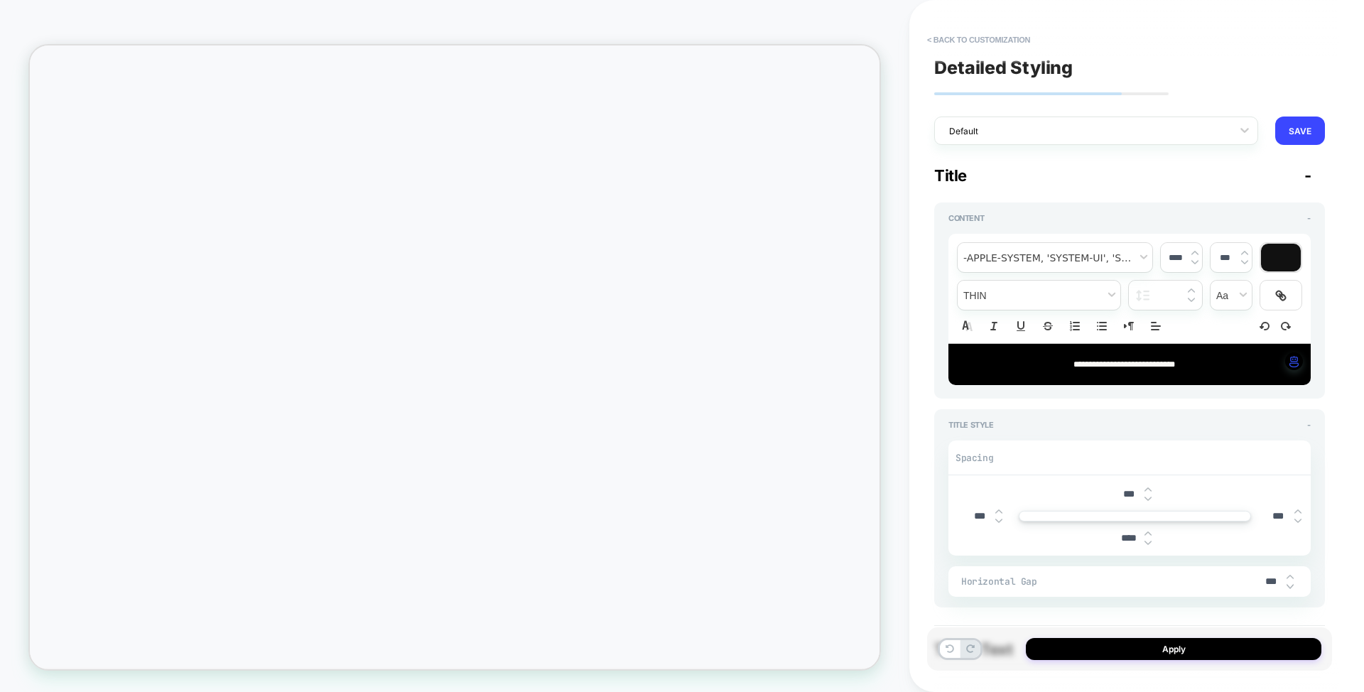
type textarea "*"
type input "***"
click at [1291, 586] on img at bounding box center [1289, 586] width 7 height 6
type textarea "*"
type input "***"
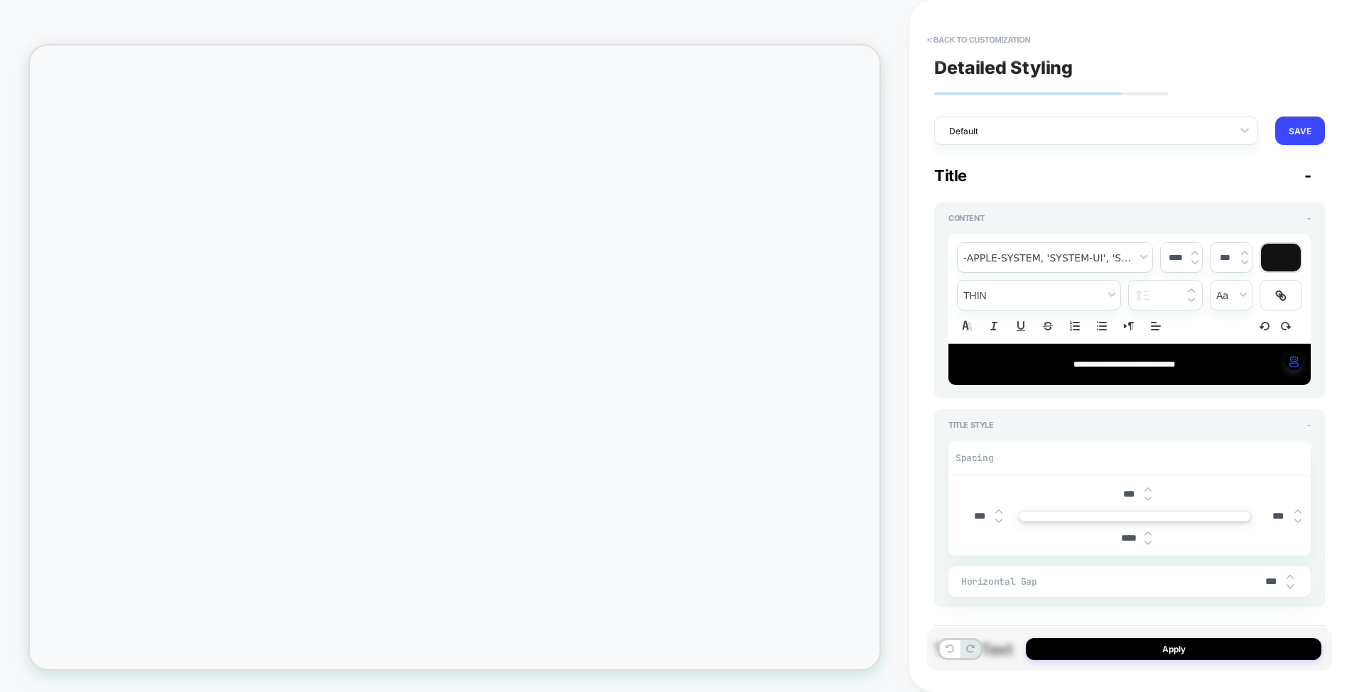
click at [1291, 586] on img at bounding box center [1289, 586] width 7 height 6
type textarea "*"
type input "***"
click at [1293, 585] on div "***" at bounding box center [1276, 581] width 43 height 29
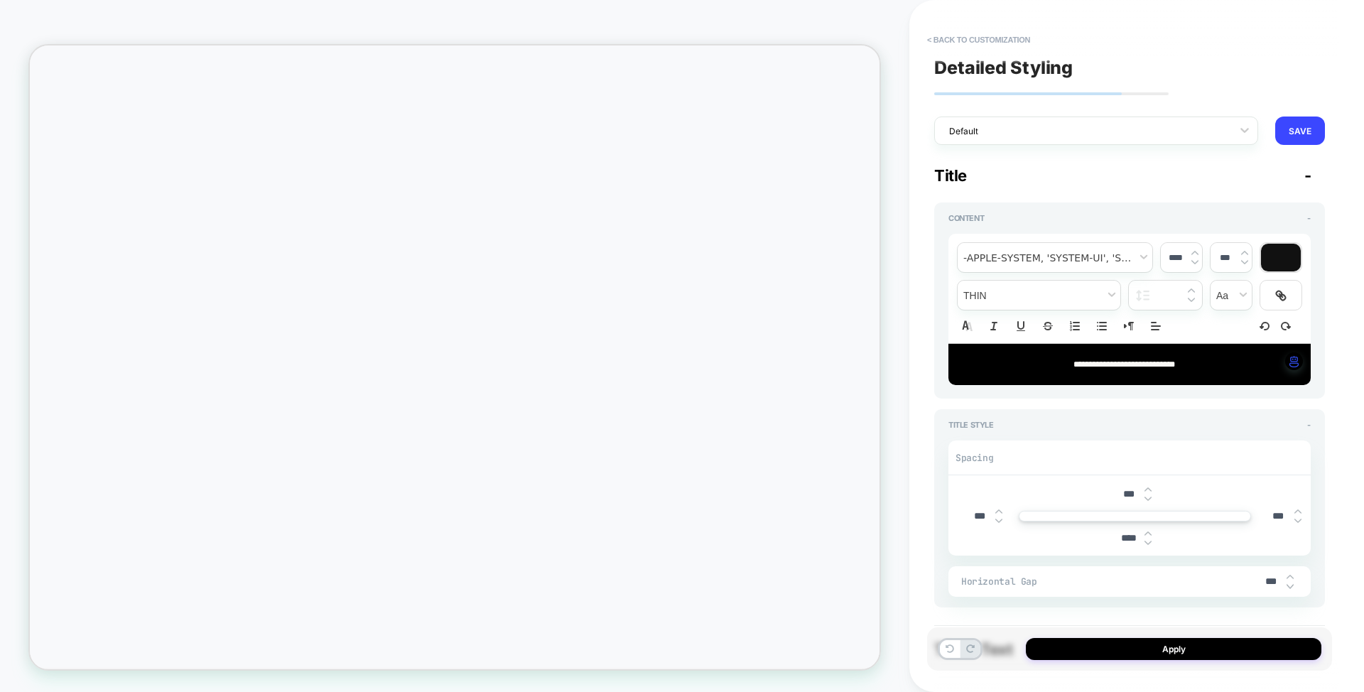
click at [1293, 585] on img at bounding box center [1289, 586] width 7 height 6
type textarea "*"
type input "***"
click at [1292, 585] on img at bounding box center [1289, 586] width 7 height 6
type textarea "*"
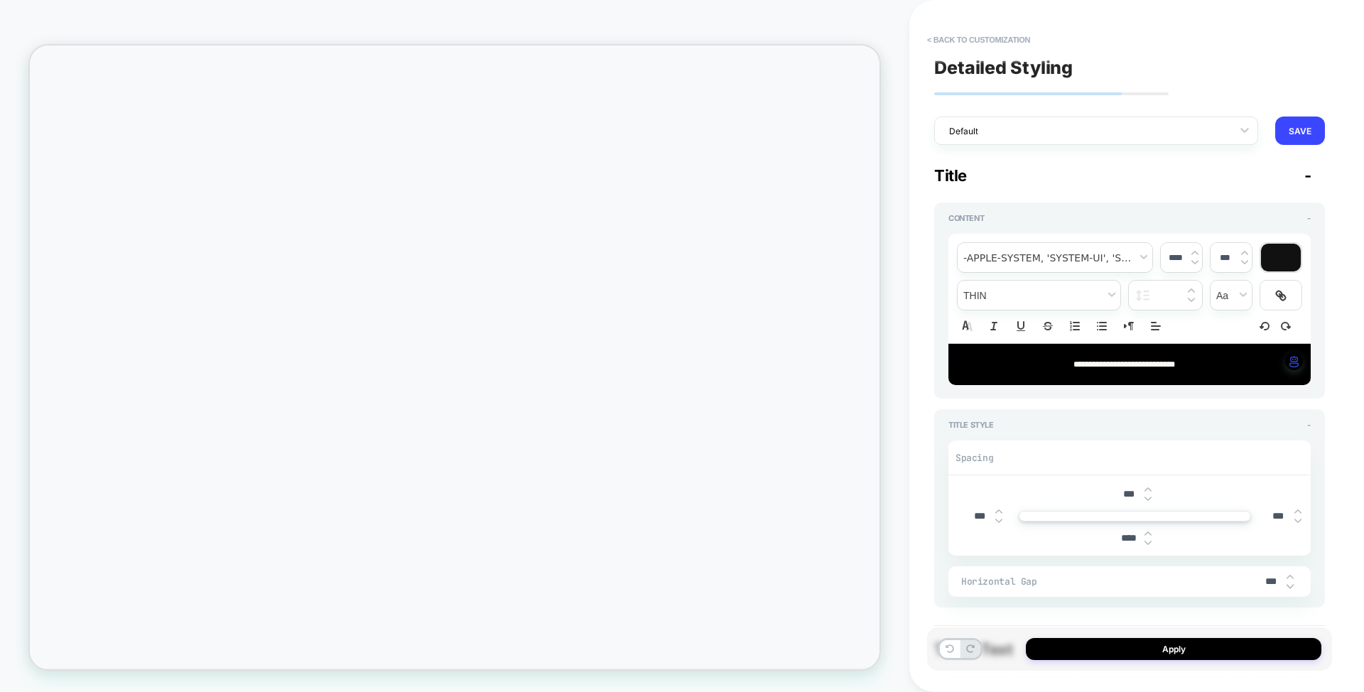
type input "***"
click at [1293, 584] on div "***" at bounding box center [1276, 581] width 43 height 29
click at [1291, 585] on img at bounding box center [1289, 586] width 7 height 6
type textarea "*"
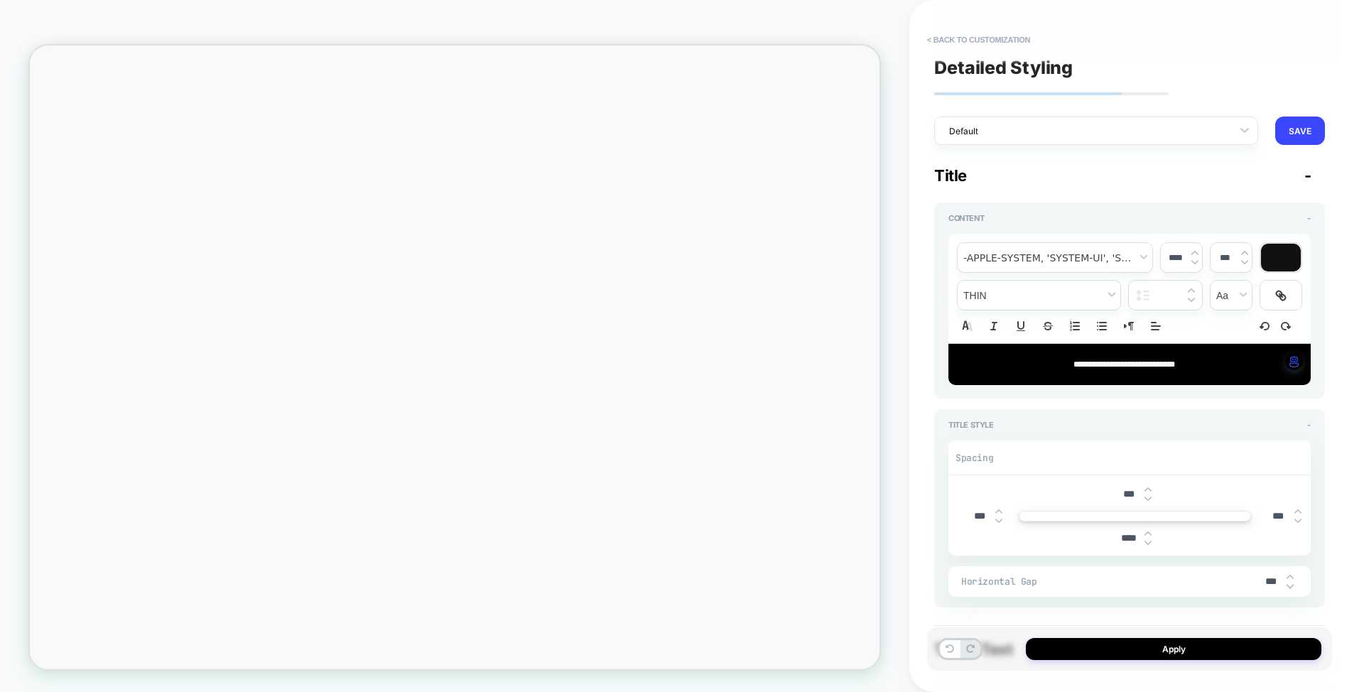
type input "***"
click at [1291, 585] on img at bounding box center [1289, 586] width 7 height 6
type textarea "*"
type input "***"
click at [1291, 585] on img at bounding box center [1289, 586] width 7 height 6
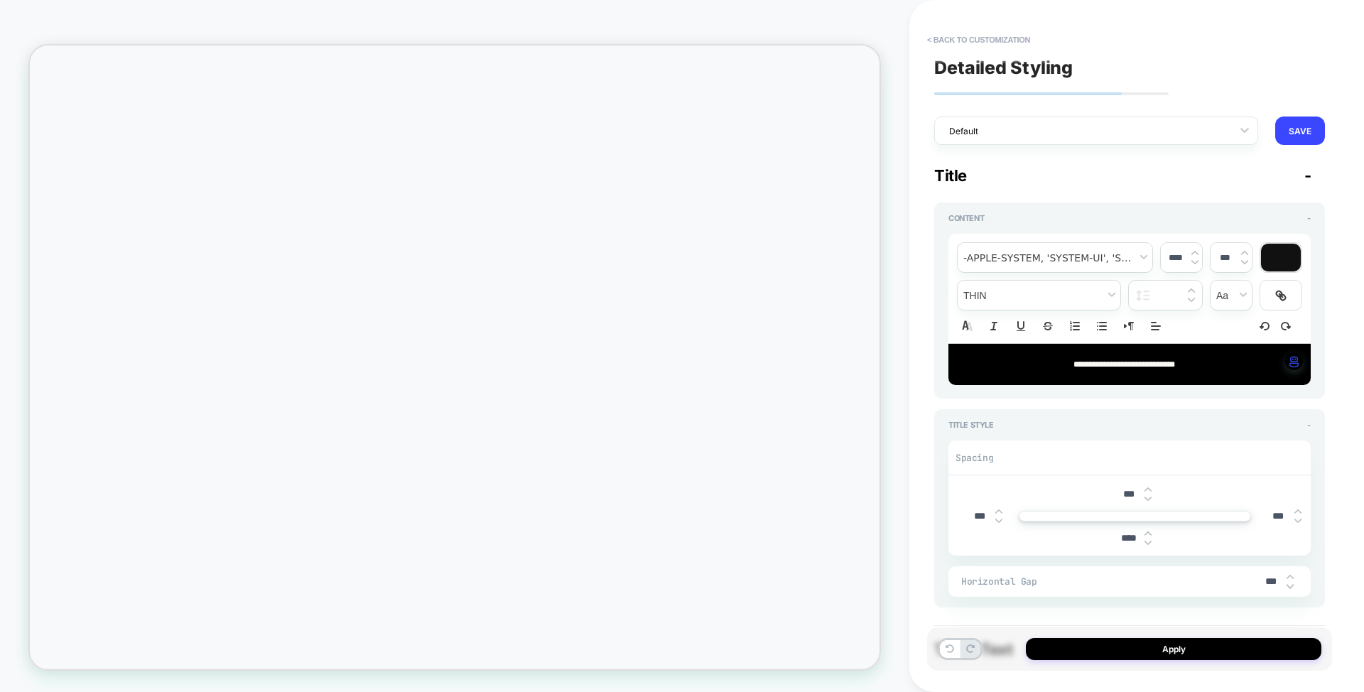
type textarea "*"
type input "***"
click at [1291, 585] on img at bounding box center [1289, 586] width 7 height 6
type textarea "*"
type input "***"
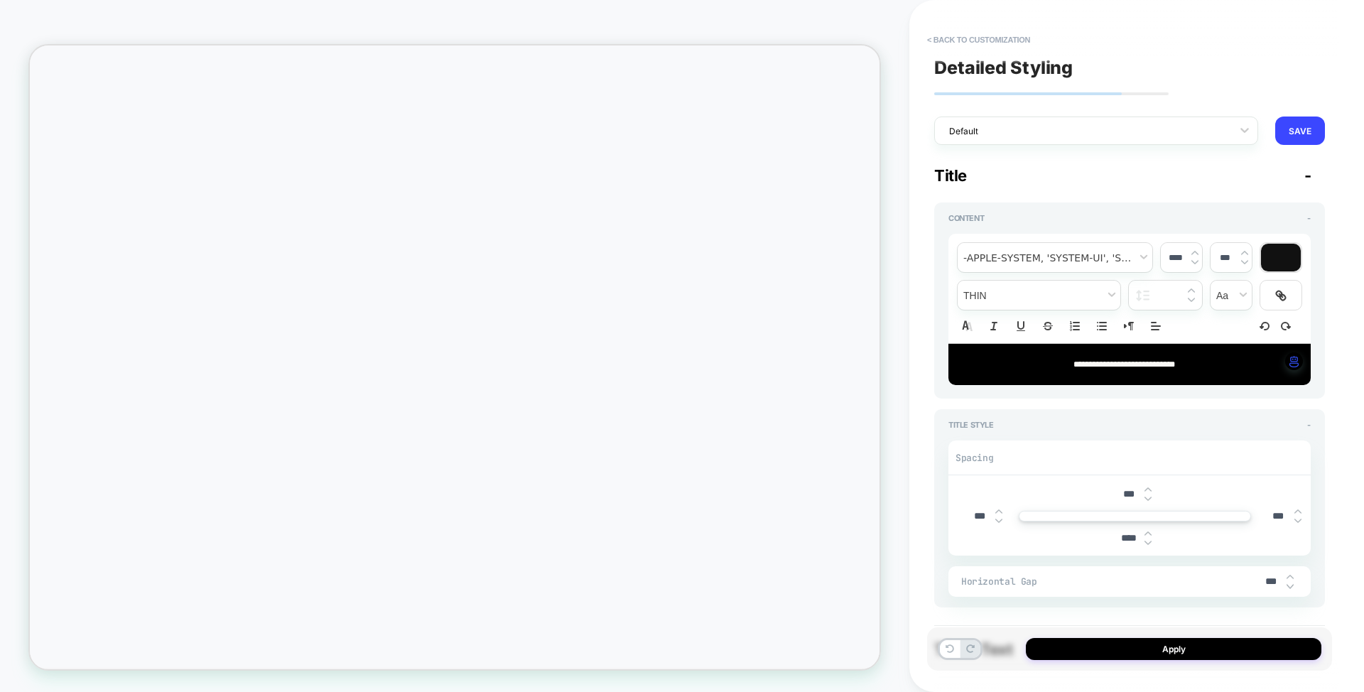
click at [1290, 585] on img at bounding box center [1289, 586] width 7 height 6
type textarea "*"
type input "***"
type textarea "*"
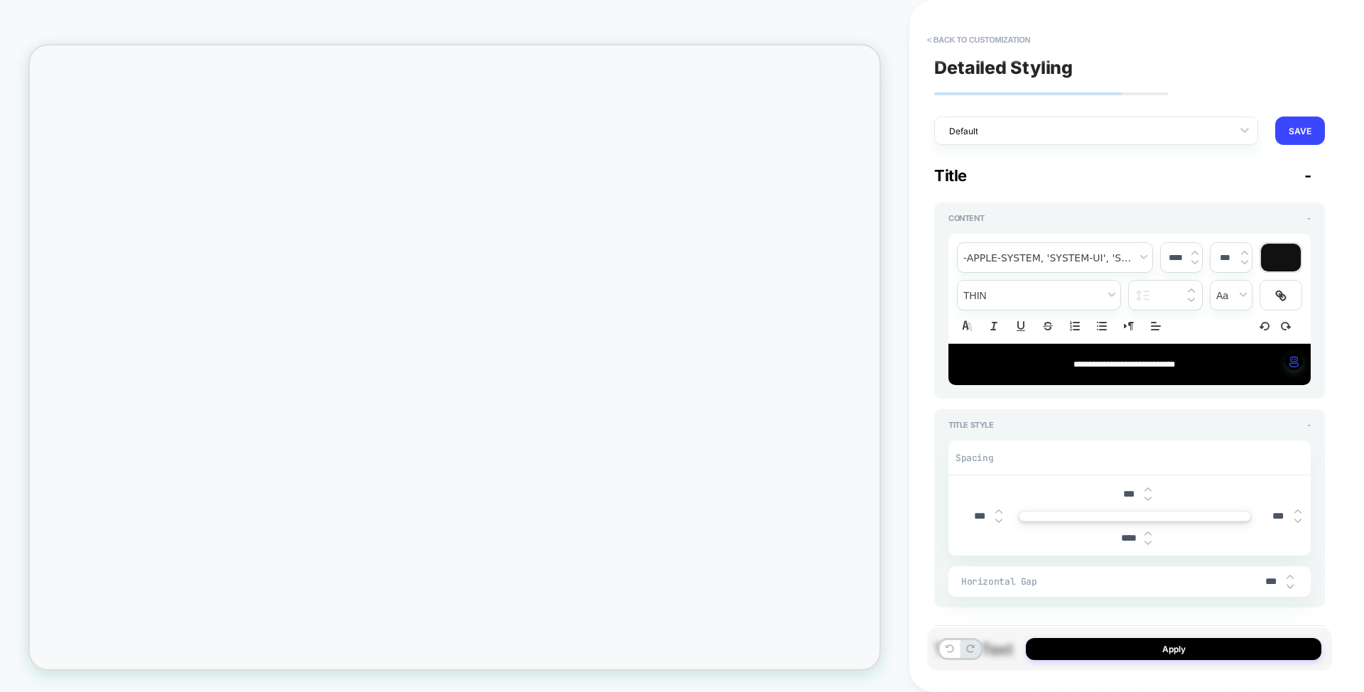
type input "***"
type textarea "*"
type input "***"
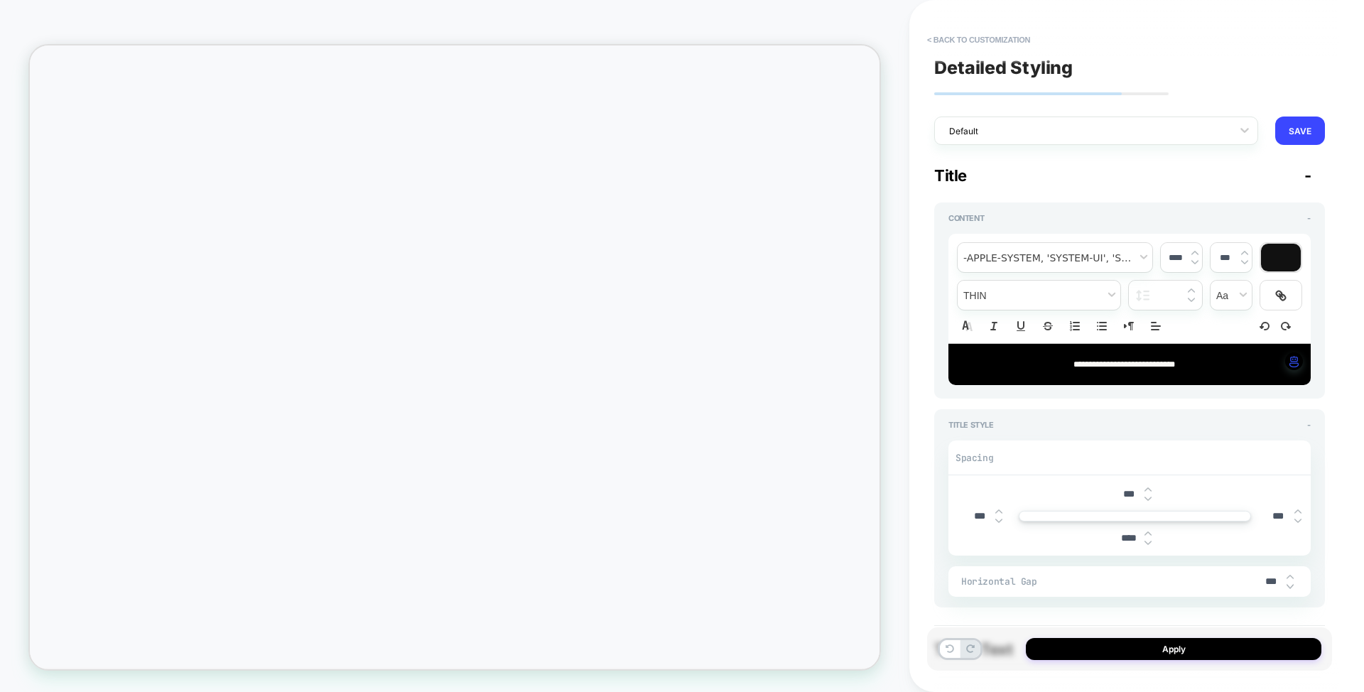
type textarea "*"
type input "***"
type textarea "*"
type input "***"
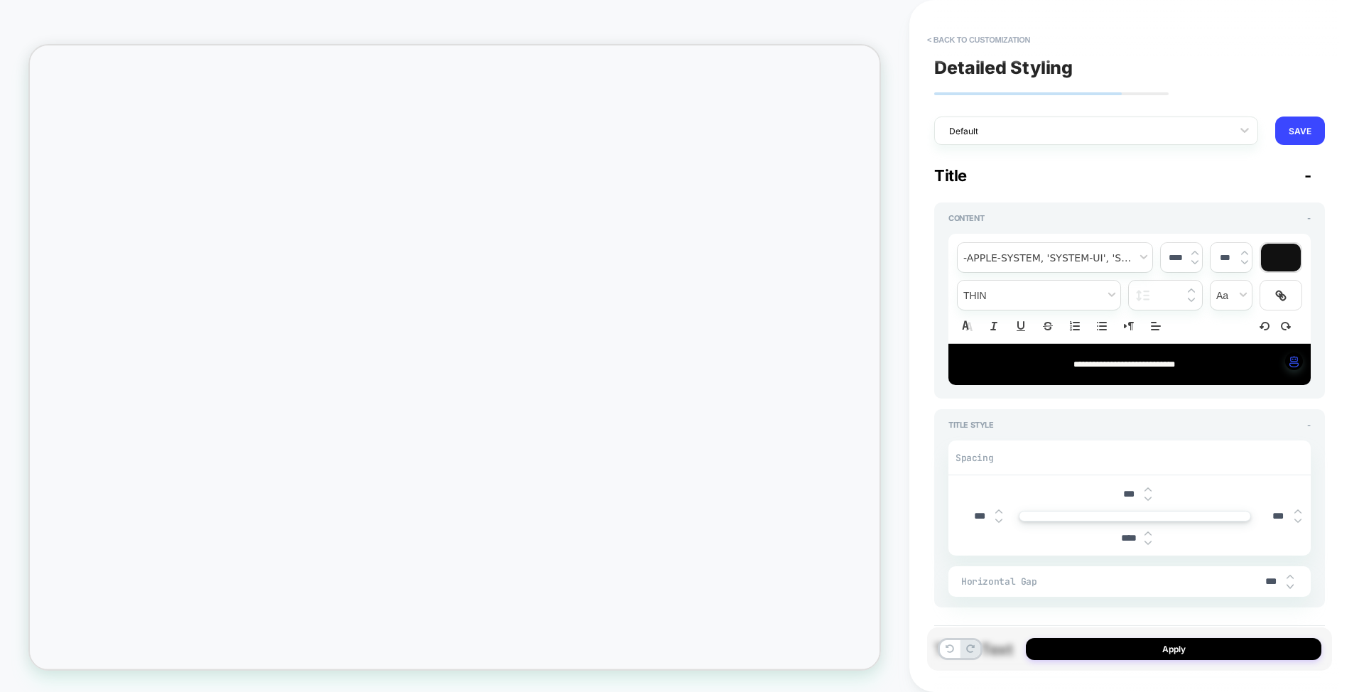
type textarea "*"
type input "***"
type textarea "*"
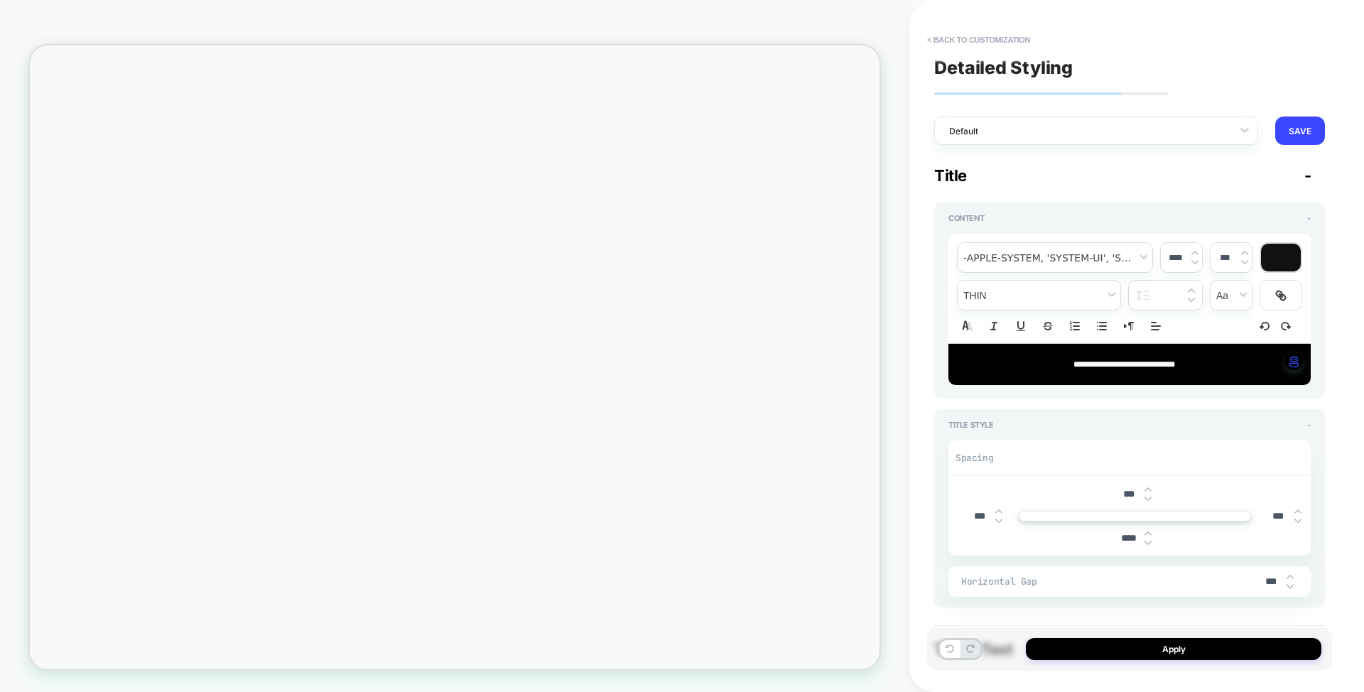
type input "***"
type textarea "*"
type input "***"
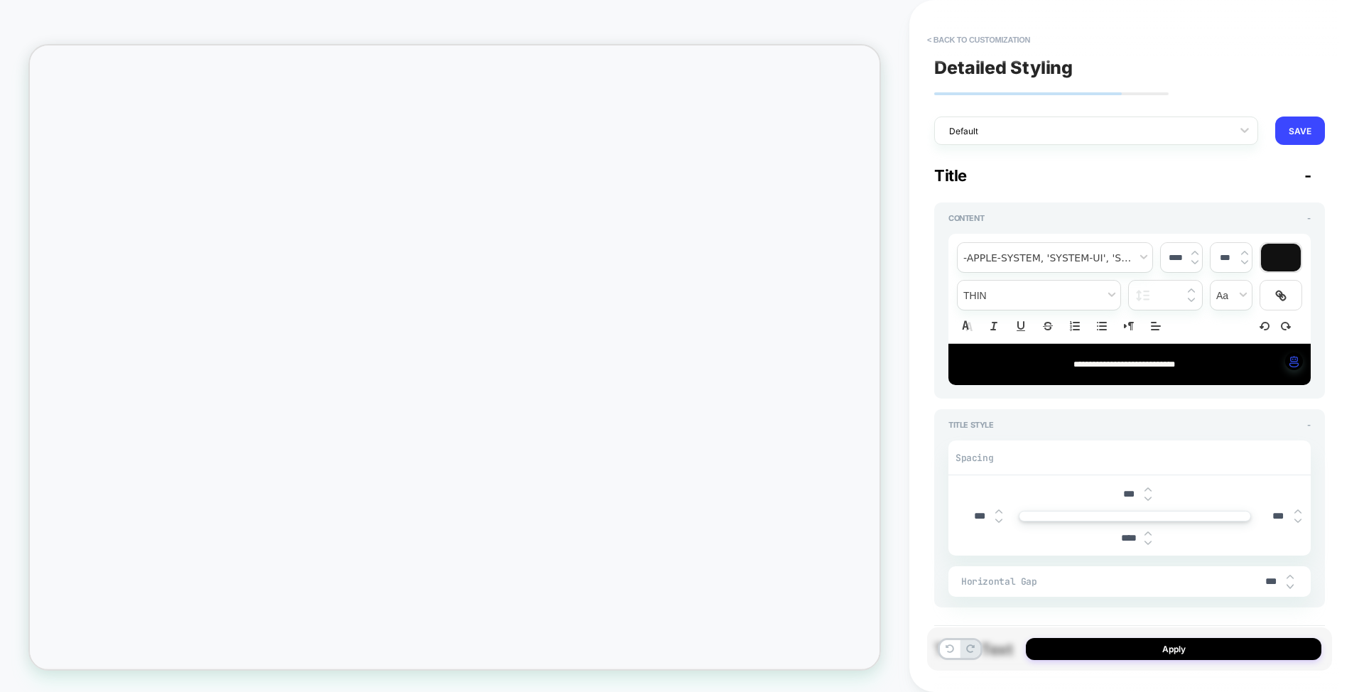
type textarea "*"
type input "***"
type textarea "*"
type input "***"
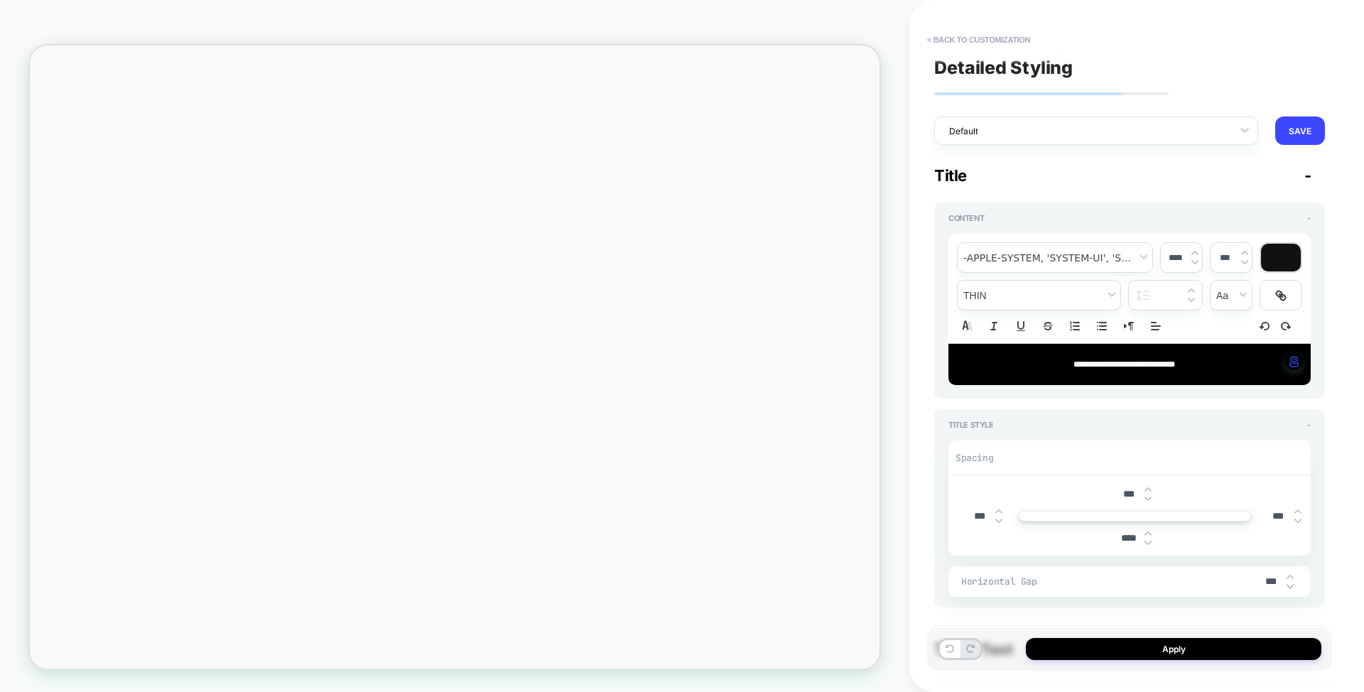
type textarea "*"
type input "***"
type textarea "*"
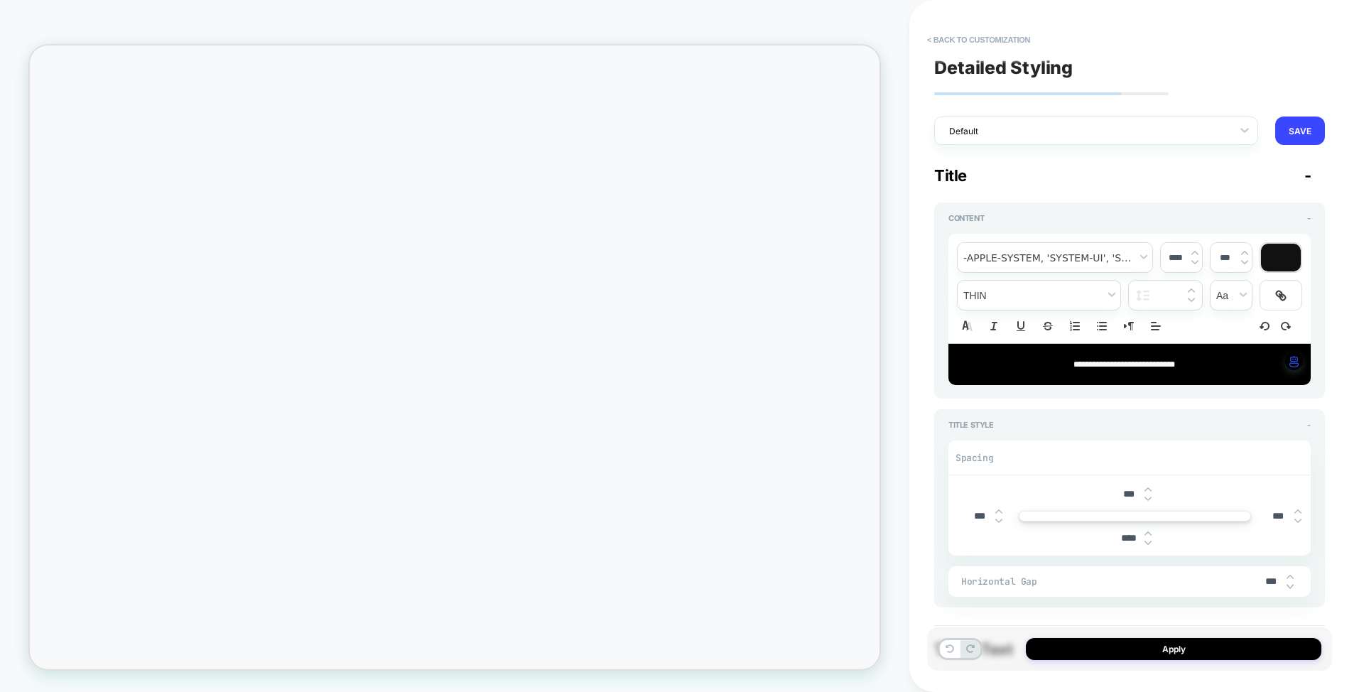
type input "***"
type textarea "*"
type input "***"
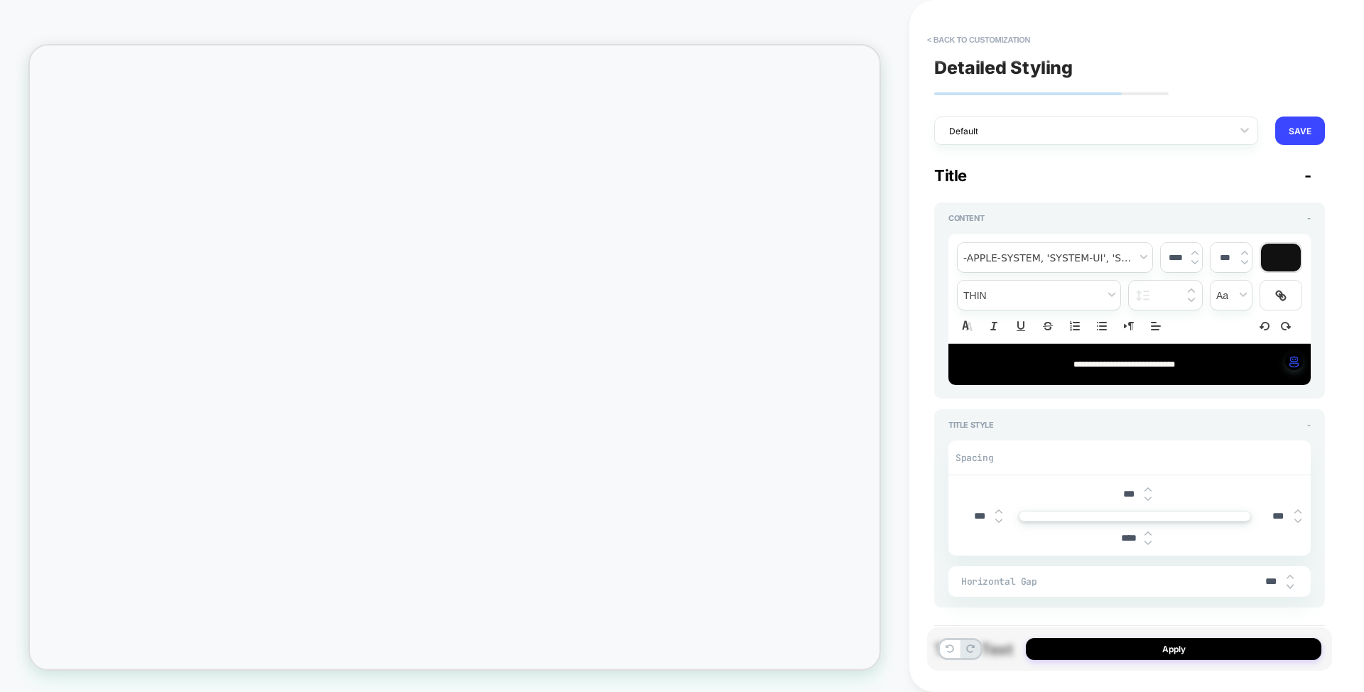
type textarea "*"
type input "***"
type textarea "*"
type input "***"
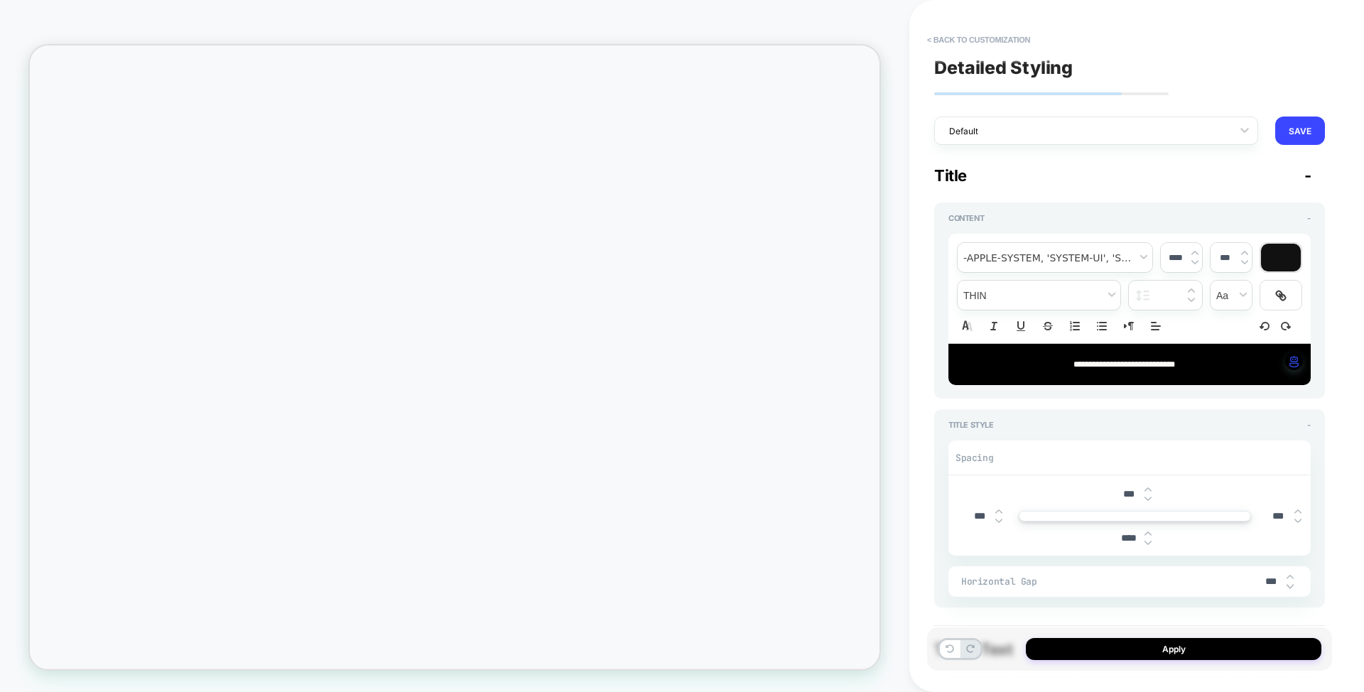
type textarea "*"
type input "***"
type textarea "*"
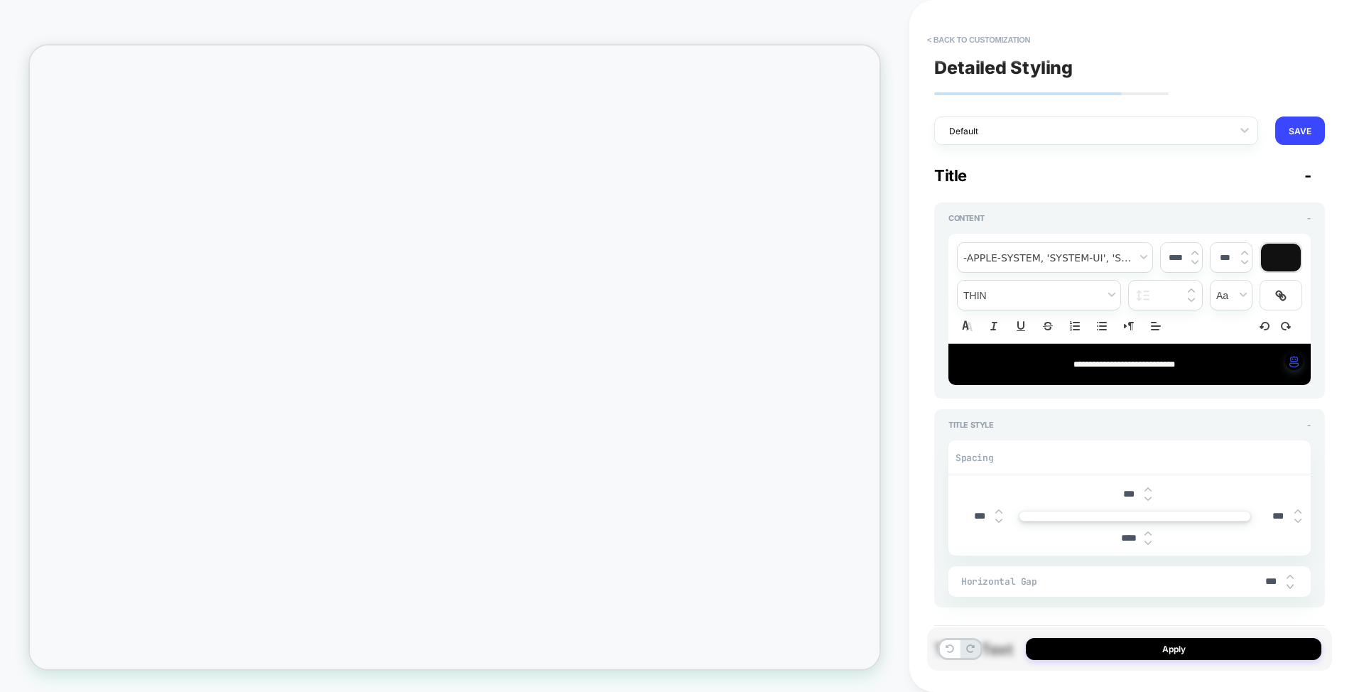
type input "***"
type textarea "*"
type input "***"
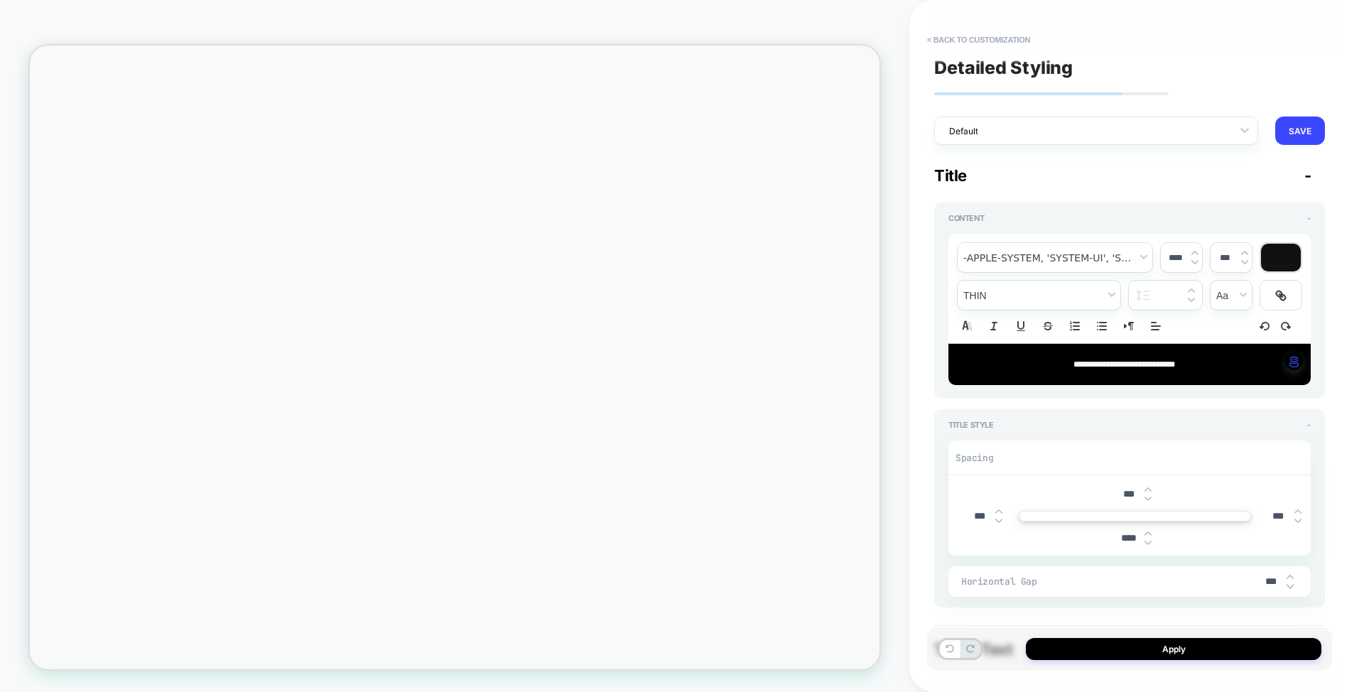
type textarea "*"
type input "***"
type textarea "*"
type input "***"
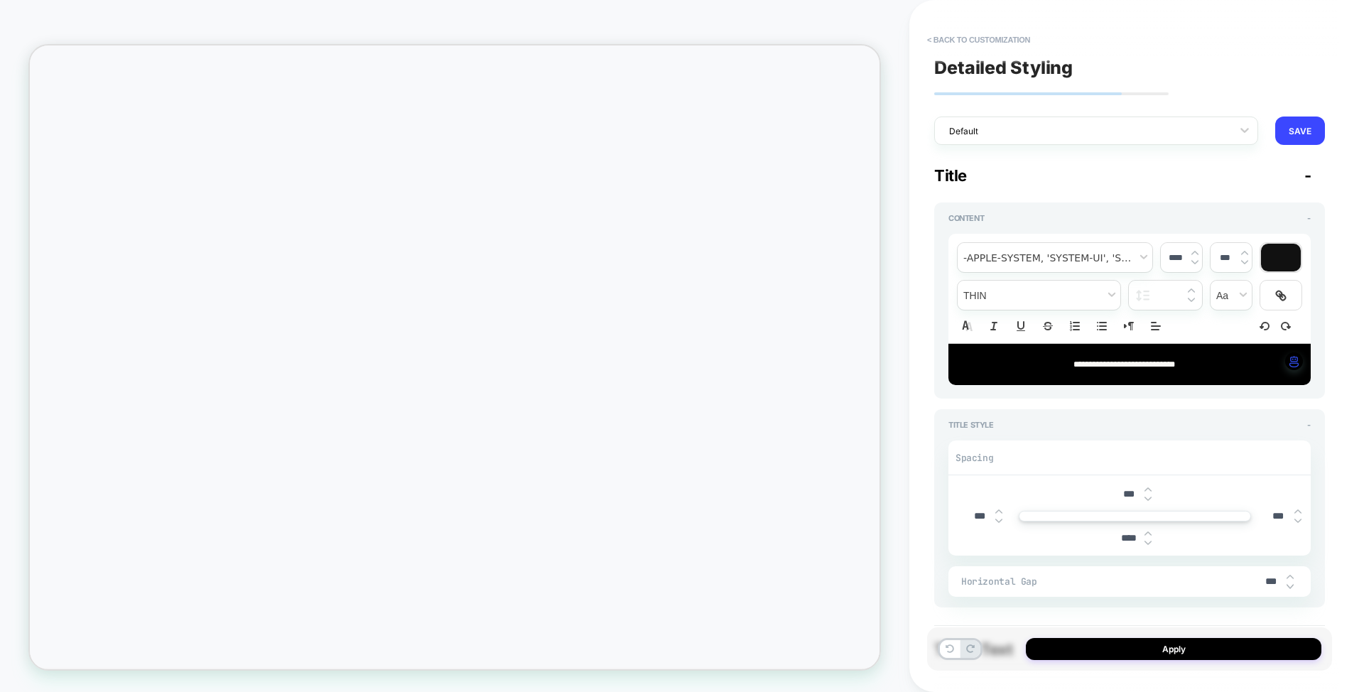
type textarea "*"
type input "***"
type textarea "*"
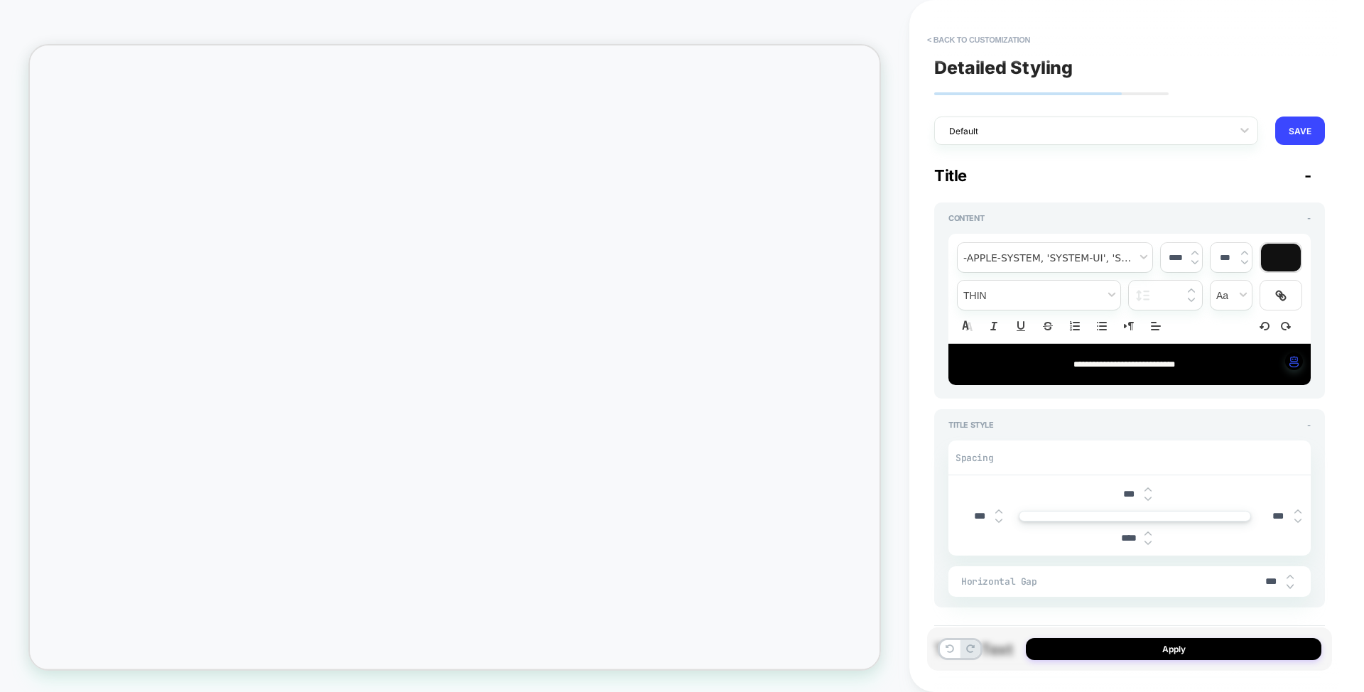
type input "***"
type textarea "*"
type input "***"
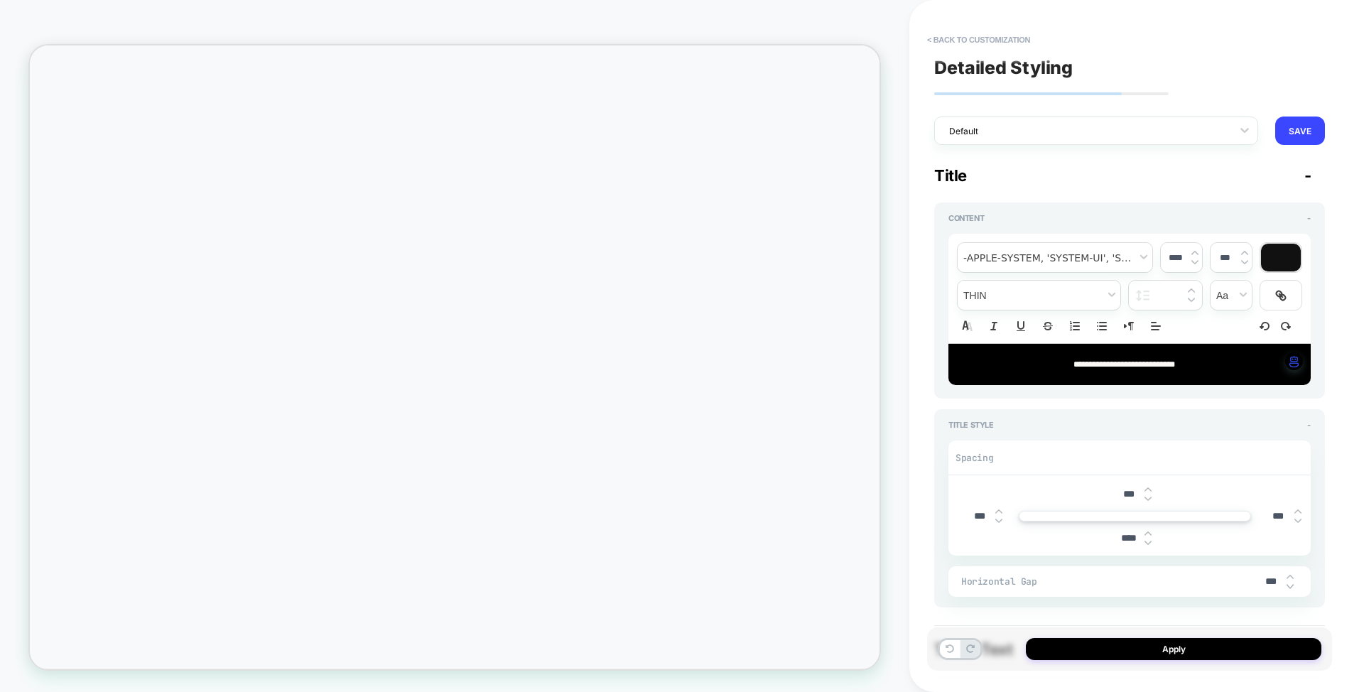
type textarea "*"
type input "***"
type textarea "*"
type input "***"
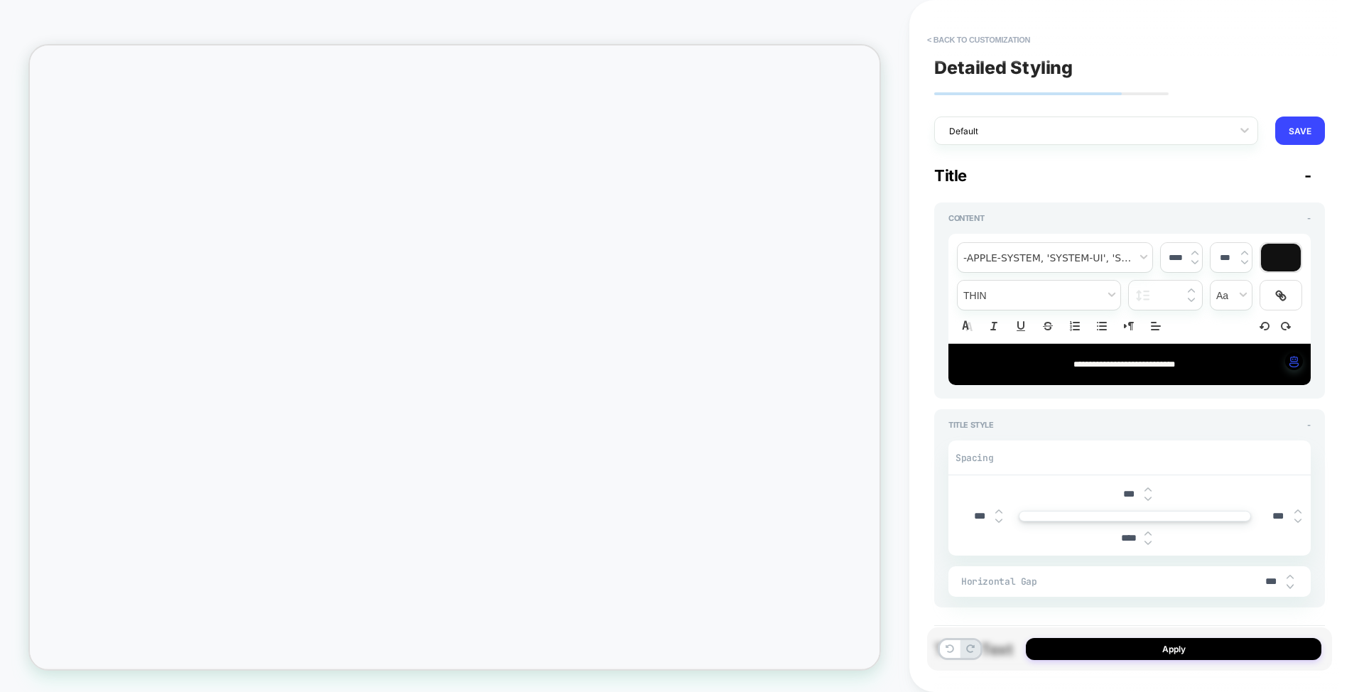
type textarea "*"
type input "***"
type textarea "*"
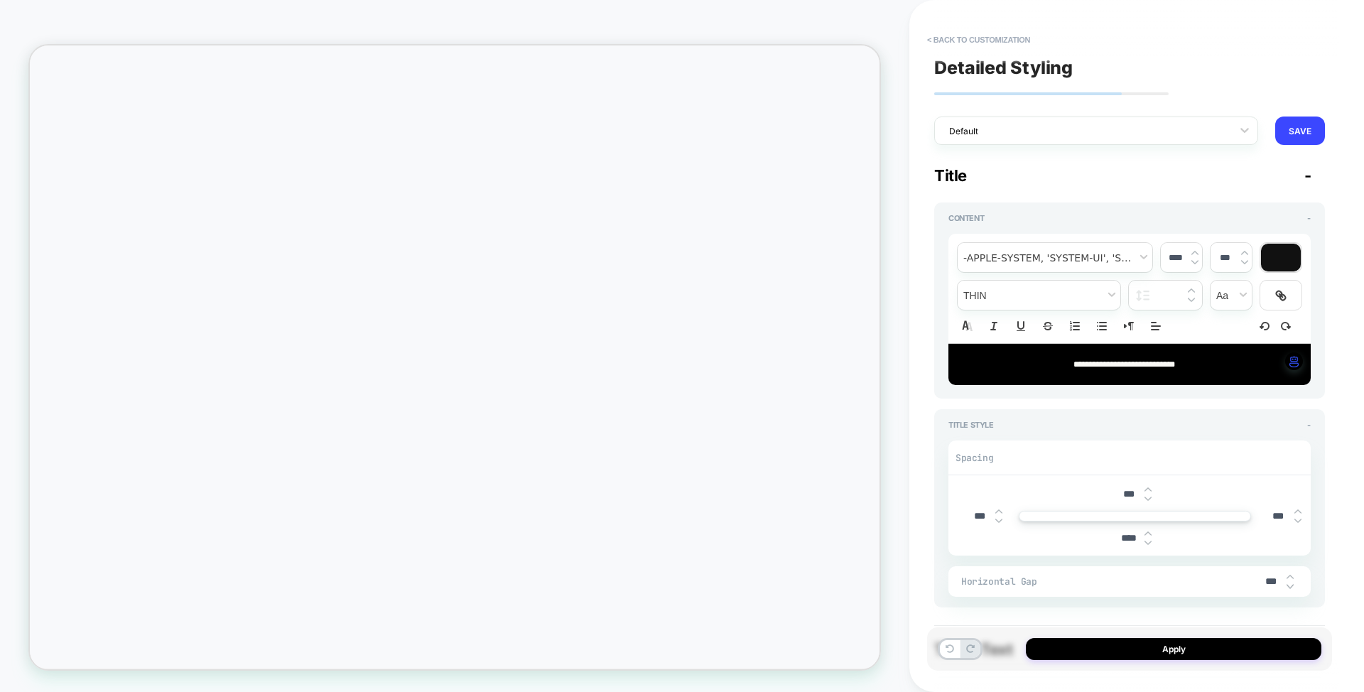
type input "***"
click at [1293, 587] on div "***" at bounding box center [1276, 581] width 43 height 29
click at [1288, 587] on img at bounding box center [1289, 586] width 7 height 6
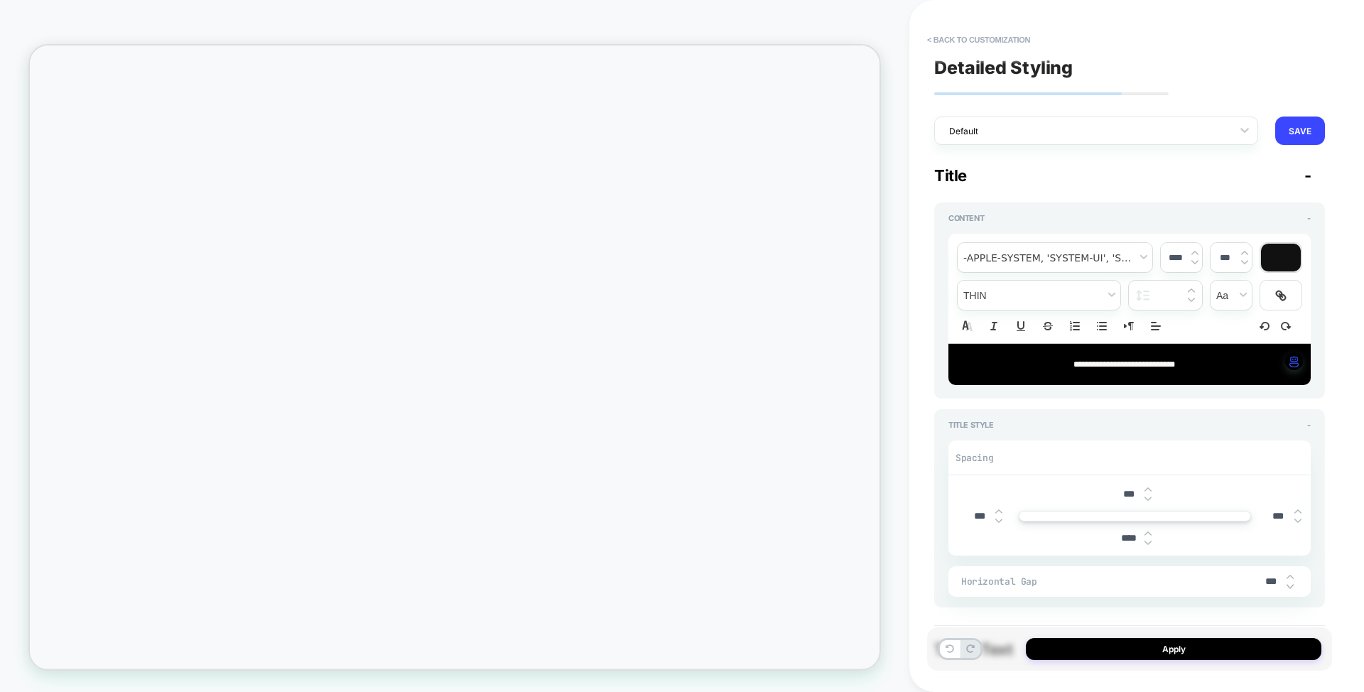
type textarea "*"
type input "***"
click at [1288, 587] on img at bounding box center [1289, 586] width 7 height 6
type textarea "*"
type input "***"
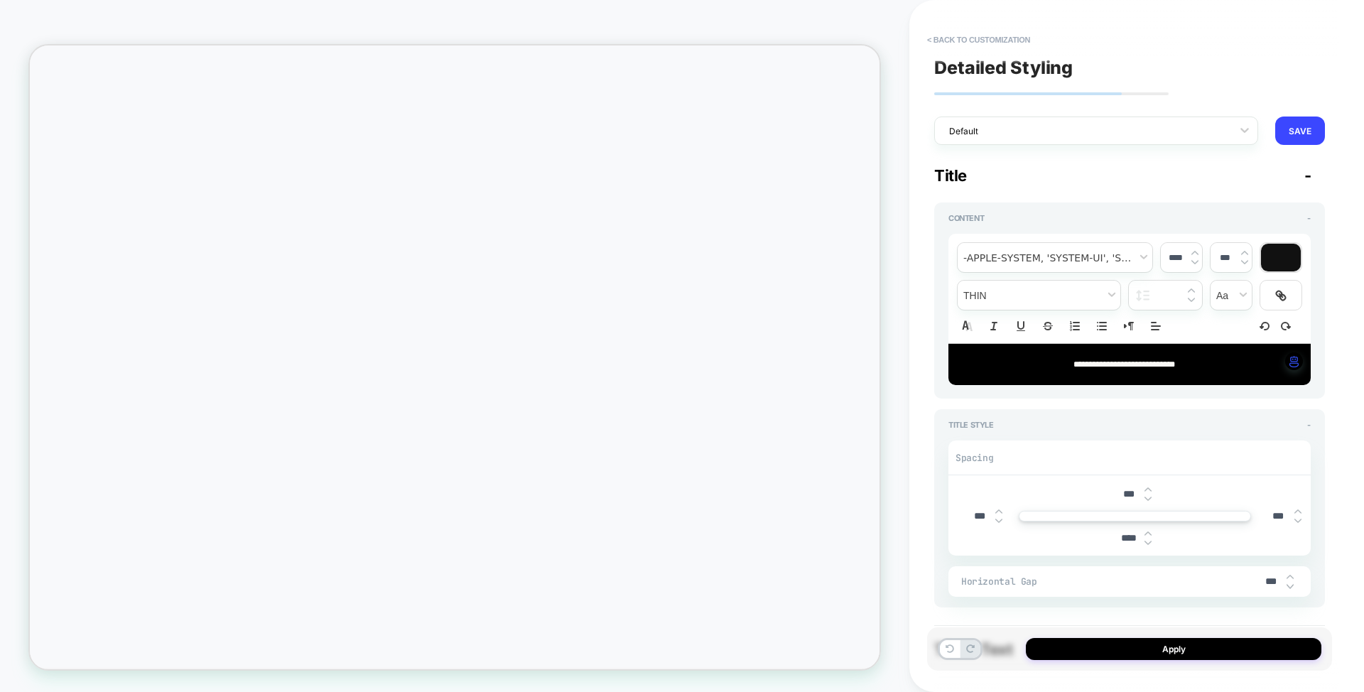
click at [1287, 587] on img at bounding box center [1289, 586] width 7 height 6
type textarea "*"
type input "***"
click at [1287, 587] on img at bounding box center [1289, 586] width 7 height 6
type textarea "*"
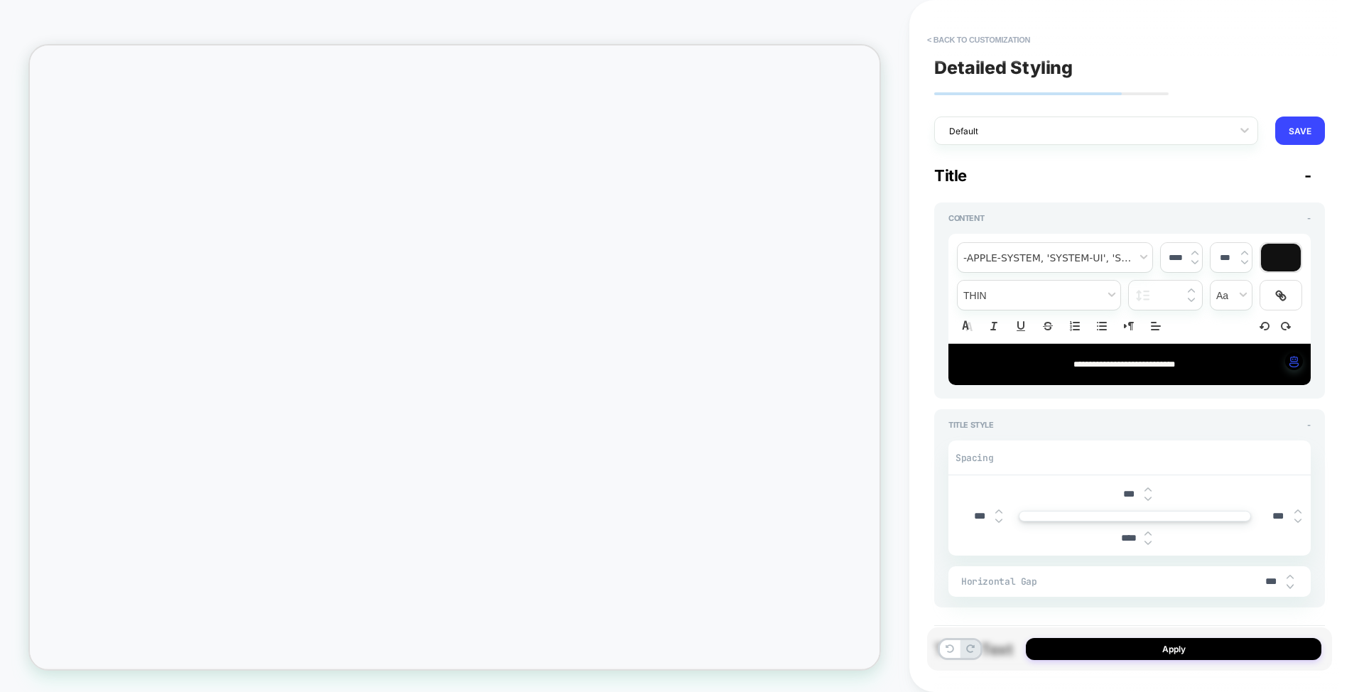
type input "***"
click at [1286, 587] on div "***" at bounding box center [1276, 581] width 43 height 29
click at [1287, 587] on img at bounding box center [1289, 586] width 7 height 6
type textarea "*"
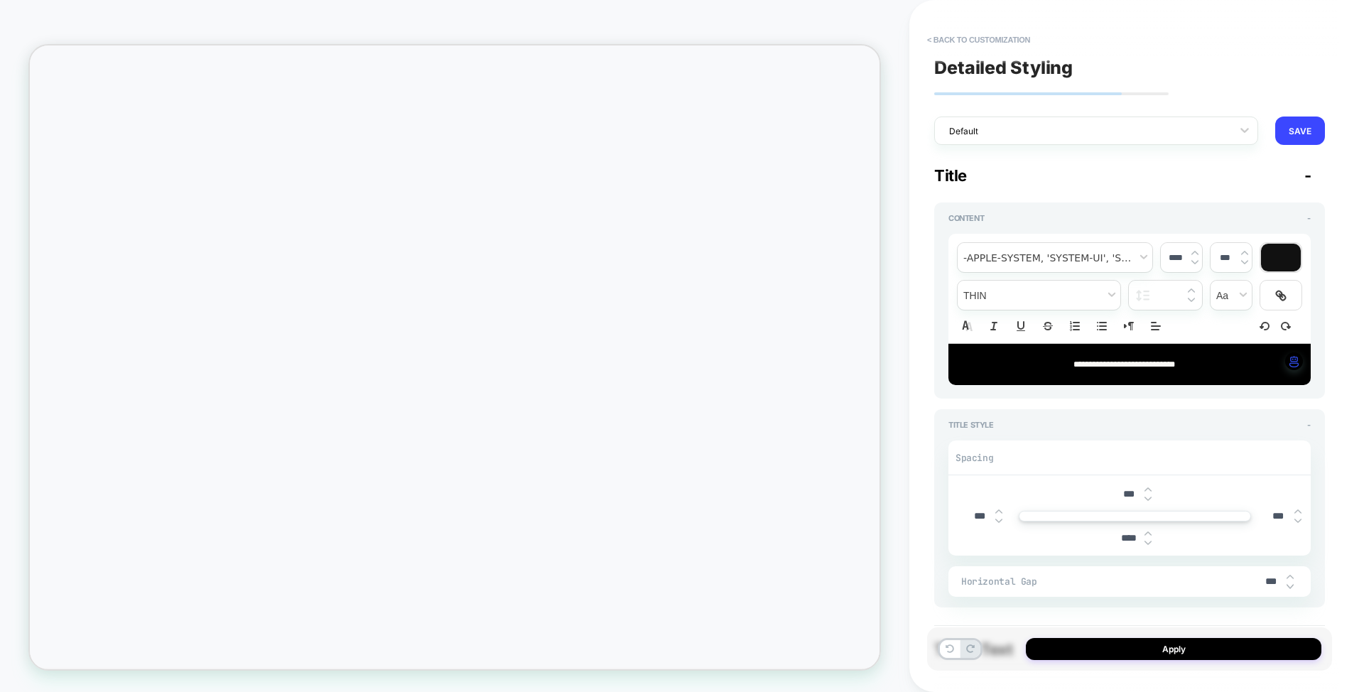
type input "***"
click at [1287, 587] on img at bounding box center [1289, 586] width 7 height 6
type textarea "*"
type input "***"
click at [1290, 587] on img at bounding box center [1289, 586] width 7 height 6
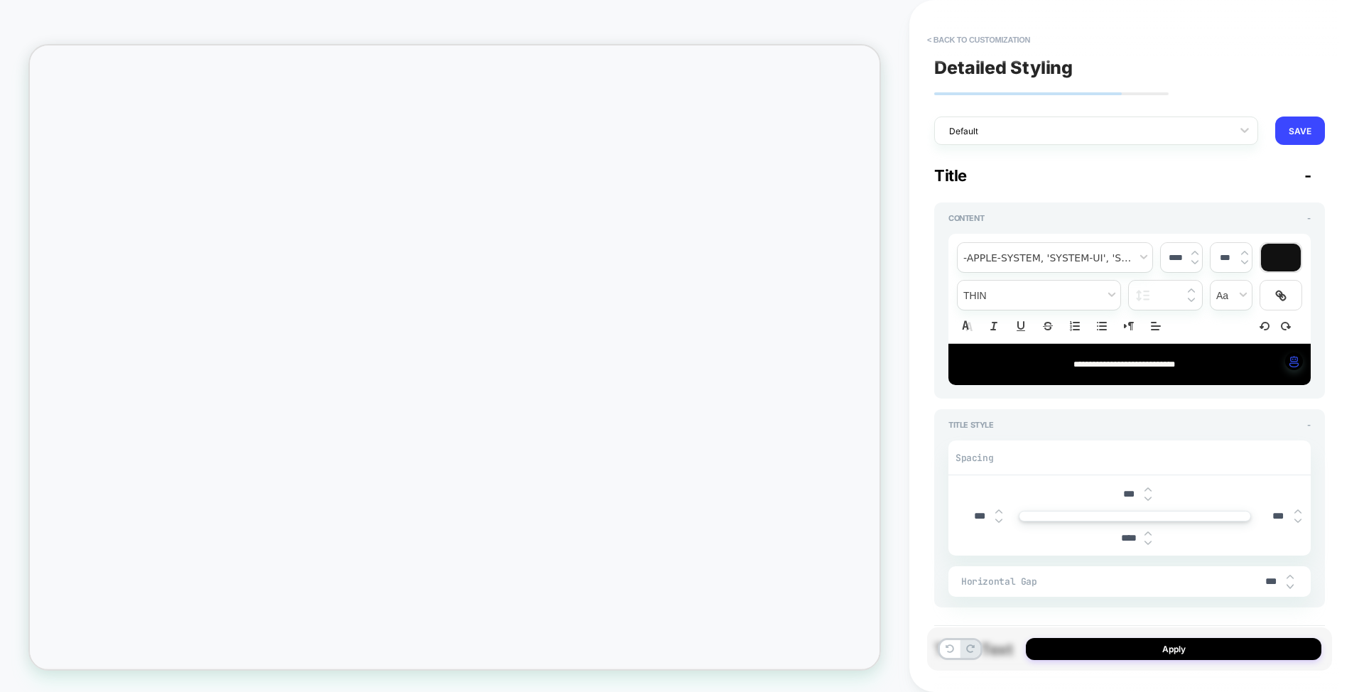
type textarea "*"
type input "***"
click at [1288, 587] on img at bounding box center [1289, 586] width 7 height 6
type textarea "*"
type input "***"
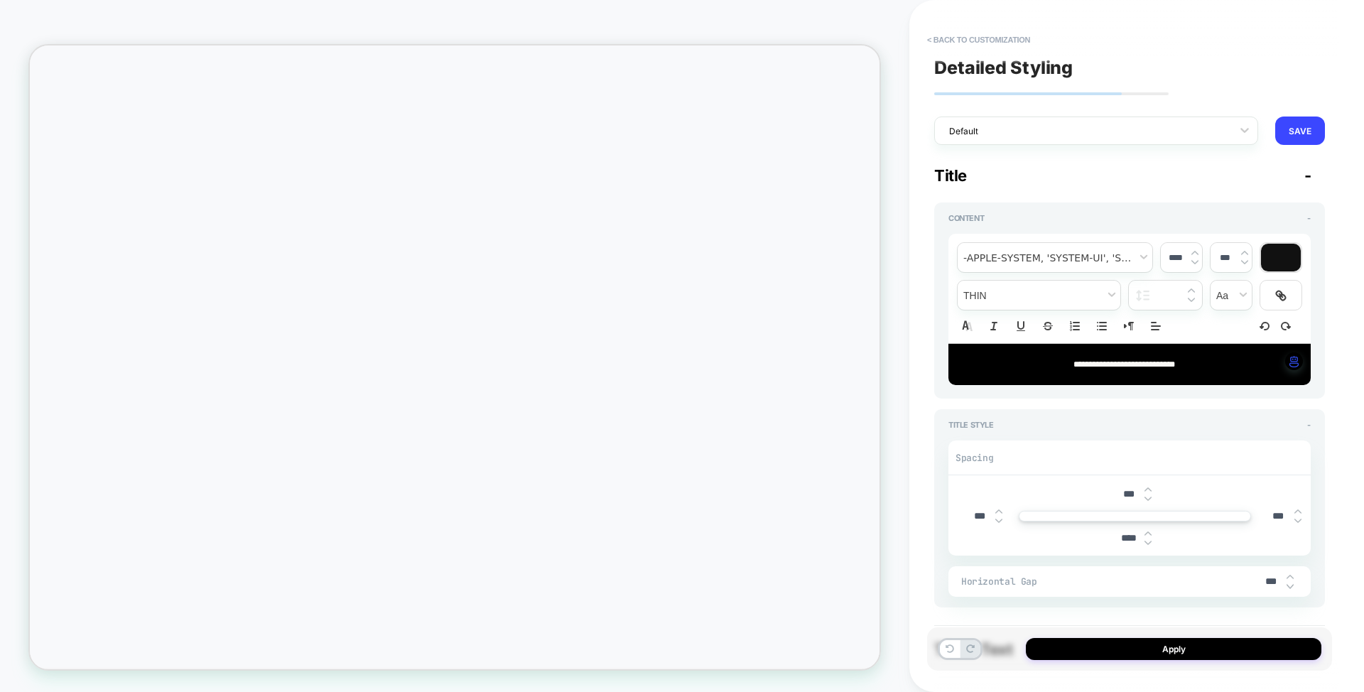
click at [1289, 587] on img at bounding box center [1289, 586] width 7 height 6
type textarea "*"
type input "***"
click at [1288, 587] on img at bounding box center [1289, 586] width 7 height 6
type textarea "*"
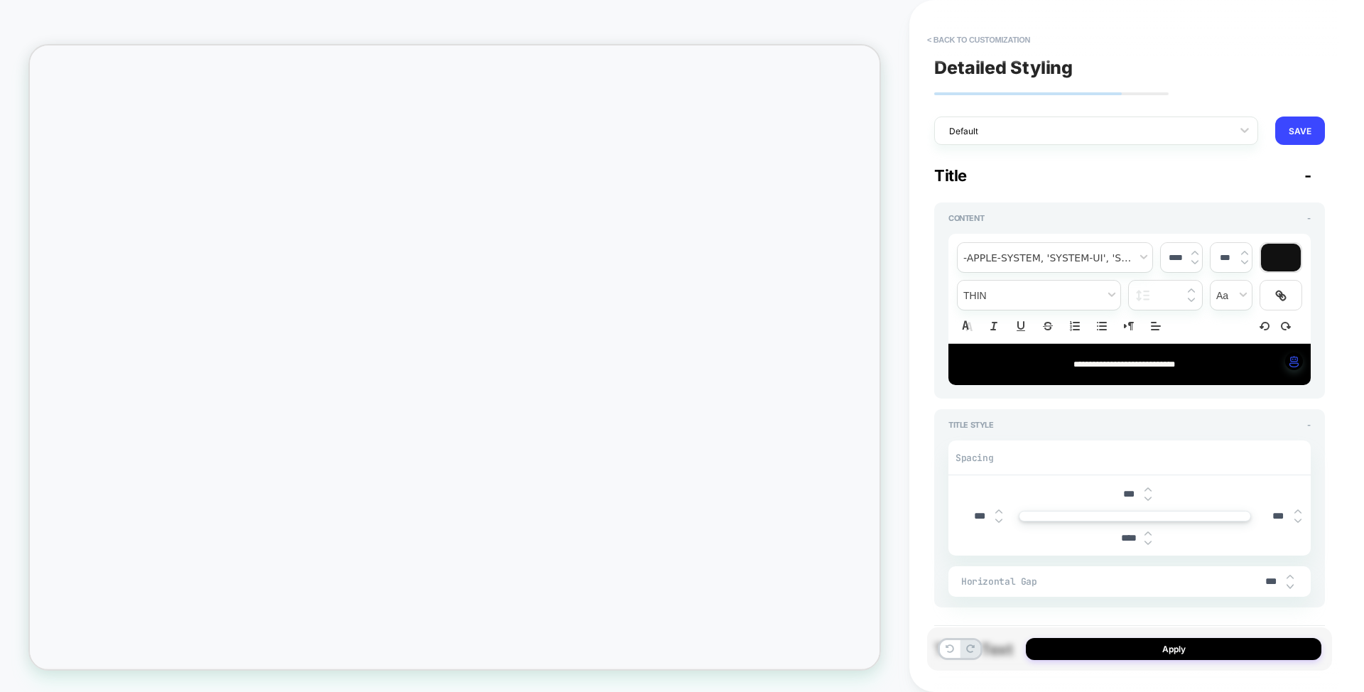
type input "***"
click at [1289, 587] on img at bounding box center [1289, 586] width 7 height 6
type textarea "*"
type input "***"
click at [1288, 587] on img at bounding box center [1289, 586] width 7 height 6
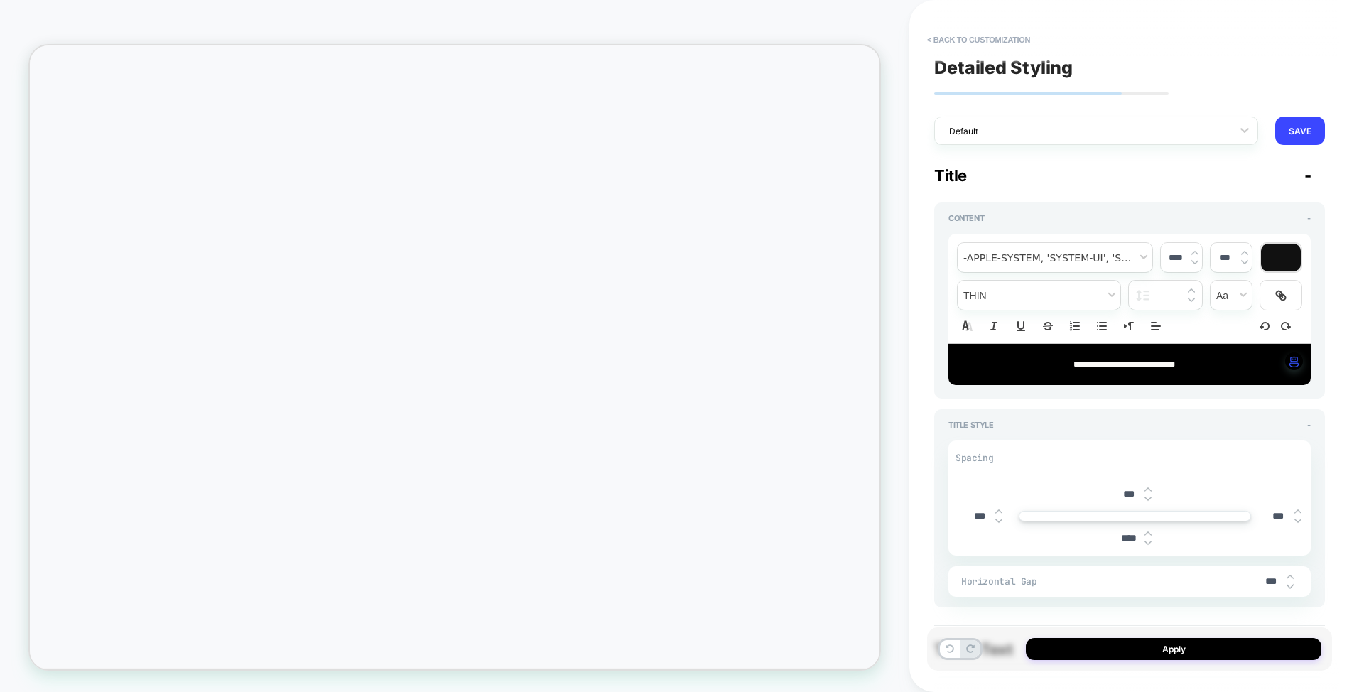
type textarea "*"
type input "***"
click at [1289, 587] on img at bounding box center [1289, 586] width 7 height 6
type textarea "*"
type input "***"
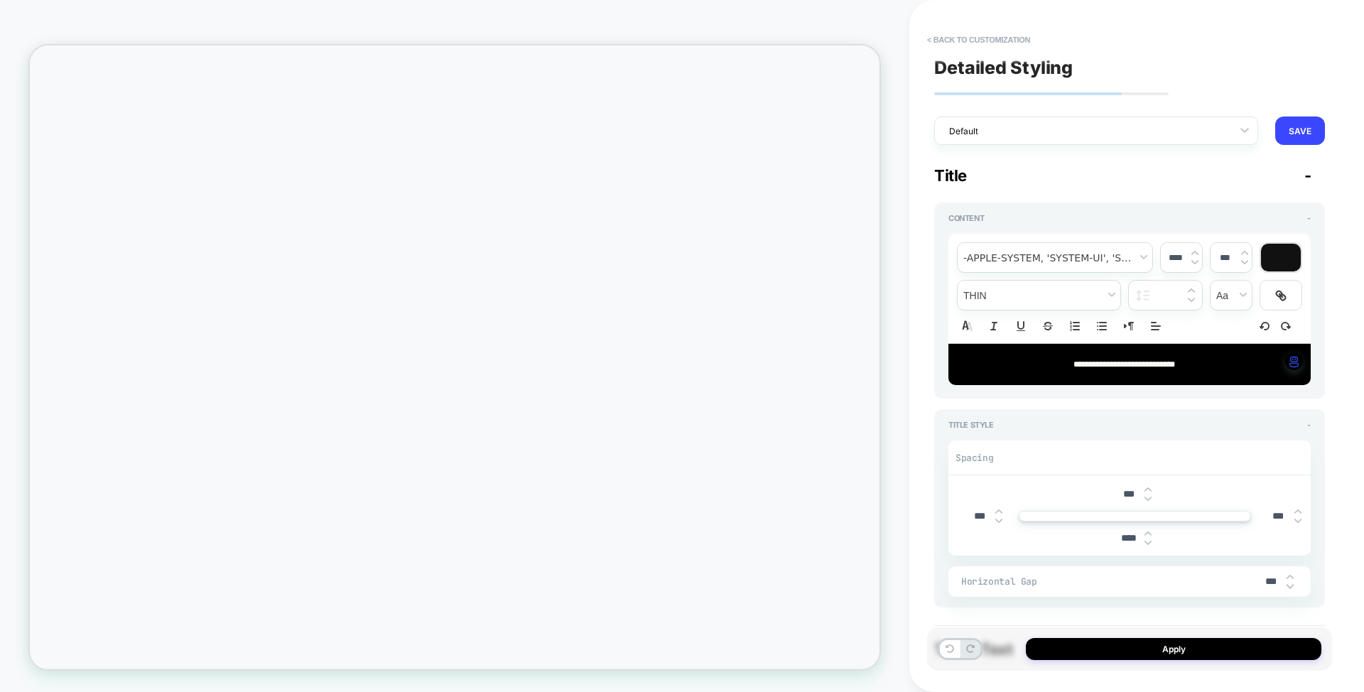
click at [1288, 587] on img at bounding box center [1289, 586] width 7 height 6
type textarea "*"
type input "***"
click at [1290, 586] on img at bounding box center [1289, 586] width 7 height 6
type textarea "*"
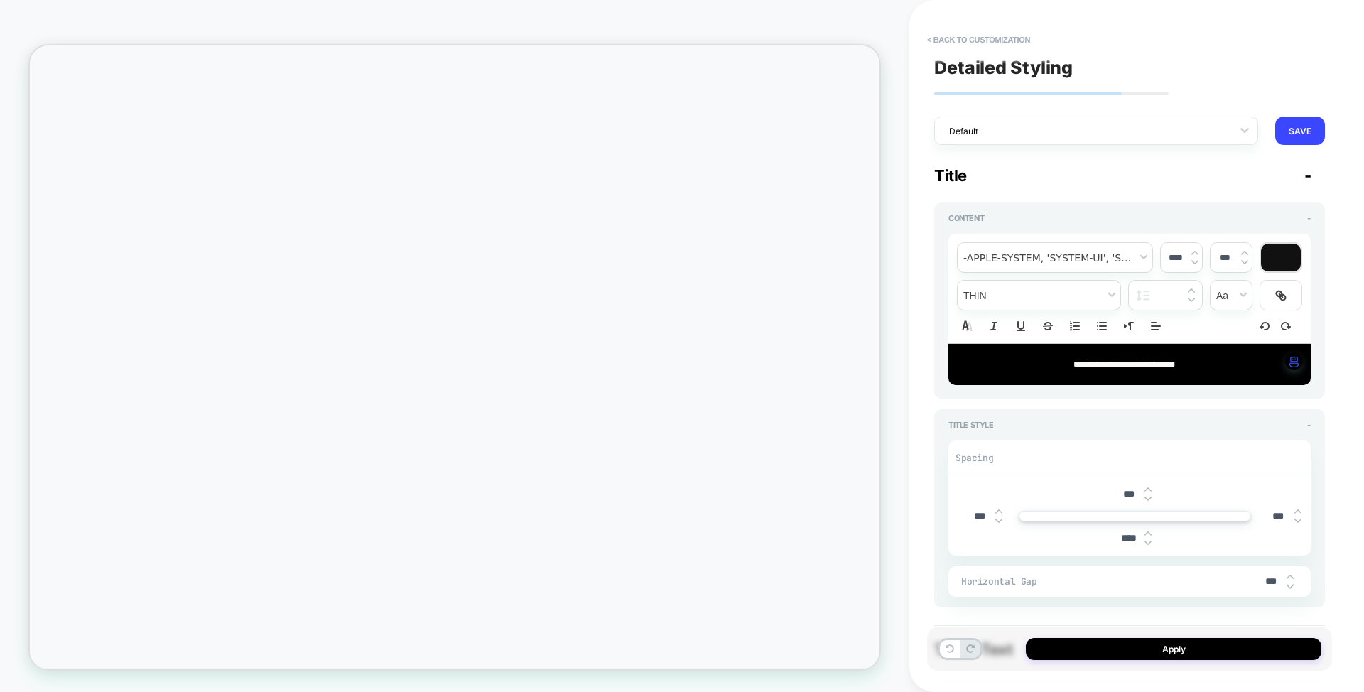
type input "***"
click at [1289, 587] on img at bounding box center [1289, 586] width 7 height 6
type textarea "*"
type input "***"
click at [1291, 585] on img at bounding box center [1289, 586] width 7 height 6
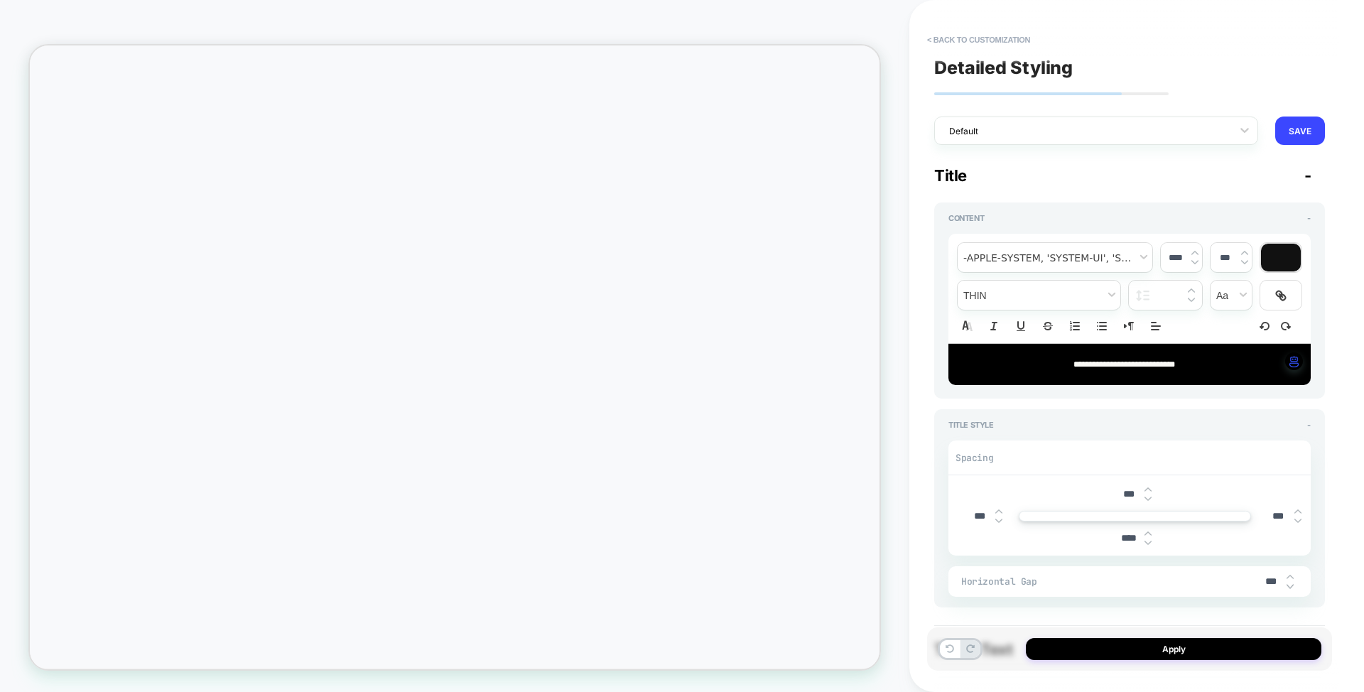
type textarea "*"
type input "***"
click at [1290, 586] on img at bounding box center [1289, 586] width 7 height 6
type textarea "*"
type input "***"
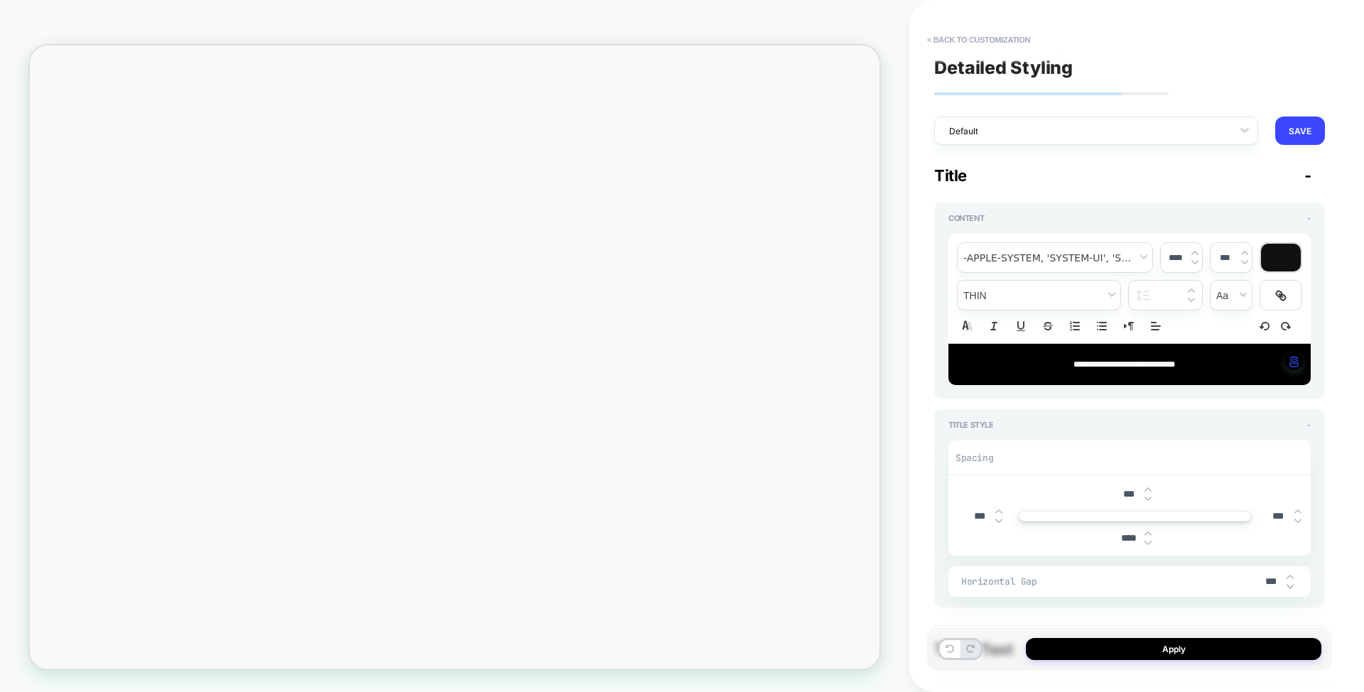
click at [1289, 585] on img at bounding box center [1289, 586] width 7 height 6
type textarea "*"
type input "***"
click at [1289, 585] on img at bounding box center [1289, 586] width 7 height 6
type textarea "*"
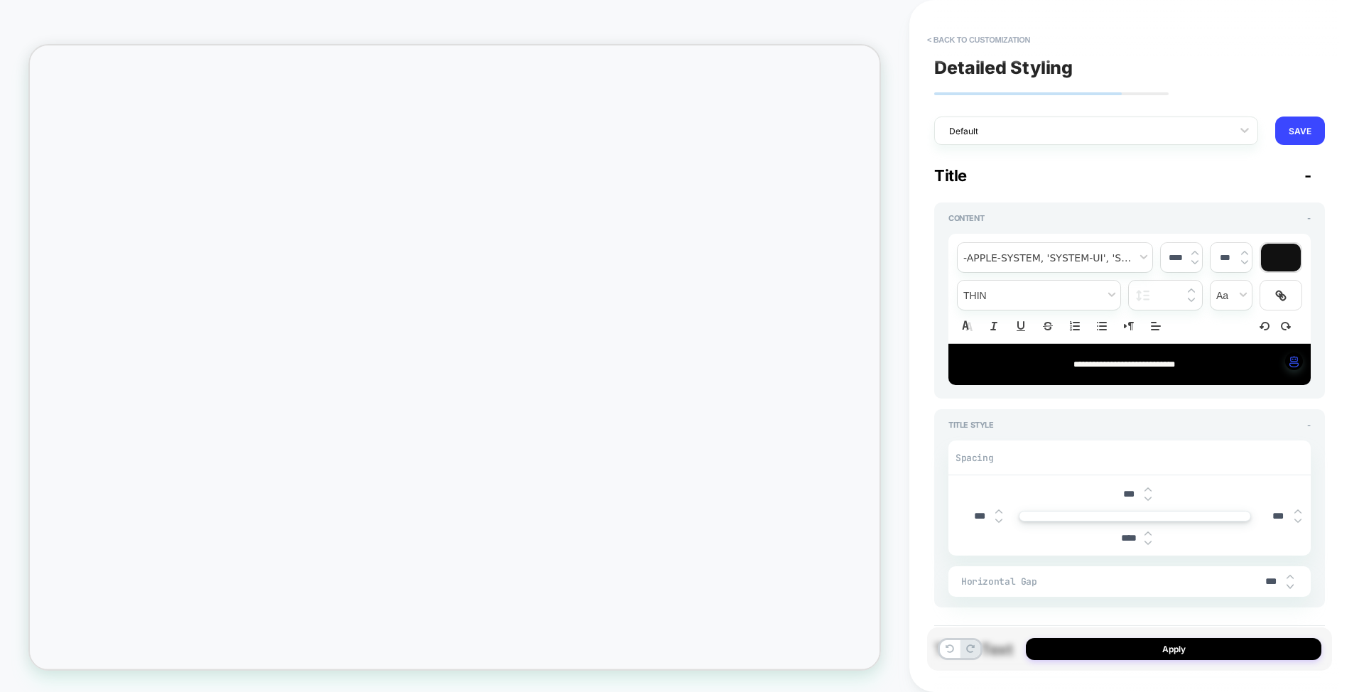
type input "***"
click at [1289, 585] on img at bounding box center [1289, 586] width 7 height 6
type textarea "*"
type input "***"
click at [1289, 585] on img at bounding box center [1289, 586] width 7 height 6
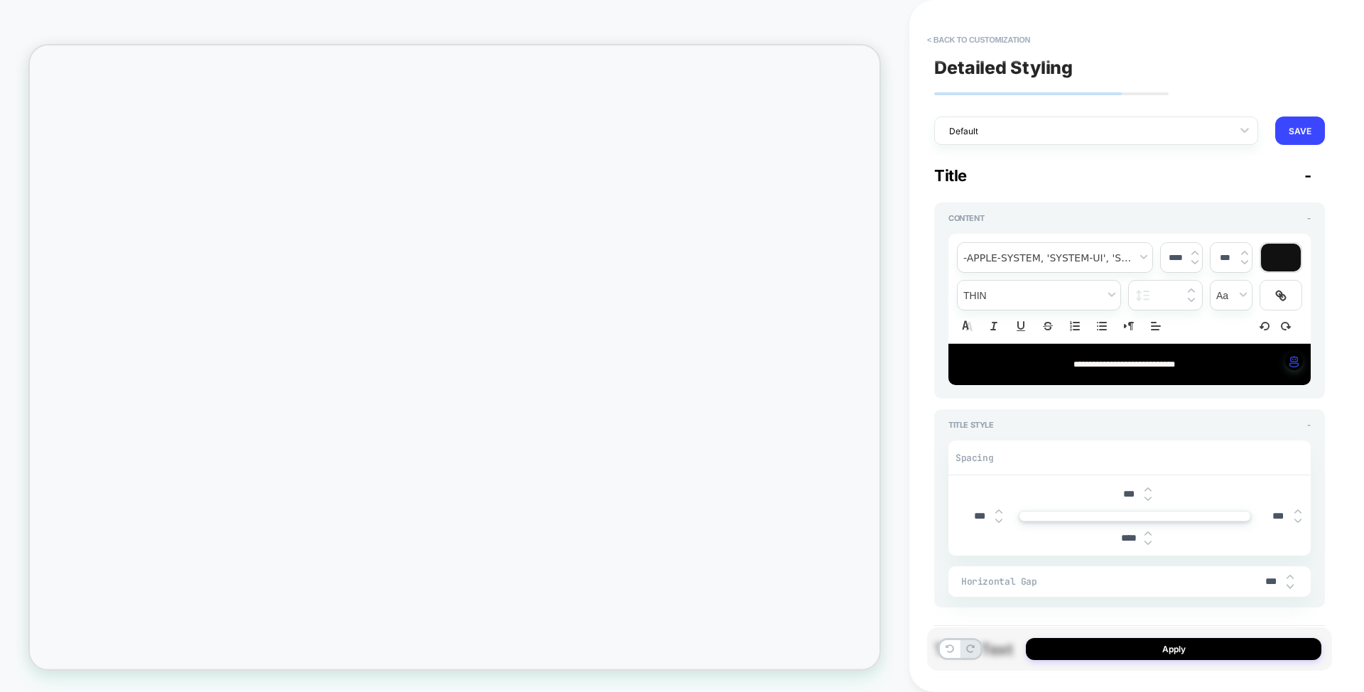
type textarea "*"
type input "***"
click at [1287, 585] on img at bounding box center [1289, 586] width 7 height 6
type textarea "*"
type input "***"
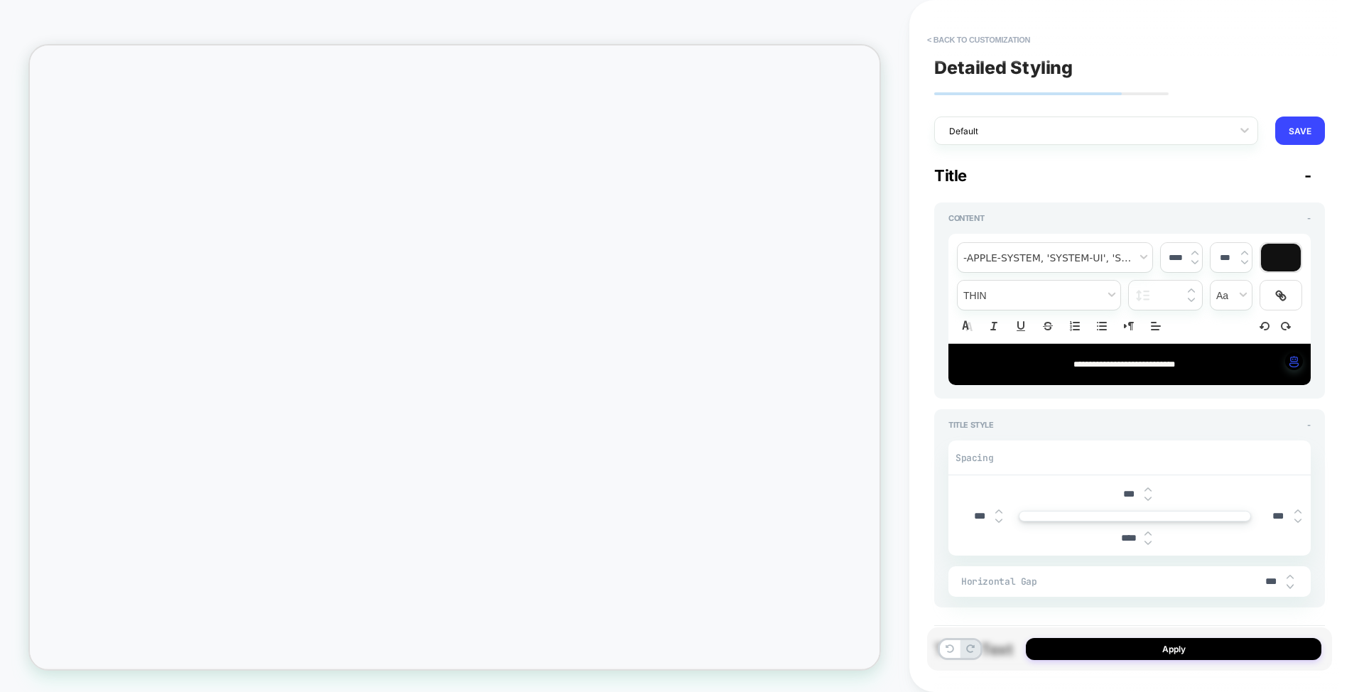
click at [1287, 585] on img at bounding box center [1289, 586] width 7 height 6
type textarea "*"
type input "***"
click at [1290, 583] on img at bounding box center [1289, 586] width 7 height 6
type textarea "*"
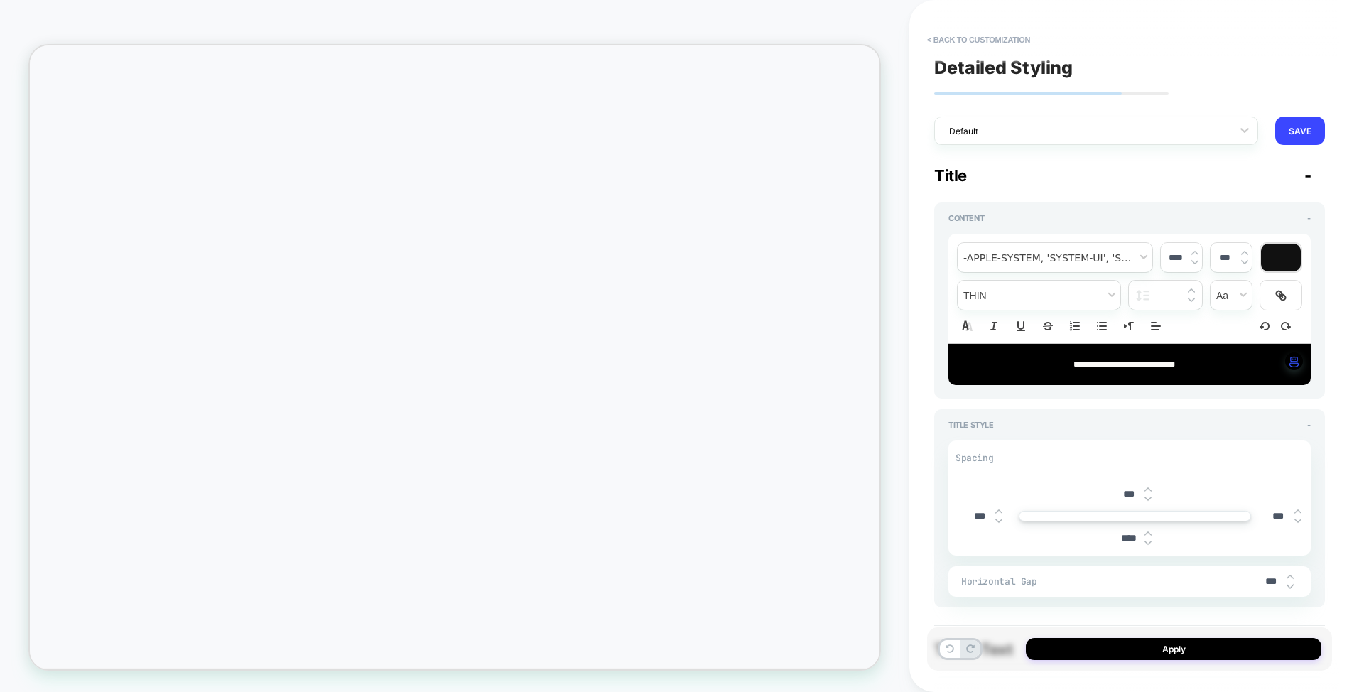
type input "***"
click at [1290, 583] on img at bounding box center [1289, 586] width 7 height 6
type textarea "*"
type input "***"
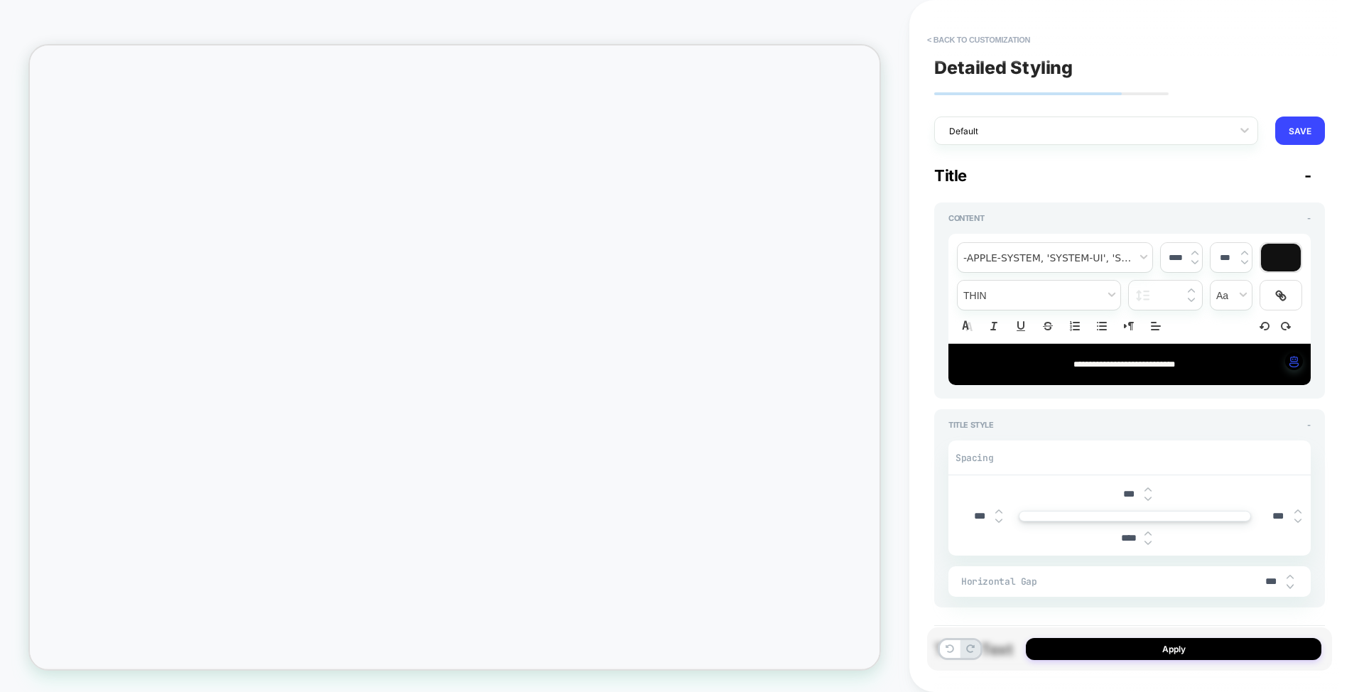
type textarea "*"
type input "***"
type textarea "*"
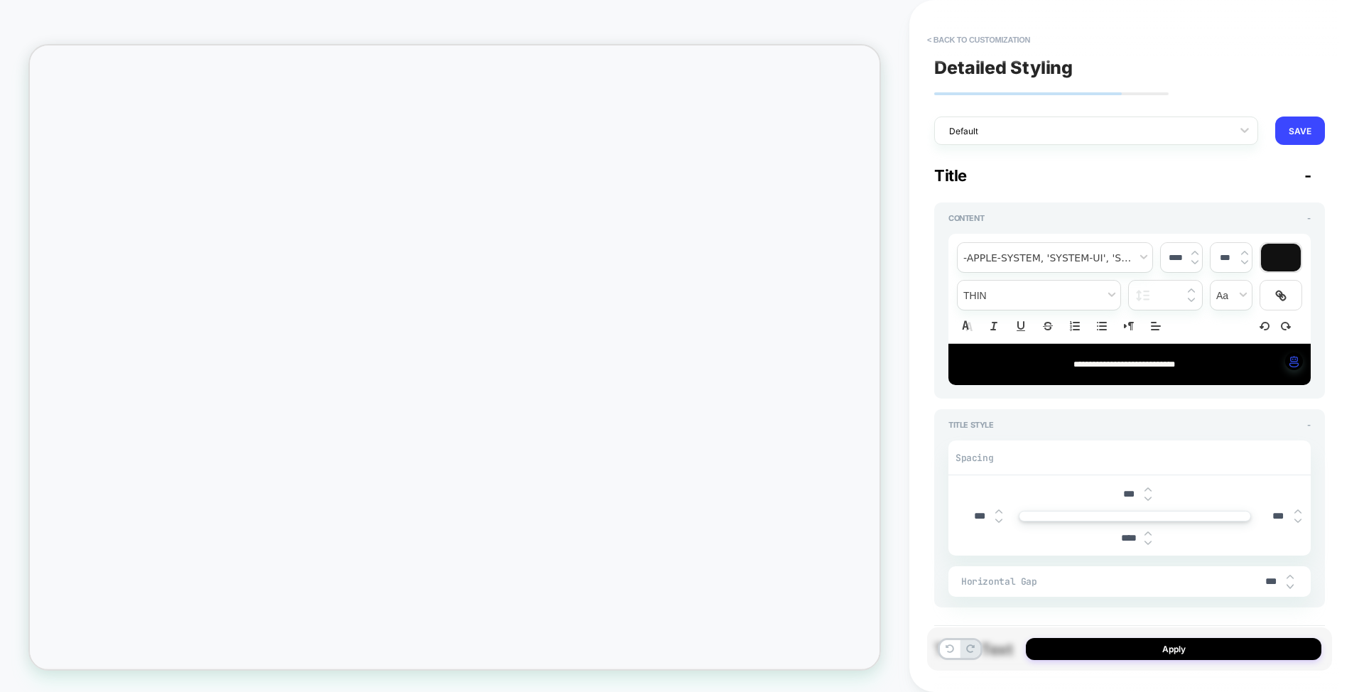
type input "***"
type textarea "*"
type input "***"
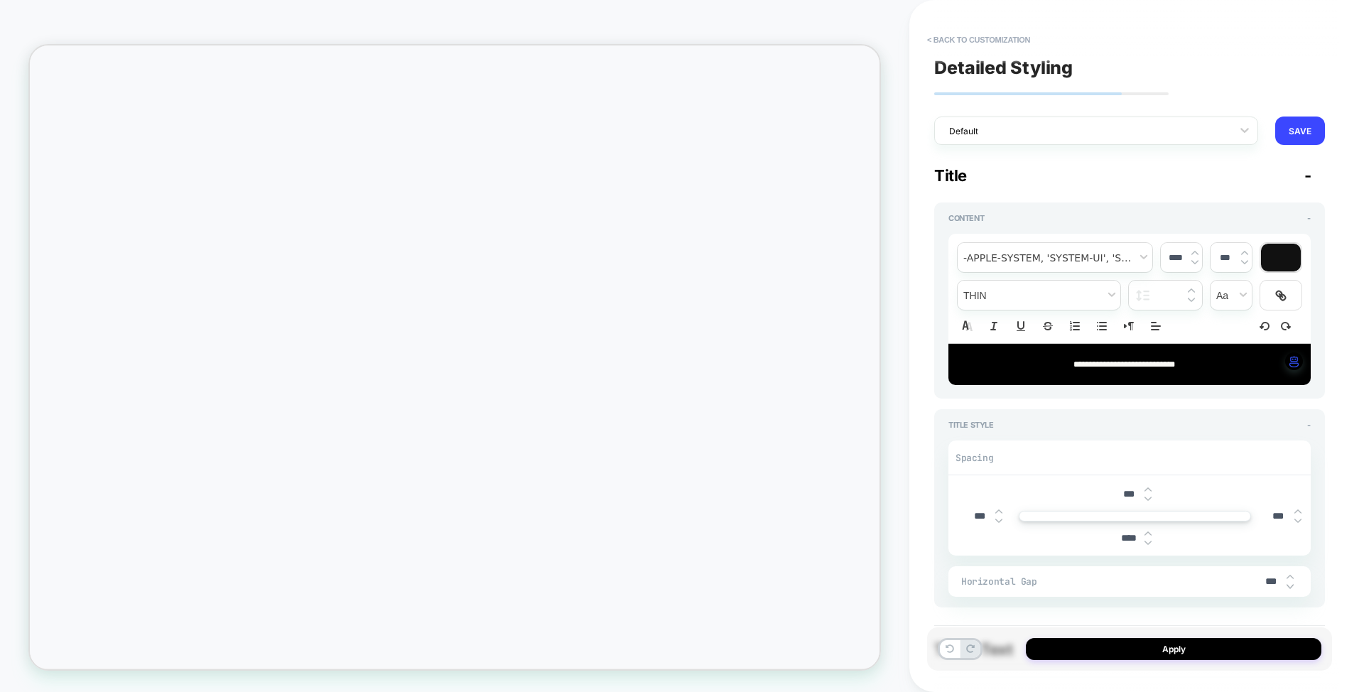
type textarea "*"
type input "***"
type textarea "*"
type input "***"
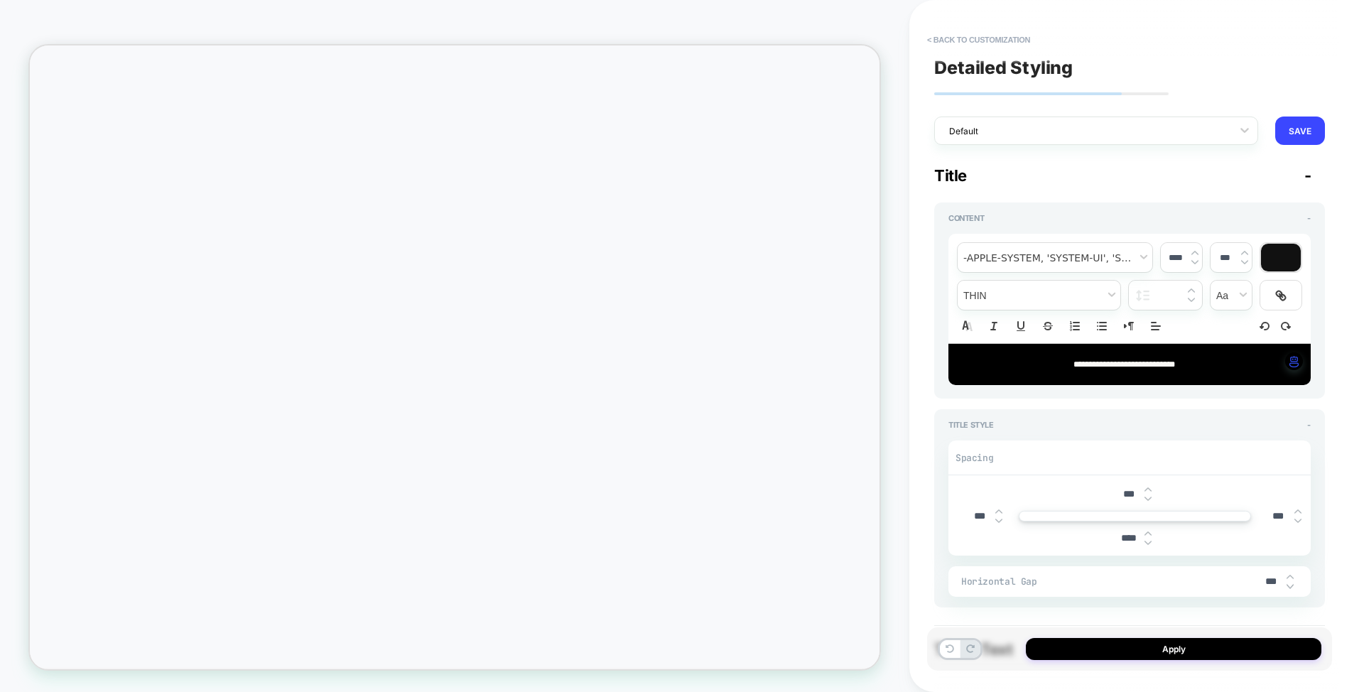
type textarea "*"
type input "***"
type textarea "*"
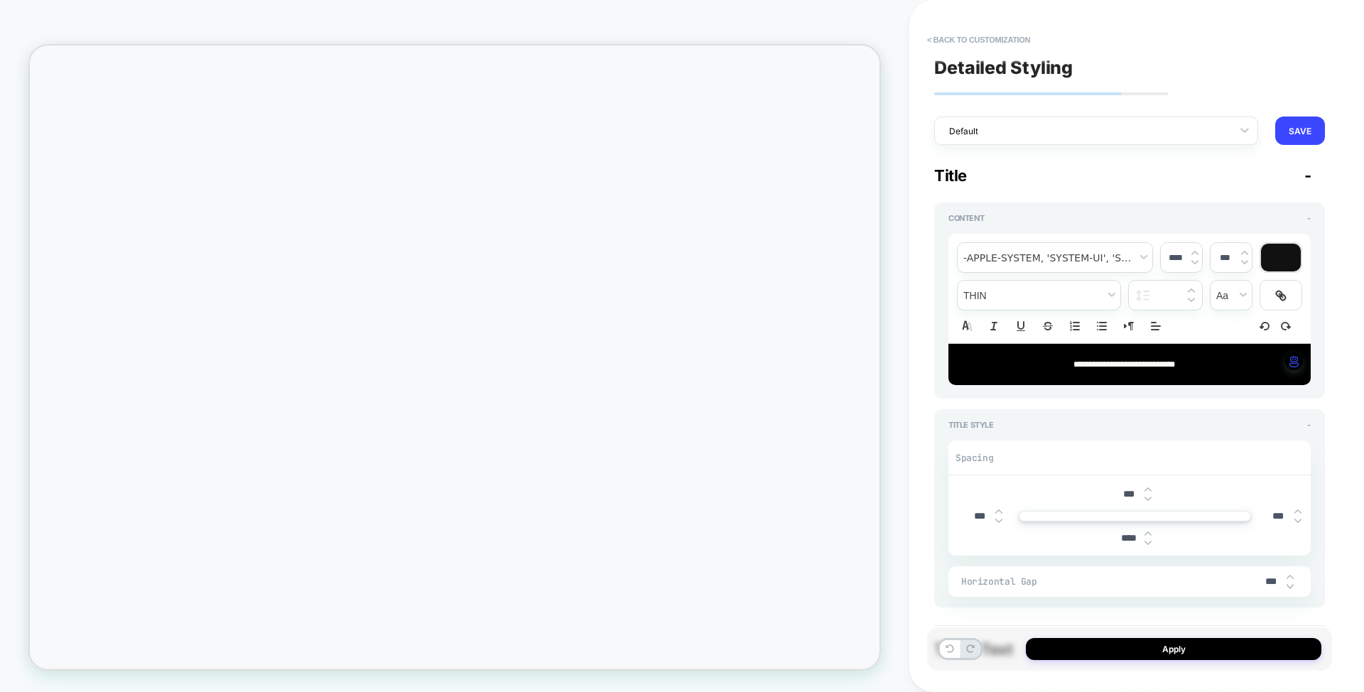
type input "***"
click at [1337, 563] on div "**********" at bounding box center [1136, 346] width 405 height 692
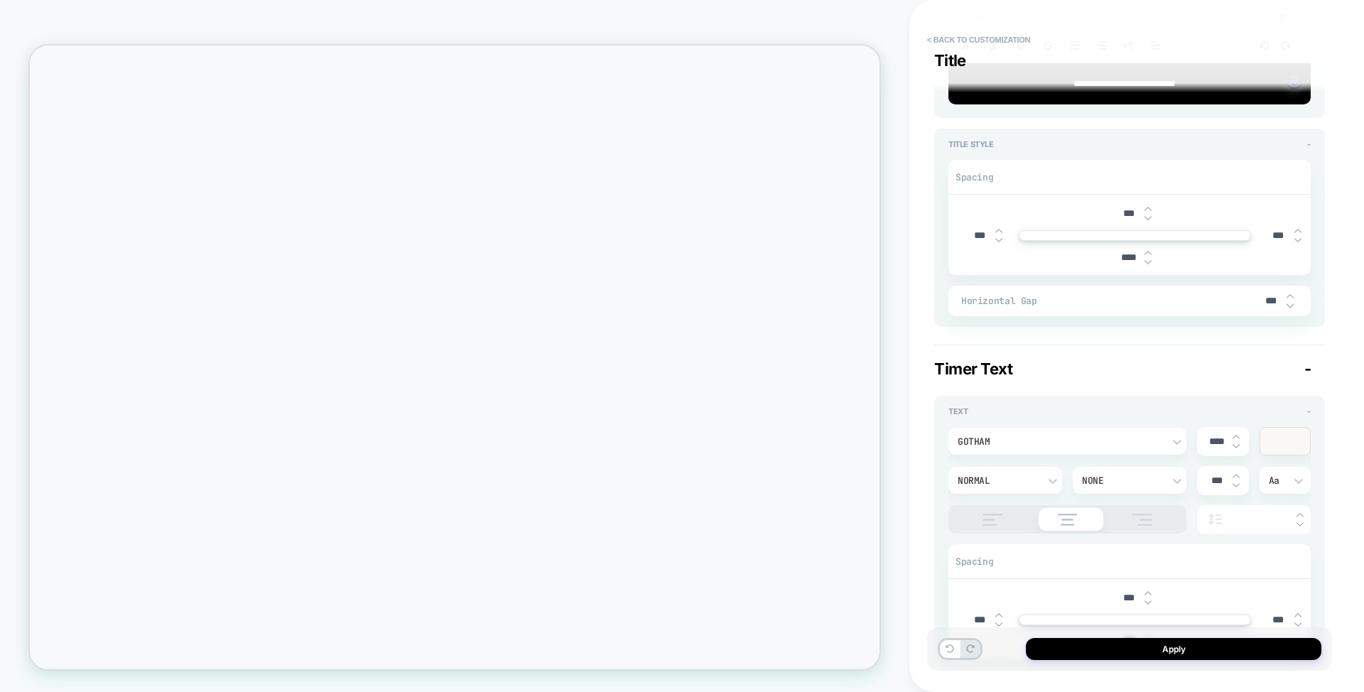
scroll to position [489, 0]
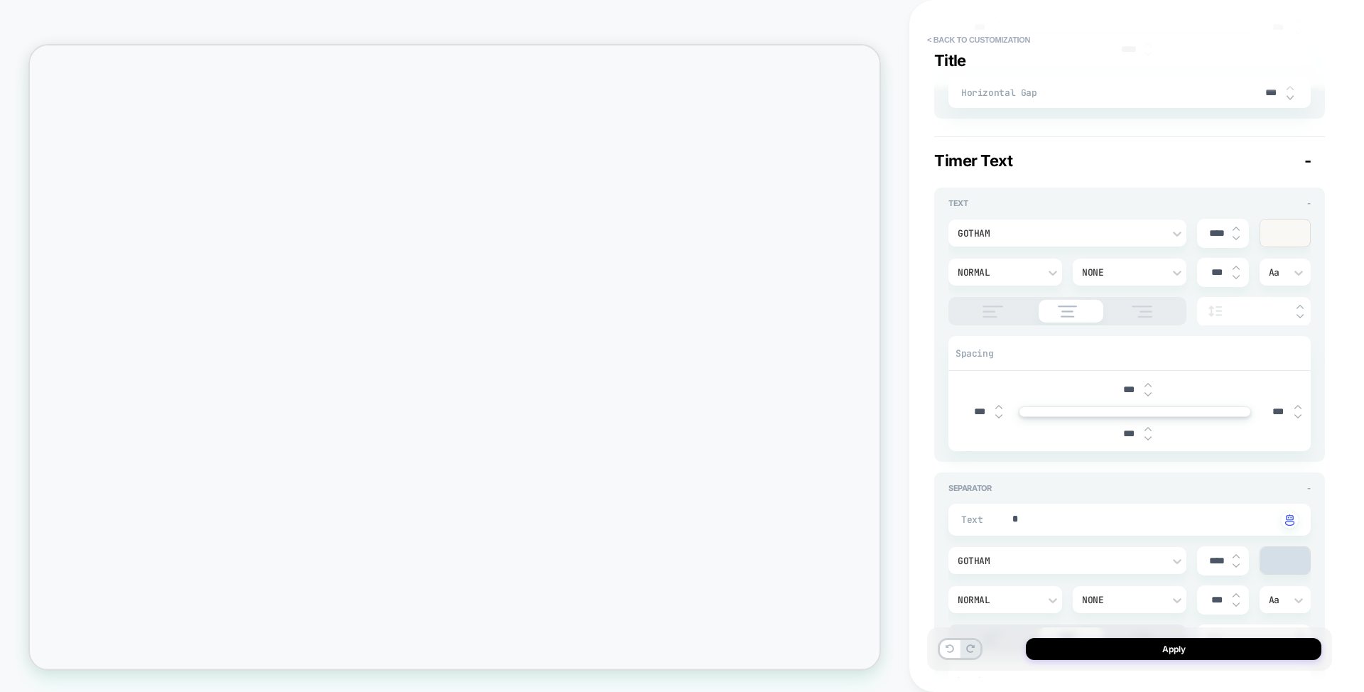
click at [1238, 229] on img at bounding box center [1235, 229] width 7 height 6
type textarea "*"
type input "****"
click at [1238, 229] on img at bounding box center [1235, 229] width 7 height 6
type textarea "*"
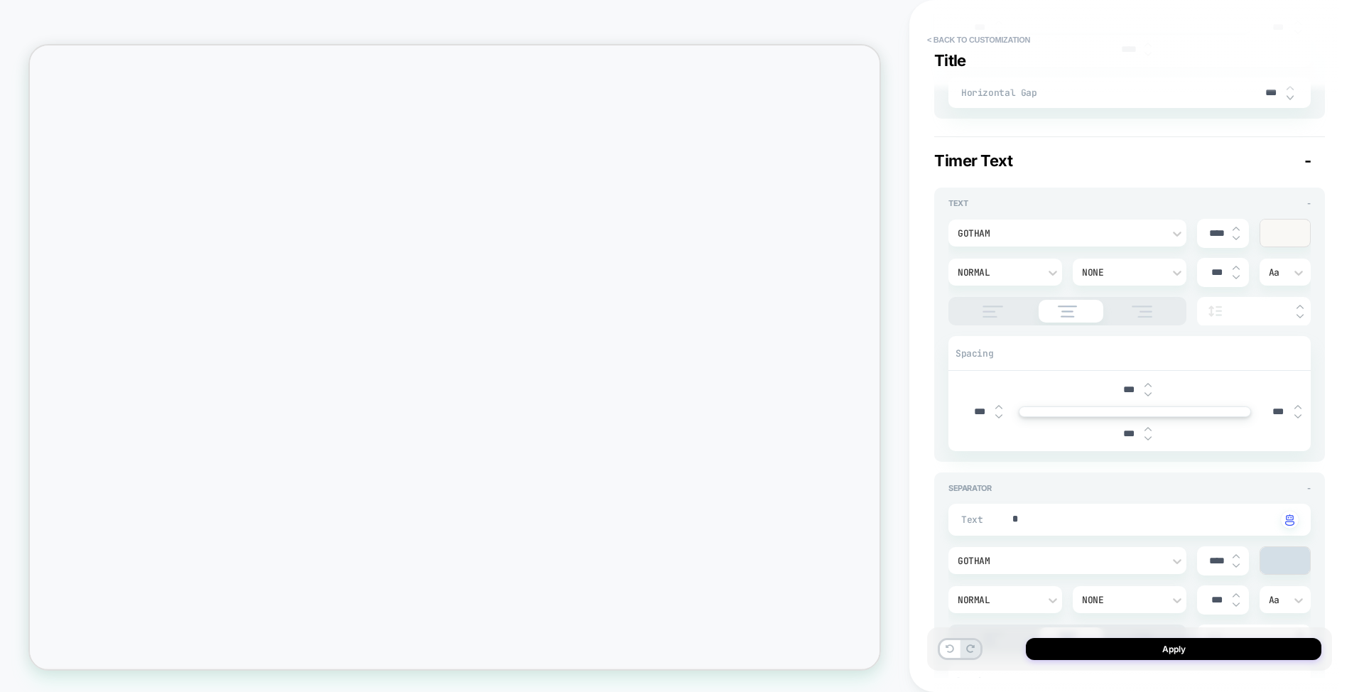
type input "****"
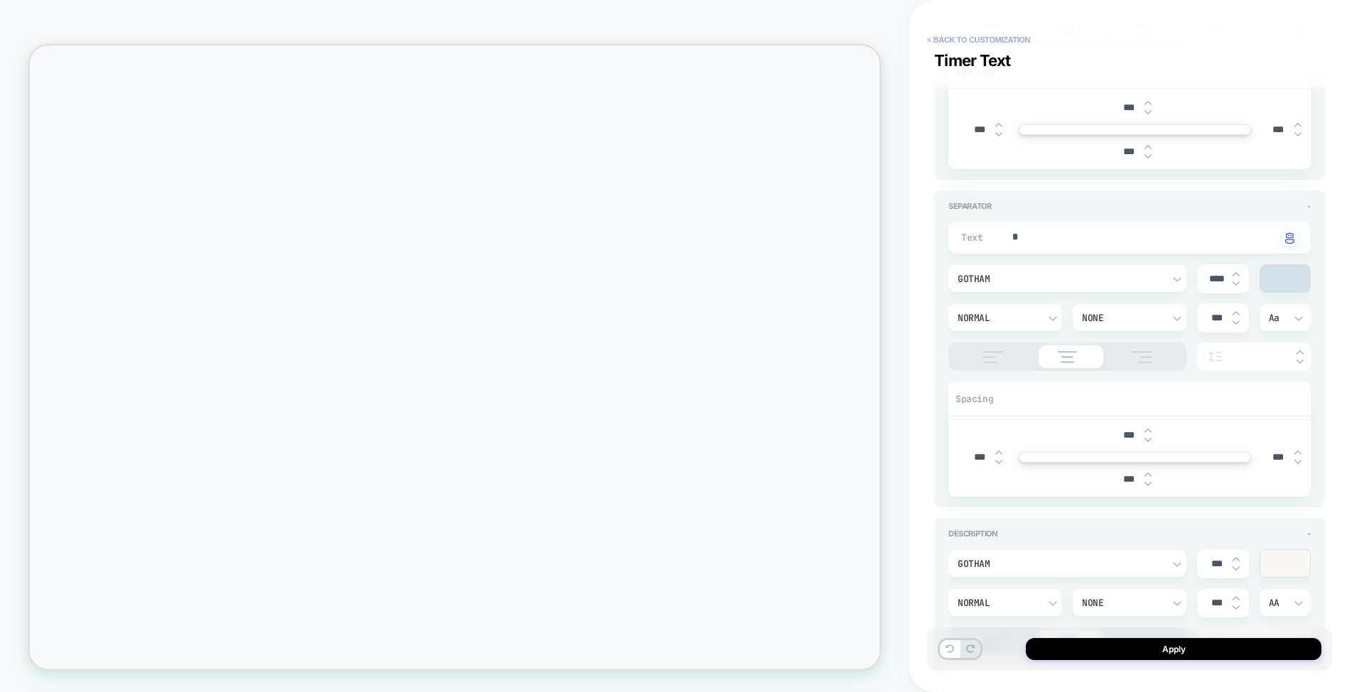
scroll to position [963, 0]
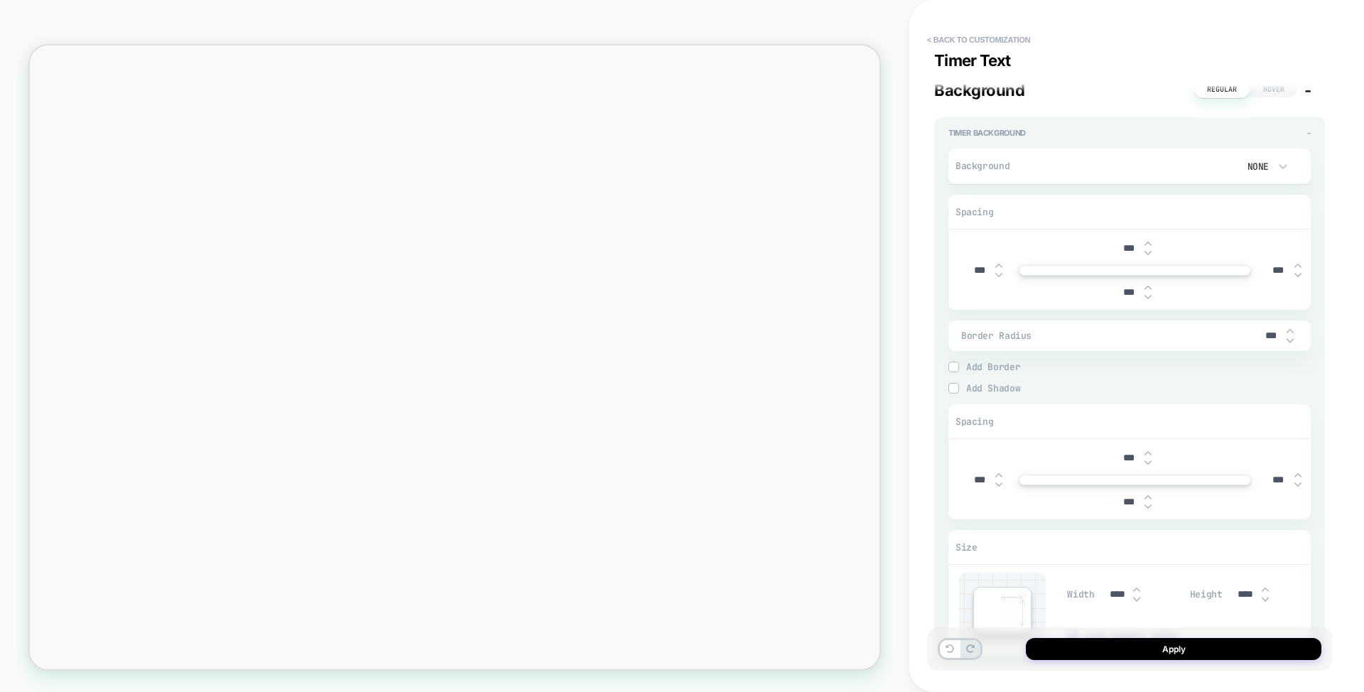
type textarea "*"
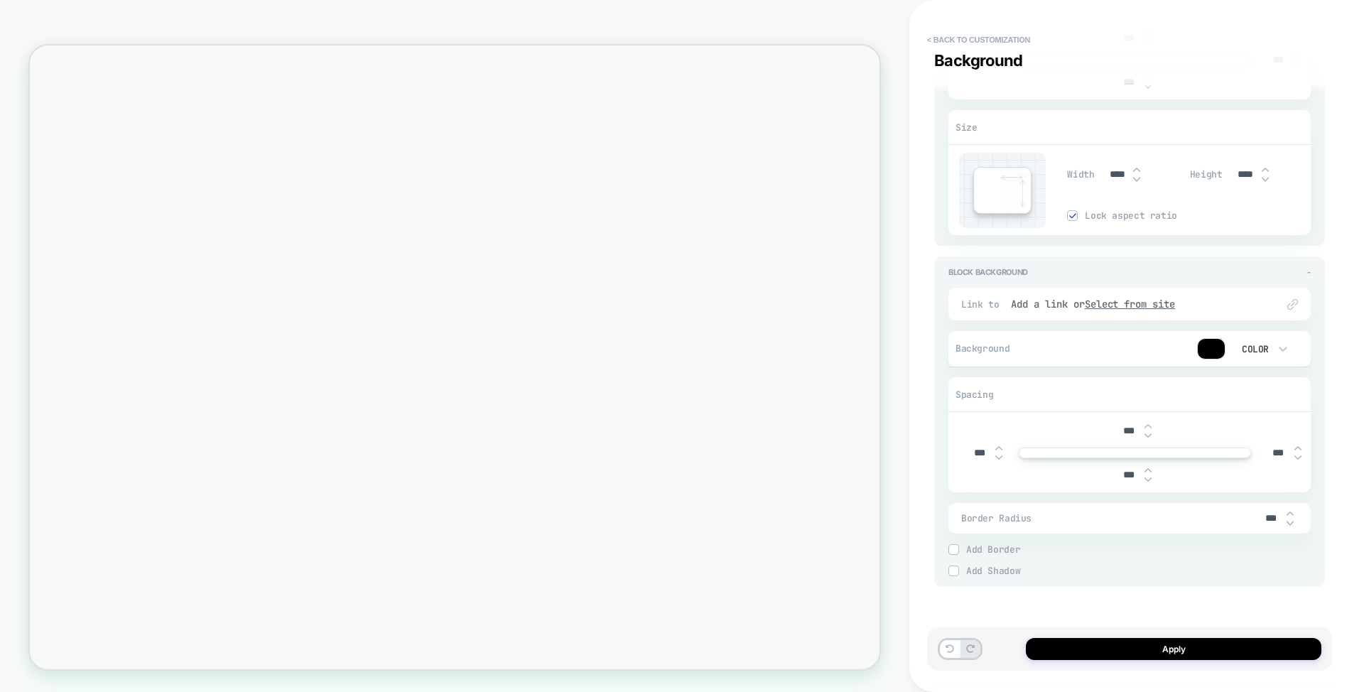
scroll to position [1950, 0]
click at [1210, 352] on div at bounding box center [1210, 347] width 27 height 20
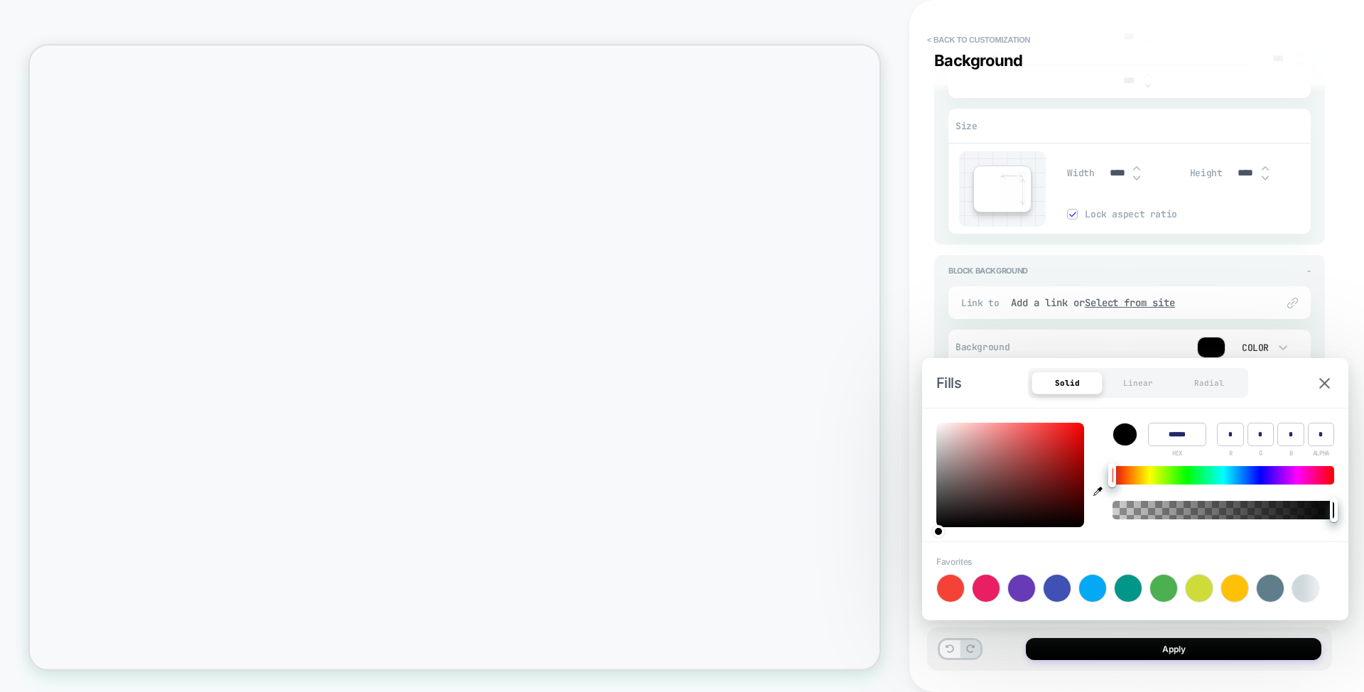
type input "******"
type input "***"
type input "**"
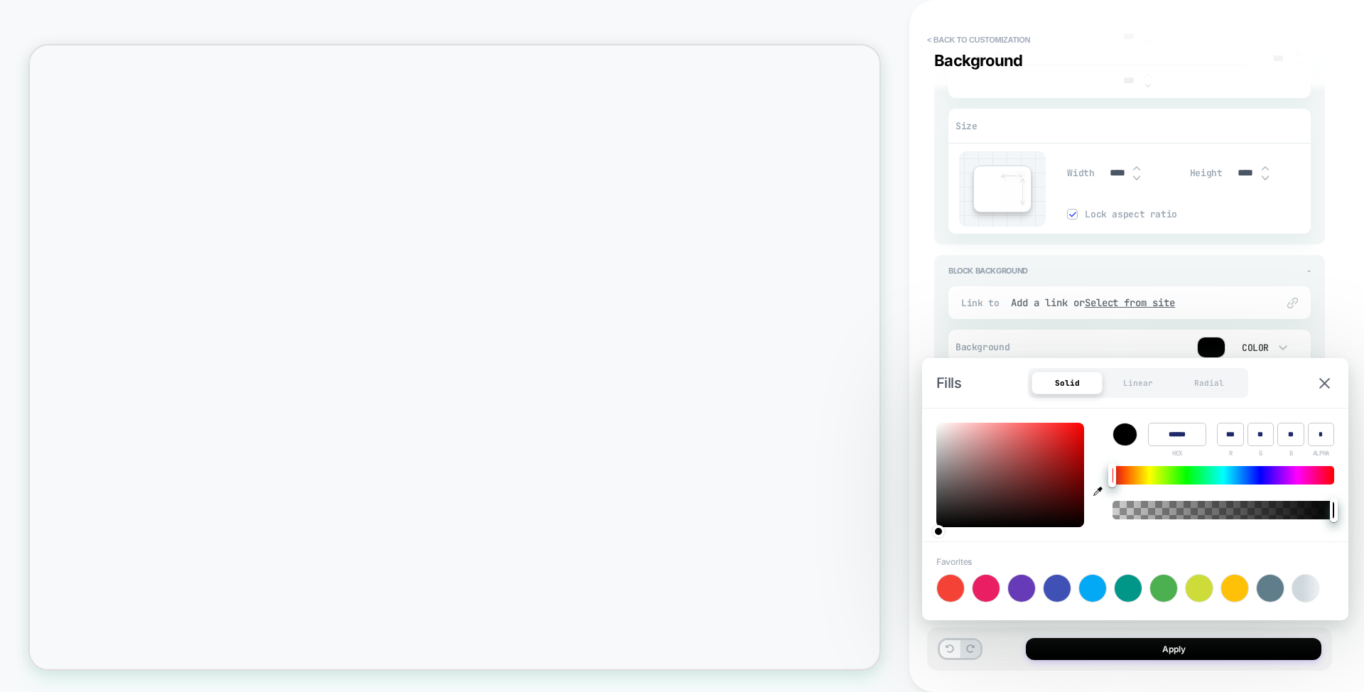
type textarea "*"
type input "******"
type input "***"
type input "**"
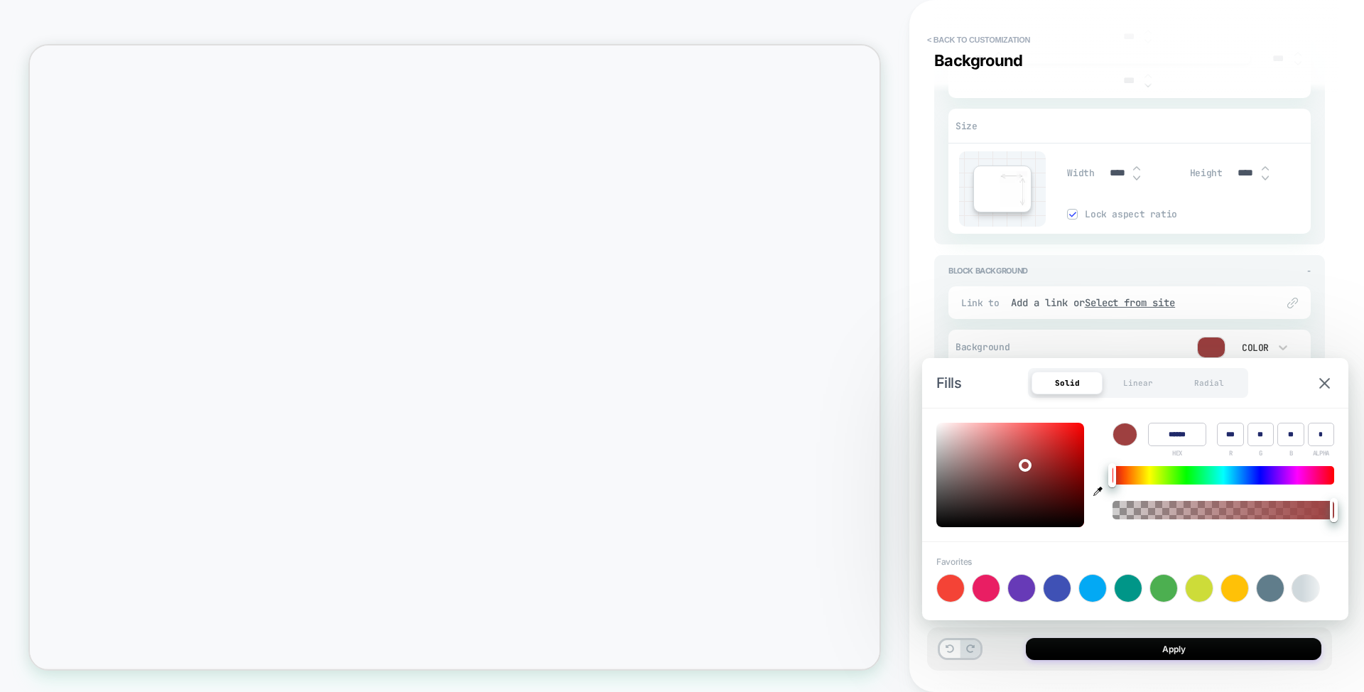
type input "**"
type textarea "*"
type input "******"
type input "**"
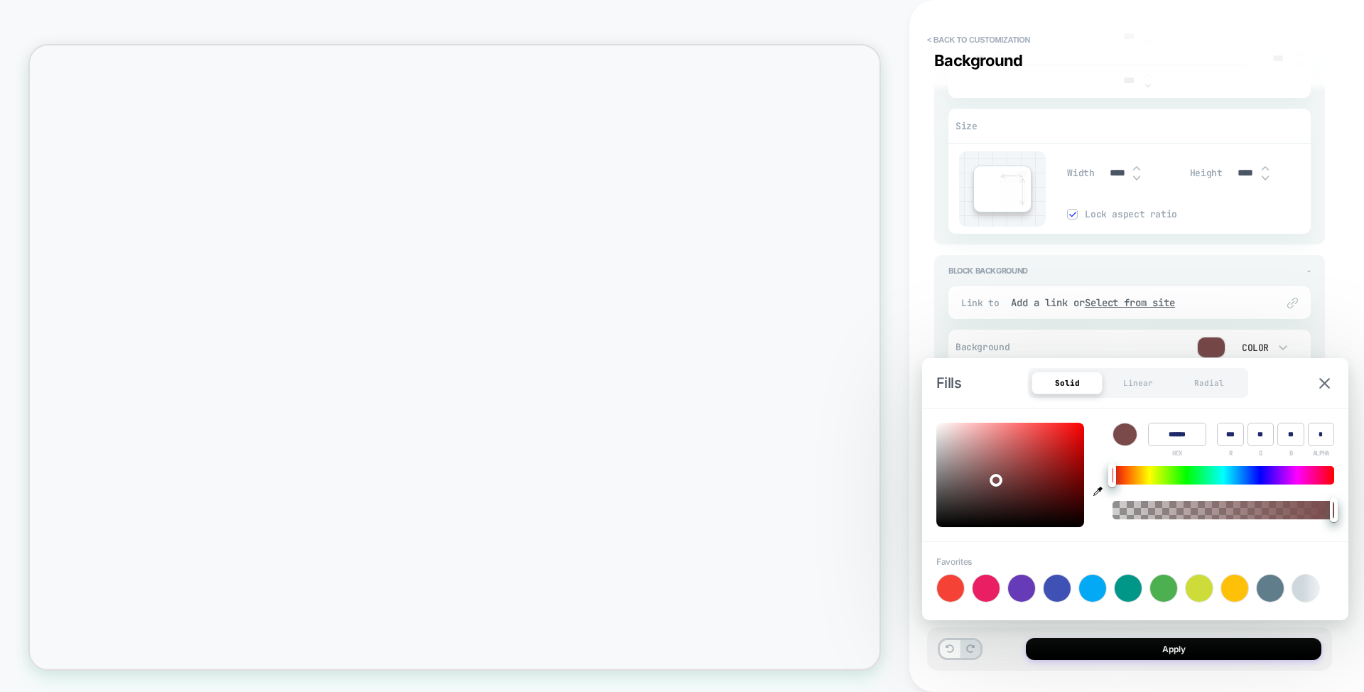
type input "**"
type textarea "*"
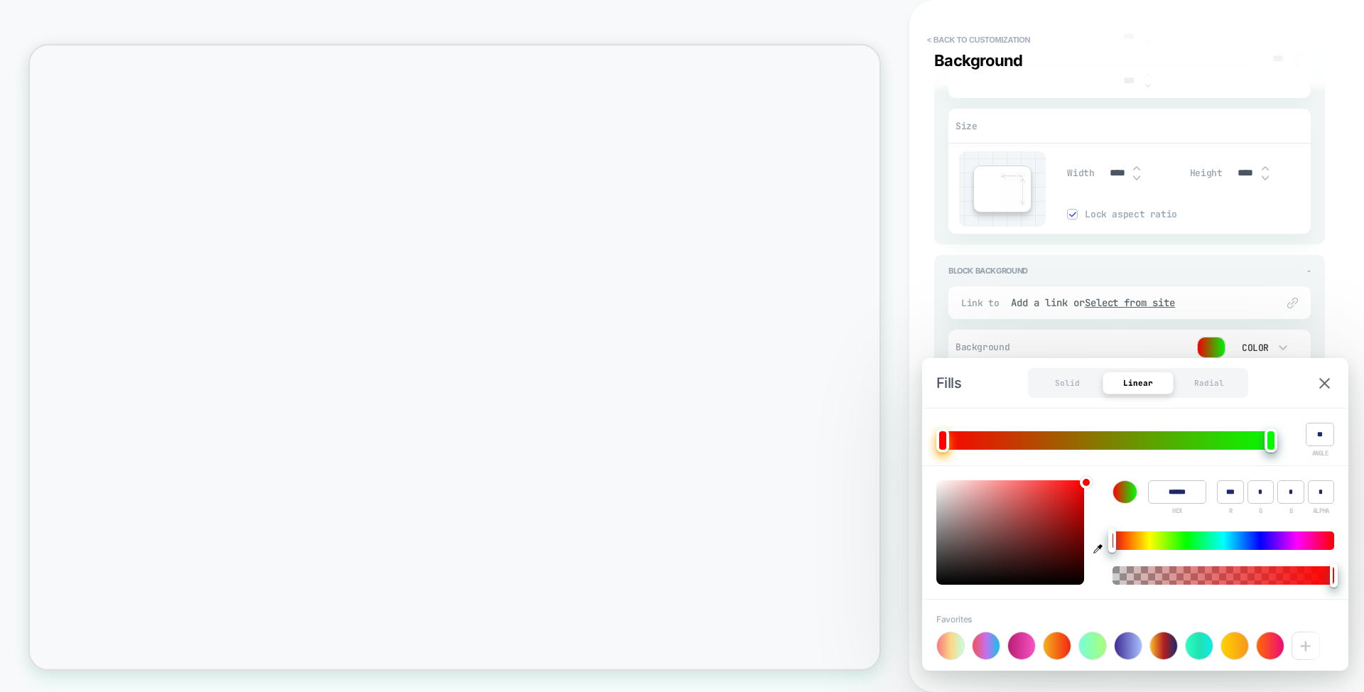
type input "******"
type input "*"
type input "***"
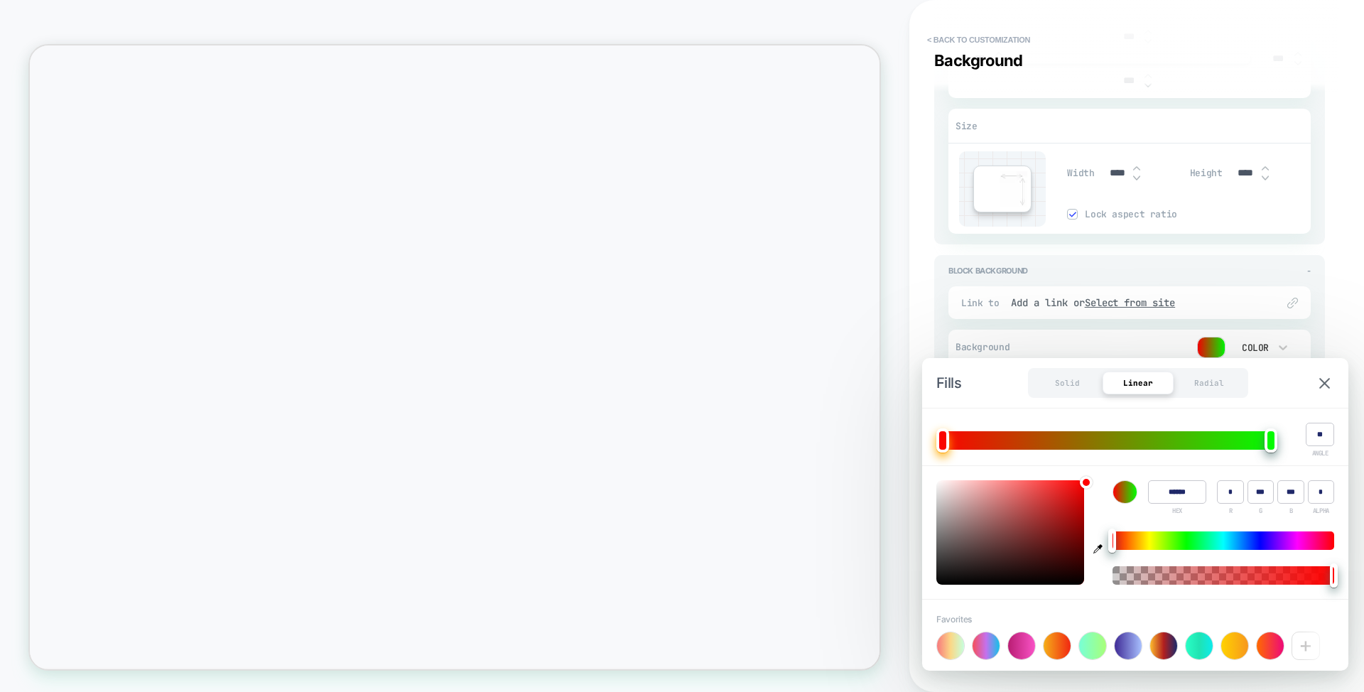
type textarea "*"
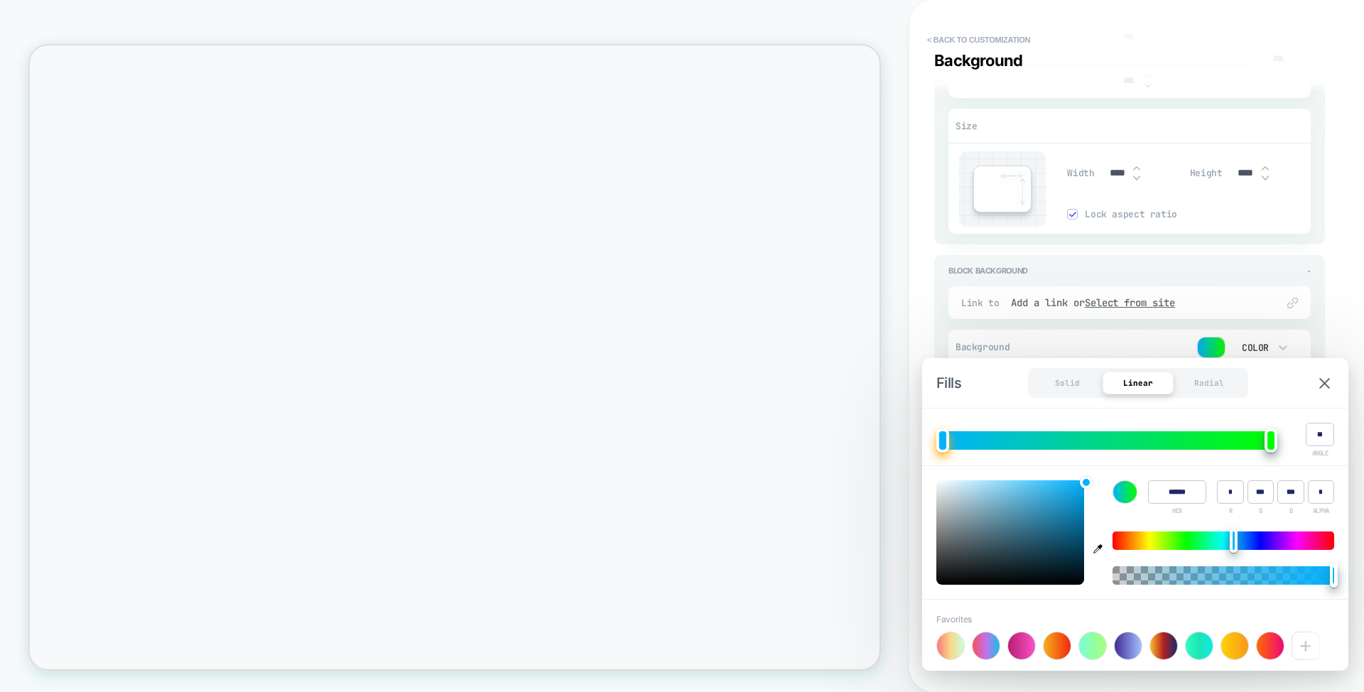
type input "******"
type input "***"
type input "*"
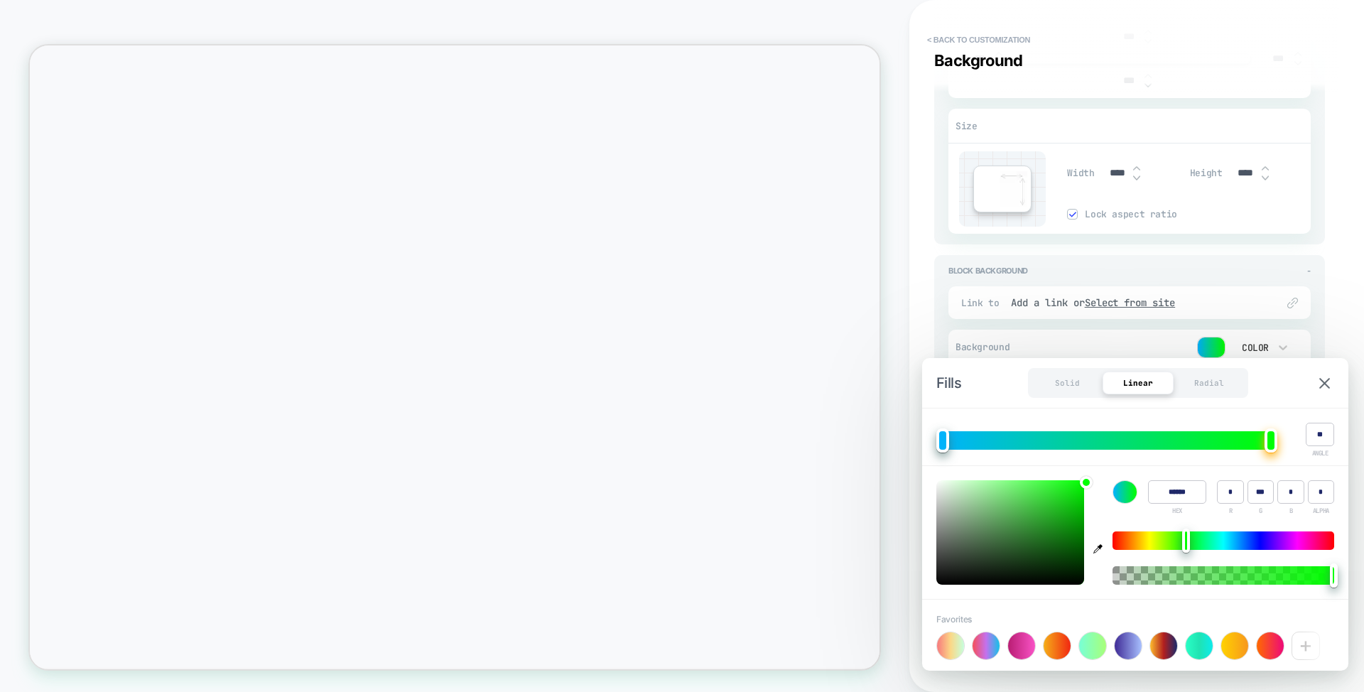
type input "******"
type input "**"
type input "***"
type textarea "*"
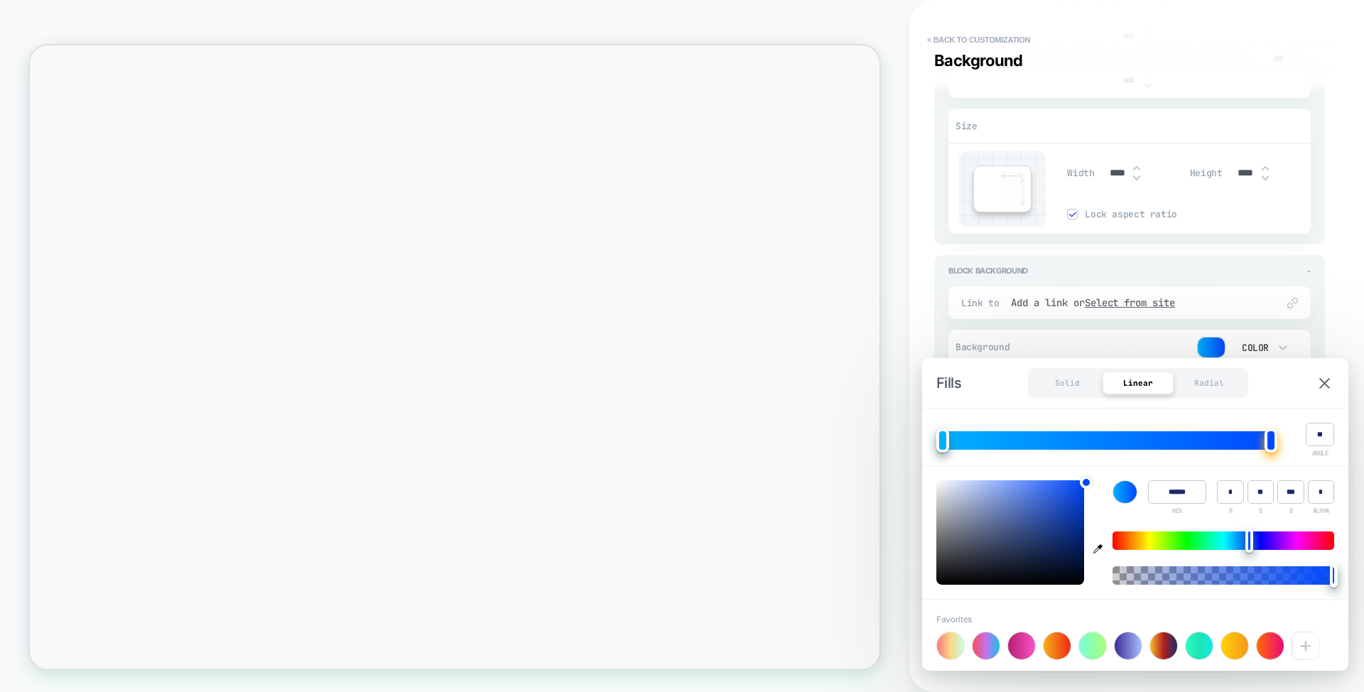
type input "******"
type input "***"
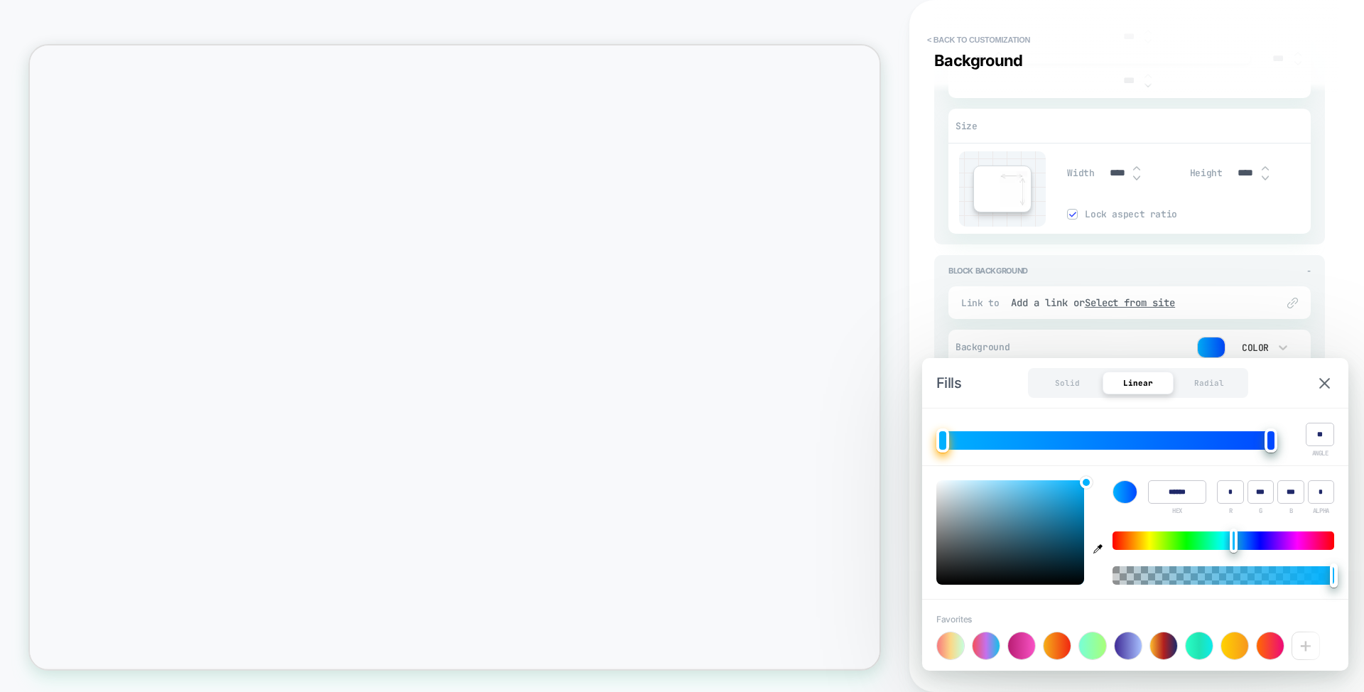
type input "******"
type input "**"
type input "***"
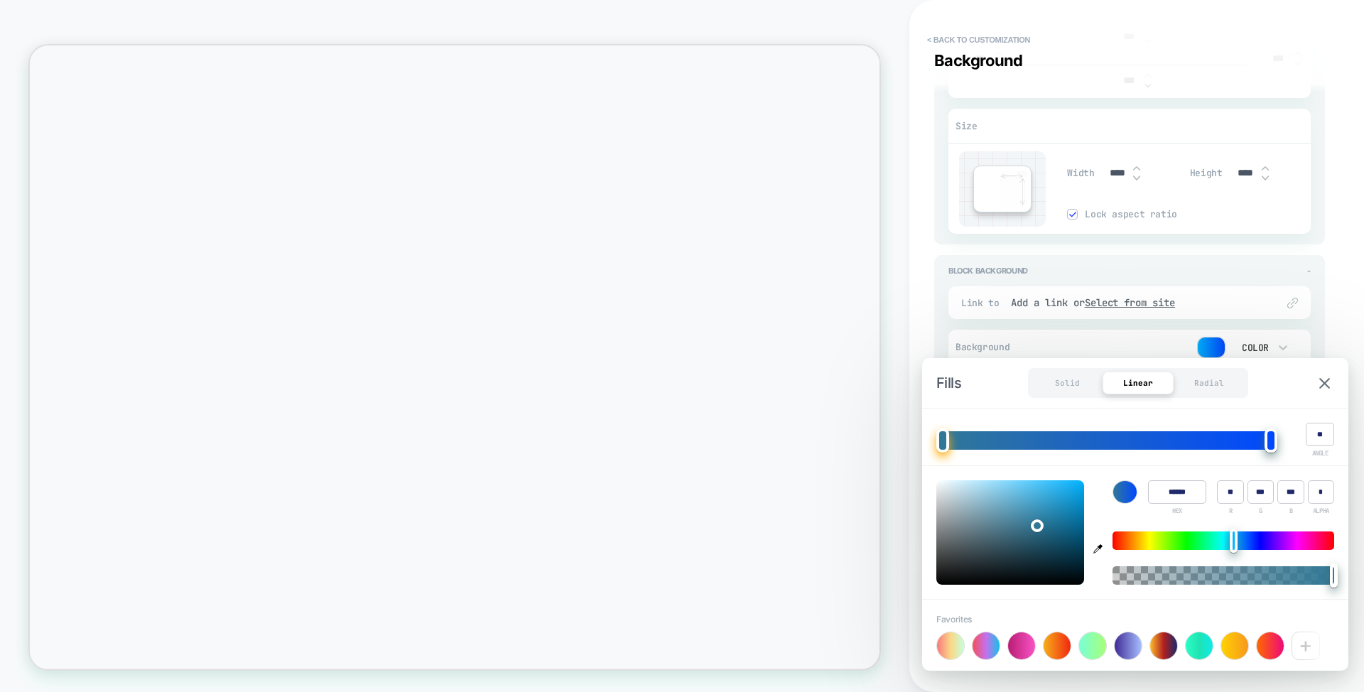
type textarea "*"
type input "******"
type input "***"
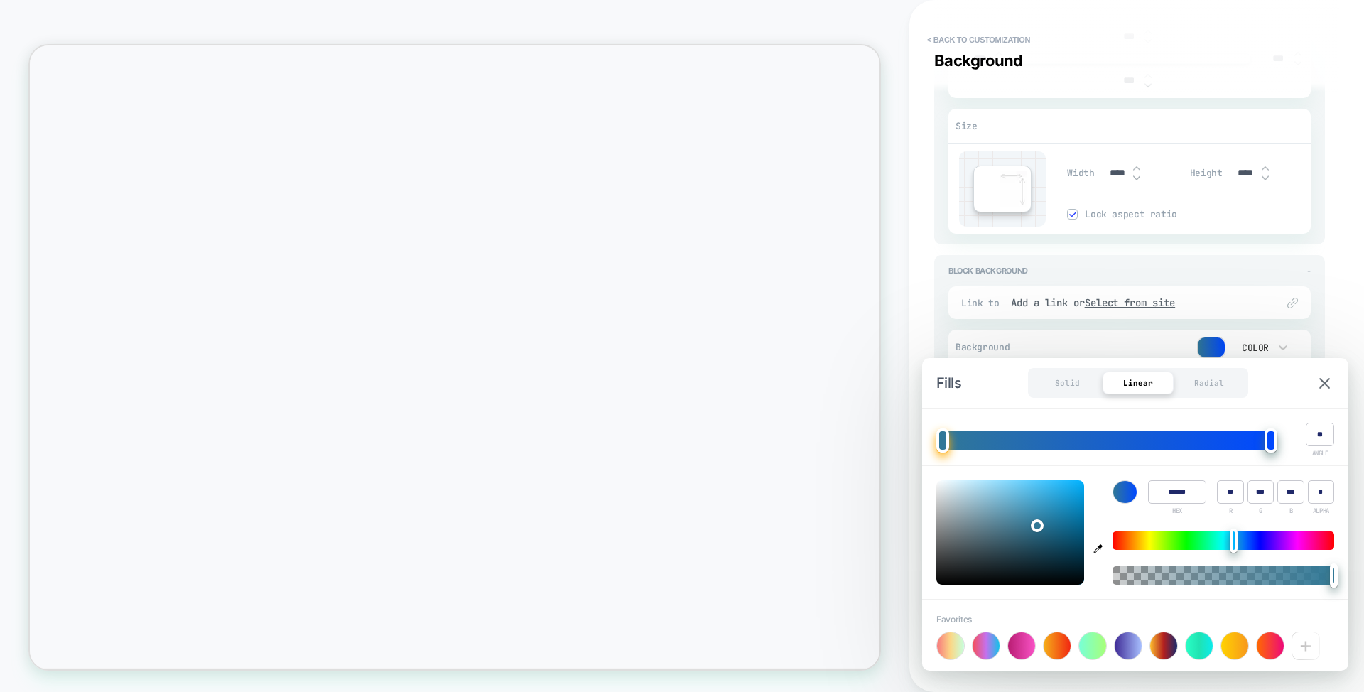
type input "***"
type textarea "*"
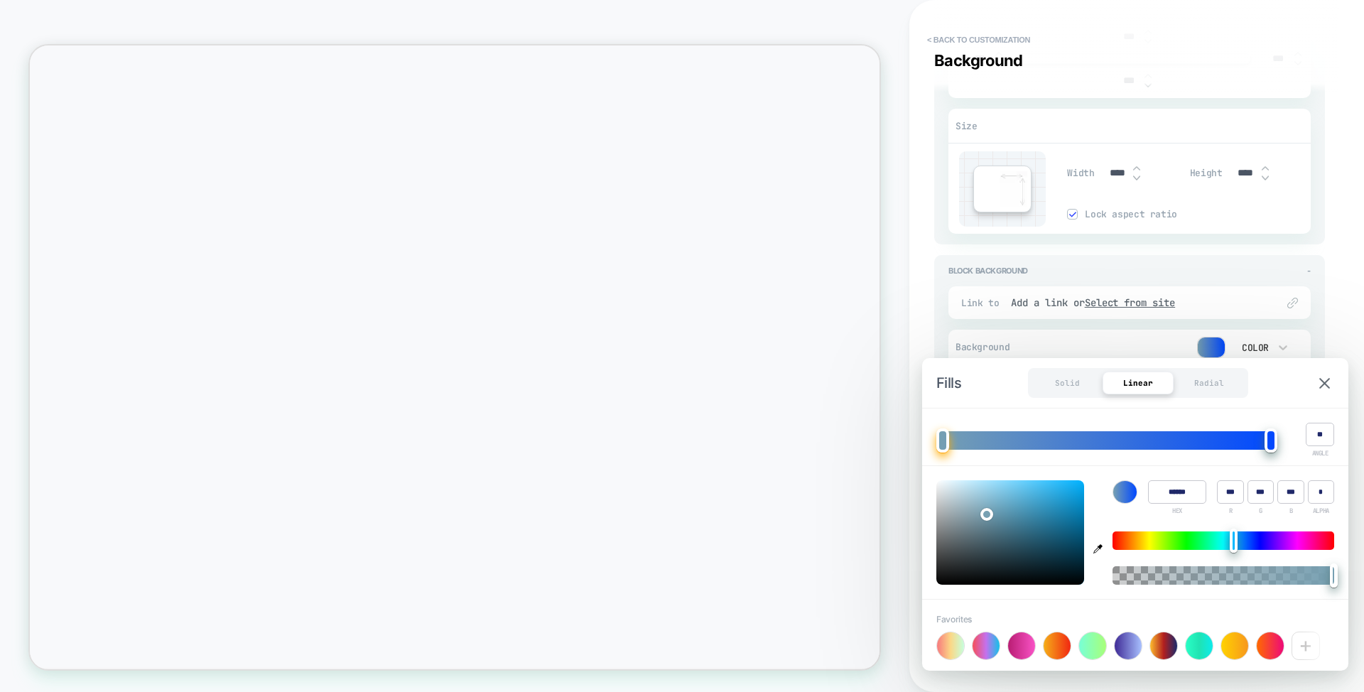
type input "******"
type input "*"
type input "**"
type input "***"
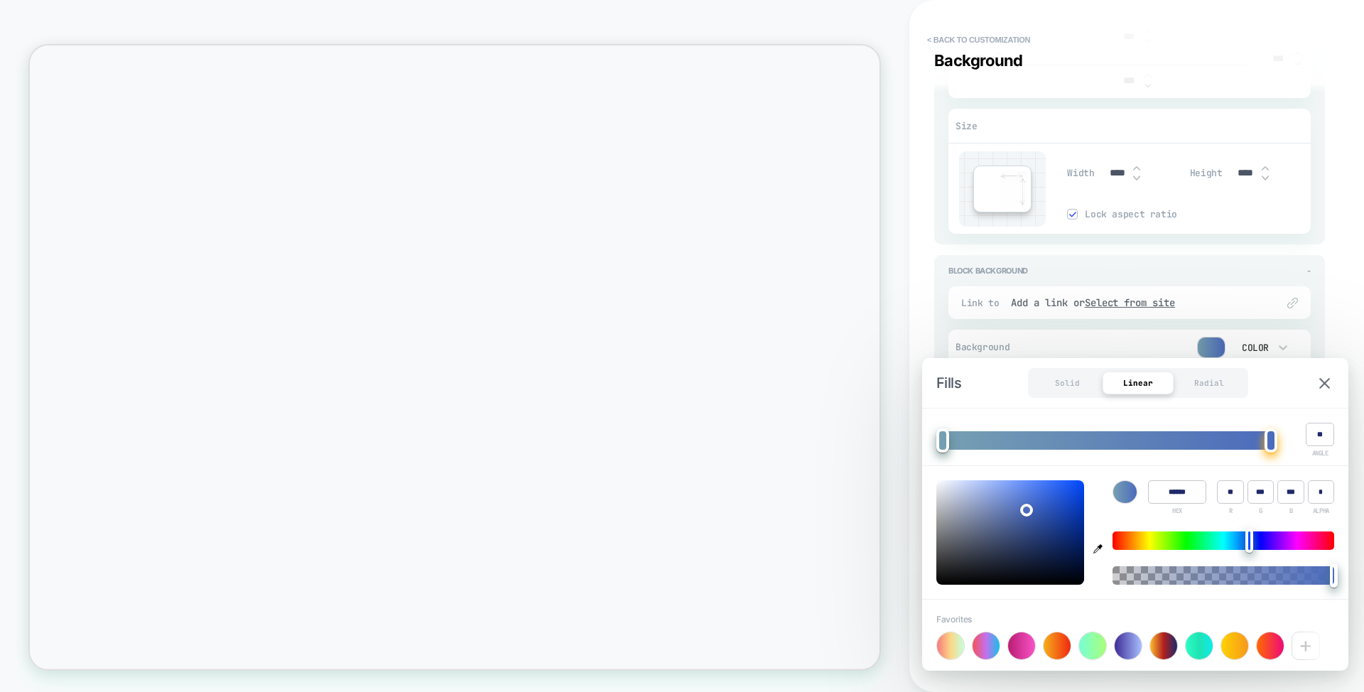
click at [1337, 245] on div "**********" at bounding box center [1136, 346] width 405 height 692
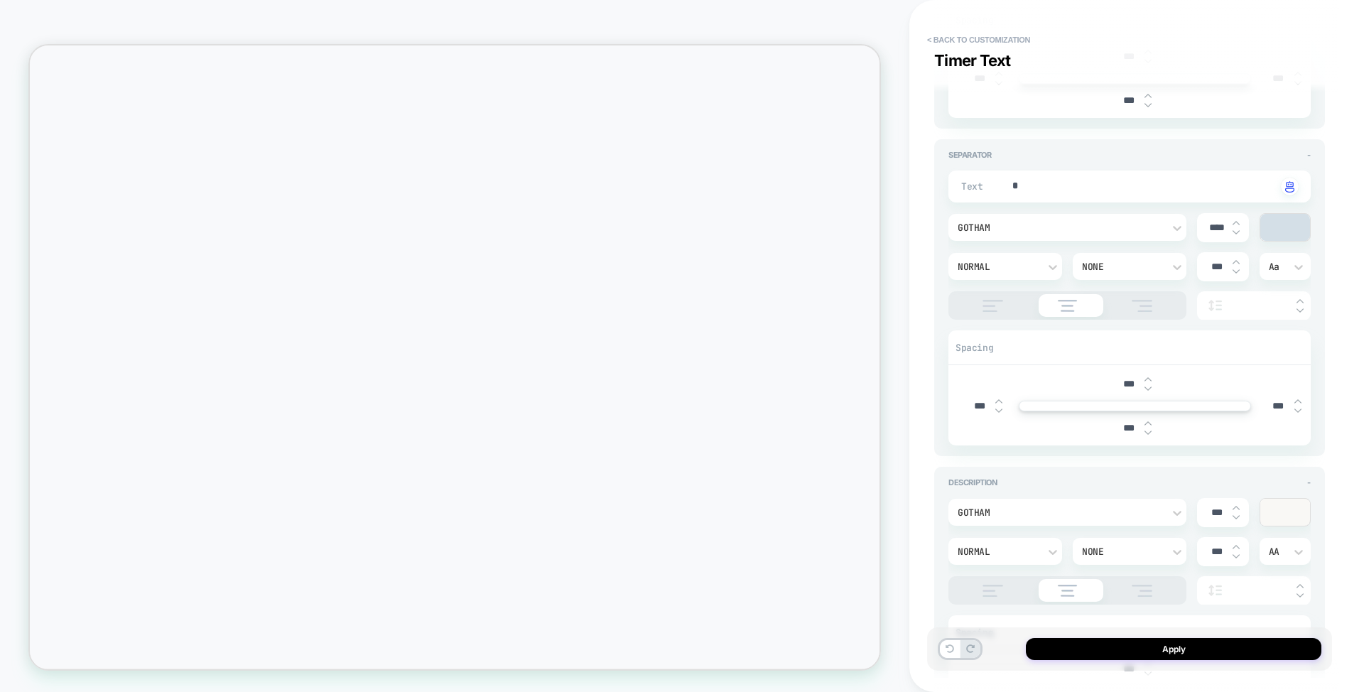
scroll to position [810, 0]
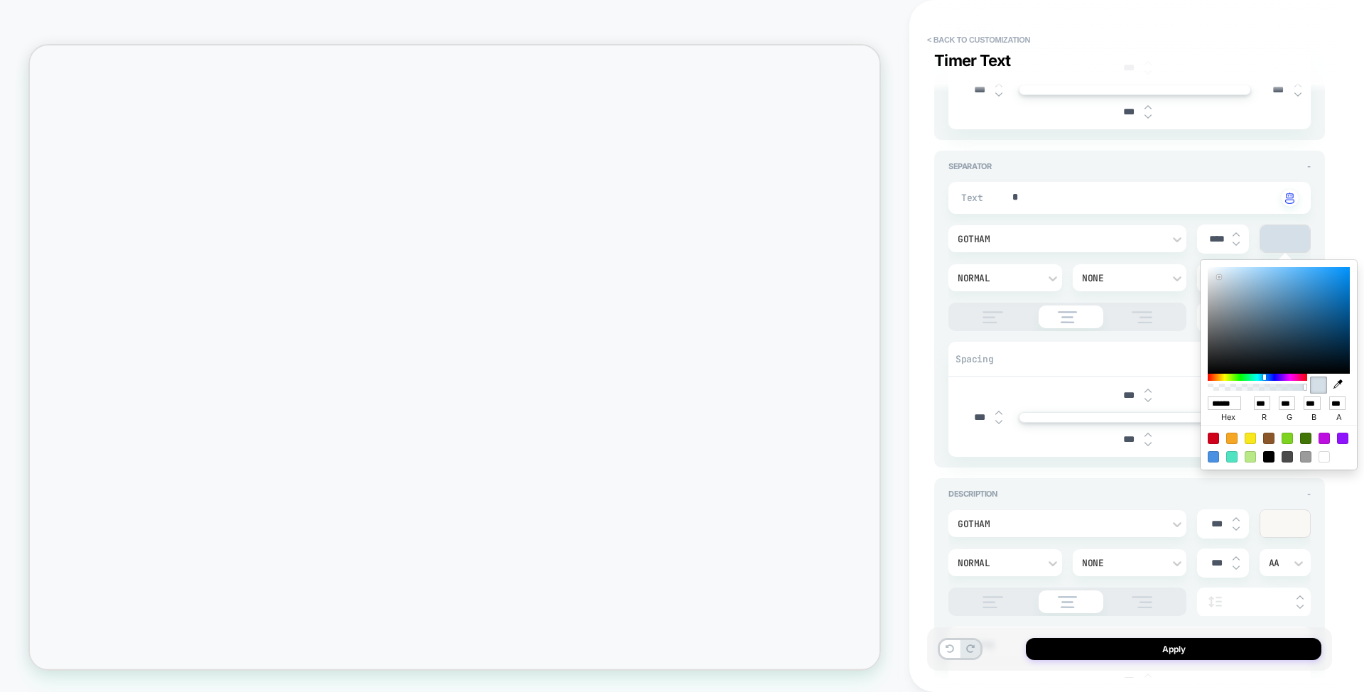
click at [1218, 273] on div at bounding box center [1278, 320] width 142 height 107
click at [1210, 270] on div at bounding box center [1278, 320] width 142 height 107
click at [1337, 229] on div "**********" at bounding box center [1136, 346] width 405 height 692
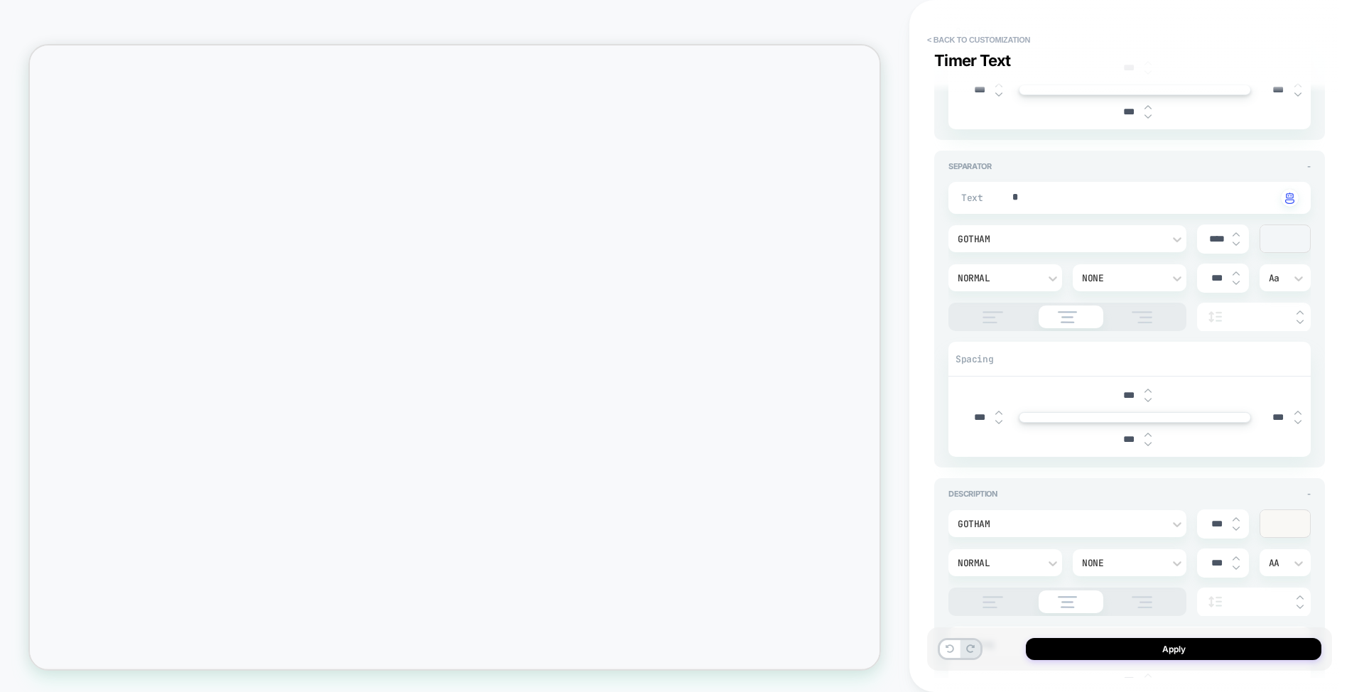
click at [1114, 273] on div "None" at bounding box center [1122, 278] width 81 height 12
click at [981, 488] on div "Bold" at bounding box center [1005, 494] width 102 height 30
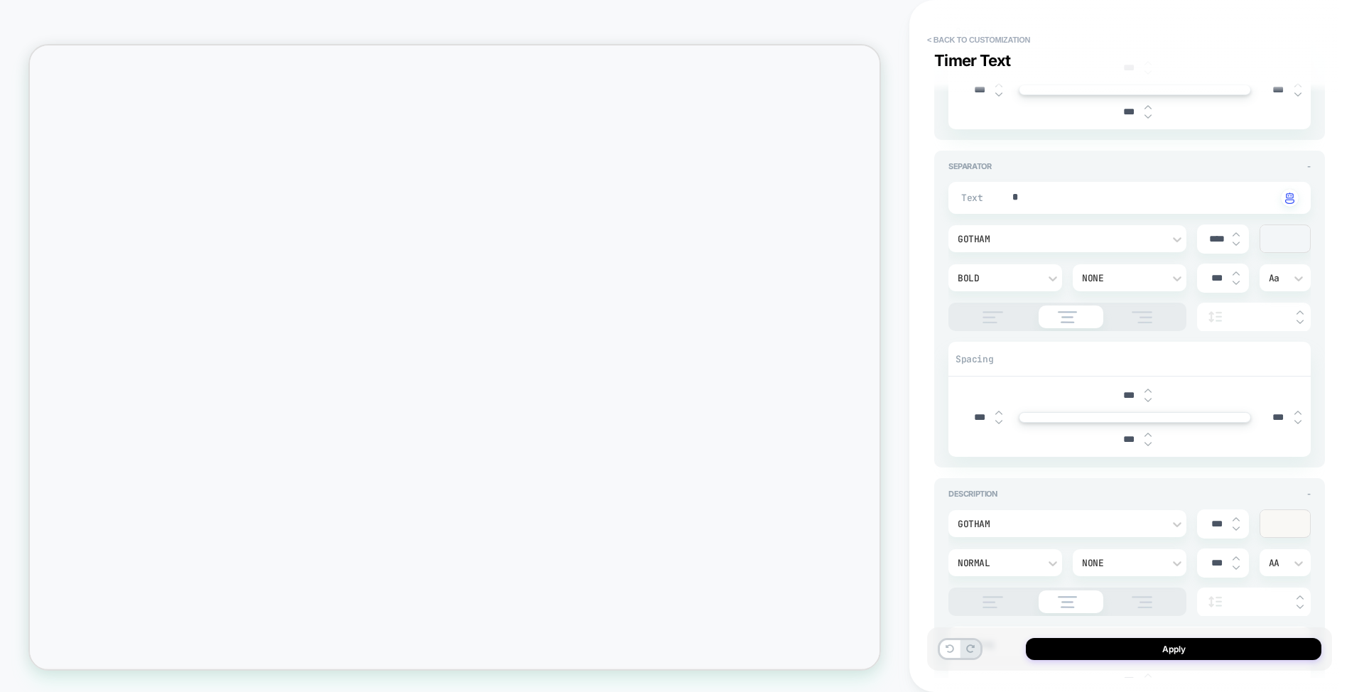
click at [1006, 460] on div "Semi Bold" at bounding box center [1005, 464] width 102 height 30
click at [990, 425] on div "Medium" at bounding box center [1005, 434] width 102 height 30
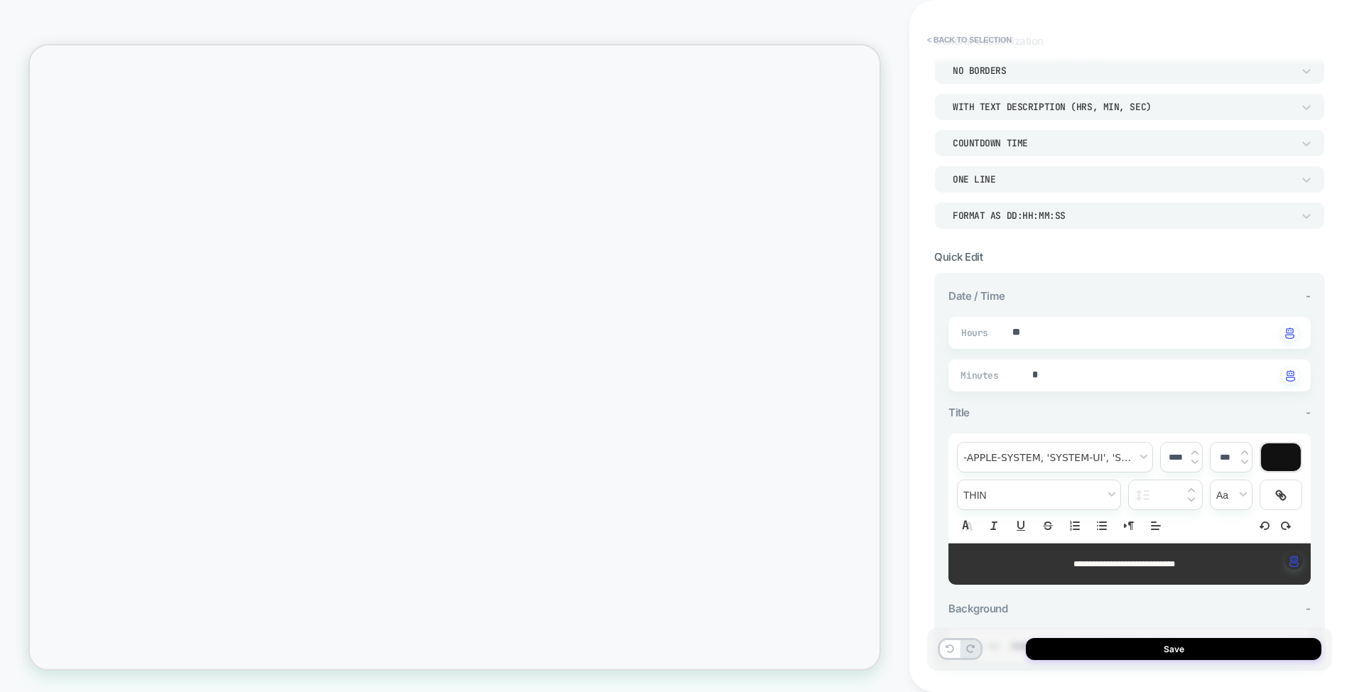
scroll to position [258, 0]
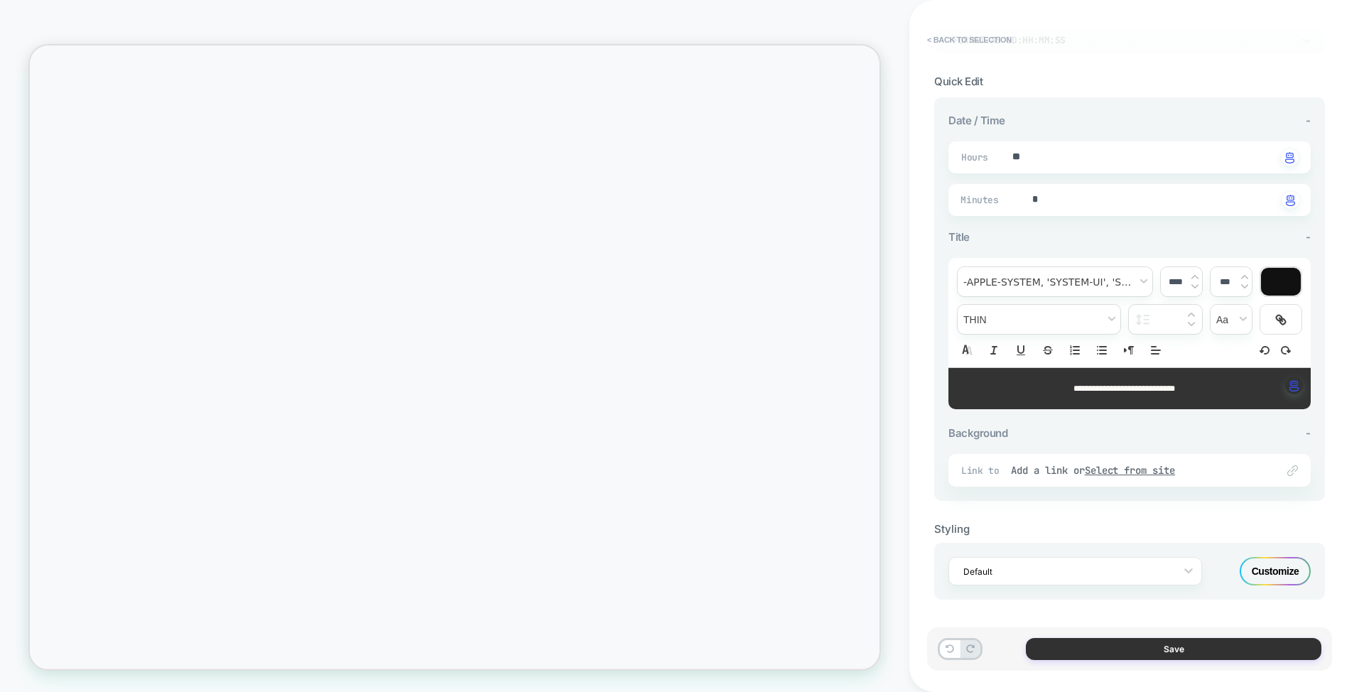
click at [1143, 646] on button "Save" at bounding box center [1173, 649] width 295 height 22
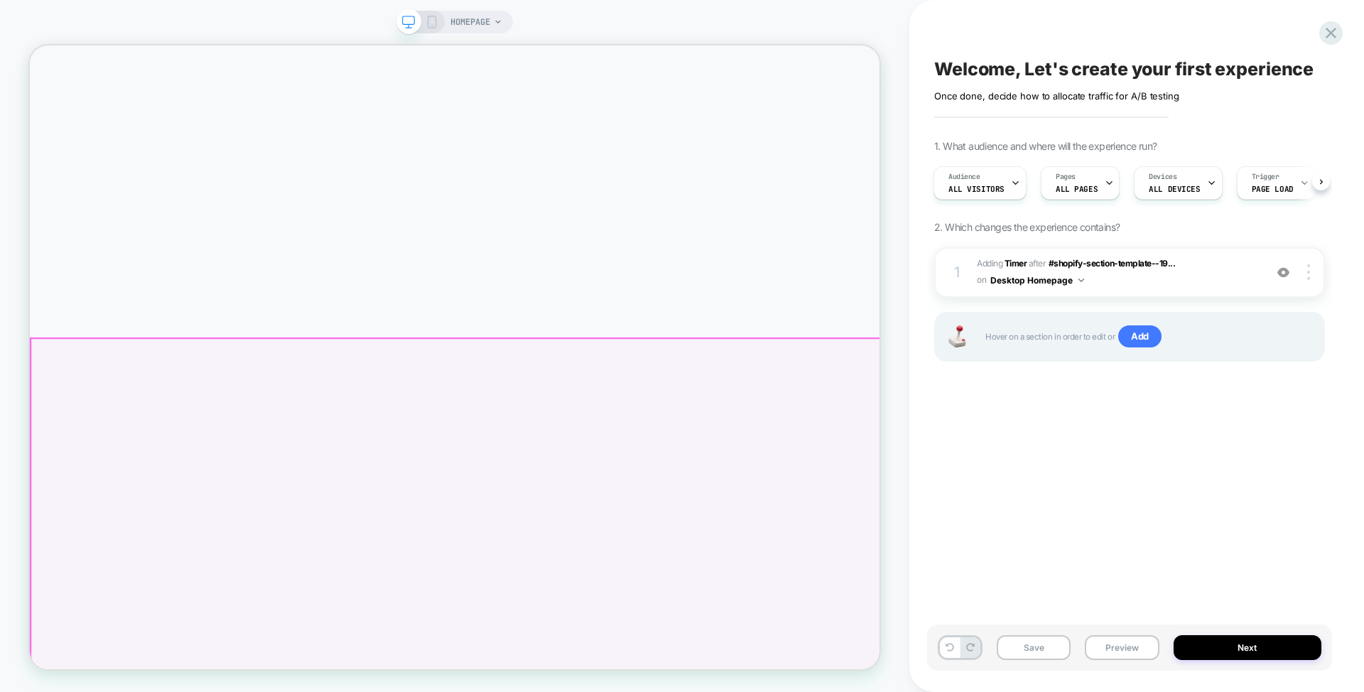
scroll to position [0, 0]
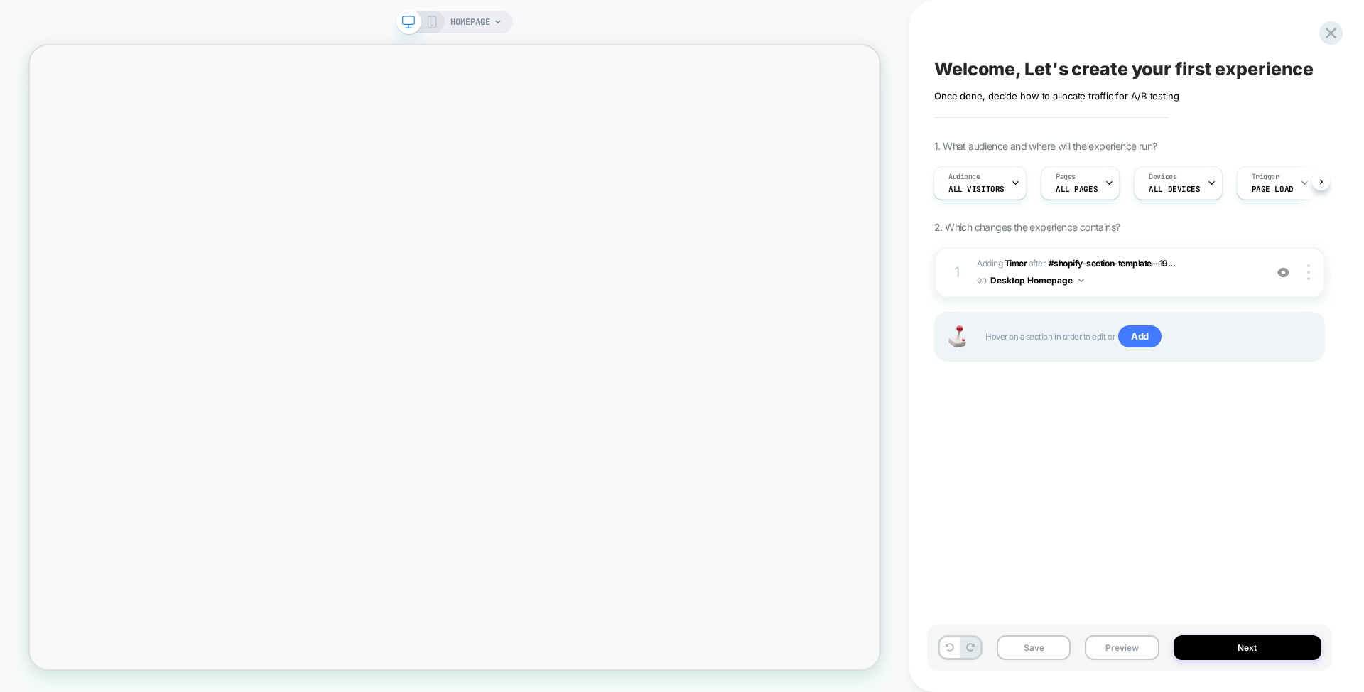
click at [896, 390] on div "HOMEPAGE" at bounding box center [454, 345] width 909 height 663
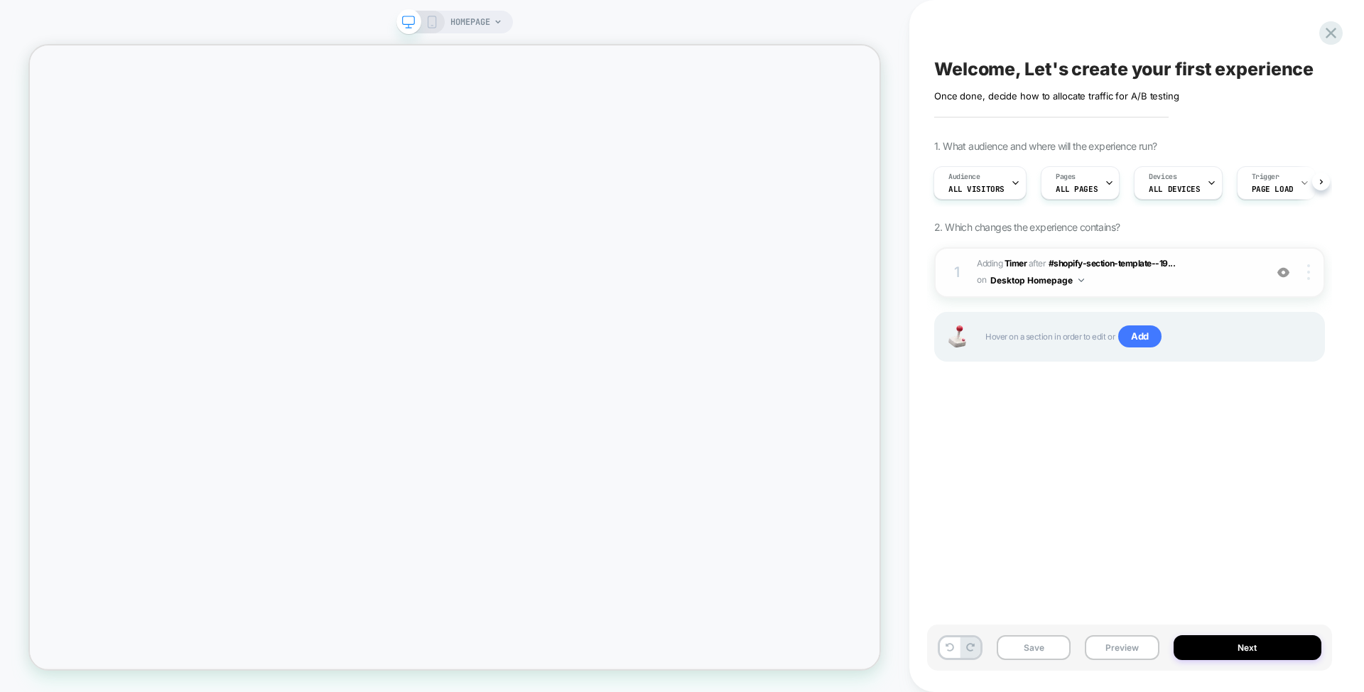
click at [1310, 274] on div at bounding box center [1310, 272] width 27 height 16
click at [634, 16] on div "HOMEPAGE" at bounding box center [454, 345] width 909 height 663
click at [434, 21] on icon at bounding box center [431, 22] width 13 height 13
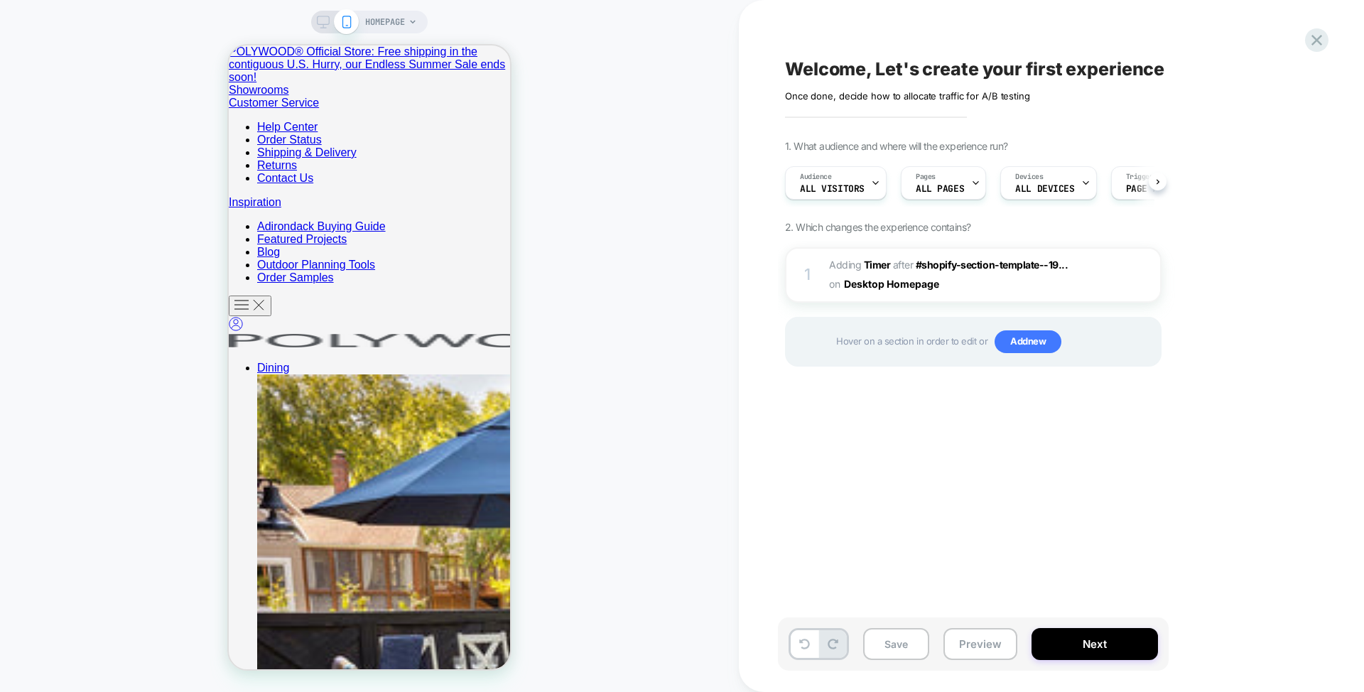
scroll to position [3258, 0]
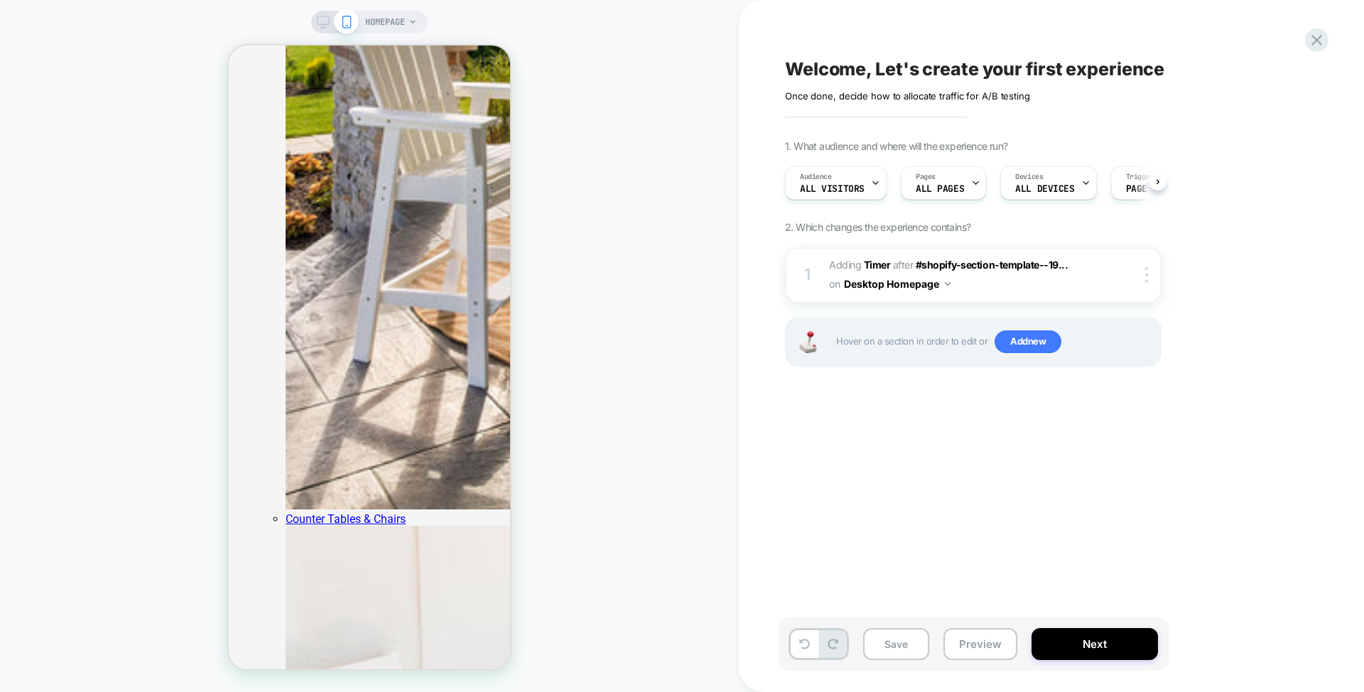
click at [301, 23] on div "HOMEPAGE" at bounding box center [369, 345] width 739 height 663
click at [321, 20] on icon at bounding box center [323, 22] width 13 height 13
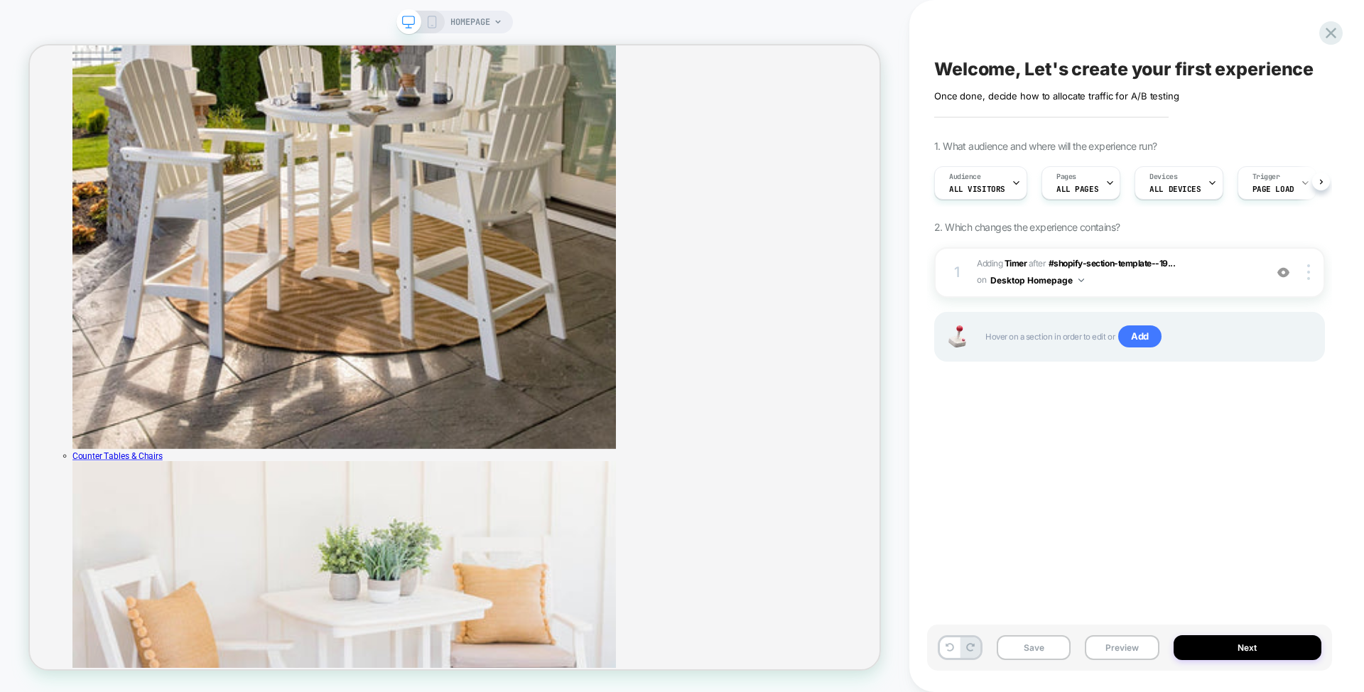
scroll to position [0, 1]
click at [1133, 284] on button "Desktop Homepage" at bounding box center [1333, 339] width 401 height 573
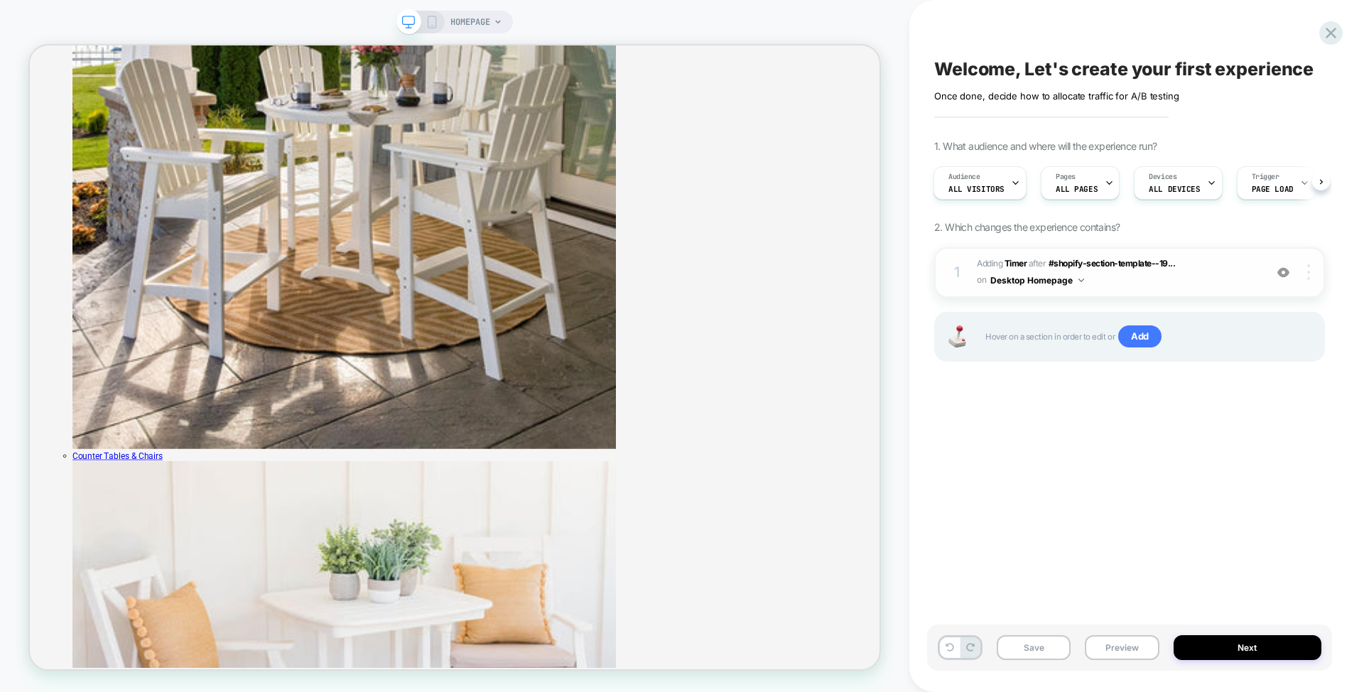
click at [1311, 276] on div at bounding box center [1310, 272] width 27 height 16
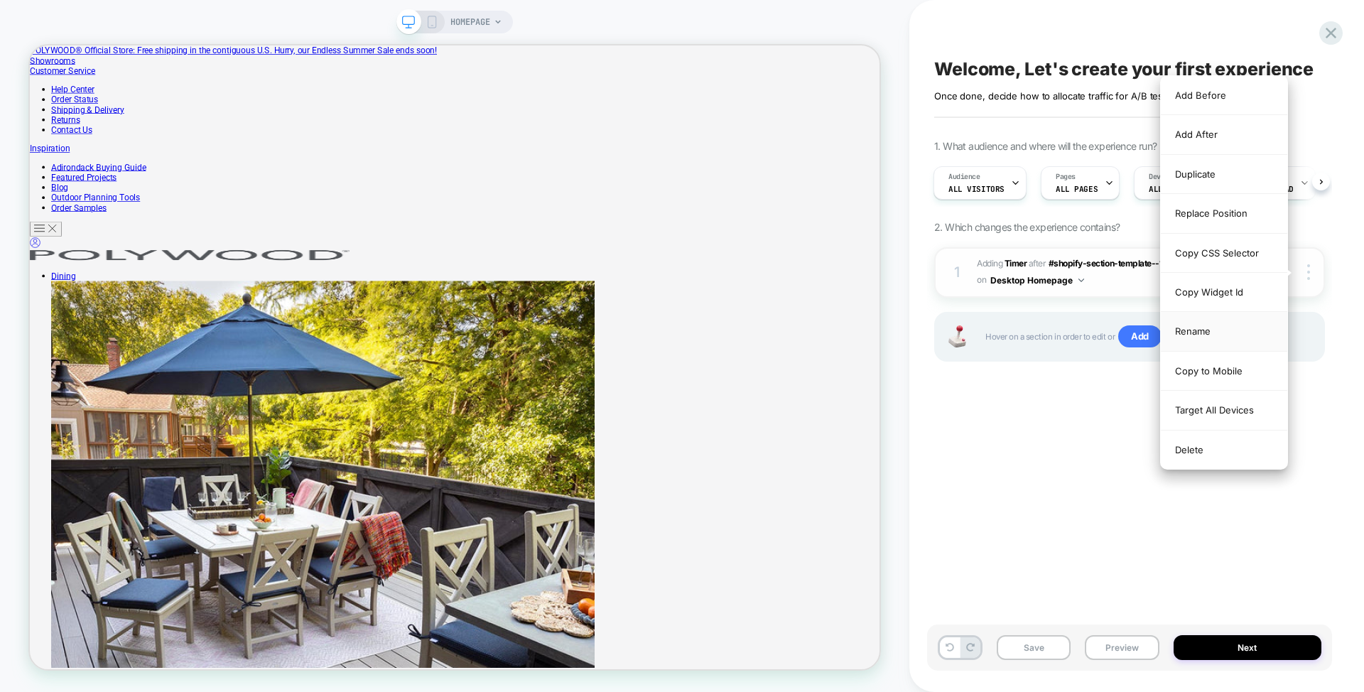
scroll to position [3187, 0]
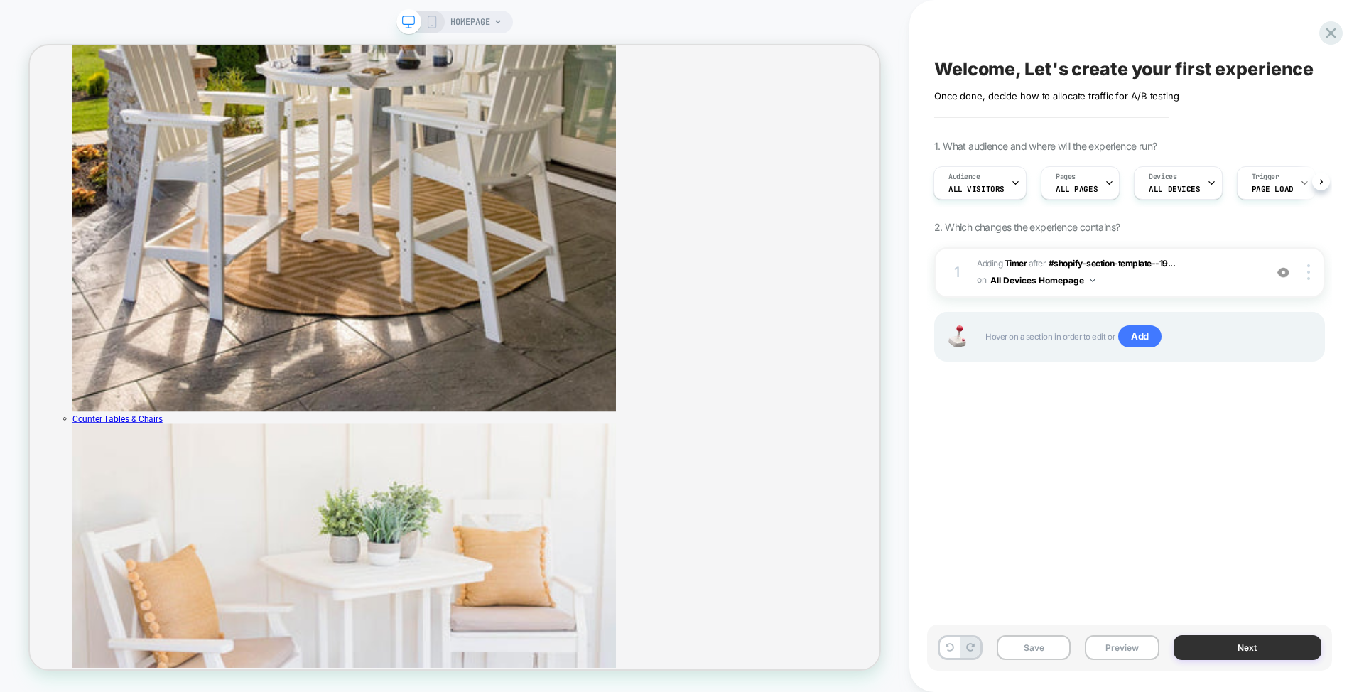
click at [1240, 643] on button "Next" at bounding box center [1247, 647] width 148 height 25
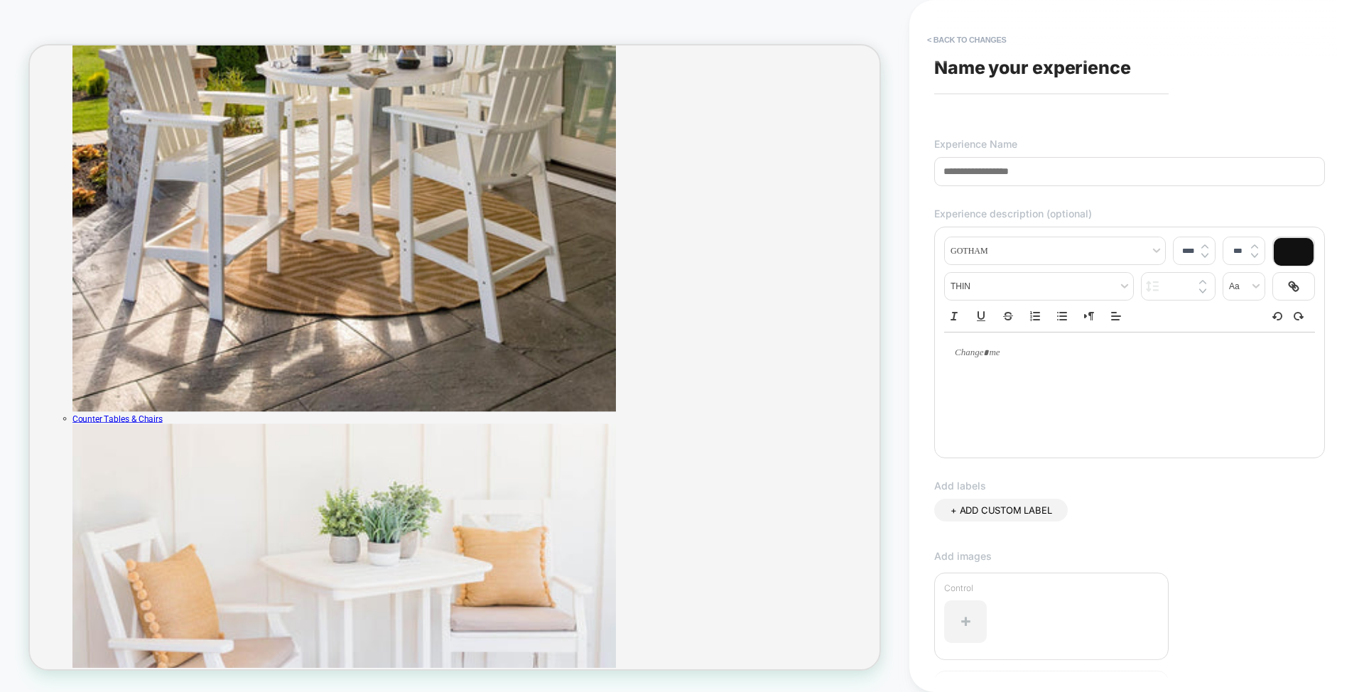
type input "**********"
drag, startPoint x: 1236, startPoint y: 543, endPoint x: 1230, endPoint y: 533, distance: 11.5
click at [1235, 543] on div "+ ADD CUSTOM LABEL" at bounding box center [1129, 524] width 391 height 51
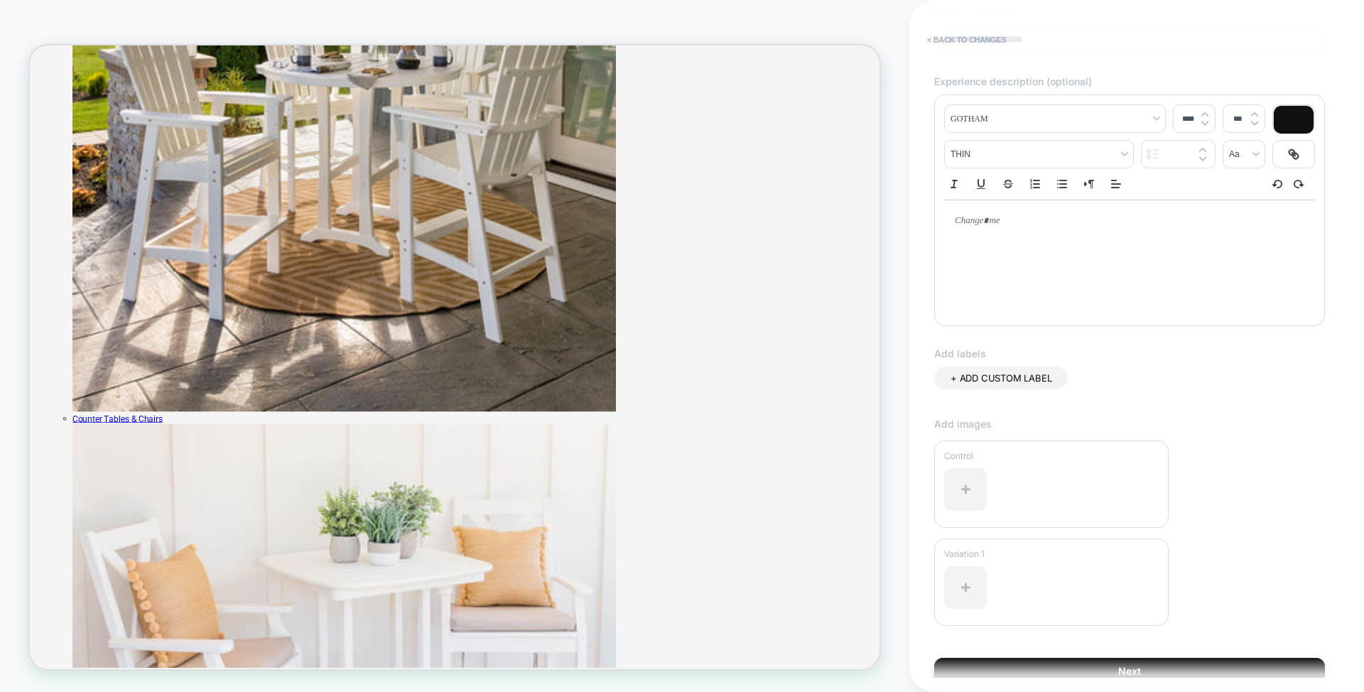
scroll to position [197, 0]
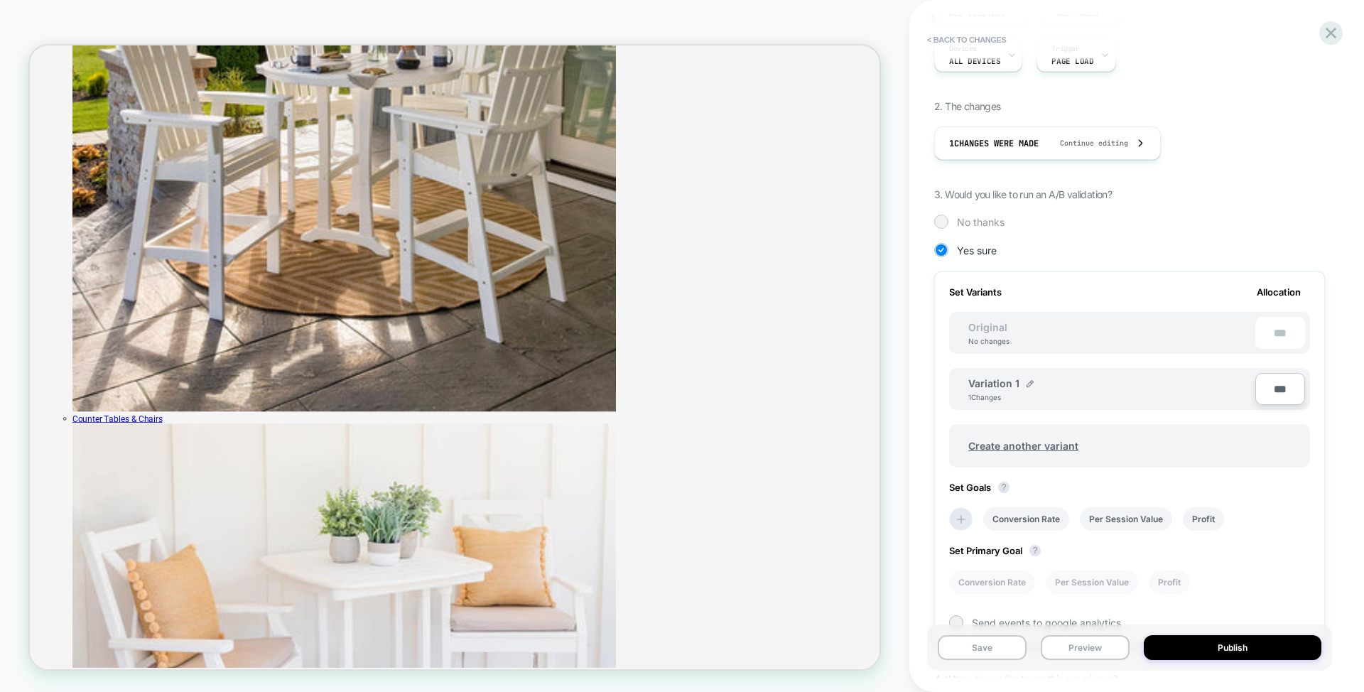
click at [984, 220] on span "No thanks" at bounding box center [981, 222] width 48 height 12
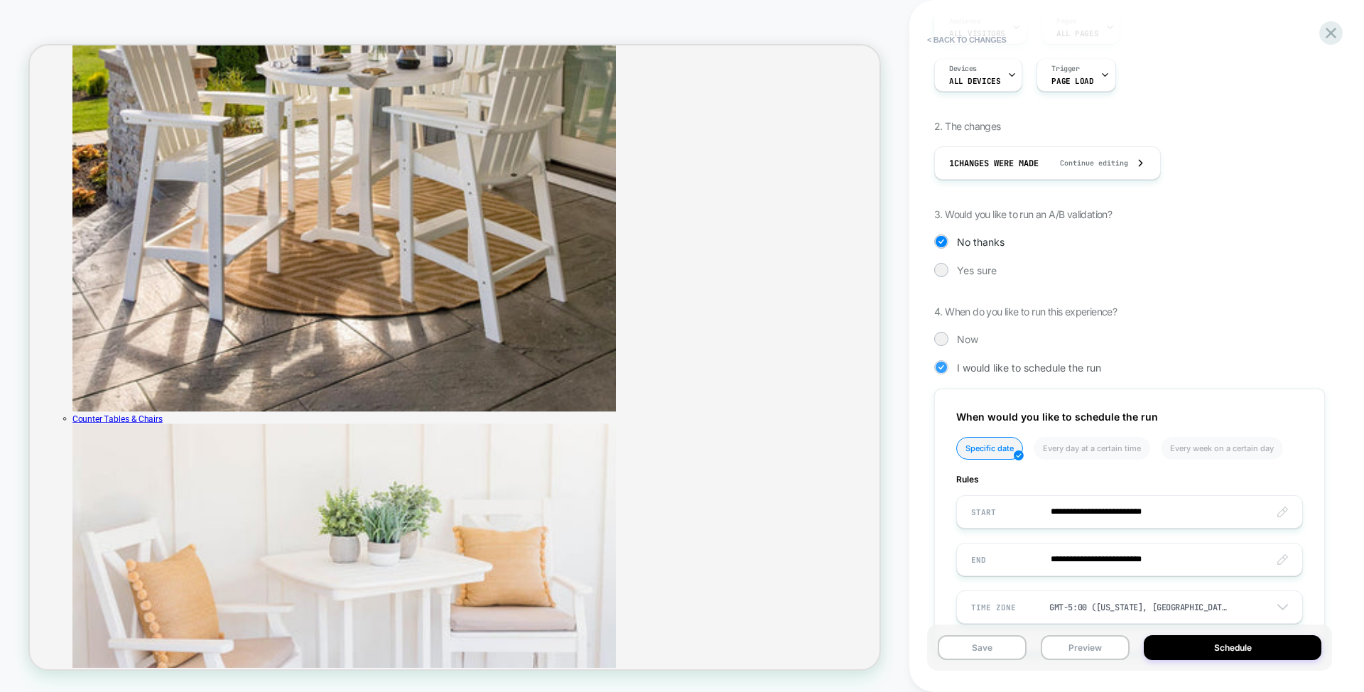
scroll to position [230, 0]
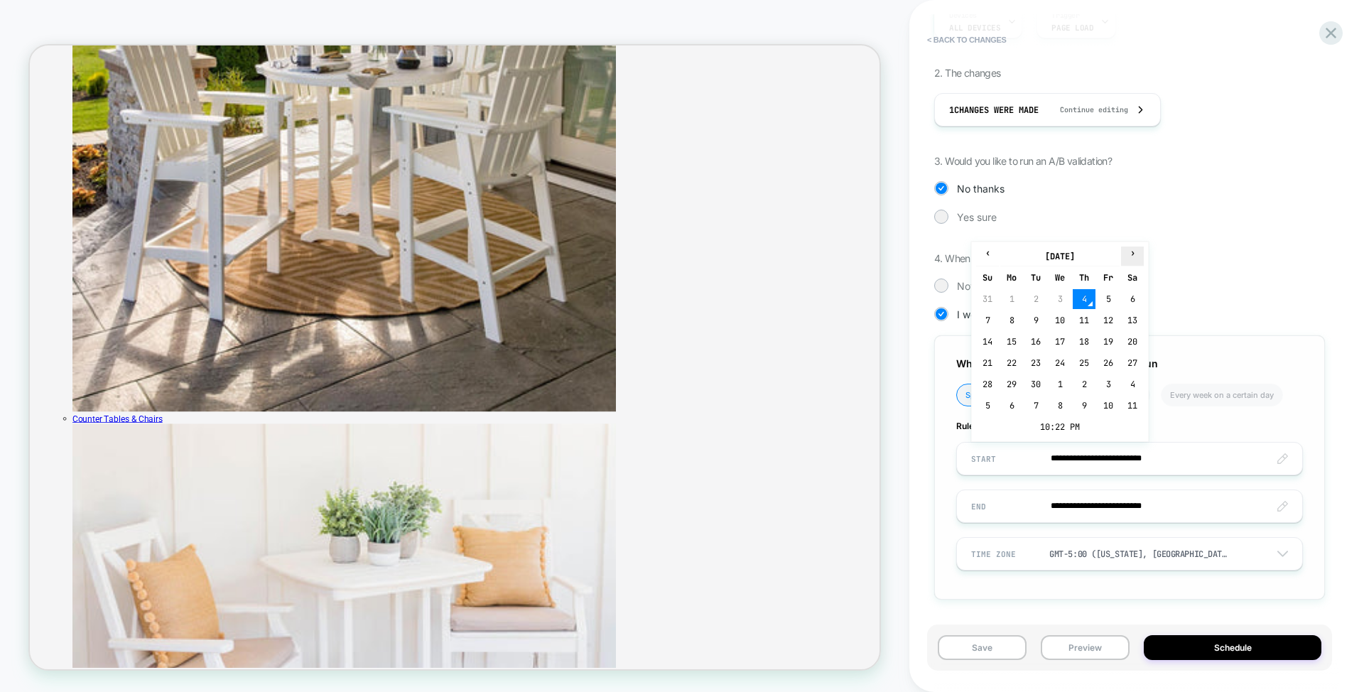
click at [1129, 261] on th "›" at bounding box center [1132, 256] width 23 height 20
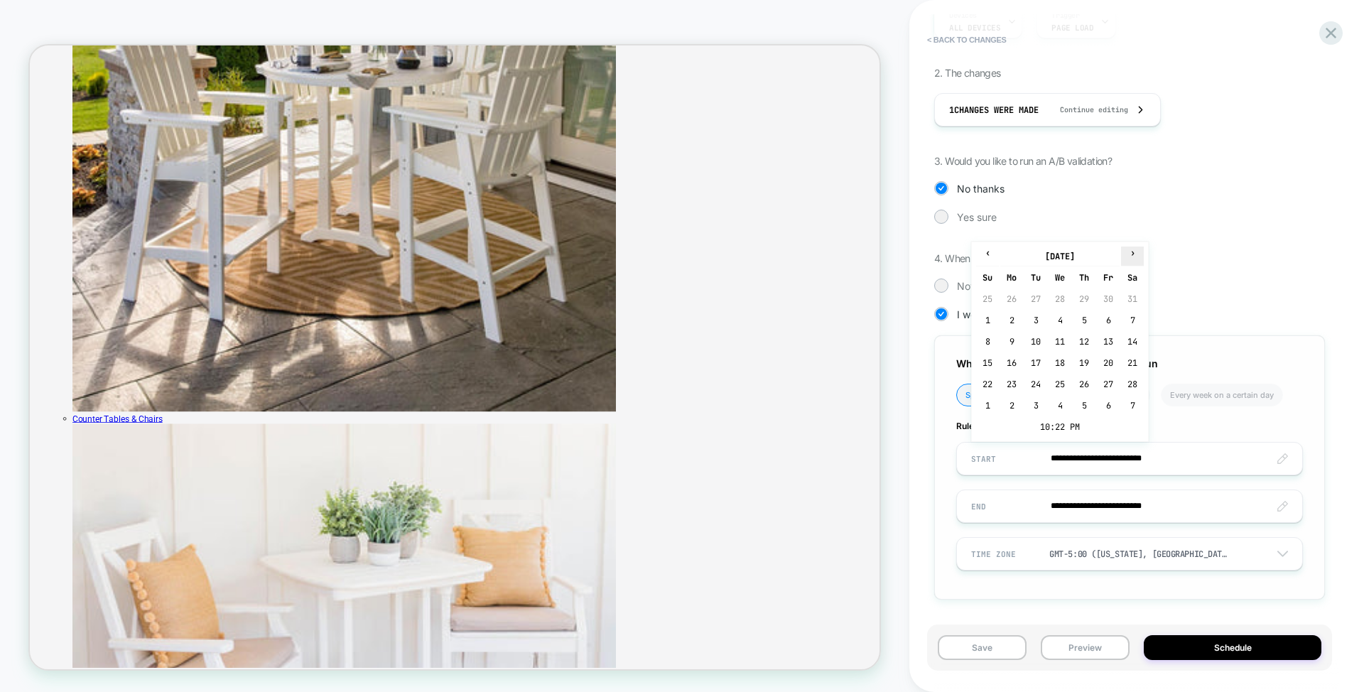
click at [1129, 261] on th "›" at bounding box center [1132, 256] width 23 height 20
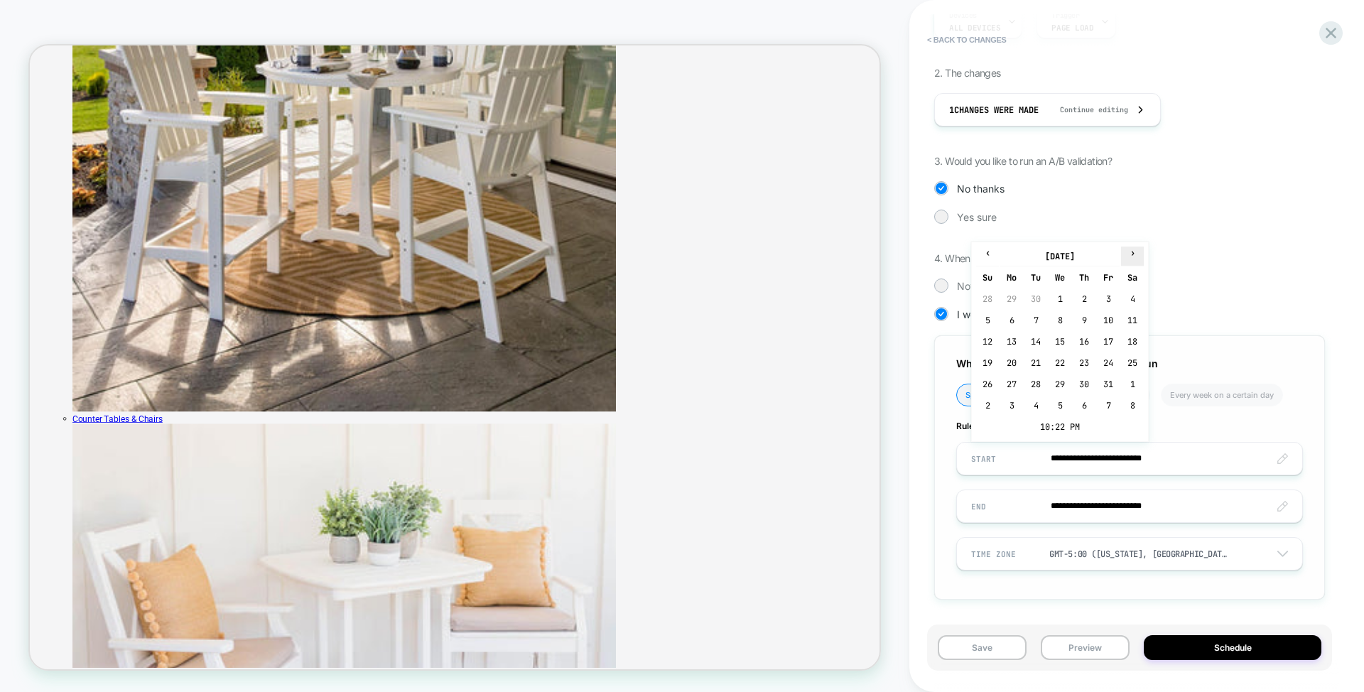
click at [1129, 261] on th "›" at bounding box center [1132, 256] width 23 height 20
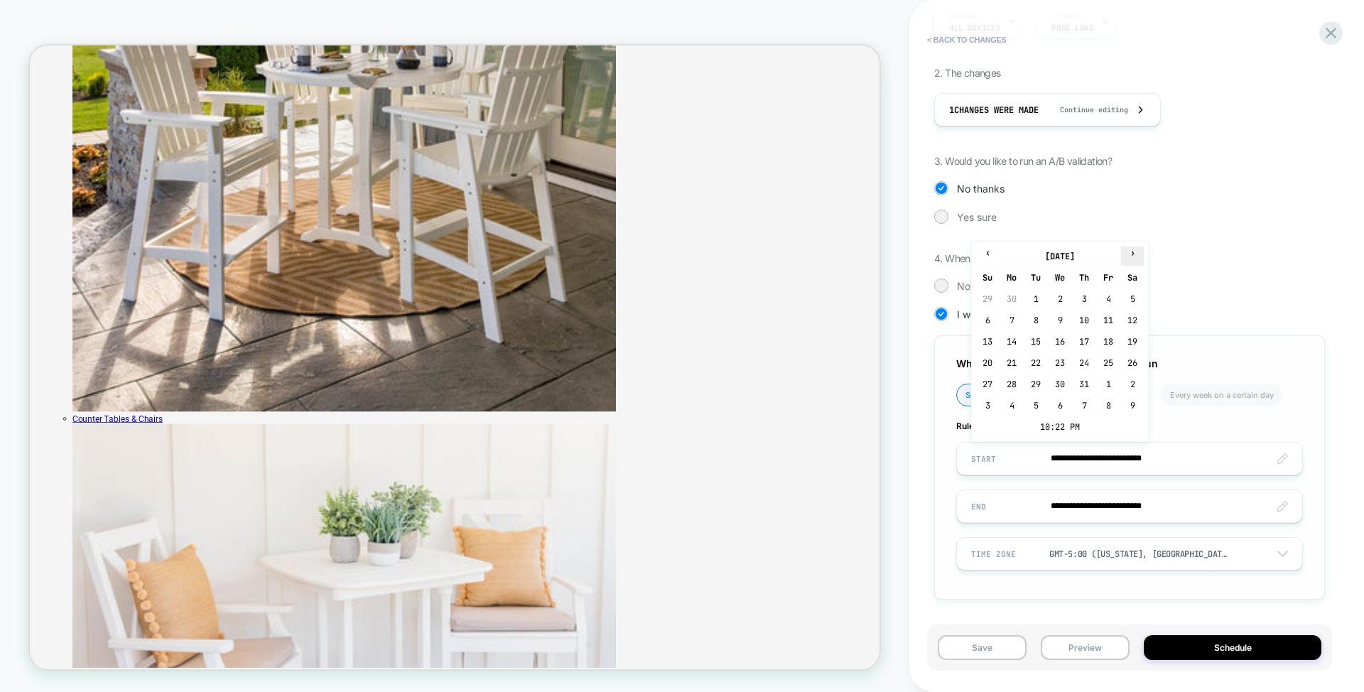
click at [1129, 261] on th "›" at bounding box center [1132, 256] width 23 height 20
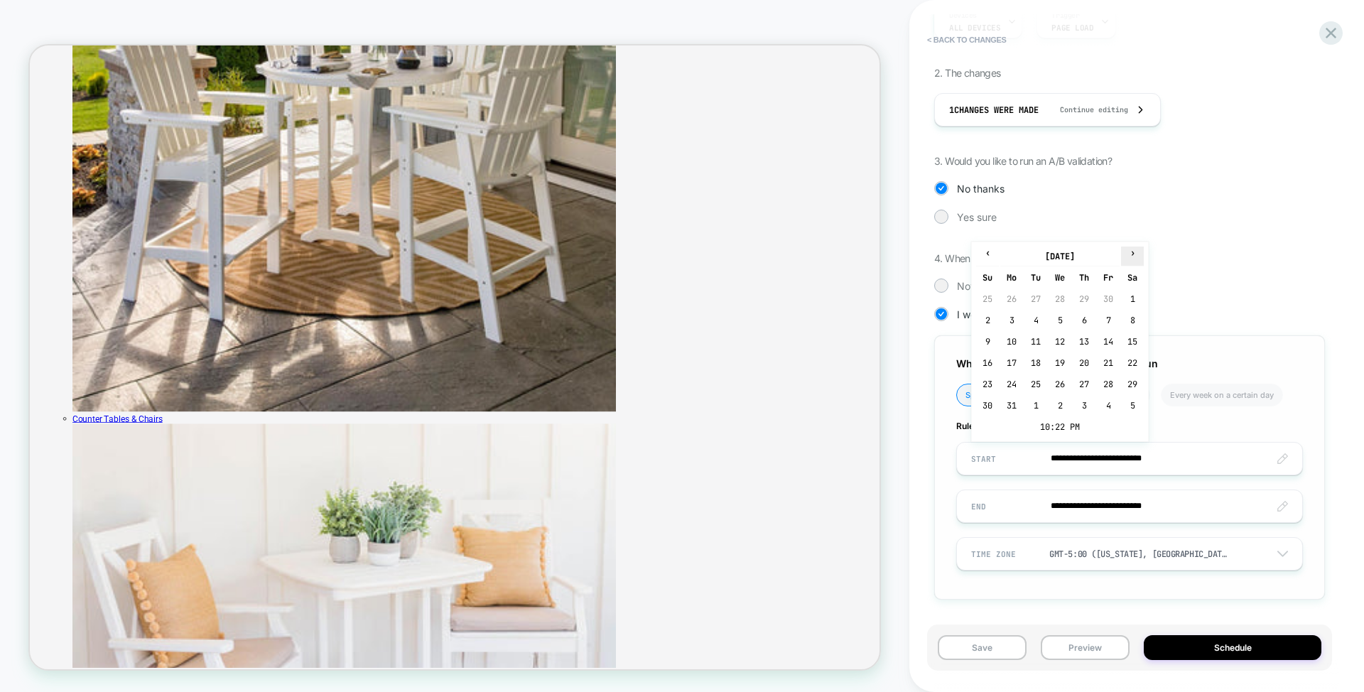
click at [1129, 261] on th "›" at bounding box center [1132, 256] width 23 height 20
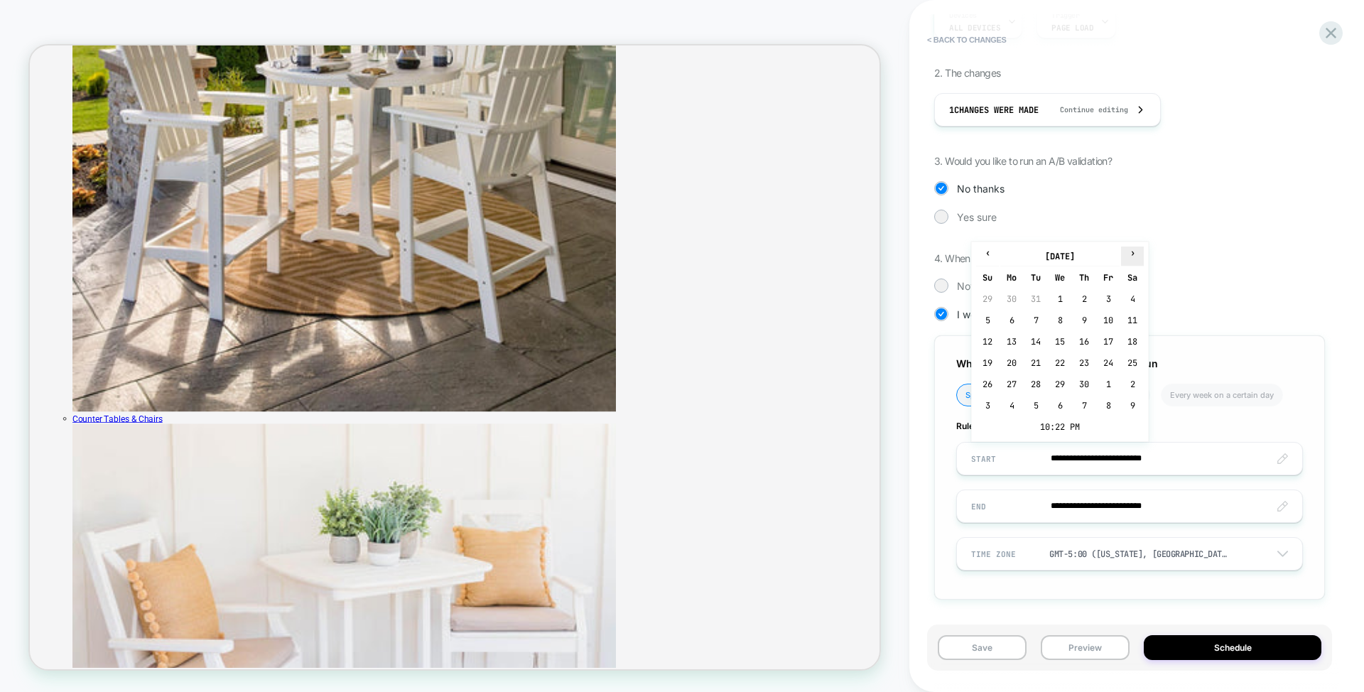
click at [1129, 261] on th "›" at bounding box center [1132, 256] width 23 height 20
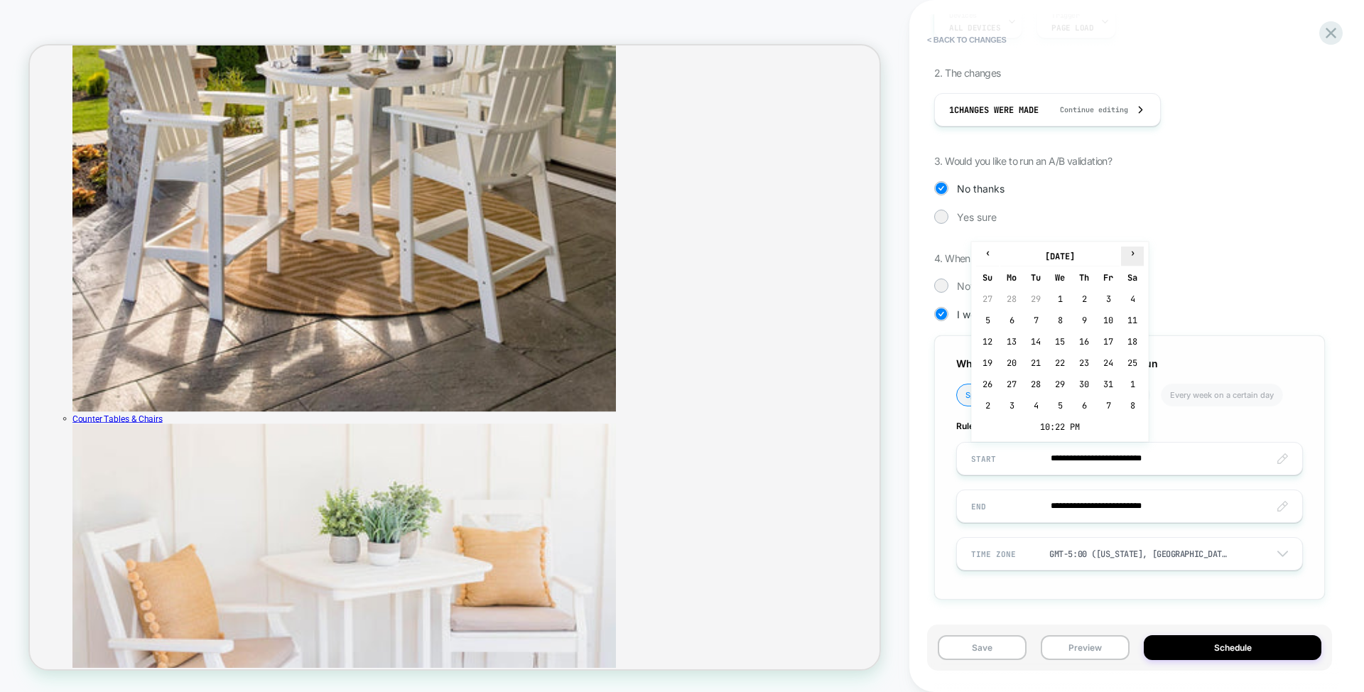
click at [1129, 261] on th "›" at bounding box center [1132, 256] width 23 height 20
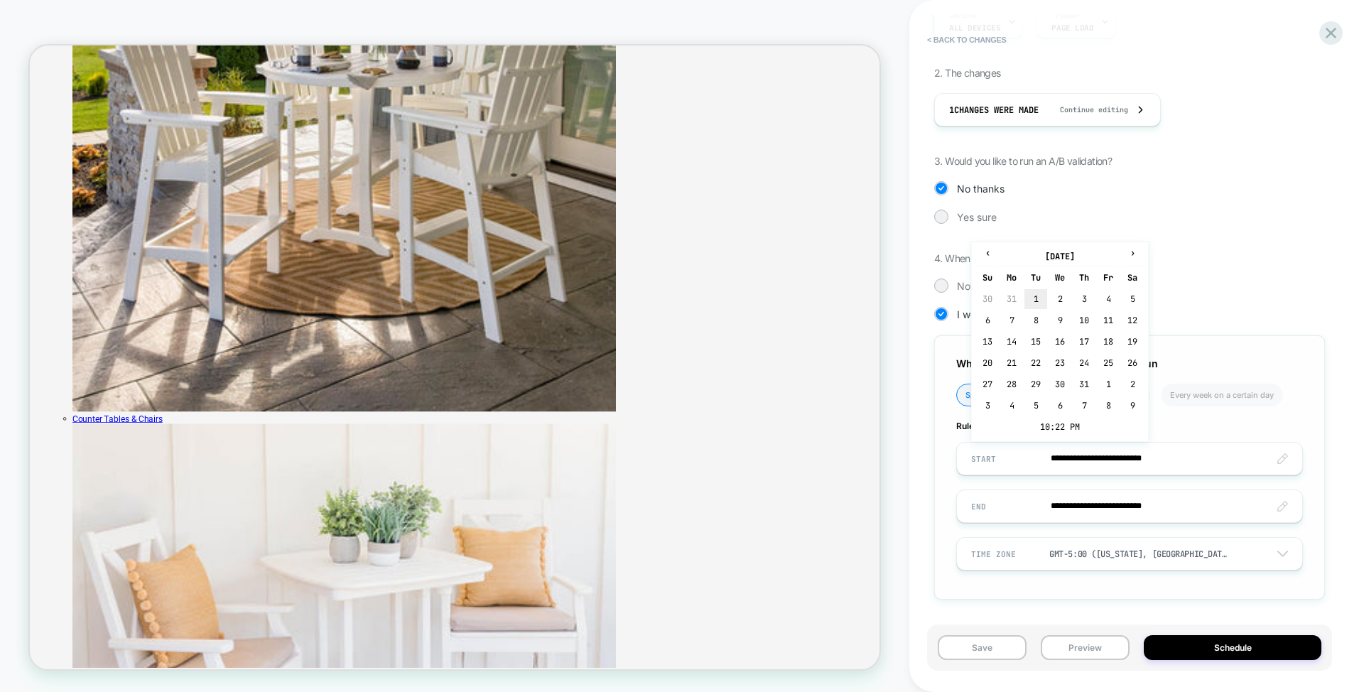
click at [1043, 298] on td "1" at bounding box center [1035, 299] width 23 height 20
type input "**********"
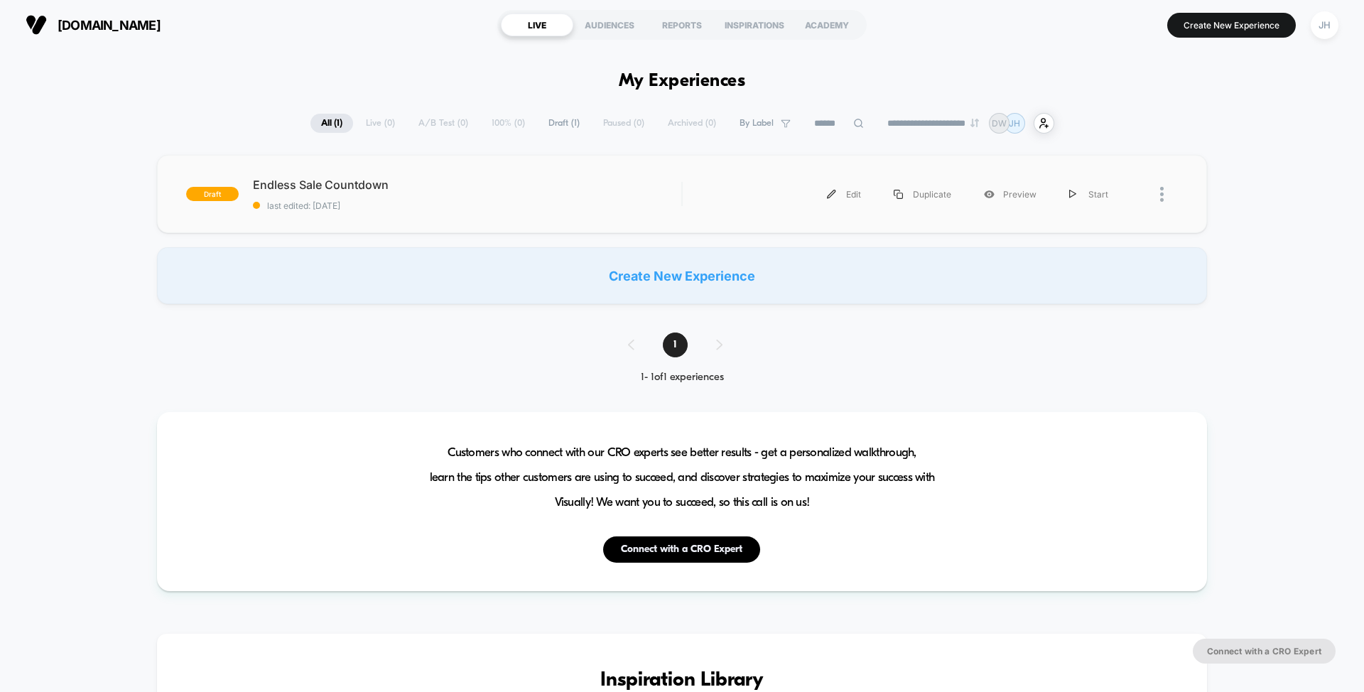
click at [1161, 195] on img at bounding box center [1162, 194] width 4 height 15
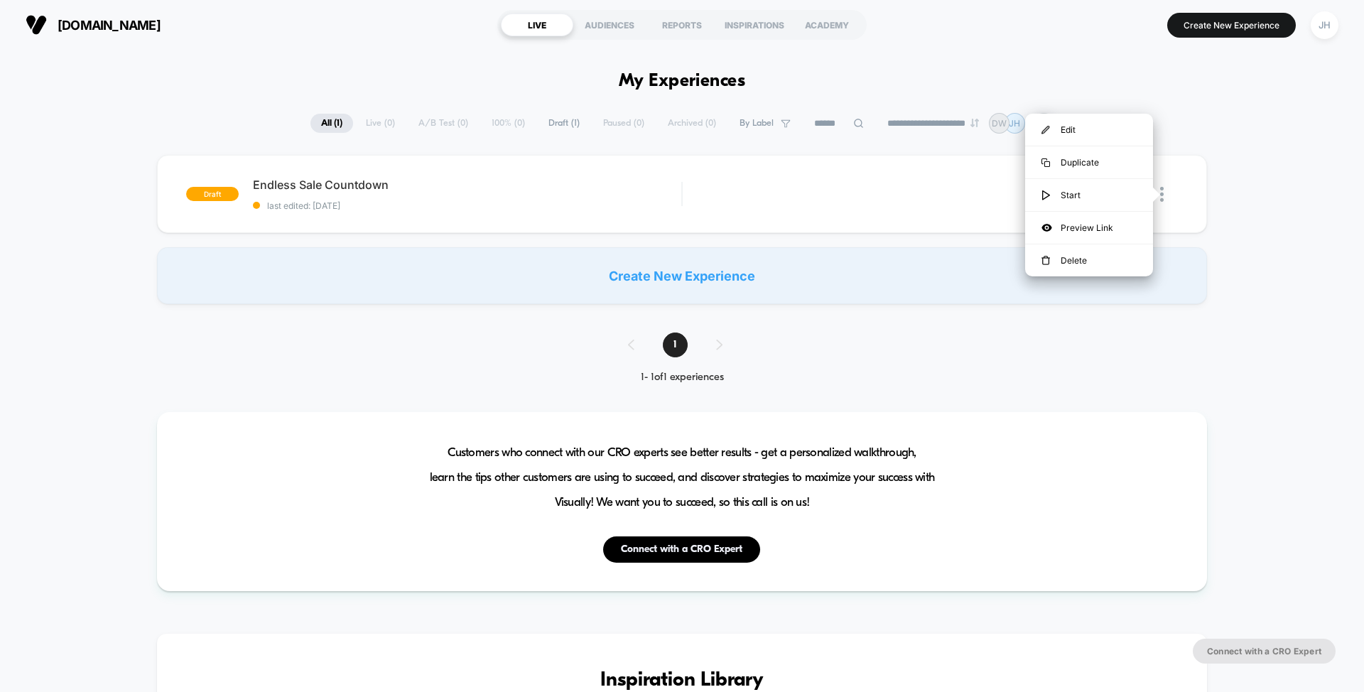
click at [1244, 168] on div "draft Endless Sale Countdown last edited: [DATE] Edit Duplicate Preview Start C…" at bounding box center [682, 229] width 1364 height 149
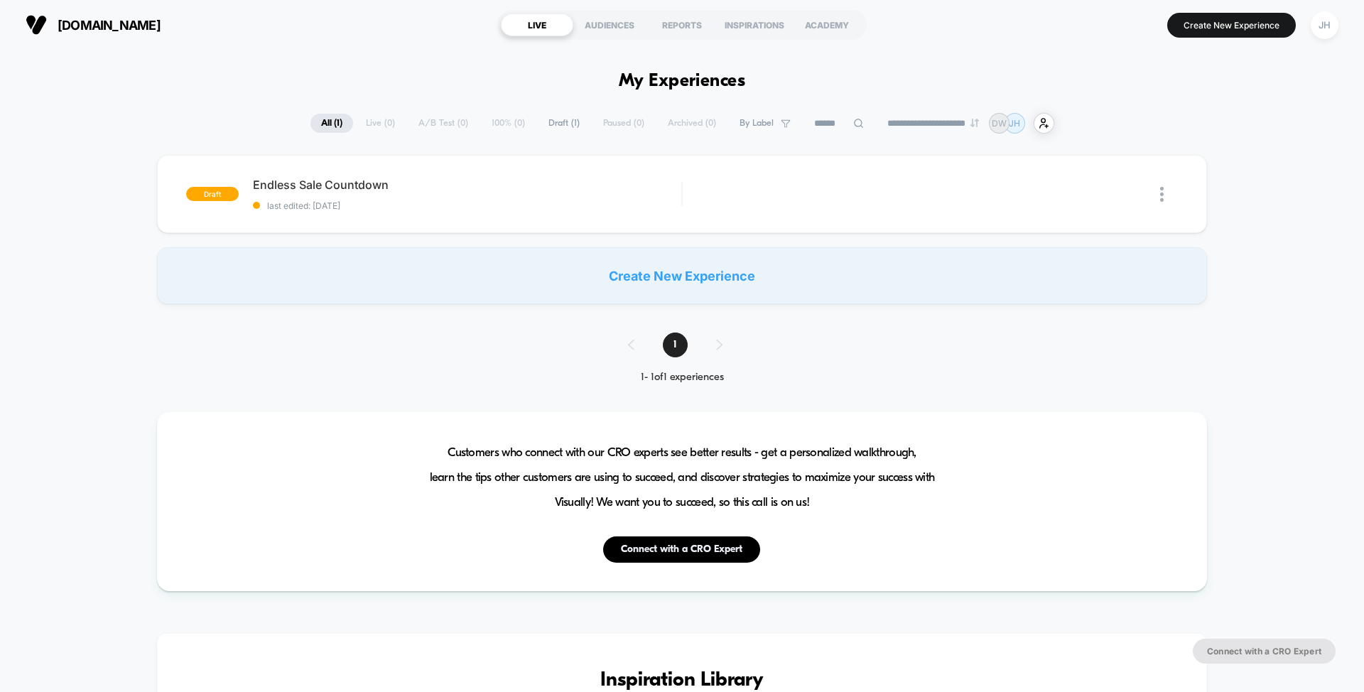
click at [685, 83] on h1 "My Experiences" at bounding box center [682, 81] width 127 height 21
click at [683, 82] on h1 "My Experiences" at bounding box center [682, 81] width 127 height 21
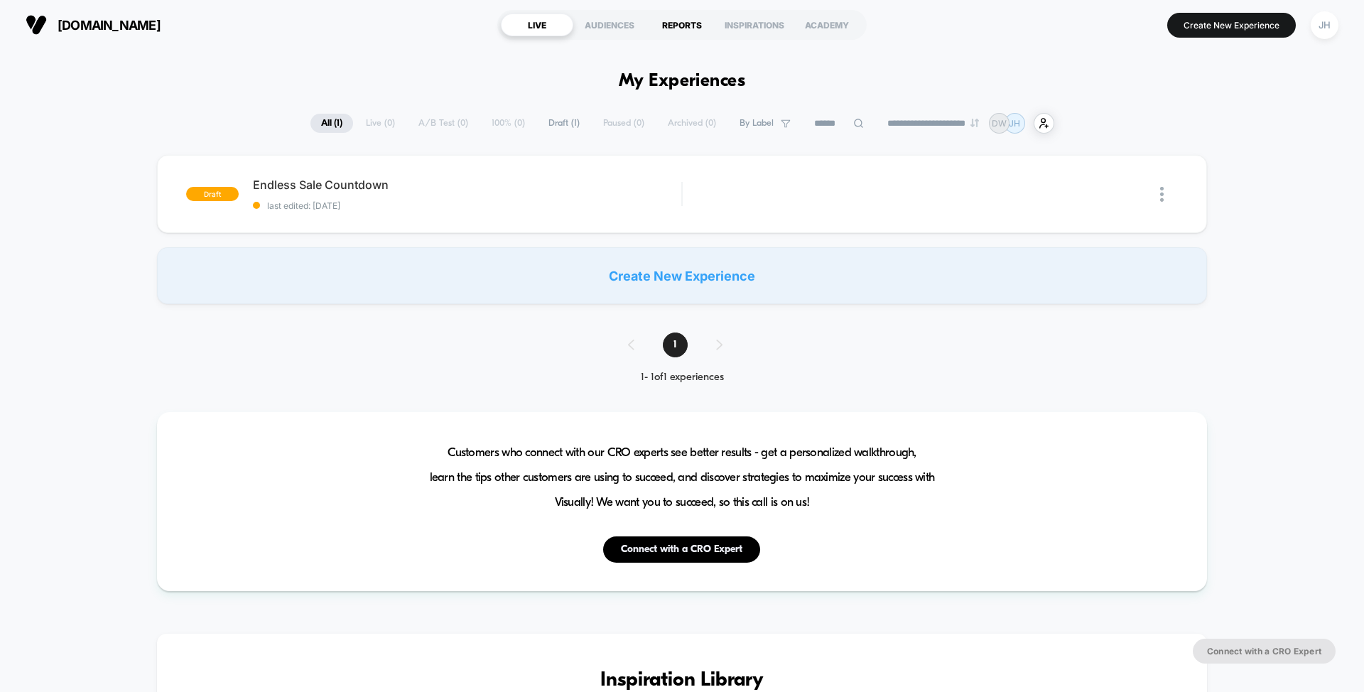
click at [684, 28] on div "REPORTS" at bounding box center [682, 24] width 72 height 23
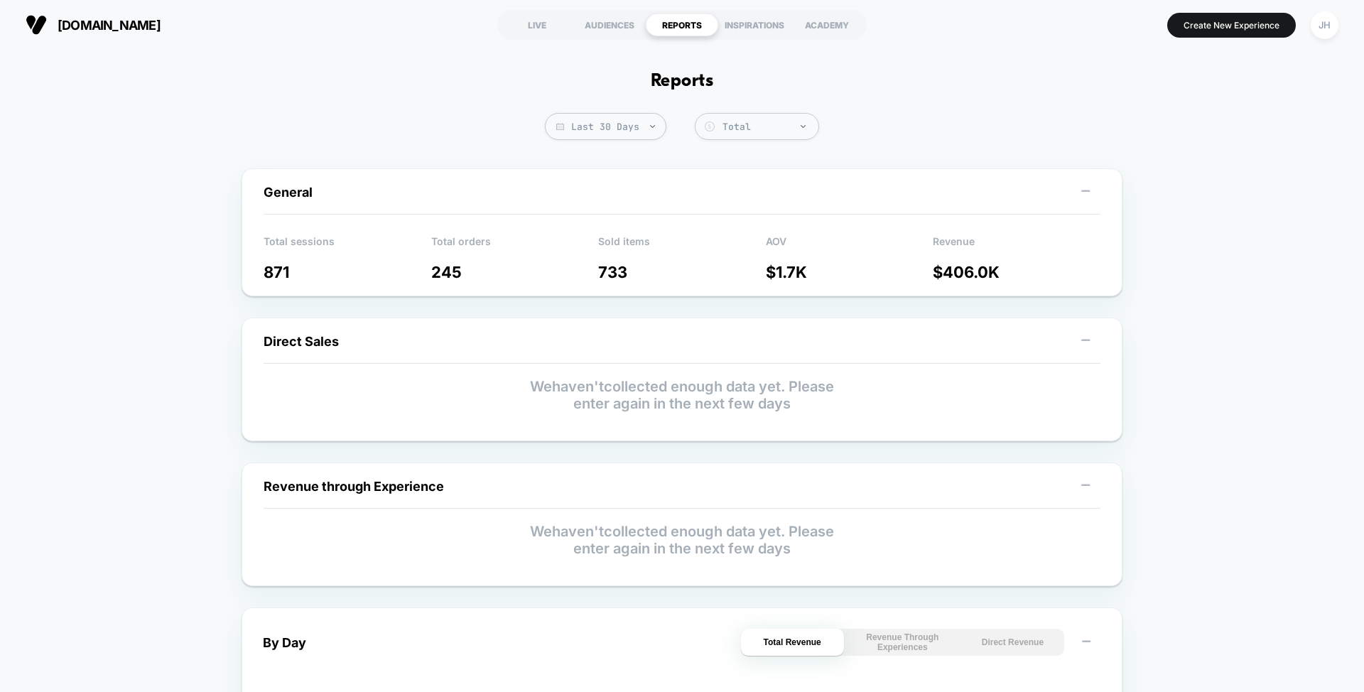
drag, startPoint x: 858, startPoint y: 592, endPoint x: 849, endPoint y: 556, distance: 36.7
click at [854, 580] on div "Last 30 Days Total Group 2 $ General Total sessions 871 Total orders 245 Sold i…" at bounding box center [682, 673] width 1364 height 1121
click at [849, 556] on p "We haven't collected enough data yet. Please enter again in the next few days" at bounding box center [681, 540] width 837 height 34
drag, startPoint x: 870, startPoint y: 415, endPoint x: 854, endPoint y: 320, distance: 96.4
click at [857, 319] on div "Last 30 Days Total Group 2 $ General Total sessions 871 Total orders 245 Sold i…" at bounding box center [682, 673] width 1364 height 1121
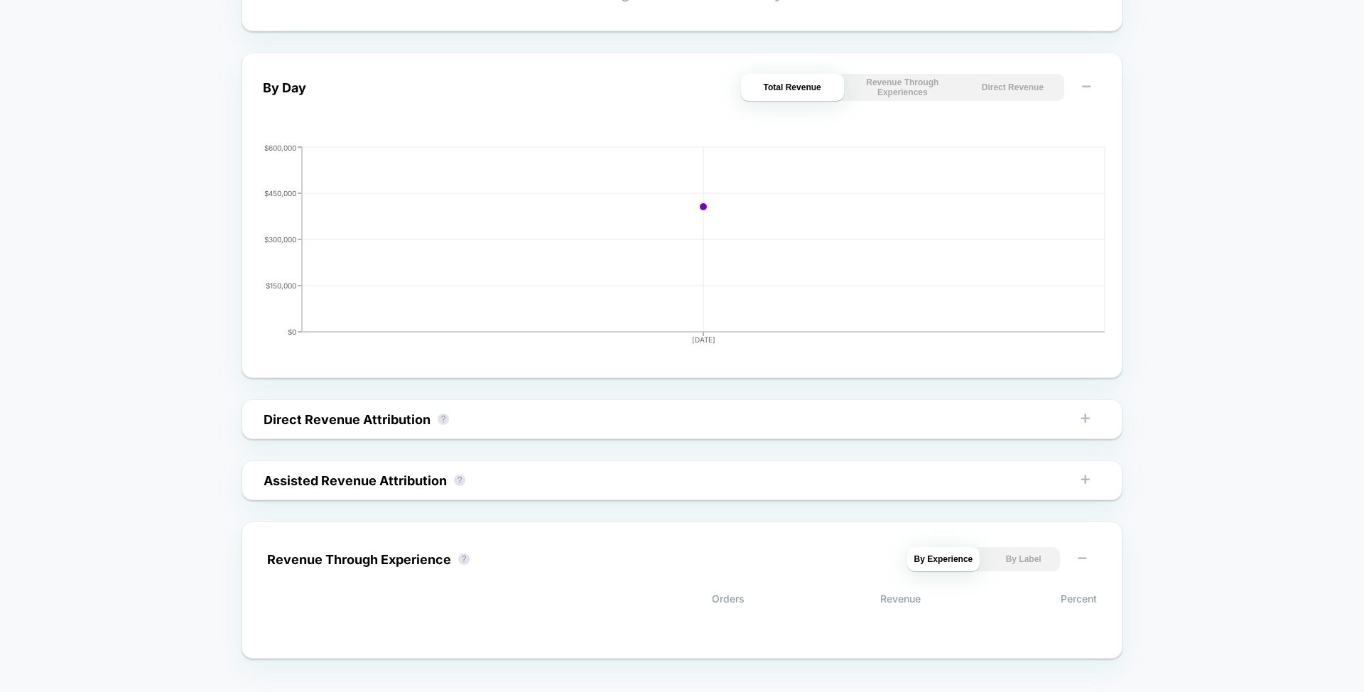
scroll to position [579, 0]
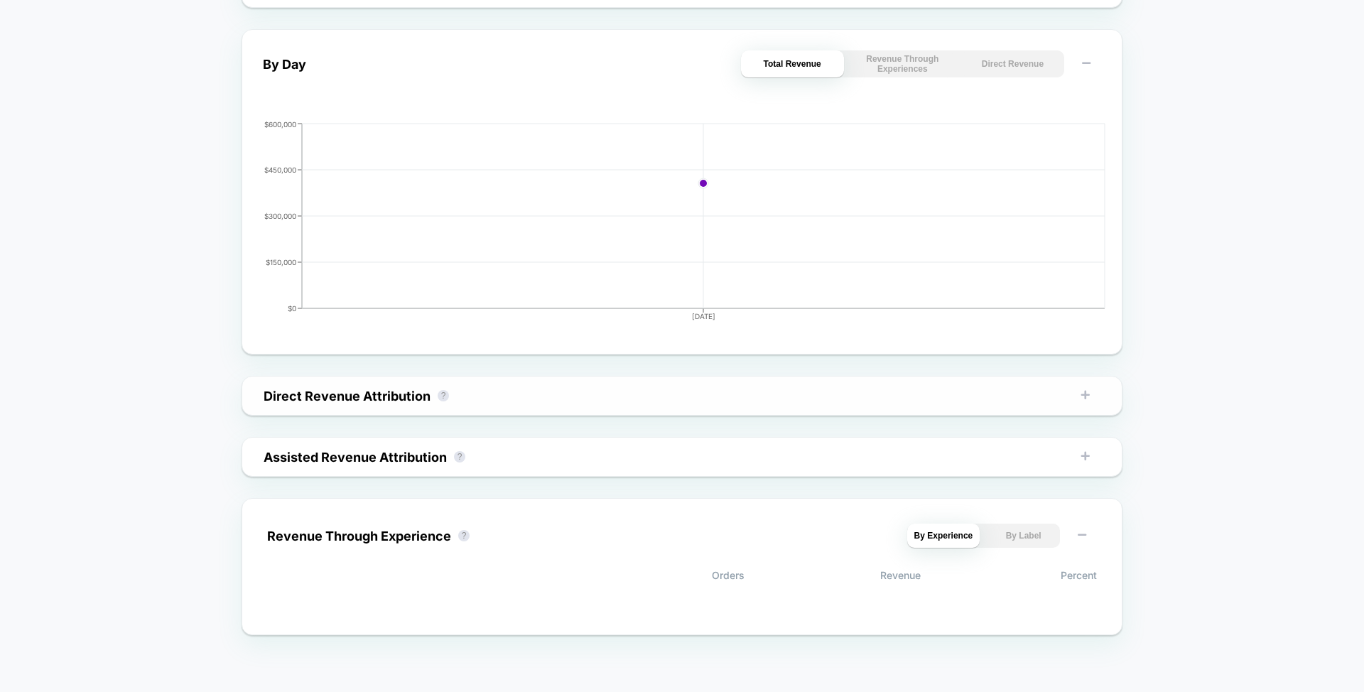
click at [692, 403] on div "Direct Revenue Attribution ? By Product By Experience By Label" at bounding box center [681, 396] width 865 height 24
click at [1084, 392] on icon at bounding box center [1085, 395] width 14 height 14
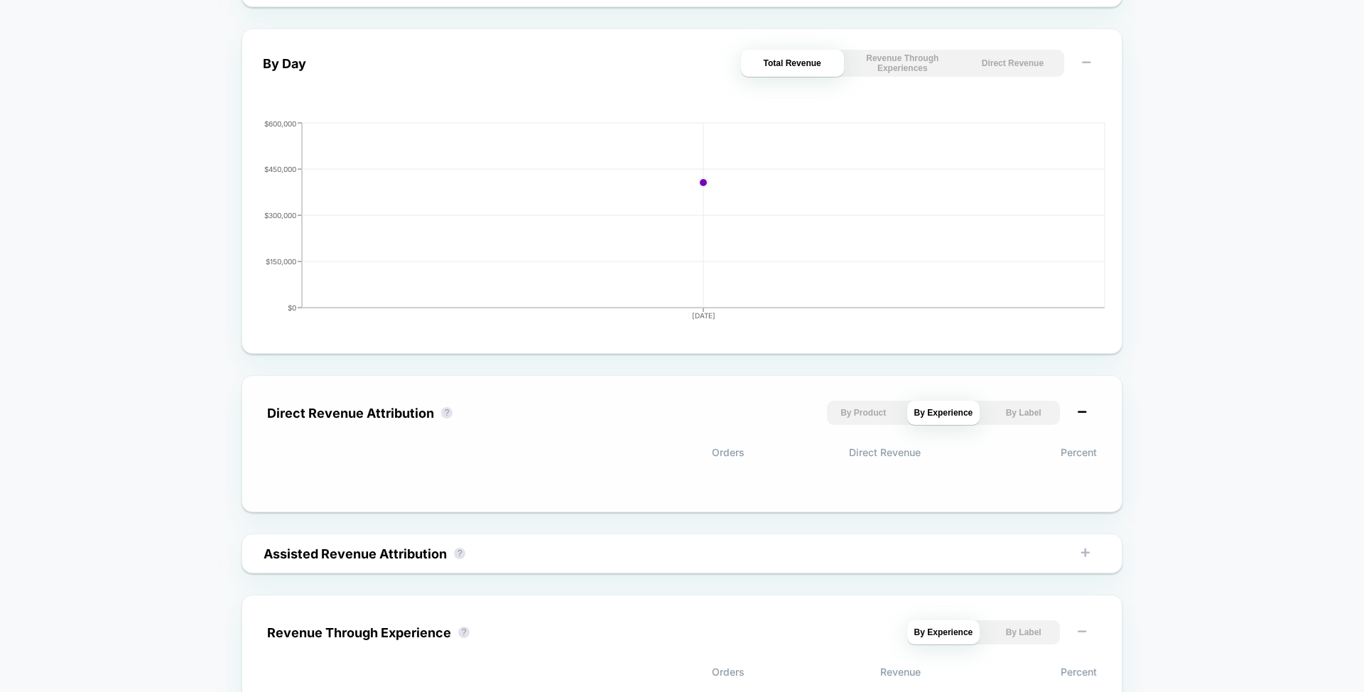
click at [1082, 409] on icon at bounding box center [1082, 412] width 14 height 14
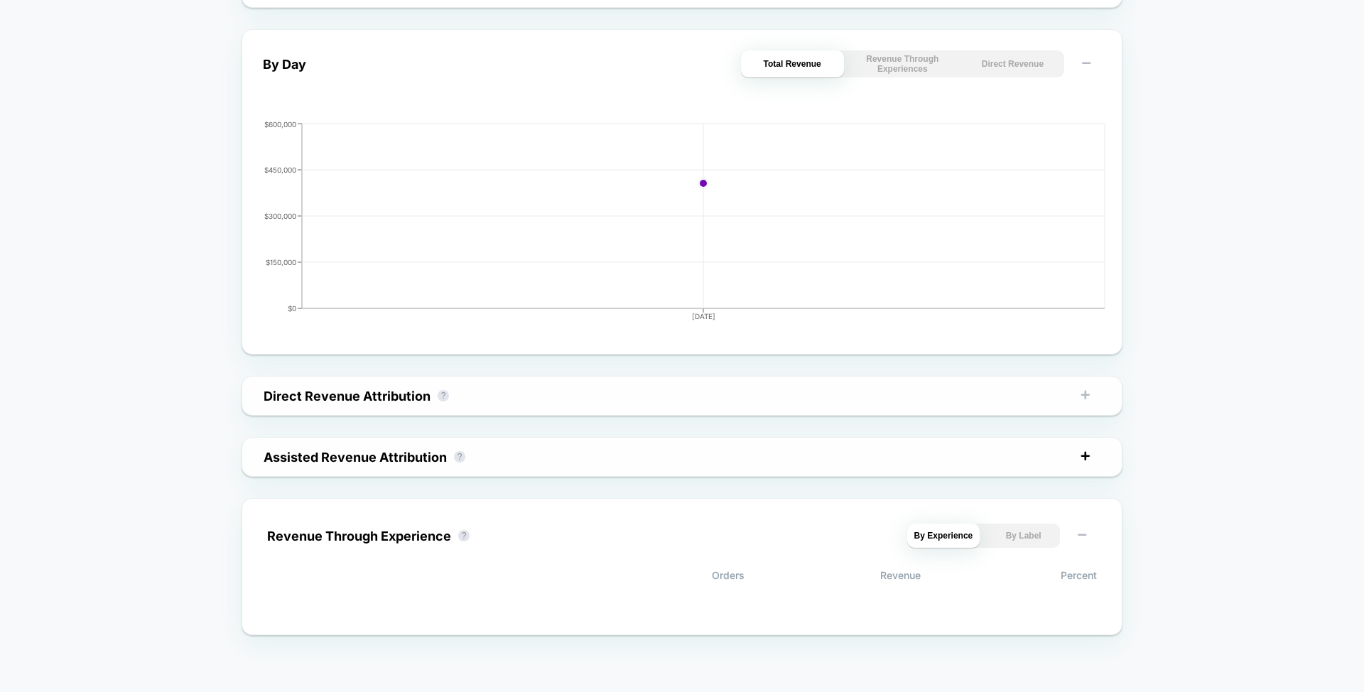
click at [1085, 452] on rect at bounding box center [1085, 455] width 2 height 9
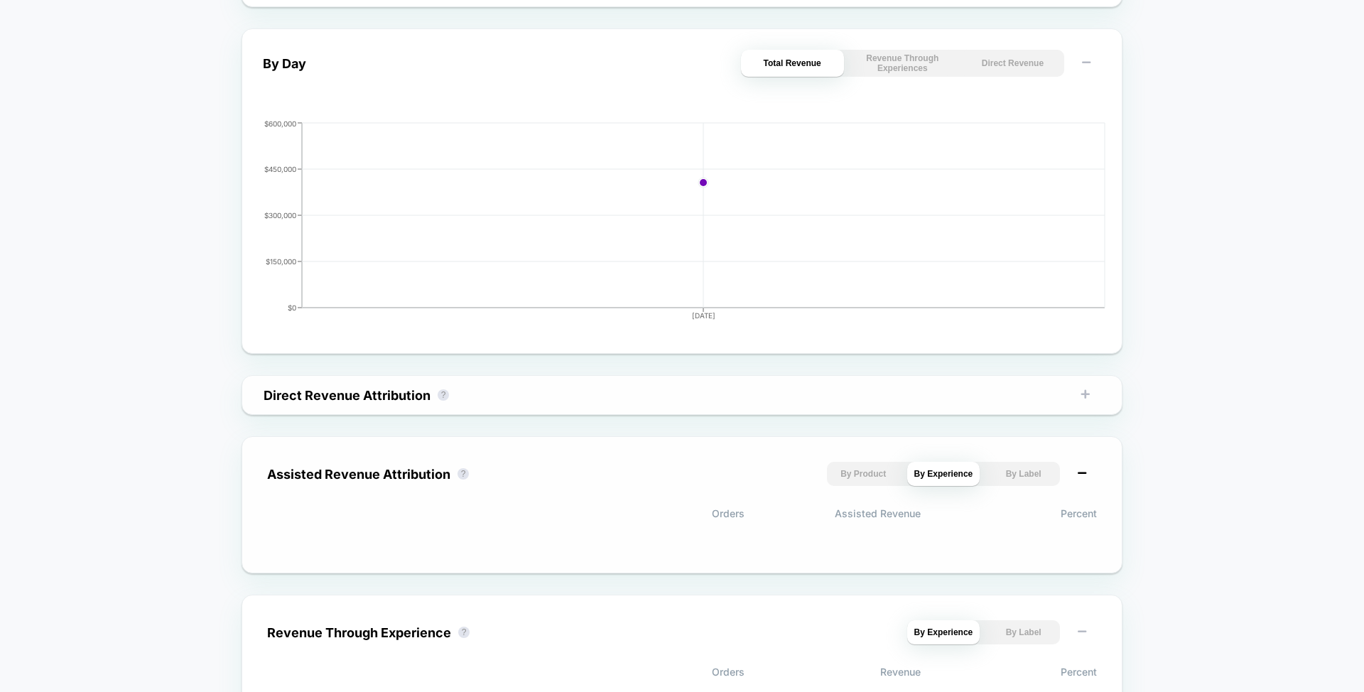
click at [1082, 468] on icon at bounding box center [1082, 473] width 14 height 14
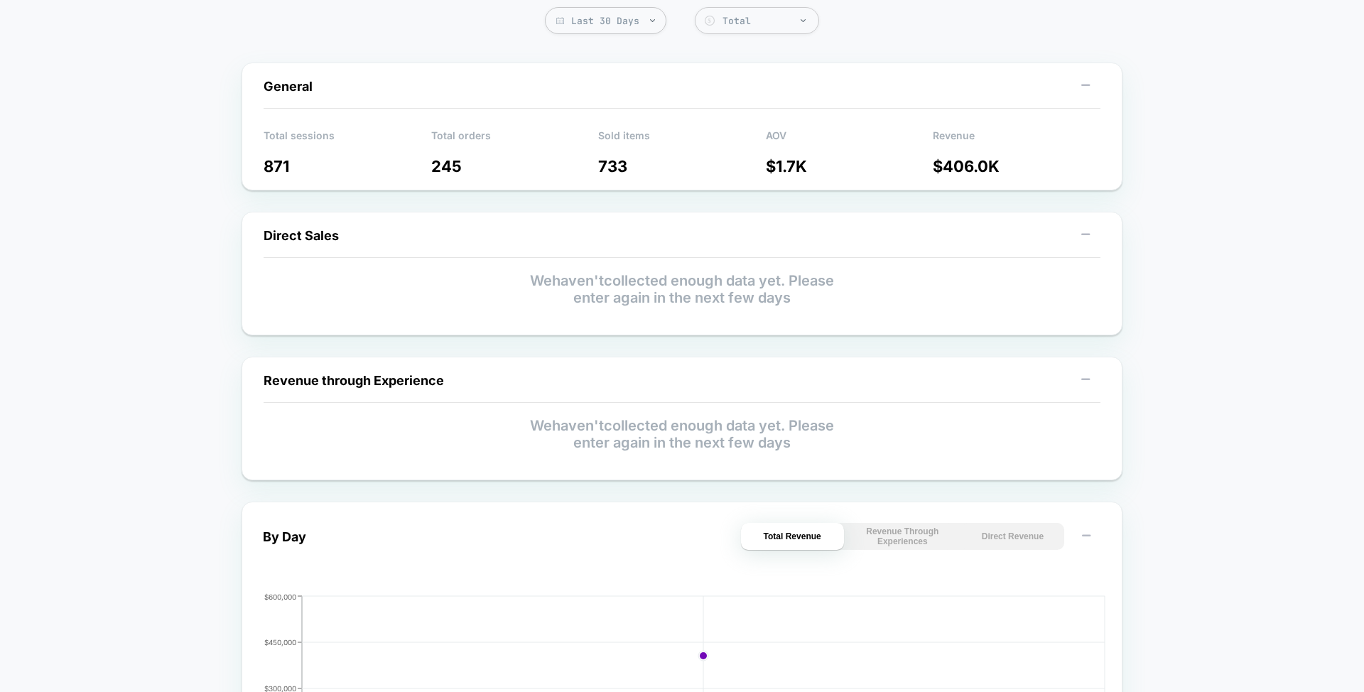
scroll to position [0, 0]
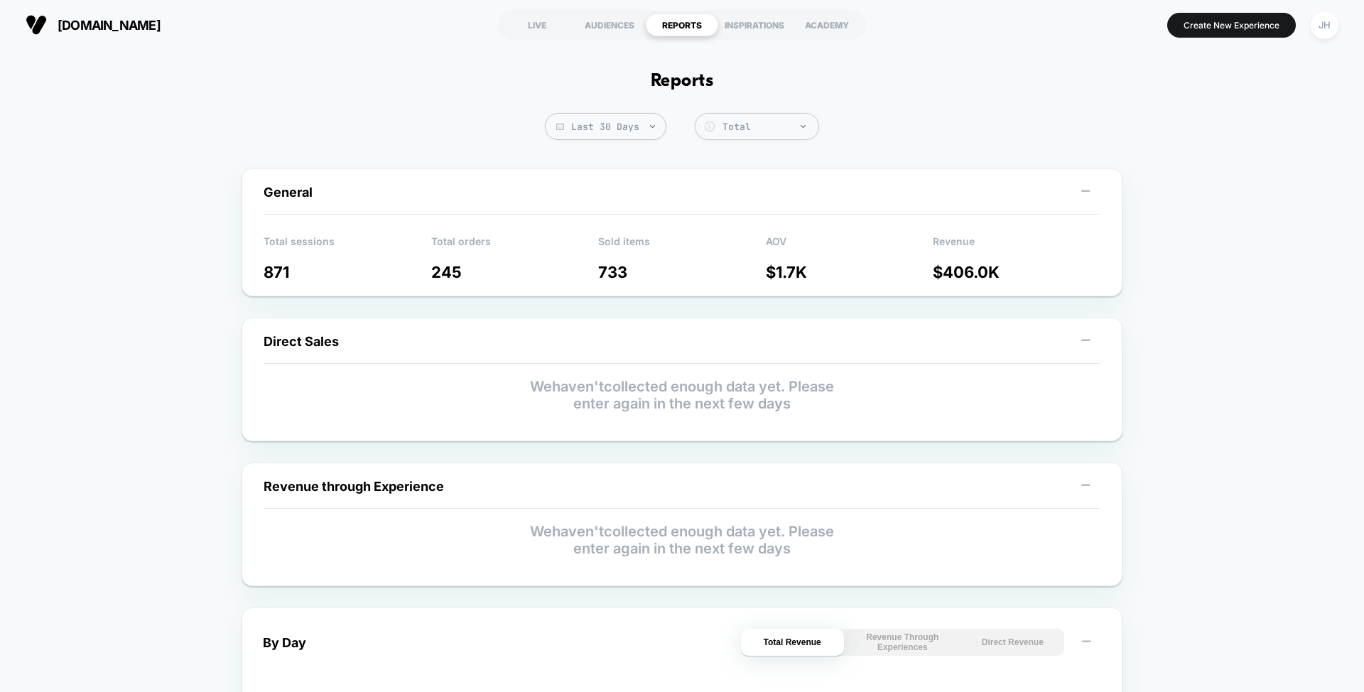
click at [766, 241] on p "AOV" at bounding box center [850, 245] width 168 height 21
click at [744, 22] on div "INSPIRATIONS" at bounding box center [754, 24] width 72 height 23
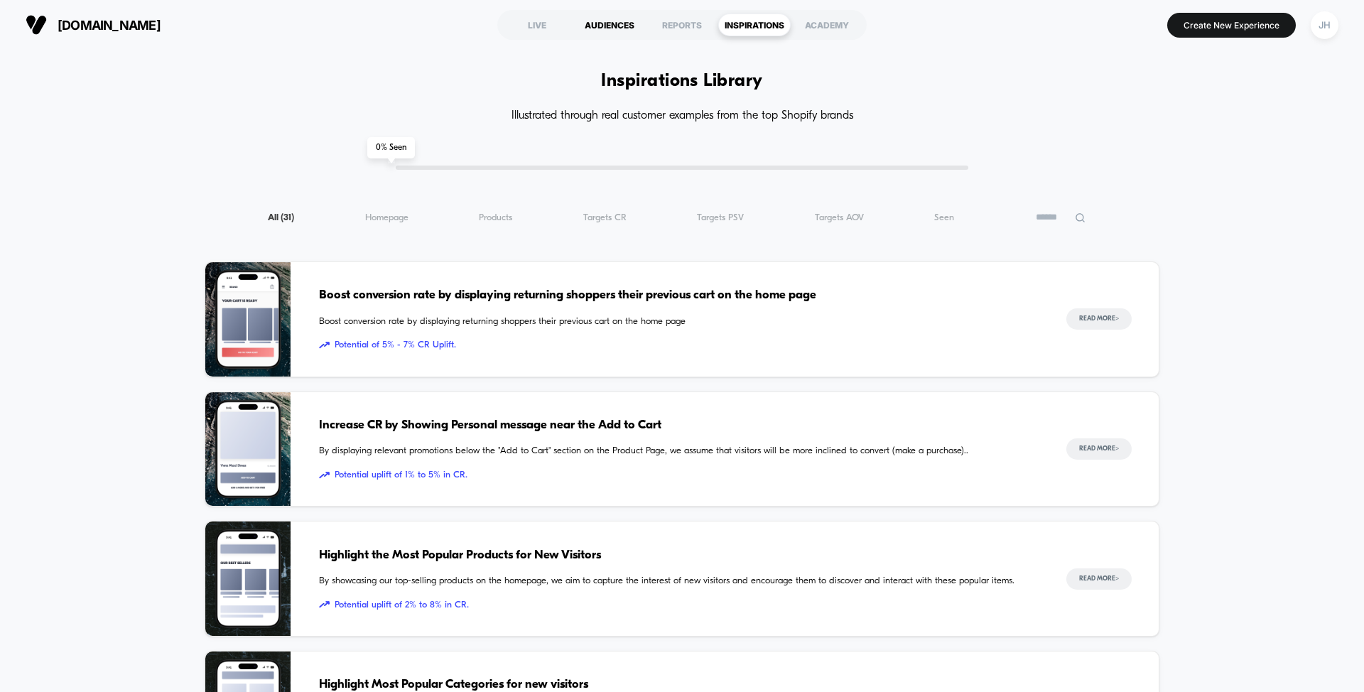
click at [616, 23] on div "AUDIENCES" at bounding box center [609, 24] width 72 height 23
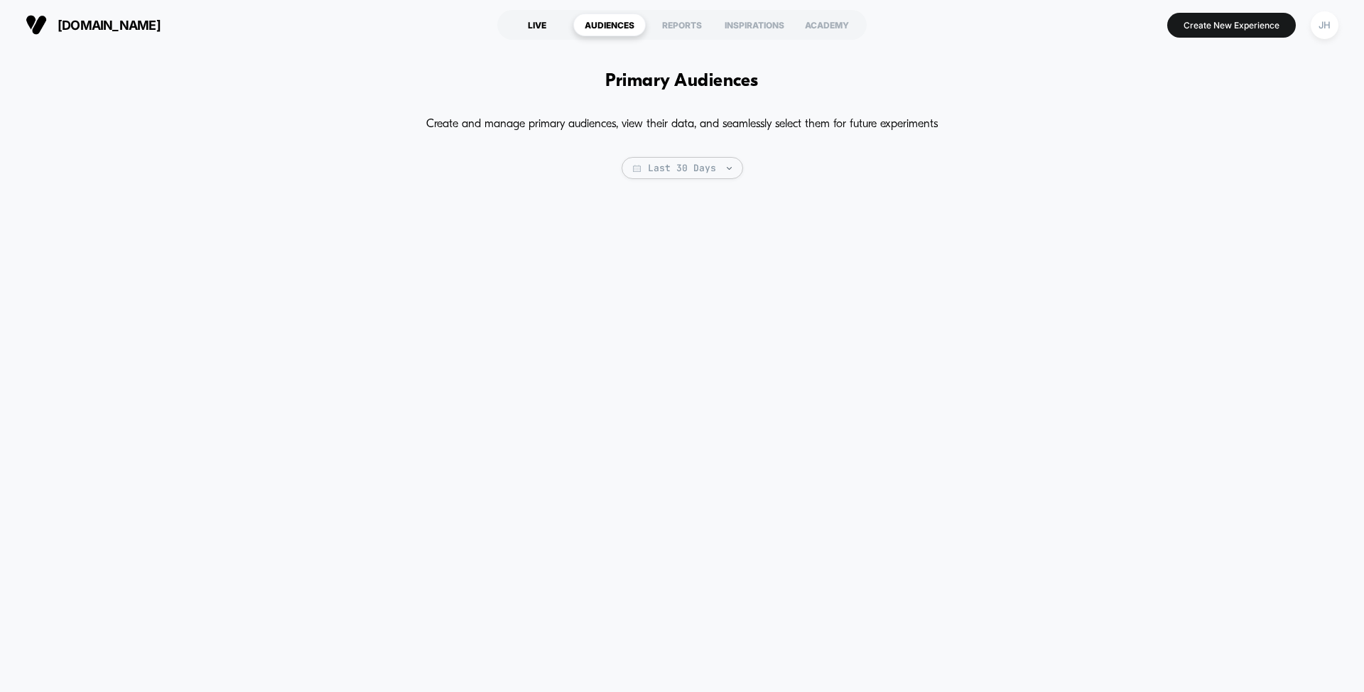
click at [543, 28] on div "LIVE" at bounding box center [537, 24] width 72 height 23
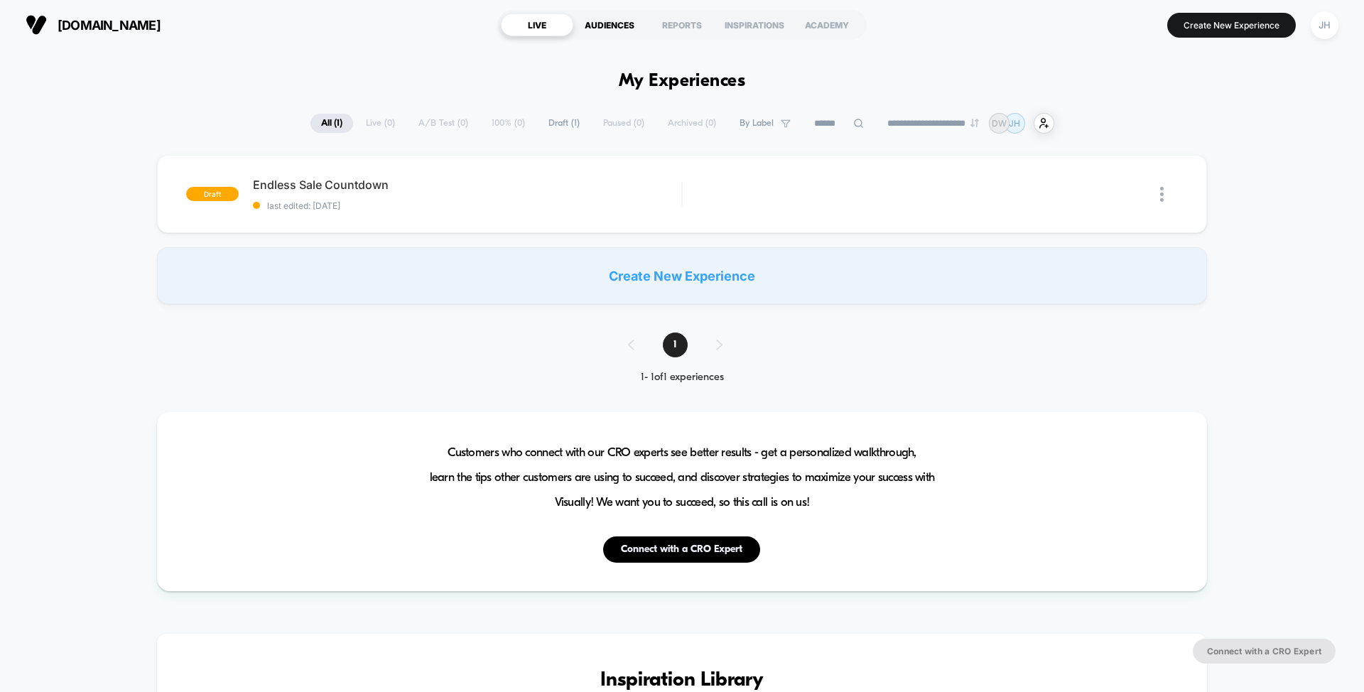
click at [601, 28] on div "AUDIENCES" at bounding box center [609, 24] width 72 height 23
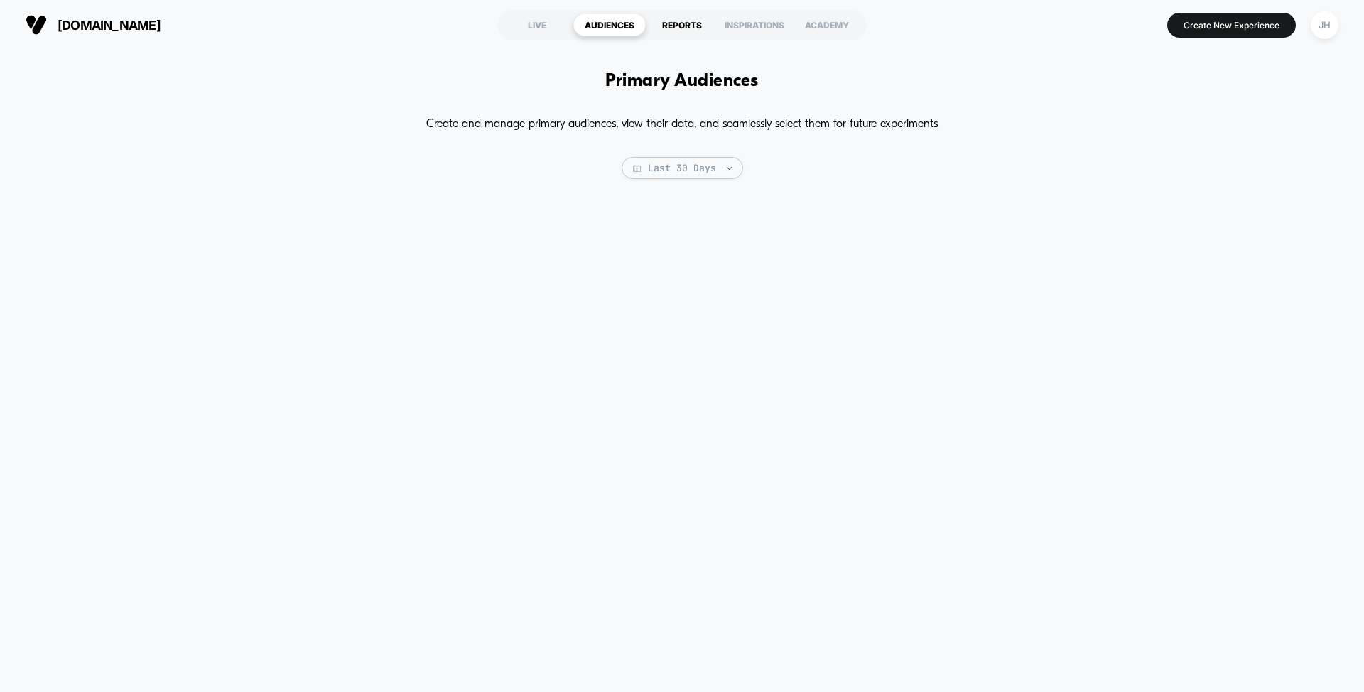
click at [690, 36] on div "REPORTS" at bounding box center [682, 24] width 72 height 23
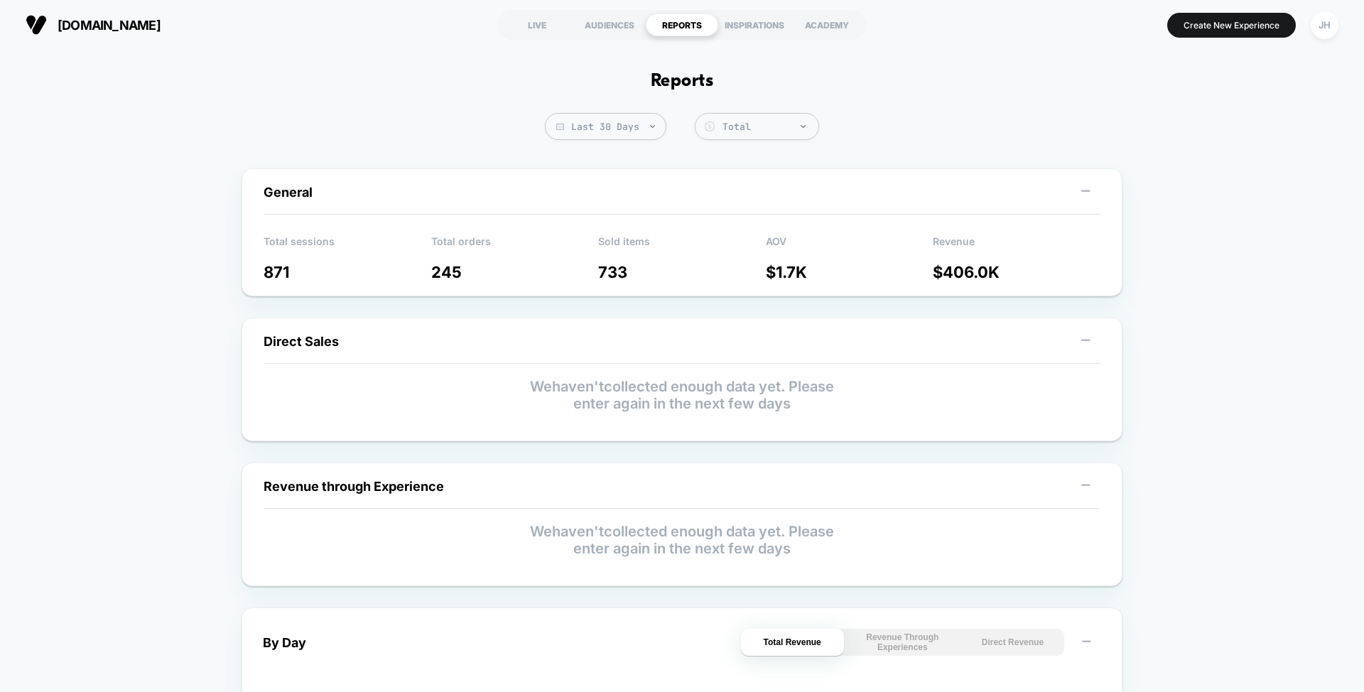
click at [75, 23] on span "[DOMAIN_NAME]" at bounding box center [109, 25] width 103 height 15
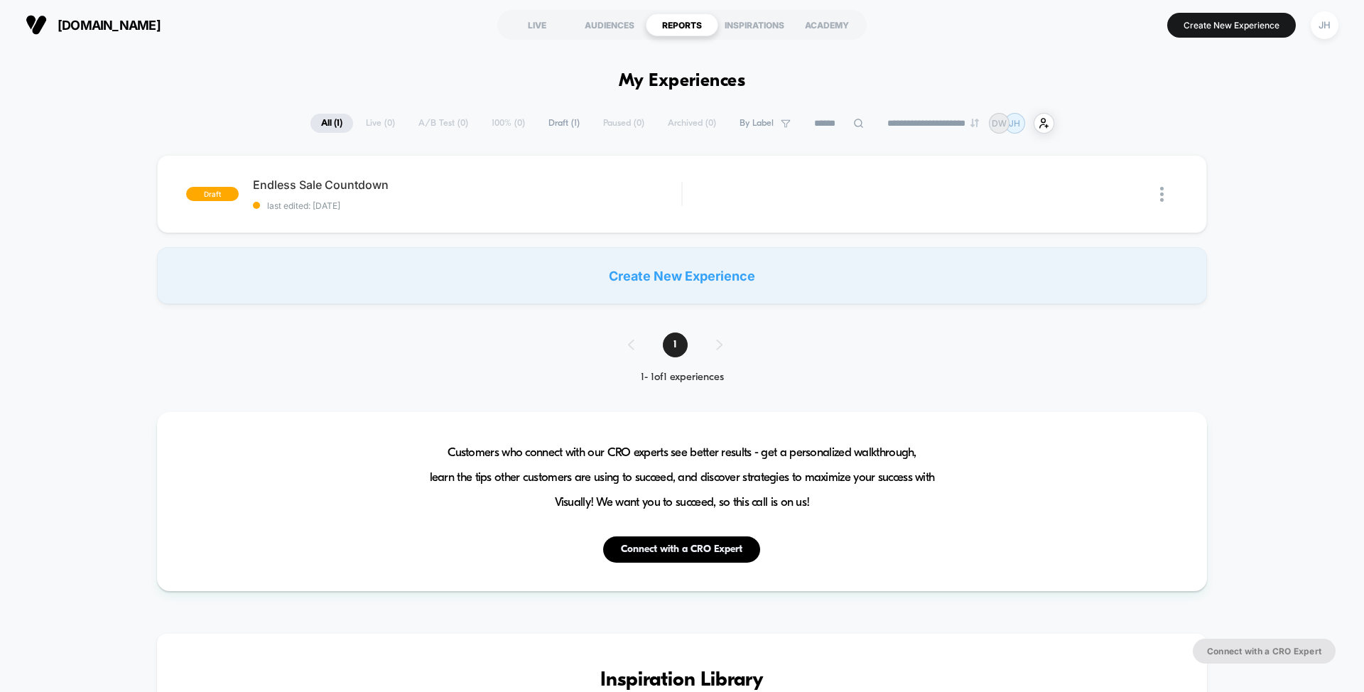
click at [35, 27] on img at bounding box center [36, 24] width 21 height 21
click at [761, 23] on div "INSPIRATIONS" at bounding box center [754, 24] width 72 height 23
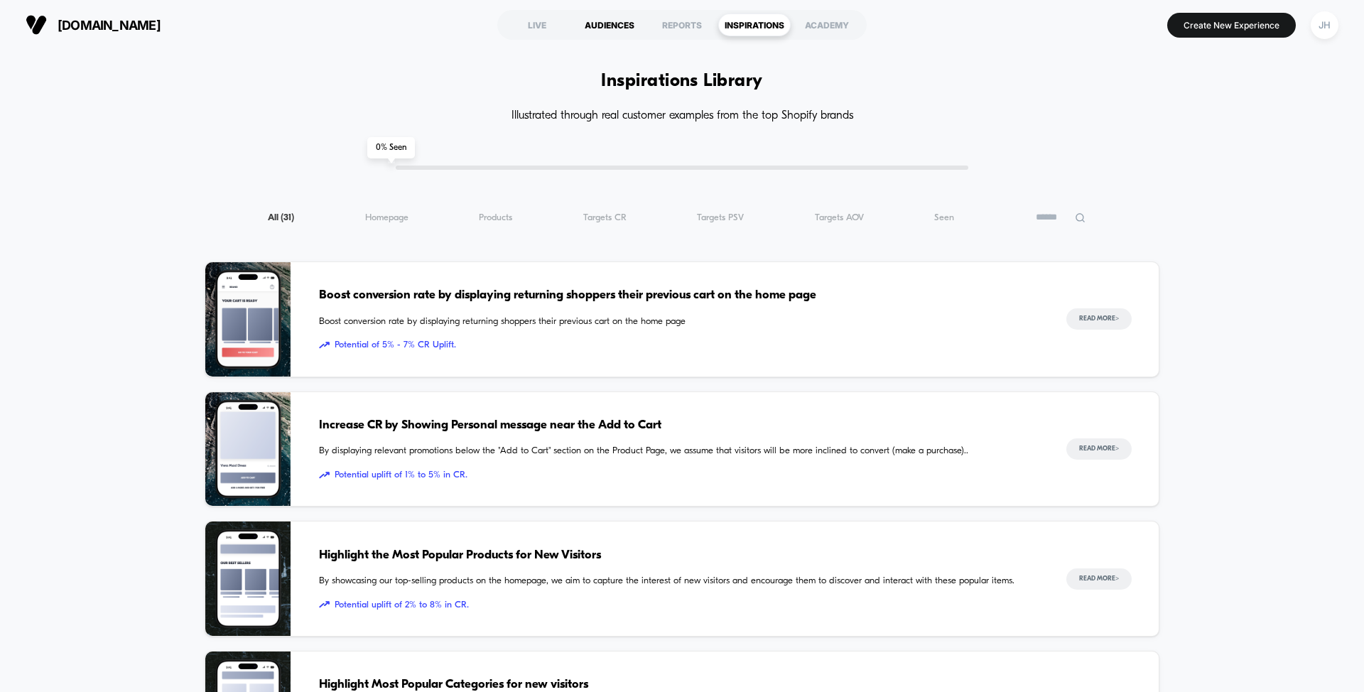
click at [623, 28] on div "AUDIENCES" at bounding box center [609, 24] width 72 height 23
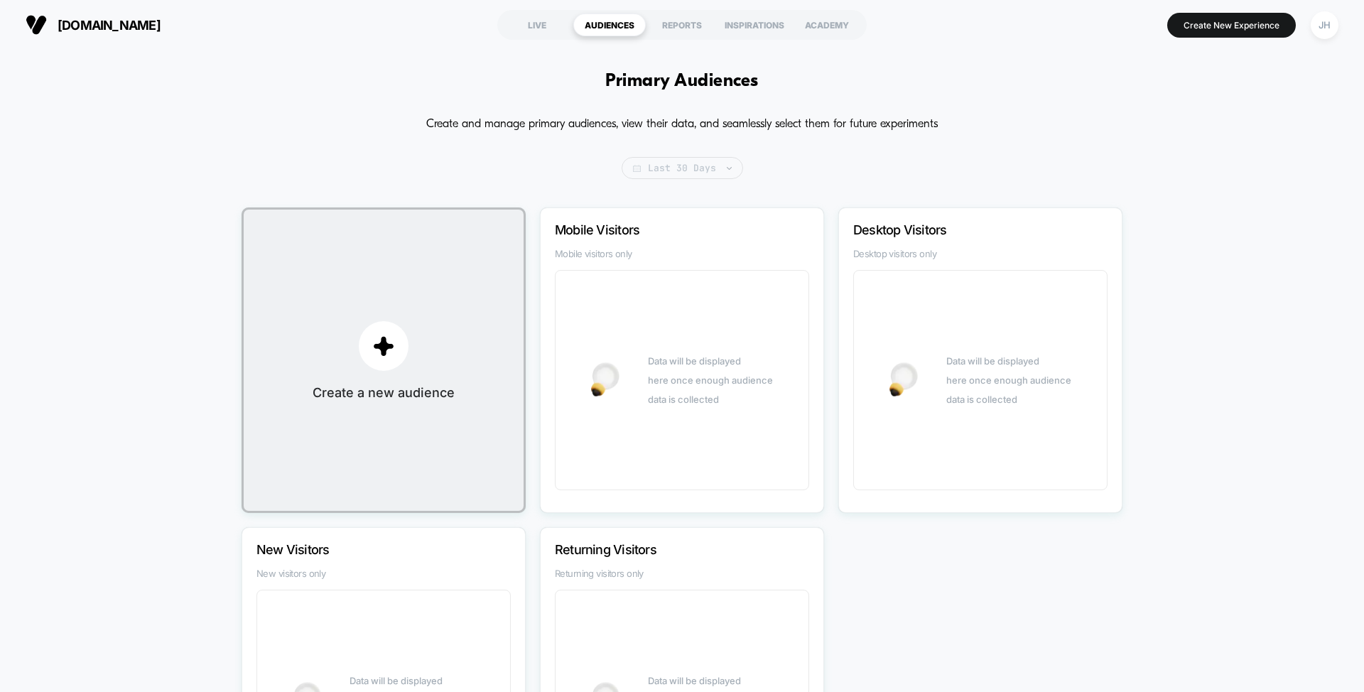
click at [680, 168] on span "Last 30 Days" at bounding box center [681, 168] width 121 height 22
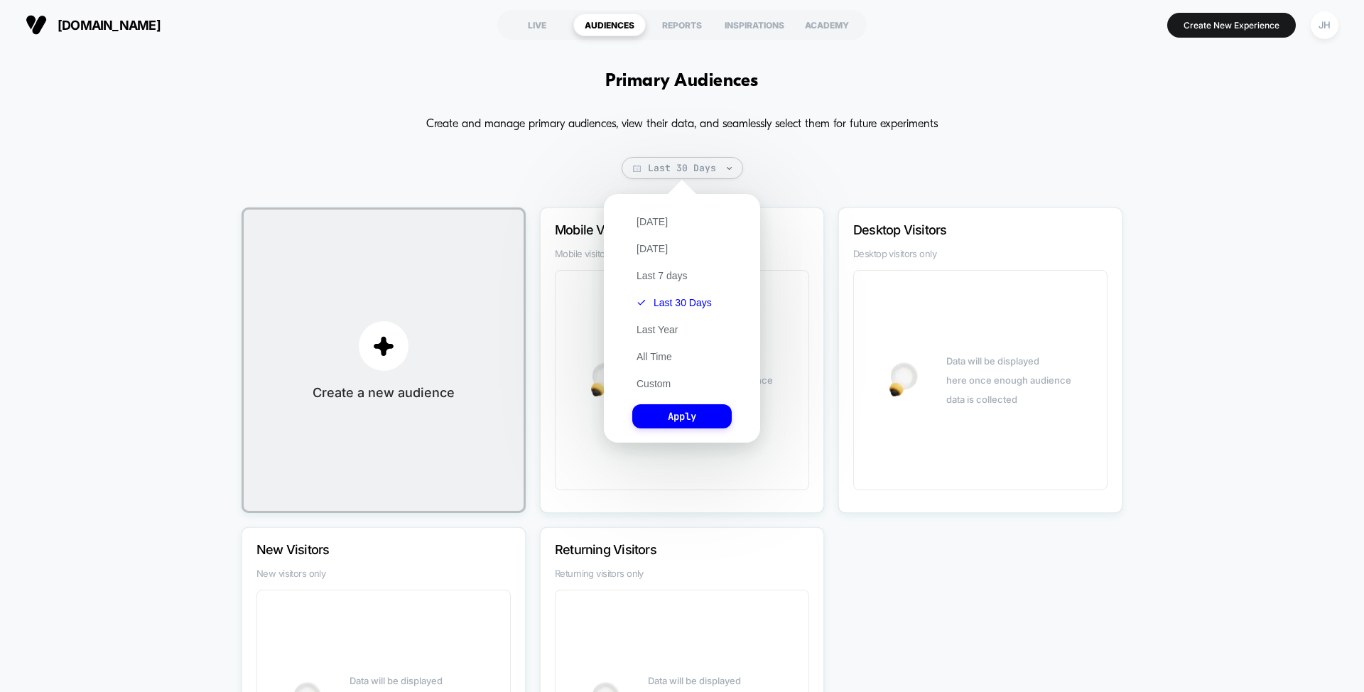
click at [844, 184] on div "Create and manage primary audiences, view their data, and seamlessly select the…" at bounding box center [681, 472] width 881 height 719
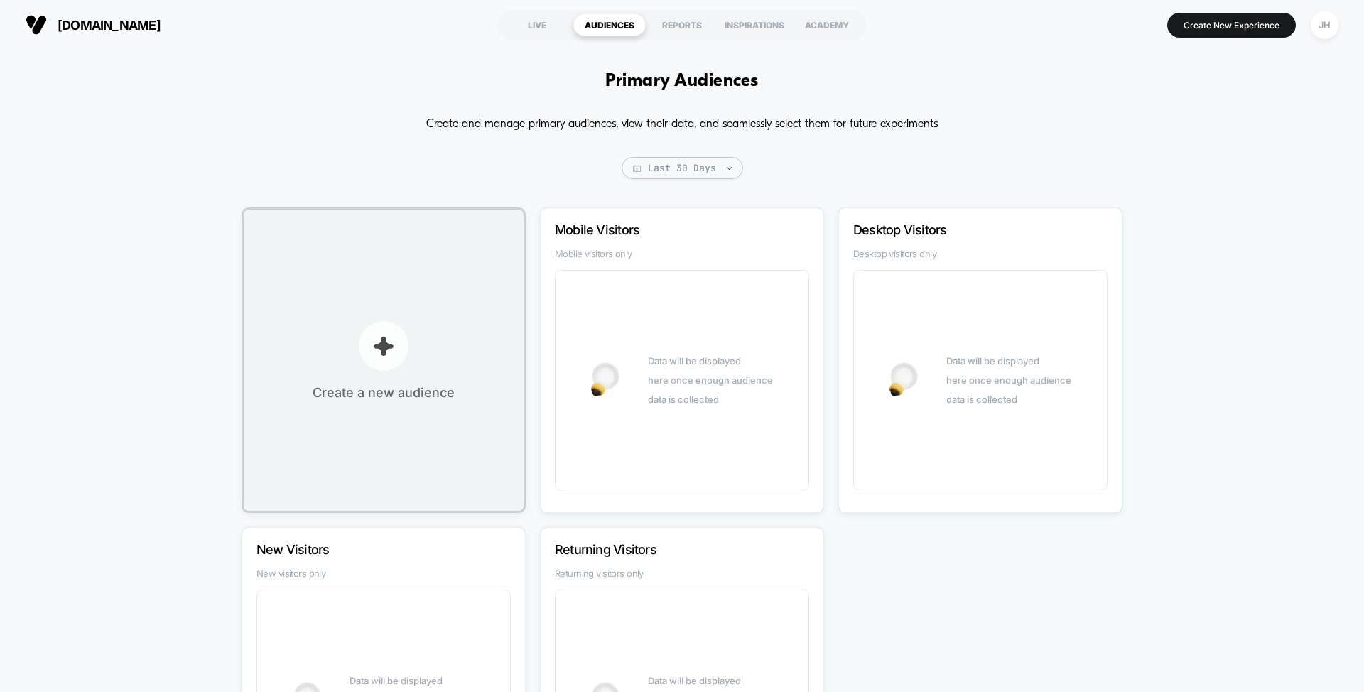
click at [438, 266] on button "Create a new audience" at bounding box center [383, 359] width 284 height 305
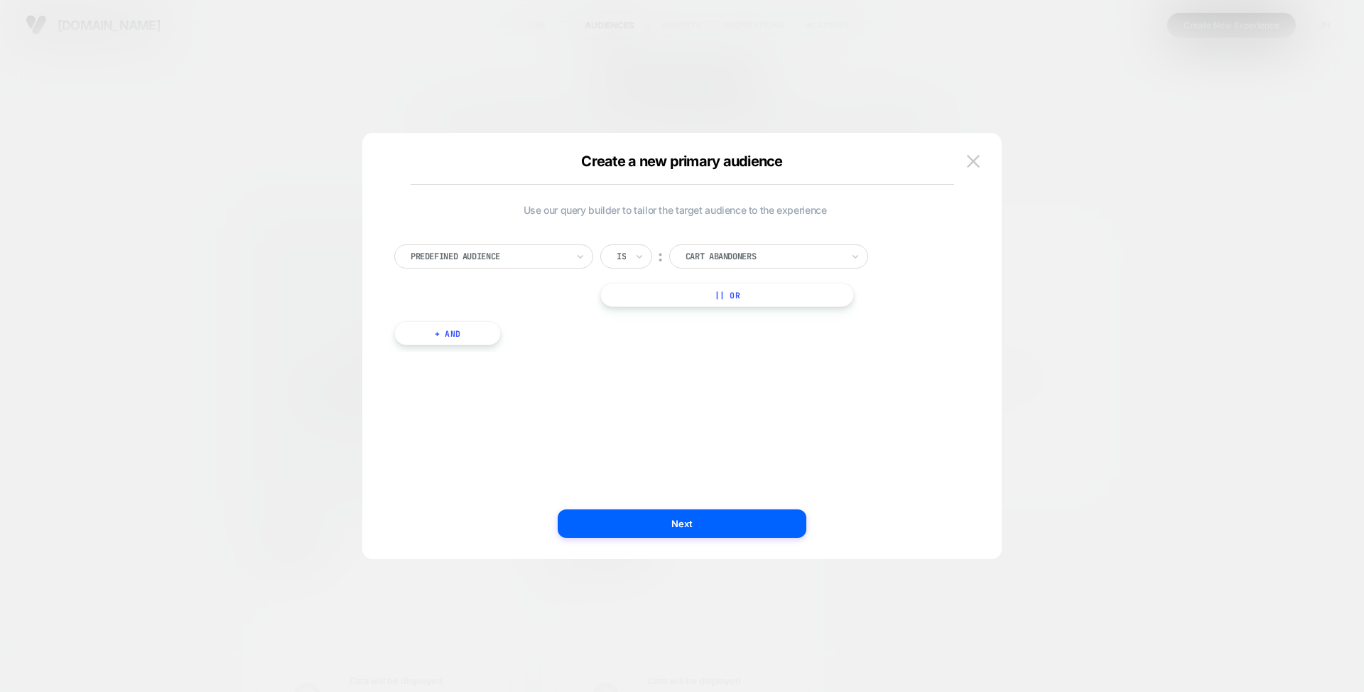
click at [501, 251] on div at bounding box center [489, 256] width 156 height 13
click at [487, 421] on div "Customer Tags" at bounding box center [500, 428] width 185 height 23
click at [740, 254] on div at bounding box center [763, 256] width 156 height 13
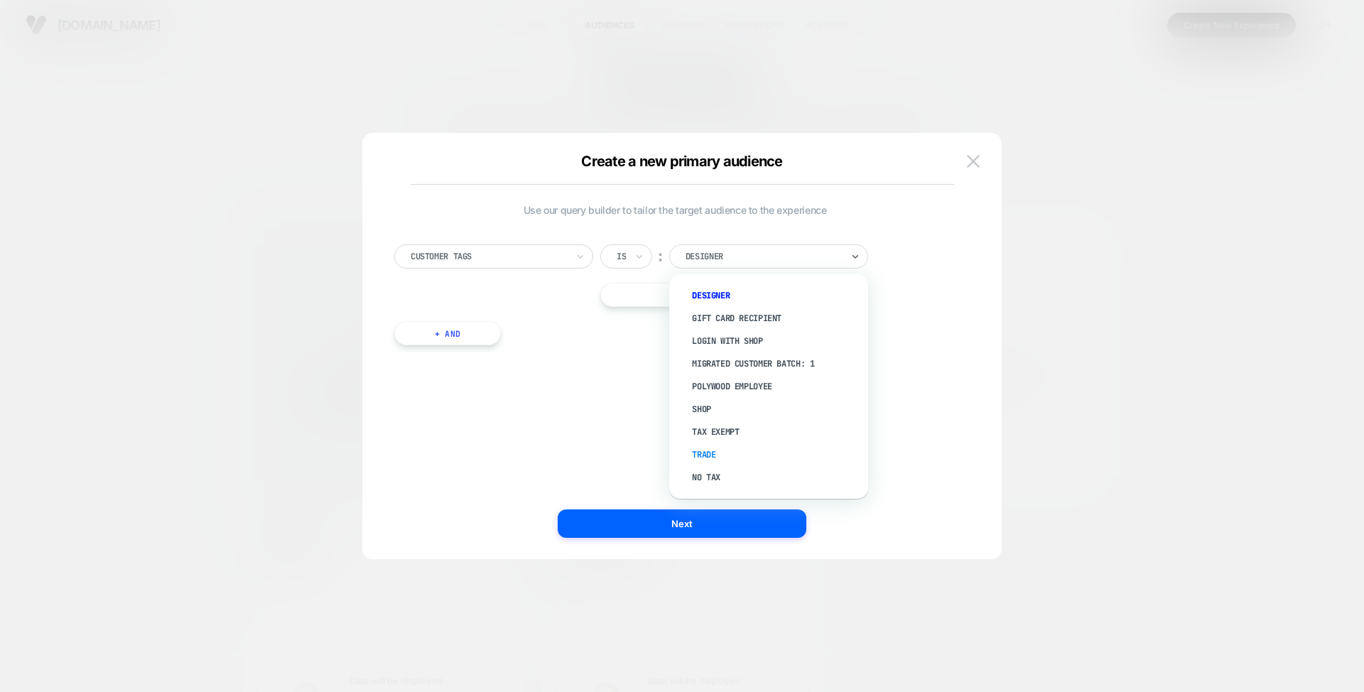
click at [709, 445] on div "Trade" at bounding box center [775, 454] width 185 height 23
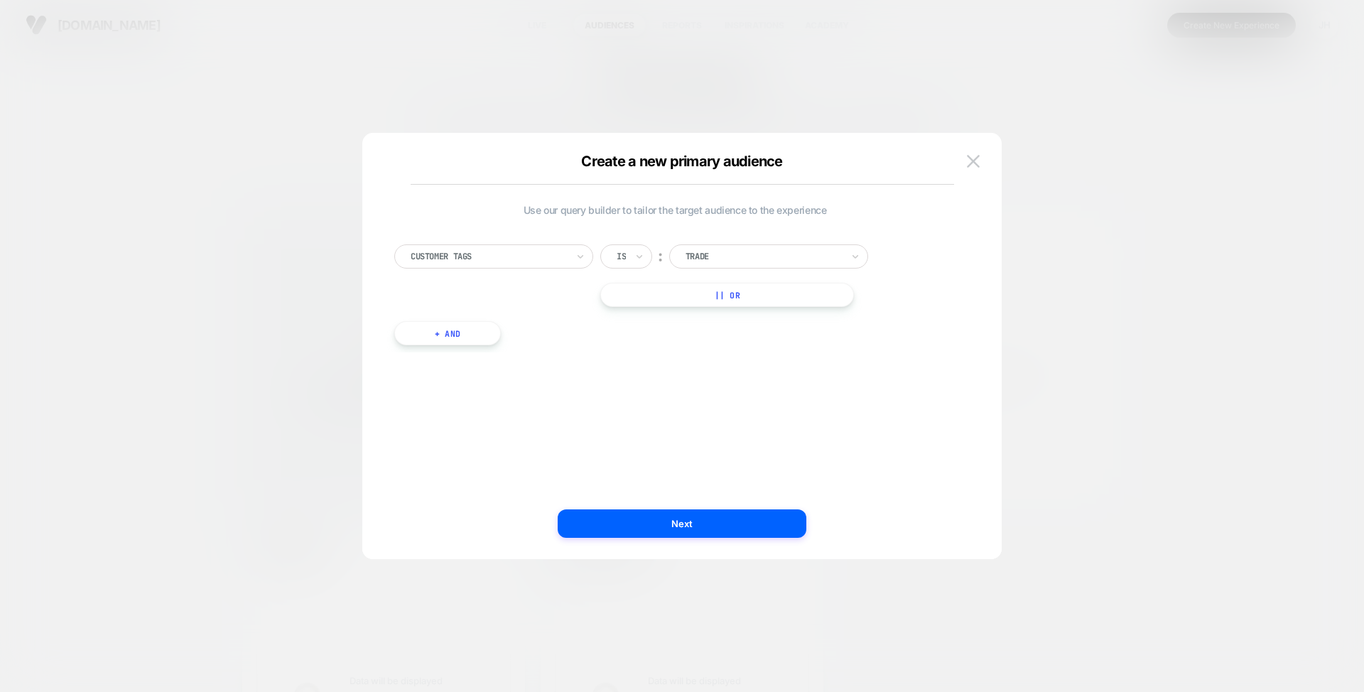
click at [784, 254] on div at bounding box center [763, 256] width 156 height 13
click at [966, 370] on div "Use our query builder to tailor the target audience to the experience Customer …" at bounding box center [674, 345] width 597 height 369
click at [652, 516] on button "Next" at bounding box center [682, 523] width 249 height 28
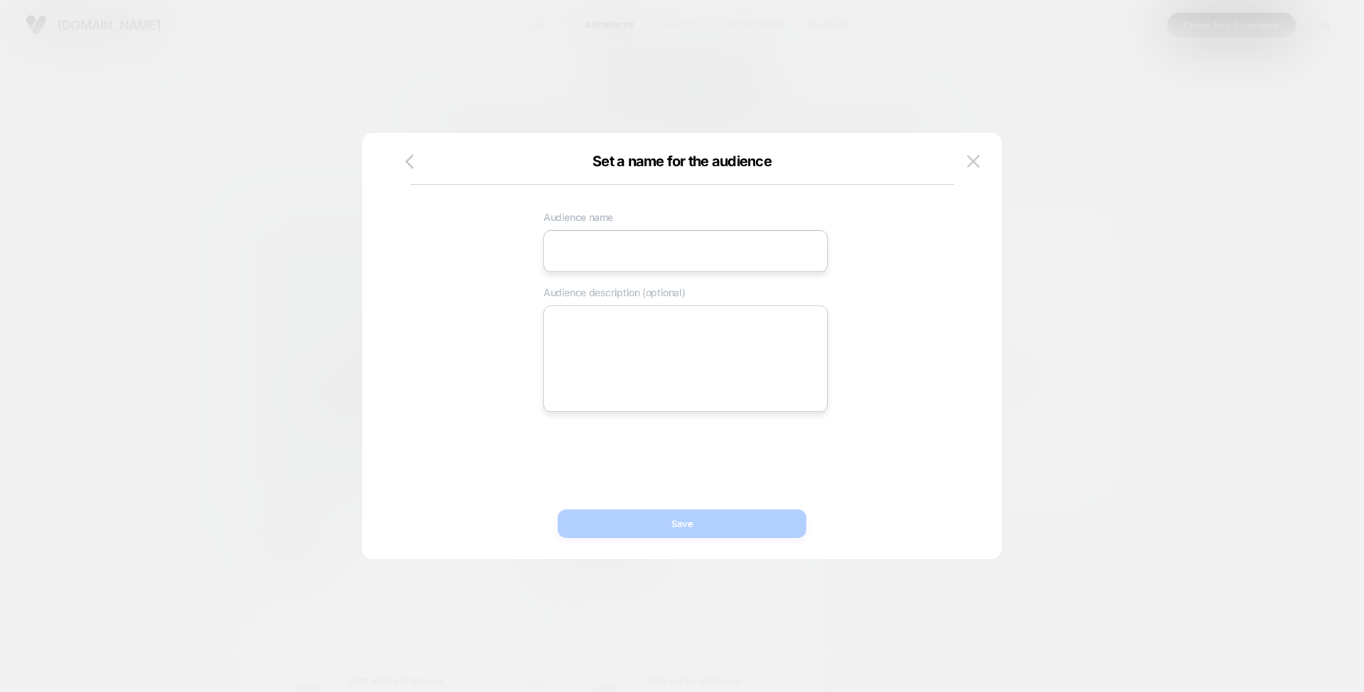
click at [658, 259] on input at bounding box center [685, 251] width 284 height 42
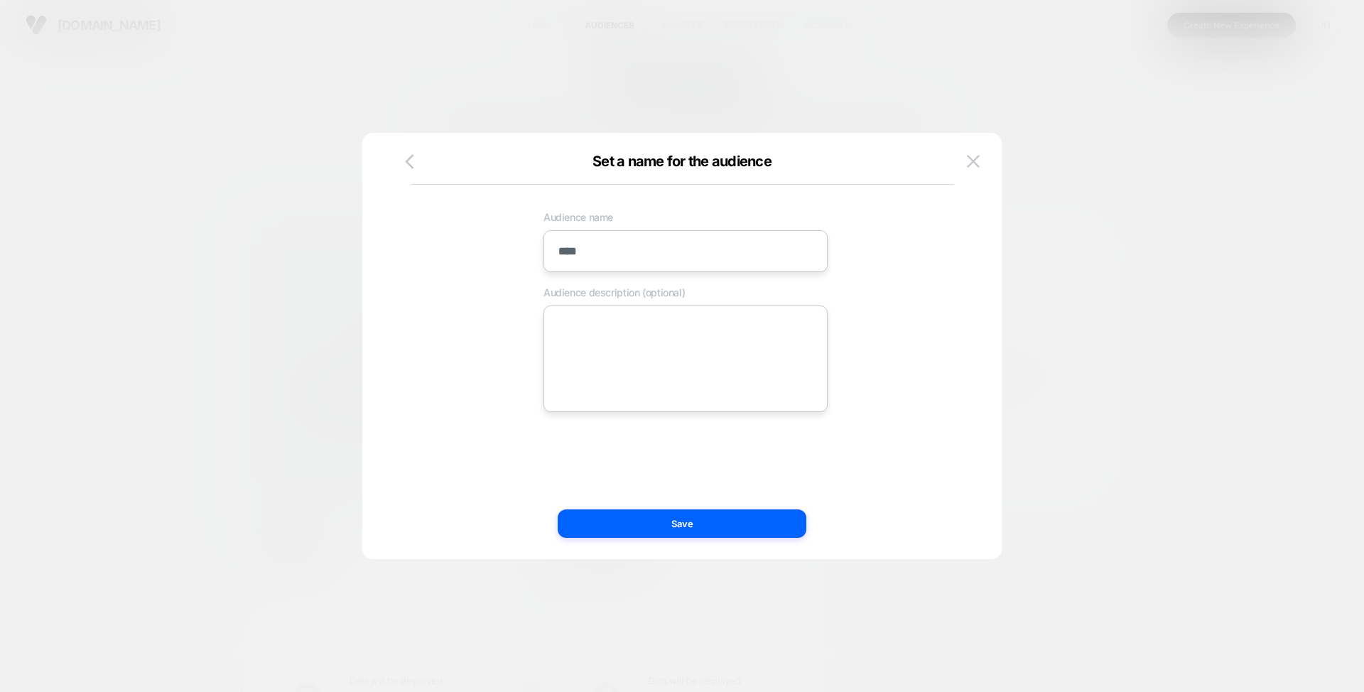
type input "*****"
click at [709, 525] on button "Save" at bounding box center [682, 523] width 249 height 28
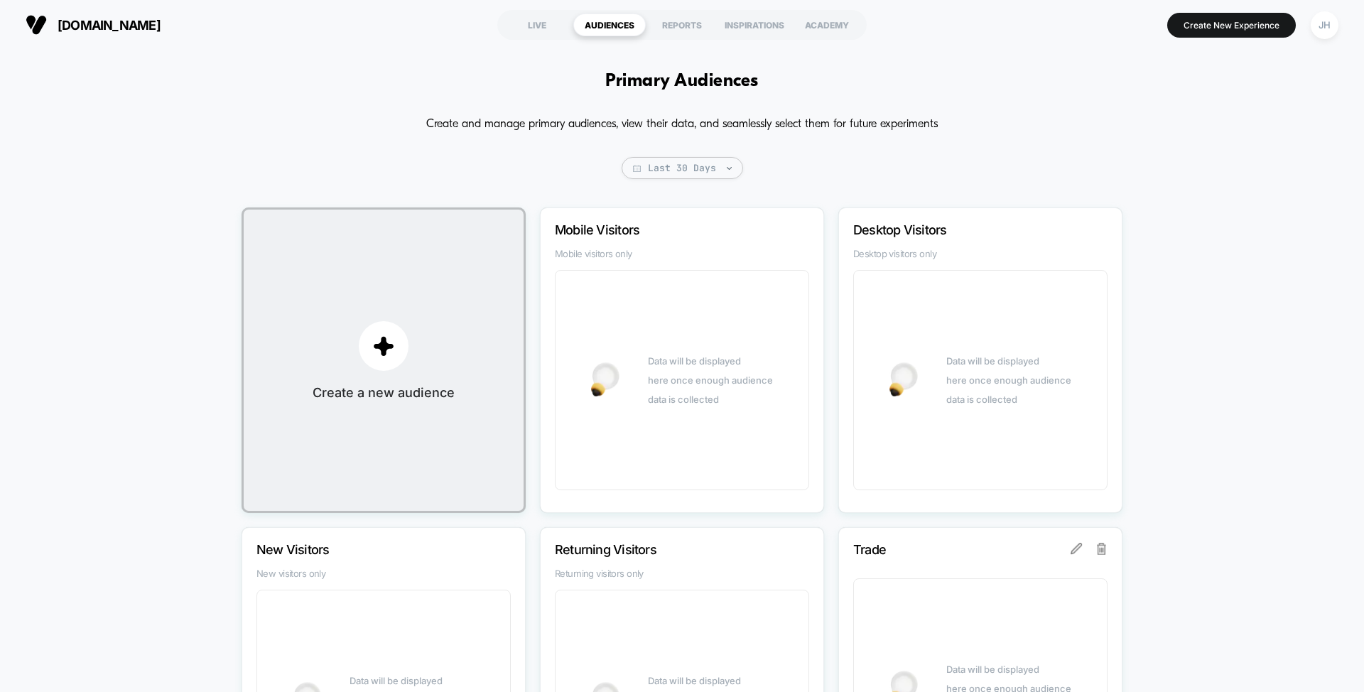
click at [1333, 218] on div "Primary Audiences Create and manage primary audiences, view their data, and sea…" at bounding box center [682, 473] width 1364 height 847
click at [406, 362] on button "Create a new audience" at bounding box center [383, 359] width 284 height 305
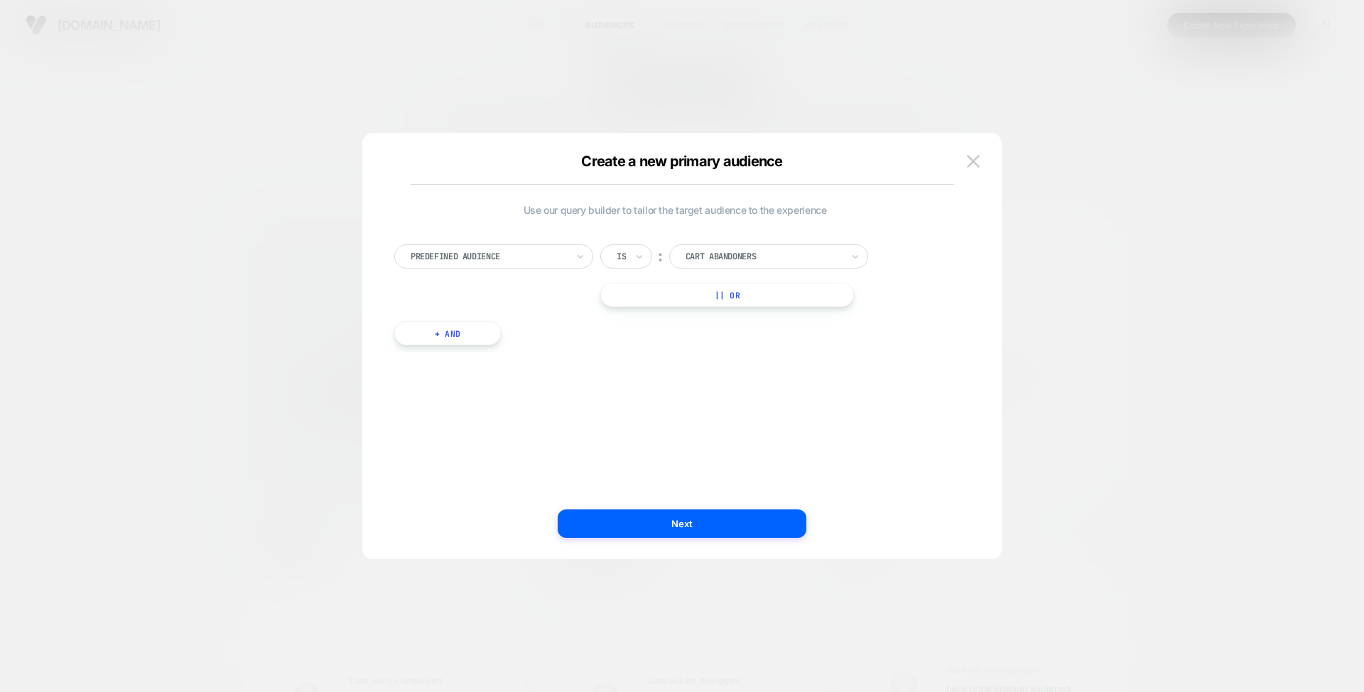
click at [492, 256] on div at bounding box center [489, 256] width 156 height 13
click at [726, 366] on div "Use our query builder to tailor the target audience to the experience option Ca…" at bounding box center [674, 345] width 597 height 369
click at [638, 258] on icon at bounding box center [639, 256] width 10 height 14
drag, startPoint x: 671, startPoint y: 234, endPoint x: 661, endPoint y: 232, distance: 11.0
click at [669, 234] on div "Predefined Audience option Is focused, 1 of 2. 2 results available. Use Up and …" at bounding box center [674, 287] width 575 height 129
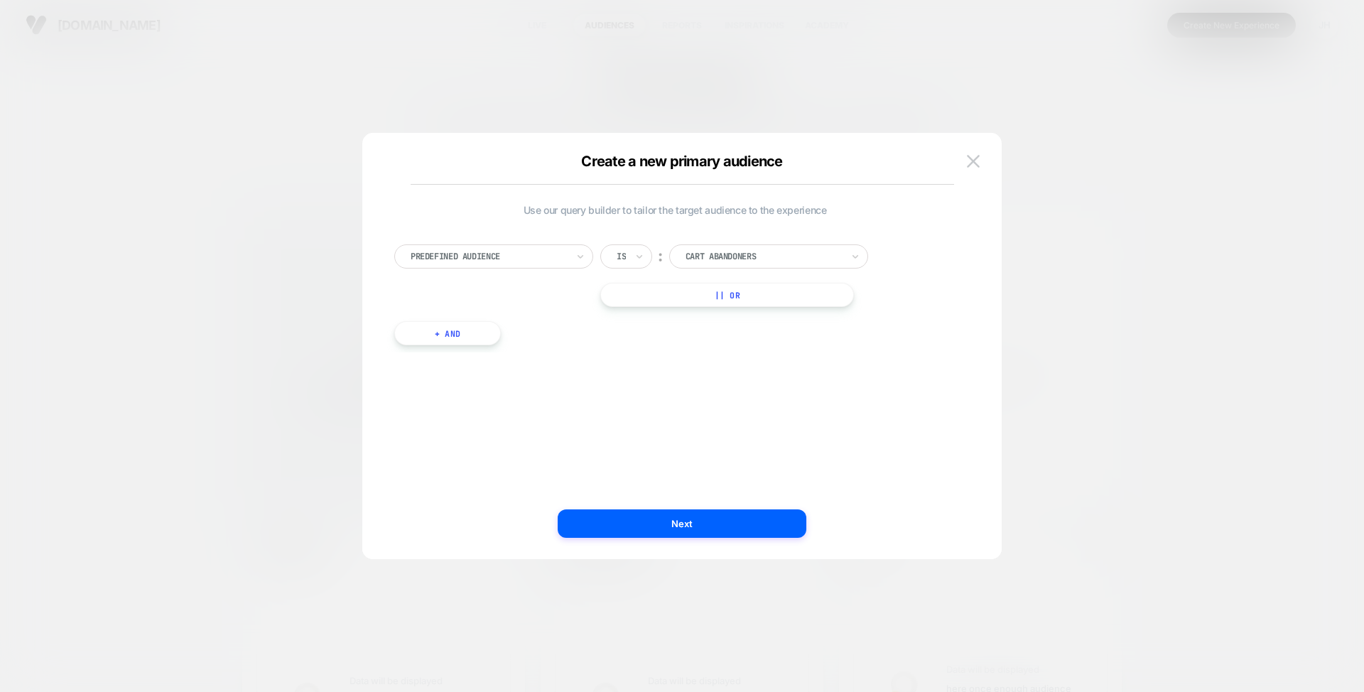
click at [549, 251] on div at bounding box center [489, 256] width 156 height 13
click at [435, 336] on div "Device" at bounding box center [500, 337] width 185 height 23
click at [690, 256] on input "text" at bounding box center [688, 256] width 6 height 13
click at [509, 268] on div "Device" at bounding box center [493, 256] width 199 height 24
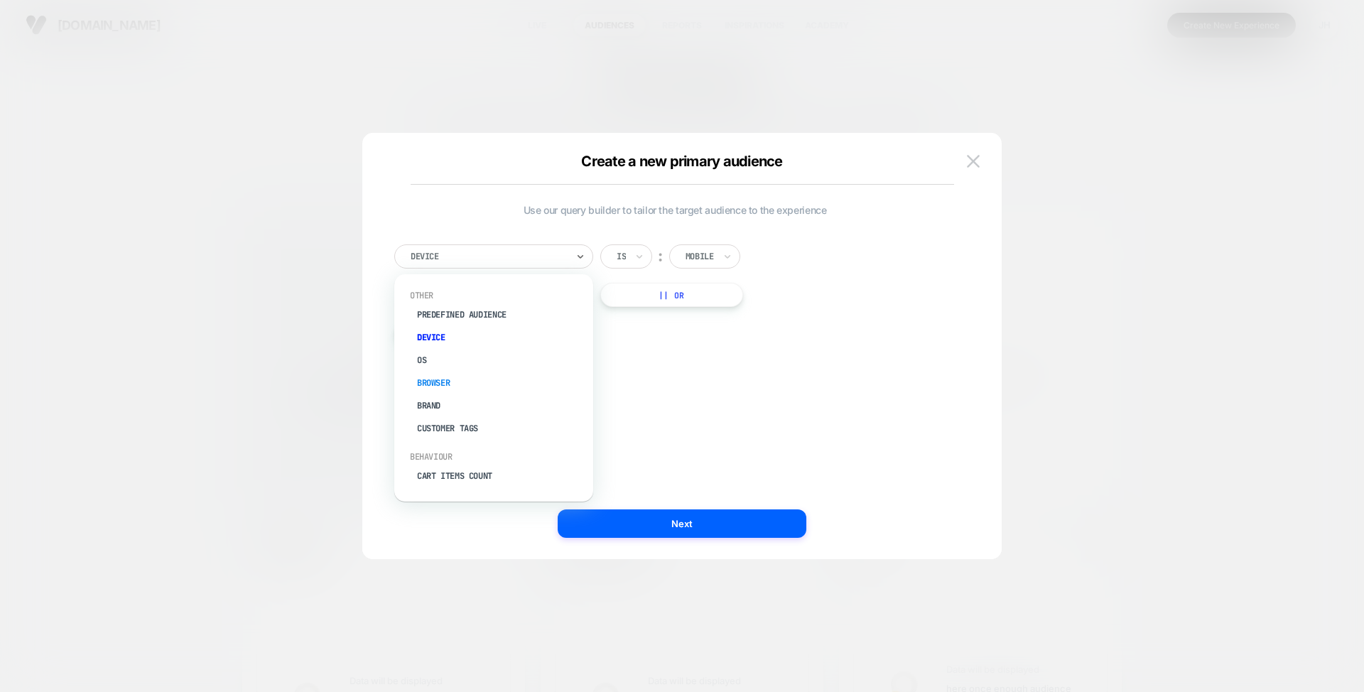
click at [433, 384] on div "Browser" at bounding box center [500, 382] width 185 height 23
click at [487, 263] on div "Browser" at bounding box center [488, 257] width 159 height 16
click at [434, 403] on div "Brand" at bounding box center [500, 405] width 185 height 23
click at [527, 260] on div at bounding box center [489, 256] width 156 height 13
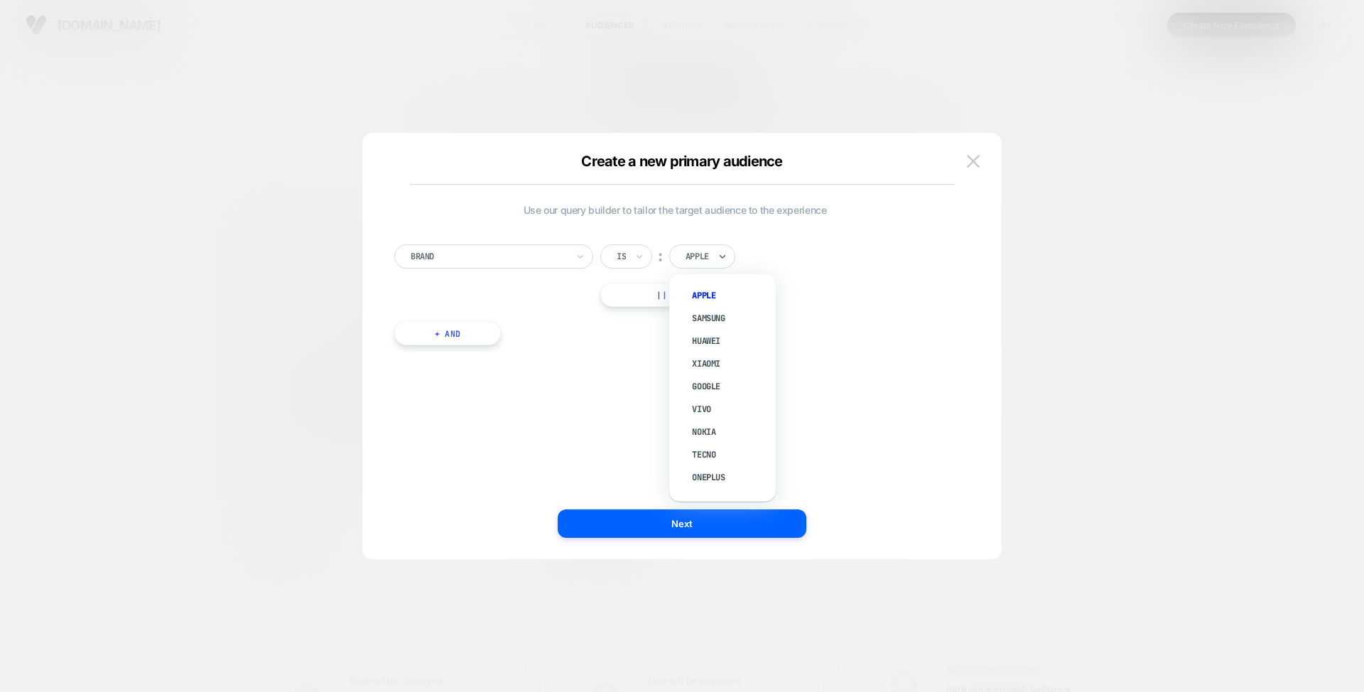
click at [696, 252] on div at bounding box center [696, 256] width 23 height 13
click at [767, 249] on div "Brand Is ︰ option Apple focused, 1 of 16. 16 results available. Use Up and Down…" at bounding box center [674, 275] width 561 height 62
click at [545, 260] on div at bounding box center [489, 256] width 156 height 13
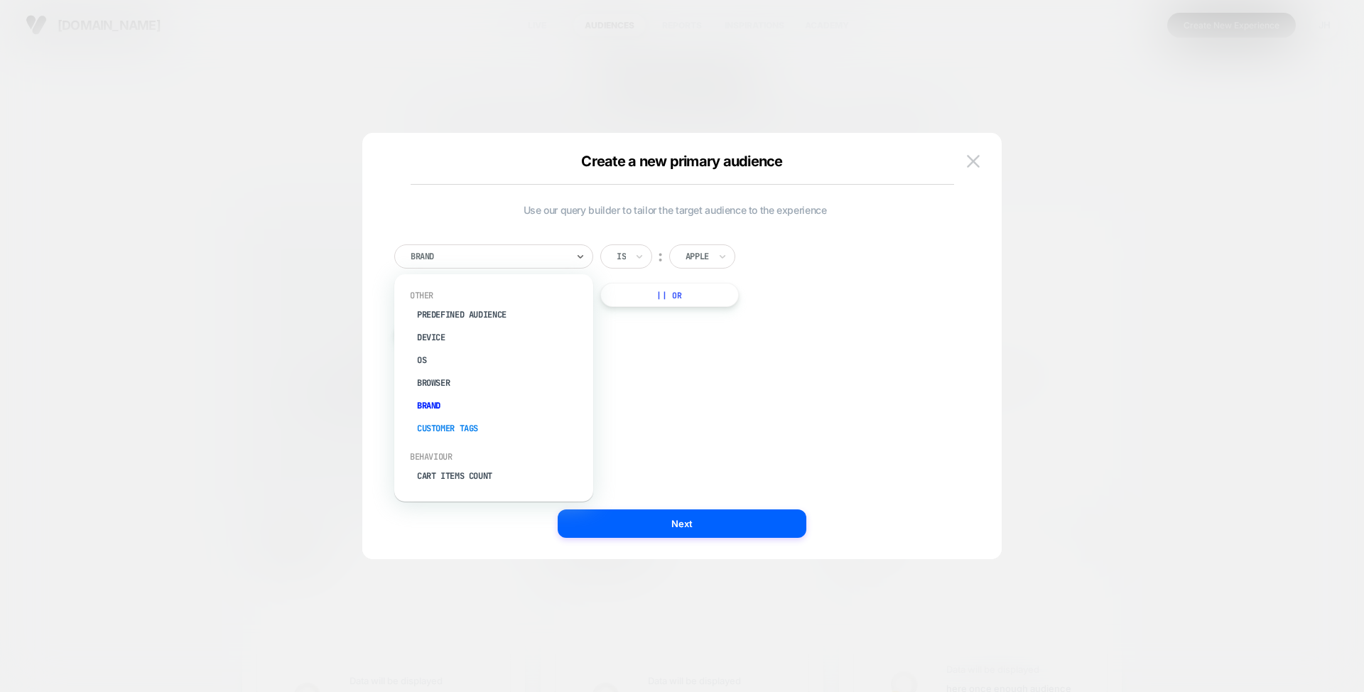
click at [452, 423] on div "Customer Tags" at bounding box center [500, 428] width 185 height 23
click at [723, 356] on div "Use our query builder to tailor the target audience to the experience Customer …" at bounding box center [674, 282] width 561 height 156
click at [974, 163] on img at bounding box center [973, 161] width 13 height 12
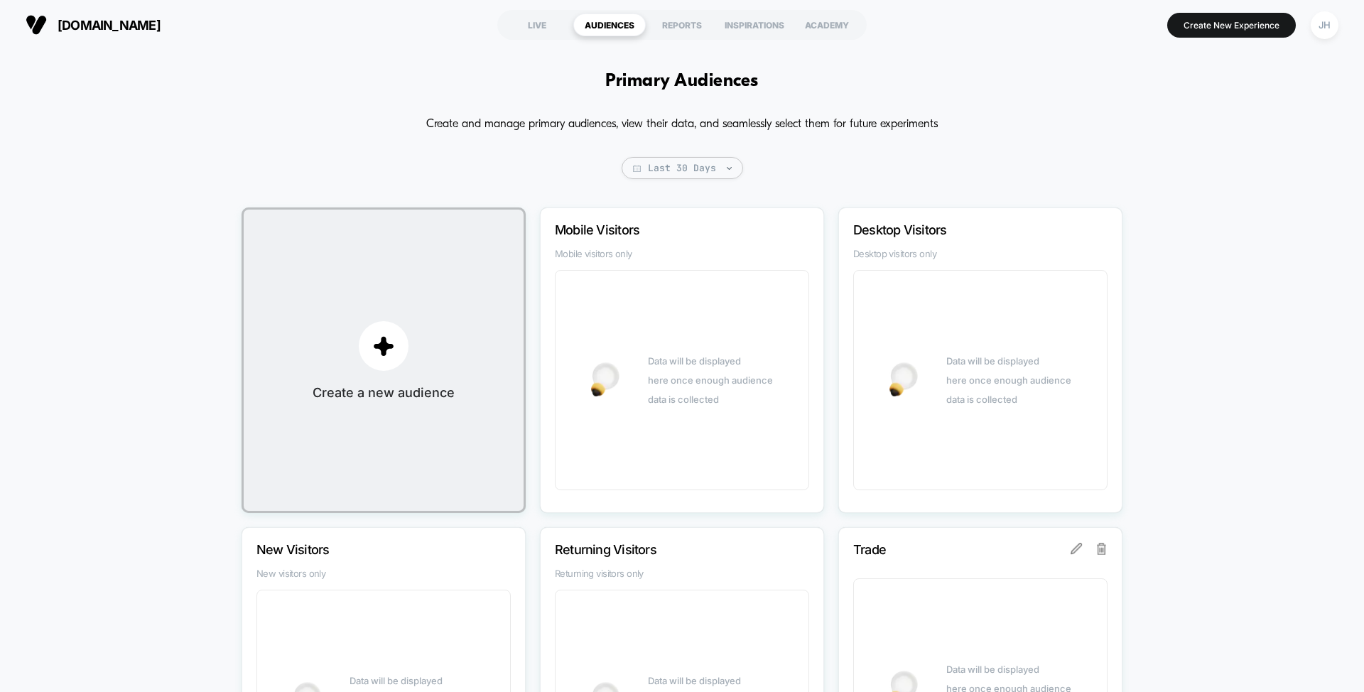
click at [938, 165] on div "Create and manage primary audiences, view their data, and seamlessly select the…" at bounding box center [681, 494] width 881 height 762
click at [684, 121] on p "Create and manage primary audiences, view their data, and seamlessly select the…" at bounding box center [681, 124] width 511 height 23
click at [685, 121] on p "Create and manage primary audiences, view their data, and seamlessly select the…" at bounding box center [681, 124] width 511 height 23
click at [684, 123] on p "Create and manage primary audiences, view their data, and seamlessly select the…" at bounding box center [681, 124] width 511 height 23
click at [741, 127] on p "Create and manage primary audiences, view their data, and seamlessly select the…" at bounding box center [681, 124] width 511 height 23
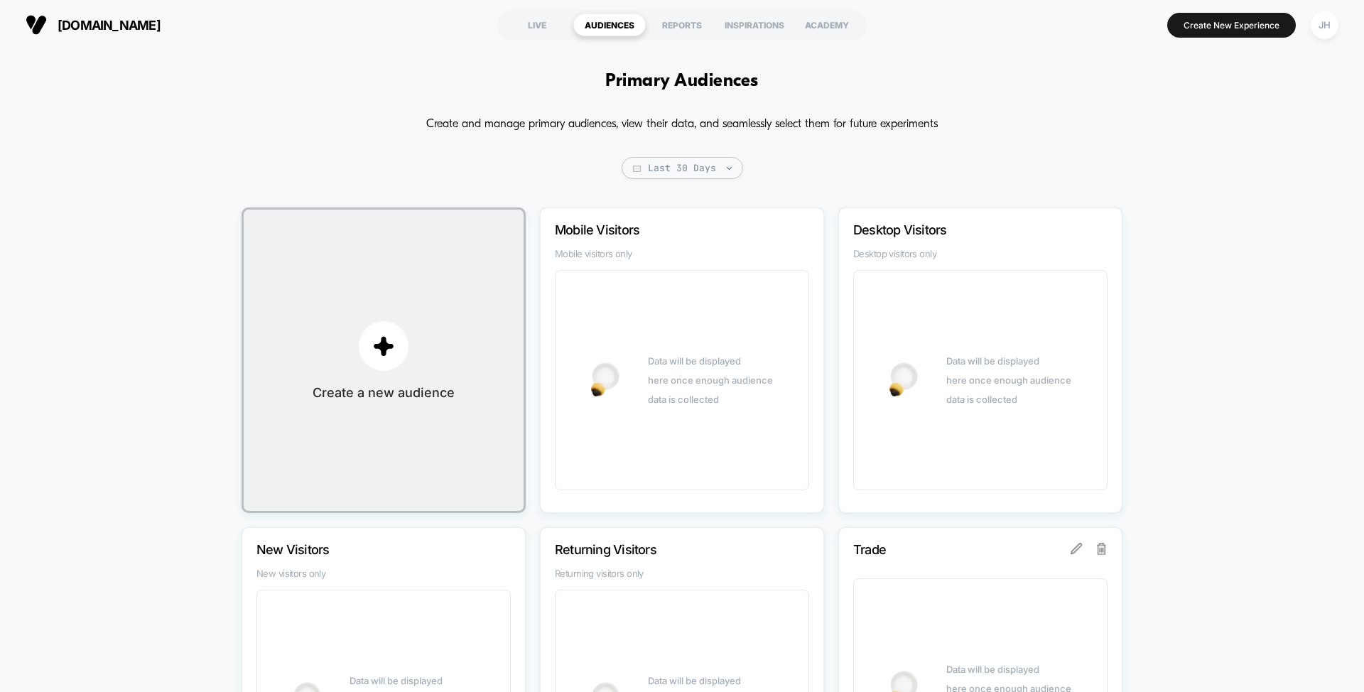
click at [1305, 200] on div "Primary Audiences Create and manage primary audiences, view their data, and sea…" at bounding box center [682, 473] width 1364 height 847
click at [695, 170] on span "Last 30 Days" at bounding box center [681, 168] width 121 height 22
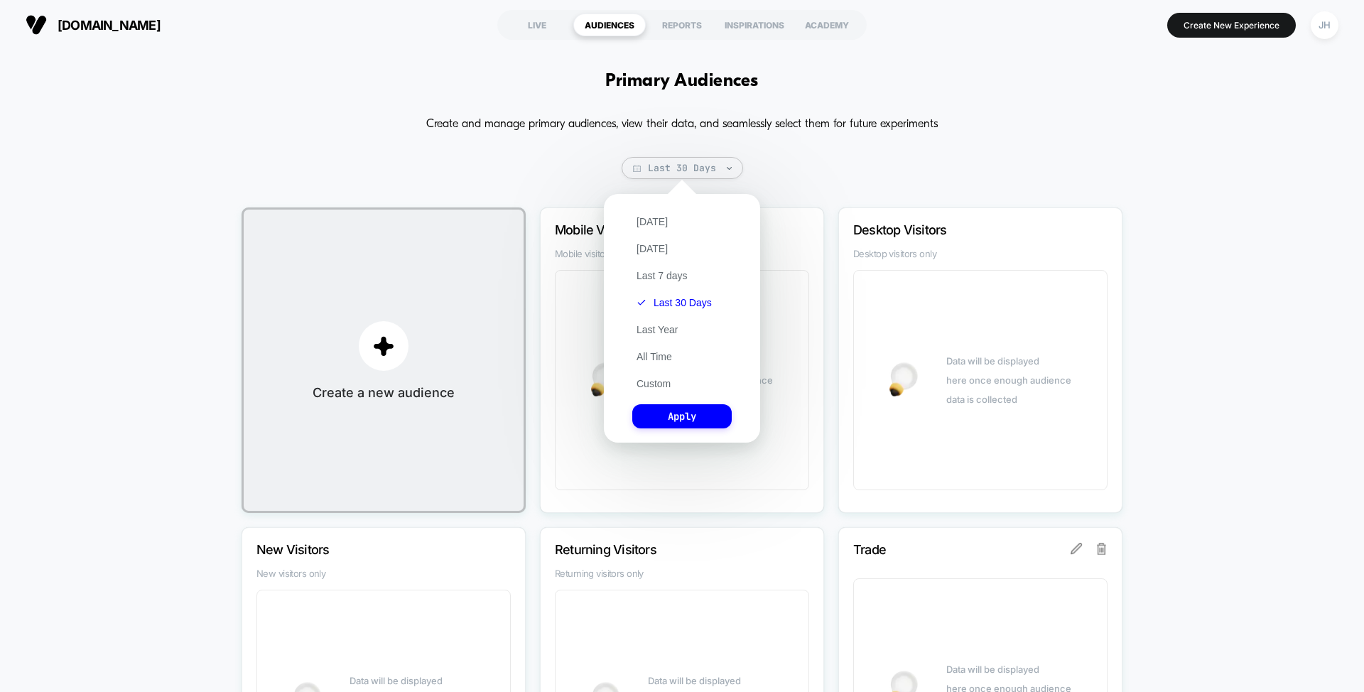
drag, startPoint x: 801, startPoint y: 160, endPoint x: 788, endPoint y: 156, distance: 13.3
click at [800, 160] on div "Create and manage primary audiences, view their data, and seamlessly select the…" at bounding box center [681, 494] width 881 height 762
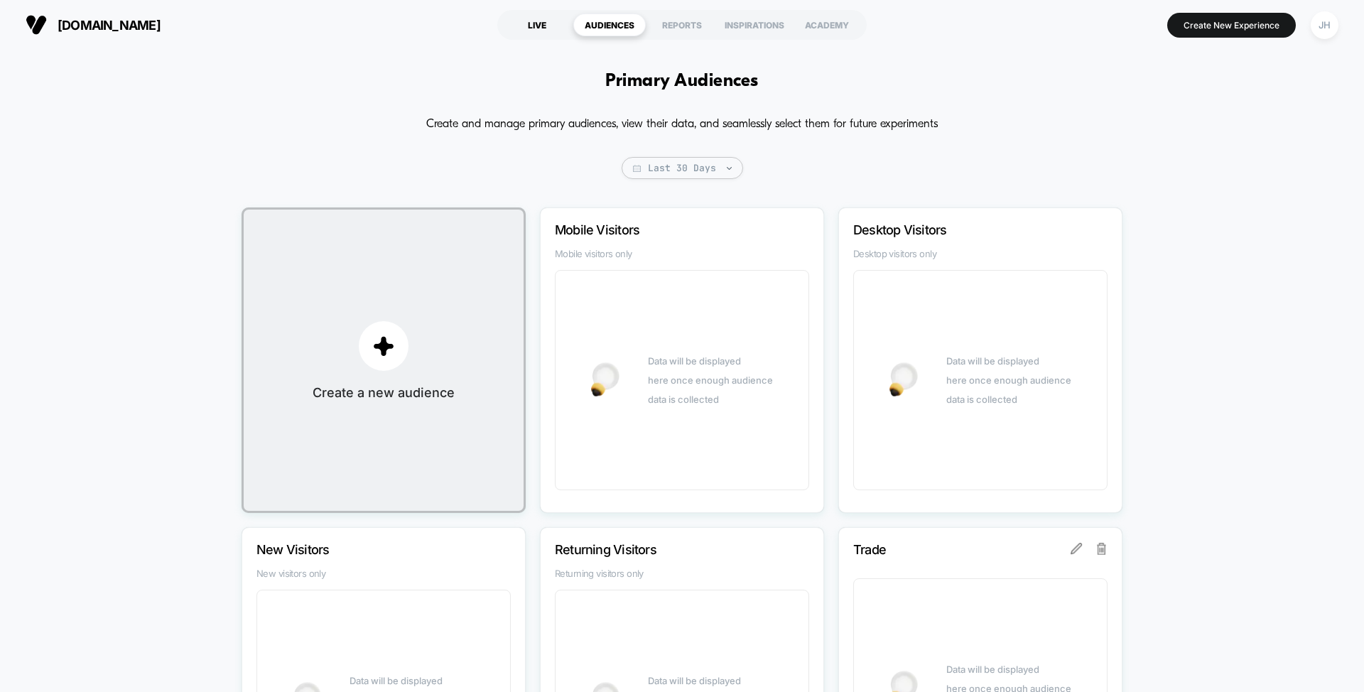
click at [533, 28] on div "LIVE" at bounding box center [537, 24] width 72 height 23
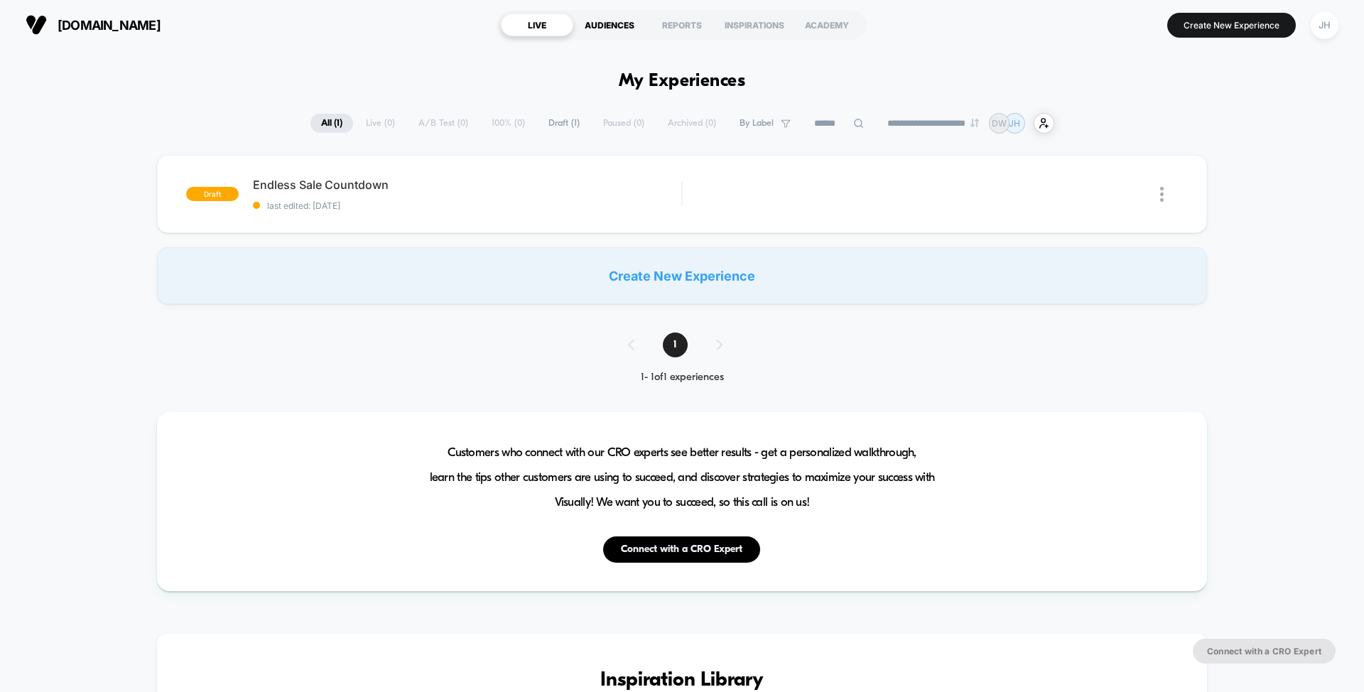
click at [612, 26] on div "AUDIENCES" at bounding box center [609, 24] width 72 height 23
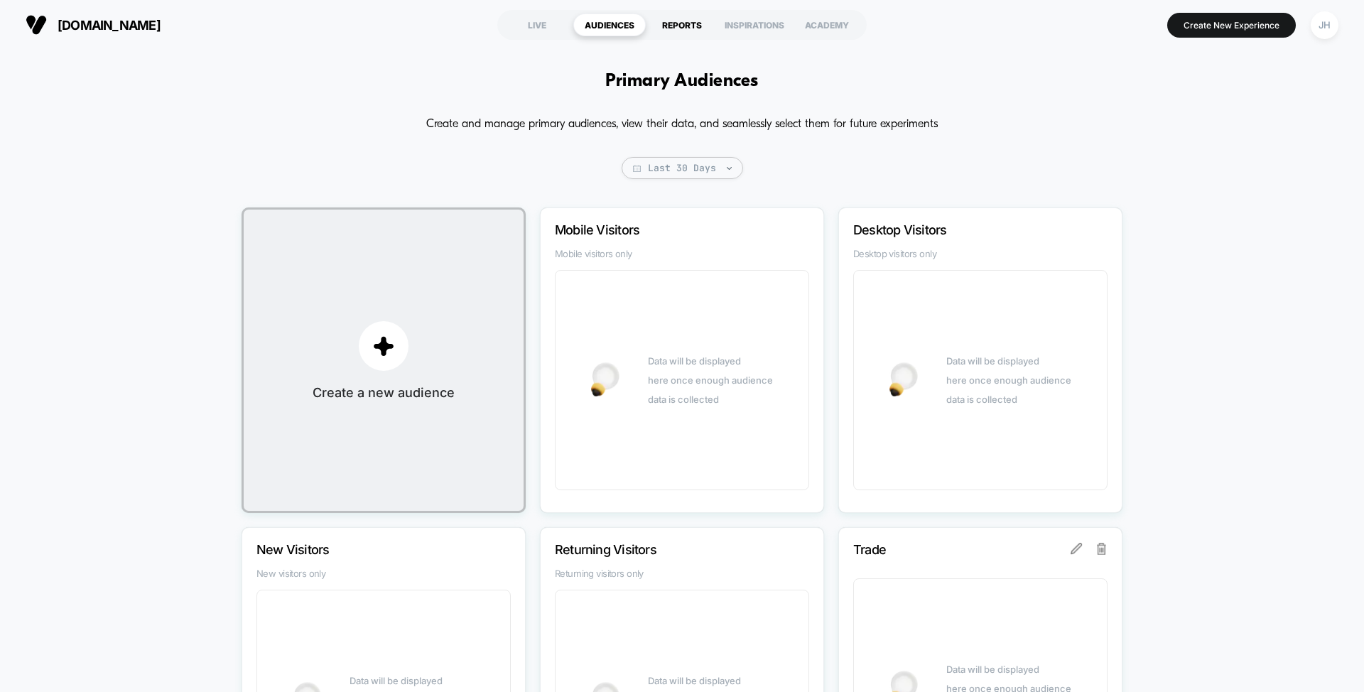
click at [679, 26] on div "REPORTS" at bounding box center [682, 24] width 72 height 23
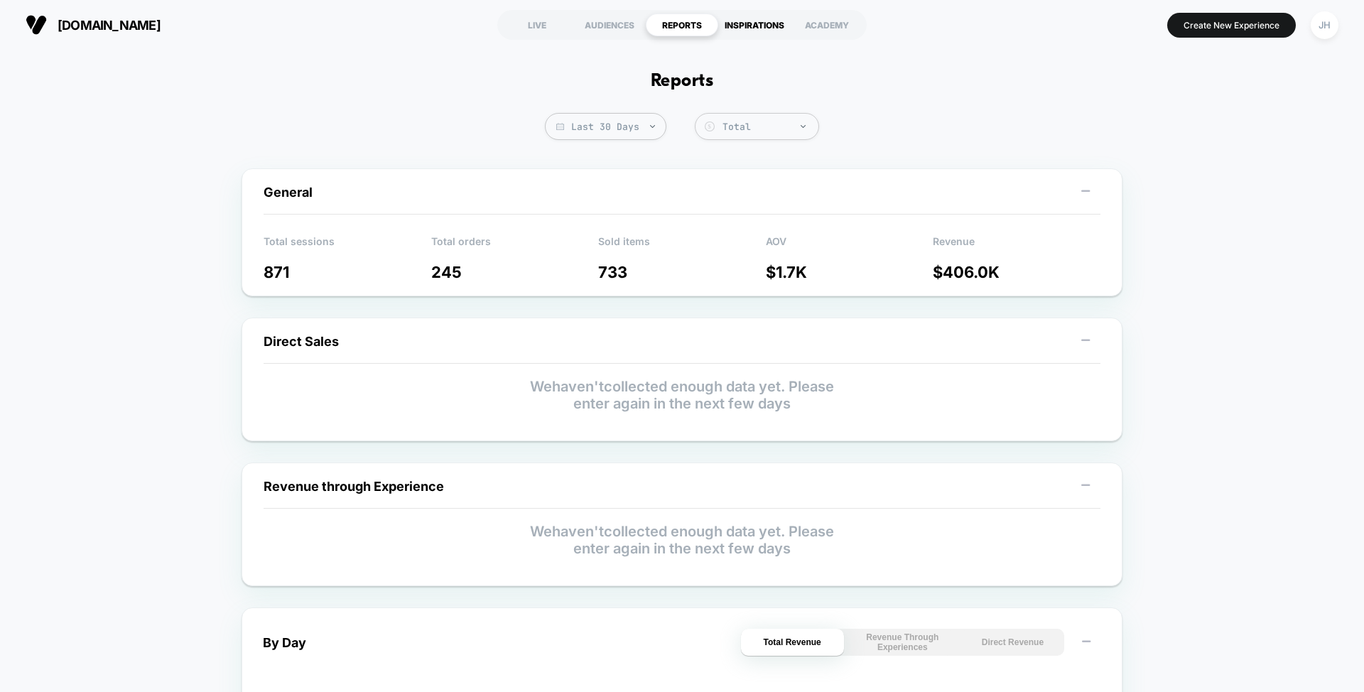
click at [753, 28] on div "INSPIRATIONS" at bounding box center [754, 24] width 72 height 23
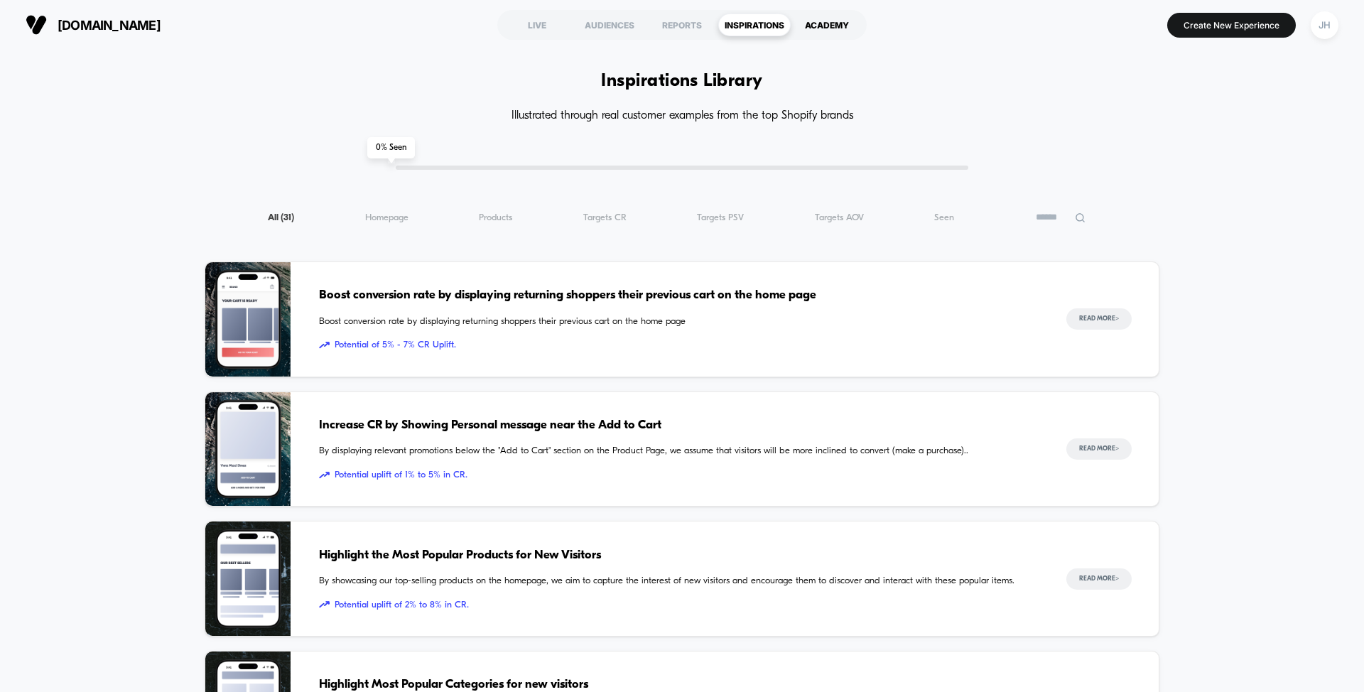
click at [831, 31] on div "ACADEMY" at bounding box center [826, 24] width 72 height 23
click at [612, 26] on div "AUDIENCES" at bounding box center [609, 24] width 72 height 23
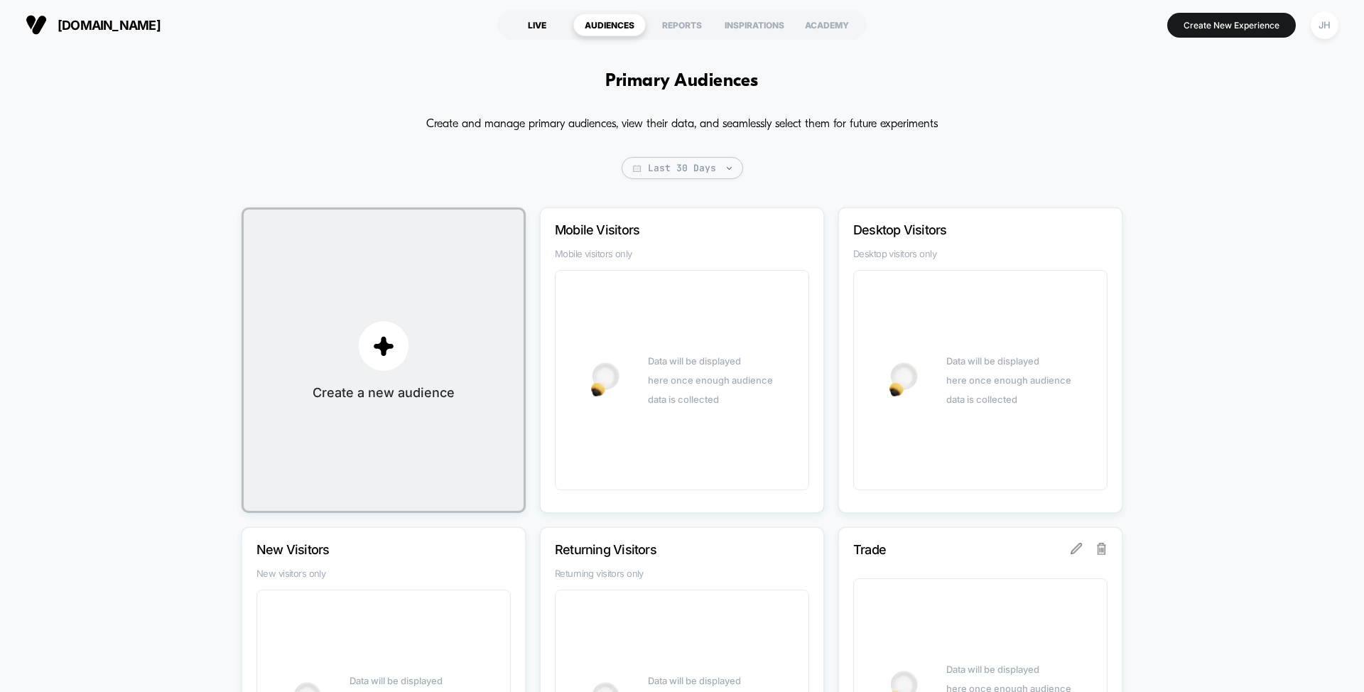
click at [531, 24] on div "LIVE" at bounding box center [537, 24] width 72 height 23
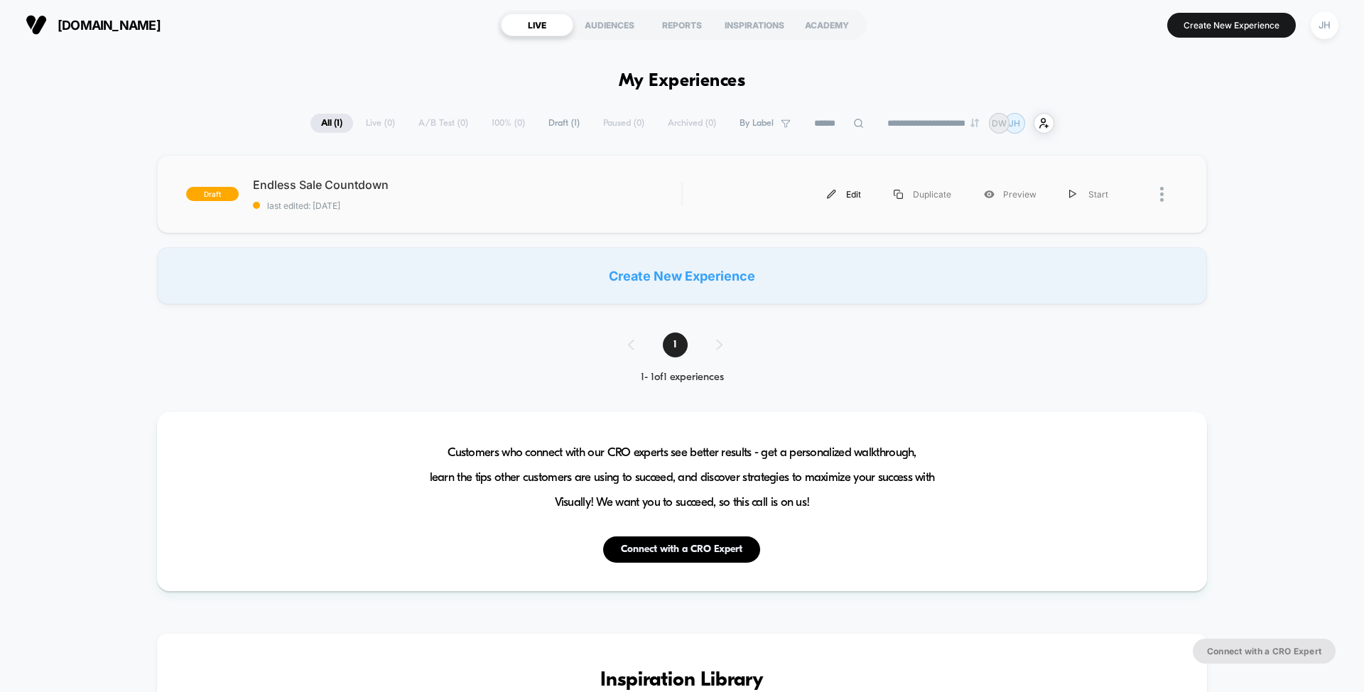
click at [845, 191] on div "Edit" at bounding box center [843, 194] width 67 height 32
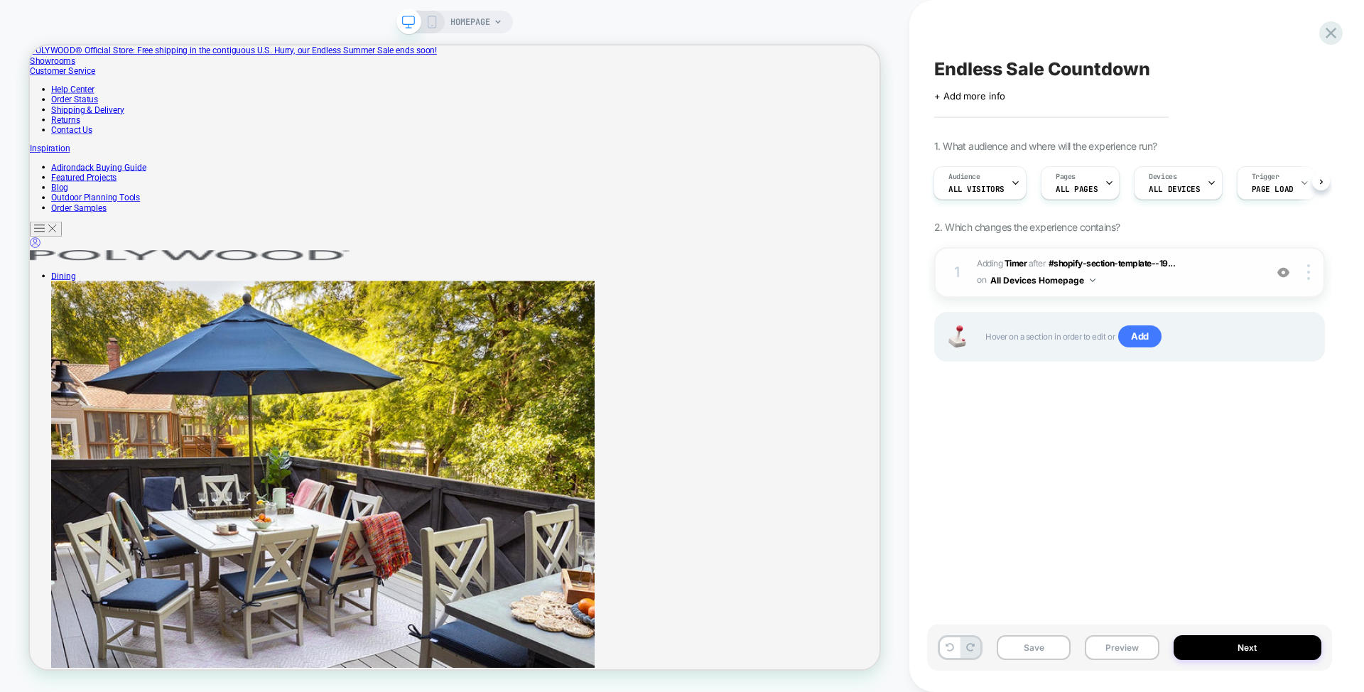
click at [1267, 273] on div "1 #_loomi_addon_1757024027409 Adding Timer AFTER #shopify-section-template--19.…" at bounding box center [1129, 272] width 391 height 50
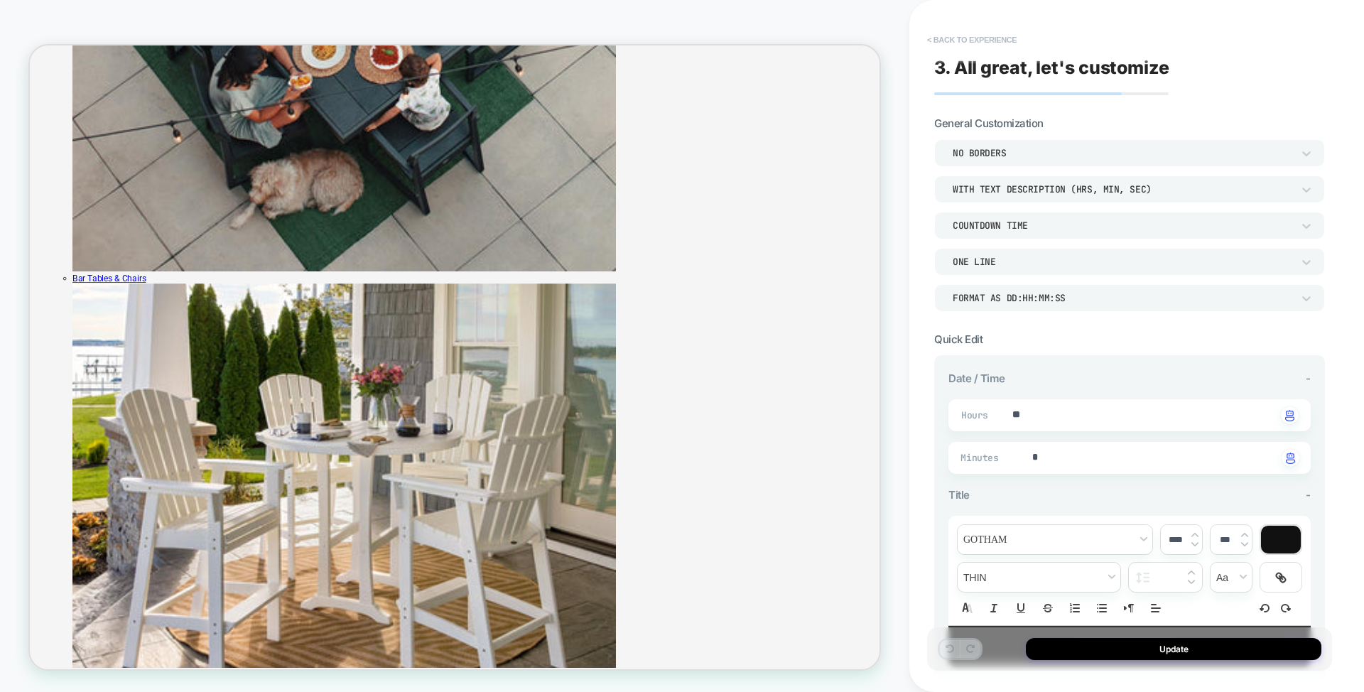
click at [999, 38] on button "< Back to experience" at bounding box center [972, 39] width 104 height 23
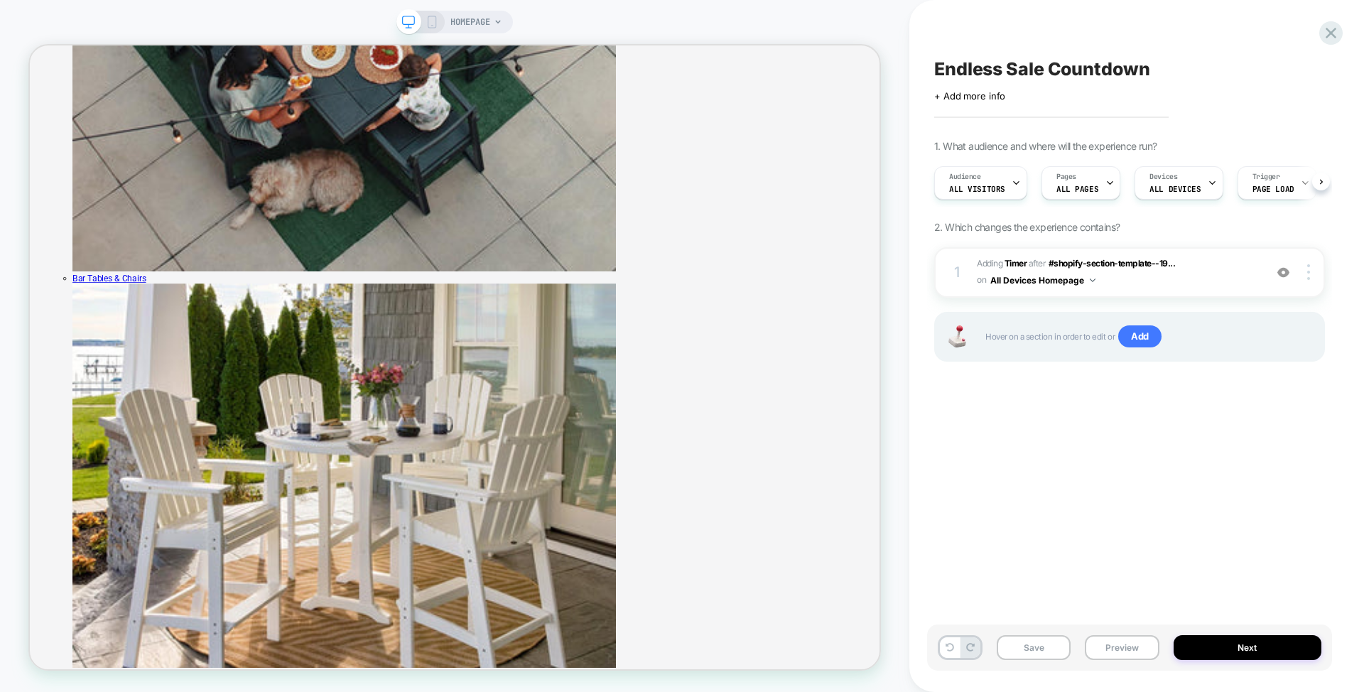
scroll to position [0, 1]
click at [1109, 267] on span "#shopify-section-template--19..." at bounding box center [1111, 263] width 127 height 11
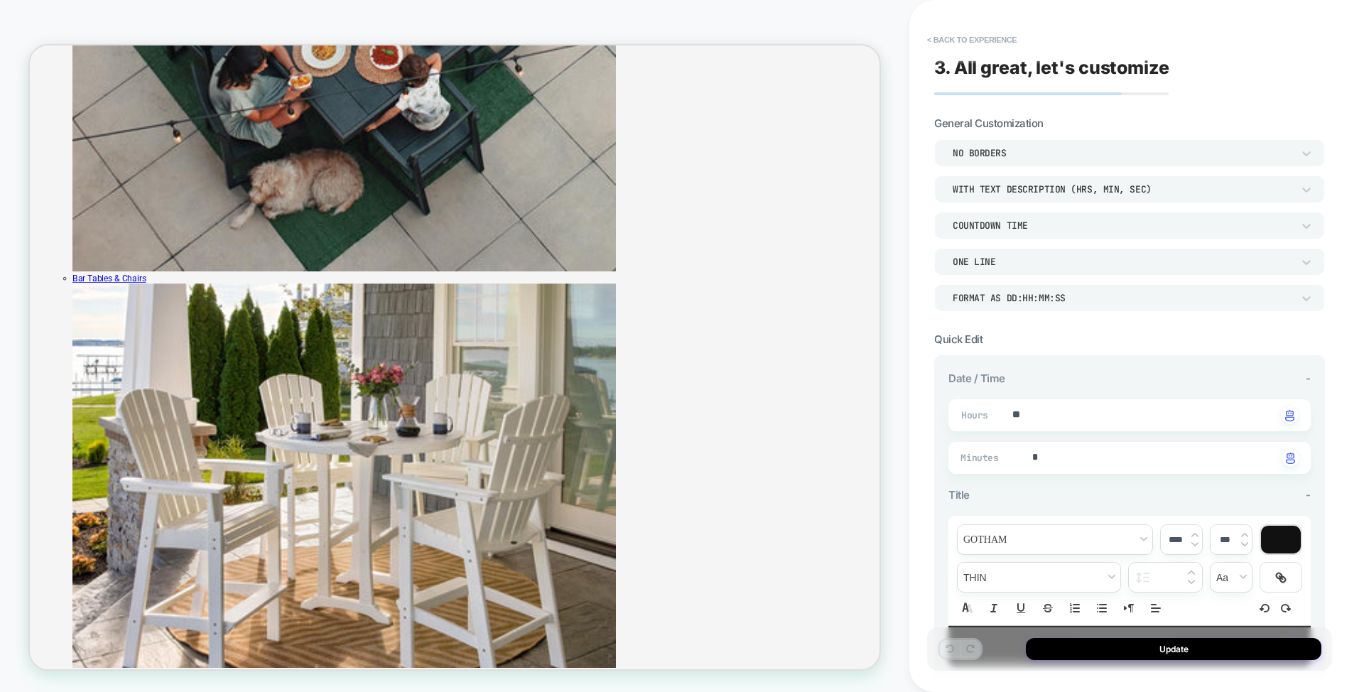
type textarea "*"
click at [985, 36] on button "< Back to experience" at bounding box center [972, 39] width 104 height 23
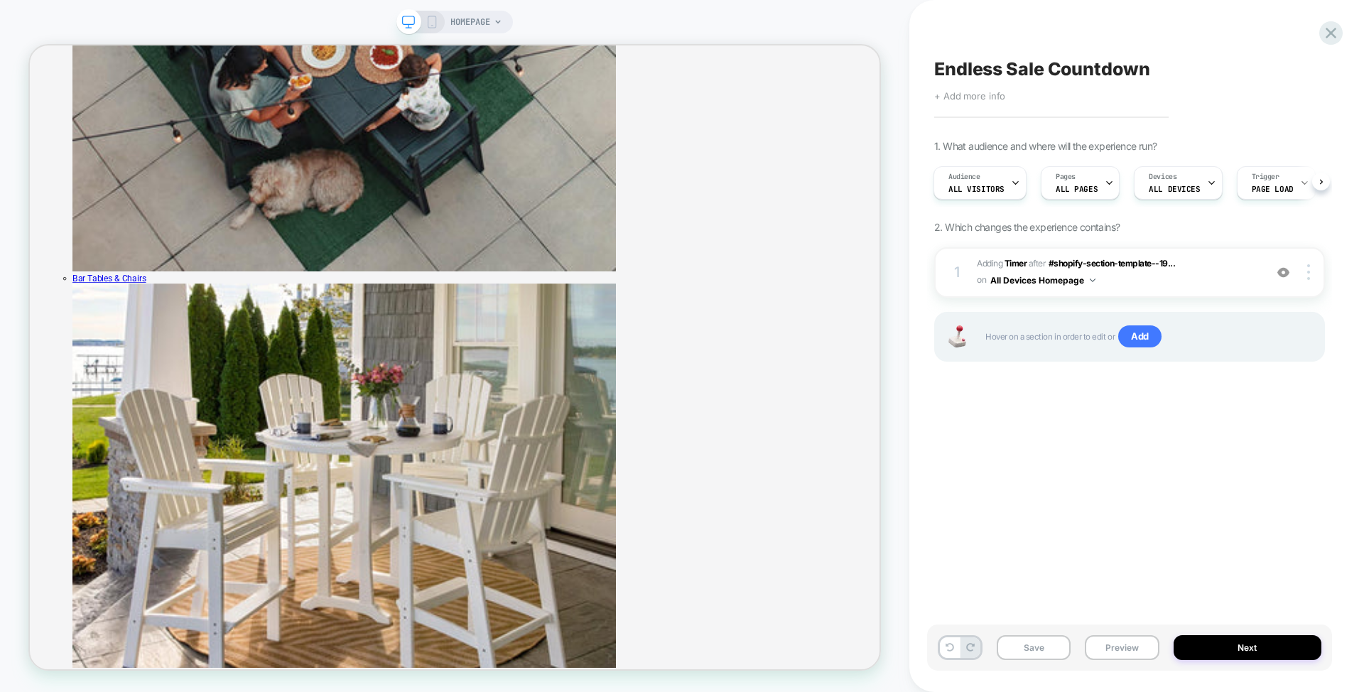
click at [988, 92] on span "+ Add more info" at bounding box center [969, 95] width 71 height 11
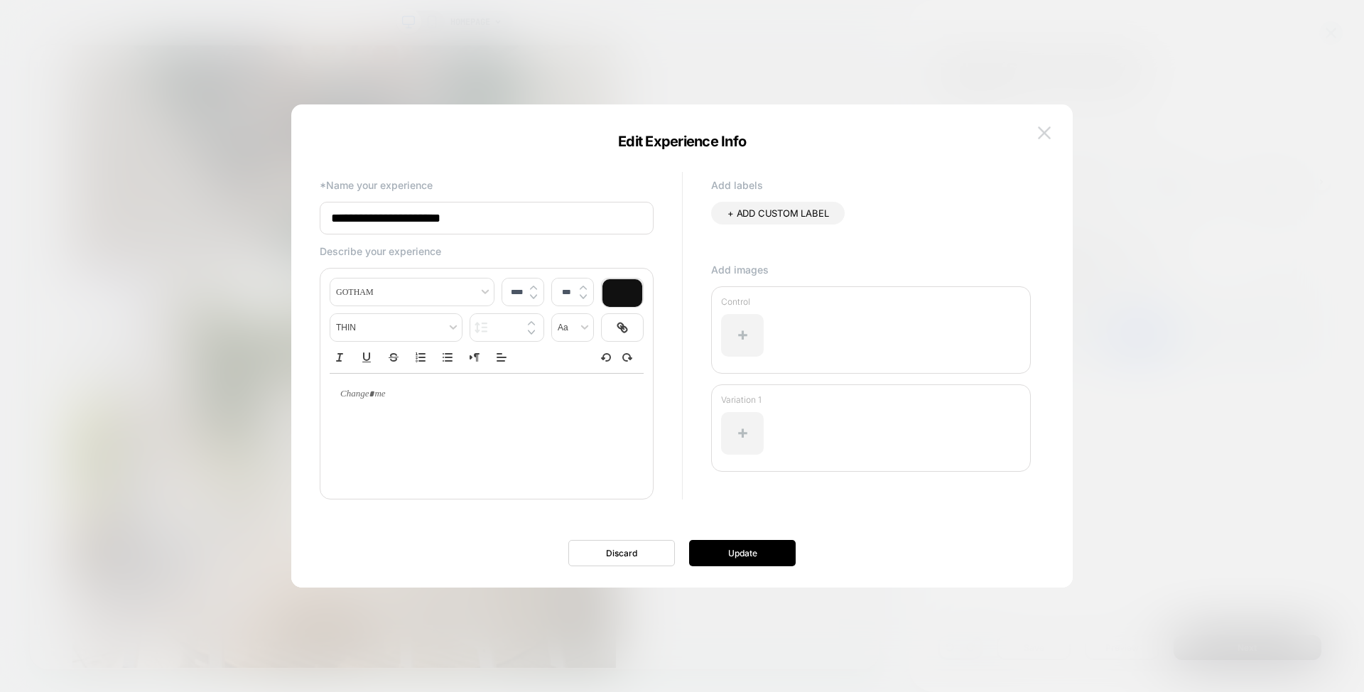
click at [1054, 140] on button at bounding box center [1043, 132] width 21 height 21
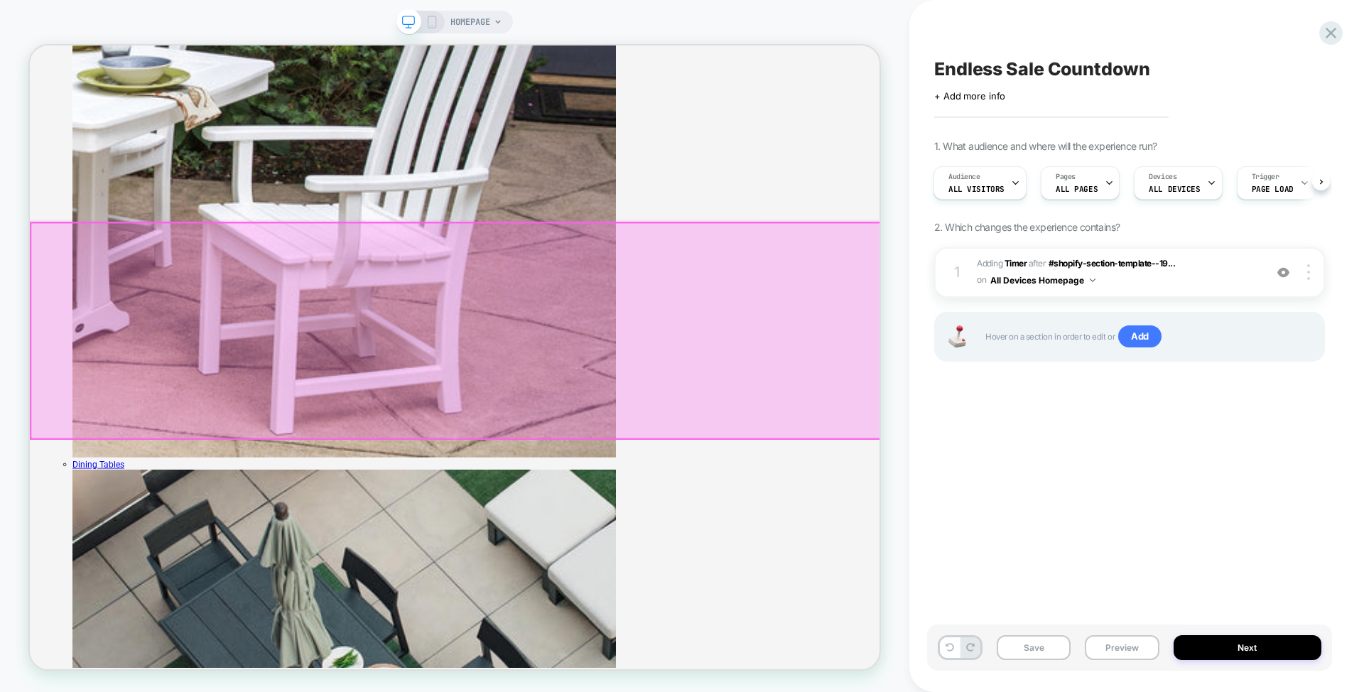
scroll to position [1675, 0]
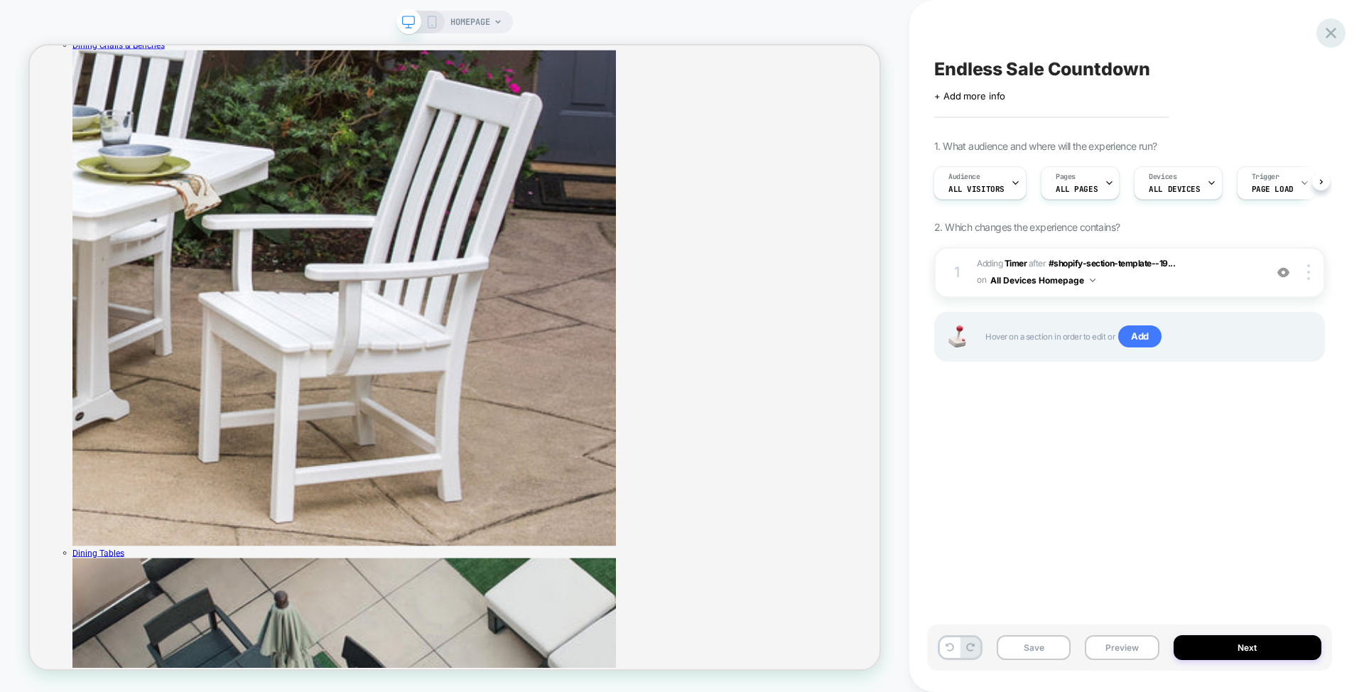
click at [1341, 36] on div at bounding box center [1330, 32] width 29 height 29
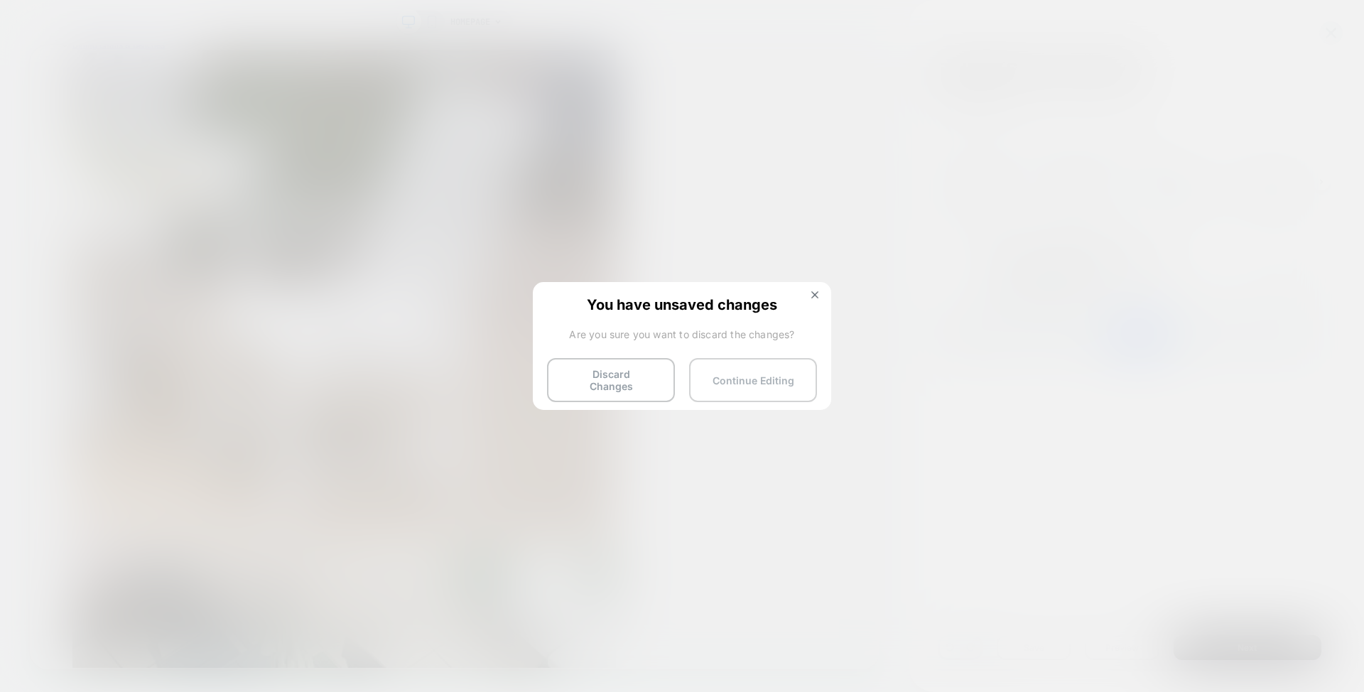
click at [782, 372] on button "Continue Editing" at bounding box center [753, 380] width 128 height 44
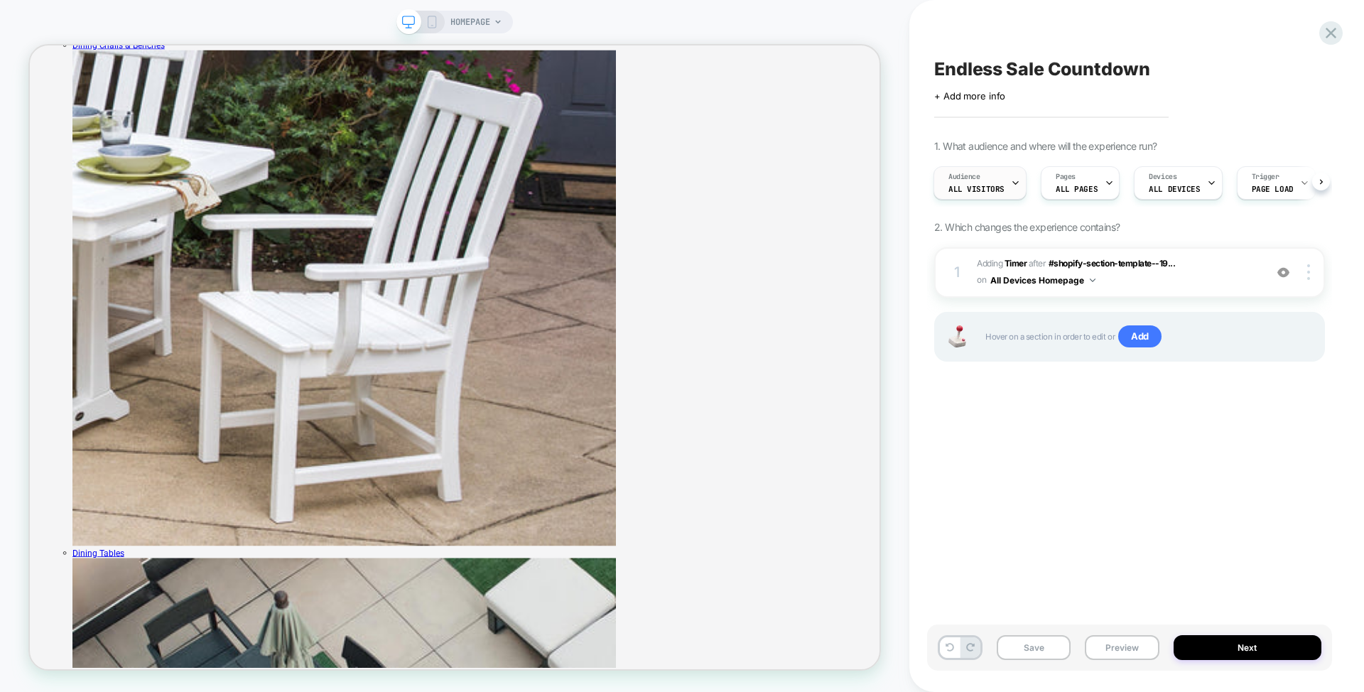
click at [996, 185] on span "All Visitors" at bounding box center [976, 189] width 56 height 10
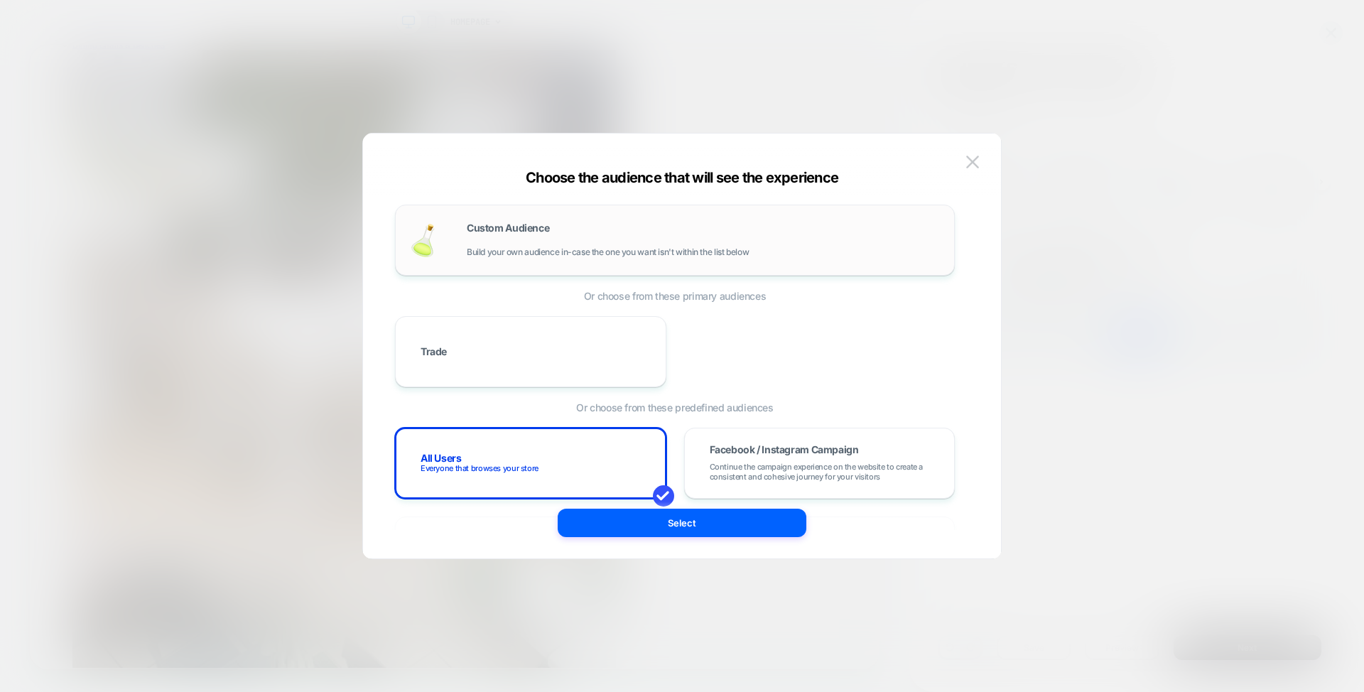
click at [719, 260] on div "Custom Audience Build your own audience in-case the one you want isn't within t…" at bounding box center [675, 239] width 530 height 41
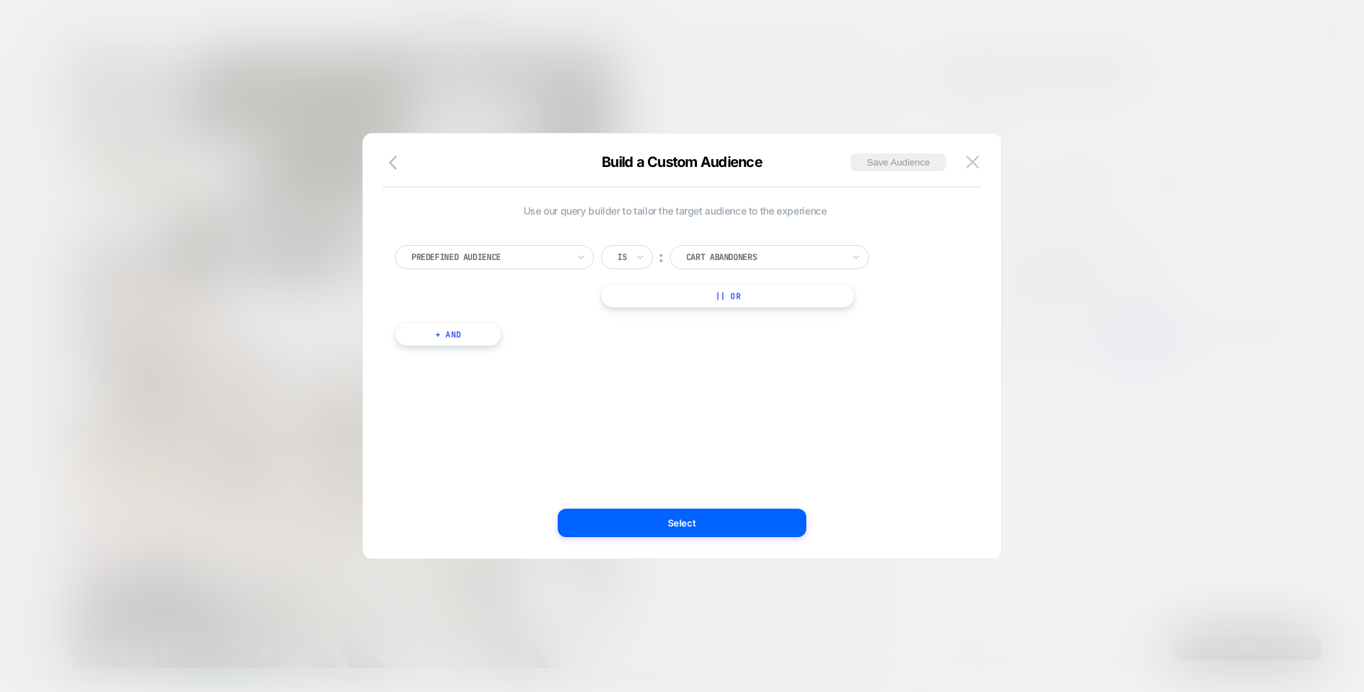
click at [548, 254] on div at bounding box center [489, 257] width 156 height 13
click at [452, 425] on div "State" at bounding box center [495, 429] width 185 height 23
click at [751, 249] on div "[US_STATE]" at bounding box center [764, 257] width 159 height 16
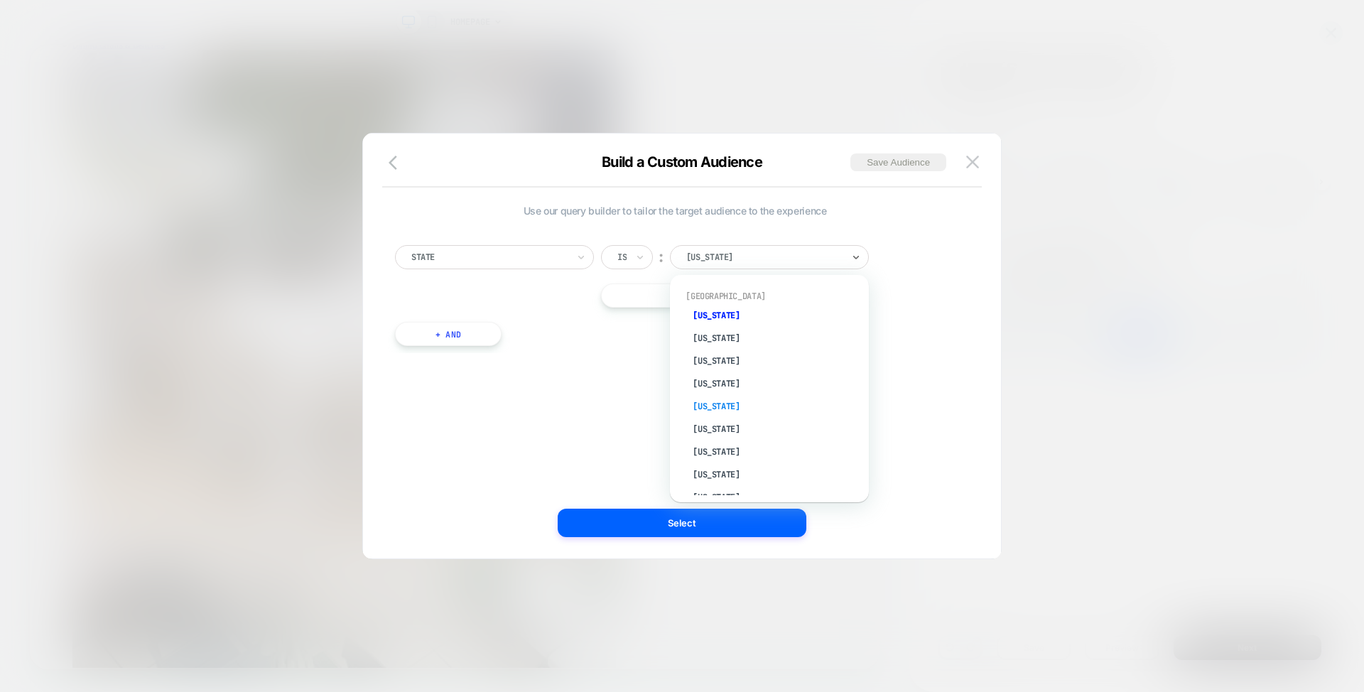
click at [727, 399] on div "[US_STATE]" at bounding box center [776, 406] width 185 height 23
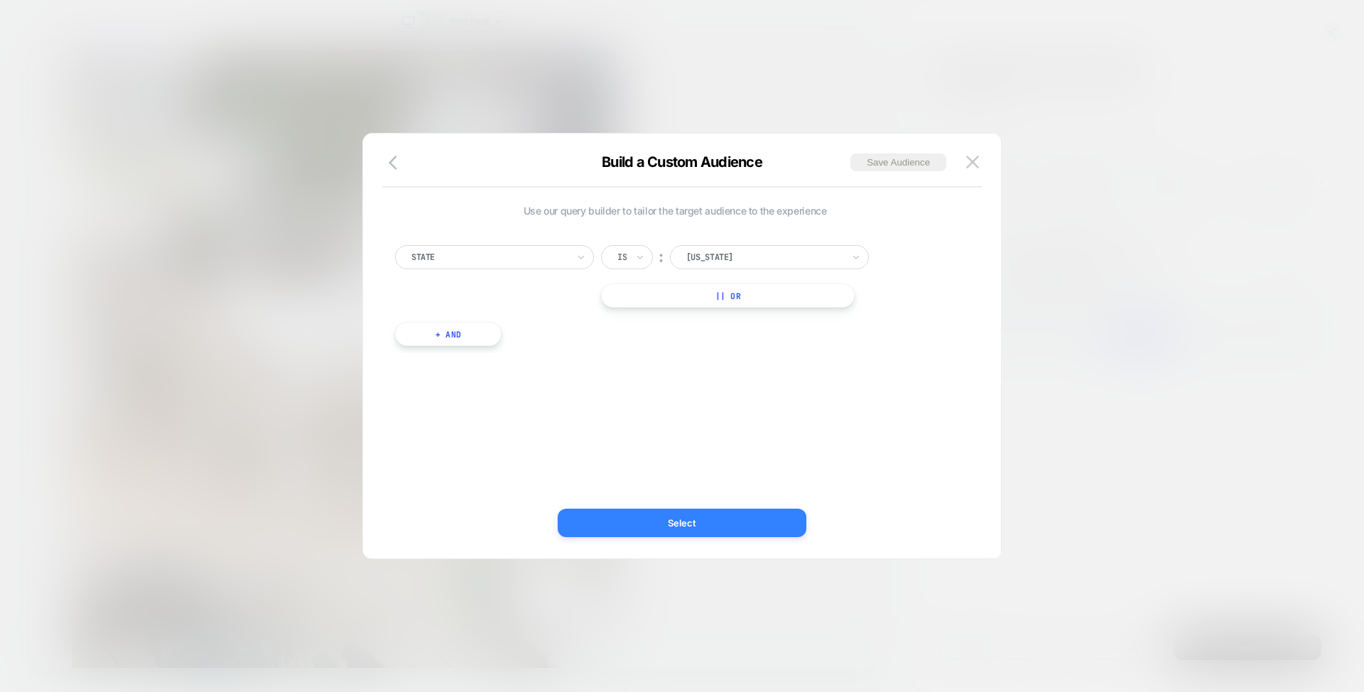
click at [719, 519] on button "Select" at bounding box center [682, 523] width 249 height 28
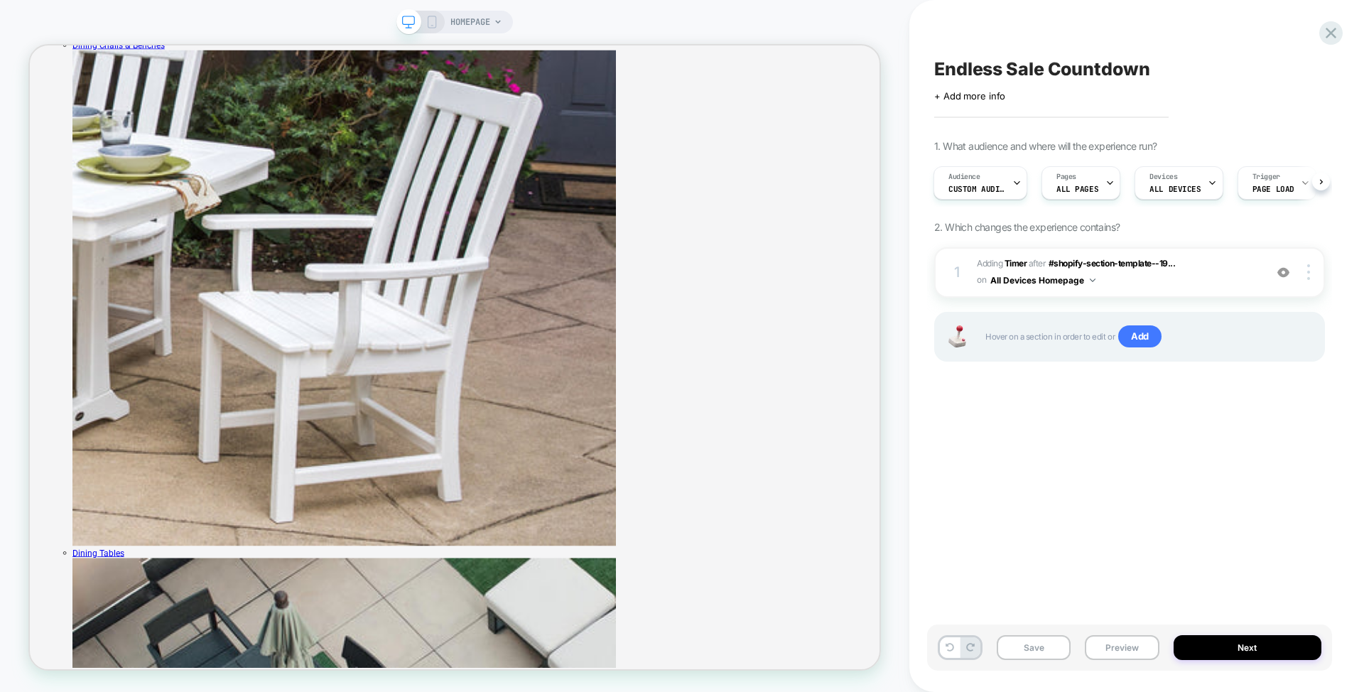
click at [1102, 403] on div "Endless Sale Countdown Click to edit experience details + Add more info 1. What…" at bounding box center [1129, 345] width 405 height 663
click at [974, 177] on span "Audience" at bounding box center [964, 177] width 32 height 10
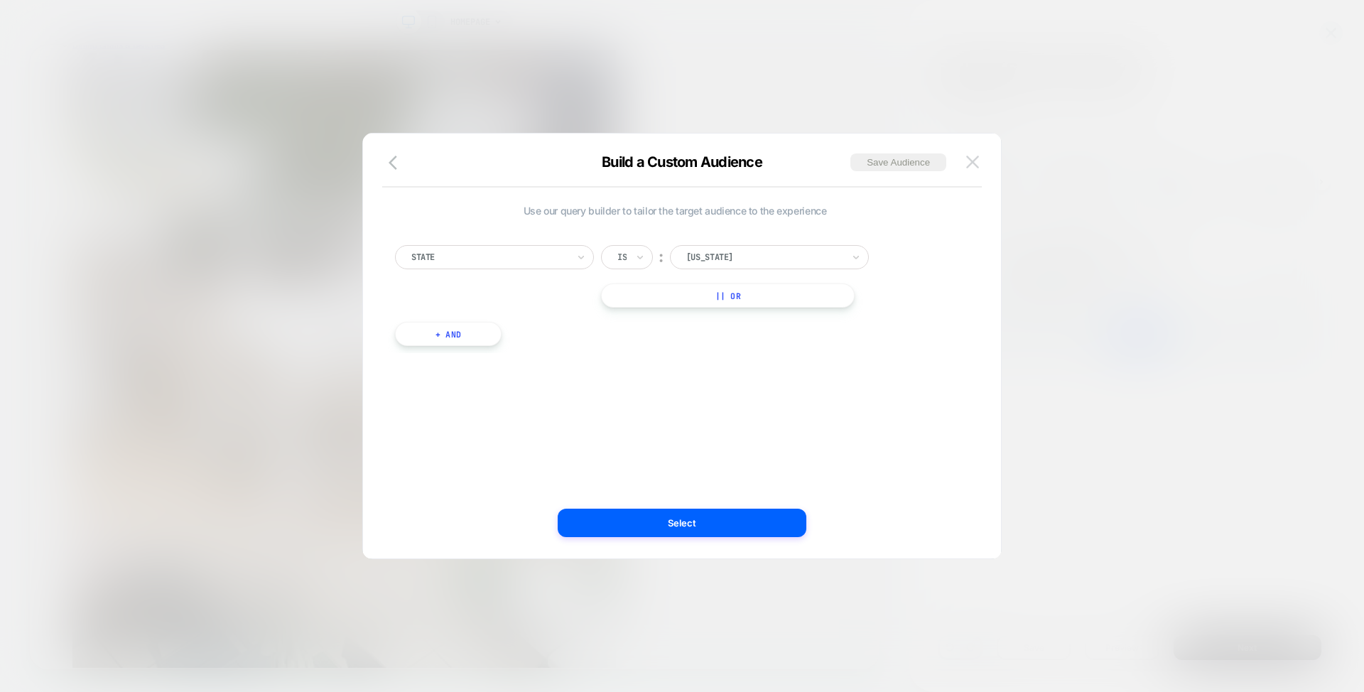
click at [975, 164] on img at bounding box center [972, 162] width 13 height 12
